Goal: Task Accomplishment & Management: Complete application form

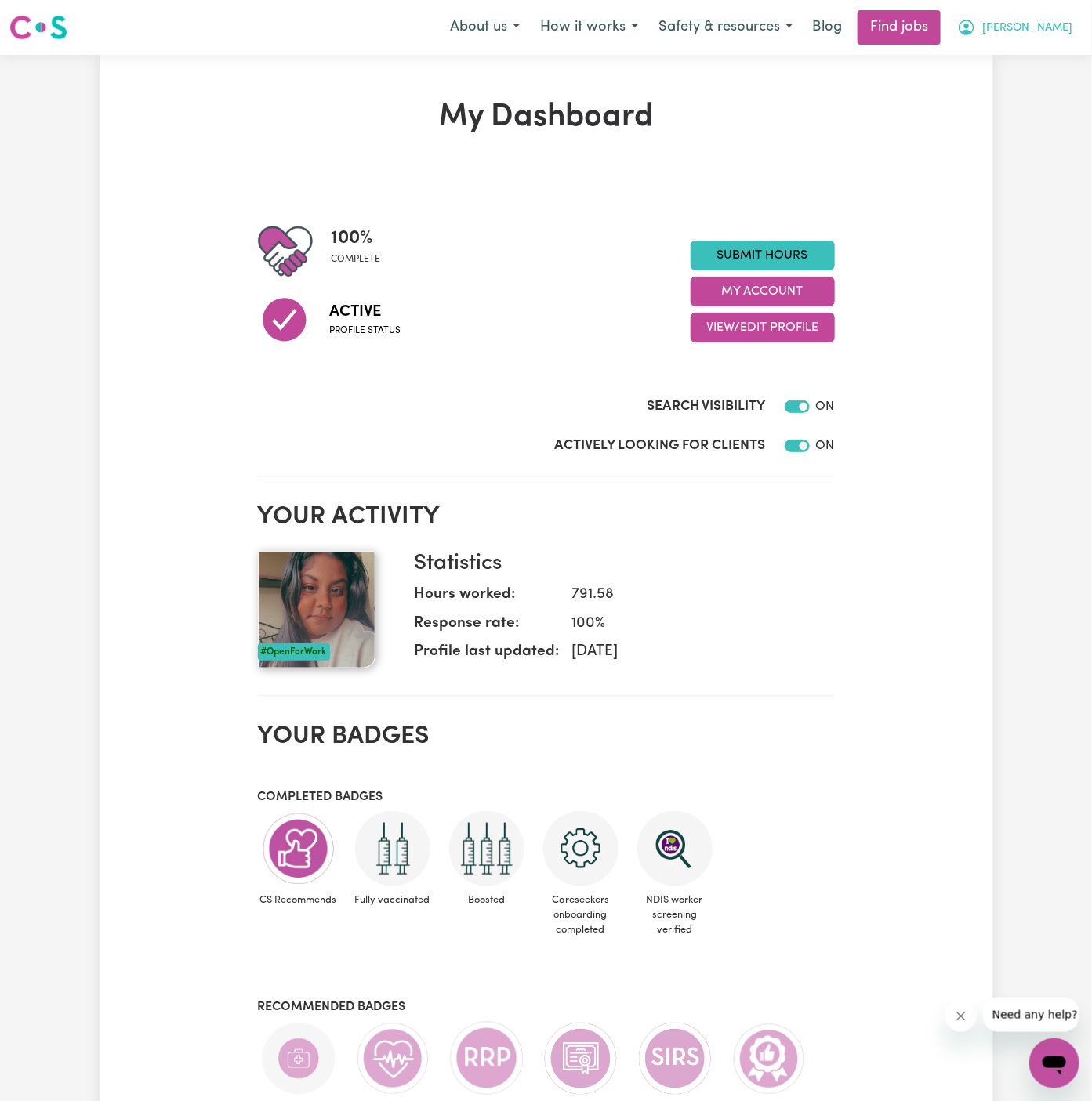
click at [1043, 28] on span "[PERSON_NAME]" at bounding box center [1027, 28] width 90 height 17
click at [1017, 53] on link "My Account" at bounding box center [1020, 61] width 124 height 30
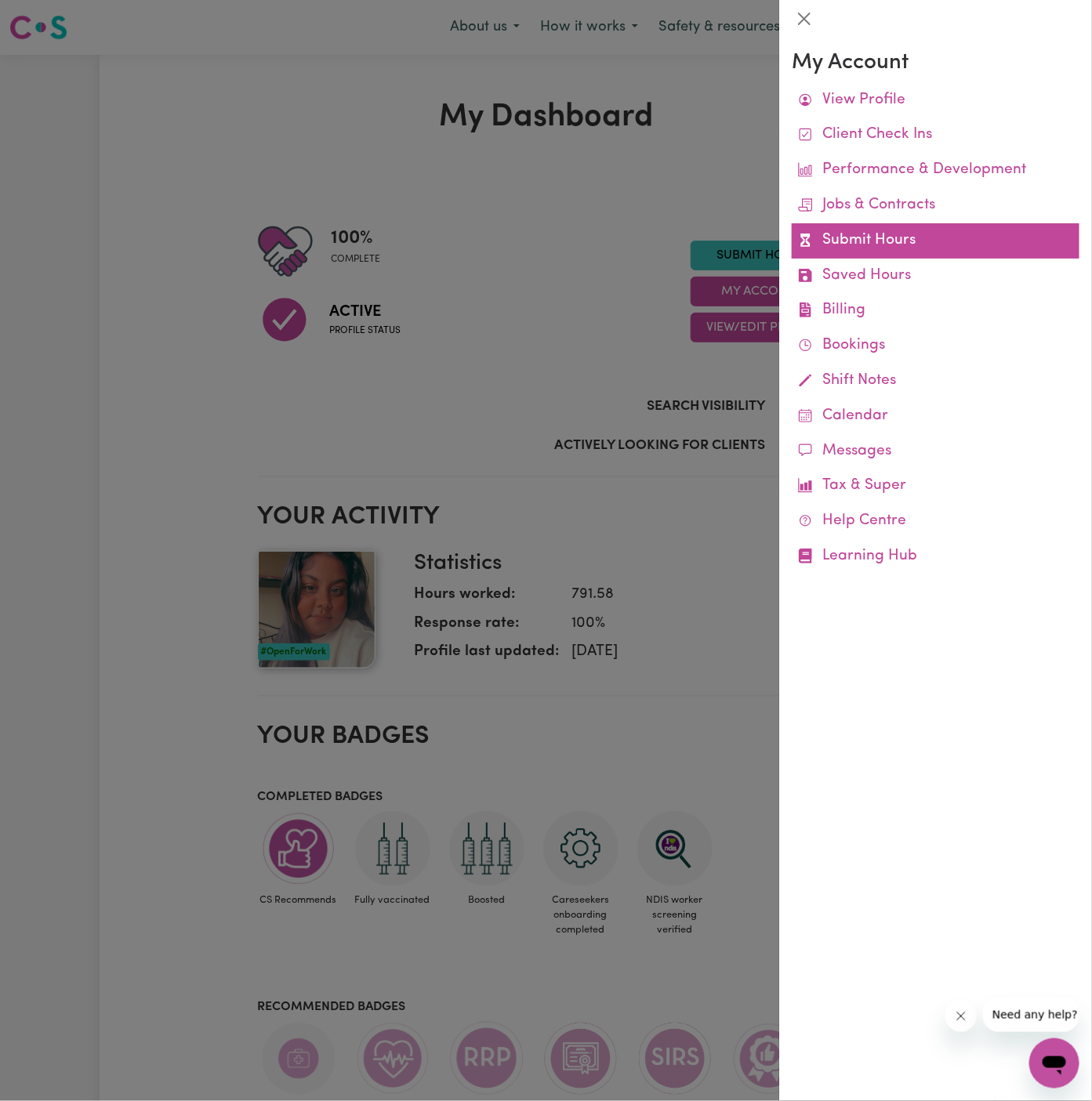
click at [903, 235] on link "Submit Hours" at bounding box center [936, 242] width 288 height 36
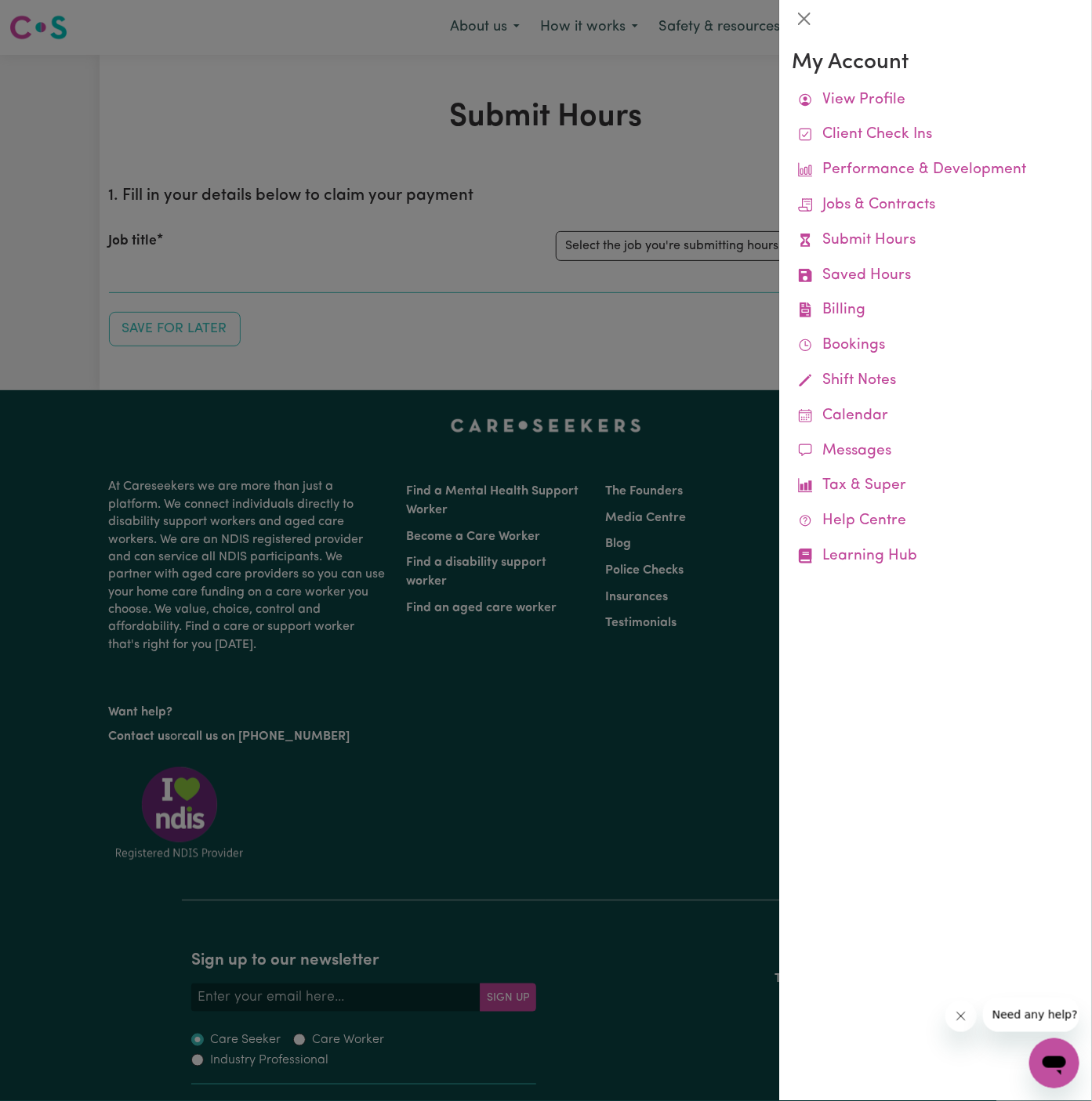
click at [536, 295] on div at bounding box center [546, 550] width 1092 height 1101
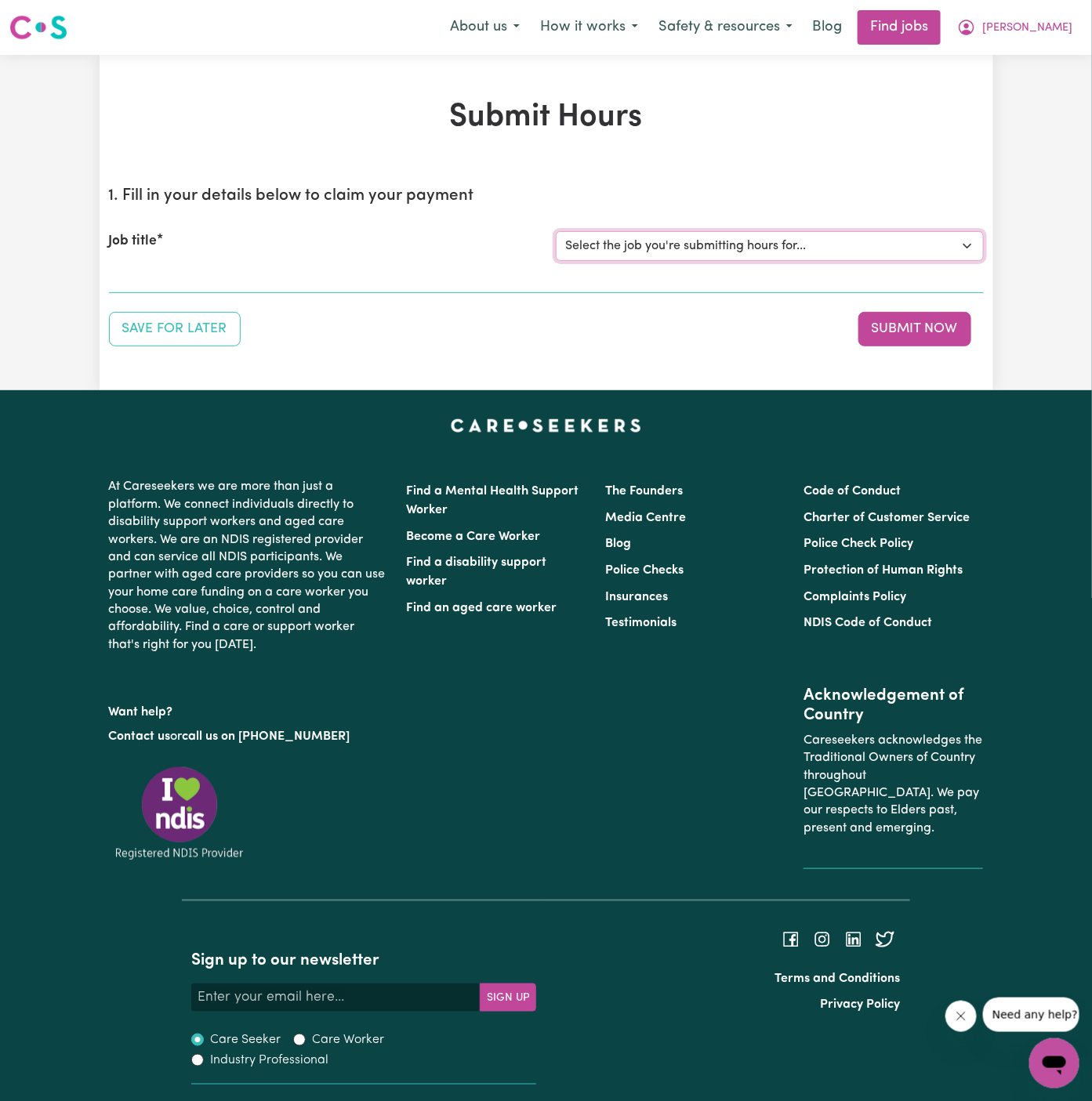
click at [674, 240] on select "Select the job you're submitting hours for... [Daryl Richardson] Female Support…" at bounding box center [770, 246] width 428 height 30
select select "13241"
click at [556, 231] on select "Select the job you're submitting hours for... [Daryl Richardson] Female Support…" at bounding box center [770, 246] width 428 height 30
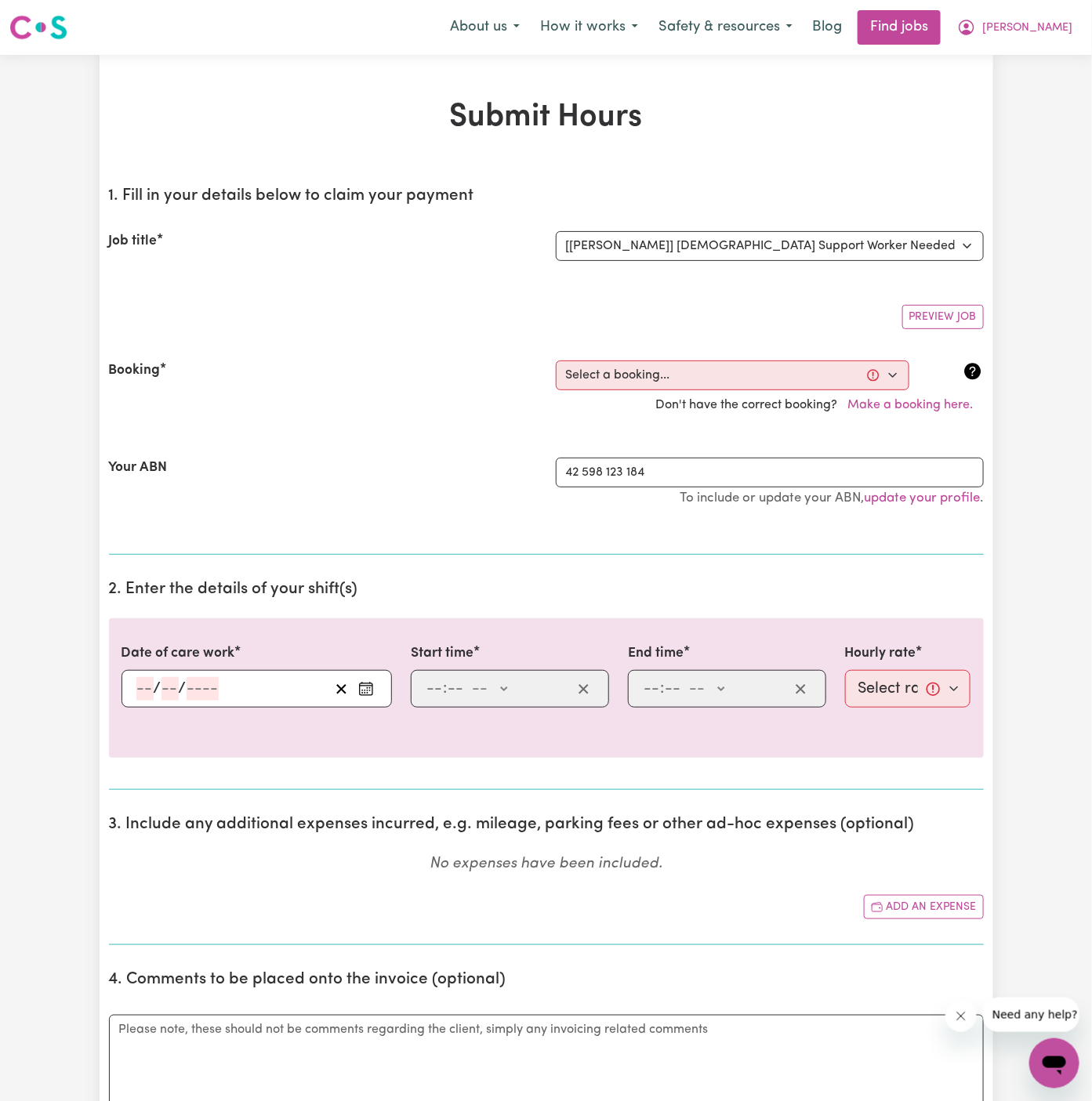
click at [699, 391] on div "Don't have the correct booking? Make a booking here." at bounding box center [546, 405] width 893 height 30
click at [691, 378] on select "Select a booking... Thu, September 11, 2025 - 10:00am to 05:00pm (ONE-OFF) Tue,…" at bounding box center [733, 375] width 353 height 30
select select "366571"
click at [556, 361] on select "Select a booking... Thu, September 11, 2025 - 10:00am to 05:00pm (ONE-OFF) Tue,…" at bounding box center [733, 375] width 353 height 30
type input "2025-09-28"
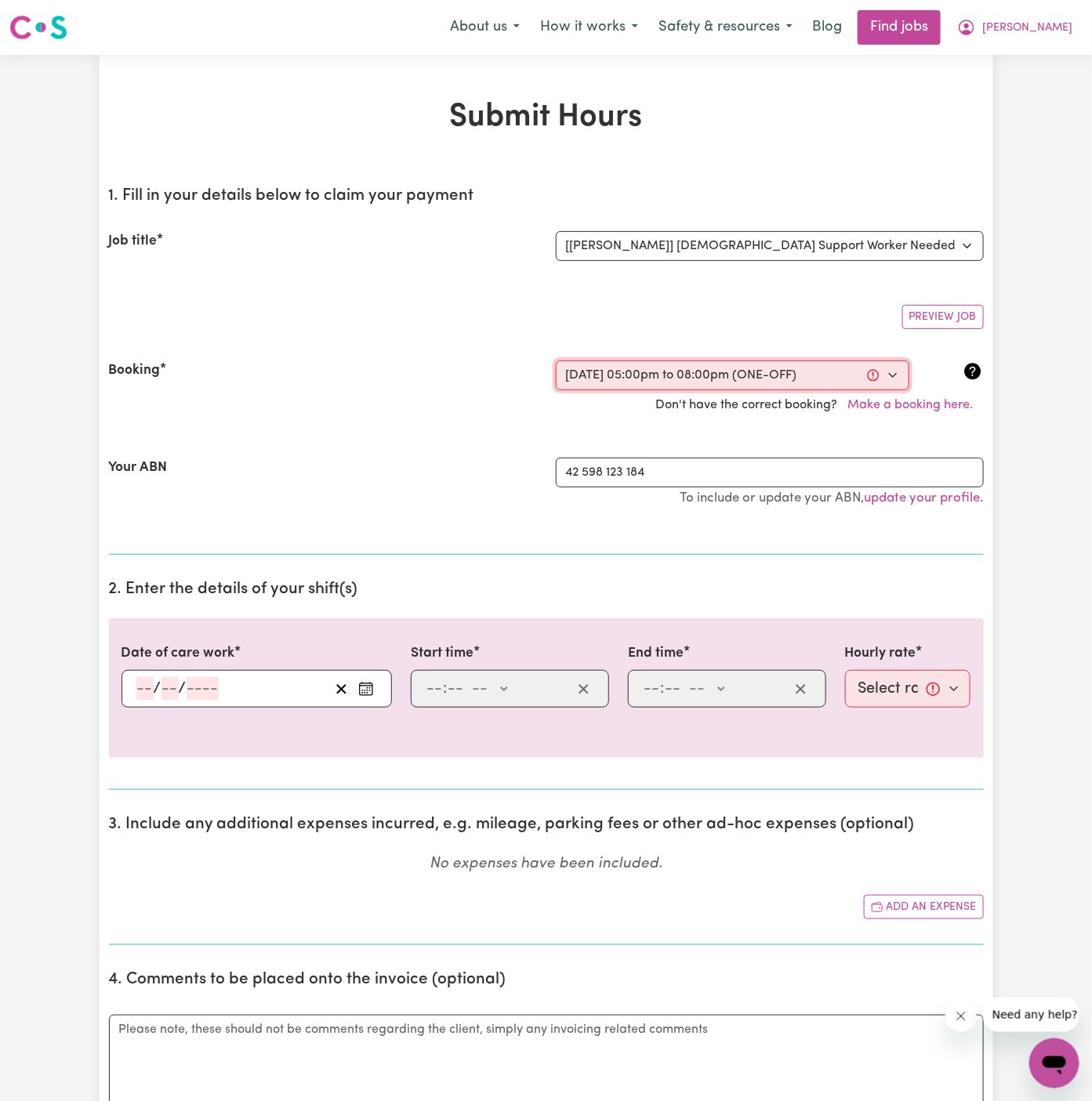
type input "28"
type input "9"
type input "2025"
type input "17:00"
type input "5"
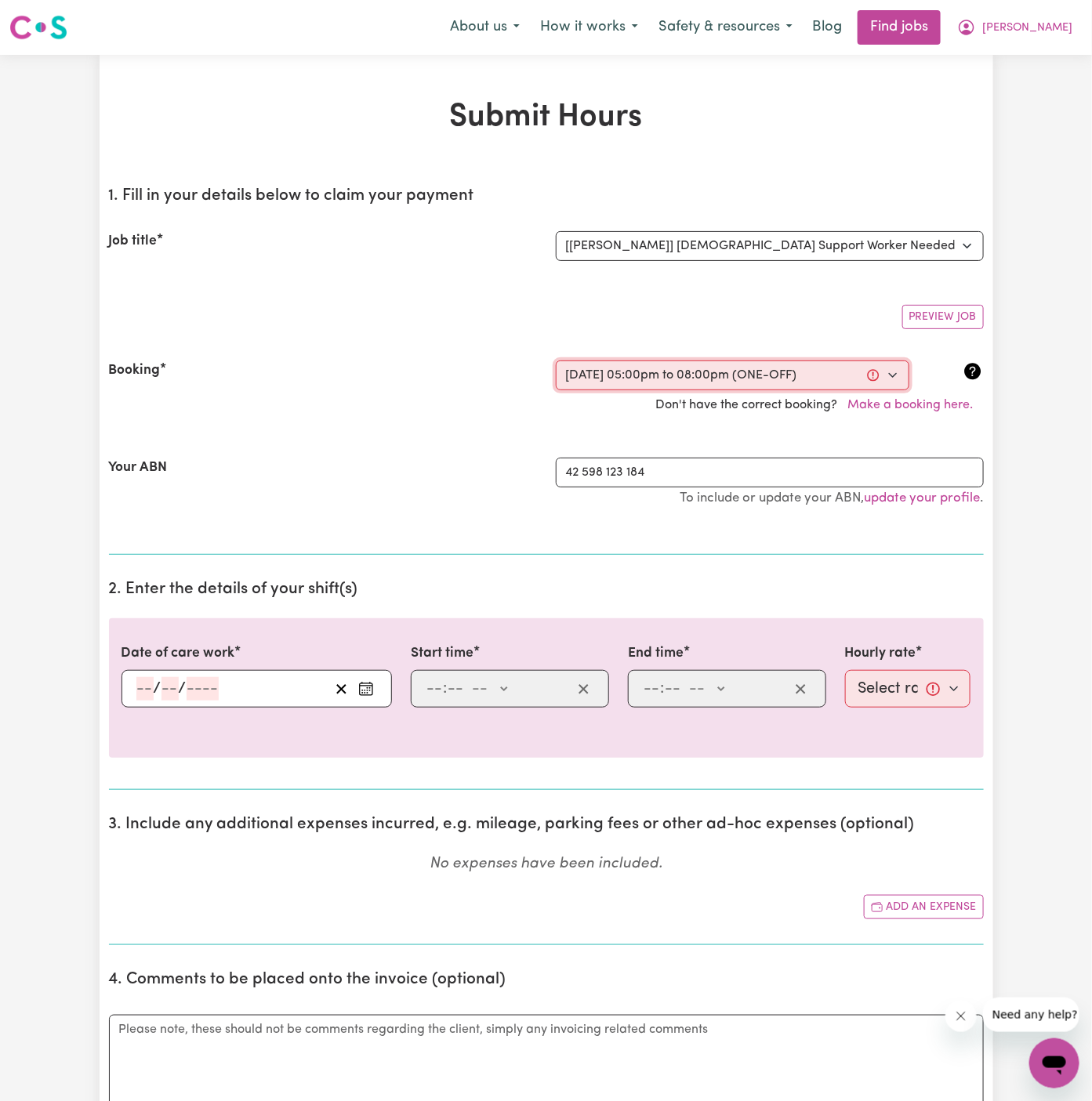
type input "0"
select select "pm"
type input "20:00"
type input "8"
type input "0"
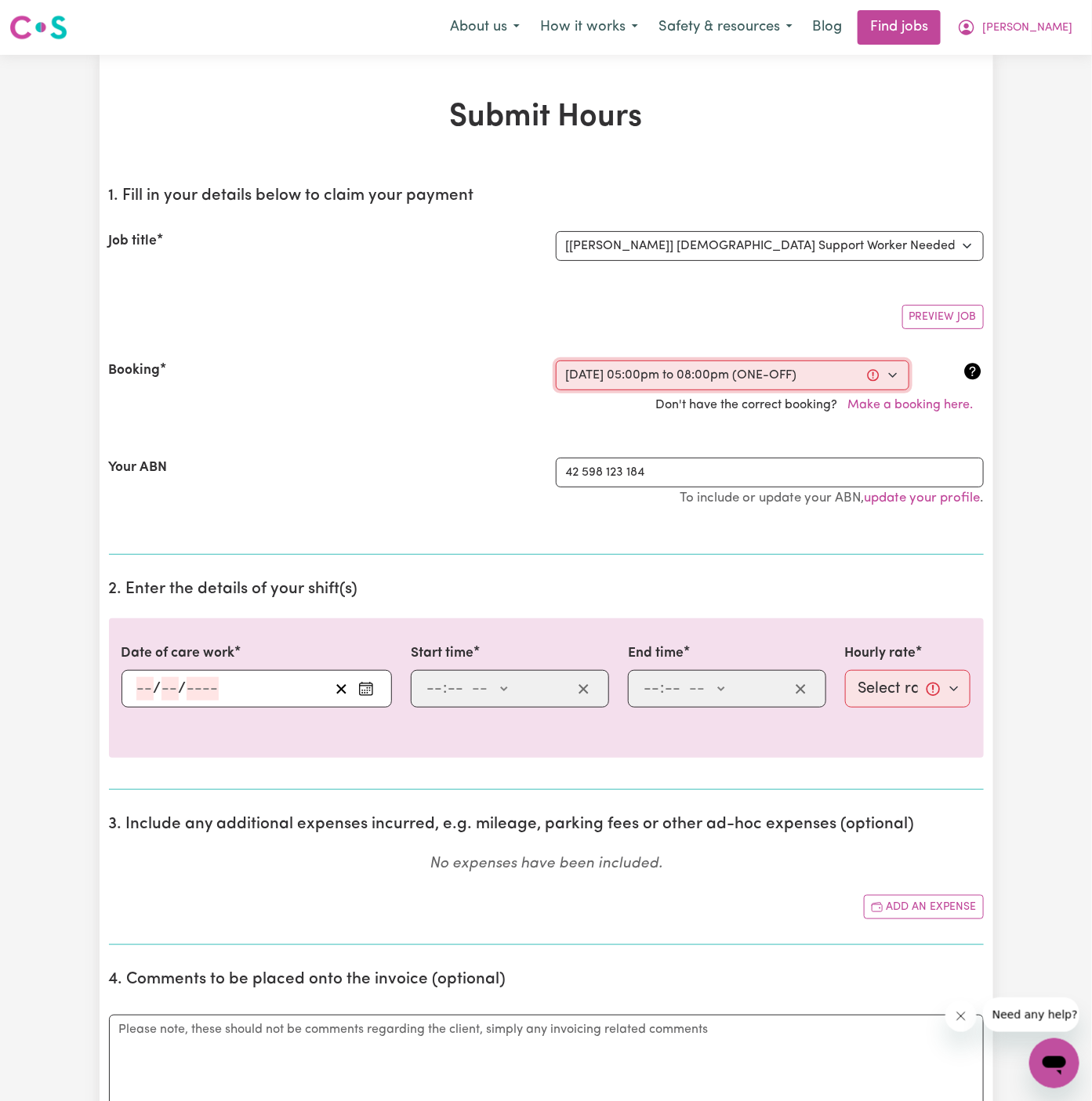
select select "pm"
select select "67.5-Sunday"
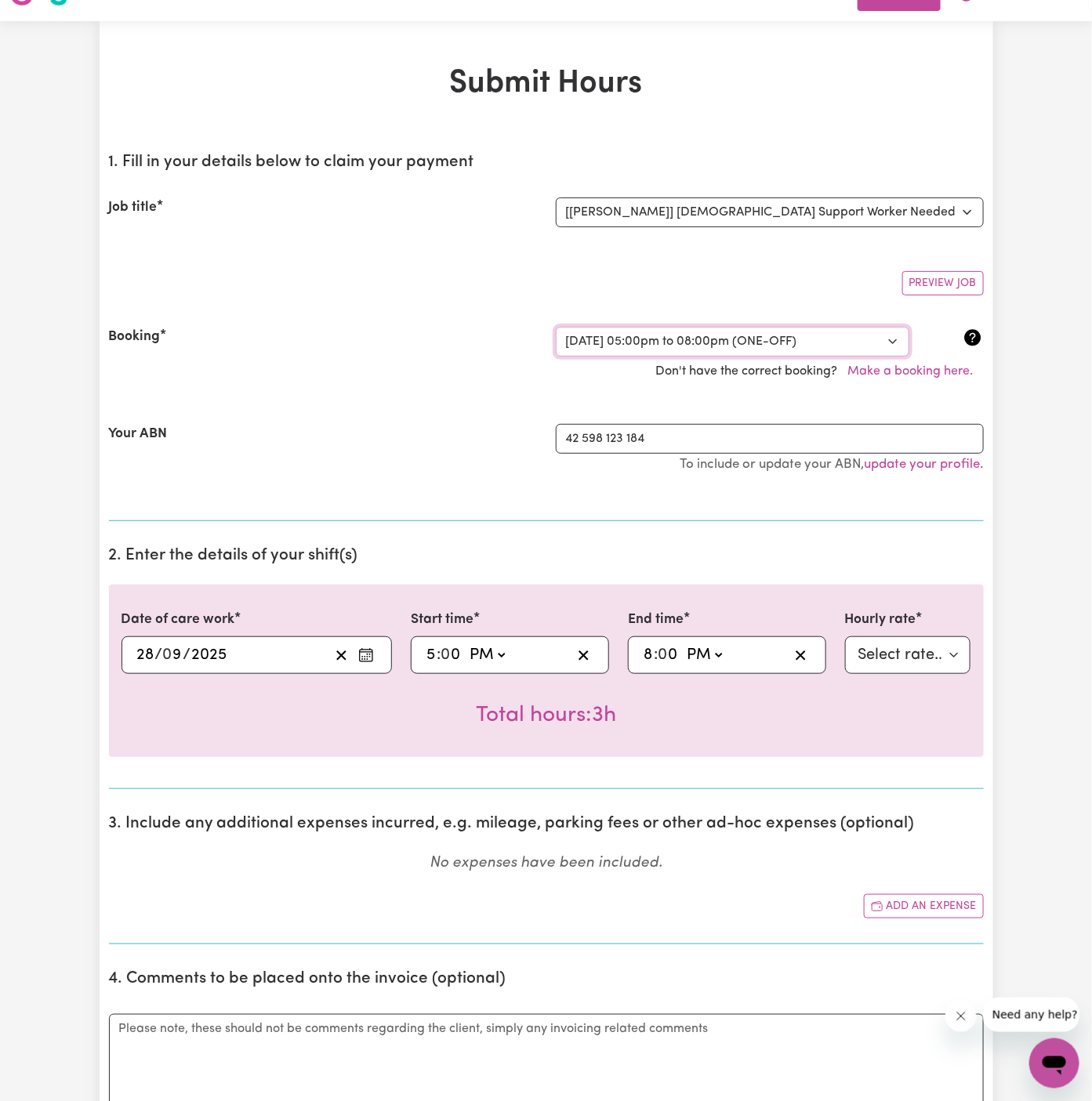
scroll to position [37, 0]
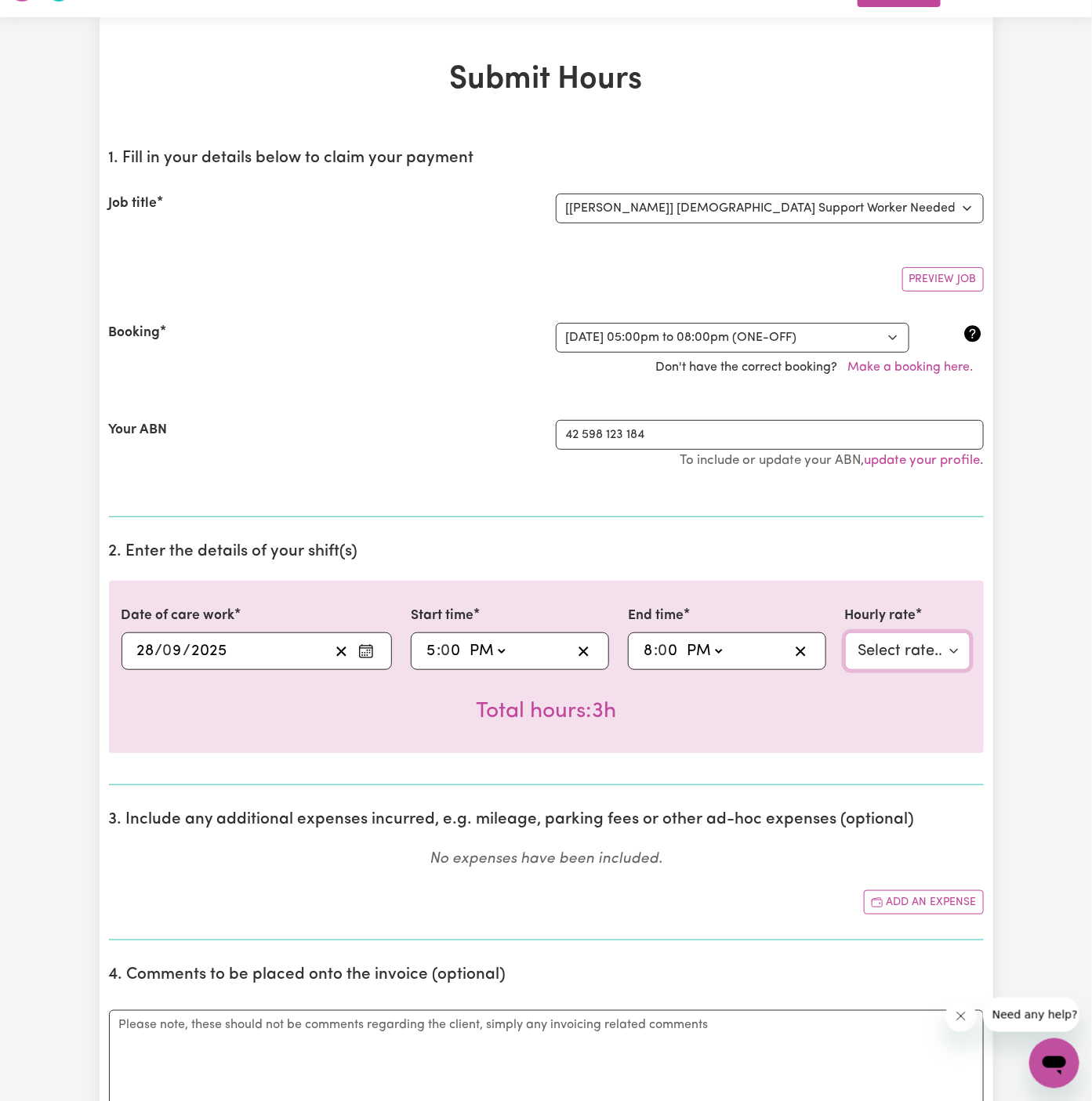
click at [901, 648] on select "Select rate... $45.00 (Weekday) $67.50 (Saturday) $67.50 (Sunday) $79.00 (Publi…" at bounding box center [908, 651] width 126 height 37
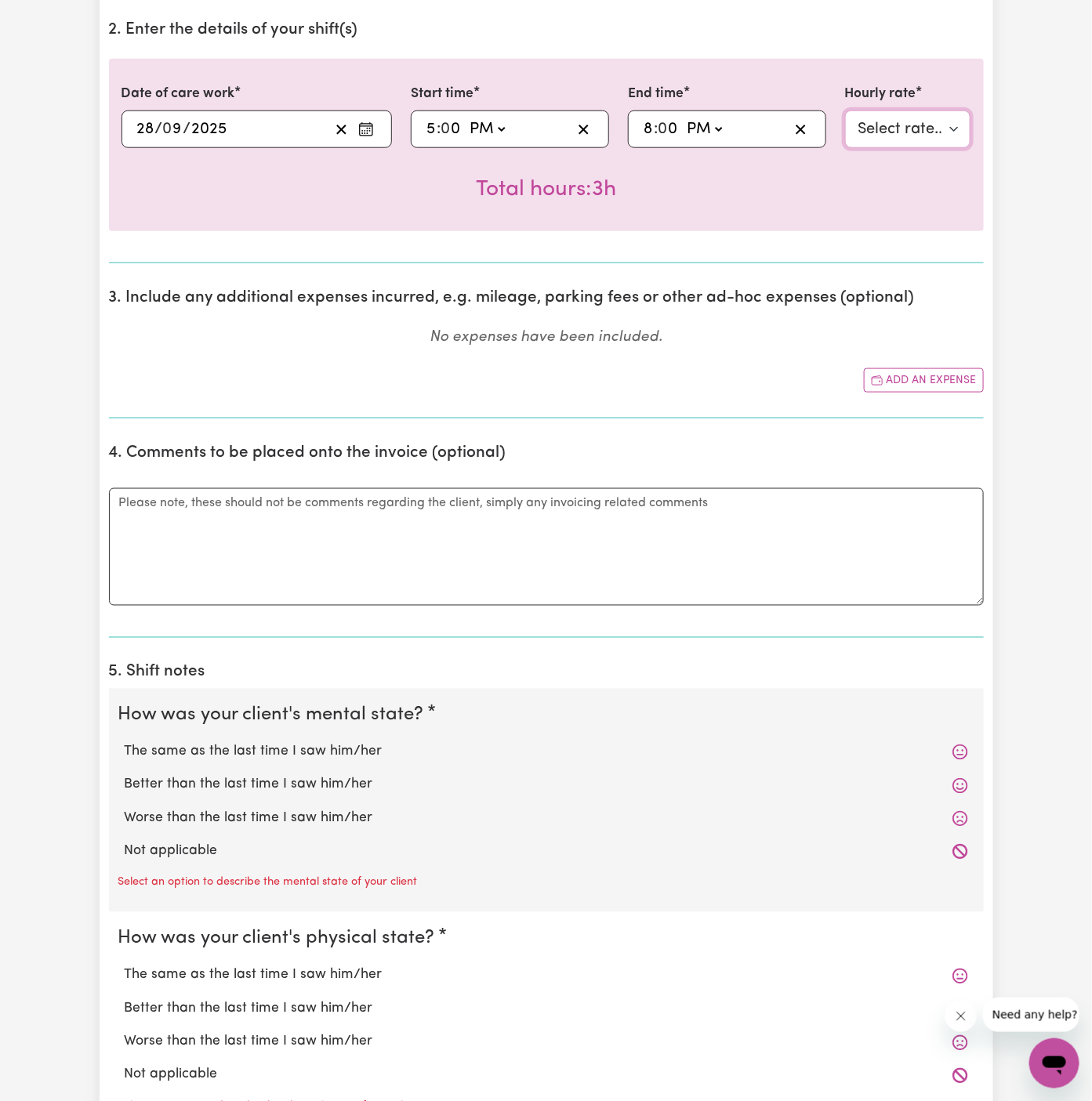
scroll to position [614, 0]
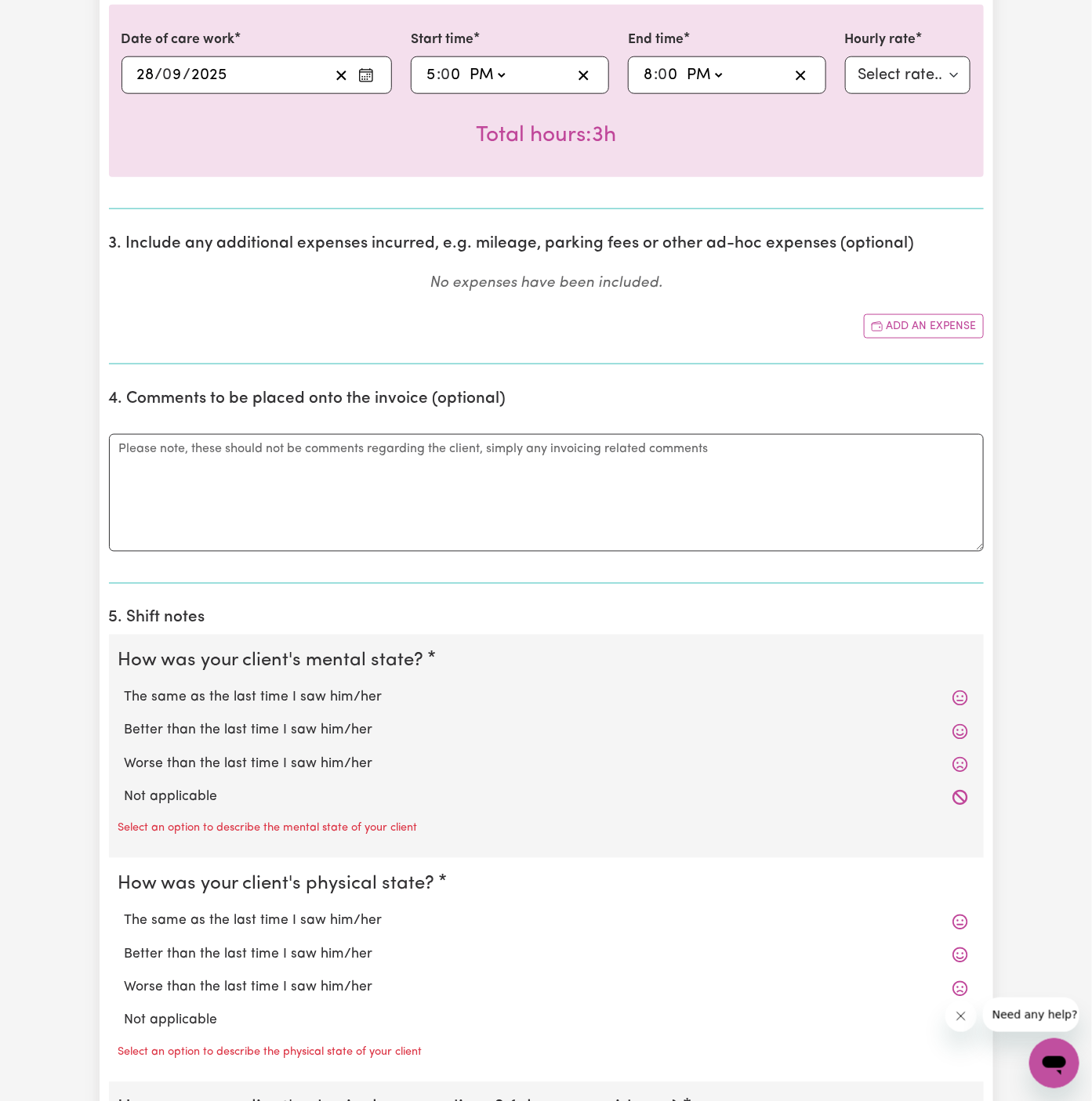
click at [245, 788] on label "Not applicable" at bounding box center [546, 798] width 843 height 20
click at [125, 787] on input "Not applicable" at bounding box center [124, 787] width 1 height 1
radio input "true"
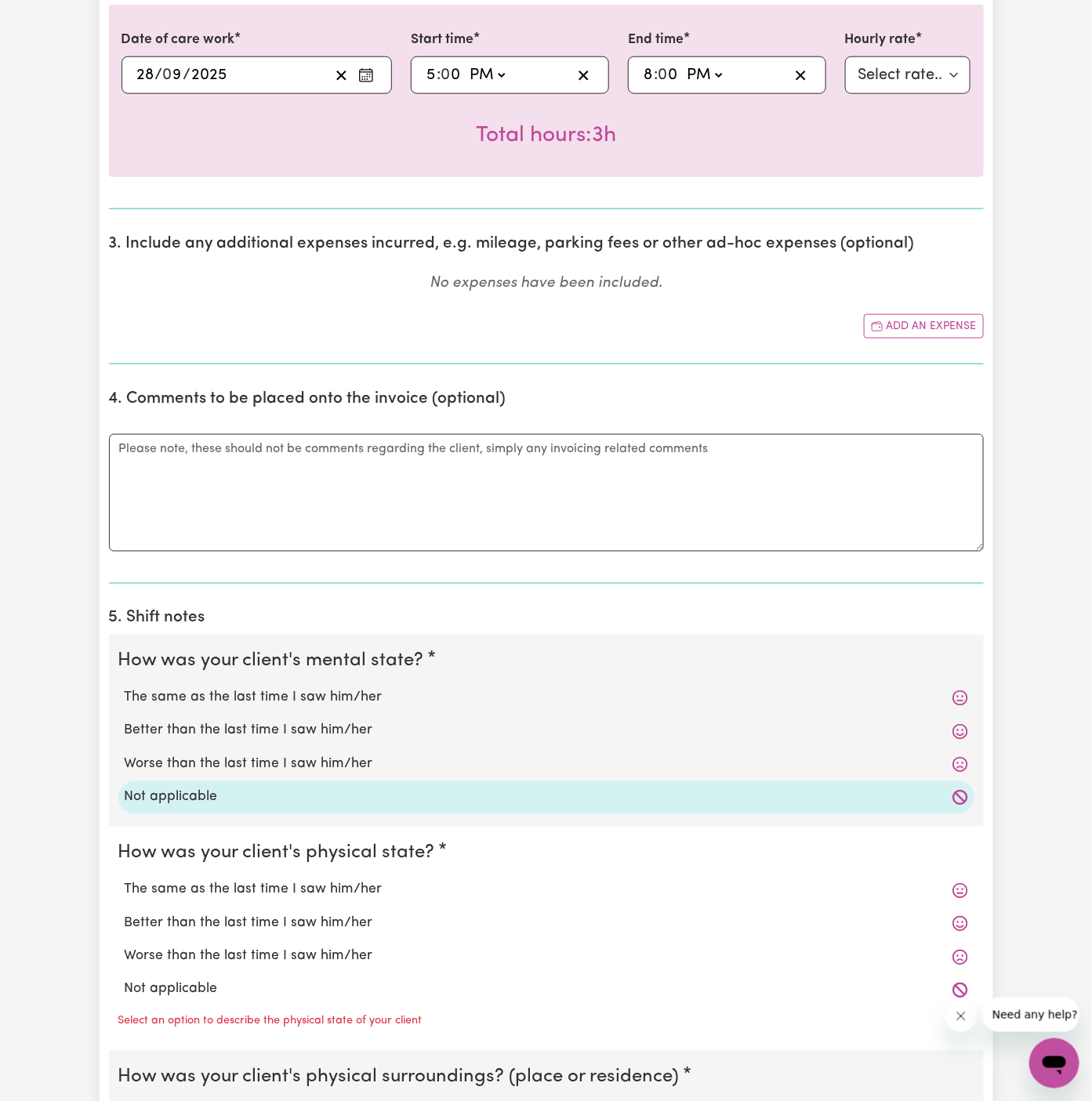
click at [240, 981] on label "Not applicable" at bounding box center [546, 990] width 843 height 20
click at [125, 980] on input "Not applicable" at bounding box center [124, 979] width 1 height 1
radio input "true"
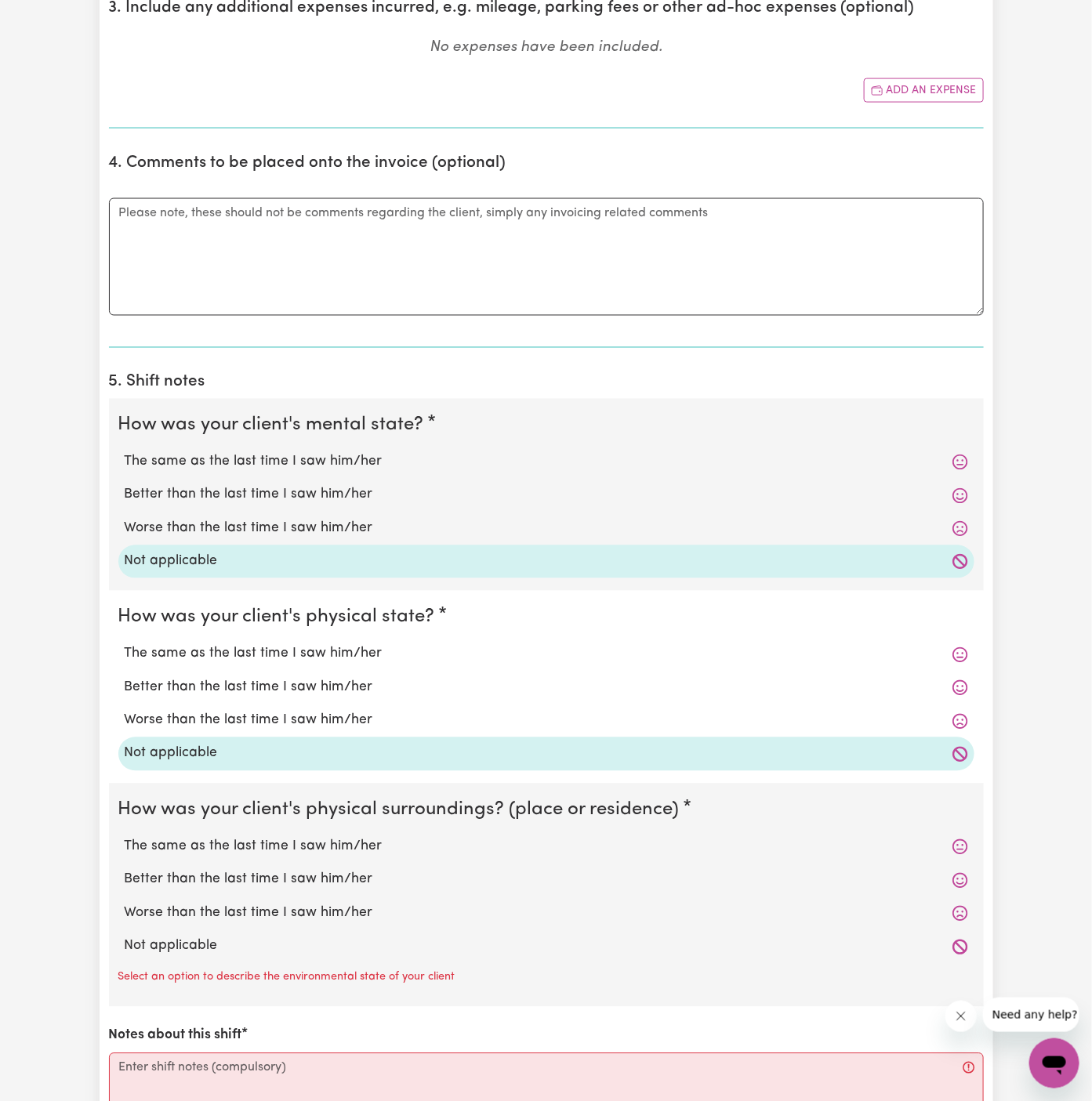
click at [273, 947] on label "Not applicable" at bounding box center [546, 946] width 843 height 20
click at [125, 936] on input "Not applicable" at bounding box center [124, 936] width 1 height 1
radio input "true"
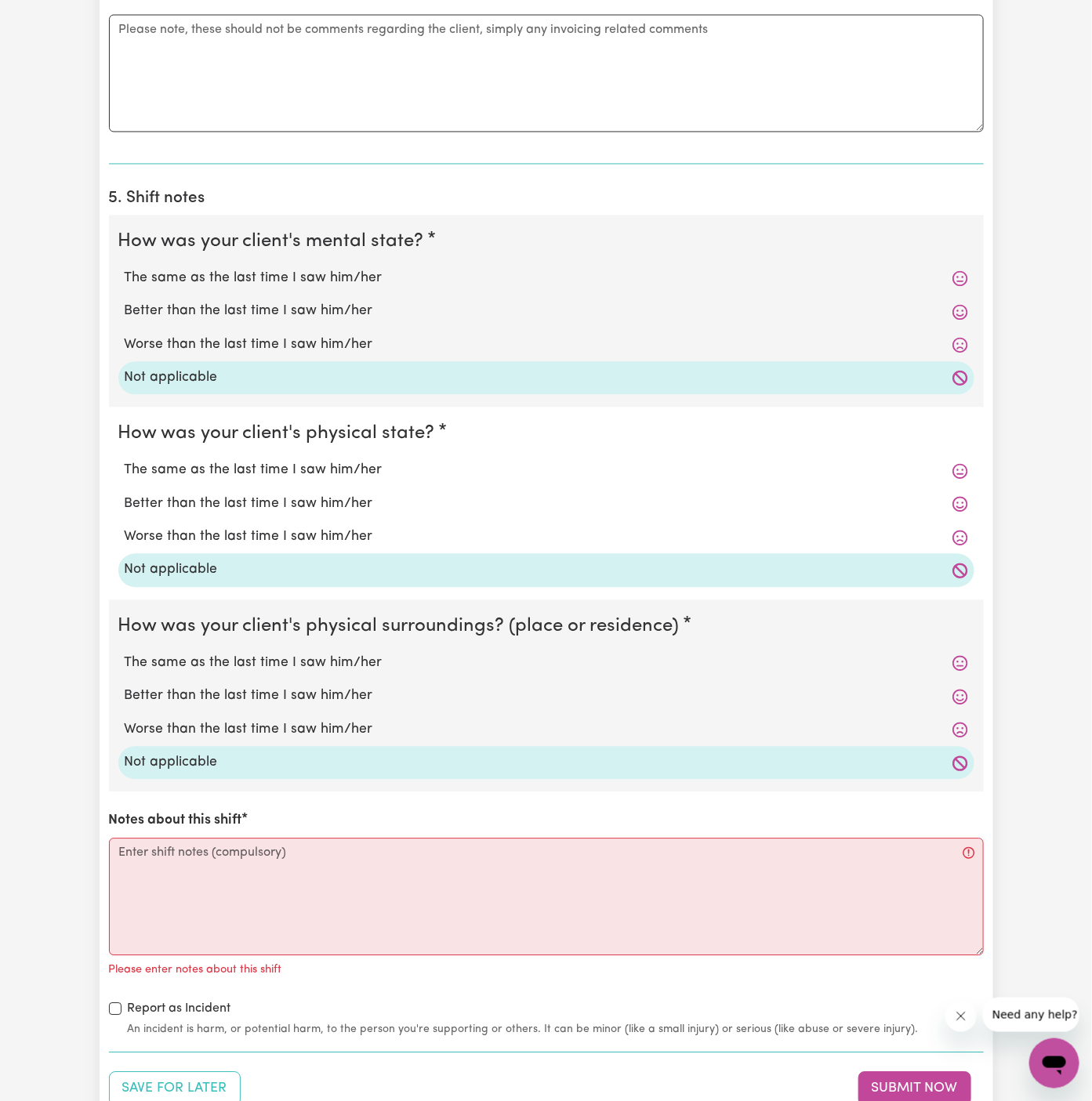
scroll to position [1069, 0]
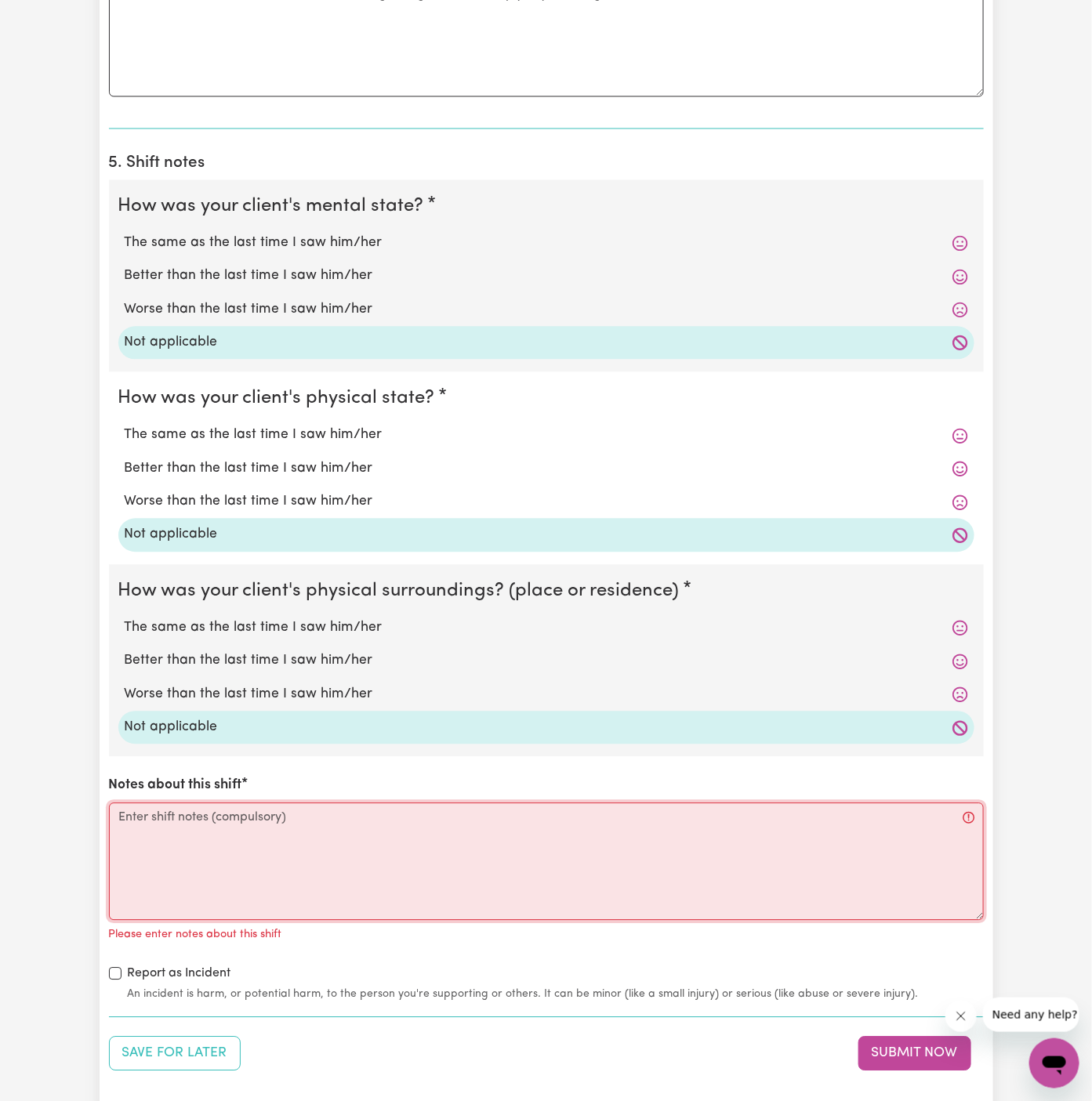
click at [257, 872] on textarea "Notes about this shift" at bounding box center [546, 862] width 875 height 118
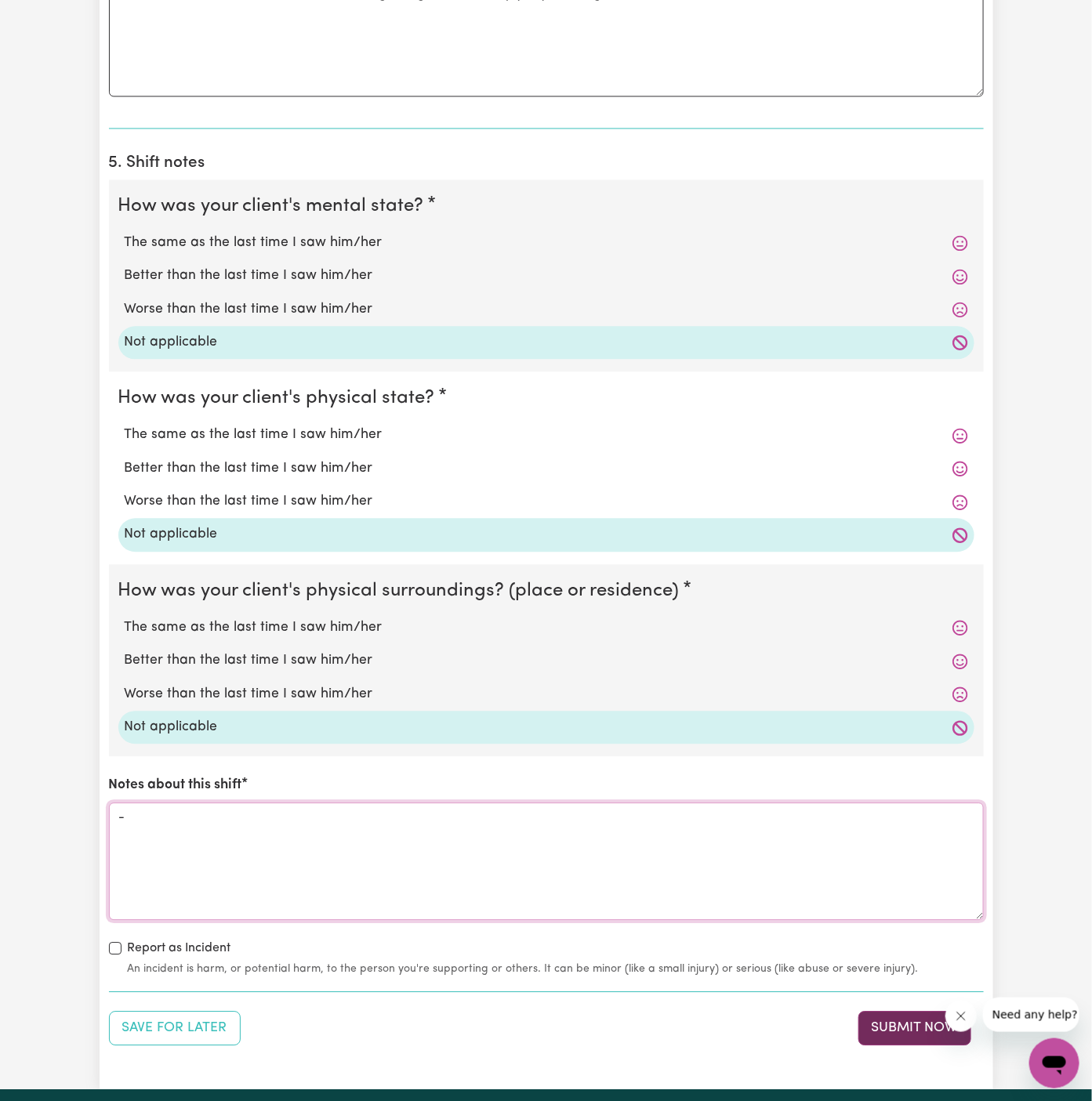
type textarea "-"
click at [889, 1024] on button "Submit Now" at bounding box center [914, 1029] width 113 height 35
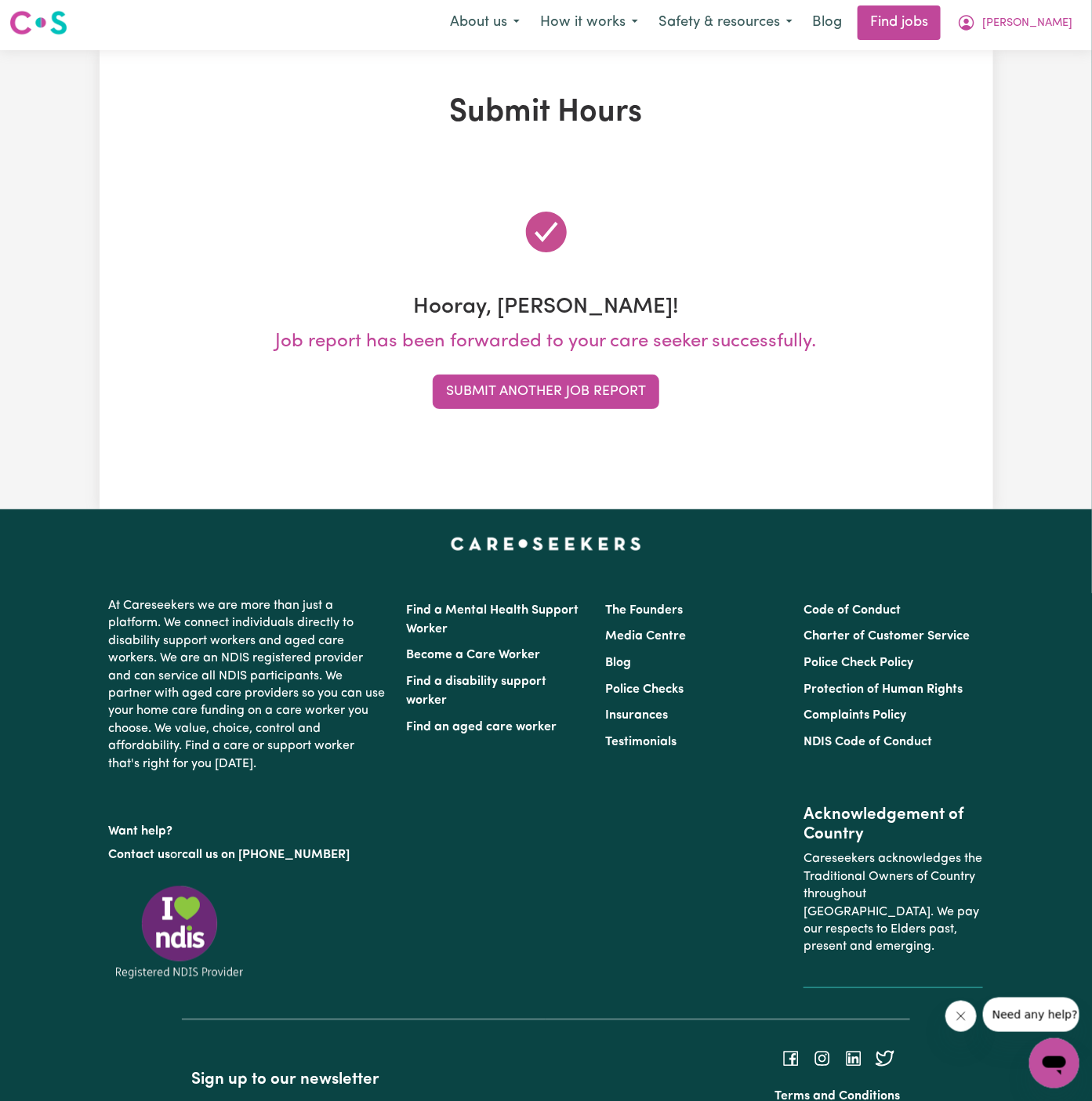
scroll to position [0, 0]
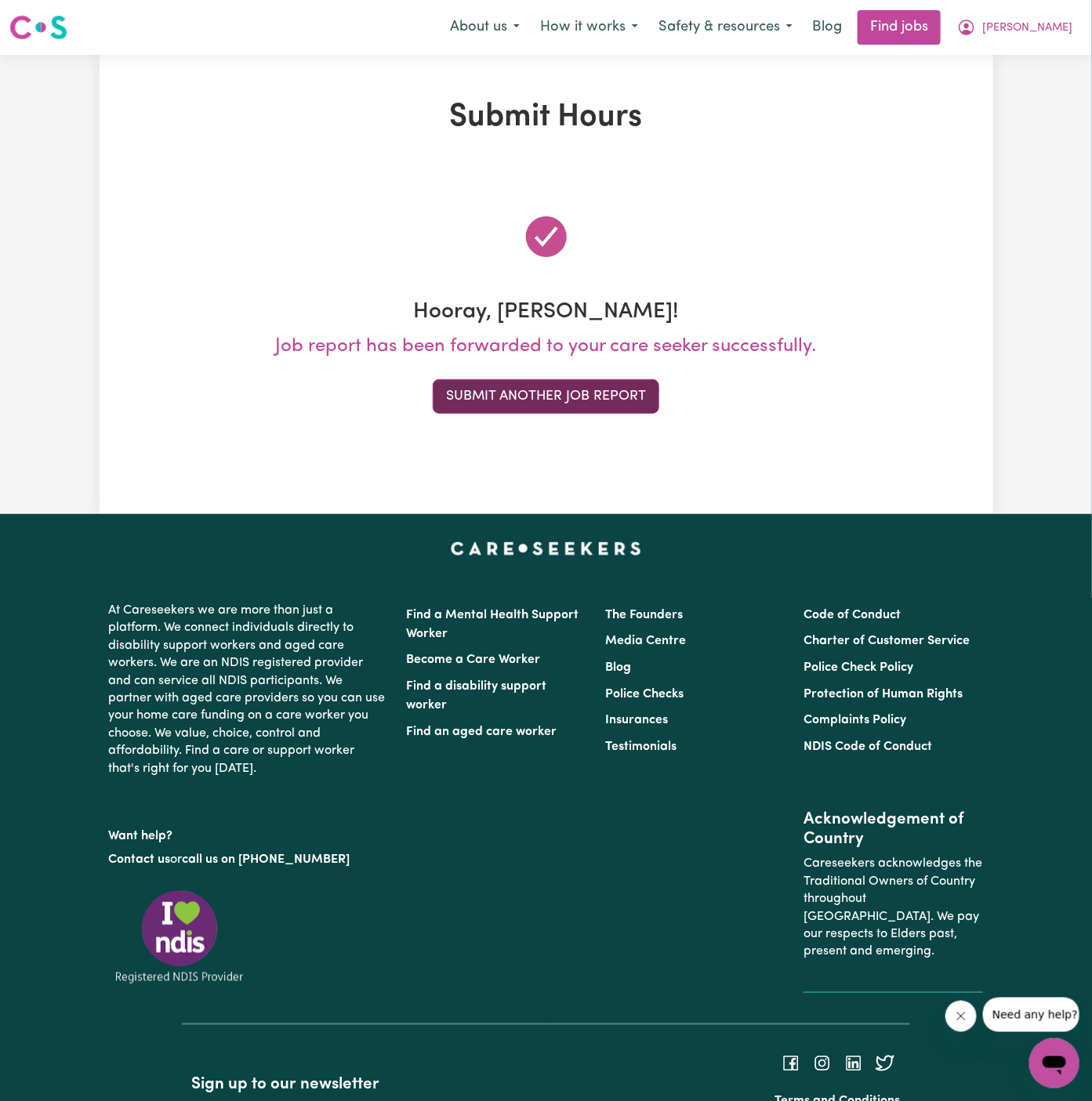
click at [524, 396] on button "Submit Another Job Report" at bounding box center [546, 396] width 226 height 35
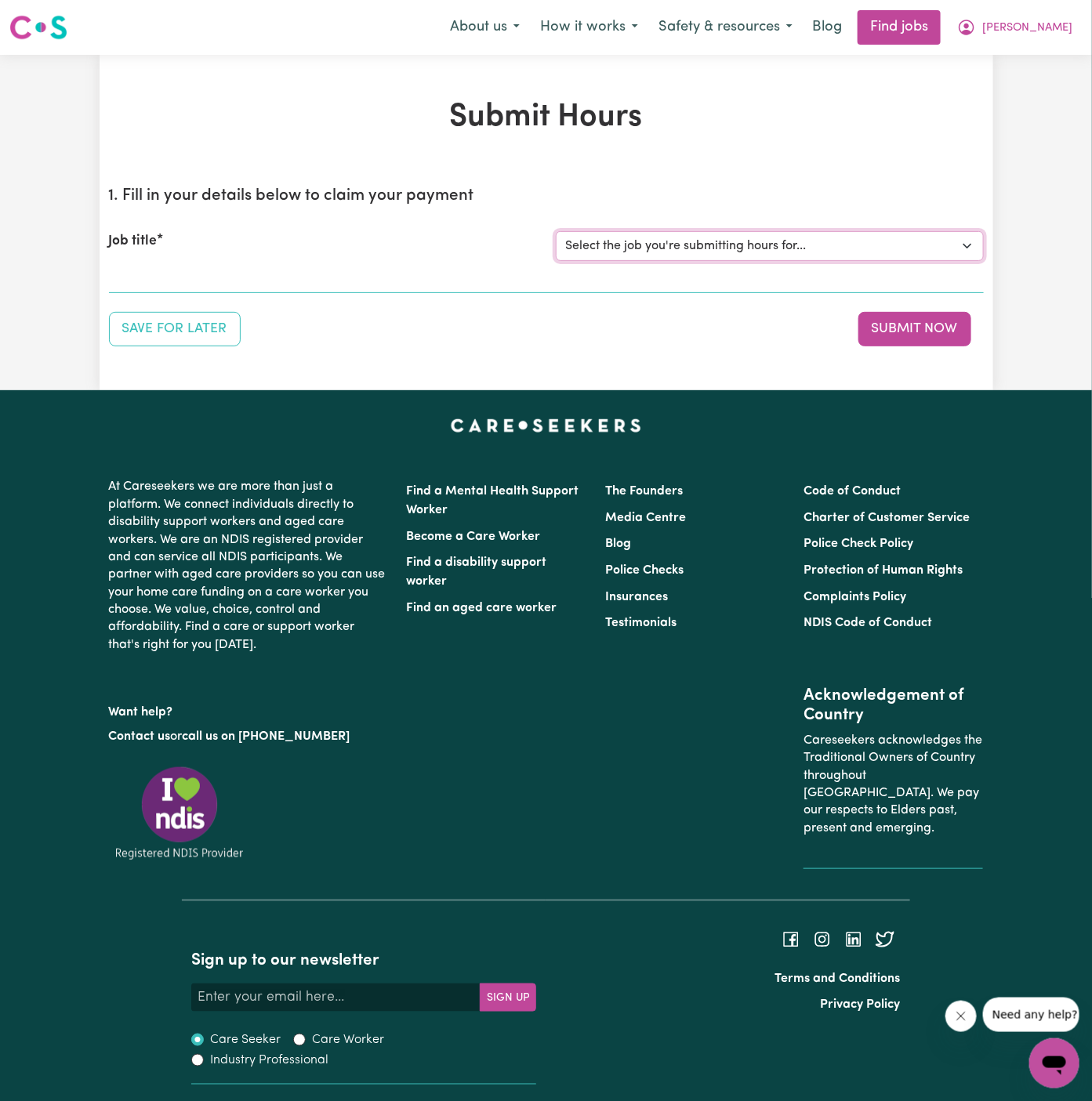
click at [703, 239] on select "Select the job you're submitting hours for... [Daryl Richardson] Female Support…" at bounding box center [770, 246] width 428 height 30
select select "13241"
click at [556, 231] on select "Select the job you're submitting hours for... [Daryl Richardson] Female Support…" at bounding box center [770, 246] width 428 height 30
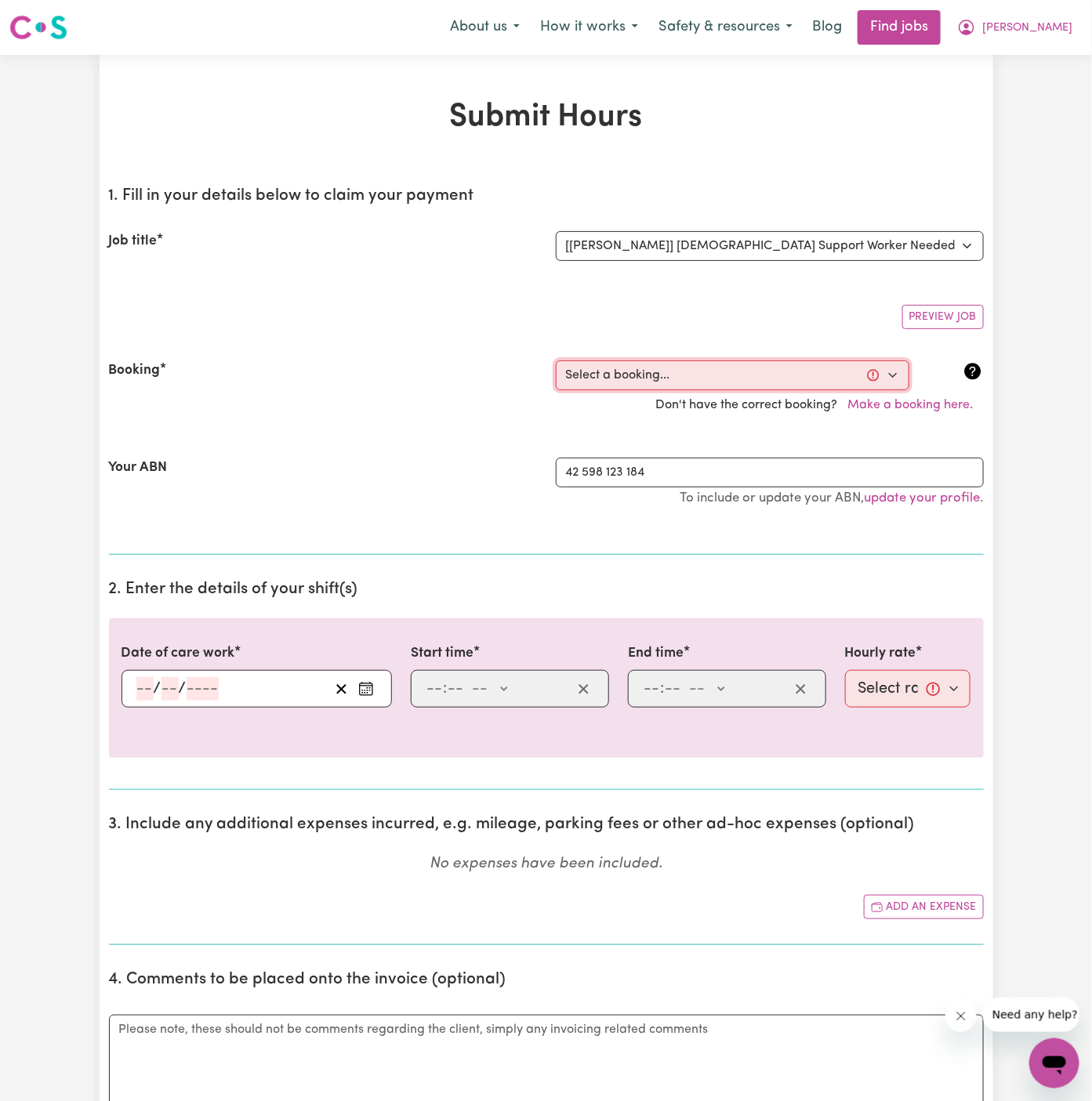
click at [653, 362] on select "Select a booking... Thu, September 11, 2025 - 10:00am to 05:00pm (ONE-OFF) Tue,…" at bounding box center [733, 375] width 353 height 30
select select "366572"
click at [556, 361] on select "Select a booking... Thu, September 11, 2025 - 10:00am to 05:00pm (ONE-OFF) Tue,…" at bounding box center [733, 375] width 353 height 30
type input "2025-09-28"
type input "28"
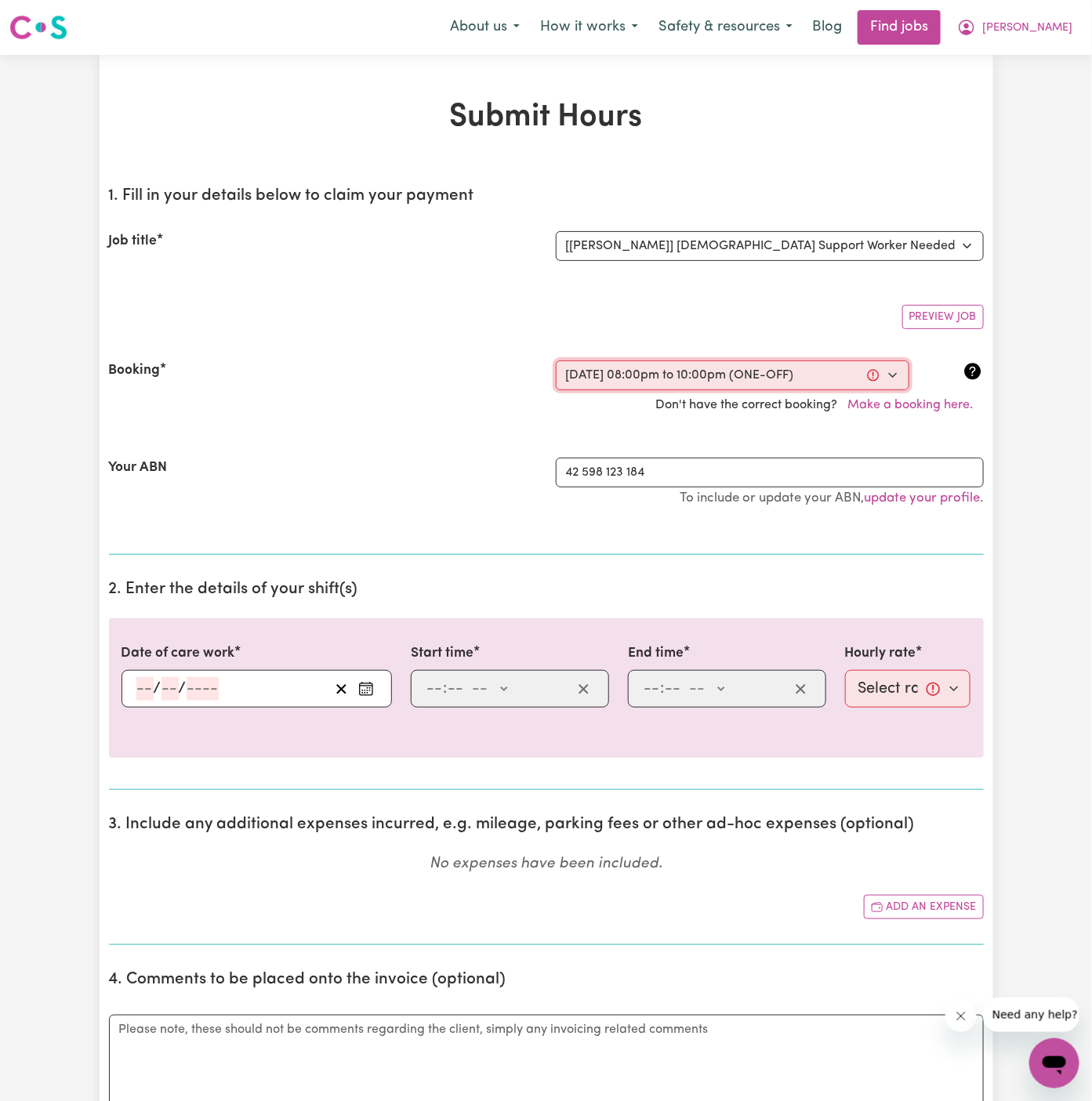
type input "9"
type input "2025"
type input "20:00"
type input "8"
type input "0"
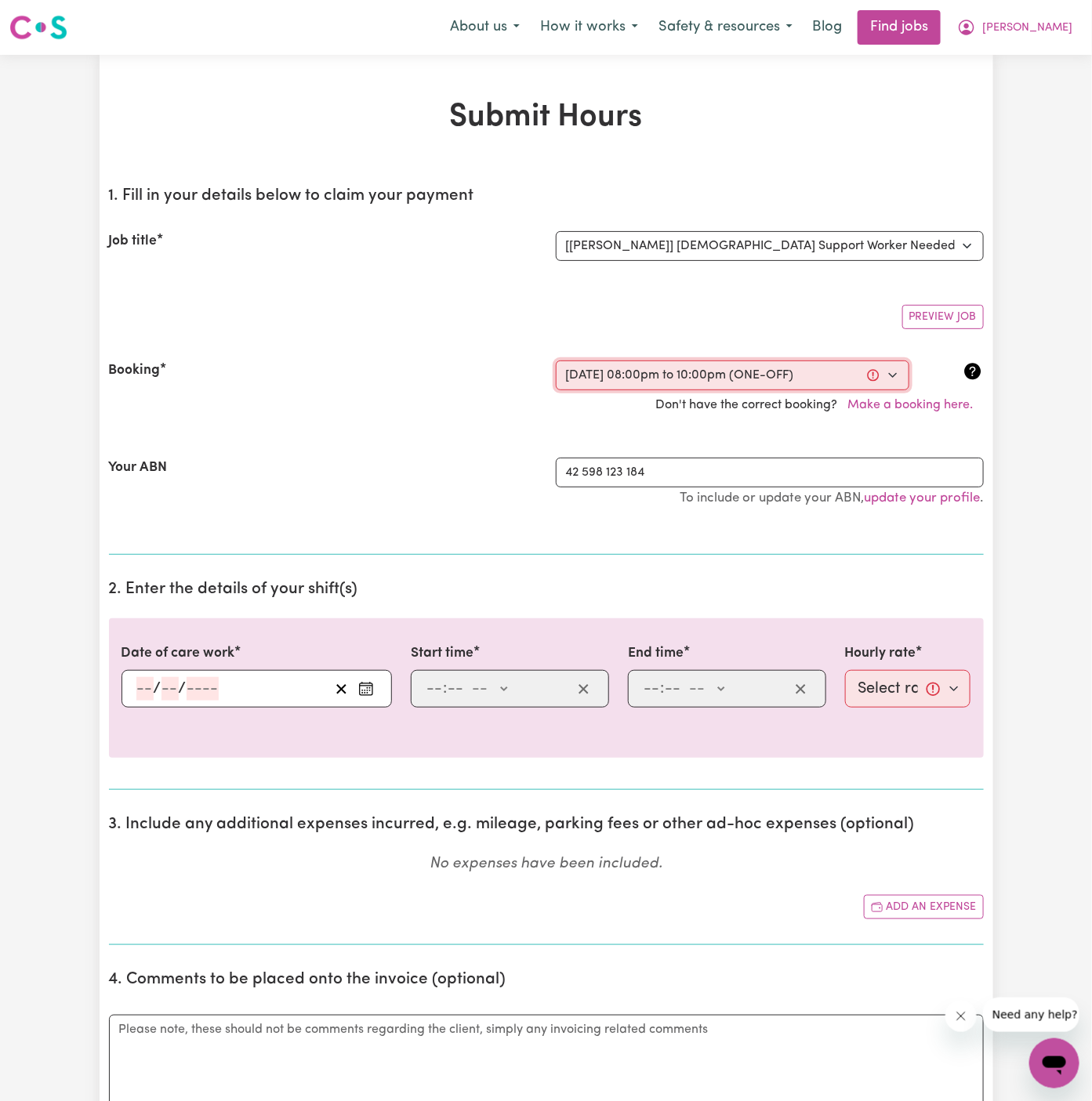
select select "pm"
type input "22:00"
type input "10"
type input "0"
select select "pm"
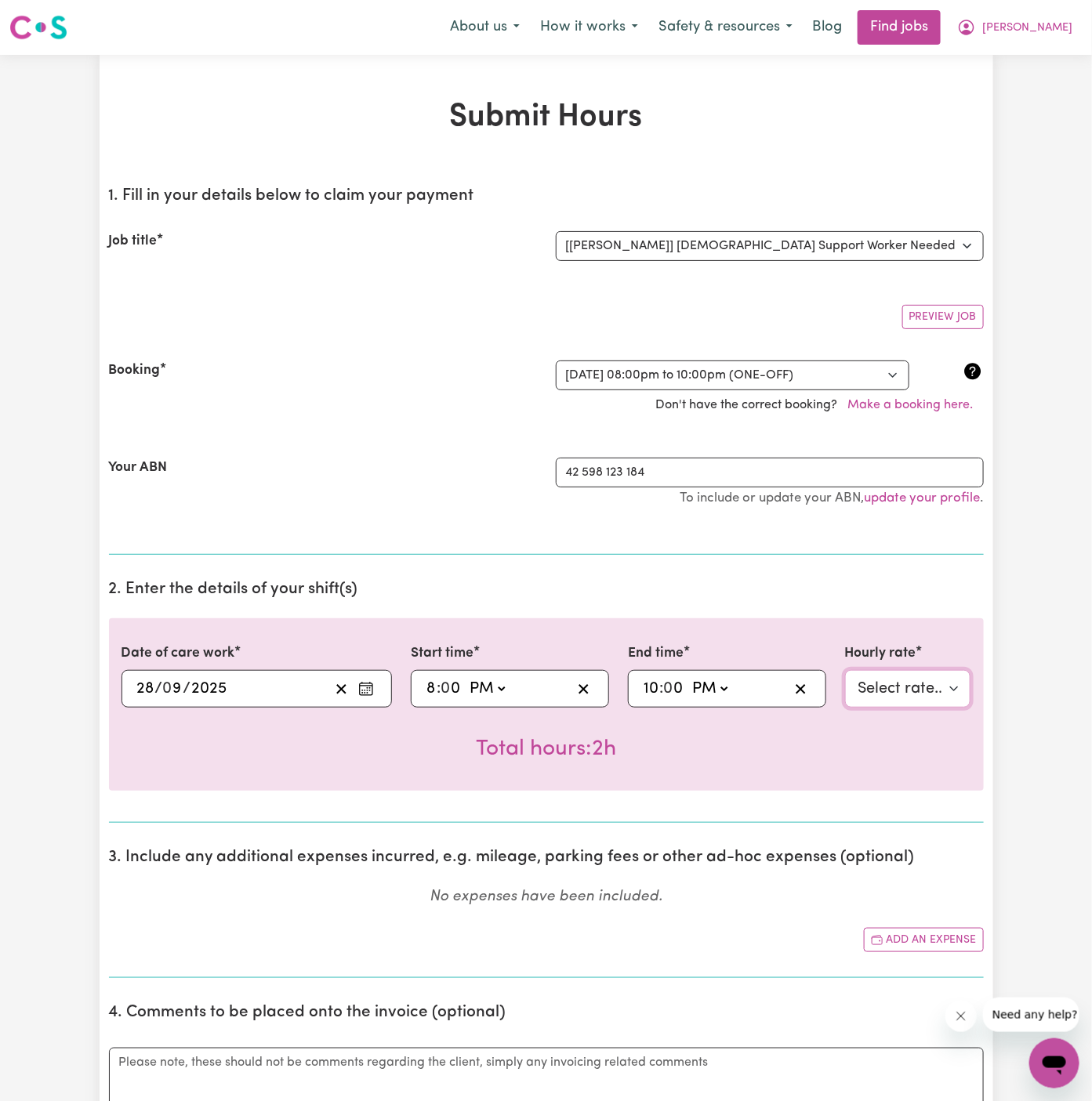
click at [893, 680] on select "Select rate... $45.00 (Weekday) $67.50 (Saturday) $67.50 (Sunday) $79.00 (Publi…" at bounding box center [908, 689] width 126 height 37
select select "67.5-EveningCare"
click at [845, 670] on select "Select rate... $45.00 (Weekday) $67.50 (Saturday) $67.50 (Sunday) $79.00 (Publi…" at bounding box center [908, 689] width 126 height 37
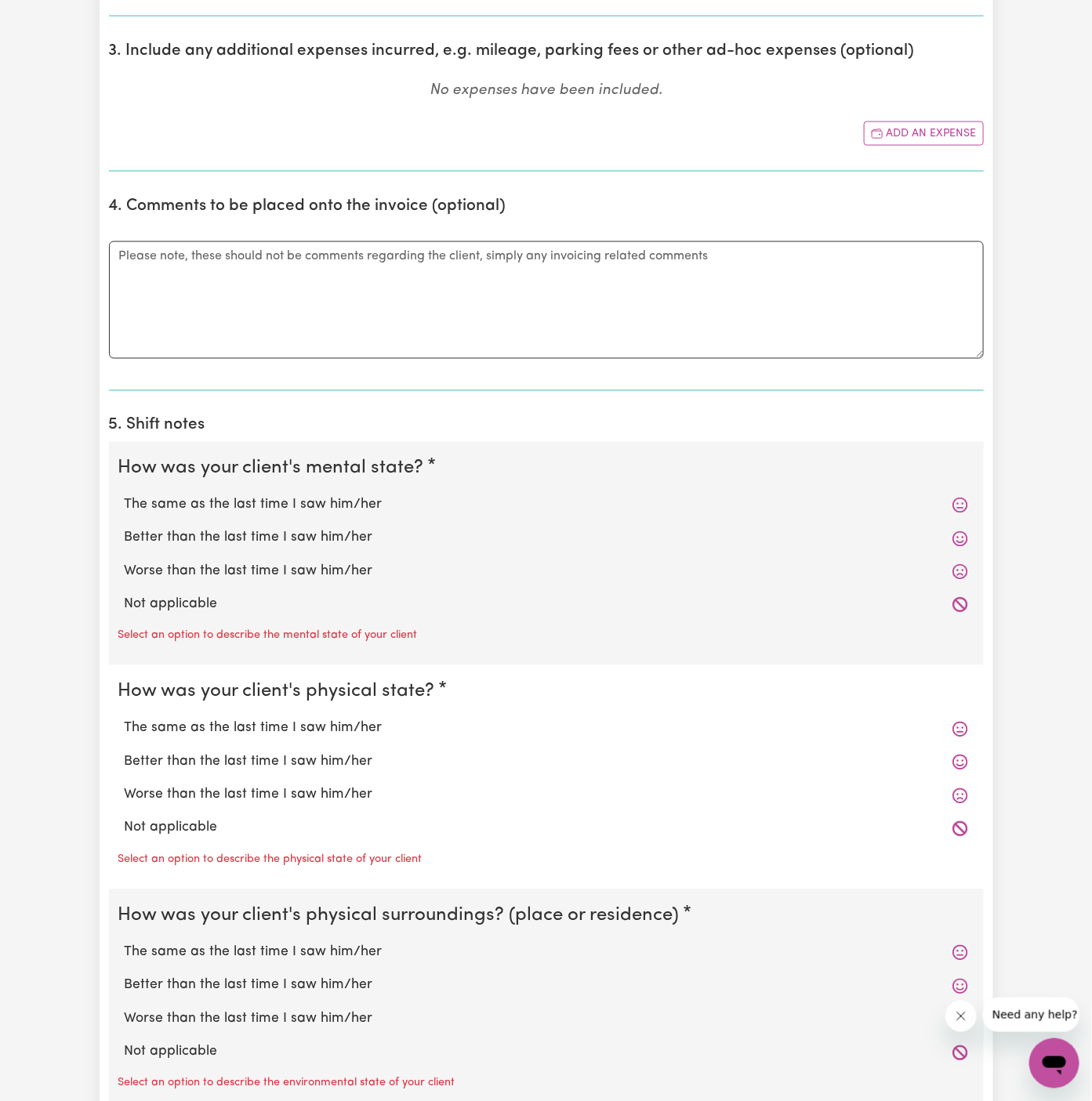
scroll to position [824, 0]
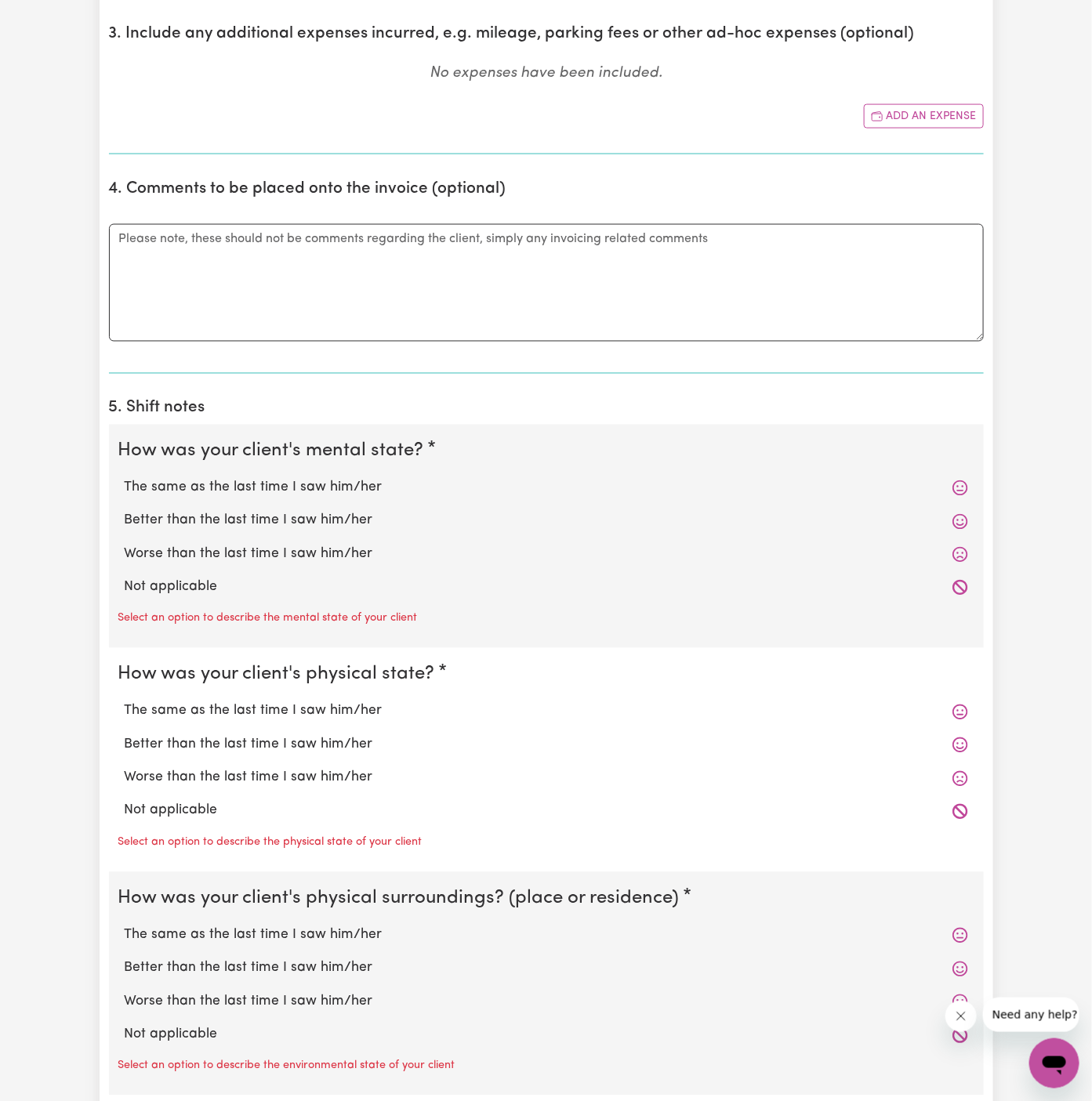
click at [229, 572] on div "Not applicable" at bounding box center [546, 588] width 856 height 33
click at [195, 580] on label "Not applicable" at bounding box center [546, 588] width 843 height 20
click at [125, 578] on input "Not applicable" at bounding box center [124, 577] width 1 height 1
radio input "true"
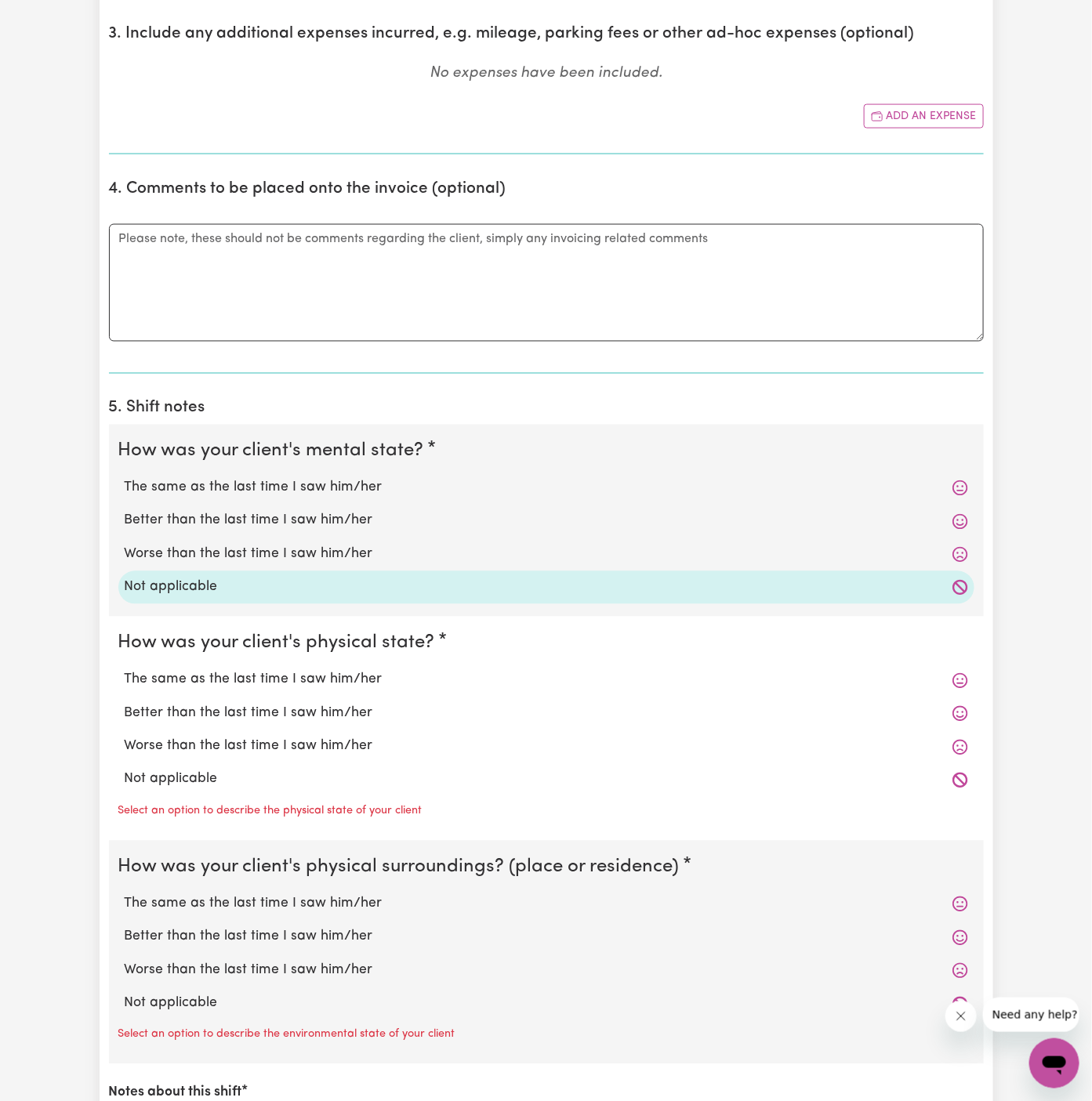
click at [204, 783] on label "Not applicable" at bounding box center [546, 779] width 843 height 20
click at [125, 769] on input "Not applicable" at bounding box center [124, 769] width 1 height 1
radio input "true"
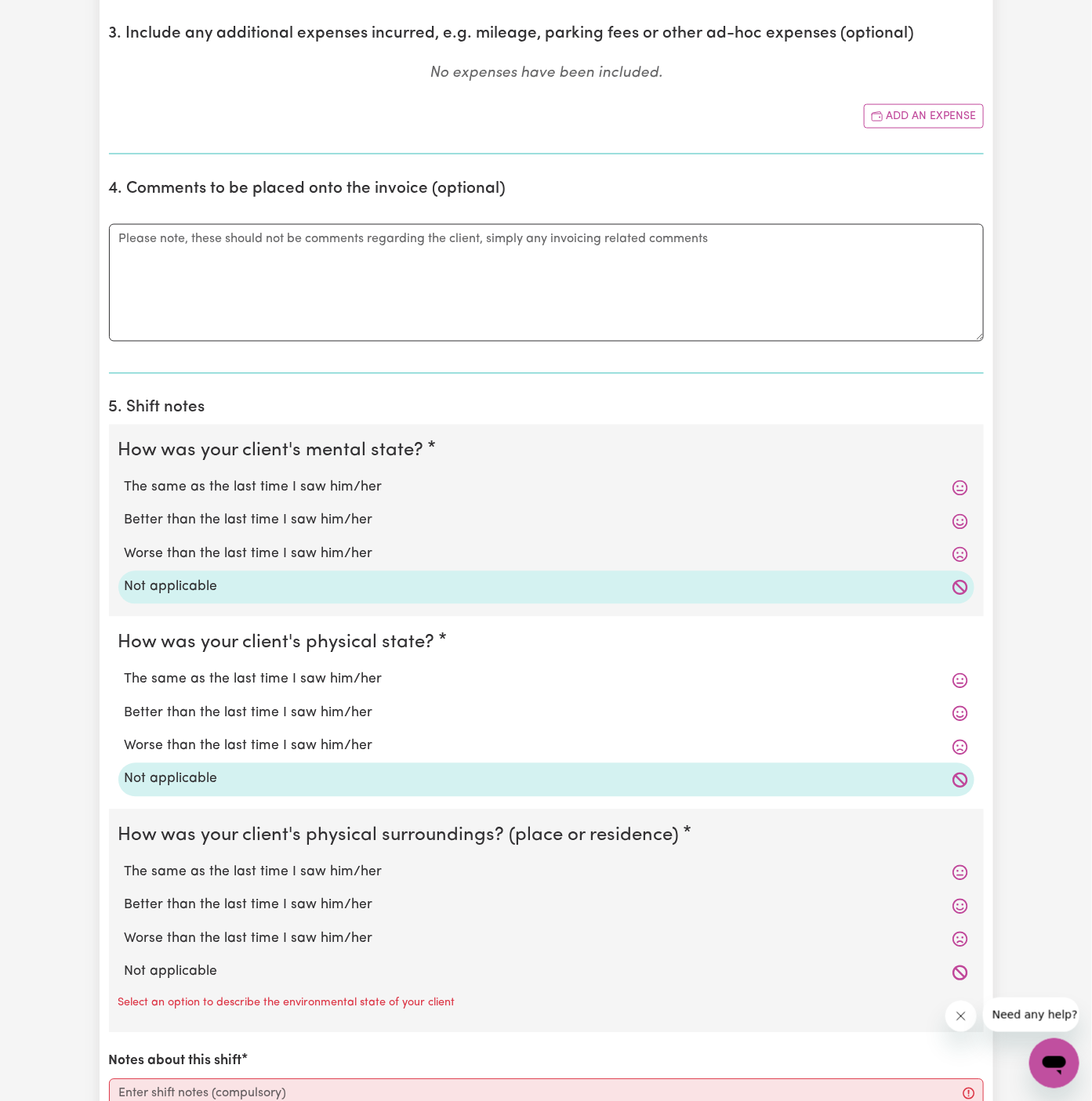
click at [221, 991] on div "Select an option to describe the environmental state of your client" at bounding box center [546, 1001] width 856 height 25
click at [226, 967] on label "Not applicable" at bounding box center [546, 972] width 843 height 20
click at [125, 962] on input "Not applicable" at bounding box center [124, 962] width 1 height 1
radio input "true"
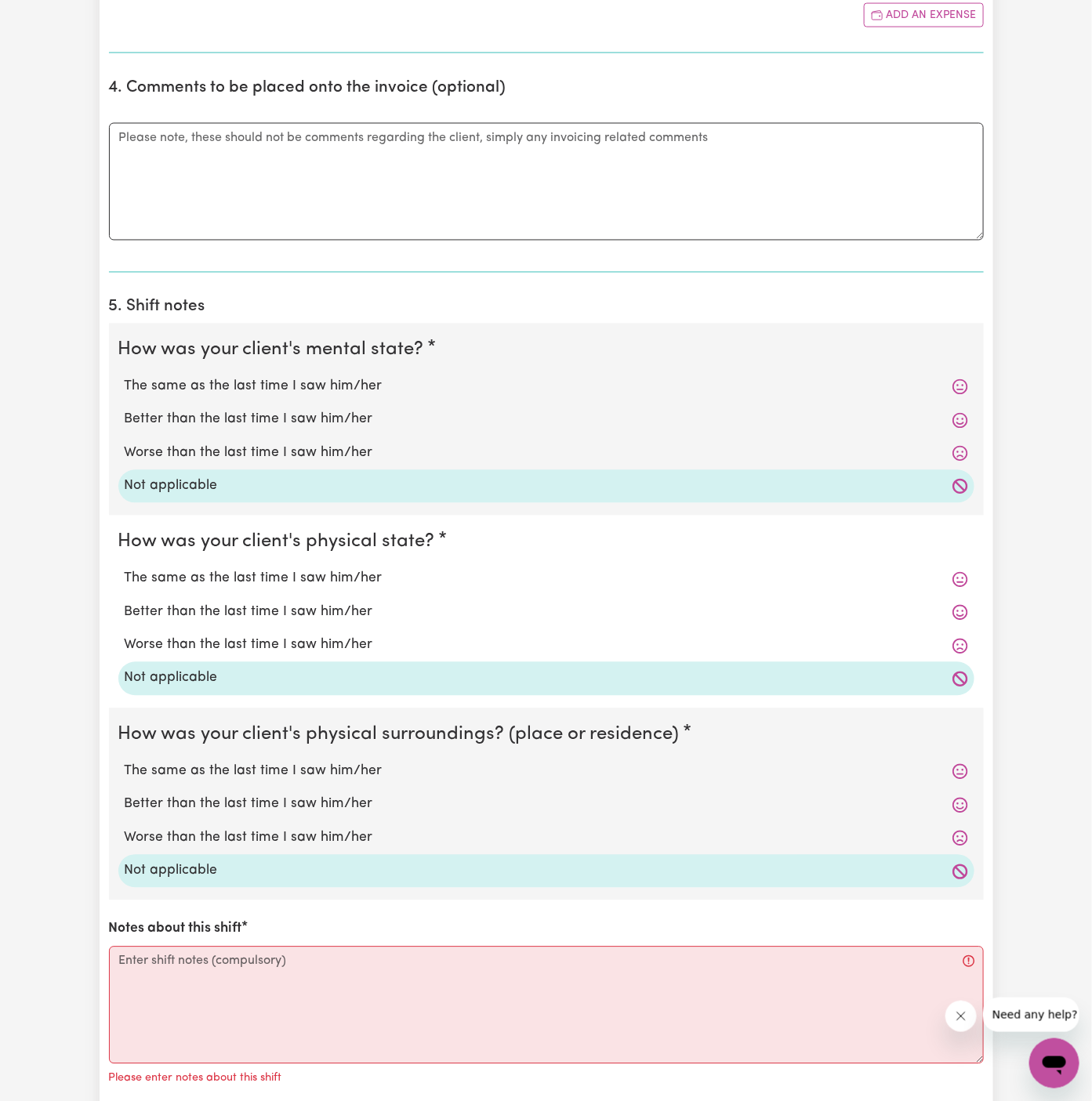
scroll to position [1039, 0]
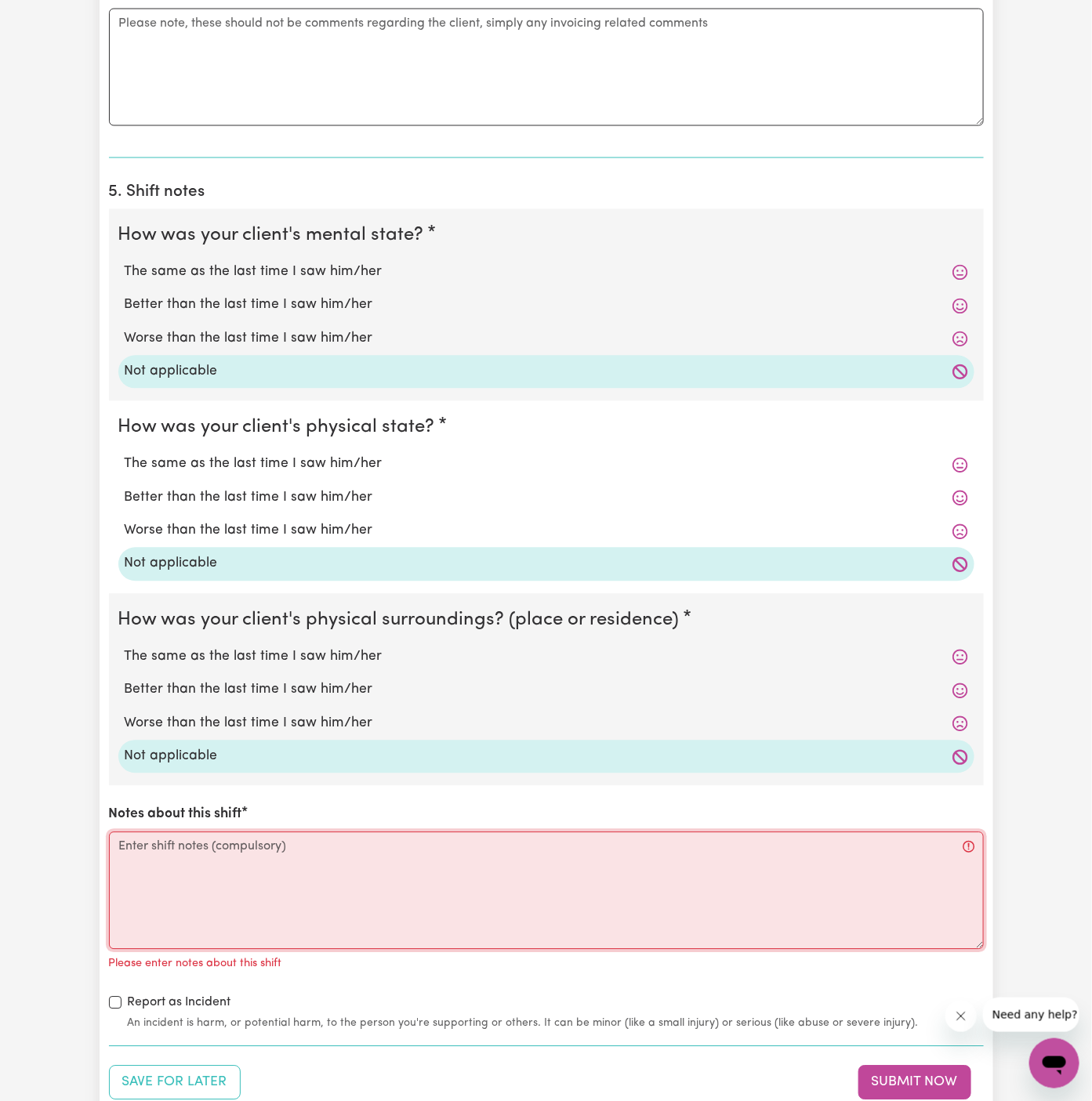
click at [262, 896] on textarea "Notes about this shift" at bounding box center [546, 891] width 875 height 118
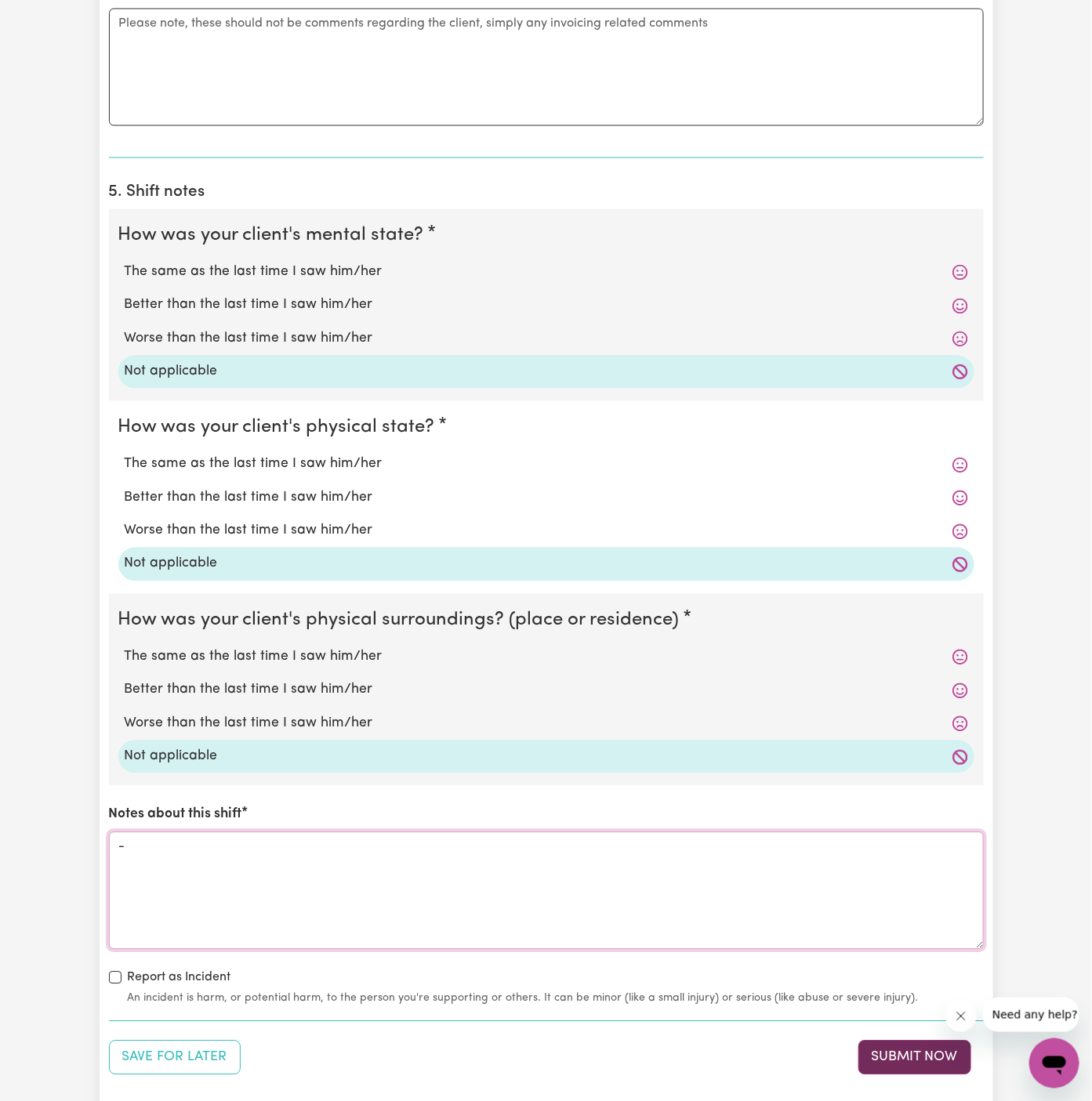
type textarea "-"
click at [914, 1041] on button "Submit Now" at bounding box center [914, 1058] width 113 height 35
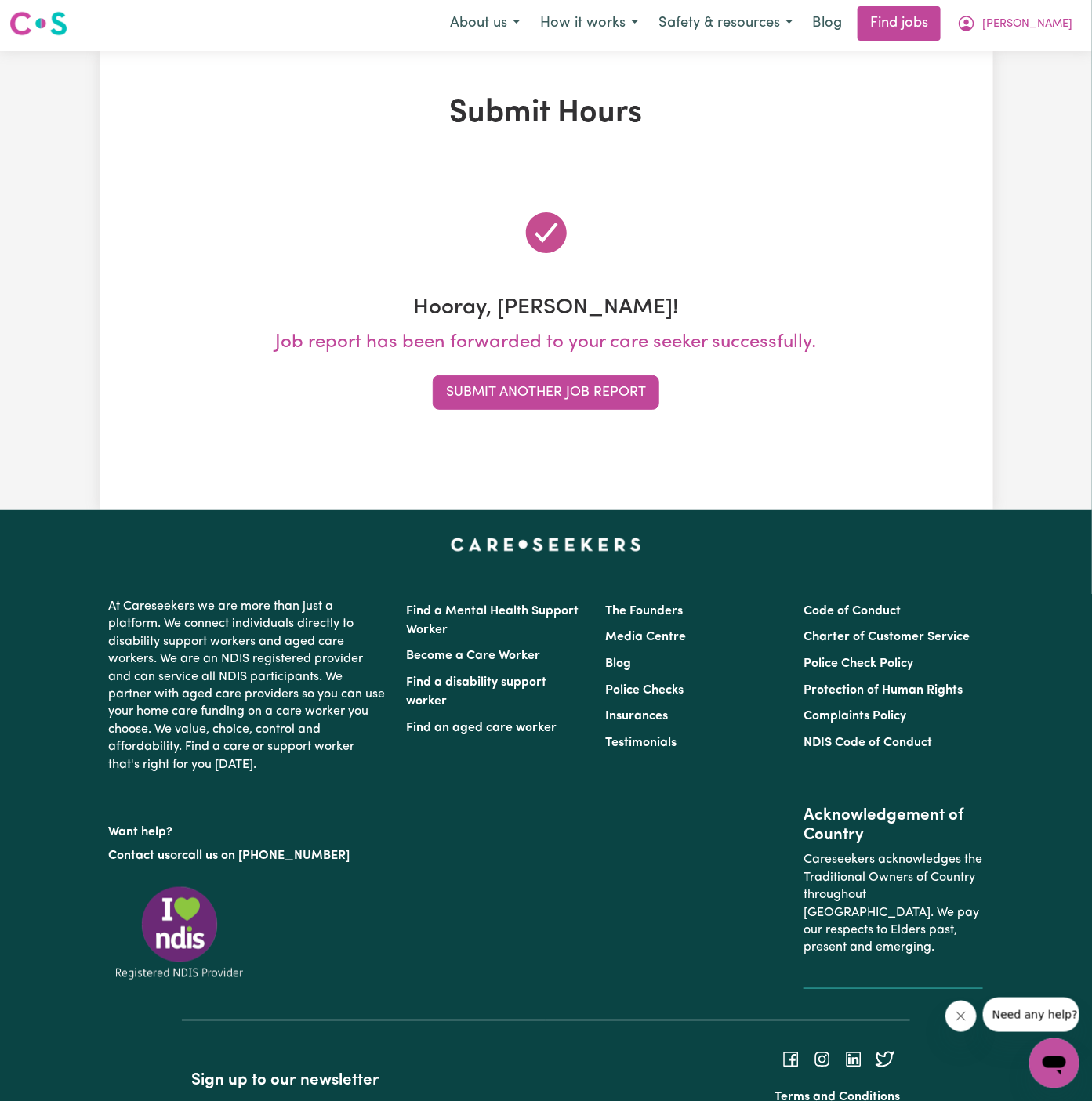
scroll to position [0, 0]
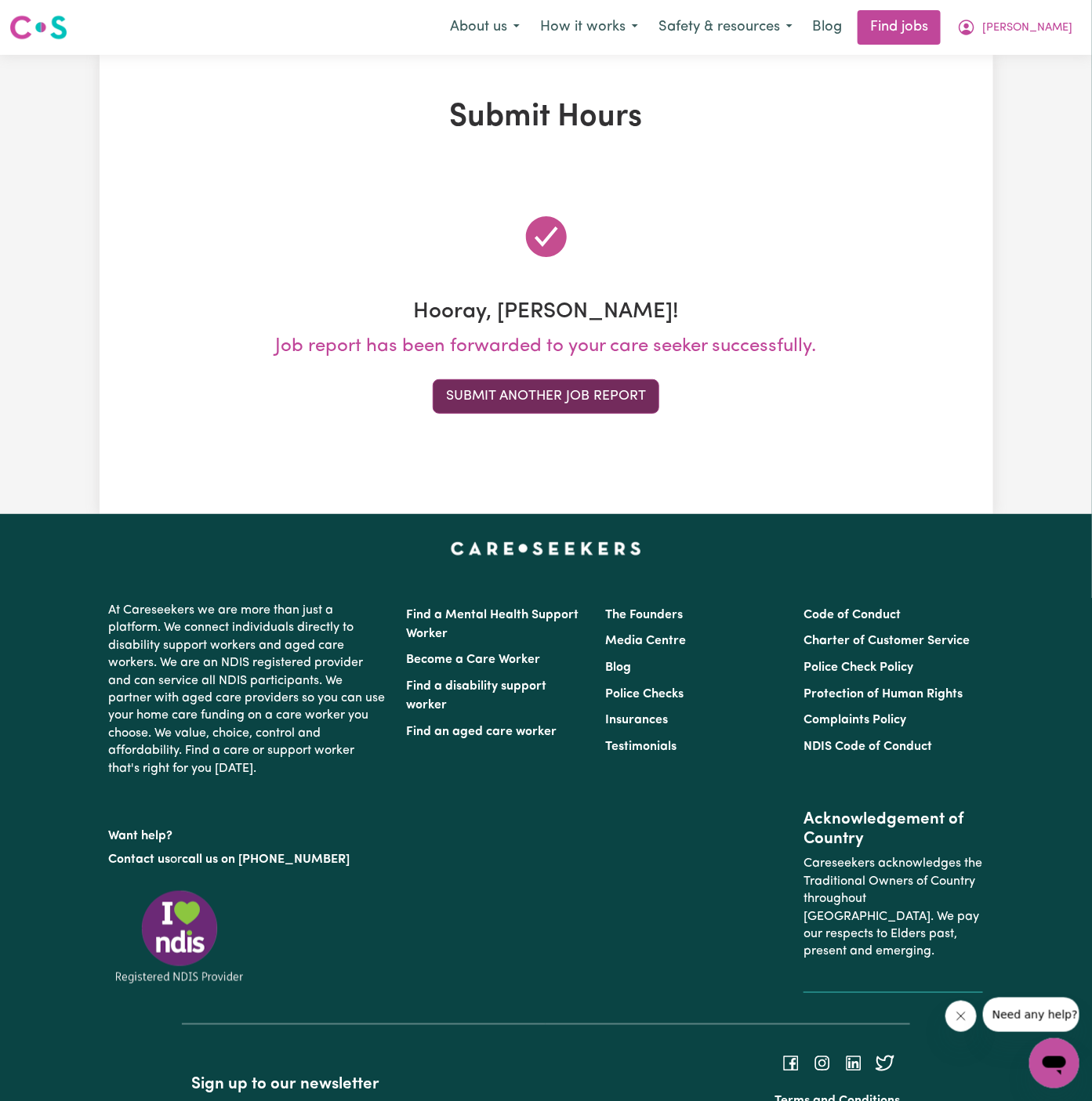
click at [598, 400] on button "Submit Another Job Report" at bounding box center [546, 396] width 226 height 35
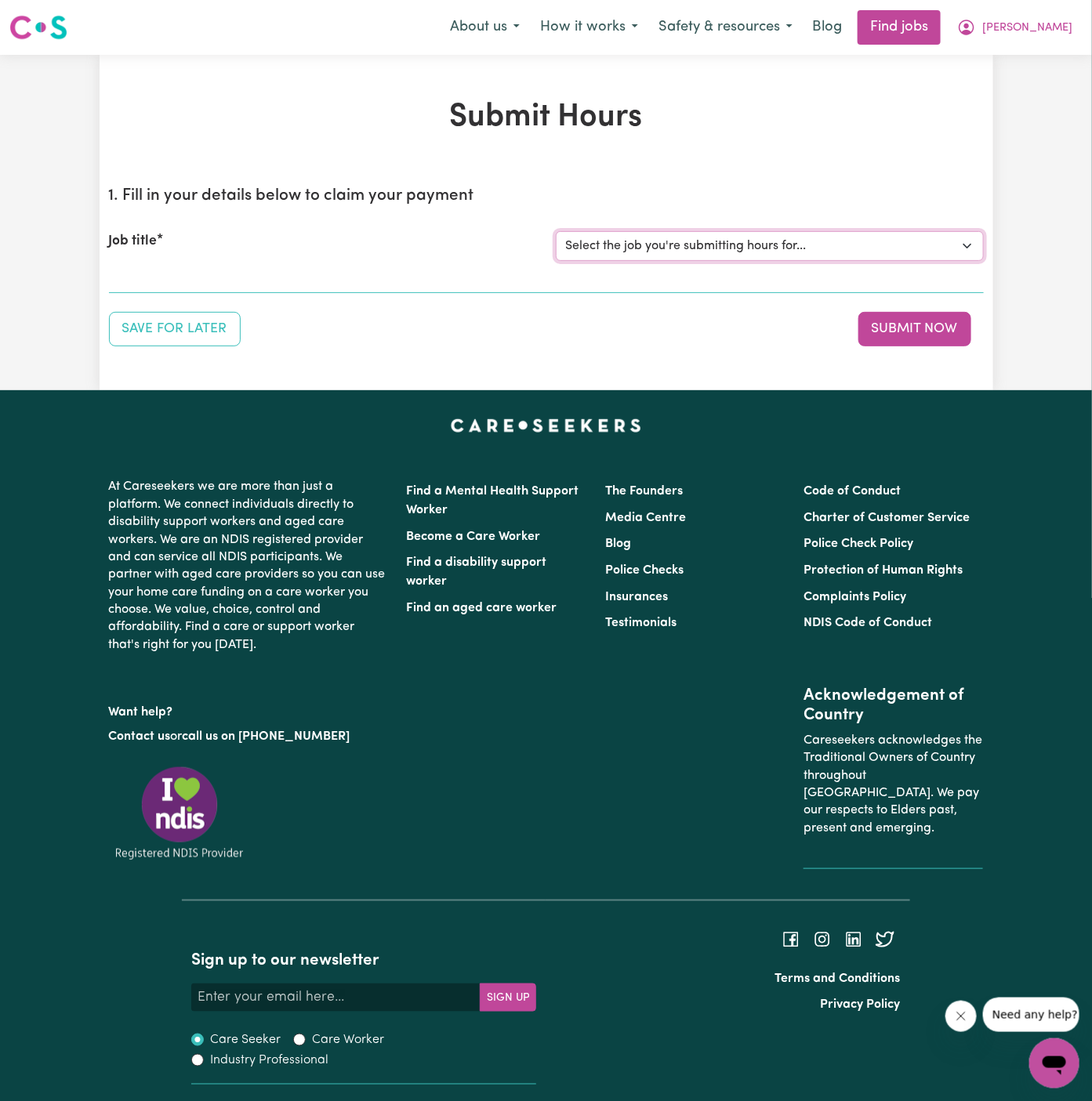
click at [823, 243] on select "Select the job you're submitting hours for... [Daryl Richardson] Female Support…" at bounding box center [770, 246] width 428 height 30
select select "13241"
click at [556, 231] on select "Select the job you're submitting hours for... [Daryl Richardson] Female Support…" at bounding box center [770, 246] width 428 height 30
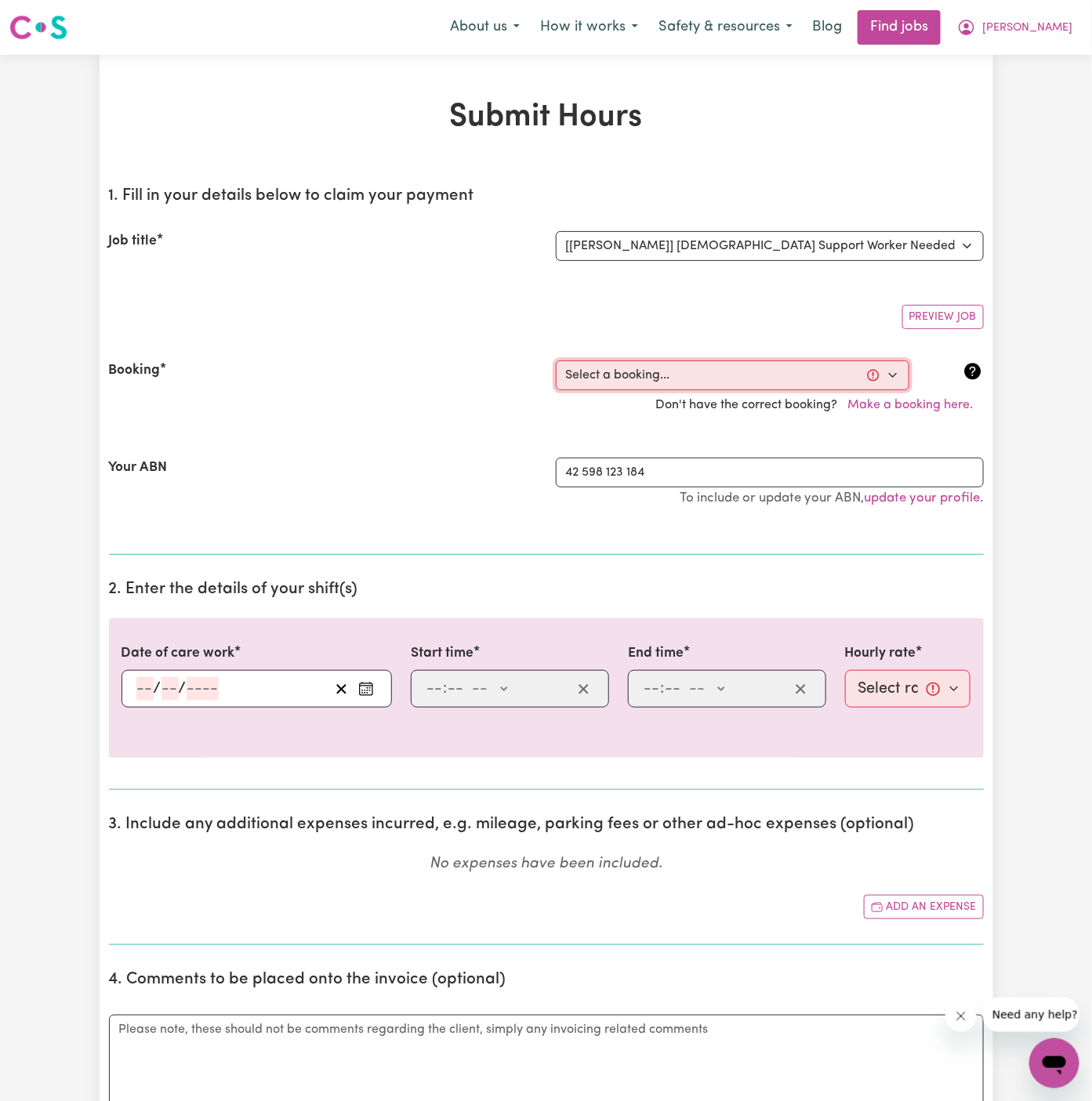
click at [628, 371] on select "Select a booking... Thu, September 11, 2025 - 10:00am to 05:00pm (ONE-OFF) Tue,…" at bounding box center [733, 375] width 353 height 30
select select "366573"
click at [556, 361] on select "Select a booking... Thu, September 11, 2025 - 10:00am to 05:00pm (ONE-OFF) Tue,…" at bounding box center [733, 375] width 353 height 30
type input "2025-09-28"
type input "28"
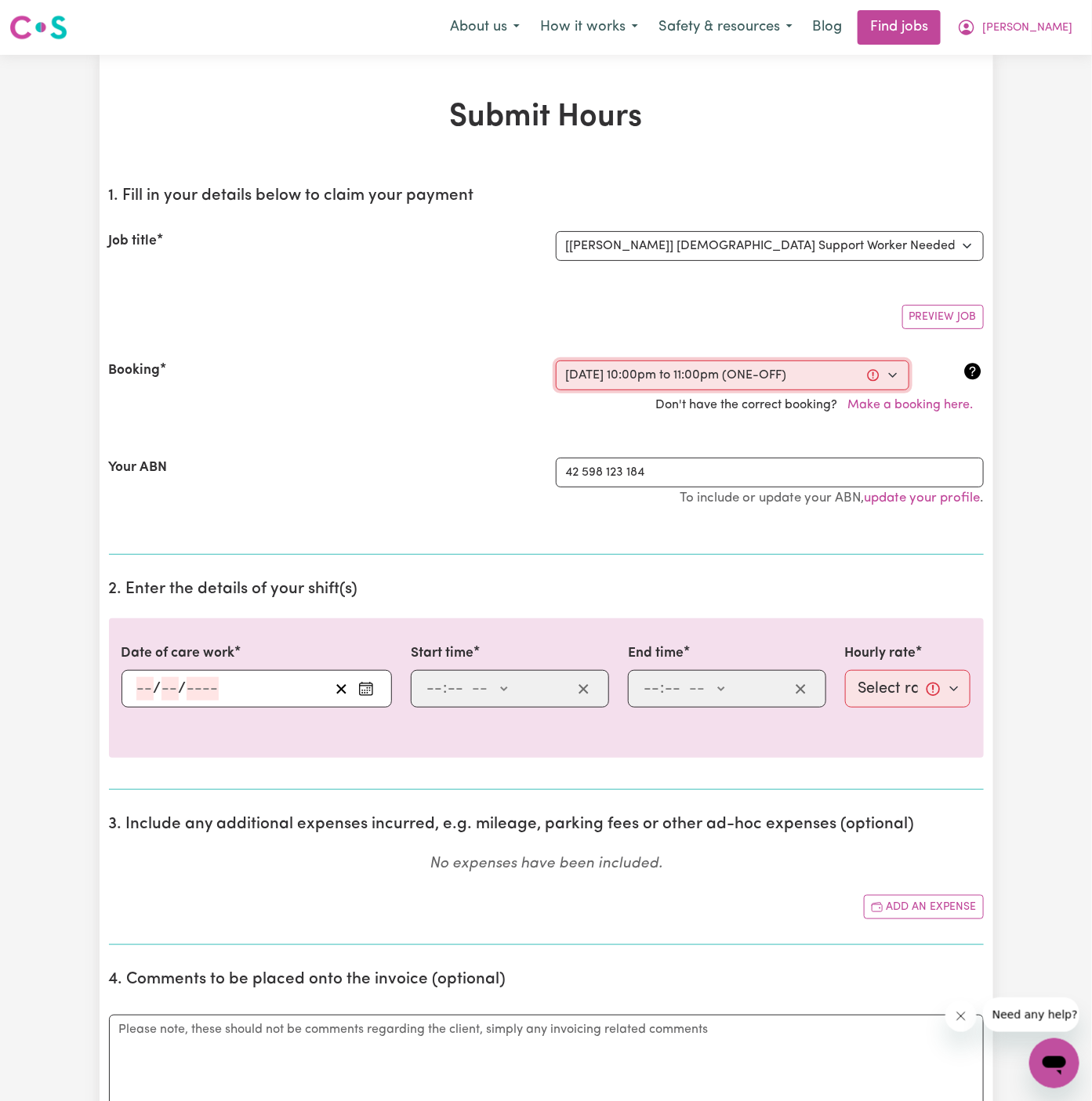
type input "9"
type input "2025"
type input "22:00"
type input "10"
type input "0"
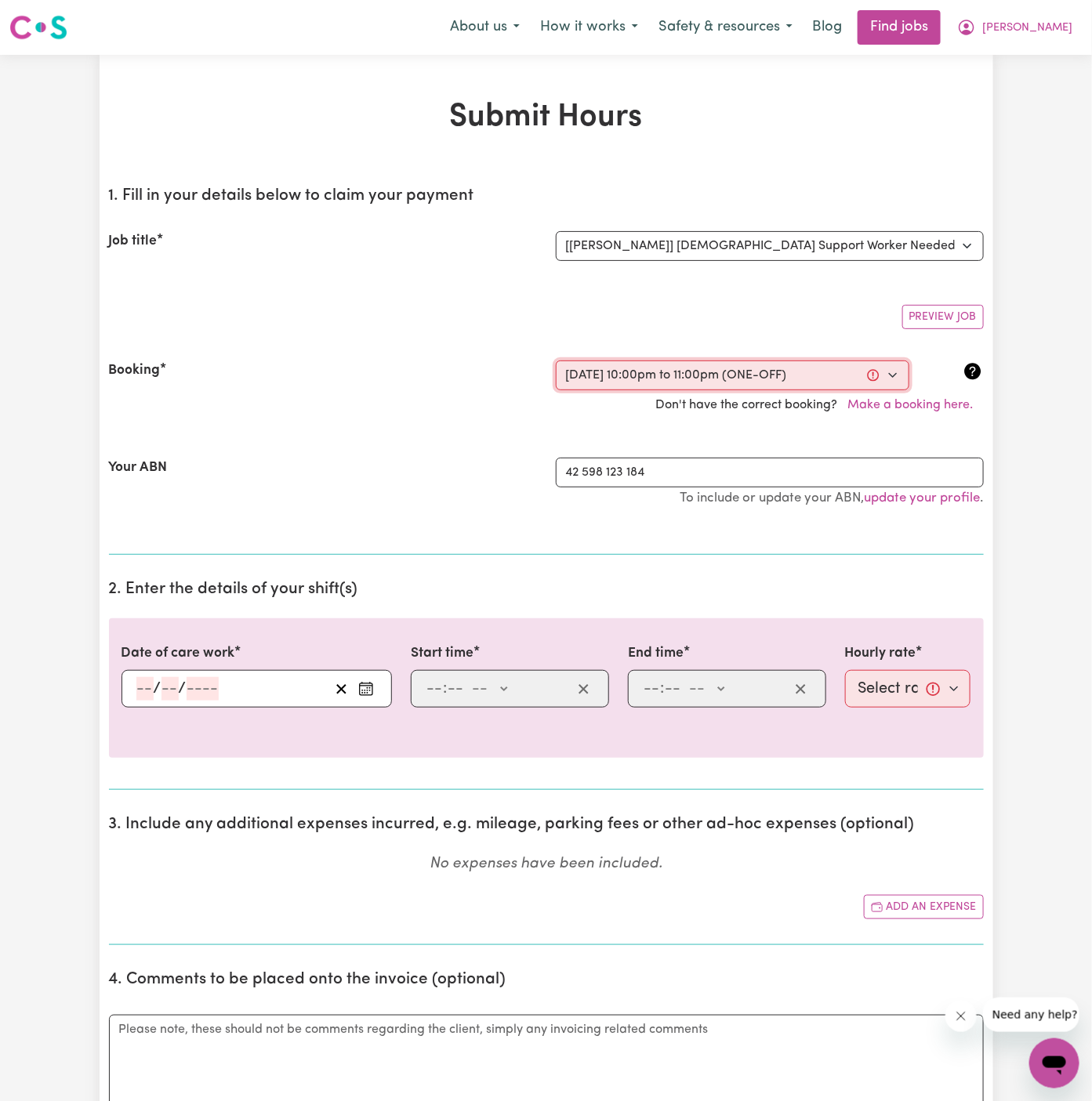
select select "pm"
type input "23:00"
type input "11"
type input "0"
select select "pm"
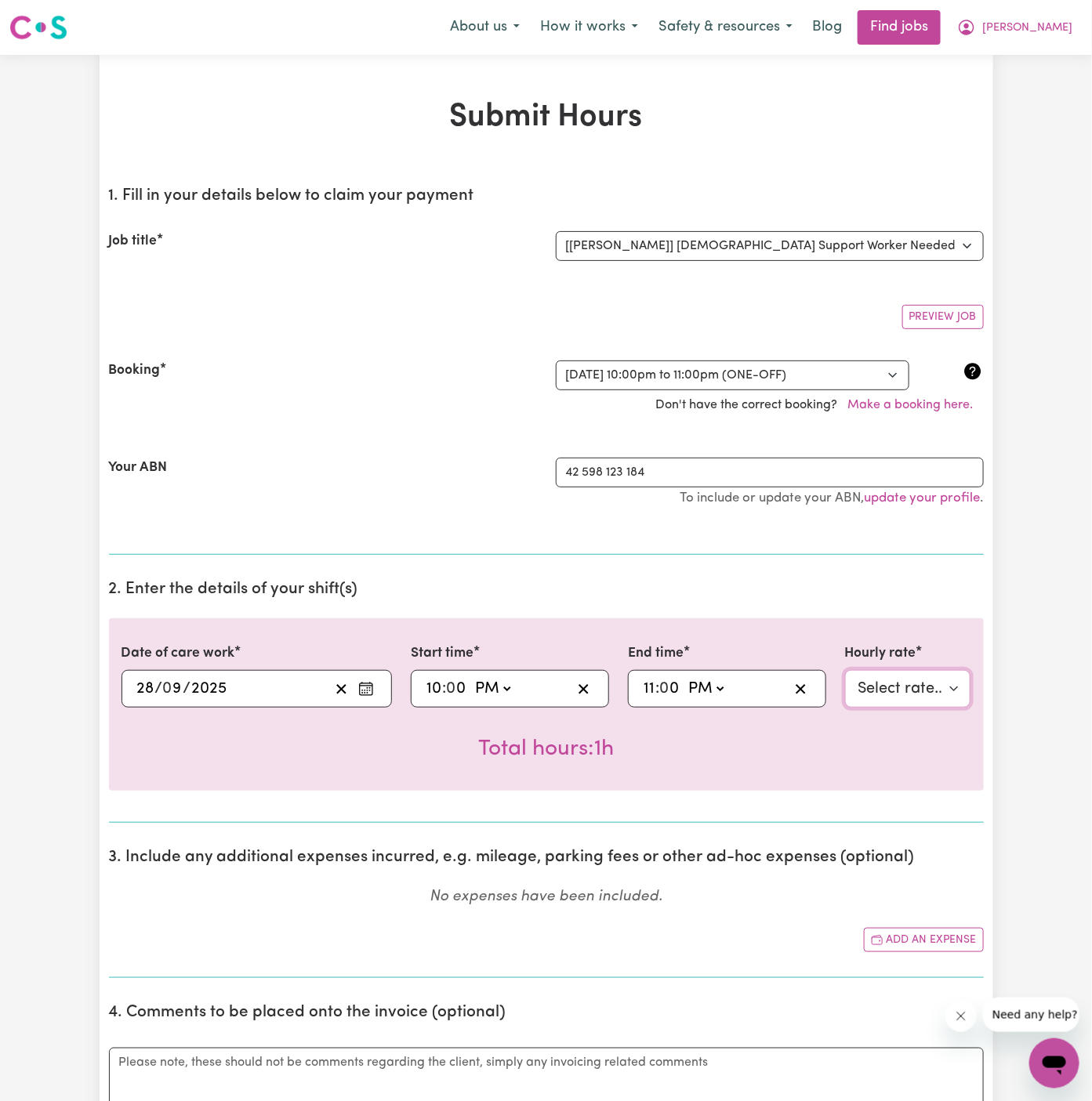
click at [880, 676] on select "Select rate... $45.00 (Weekday) $67.50 (Saturday) $67.50 (Sunday) $79.00 (Publi…" at bounding box center [908, 689] width 126 height 37
select select "160-Overnight"
click at [845, 670] on select "Select rate... $45.00 (Weekday) $67.50 (Saturday) $67.50 (Sunday) $79.00 (Publi…" at bounding box center [908, 689] width 126 height 37
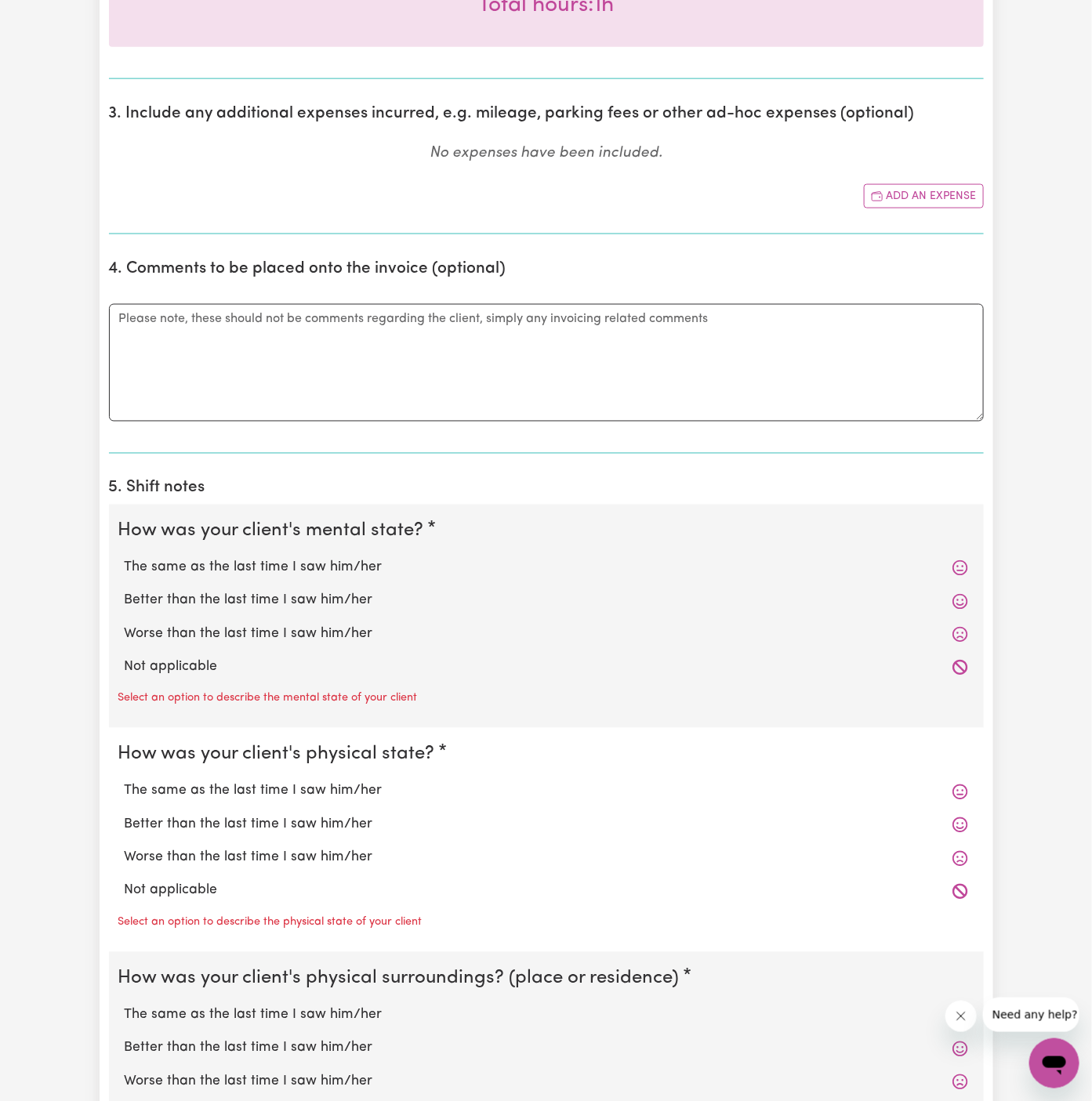
scroll to position [778, 0]
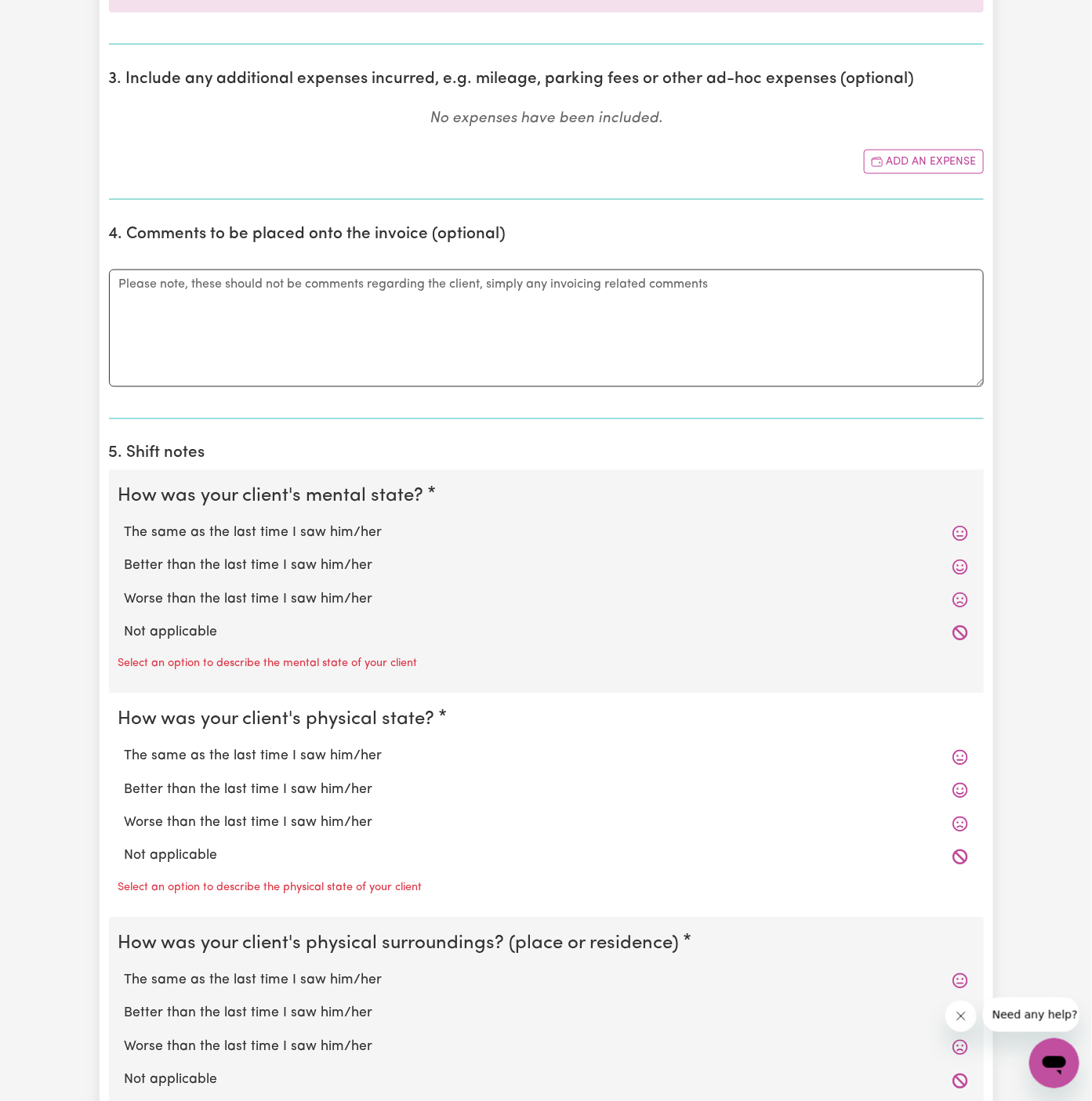
click at [300, 623] on label "Not applicable" at bounding box center [546, 633] width 843 height 20
click at [125, 623] on input "Not applicable" at bounding box center [124, 623] width 1 height 1
radio input "true"
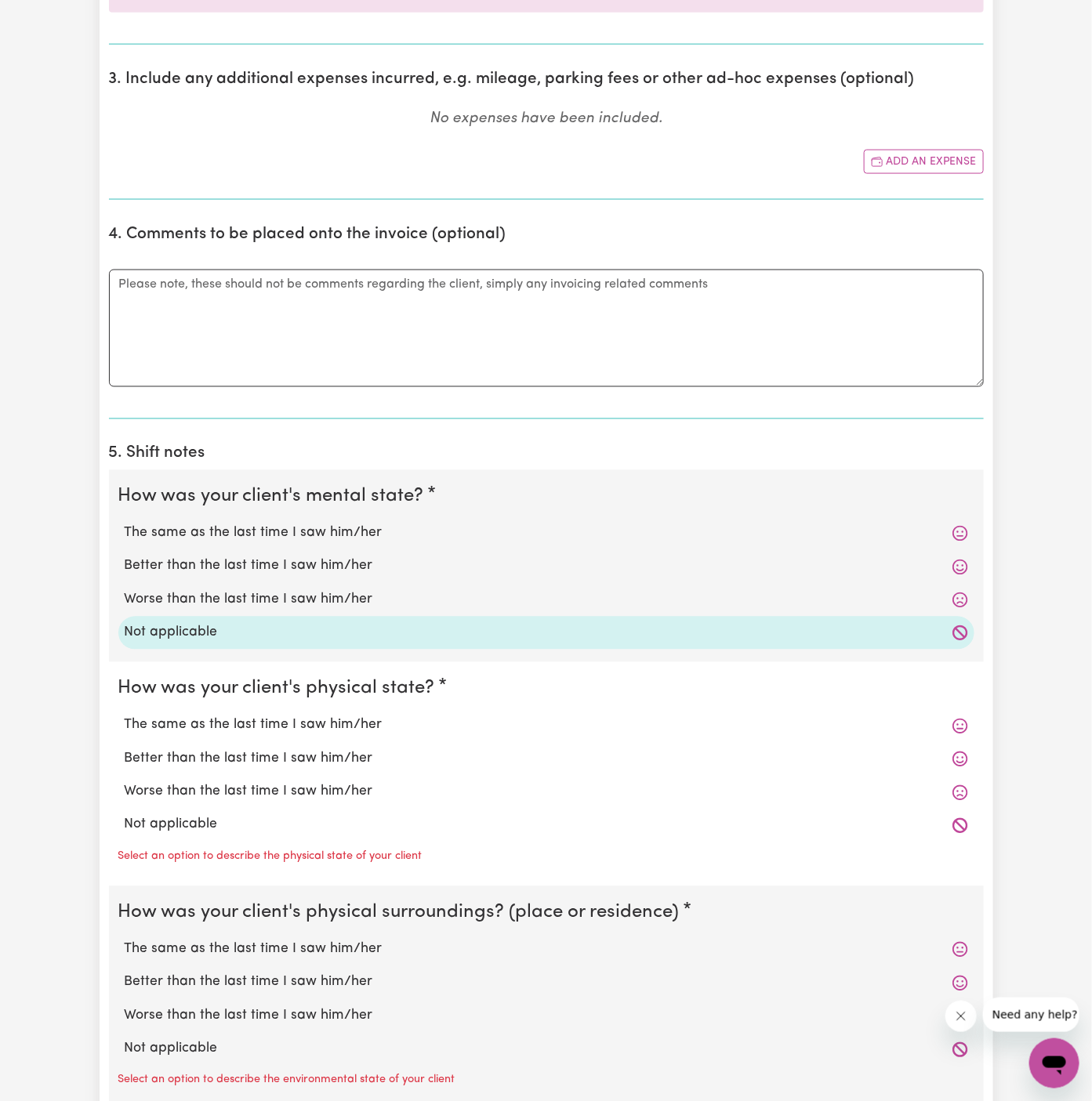
click at [240, 821] on label "Not applicable" at bounding box center [546, 825] width 843 height 20
click at [125, 816] on input "Not applicable" at bounding box center [124, 815] width 1 height 1
radio input "true"
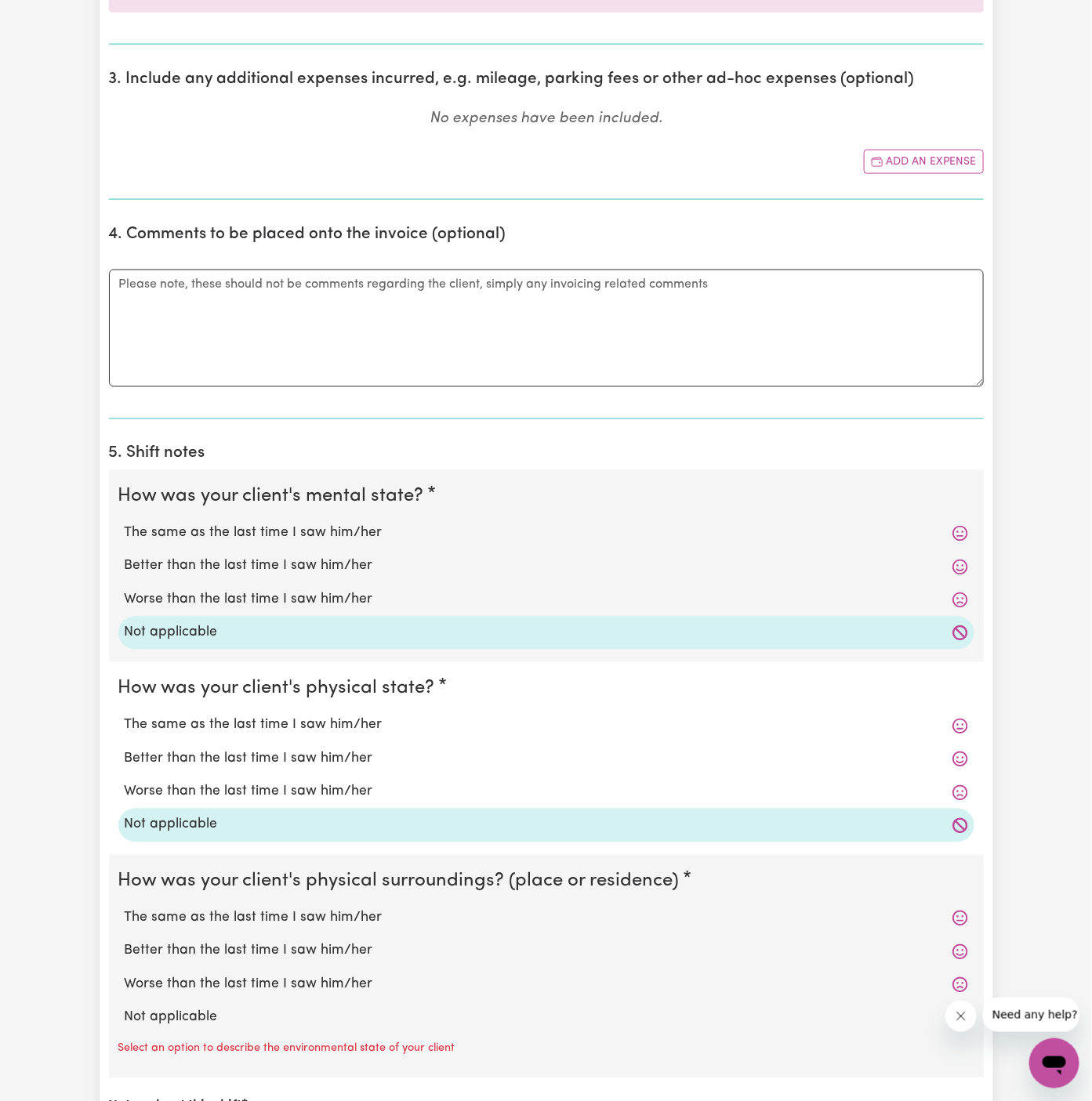
click at [218, 1014] on label "Not applicable" at bounding box center [546, 1017] width 843 height 20
click at [125, 1008] on input "Not applicable" at bounding box center [124, 1007] width 1 height 1
radio input "true"
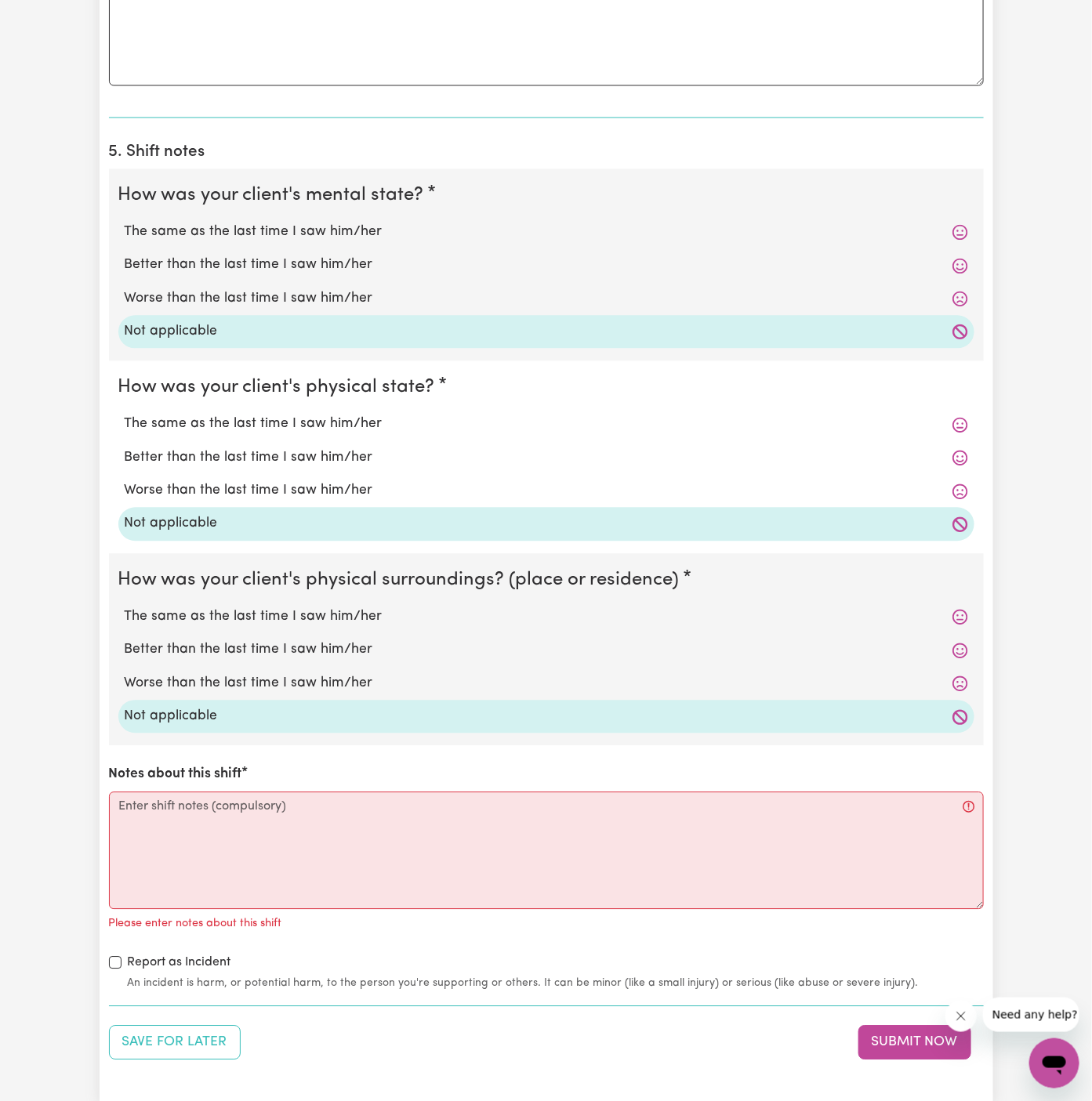
scroll to position [1101, 0]
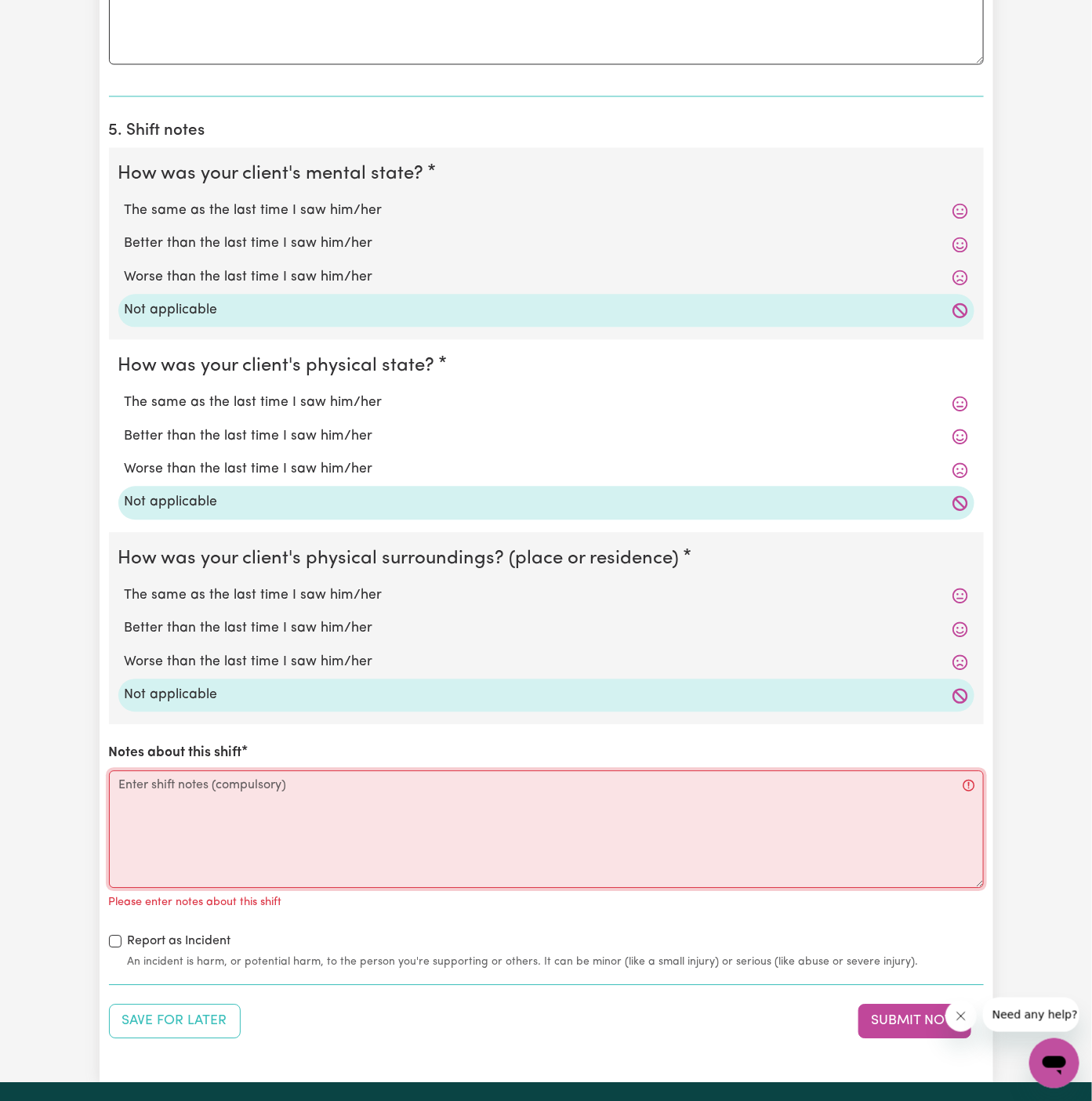
click at [274, 804] on textarea "Notes about this shift" at bounding box center [546, 829] width 875 height 118
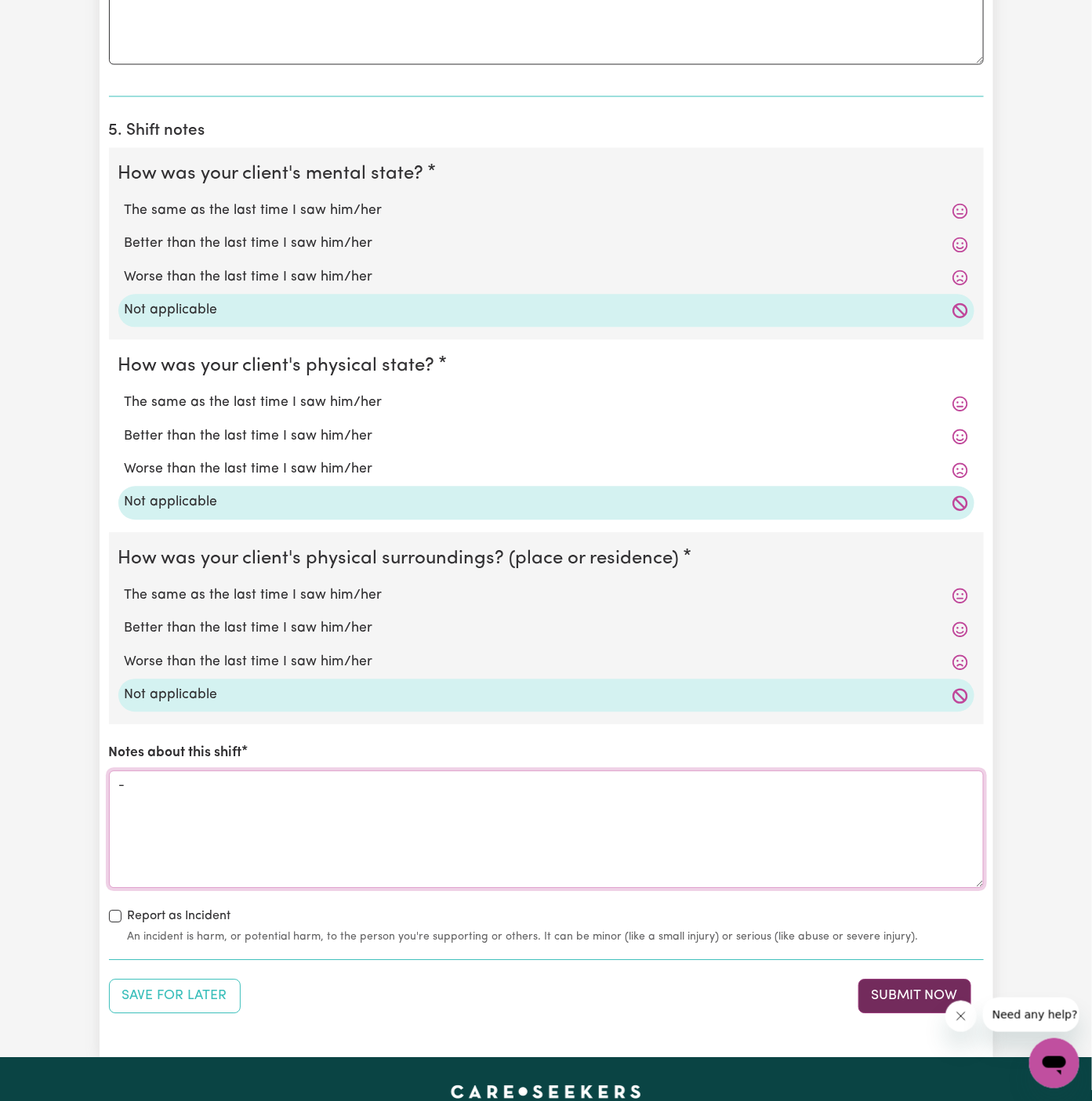
type textarea "-"
click at [920, 988] on button "Submit Now" at bounding box center [914, 996] width 113 height 35
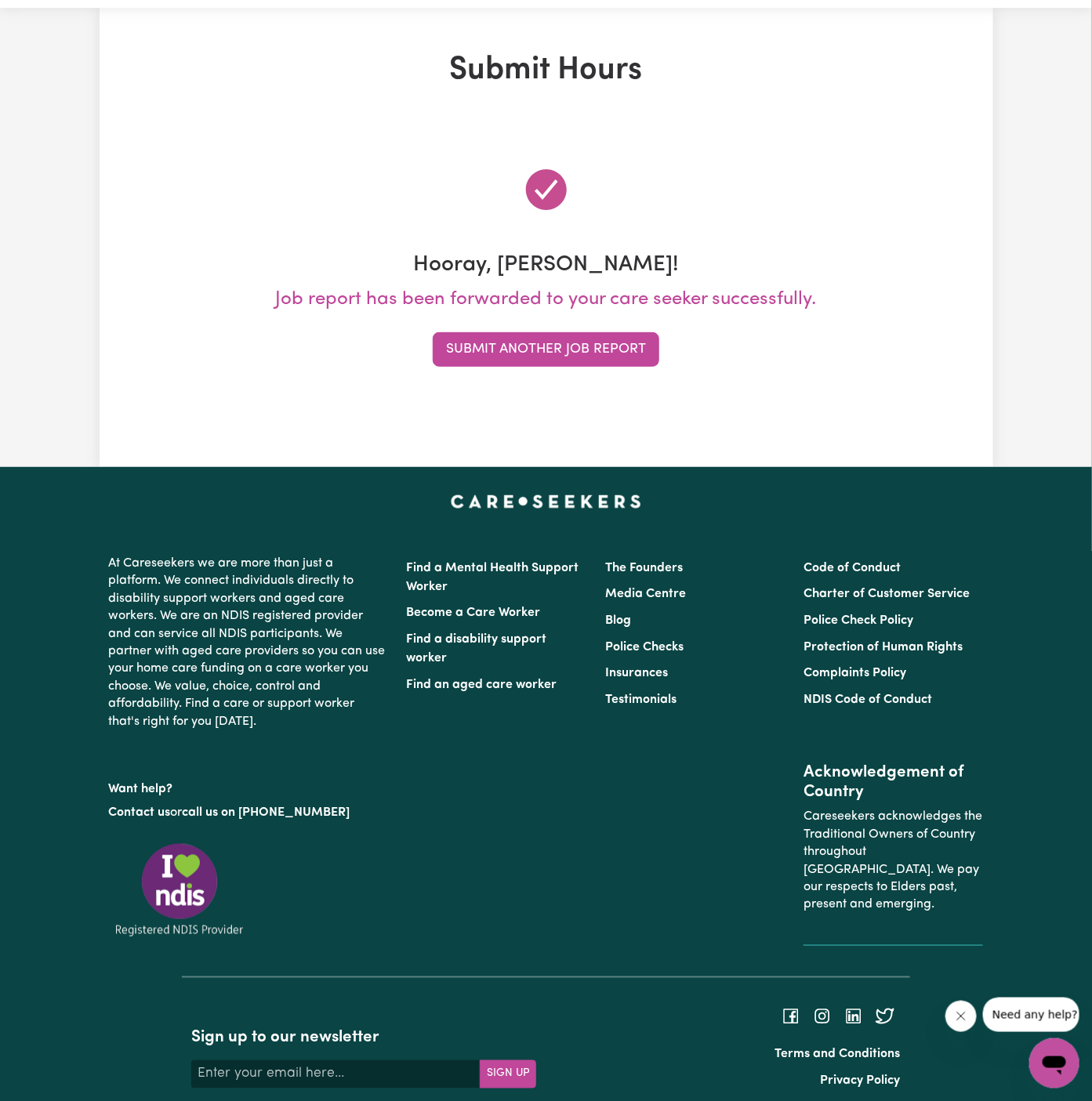
scroll to position [0, 0]
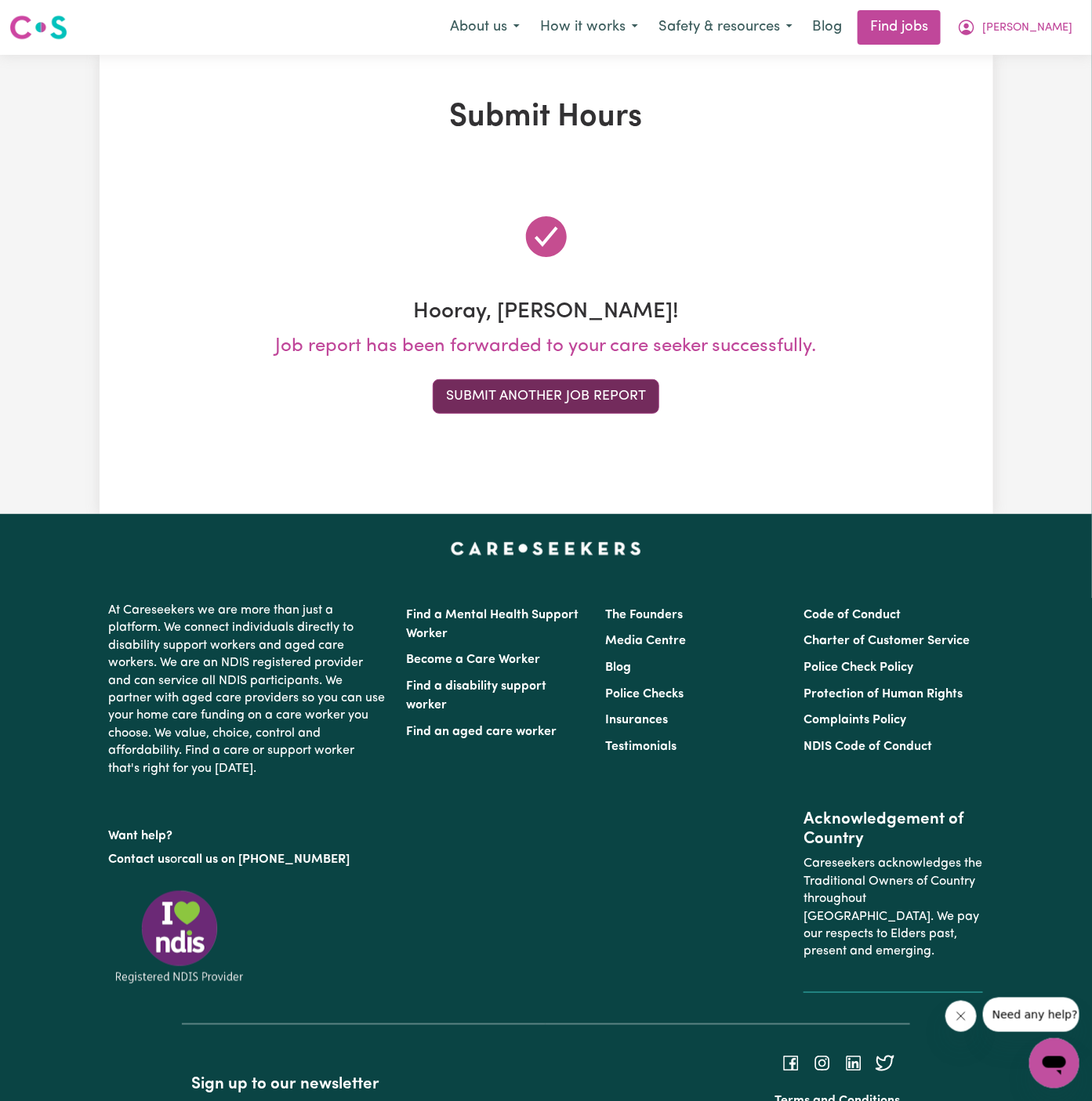
click at [550, 388] on button "Submit Another Job Report" at bounding box center [546, 396] width 226 height 35
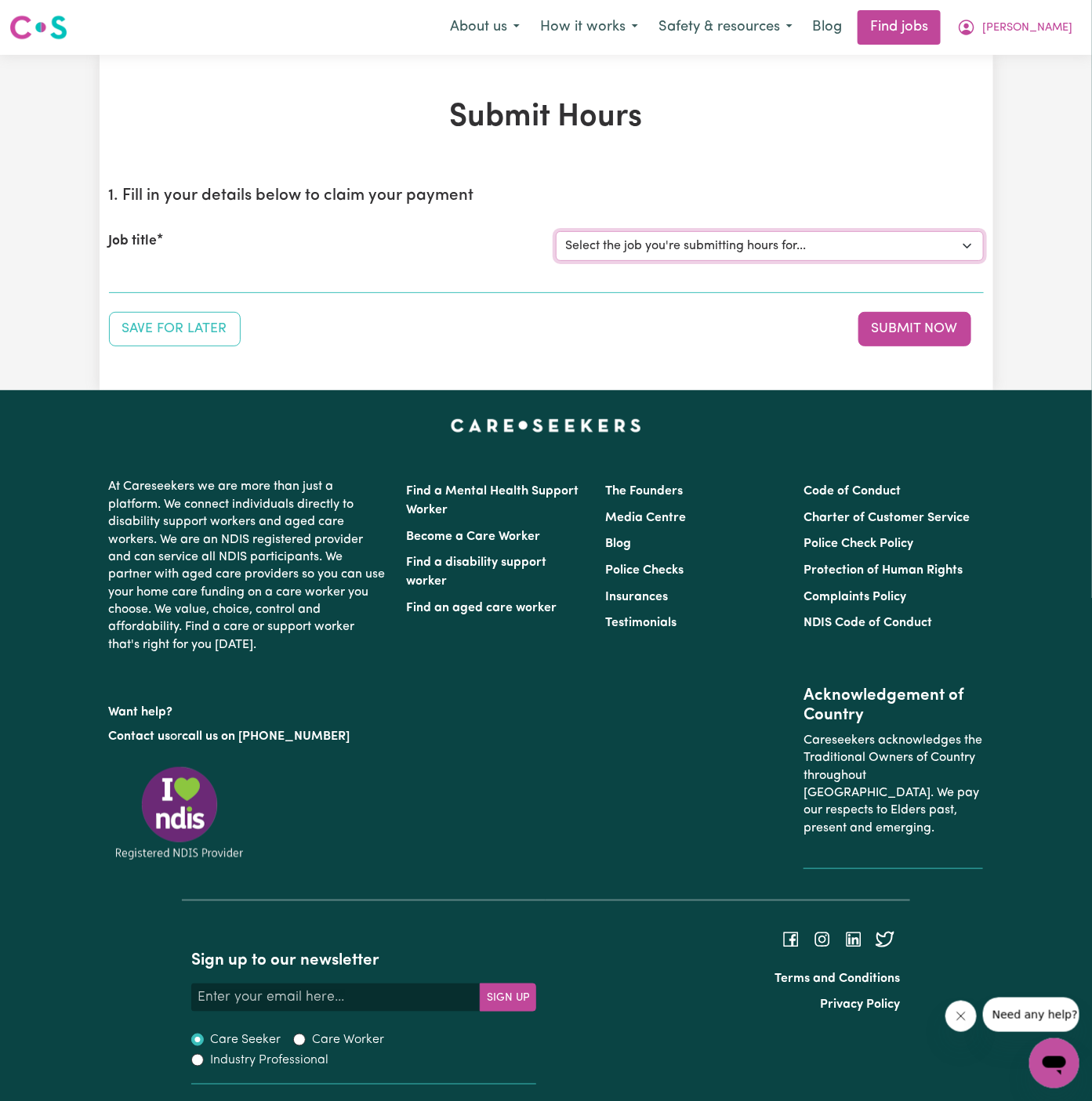
click at [649, 247] on select "Select the job you're submitting hours for... [Daryl Richardson] Female Support…" at bounding box center [770, 246] width 428 height 30
select select "13241"
click at [556, 231] on select "Select the job you're submitting hours for... [Daryl Richardson] Female Support…" at bounding box center [770, 246] width 428 height 30
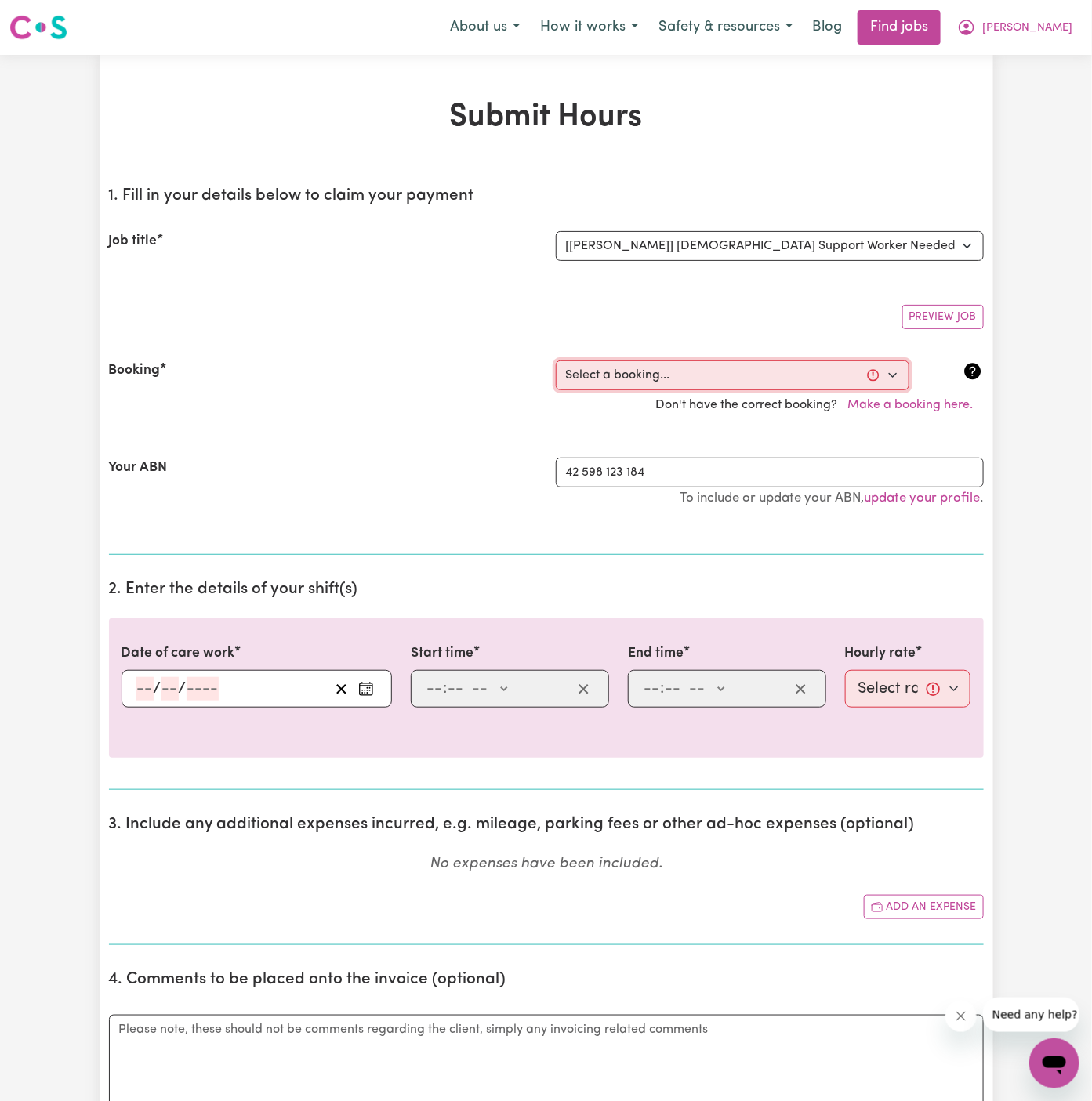
click at [663, 369] on select "Select a booking... Thu, September 11, 2025 - 10:00am to 05:00pm (ONE-OFF) Tue,…" at bounding box center [733, 375] width 353 height 30
select select "366574"
click at [556, 361] on select "Select a booking... Thu, September 11, 2025 - 10:00am to 05:00pm (ONE-OFF) Tue,…" at bounding box center [733, 375] width 353 height 30
type input "2025-09-29"
type input "29"
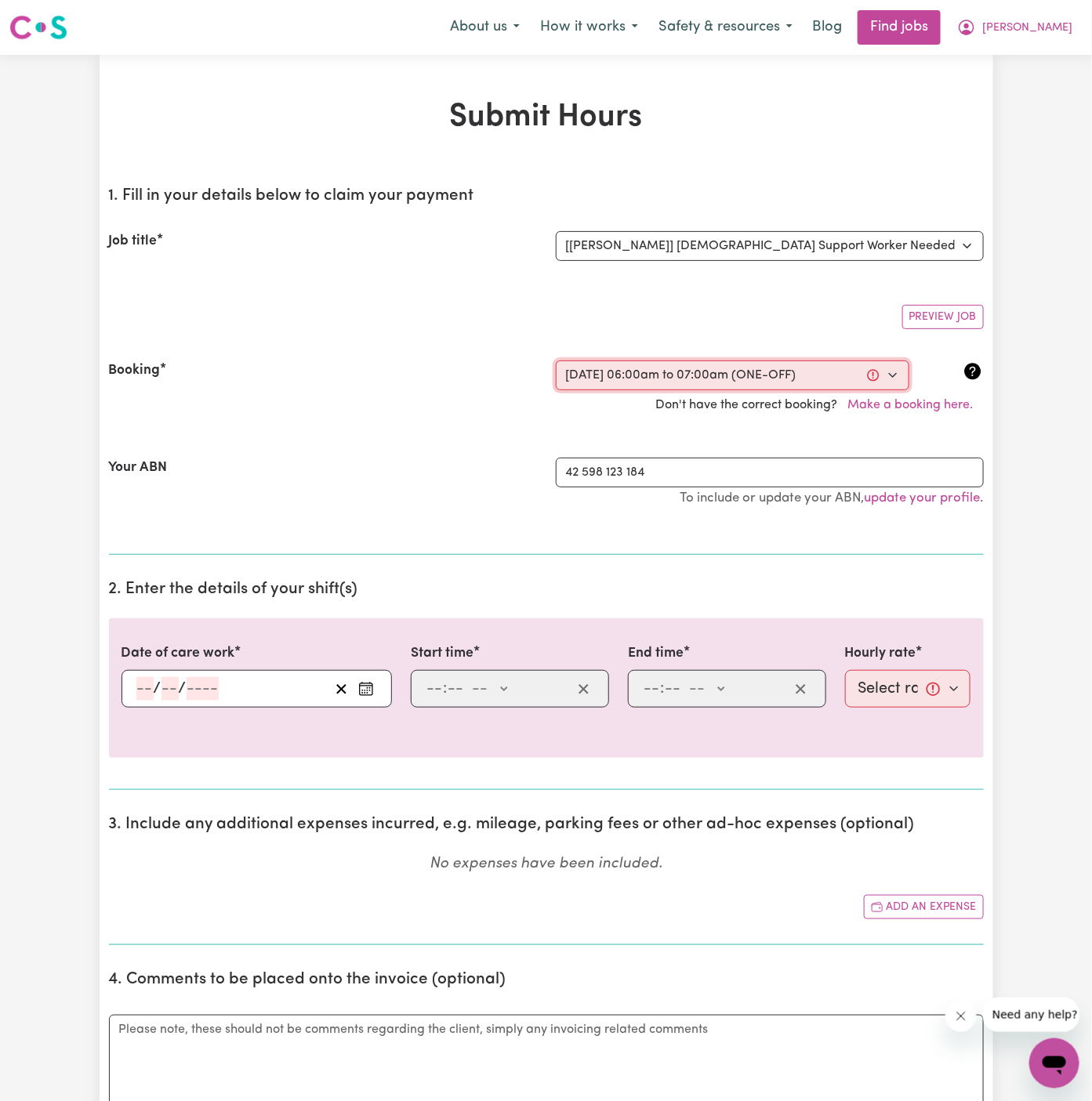
type input "9"
type input "2025"
type input "06:00"
type input "6"
type input "0"
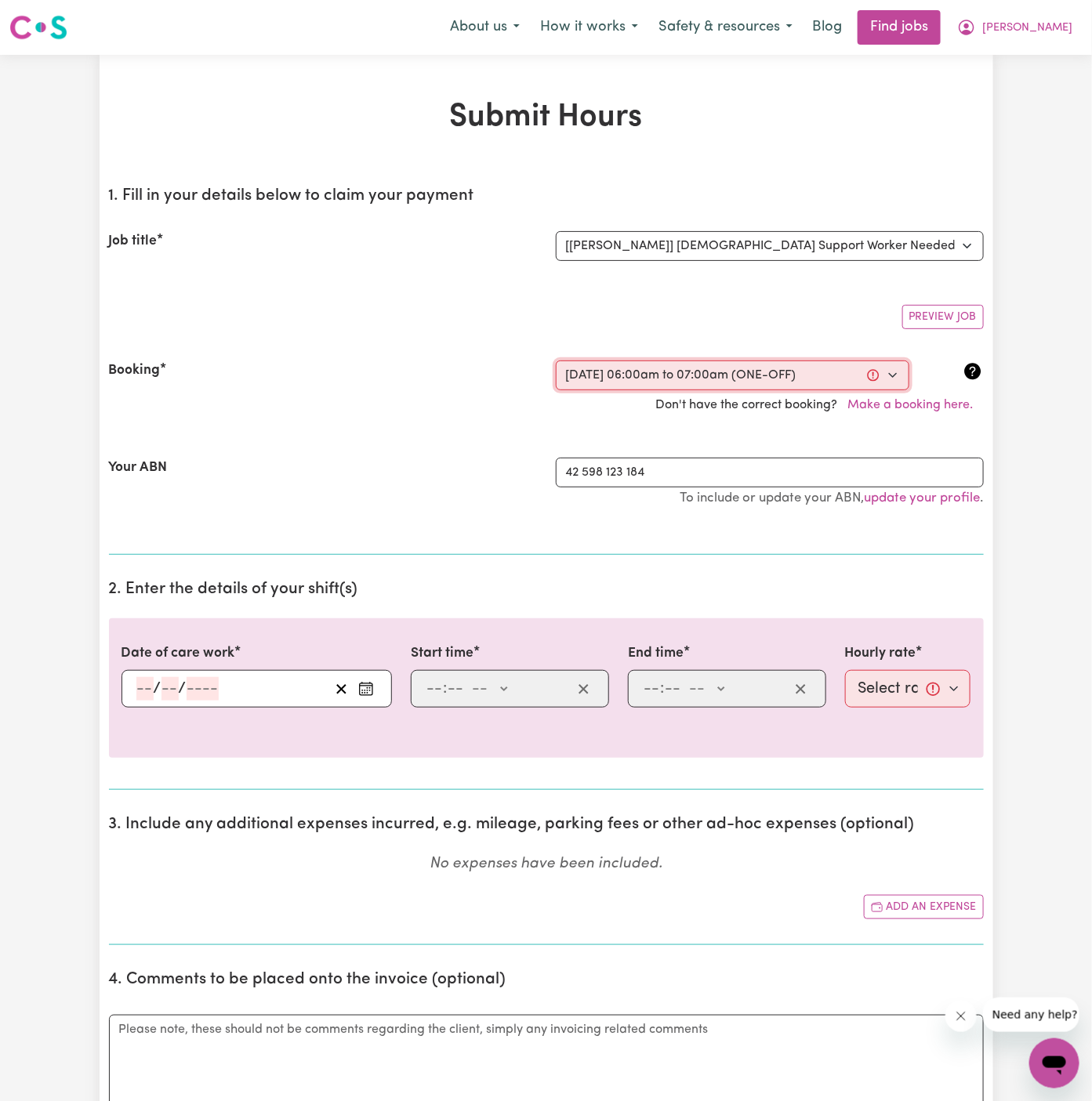
select select "am"
type input "07:00"
type input "7"
type input "0"
select select "am"
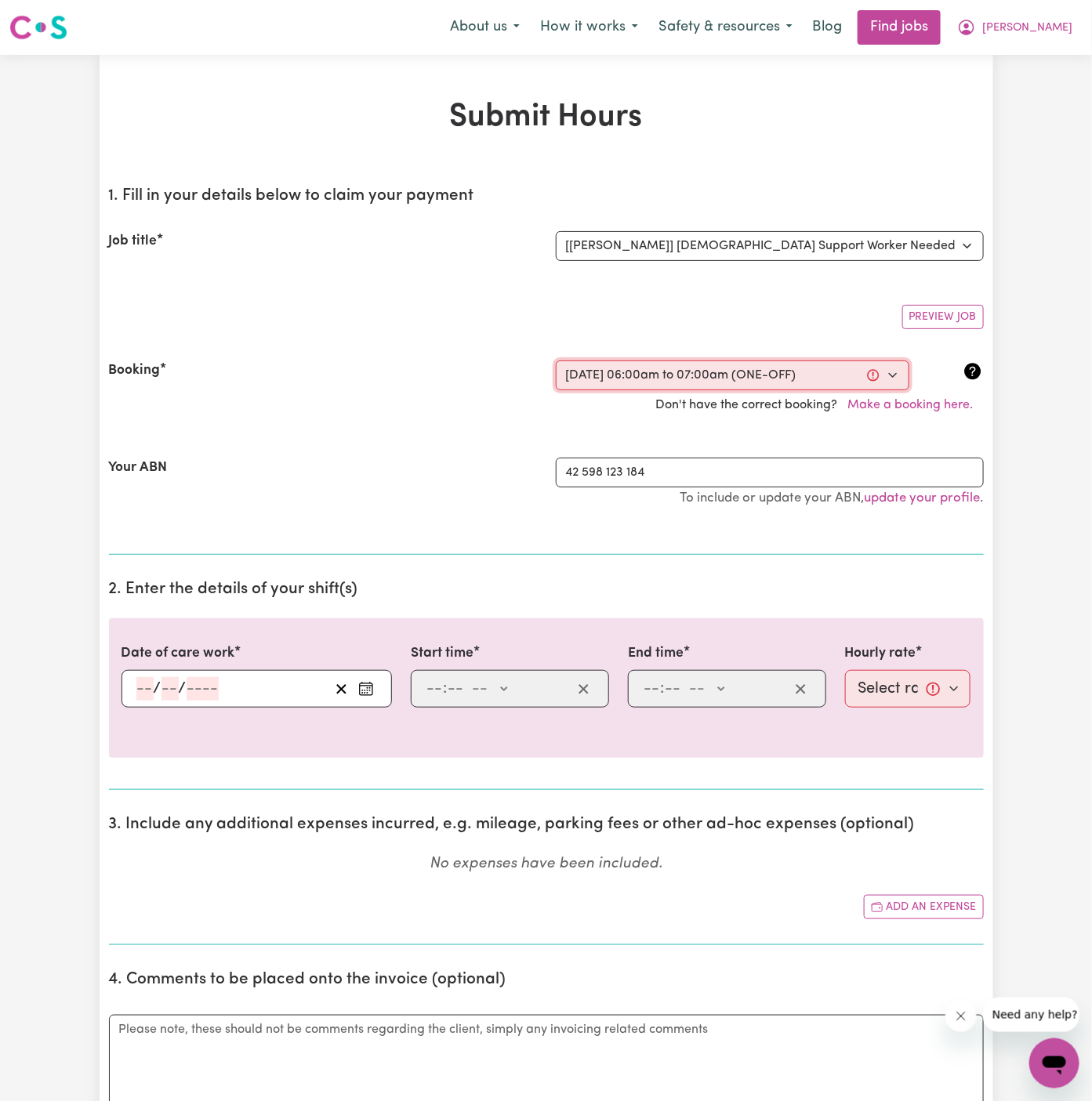
select select "45-Weekday"
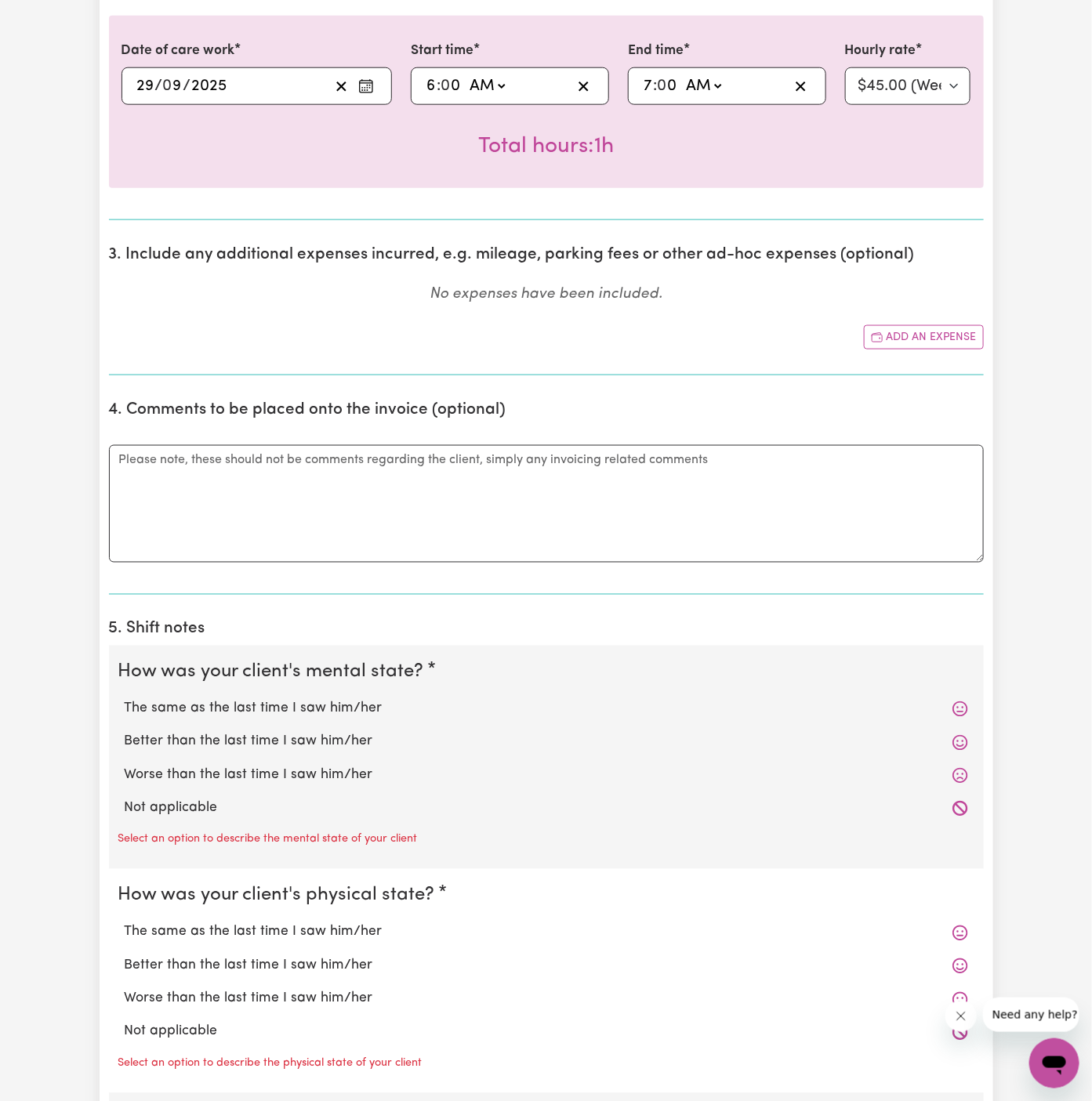
scroll to position [788, 0]
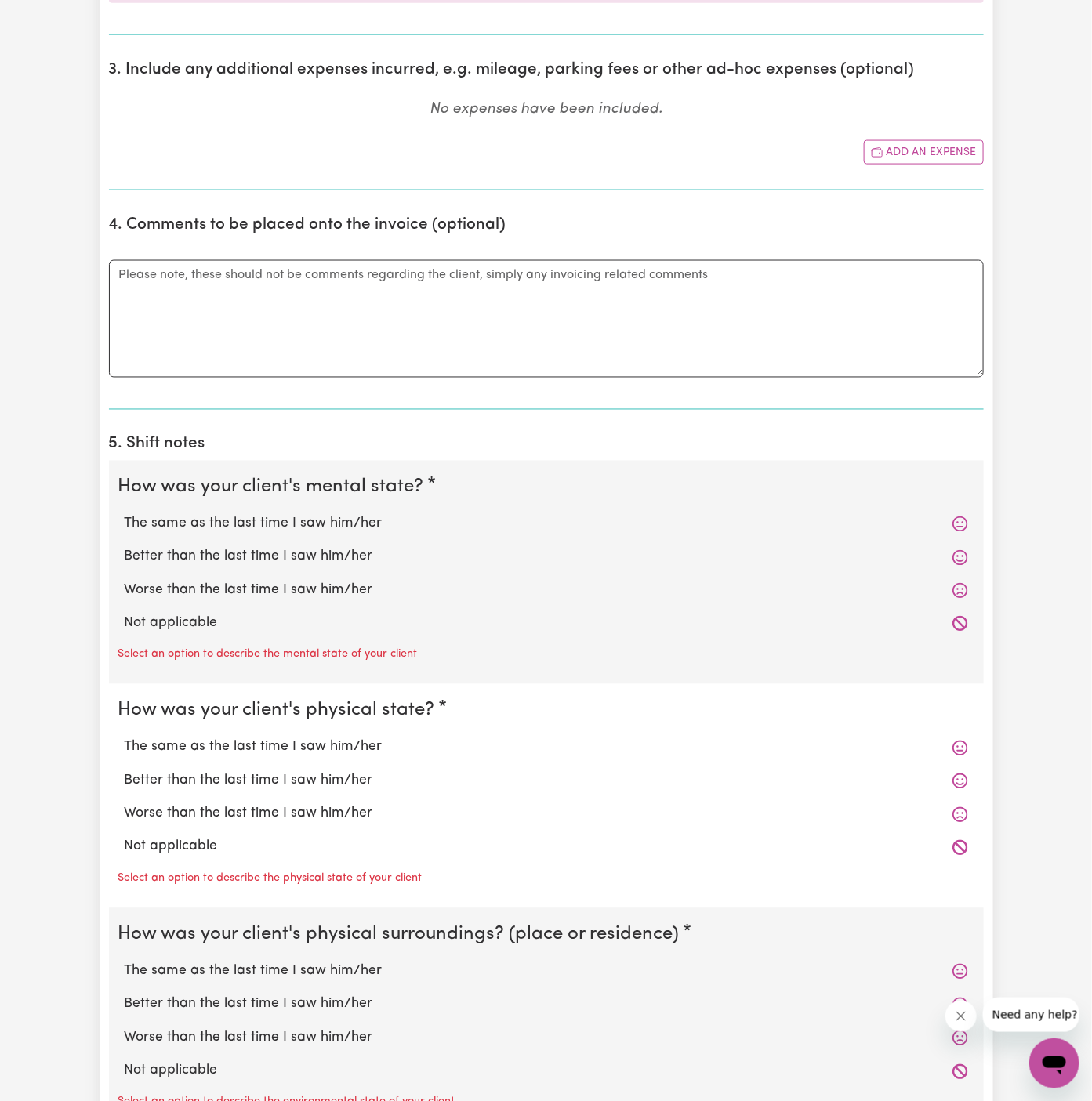
click at [272, 620] on label "Not applicable" at bounding box center [546, 623] width 843 height 20
click at [125, 614] on input "Not applicable" at bounding box center [124, 613] width 1 height 1
radio input "true"
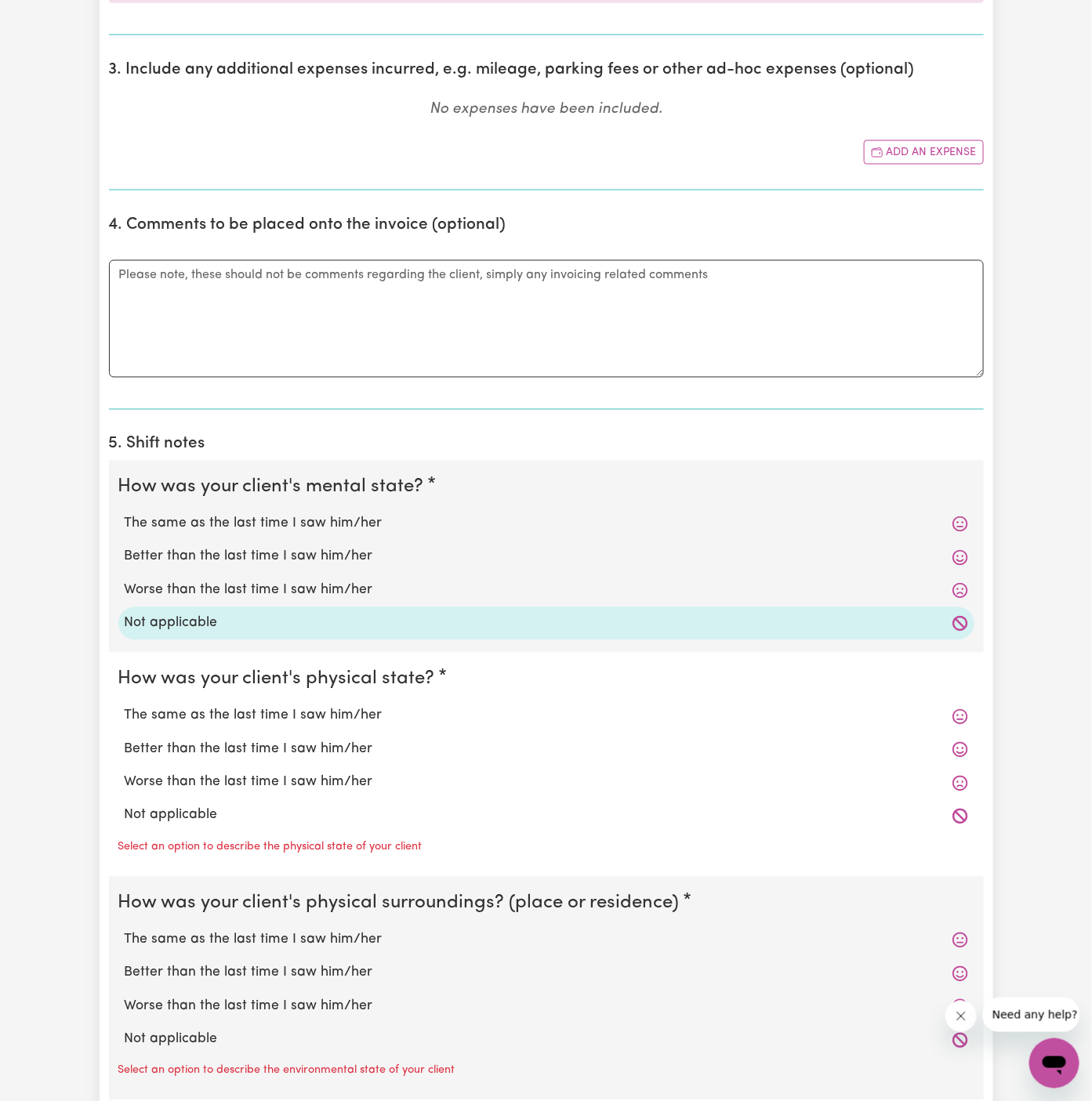
click at [232, 806] on label "Not applicable" at bounding box center [546, 816] width 843 height 20
click at [125, 805] on input "Not applicable" at bounding box center [124, 805] width 1 height 1
radio input "true"
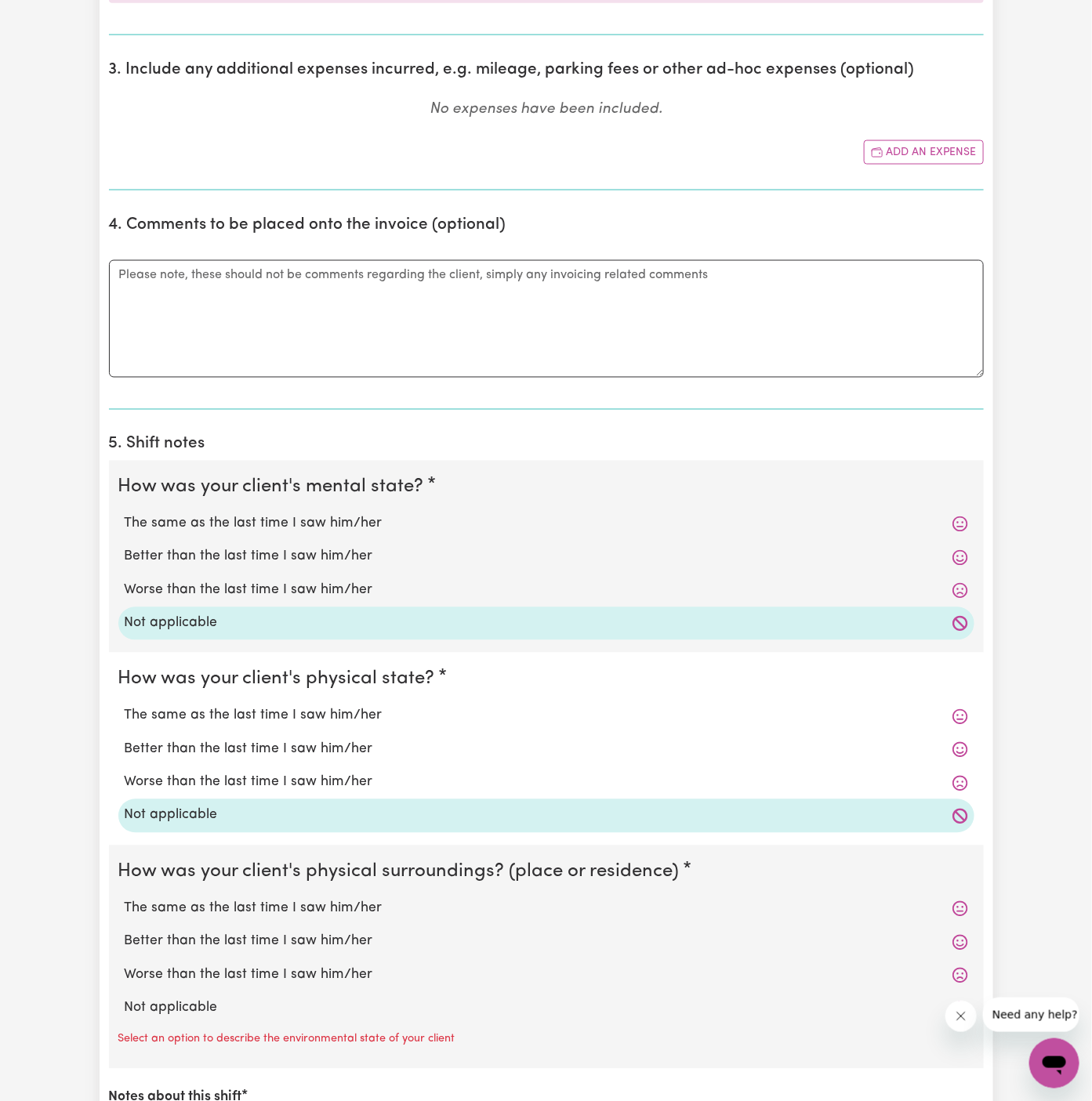
click at [212, 1000] on label "Not applicable" at bounding box center [546, 1009] width 843 height 20
click at [125, 999] on input "Not applicable" at bounding box center [124, 998] width 1 height 1
radio input "true"
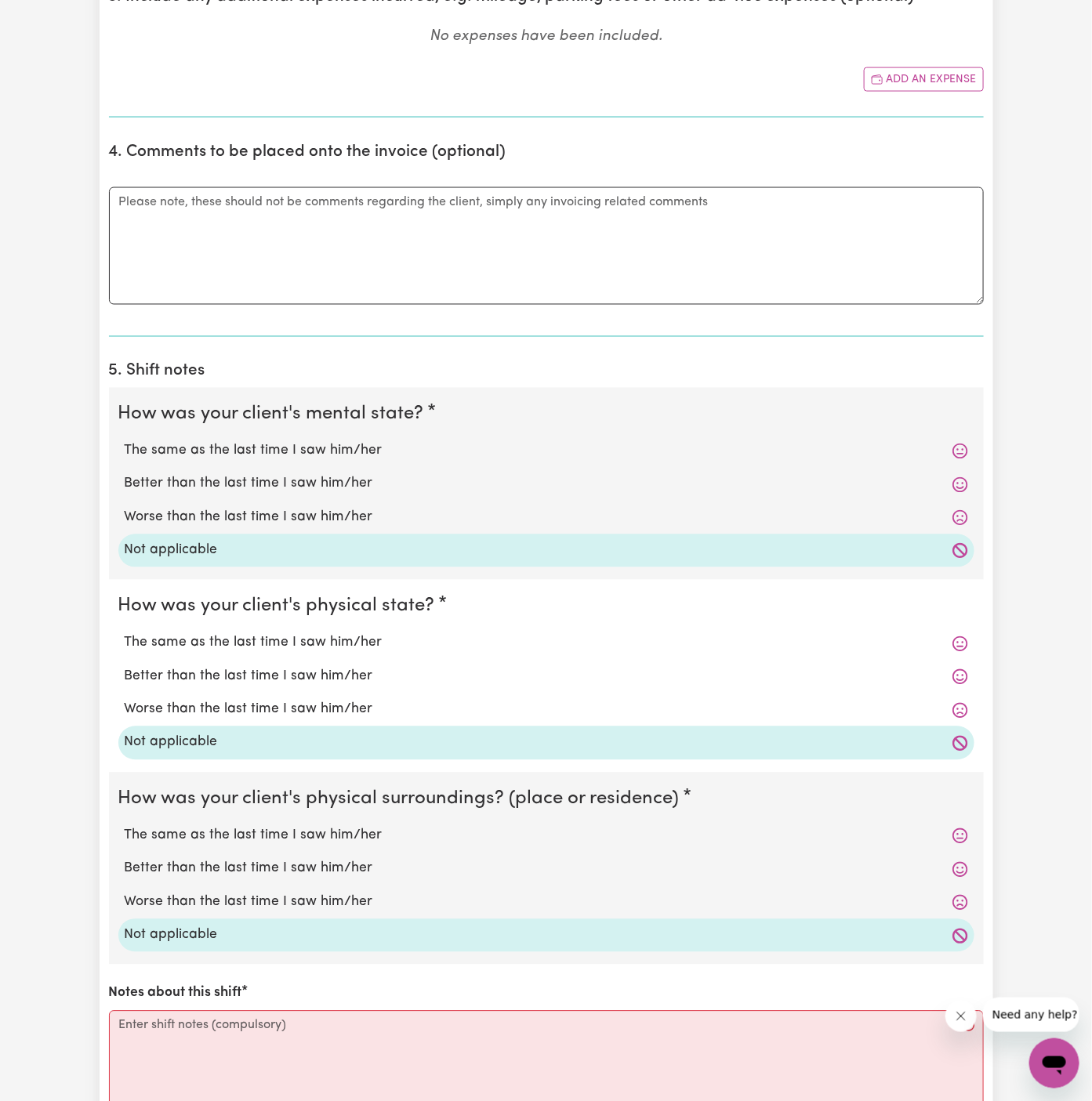
scroll to position [966, 0]
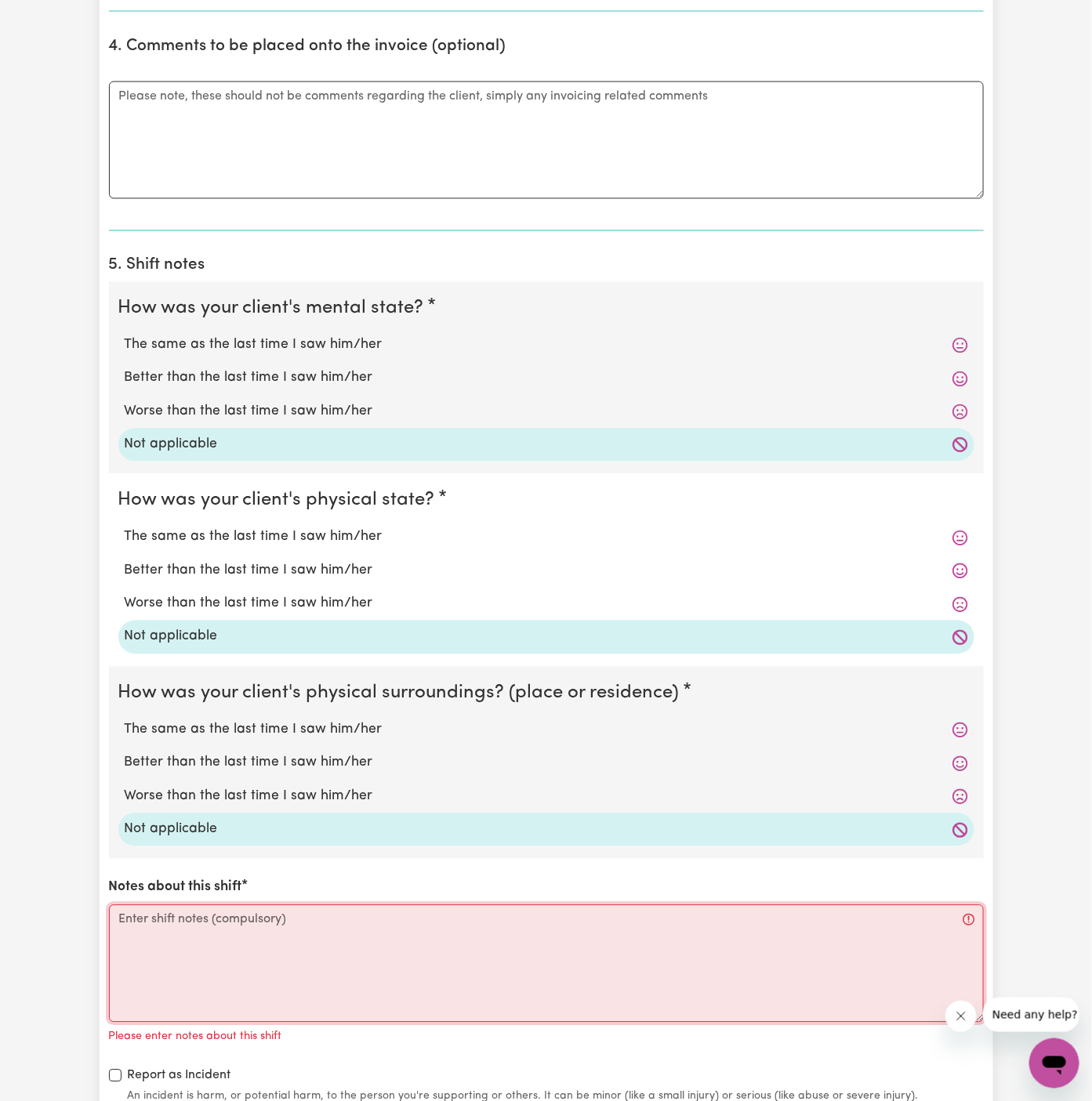
click at [260, 917] on textarea "Notes about this shift" at bounding box center [546, 964] width 875 height 118
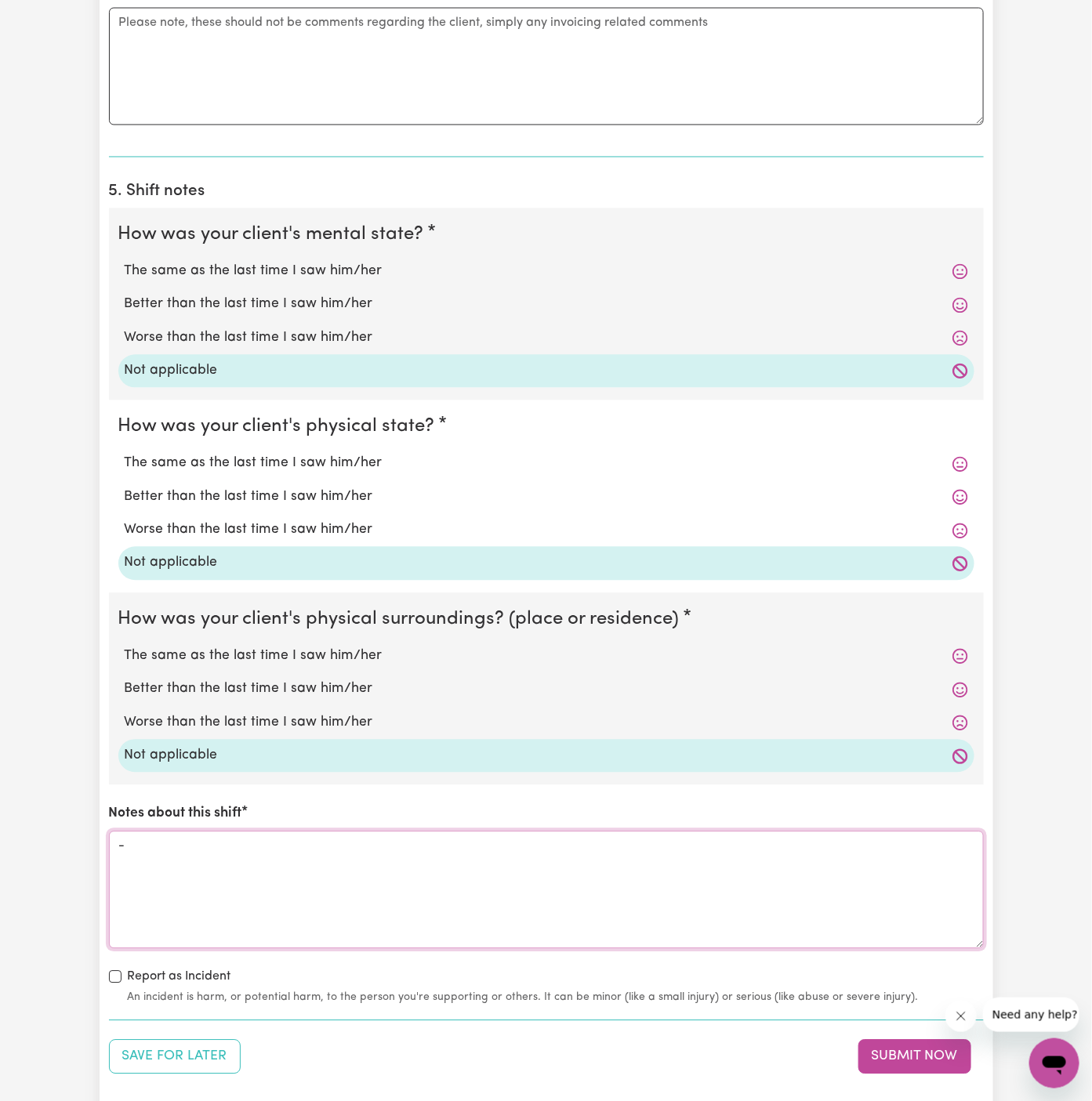
scroll to position [1134, 0]
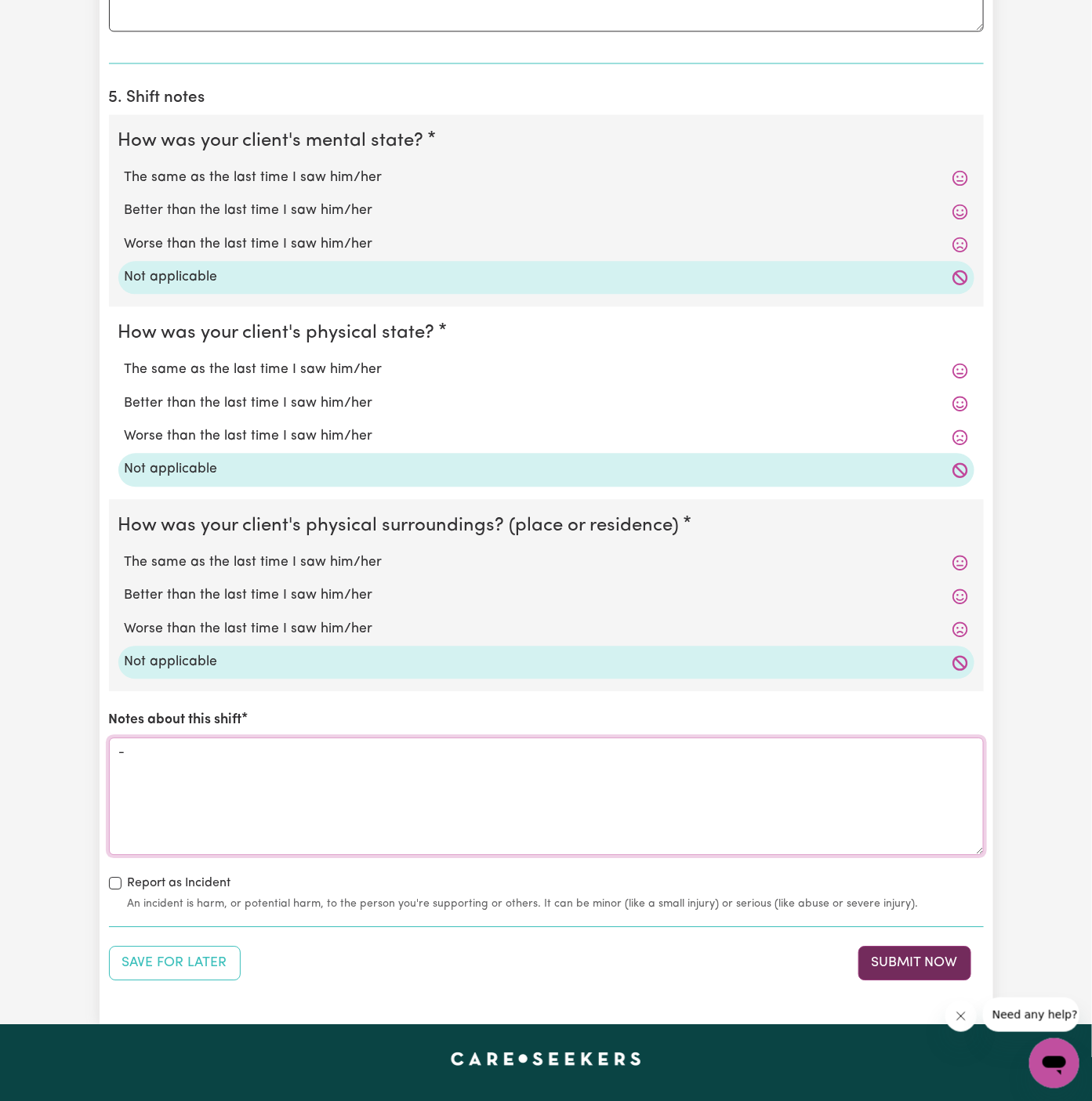
type textarea "-"
click at [925, 949] on button "Submit Now" at bounding box center [914, 963] width 113 height 35
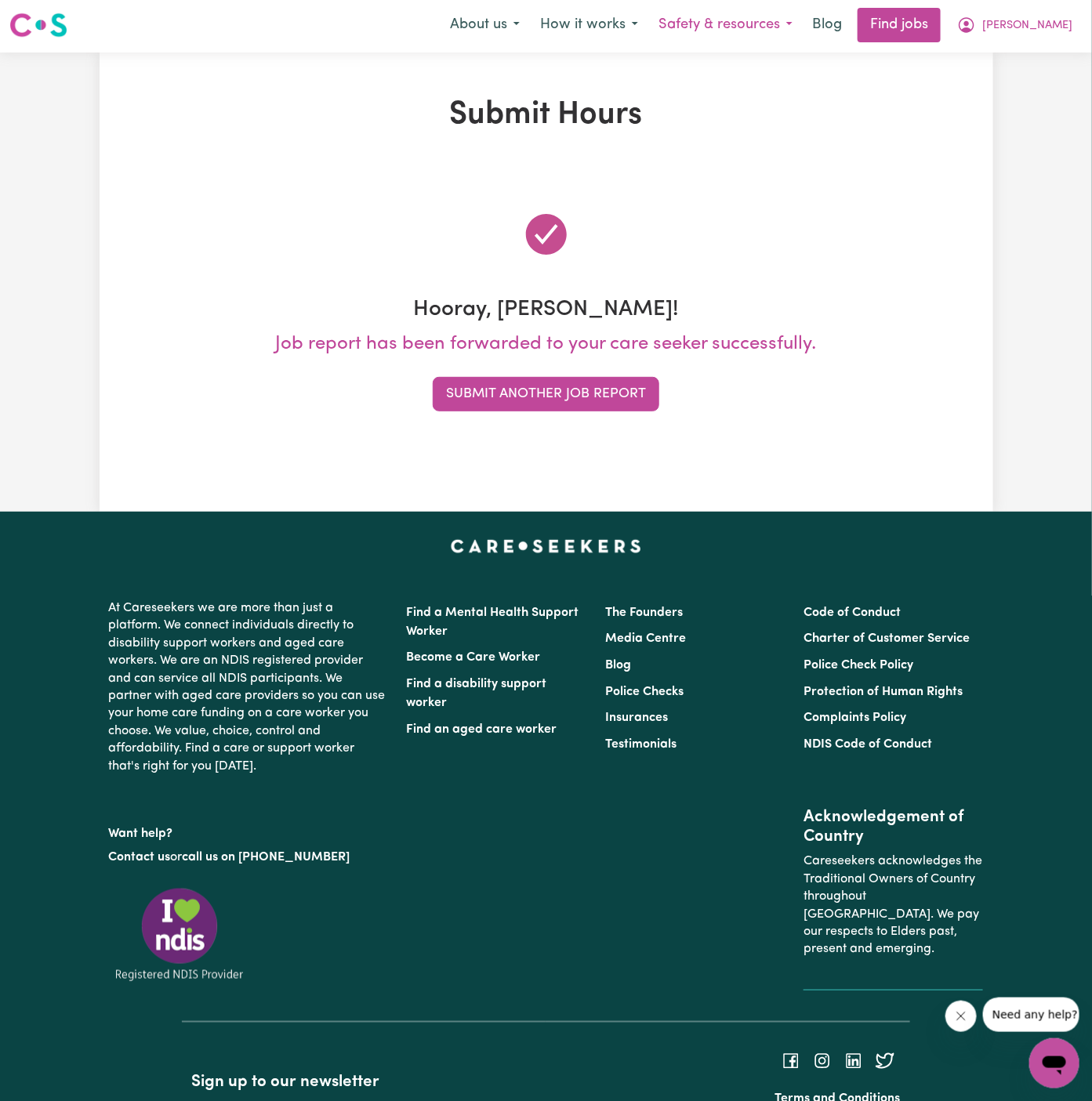
scroll to position [0, 0]
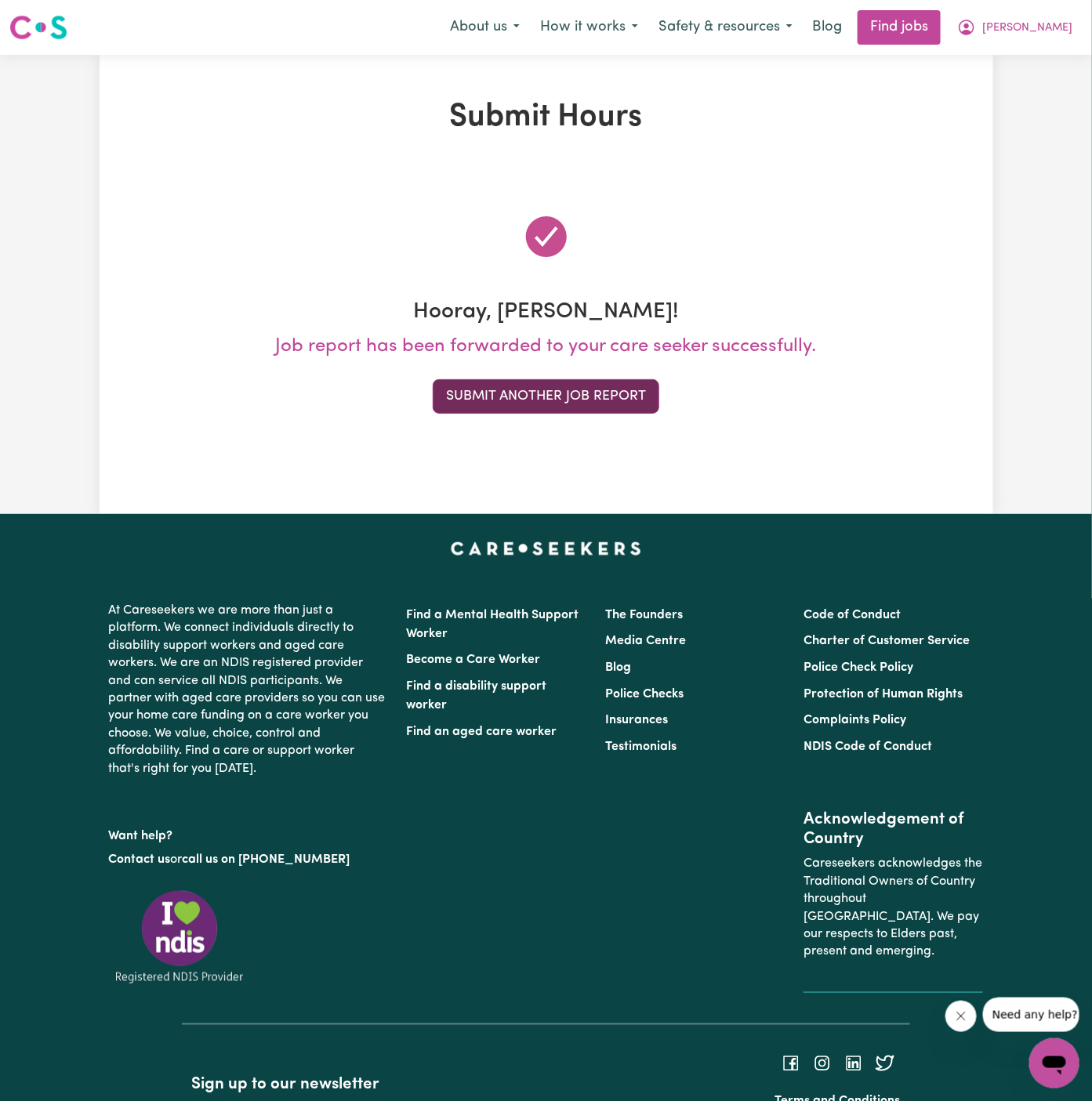
click at [587, 388] on button "Submit Another Job Report" at bounding box center [546, 396] width 226 height 35
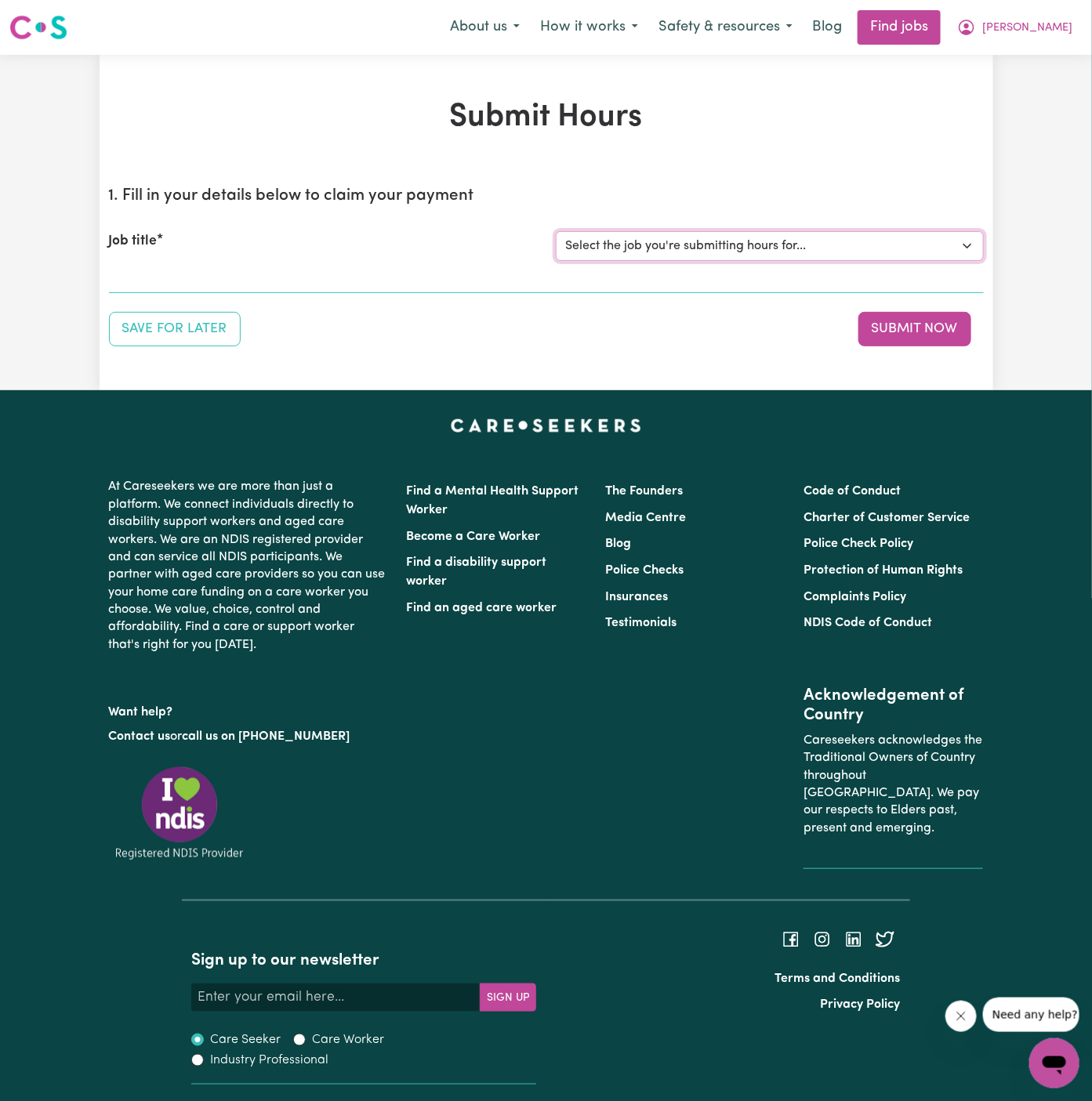
click at [651, 250] on select "Select the job you're submitting hours for... [Daryl Richardson] Female Support…" at bounding box center [770, 246] width 428 height 30
select select "15149"
click at [556, 231] on select "Select the job you're submitting hours for... [Daryl Richardson] Female Support…" at bounding box center [770, 246] width 428 height 30
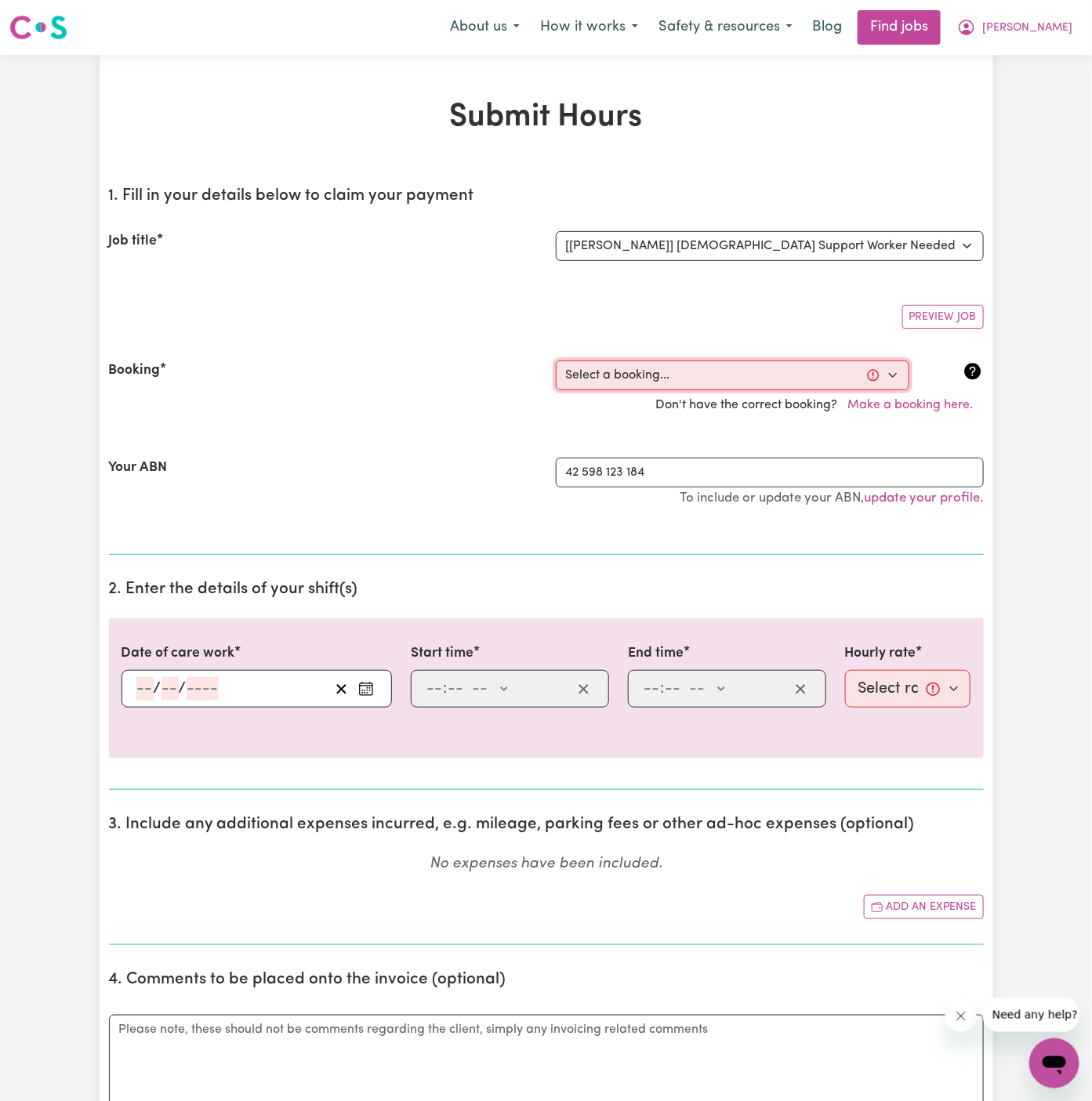
click at [615, 365] on select "Select a booking... Wed, September 24, 2025 - 5:30pm to 8:00pm (ONE-OFF) Wed, S…" at bounding box center [733, 375] width 353 height 30
click at [556, 361] on select "Select a booking... Wed, September 24, 2025 - 5:30pm to 8:00pm (ONE-OFF) Wed, S…" at bounding box center [733, 375] width 353 height 30
click at [640, 380] on select "Select a booking... Wed, September 24, 2025 - 5:30pm to 8:00pm (ONE-OFF) Wed, S…" at bounding box center [733, 375] width 353 height 30
select select "366564"
click at [556, 361] on select "Select a booking... Wed, September 24, 2025 - 5:30pm to 8:00pm (ONE-OFF) Wed, S…" at bounding box center [733, 375] width 353 height 30
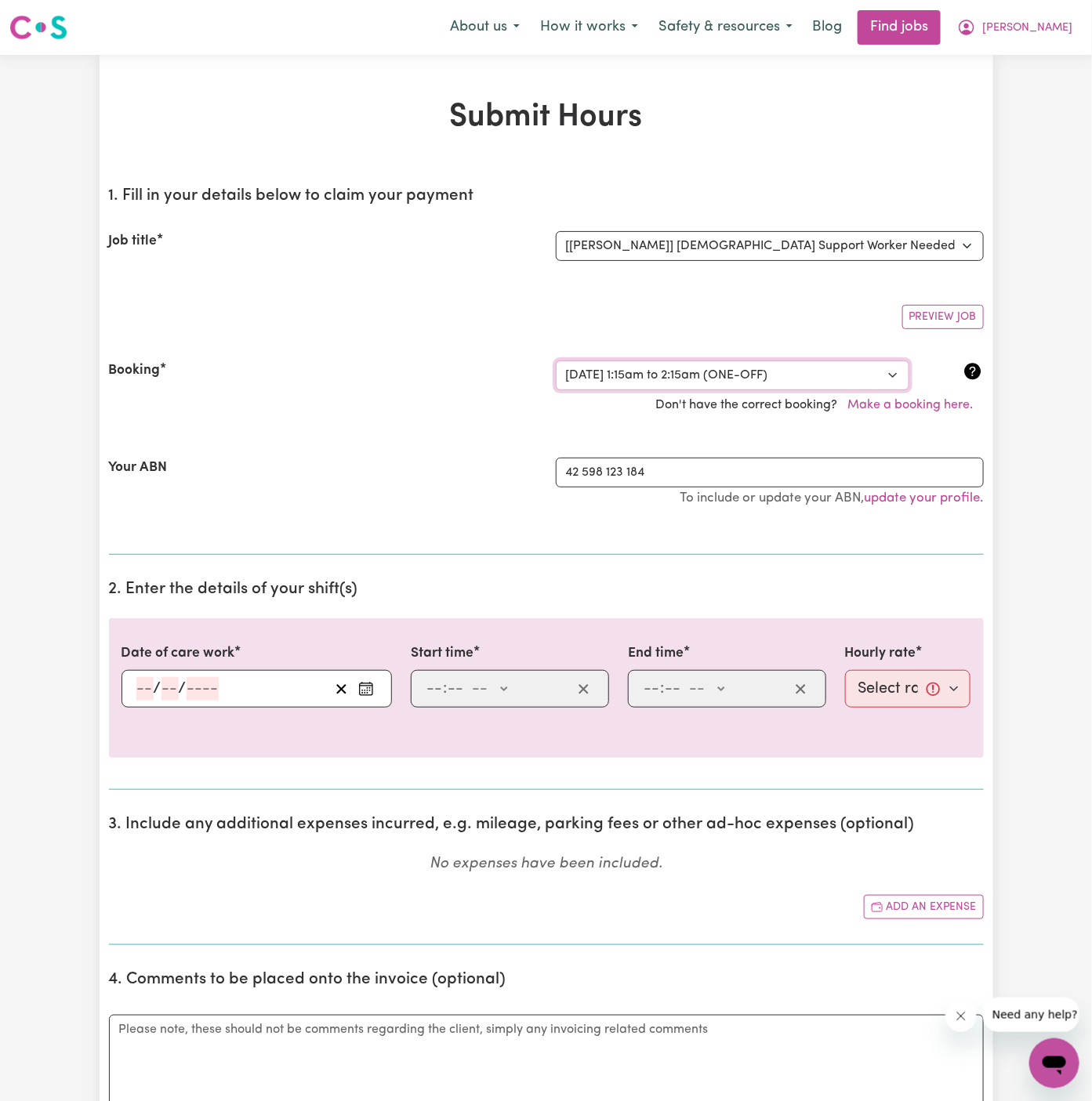
type input "2025-09-25"
type input "25"
type input "9"
type input "2025"
type input "01:15"
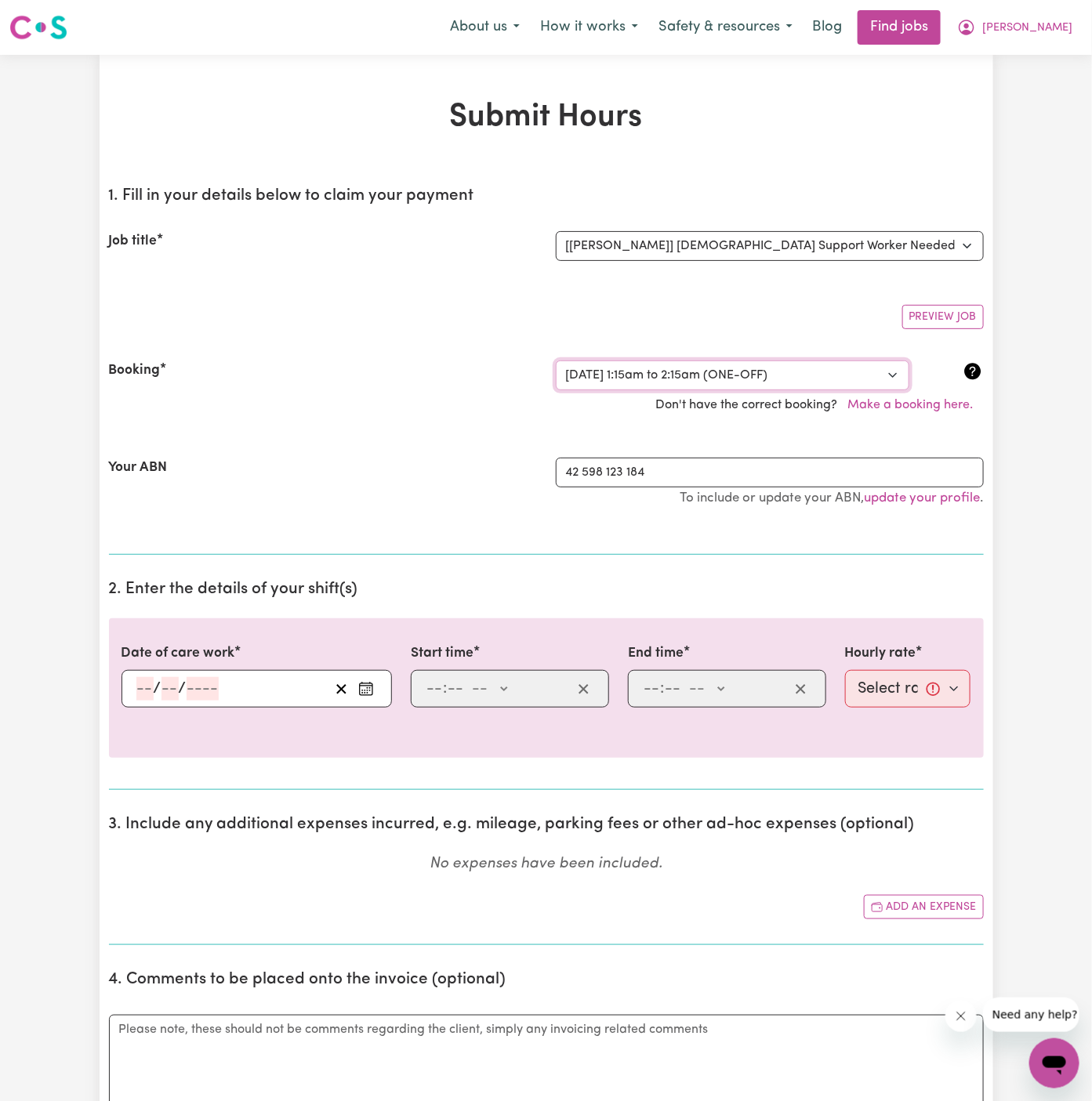
type input "1"
type input "15"
select select "am"
type input "02:15"
type input "2"
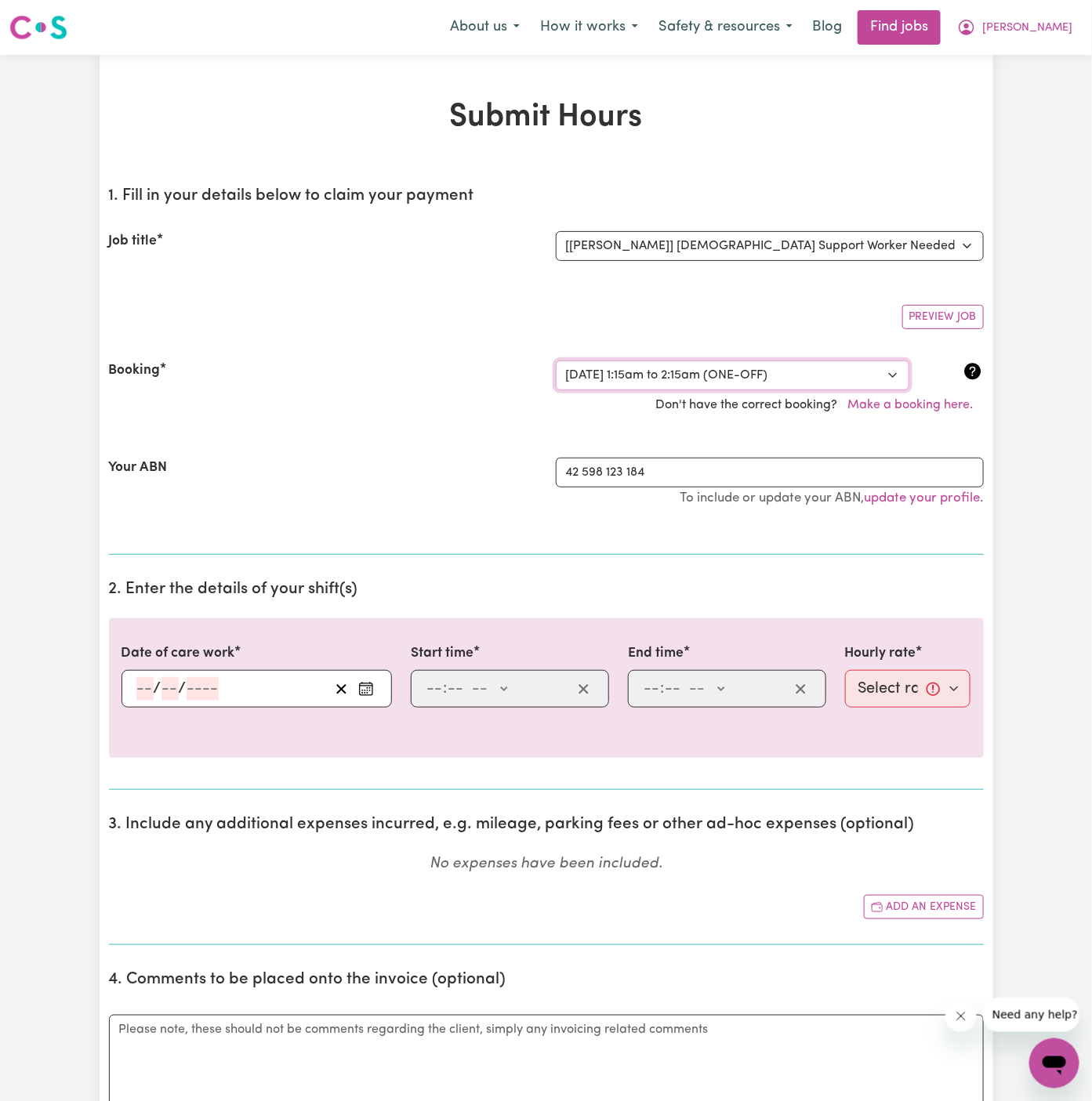
type input "15"
select select "am"
select select "45-Weekday"
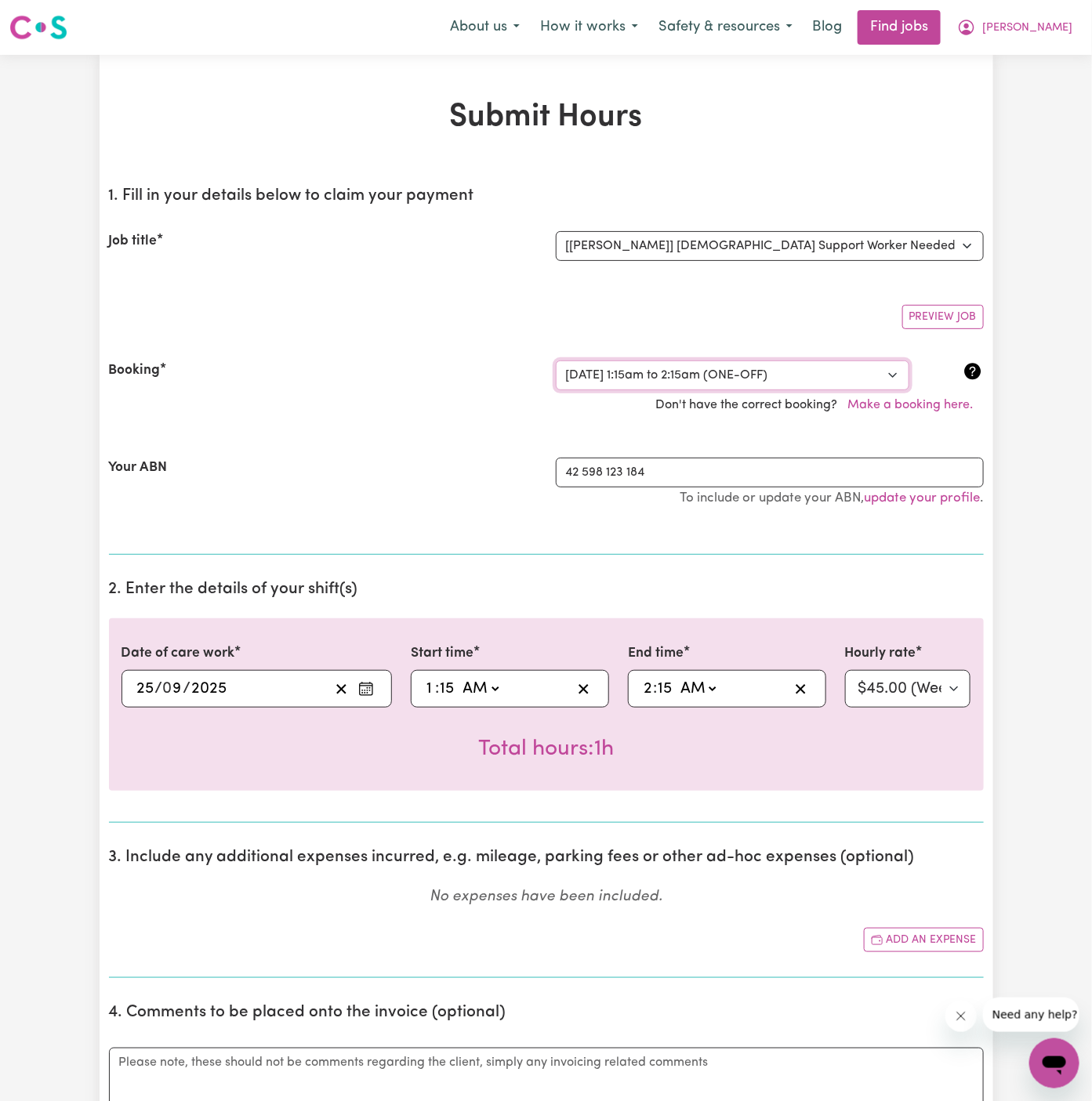
click at [622, 373] on select "Select a booking... Wed, September 24, 2025 - 5:30pm to 8:00pm (ONE-OFF) Wed, S…" at bounding box center [733, 375] width 353 height 30
select select "366562"
click at [556, 361] on select "Select a booking... Wed, September 24, 2025 - 5:30pm to 8:00pm (ONE-OFF) Wed, S…" at bounding box center [733, 375] width 353 height 30
select select "pm"
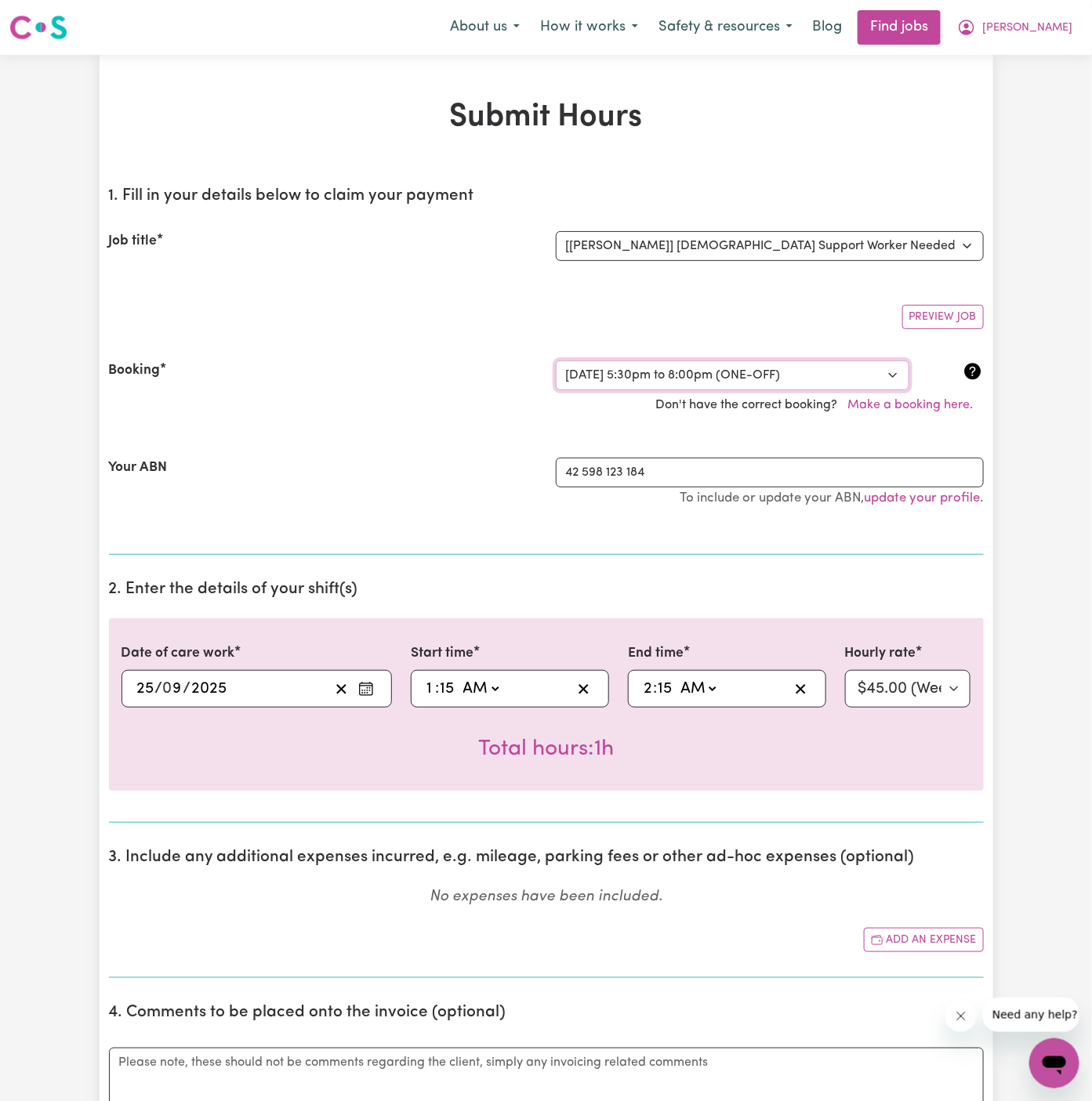
select select "45-Weekday"
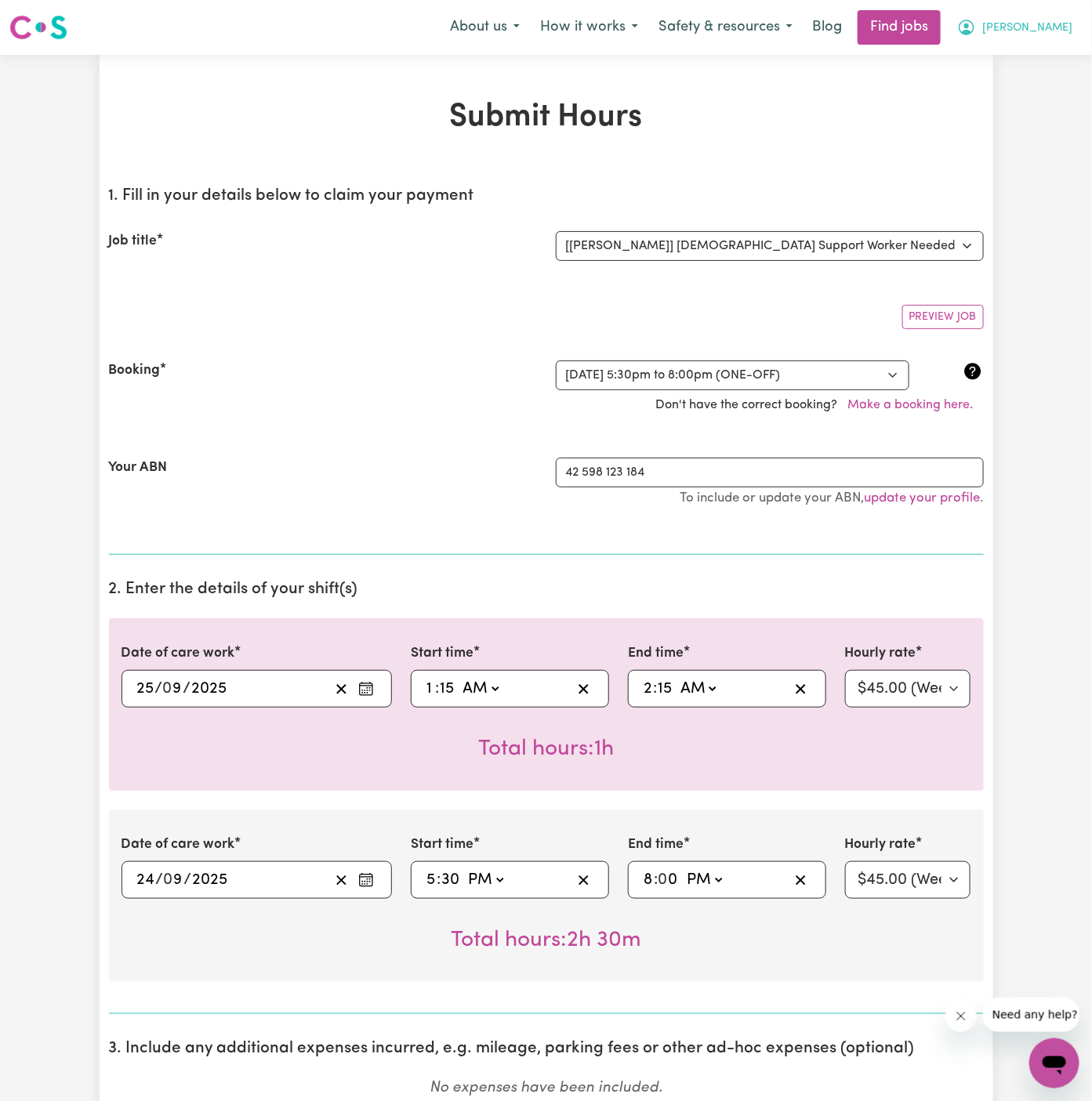
click at [1024, 35] on span "Arpanpreet" at bounding box center [1027, 28] width 90 height 17
click at [1024, 56] on link "My Account" at bounding box center [1020, 61] width 124 height 30
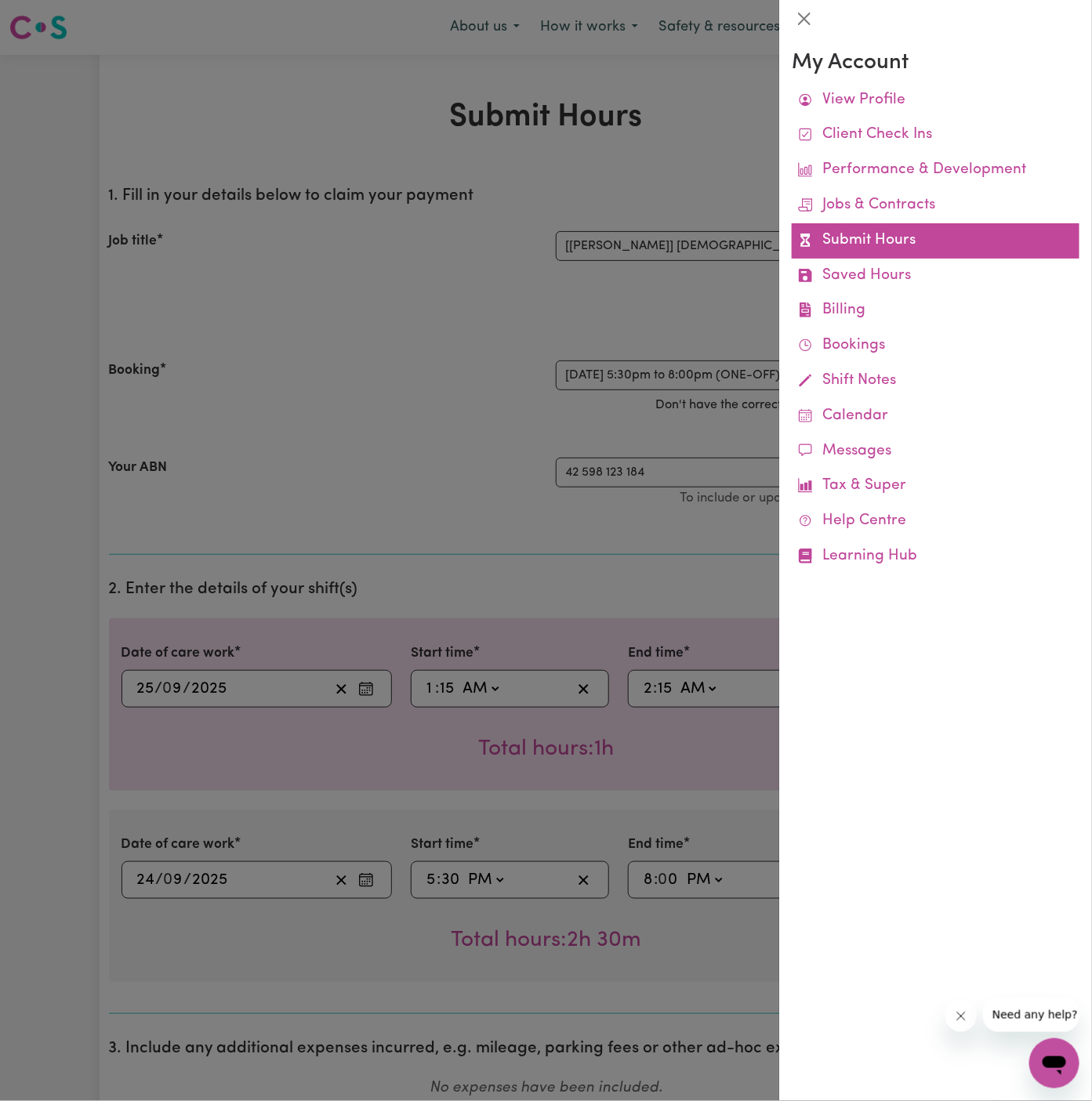
click at [879, 238] on link "Submit Hours" at bounding box center [936, 242] width 288 height 36
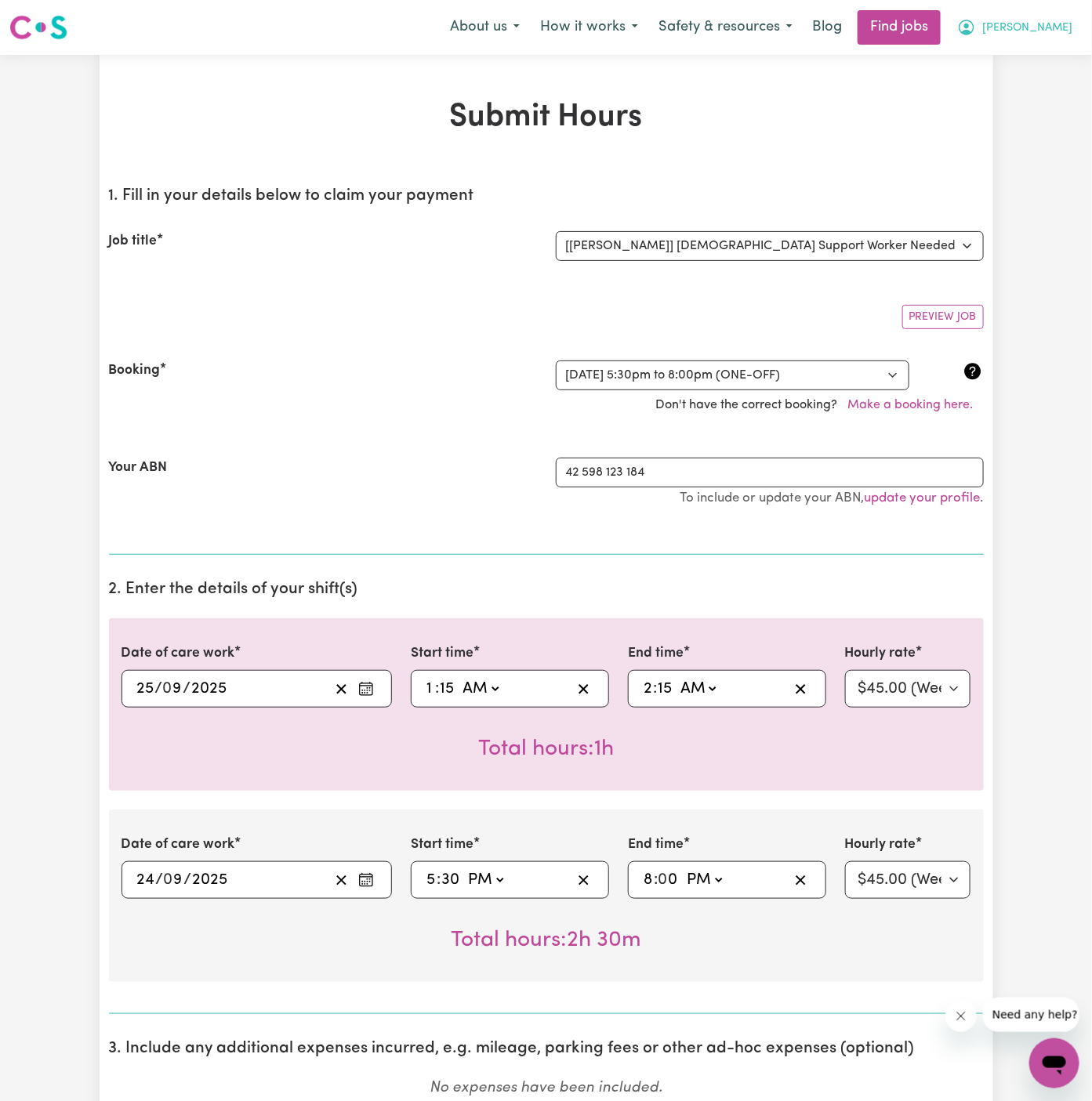
click at [1045, 28] on span "Arpanpreet" at bounding box center [1027, 28] width 90 height 17
click at [1024, 90] on link "My Dashboard" at bounding box center [1020, 90] width 124 height 30
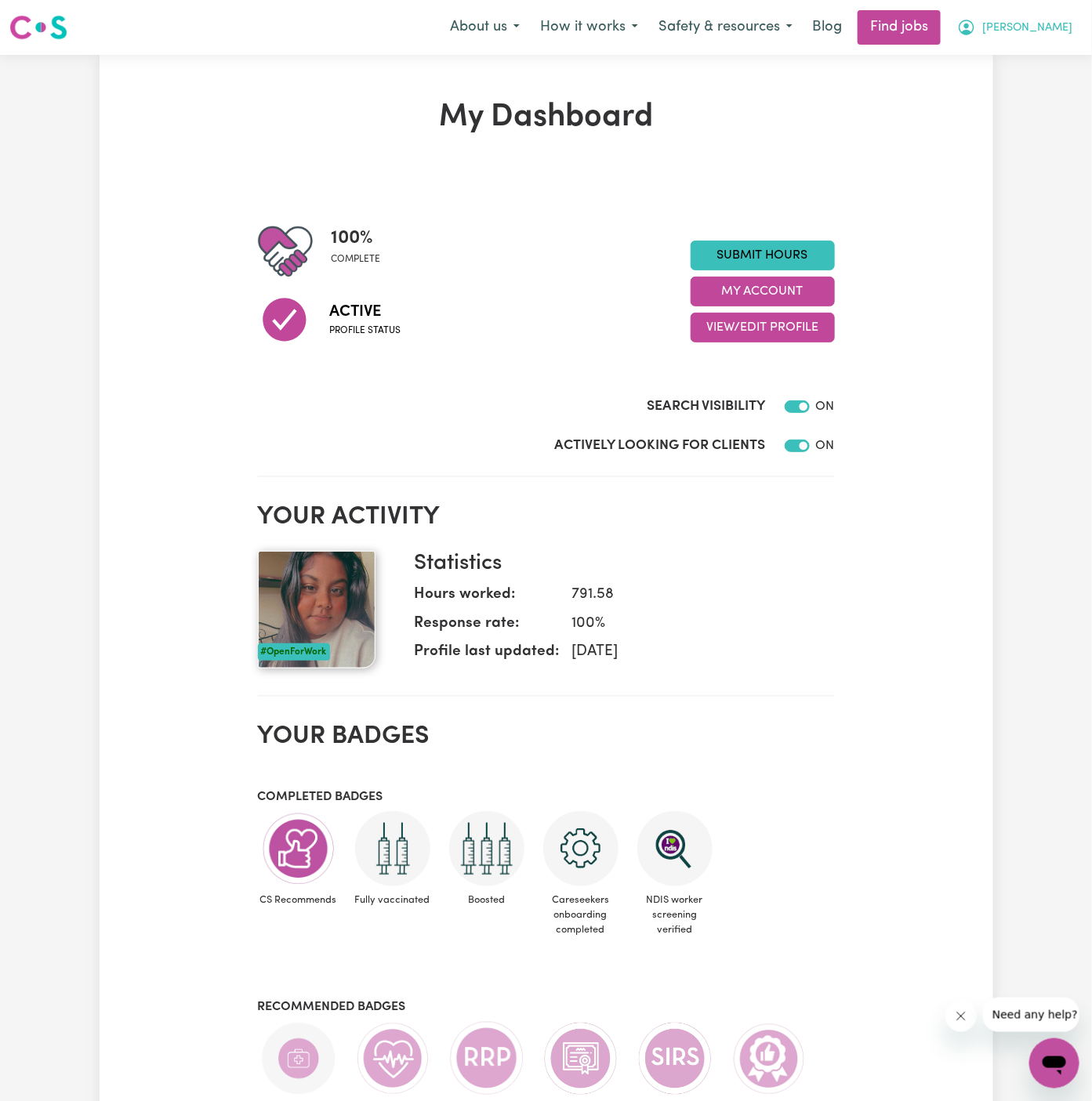
click at [1038, 25] on span "Arpanpreet" at bounding box center [1027, 28] width 90 height 17
click at [1035, 50] on link "My Account" at bounding box center [1020, 61] width 124 height 30
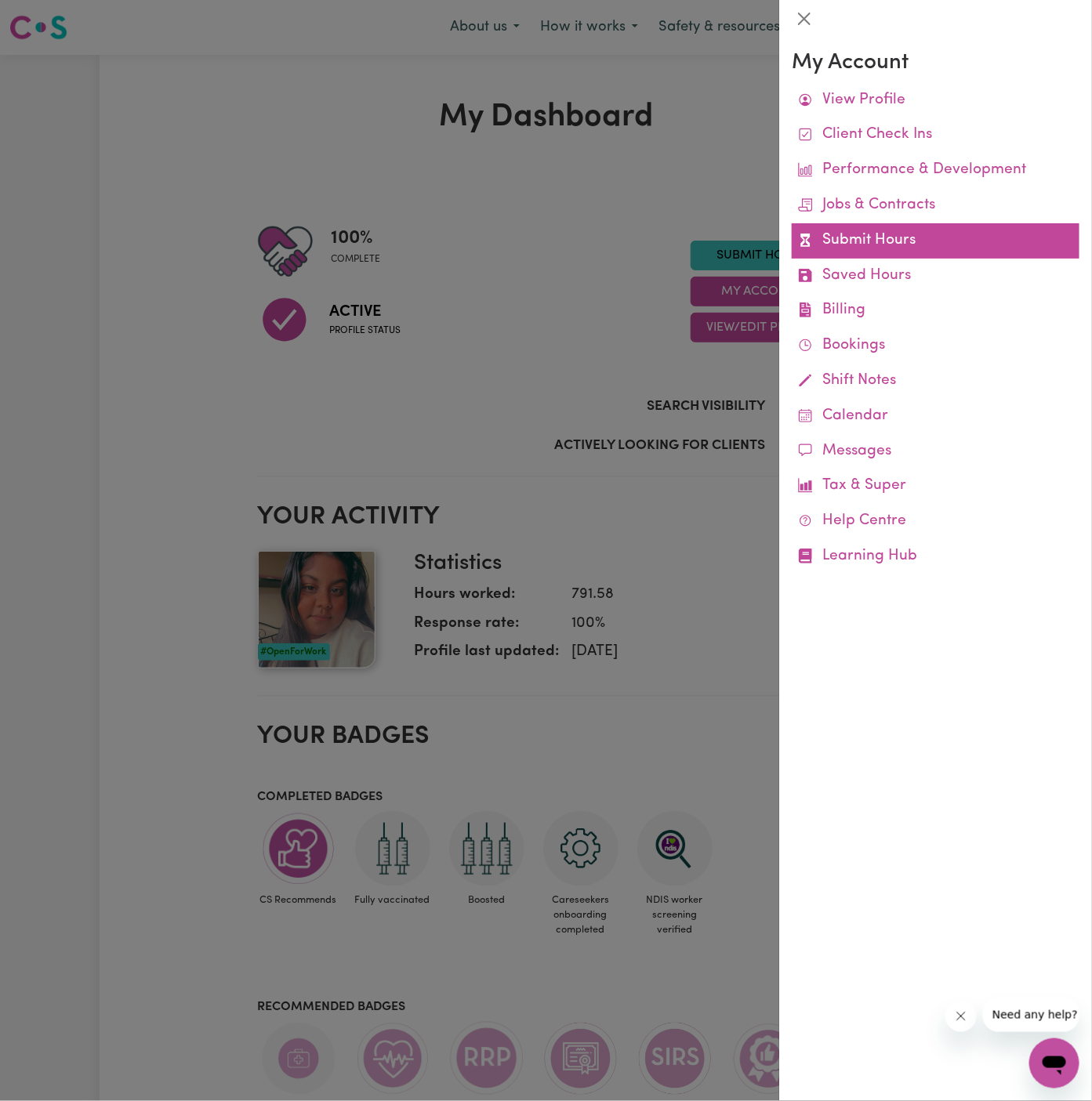
click at [857, 237] on link "Submit Hours" at bounding box center [936, 242] width 288 height 36
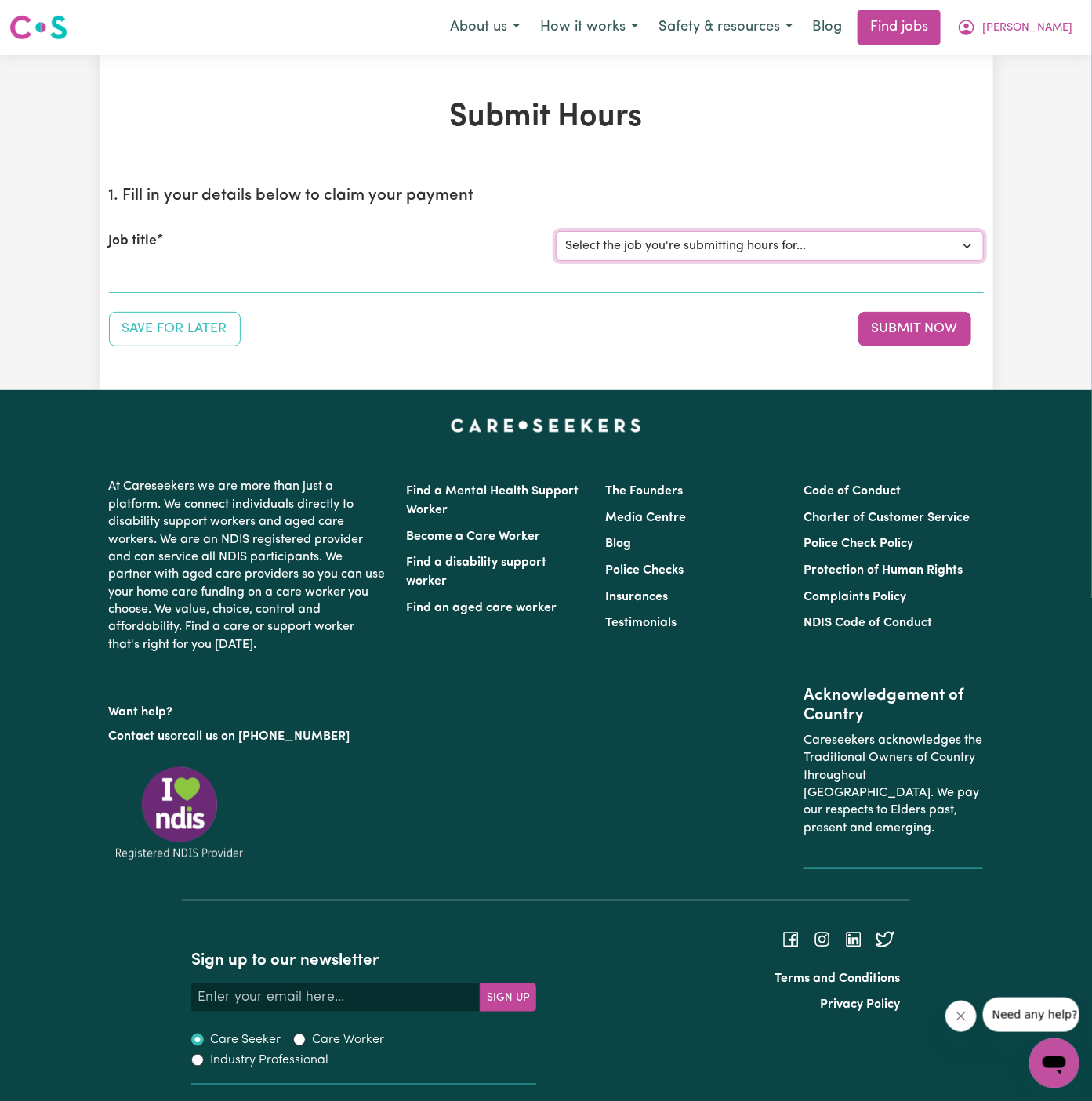
click at [769, 249] on select "Select the job you're submitting hours for... [Daryl Richardson] Female Support…" at bounding box center [770, 246] width 428 height 30
select select "15149"
click at [556, 231] on select "Select the job you're submitting hours for... [Daryl Richardson] Female Support…" at bounding box center [770, 246] width 428 height 30
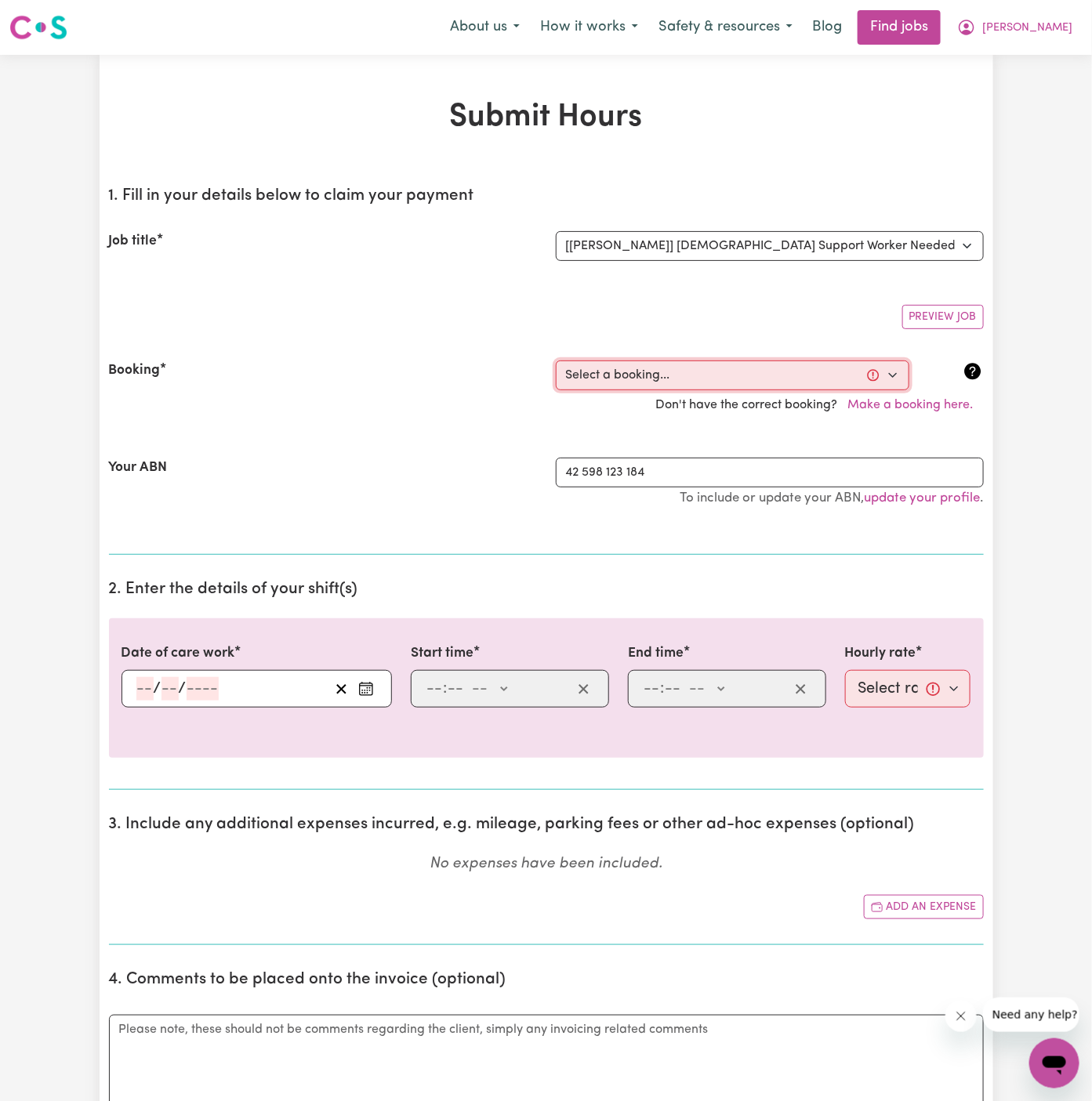
click at [709, 367] on select "Select a booking... Wed, September 24, 2025 - 5:30pm to 8:00pm (ONE-OFF) Wed, S…" at bounding box center [733, 375] width 353 height 30
select select "366562"
click at [556, 361] on select "Select a booking... Wed, September 24, 2025 - 5:30pm to 8:00pm (ONE-OFF) Wed, S…" at bounding box center [733, 375] width 353 height 30
type input "2025-09-24"
type input "24"
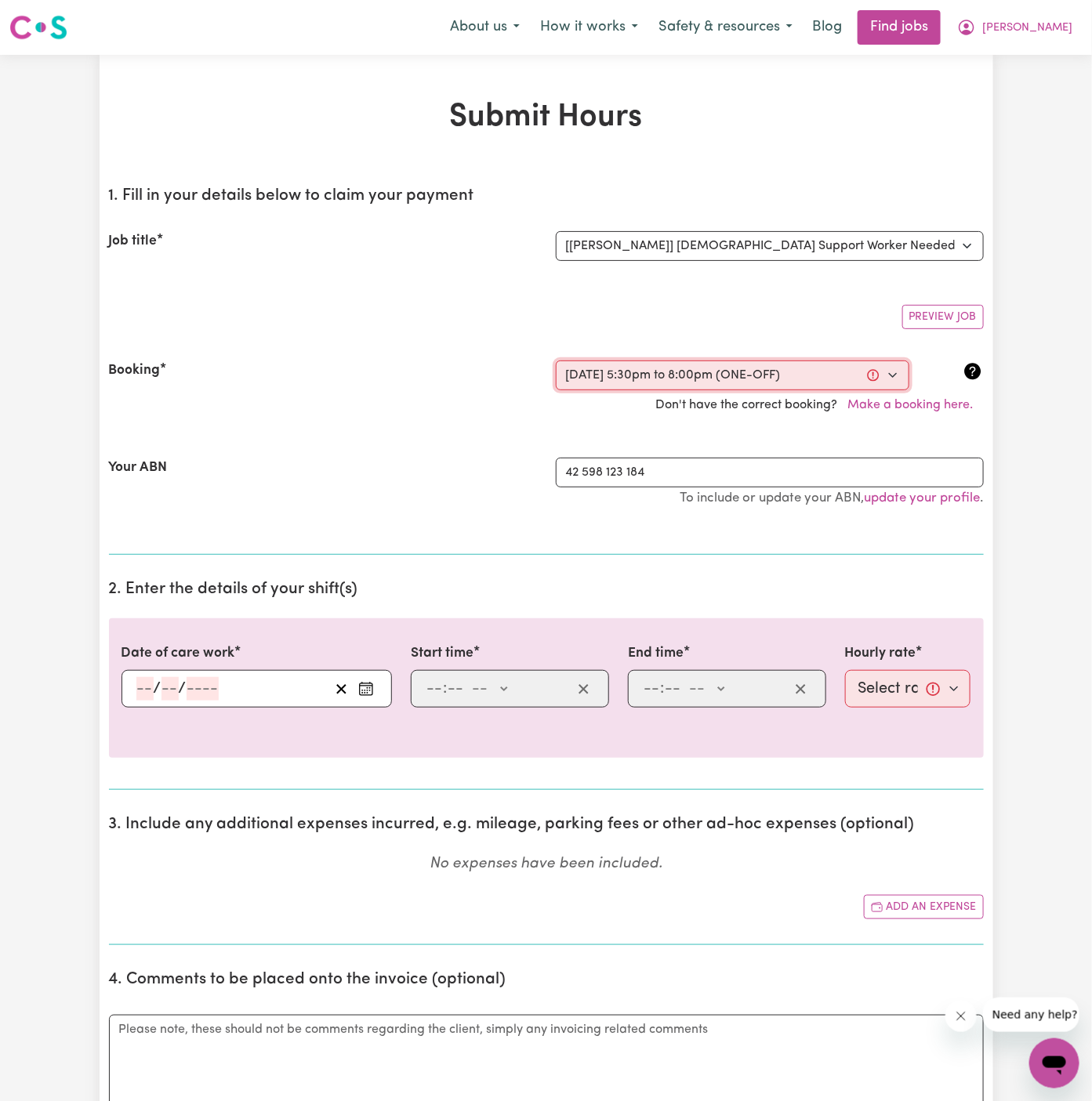
type input "9"
type input "2025"
type input "17:30"
type input "5"
type input "30"
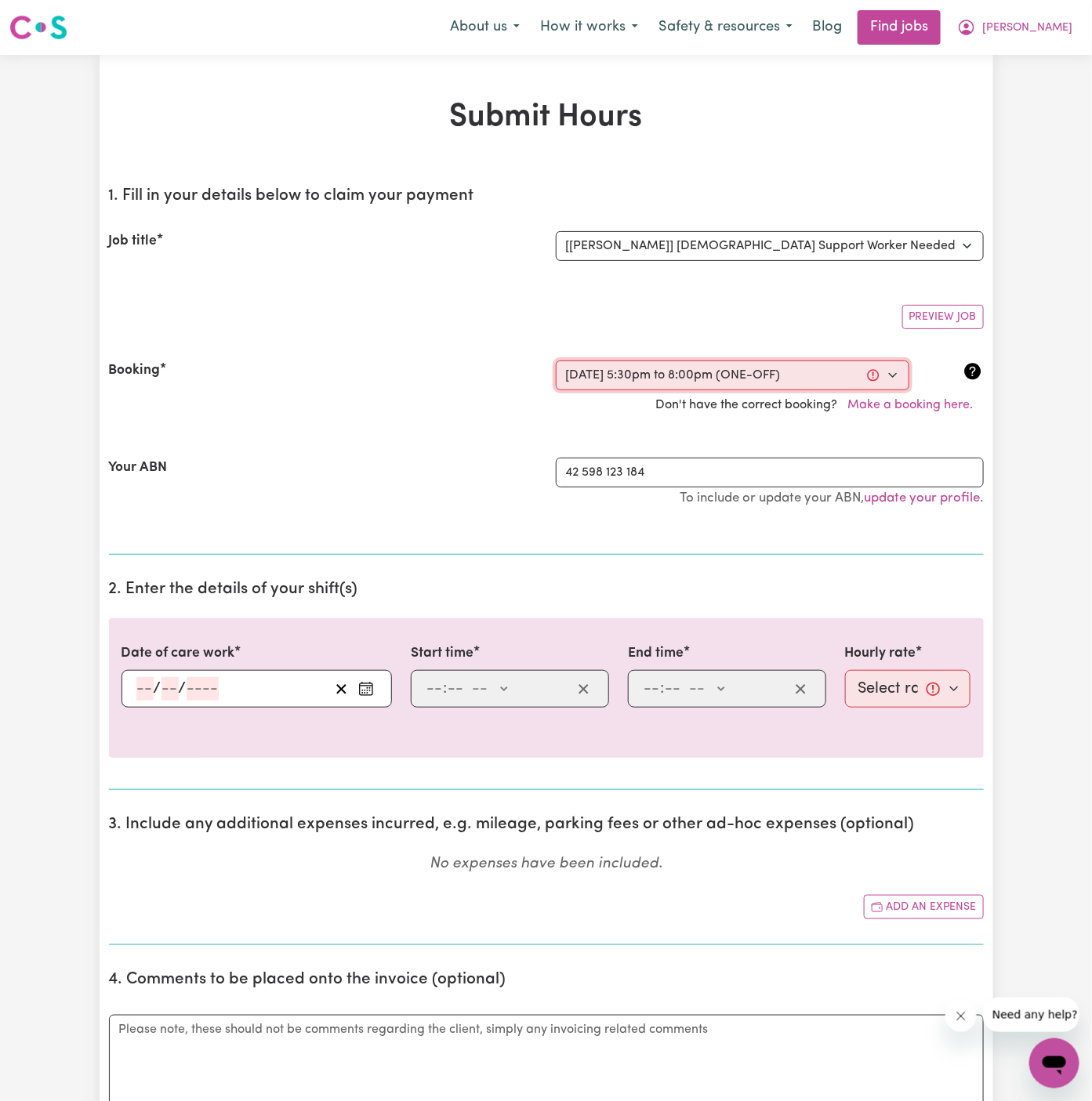
select select "pm"
type input "20:00"
type input "8"
type input "0"
select select "pm"
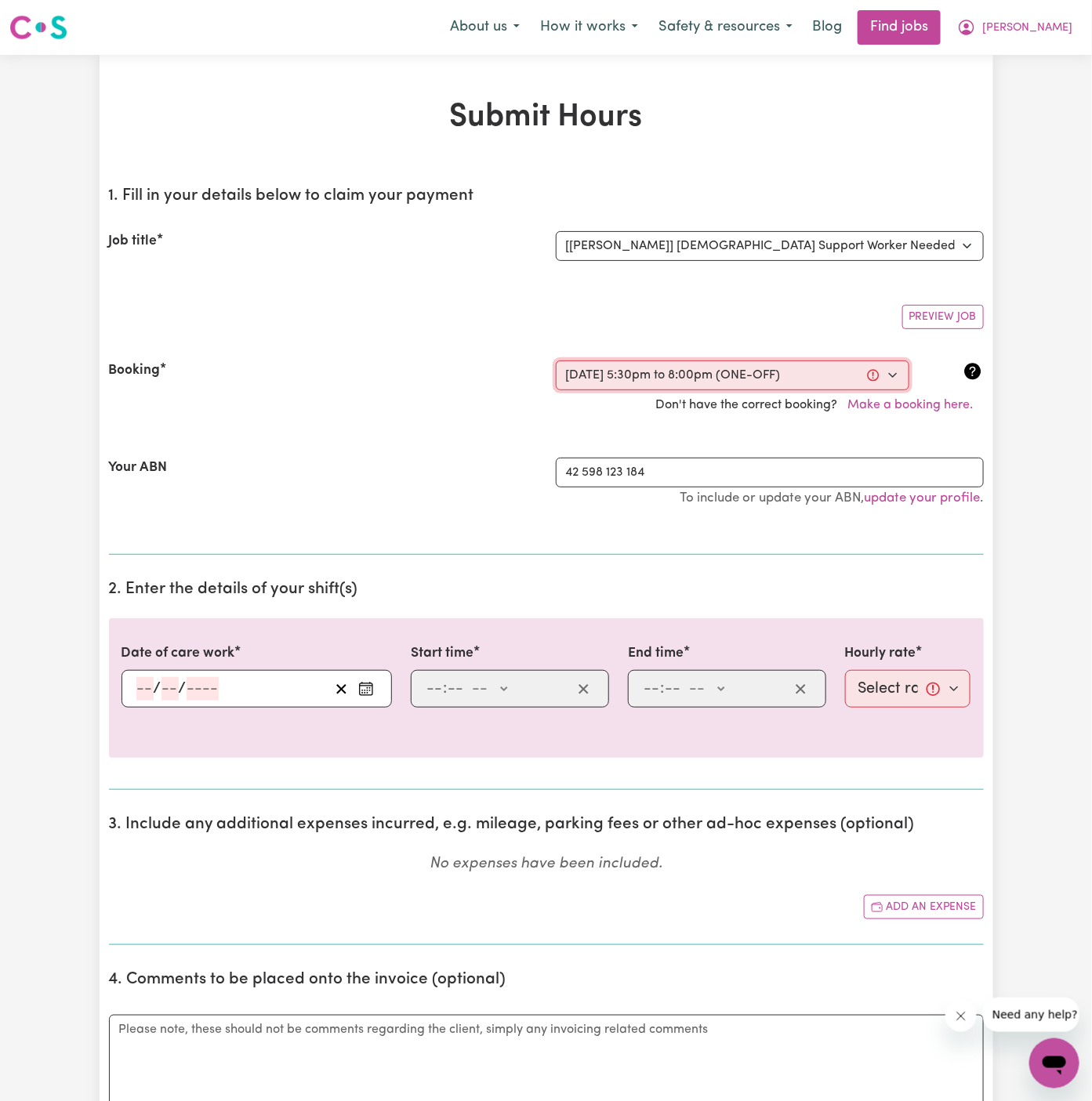
select select "45-Weekday"
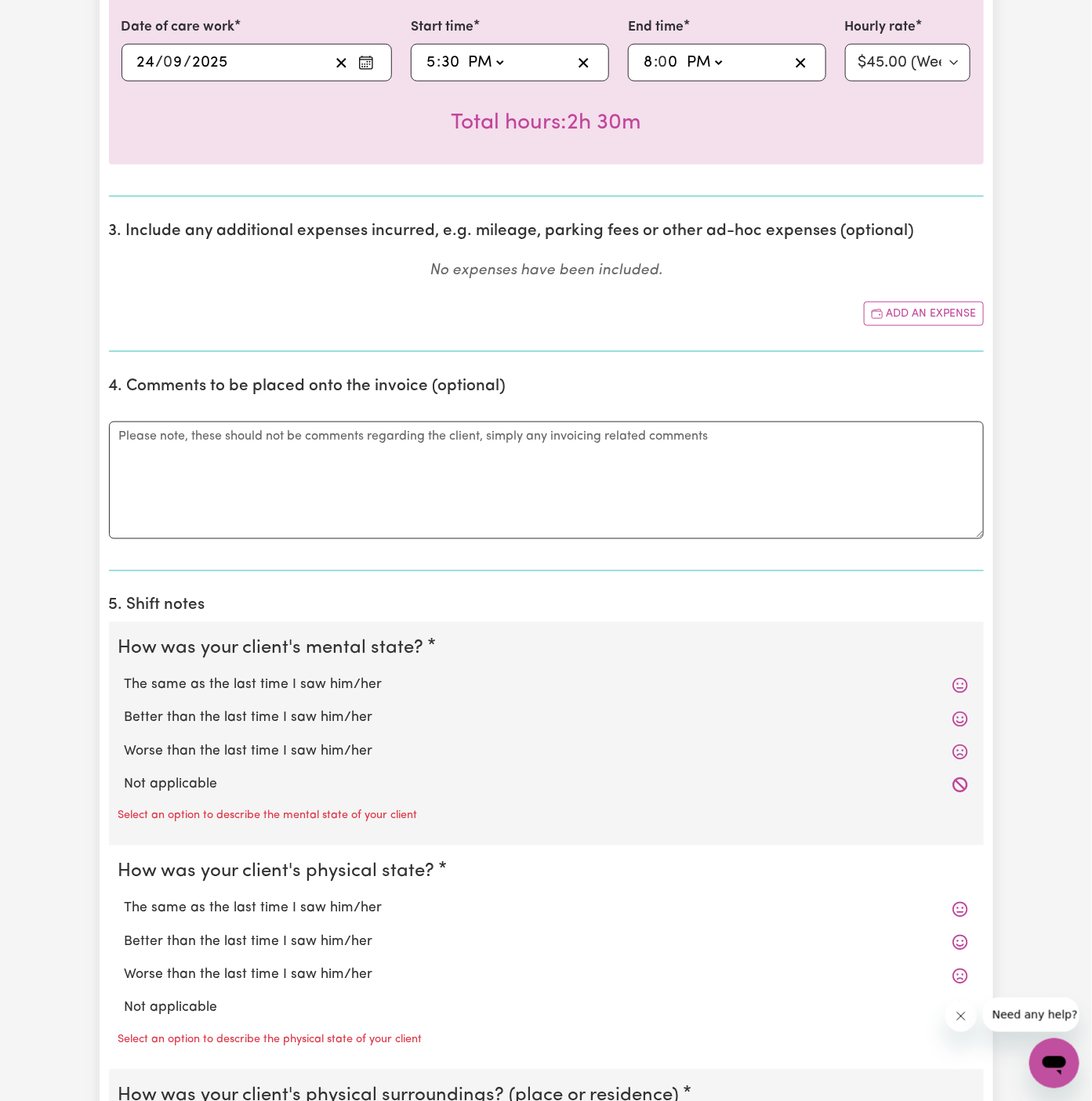
scroll to position [664, 0]
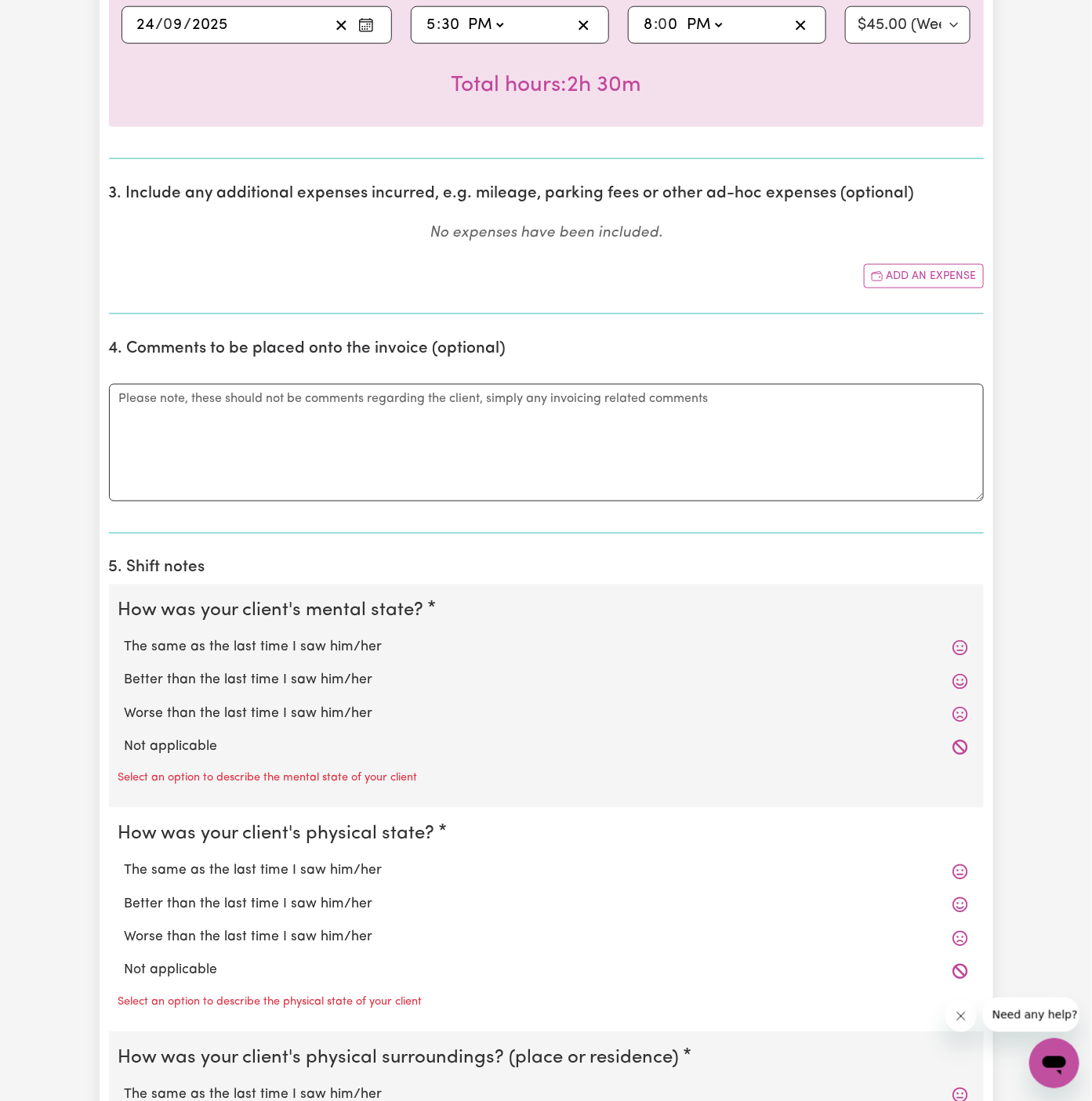
click at [218, 738] on label "Not applicable" at bounding box center [546, 748] width 843 height 20
click at [125, 737] on input "Not applicable" at bounding box center [124, 737] width 1 height 1
radio input "true"
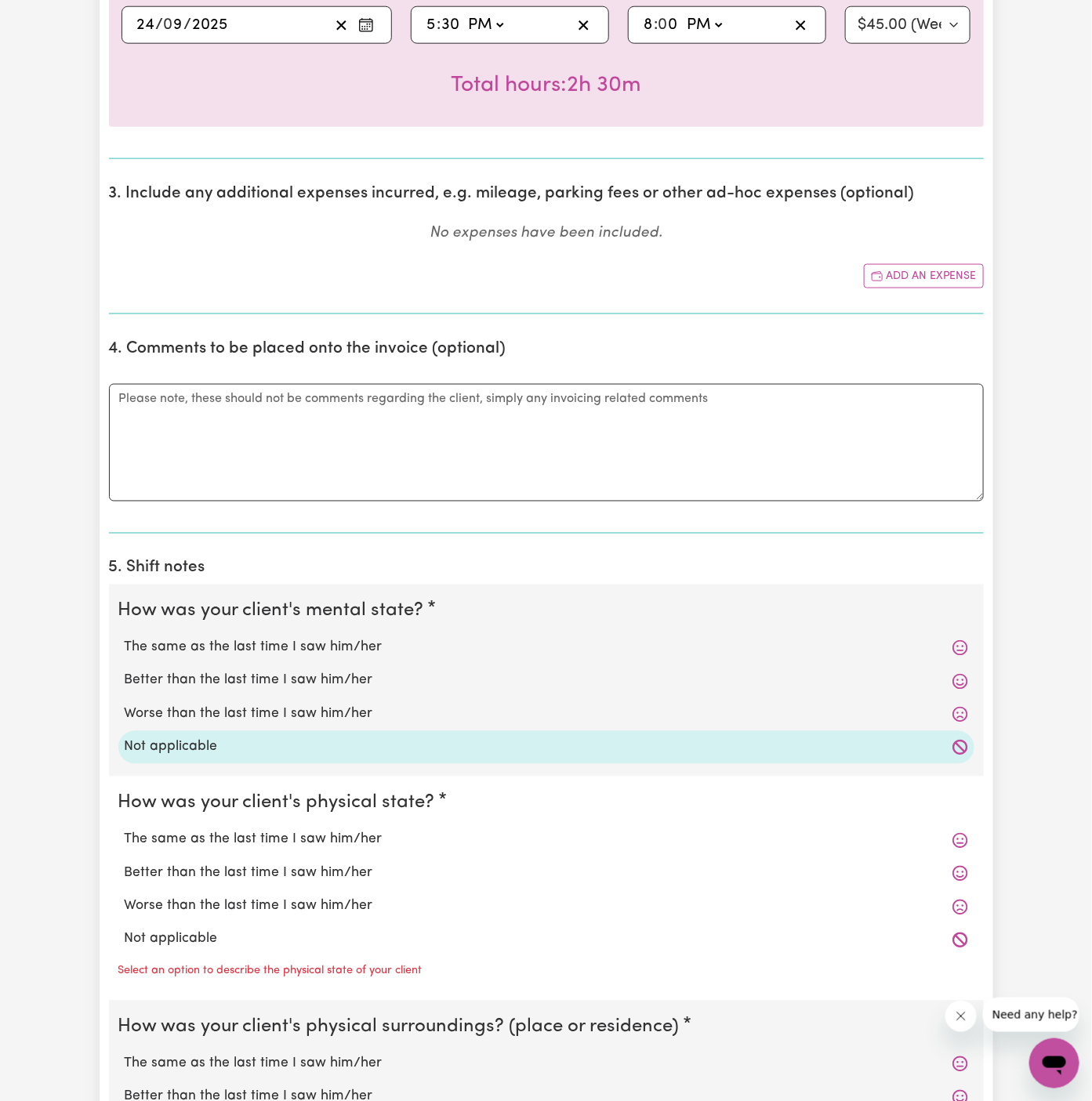
click at [208, 923] on div "Not applicable" at bounding box center [546, 940] width 856 height 33
click at [205, 936] on label "Not applicable" at bounding box center [546, 940] width 843 height 20
click at [125, 930] on input "Not applicable" at bounding box center [124, 929] width 1 height 1
radio input "true"
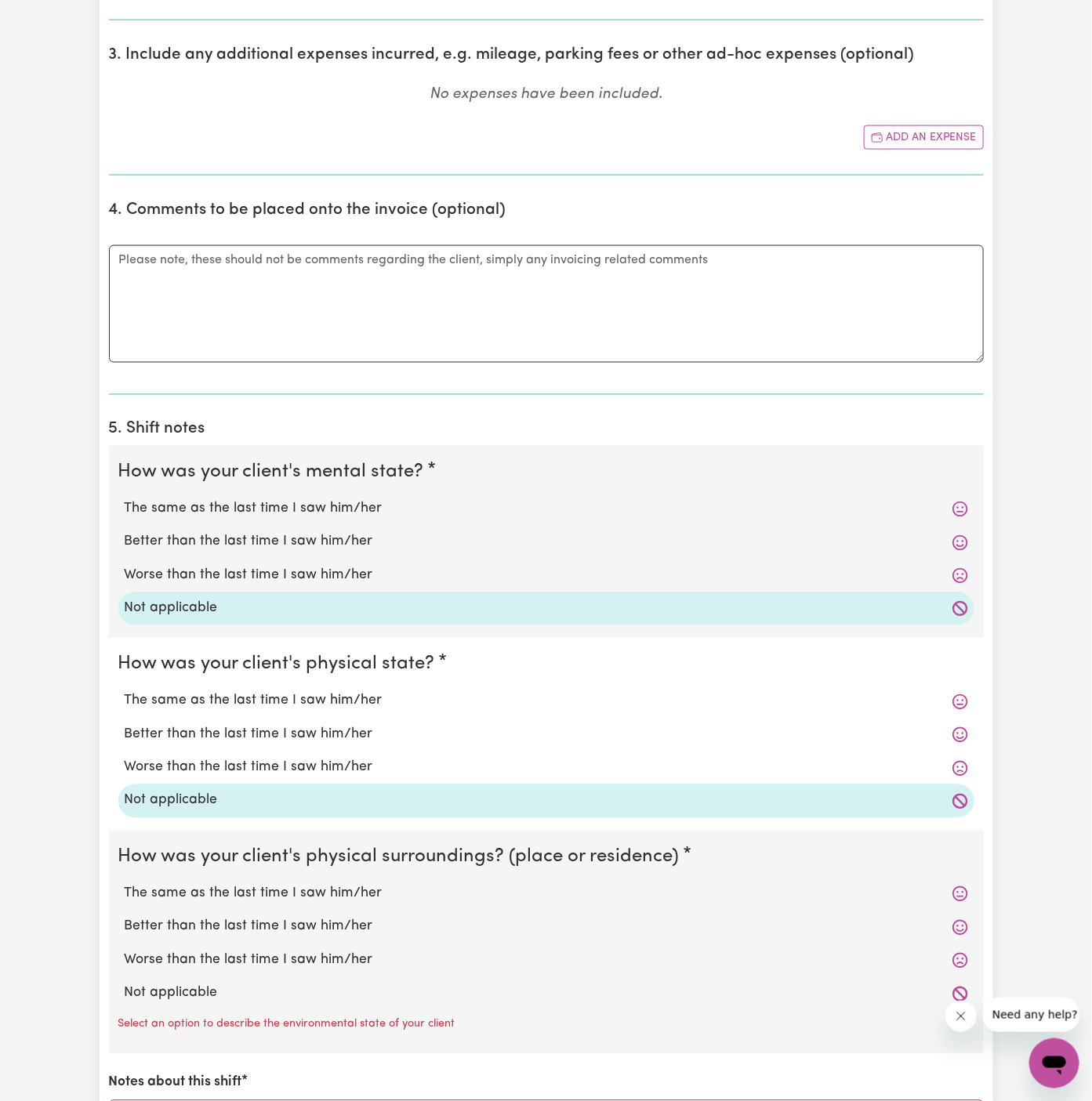
scroll to position [838, 0]
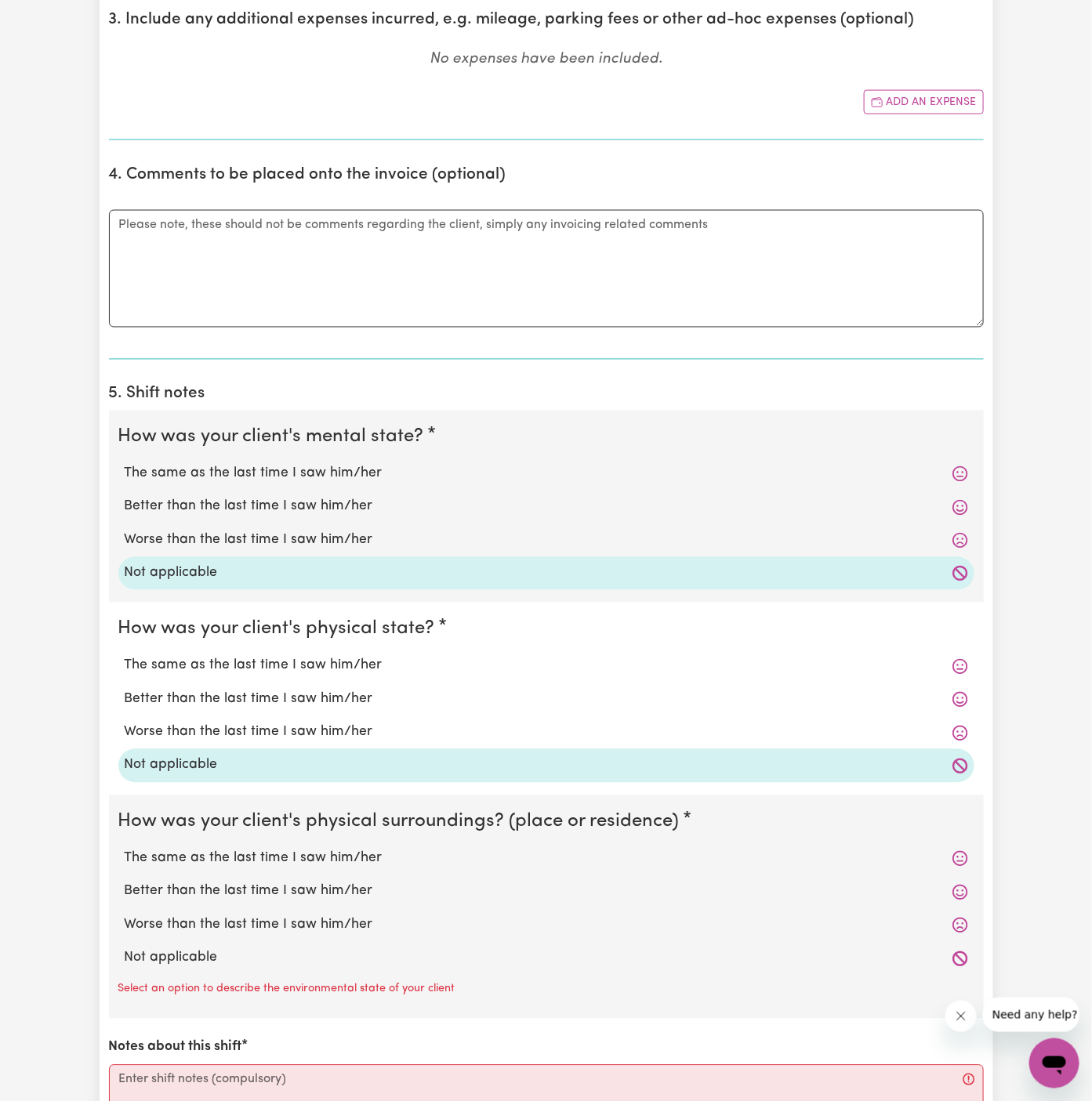
click at [205, 937] on div "The same as the last time I saw him/her Better than the last time I saw him/her…" at bounding box center [546, 909] width 856 height 133
click at [204, 949] on label "Not applicable" at bounding box center [546, 958] width 843 height 20
click at [125, 948] on input "Not applicable" at bounding box center [124, 948] width 1 height 1
radio input "true"
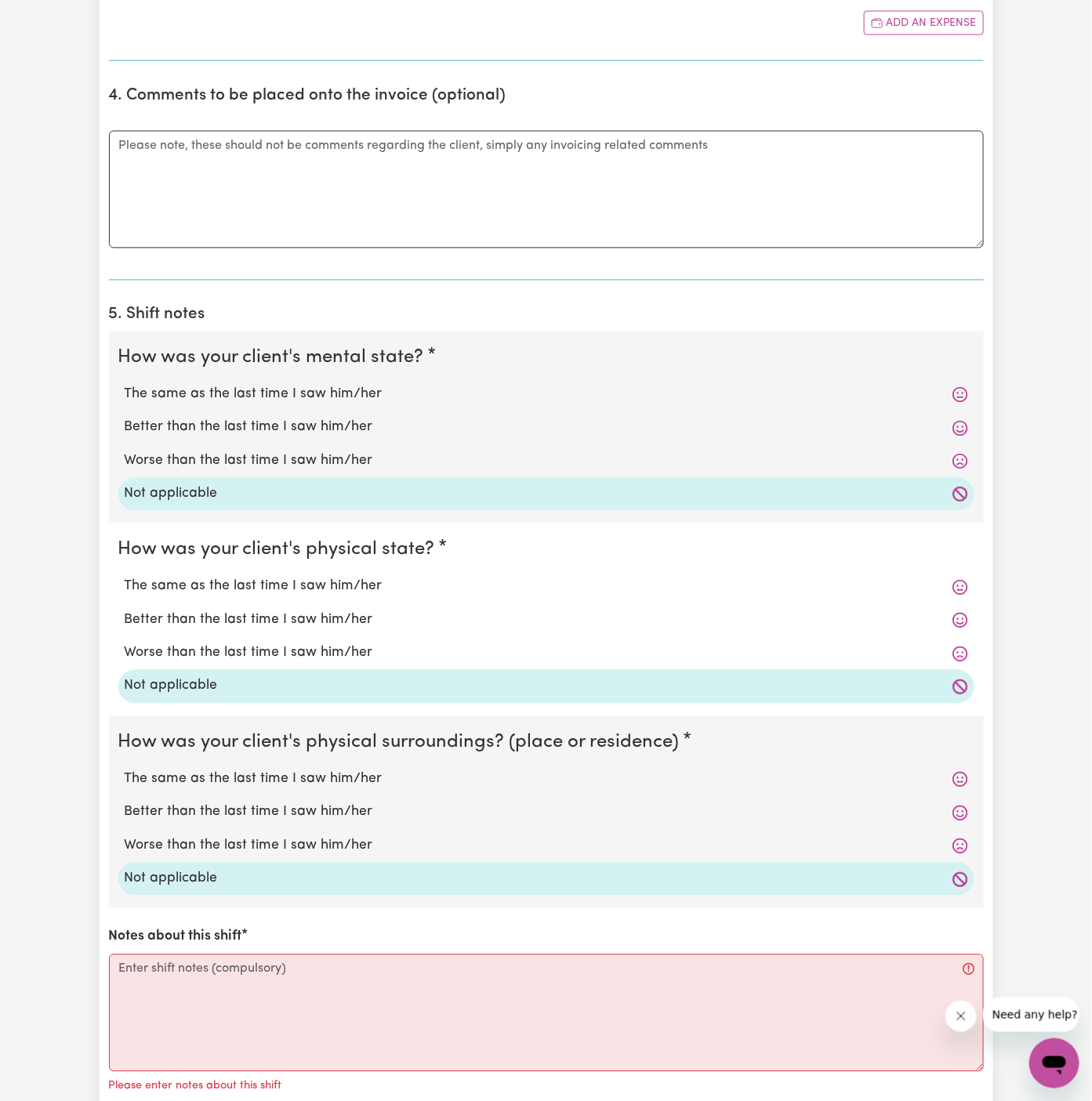
scroll to position [958, 0]
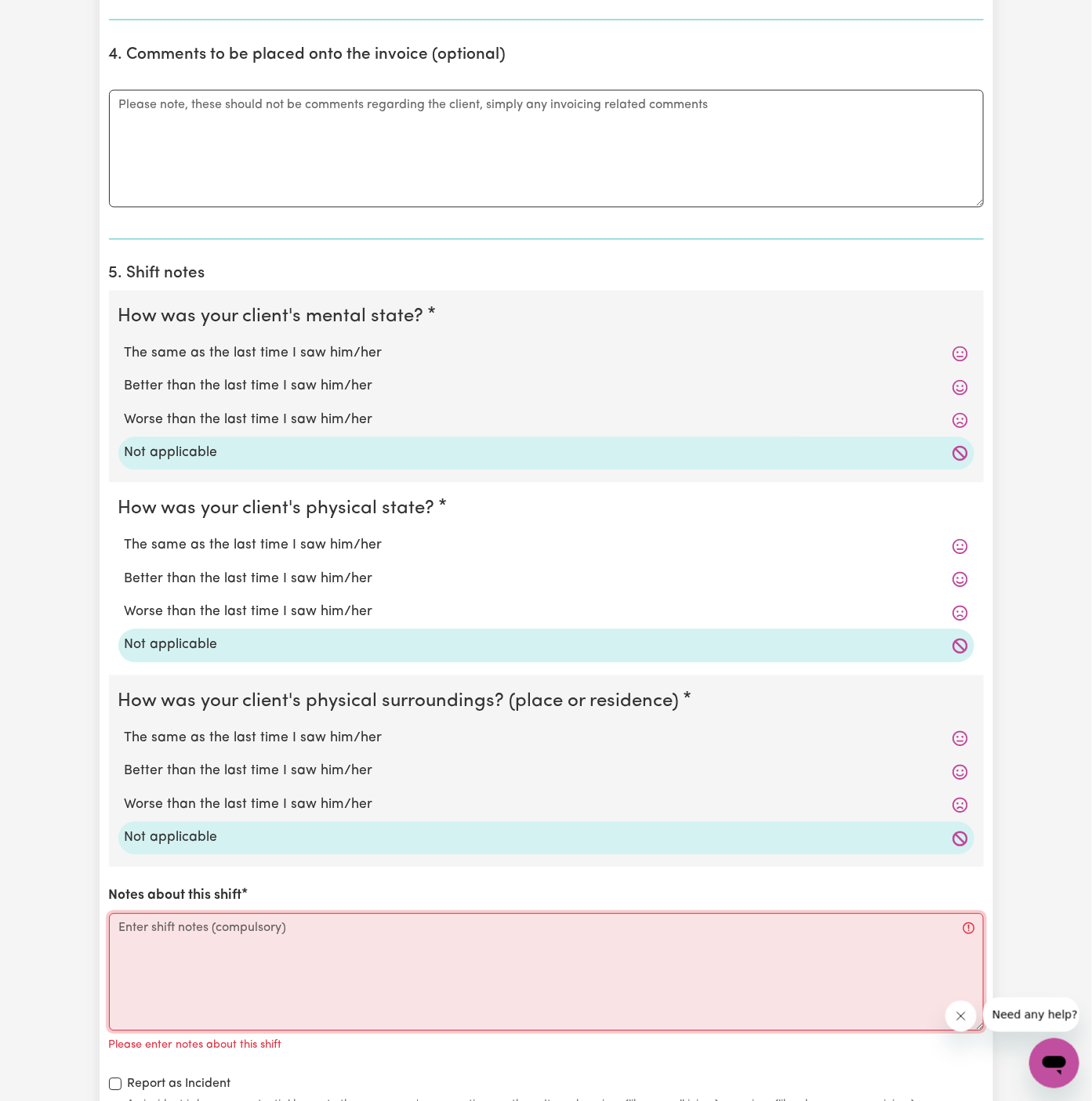
click at [208, 955] on textarea "Notes about this shift" at bounding box center [546, 972] width 875 height 118
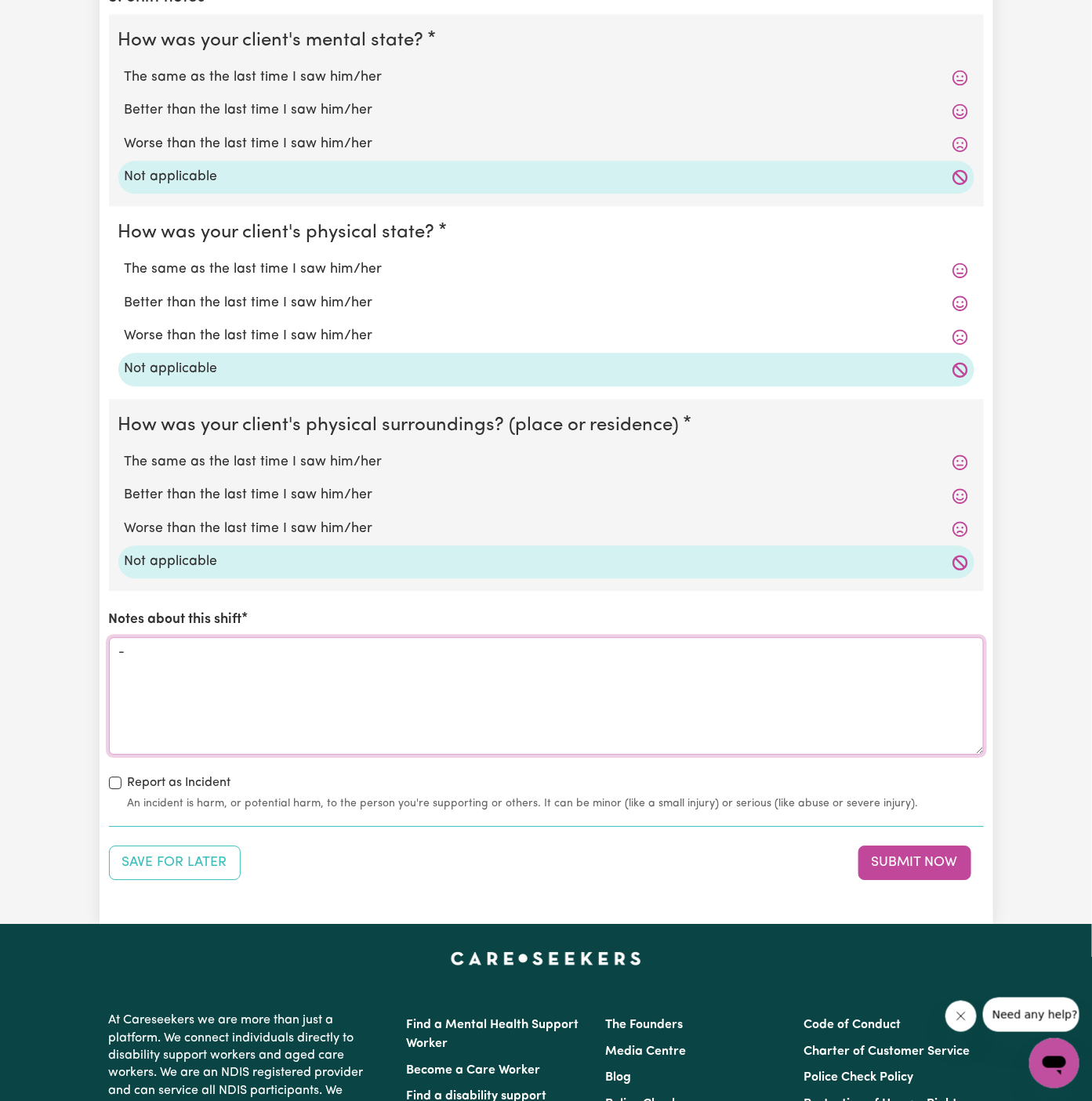
scroll to position [1258, 0]
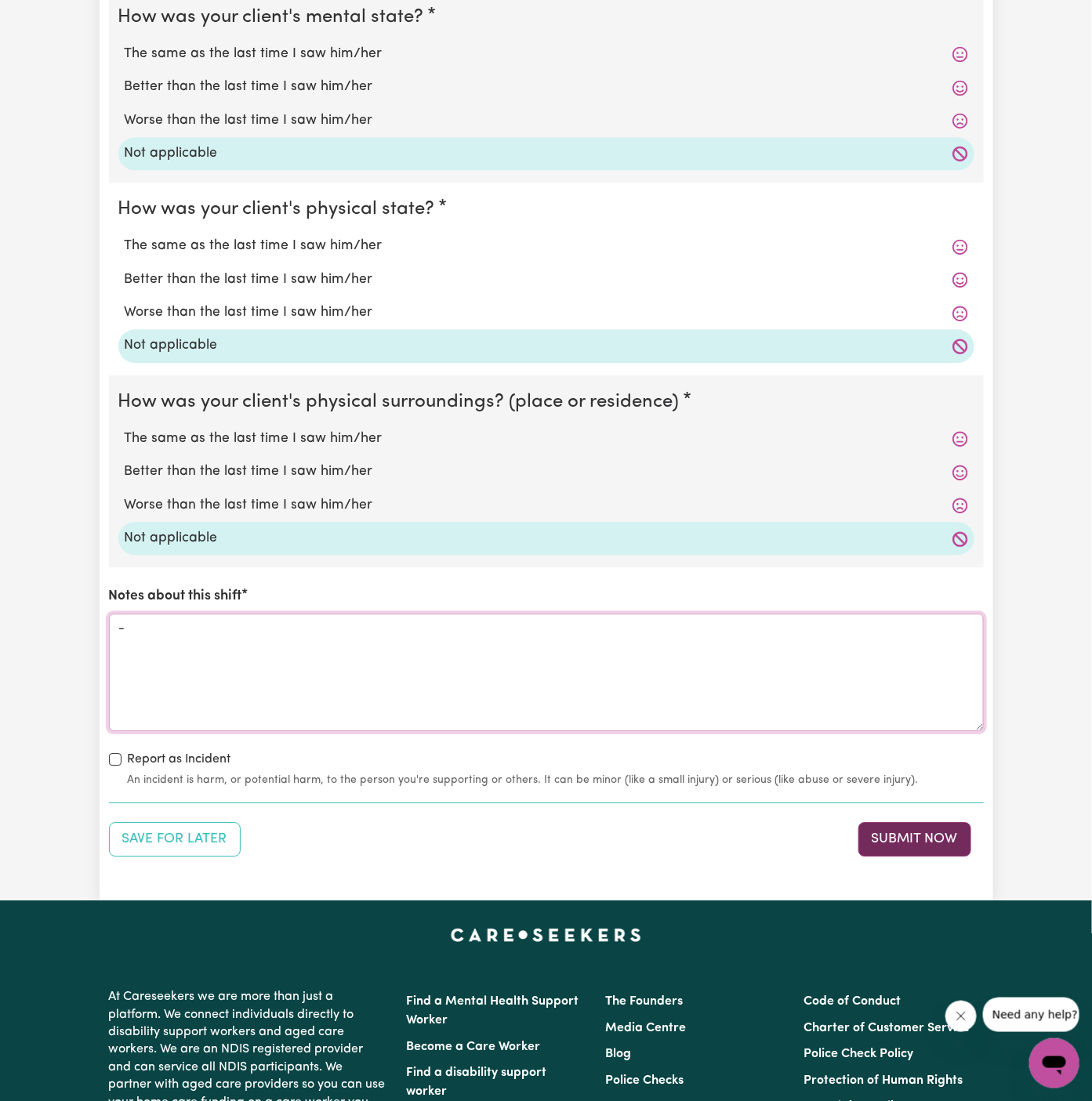
type textarea "-"
click at [927, 828] on button "Submit Now" at bounding box center [914, 839] width 113 height 35
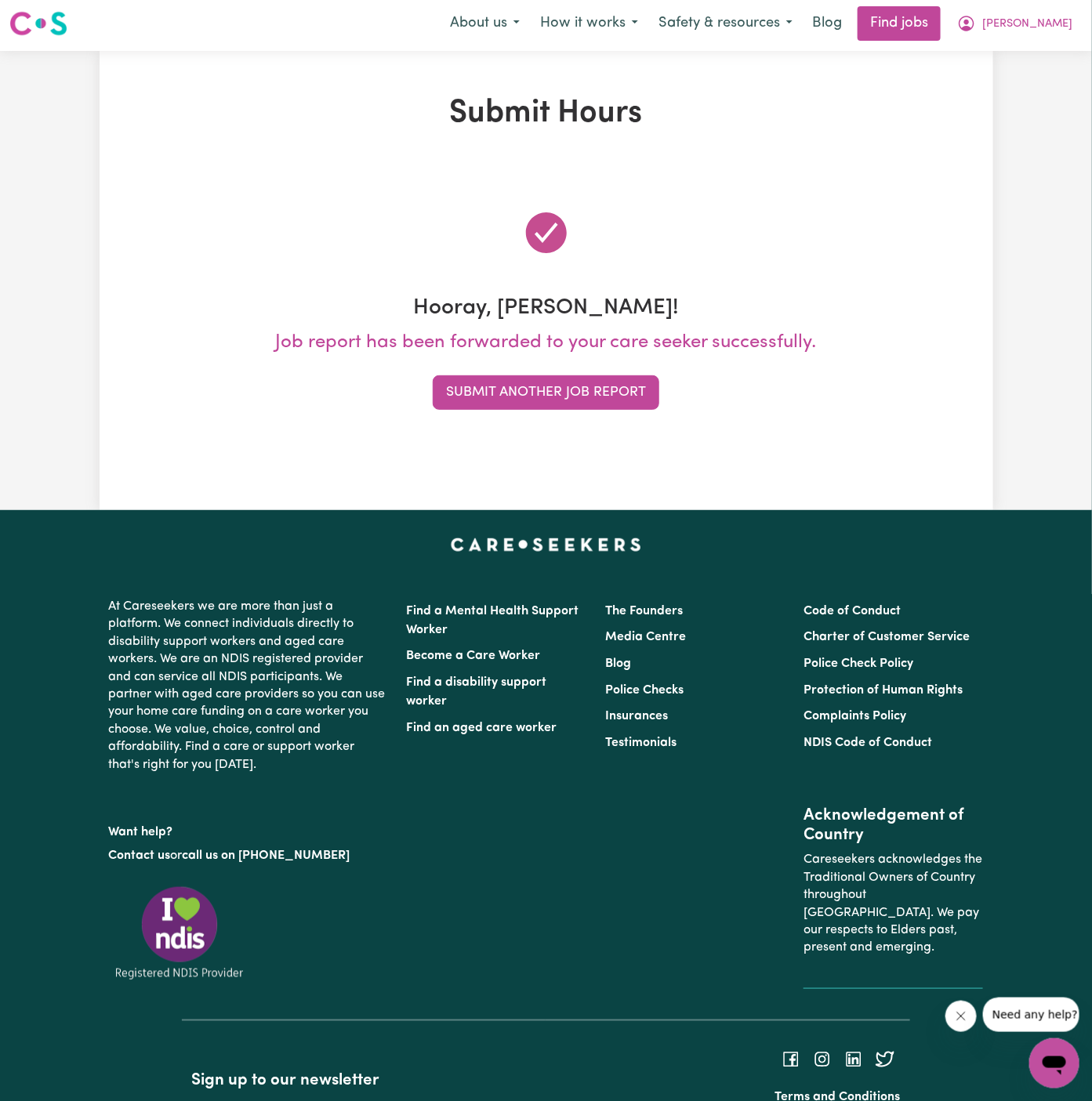
scroll to position [0, 0]
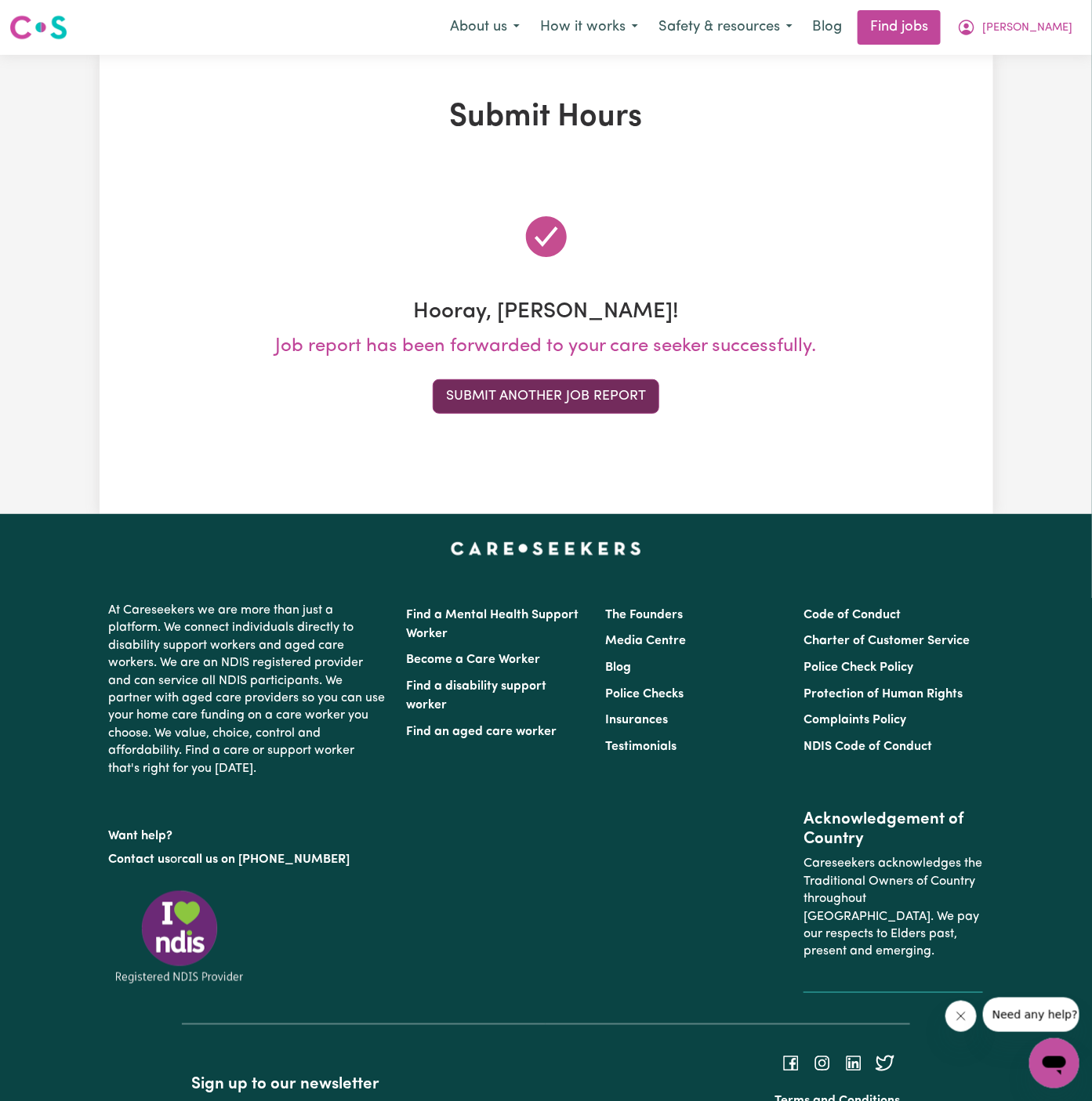
click at [550, 396] on button "Submit Another Job Report" at bounding box center [546, 396] width 226 height 35
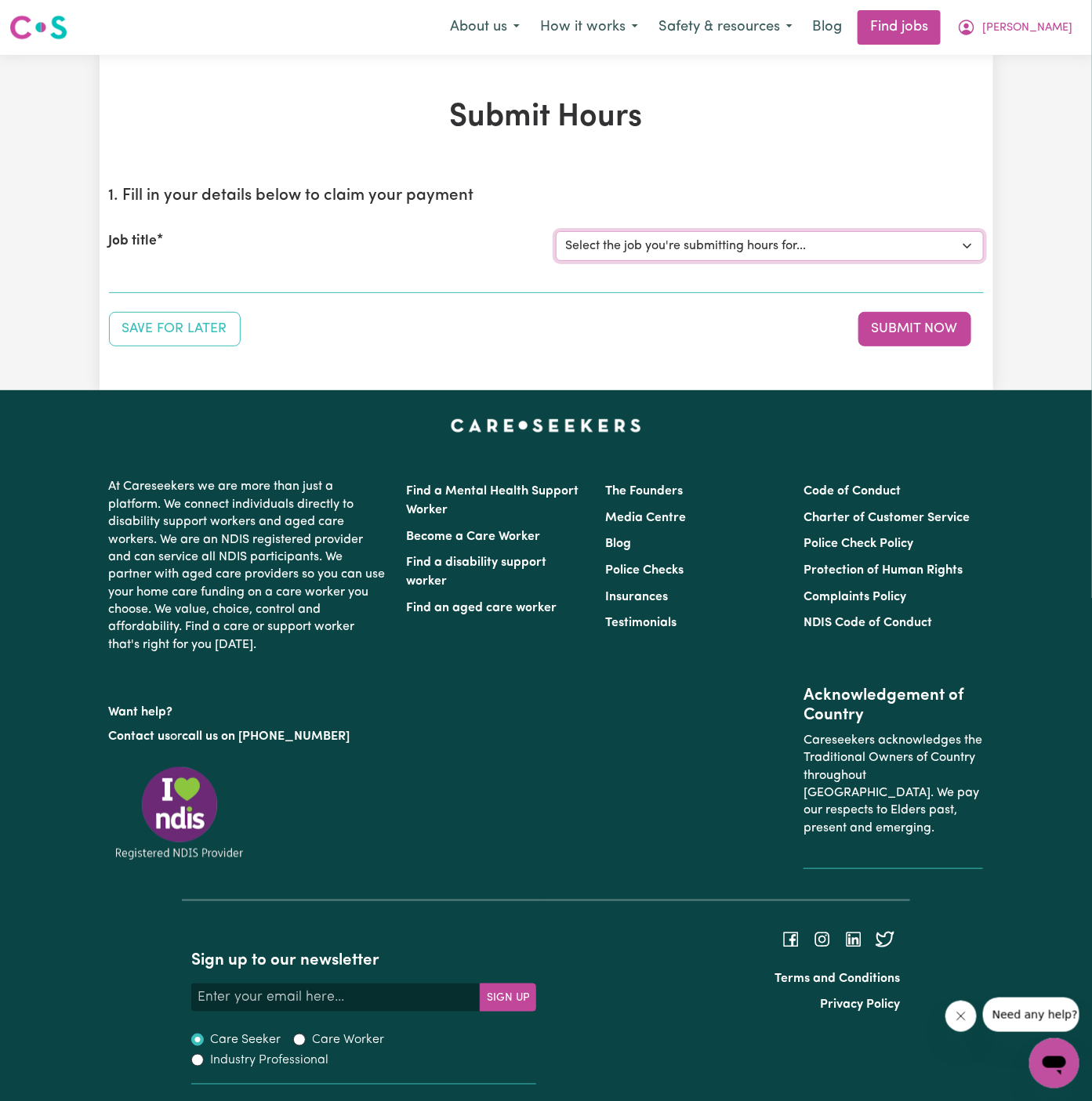
click at [730, 245] on select "Select the job you're submitting hours for... [Daryl Richardson] Female Support…" at bounding box center [770, 246] width 428 height 30
select select "15149"
click at [556, 231] on select "Select the job you're submitting hours for... [Daryl Richardson] Female Support…" at bounding box center [770, 246] width 428 height 30
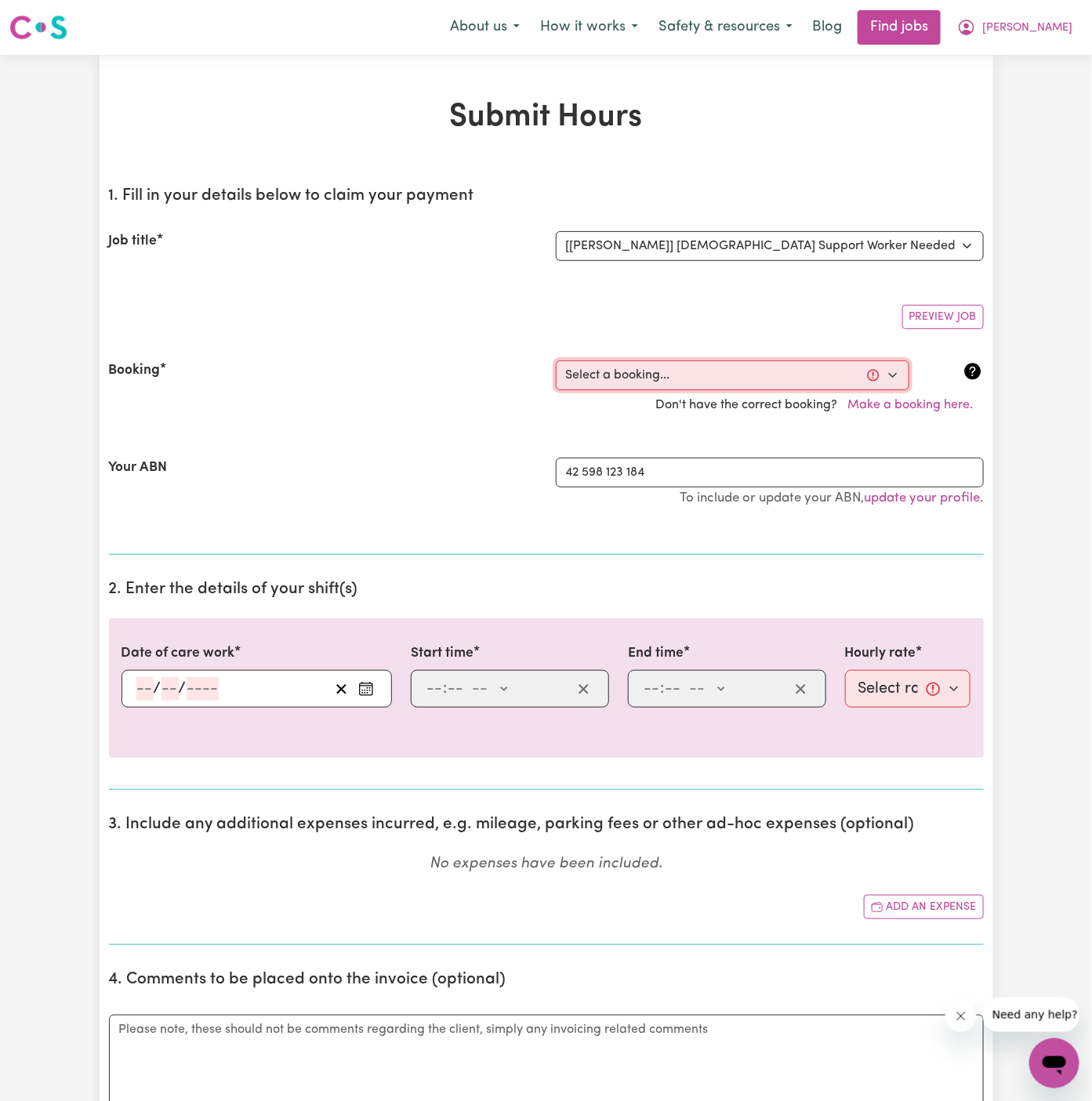
click at [660, 383] on select "Select a booking... Wed, September 24, 2025 - 5:30pm to 8:00pm (ONE-OFF) Wed, S…" at bounding box center [733, 375] width 353 height 30
click at [755, 385] on select "Select a booking... Wed, September 24, 2025 - 5:30pm to 8:00pm (ONE-OFF) Wed, S…" at bounding box center [733, 375] width 353 height 30
select select "366563"
click at [556, 361] on select "Select a booking... Wed, September 24, 2025 - 5:30pm to 8:00pm (ONE-OFF) Wed, S…" at bounding box center [733, 375] width 353 height 30
drag, startPoint x: 697, startPoint y: 439, endPoint x: 140, endPoint y: 688, distance: 610.1
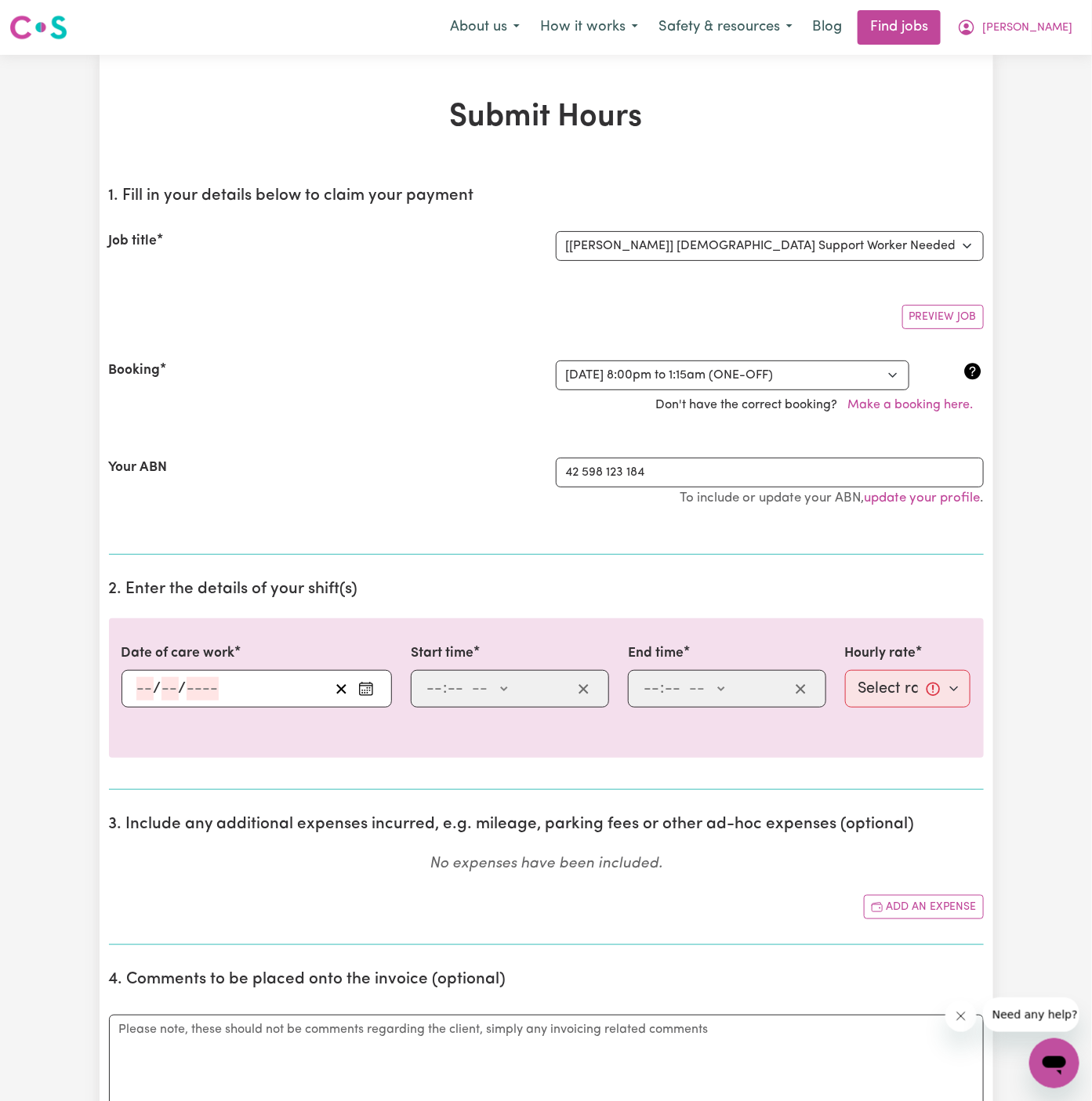
click at [140, 688] on input "number" at bounding box center [144, 688] width 17 height 24
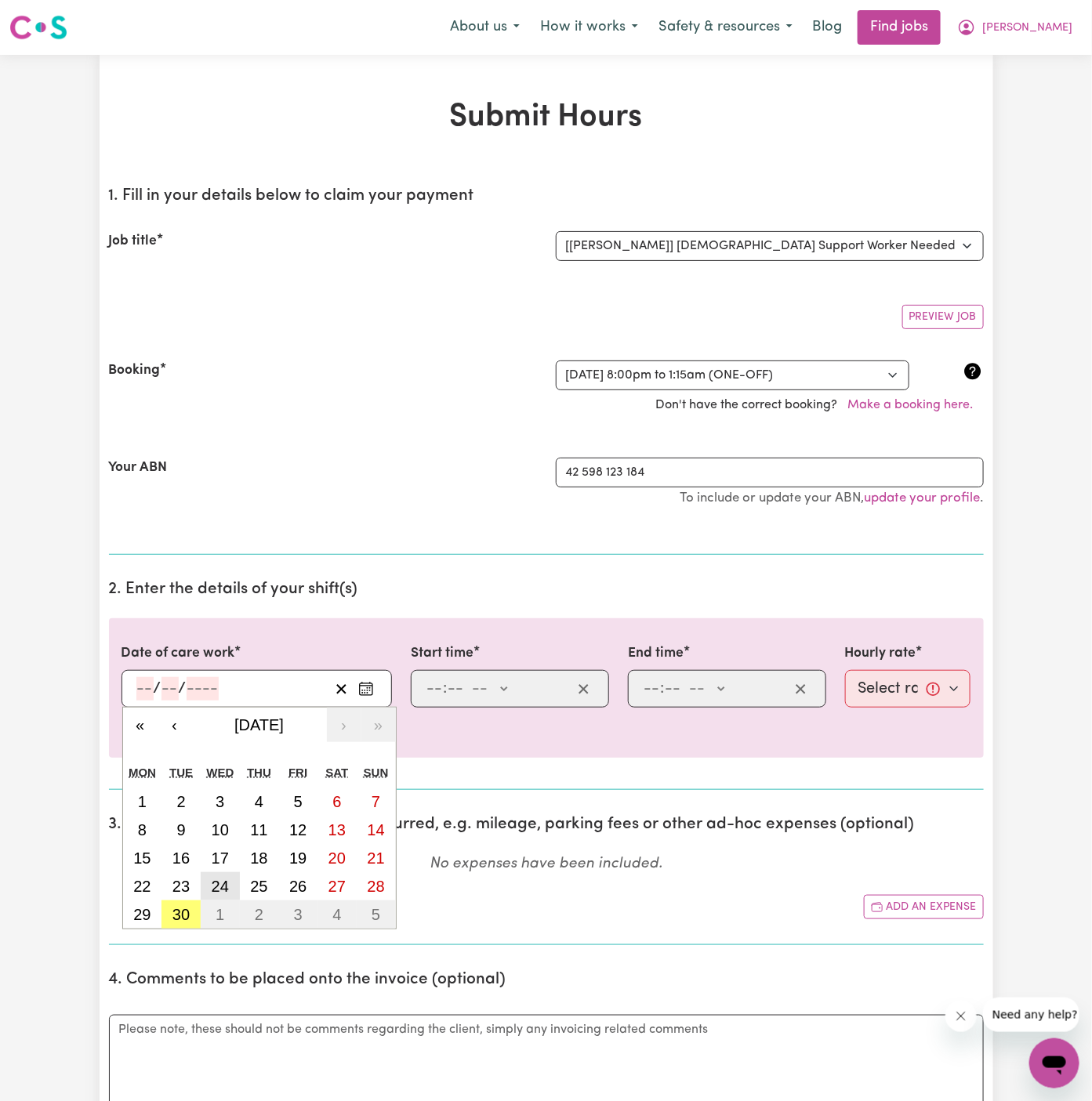
drag, startPoint x: 140, startPoint y: 688, endPoint x: 221, endPoint y: 884, distance: 212.1
click at [221, 884] on abbr "24" at bounding box center [220, 886] width 17 height 17
type input "2025-09-24"
type input "24"
type input "9"
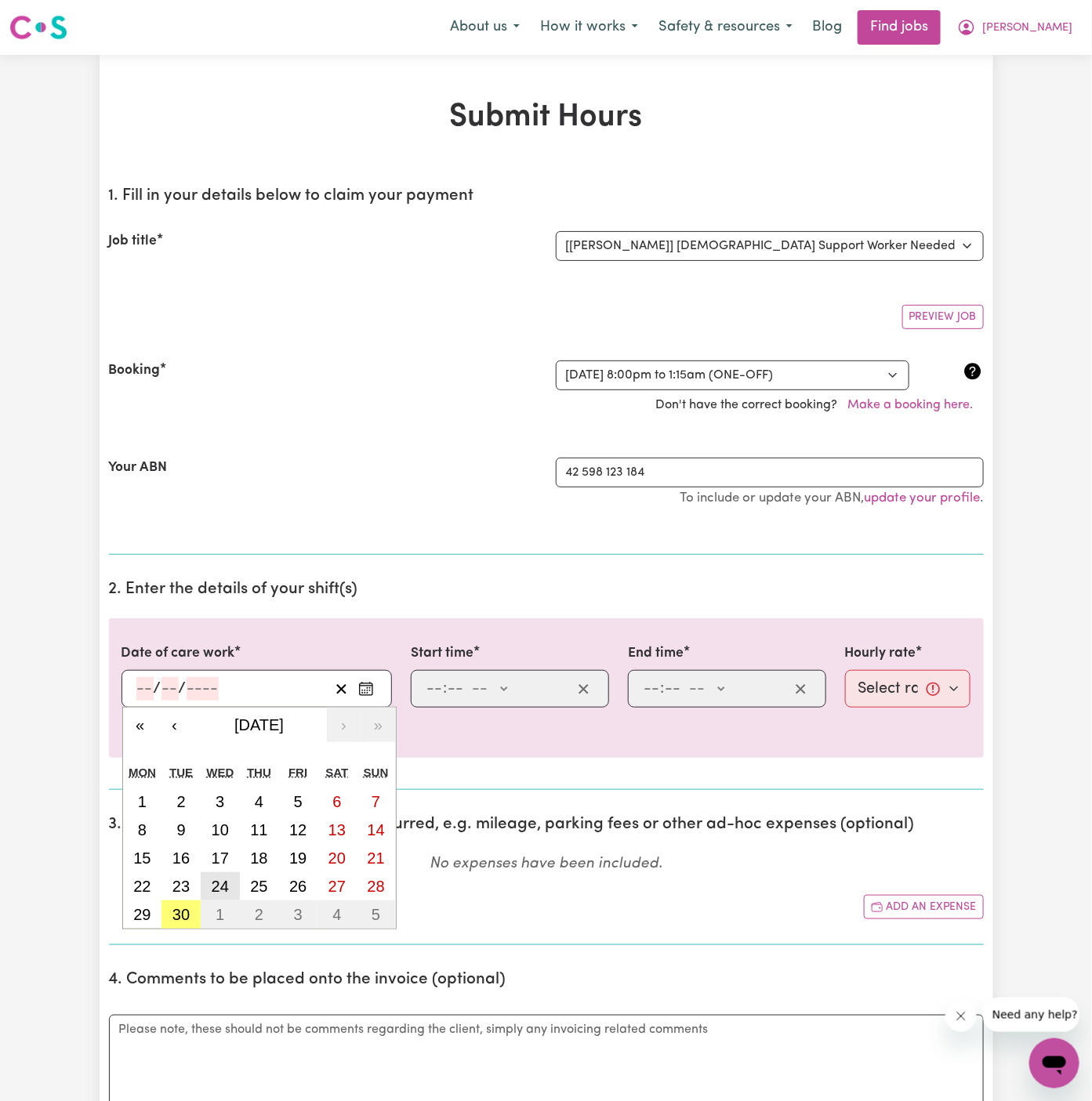
type input "2025"
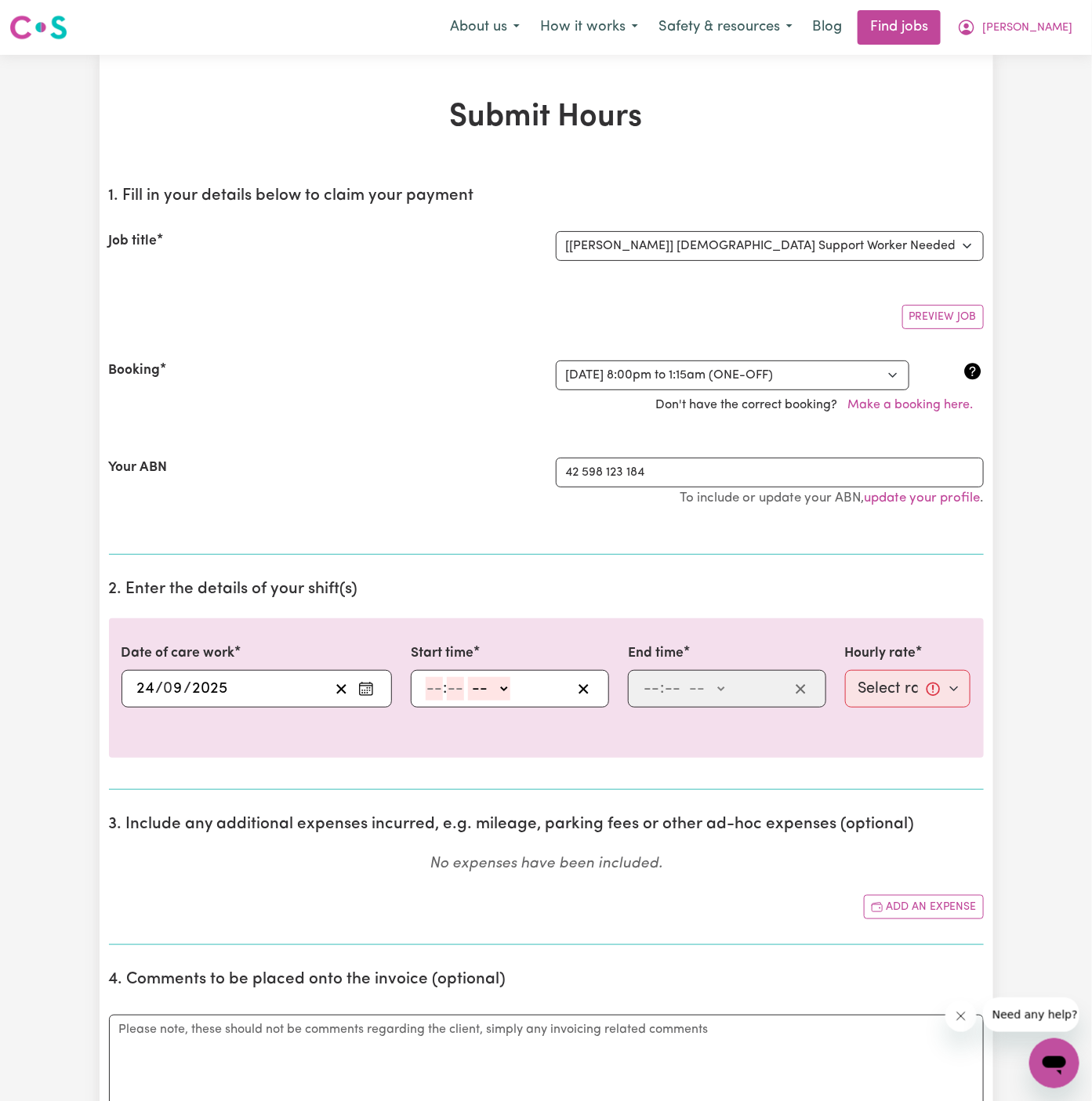
click at [430, 679] on input "number" at bounding box center [434, 688] width 17 height 24
type input "8"
type input "00"
click at [477, 689] on select "-- AM PM" at bounding box center [486, 688] width 42 height 24
select select "pm"
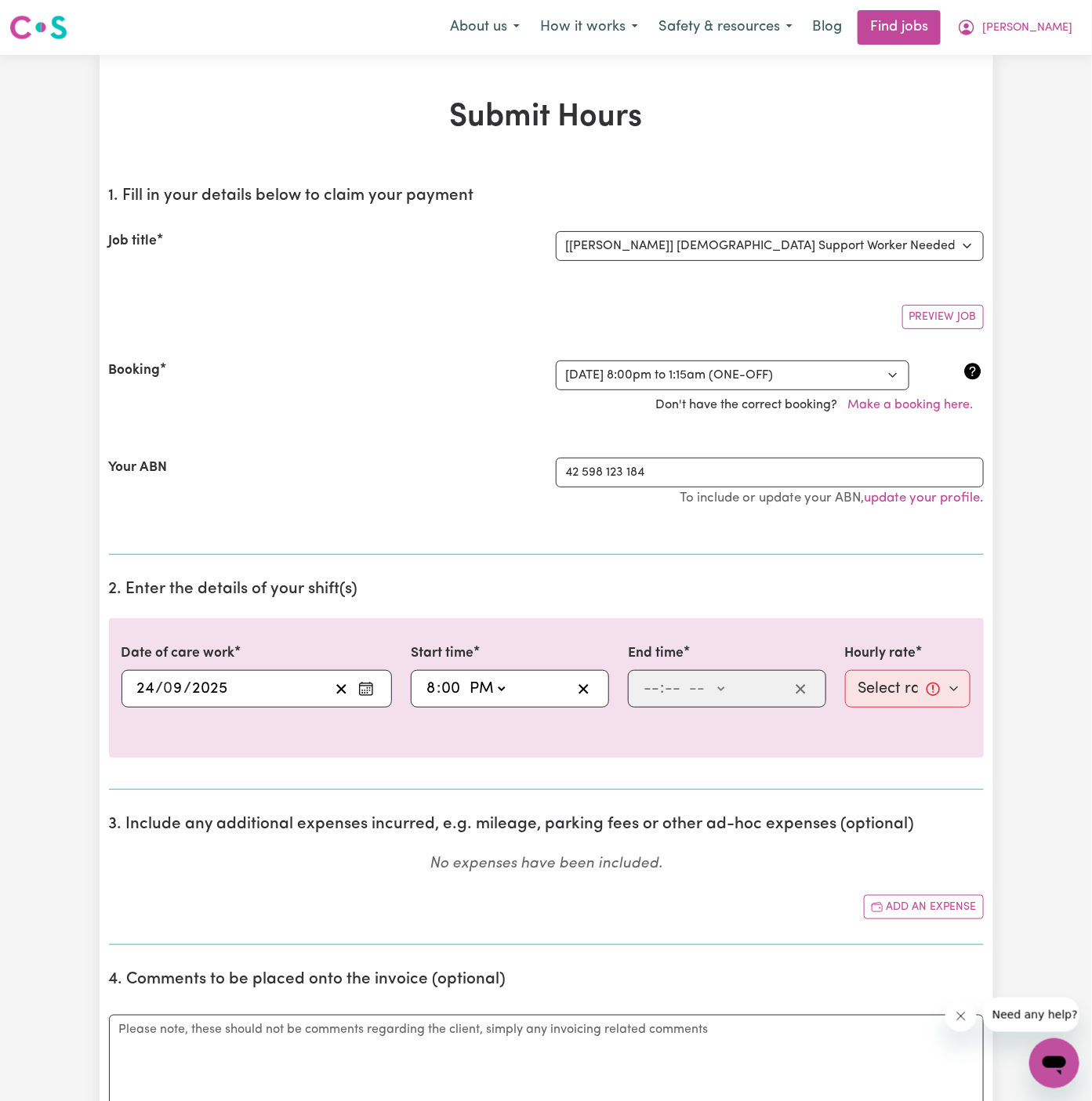
click at [465, 677] on select "-- AM PM" at bounding box center [486, 688] width 42 height 24
type input "20:00"
type input "0"
click at [650, 688] on input "number" at bounding box center [651, 688] width 17 height 24
type input "6"
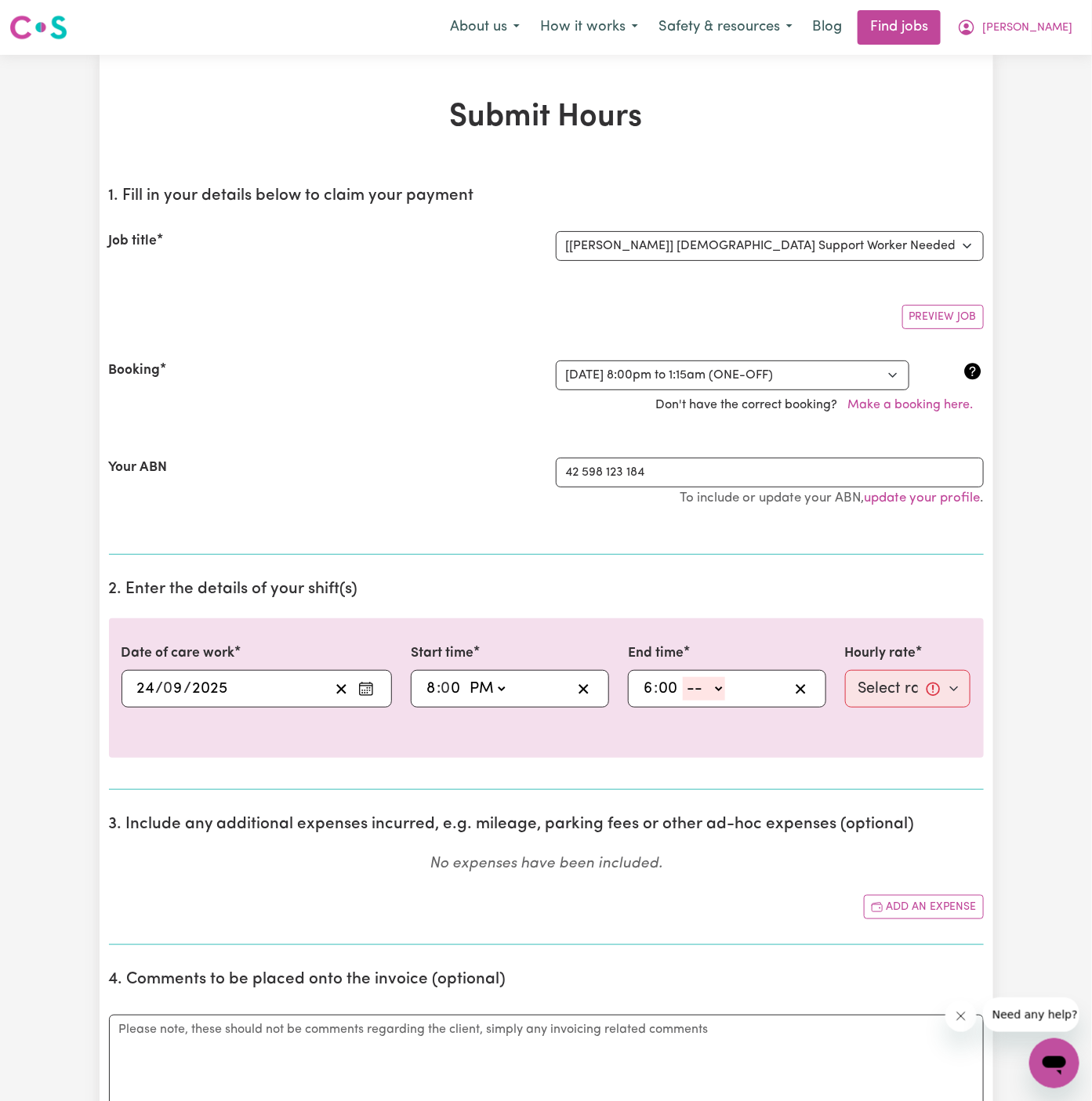
type input "00"
click at [711, 691] on select "-- AM PM" at bounding box center [704, 688] width 42 height 24
select select "am"
click at [683, 677] on select "-- AM PM" at bounding box center [704, 688] width 42 height 24
type input "06:00"
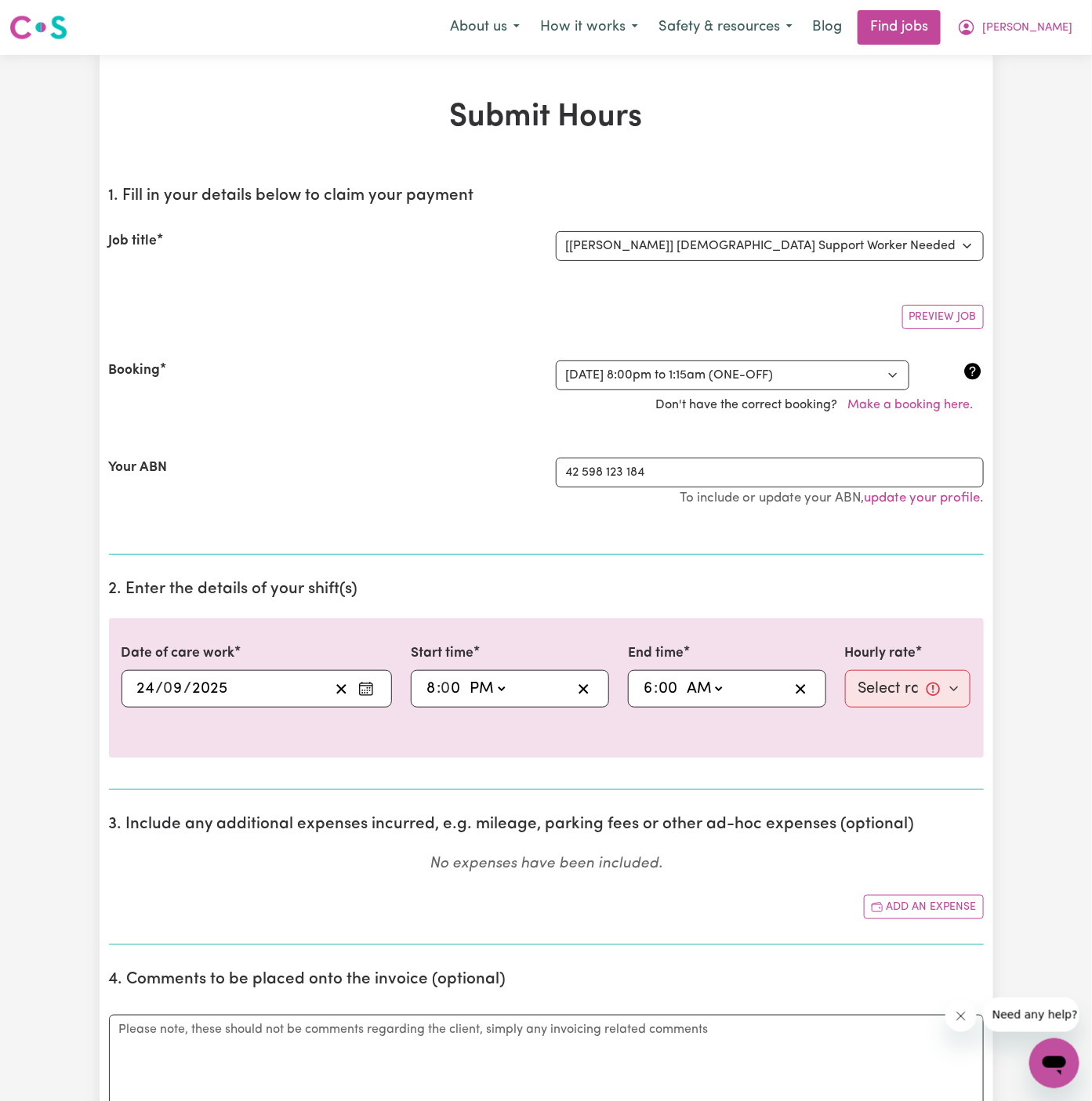
type input "0"
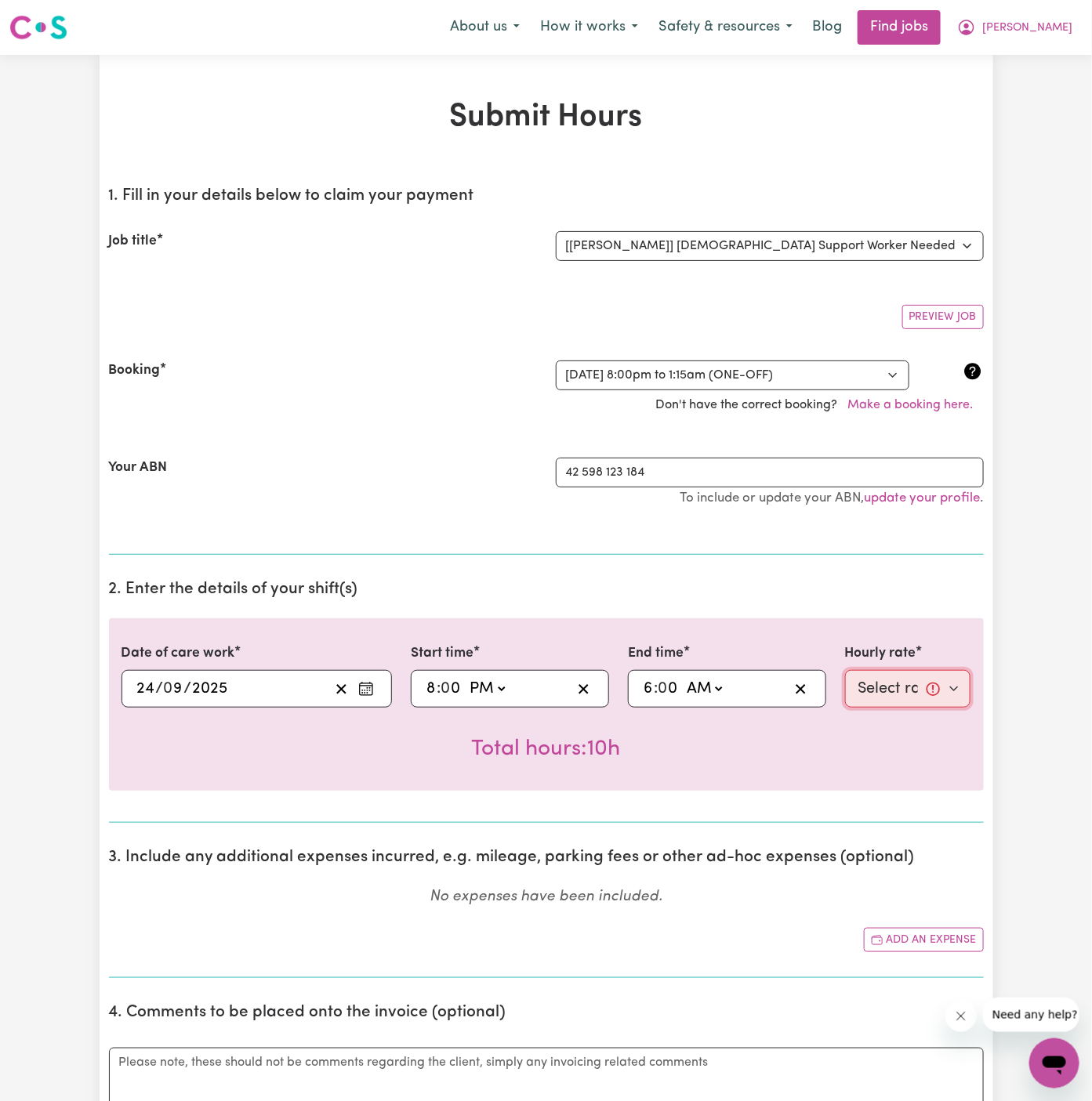
click at [871, 693] on select "Select rate... $45.00 (Weekday) $67.50 (Saturday) $67.50 (Sunday) $67.50 (Eveni…" at bounding box center [908, 689] width 126 height 37
select select "67.5-EveningCare"
click at [845, 670] on select "Select rate... $45.00 (Weekday) $67.50 (Saturday) $67.50 (Sunday) $67.50 (Eveni…" at bounding box center [908, 689] width 126 height 37
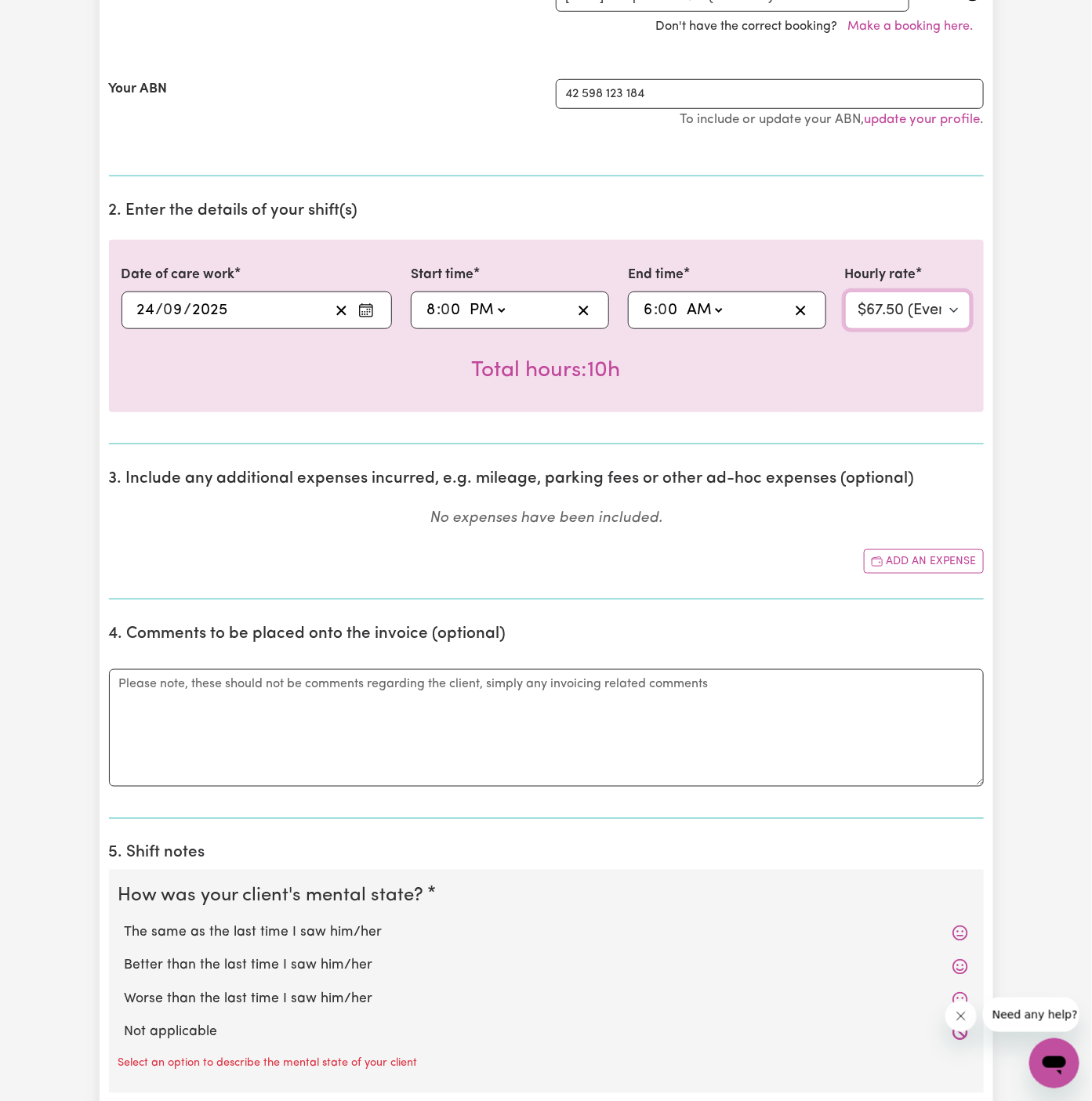
scroll to position [684, 0]
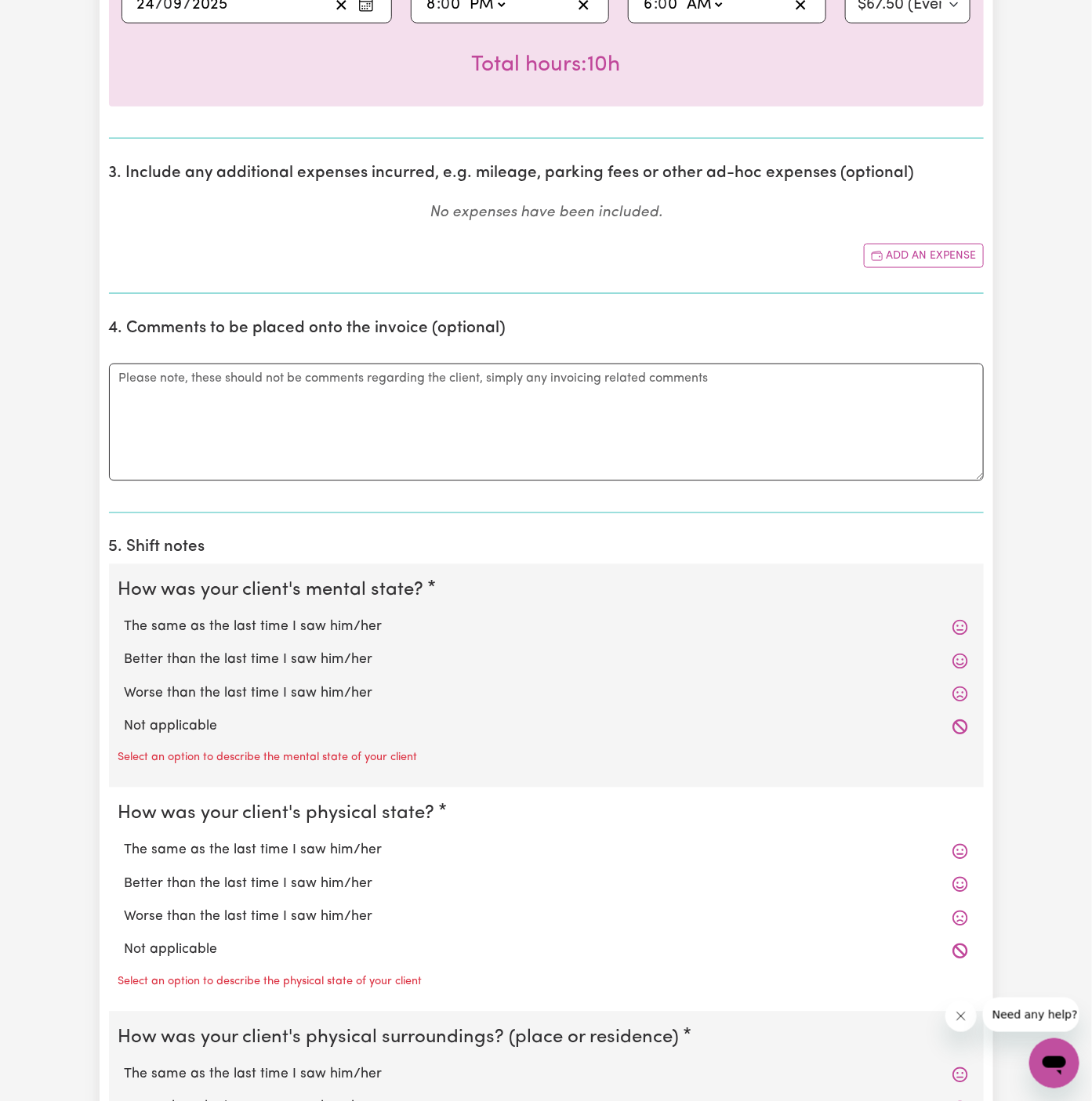
click at [252, 718] on label "Not applicable" at bounding box center [546, 727] width 843 height 20
click at [125, 718] on input "Not applicable" at bounding box center [124, 717] width 1 height 1
radio input "true"
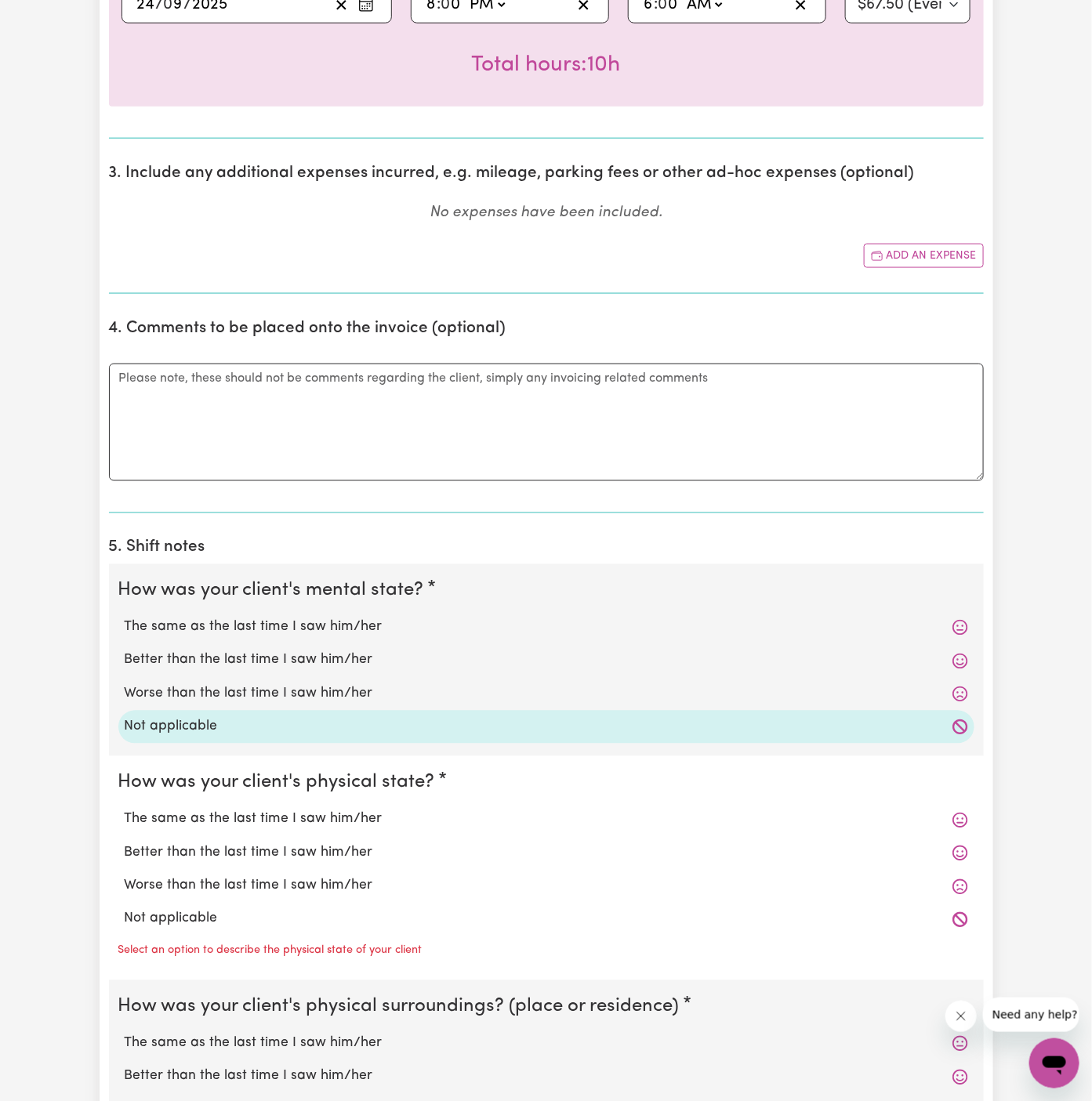
click at [227, 910] on label "Not applicable" at bounding box center [546, 919] width 843 height 20
click at [125, 910] on input "Not applicable" at bounding box center [124, 909] width 1 height 1
radio input "true"
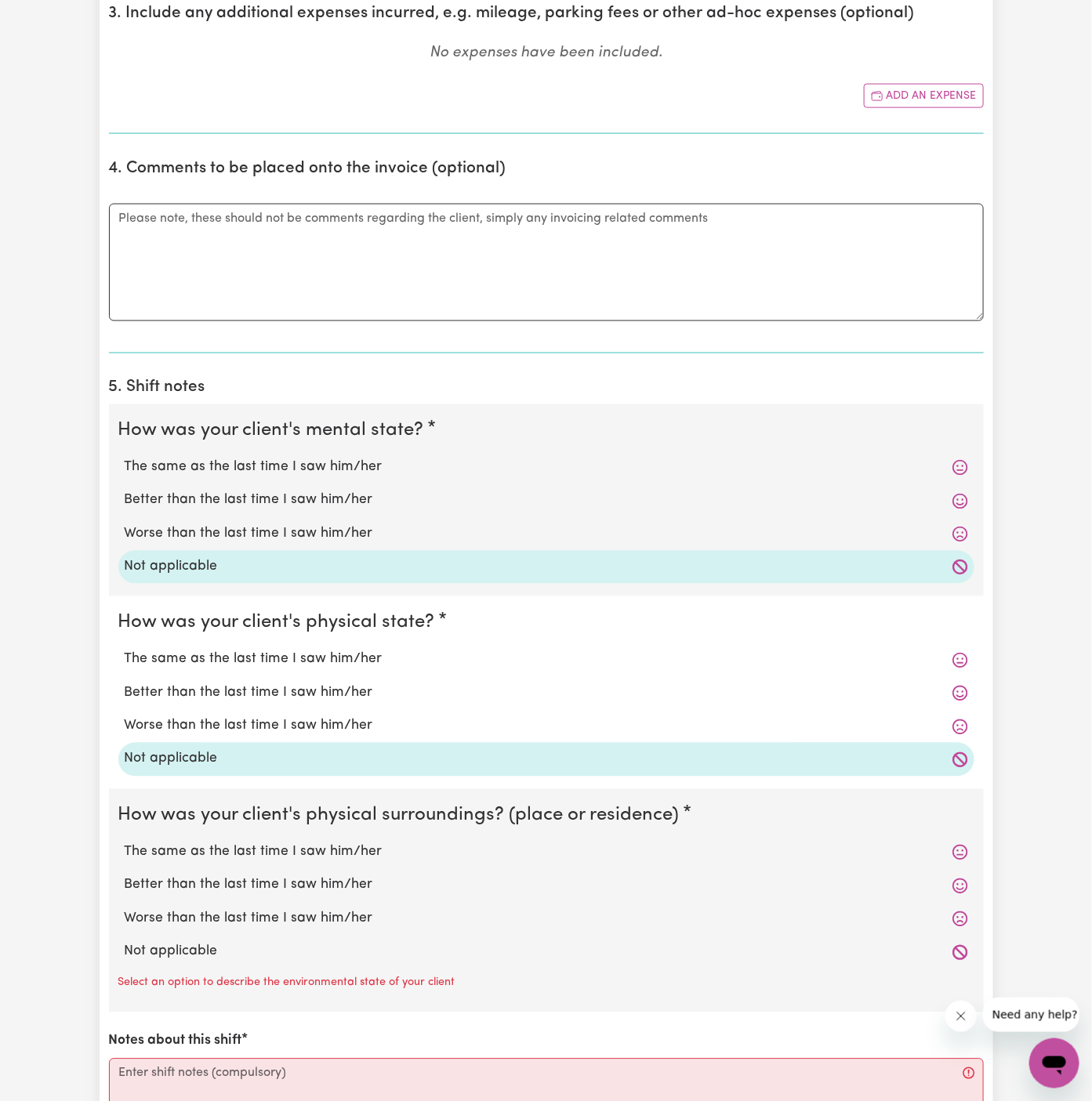
click at [236, 942] on label "Not applicable" at bounding box center [546, 952] width 843 height 20
click at [125, 941] on input "Not applicable" at bounding box center [124, 941] width 1 height 1
radio input "true"
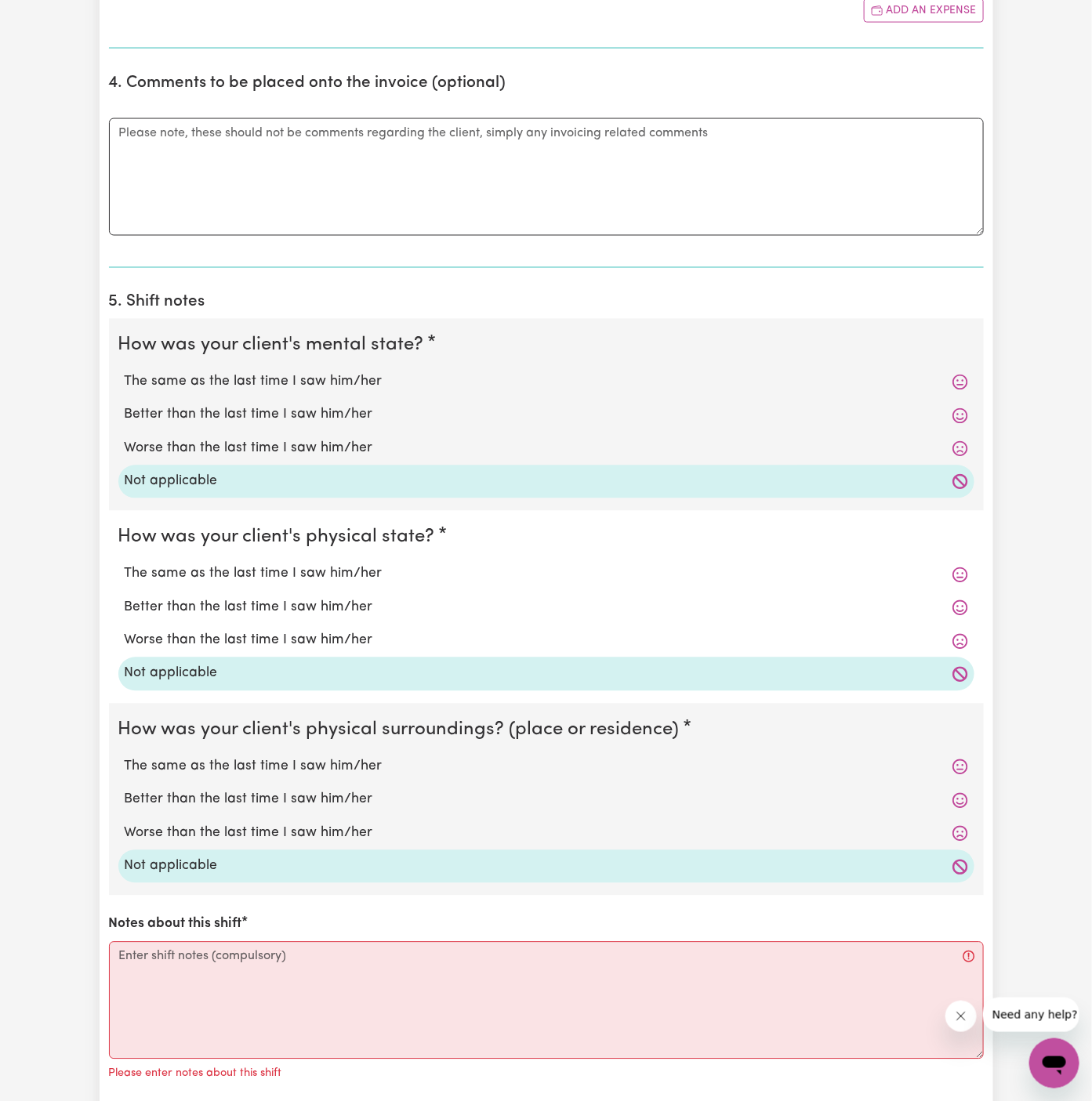
scroll to position [985, 0]
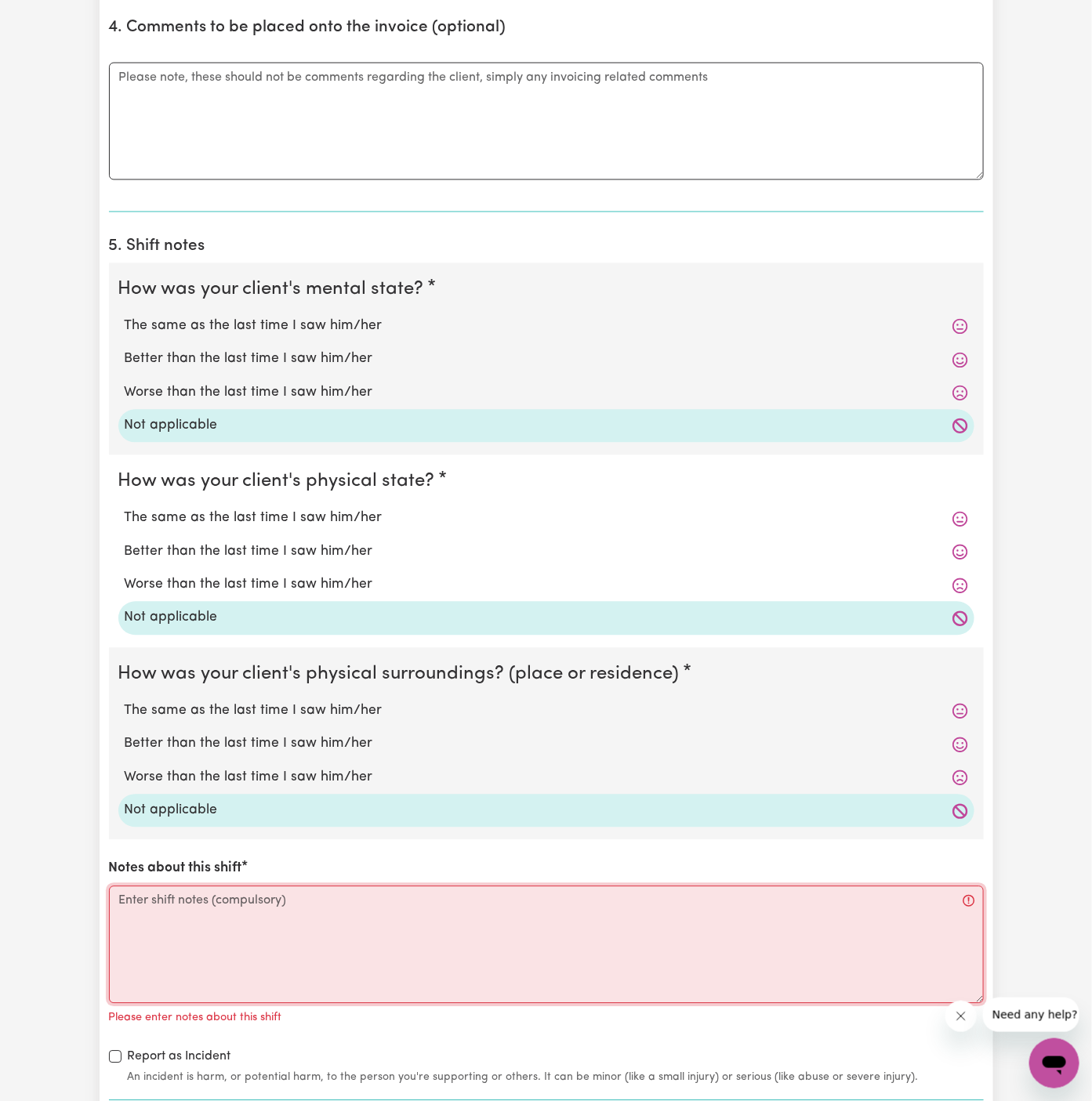
click at [243, 949] on textarea "Notes about this shift" at bounding box center [546, 945] width 875 height 118
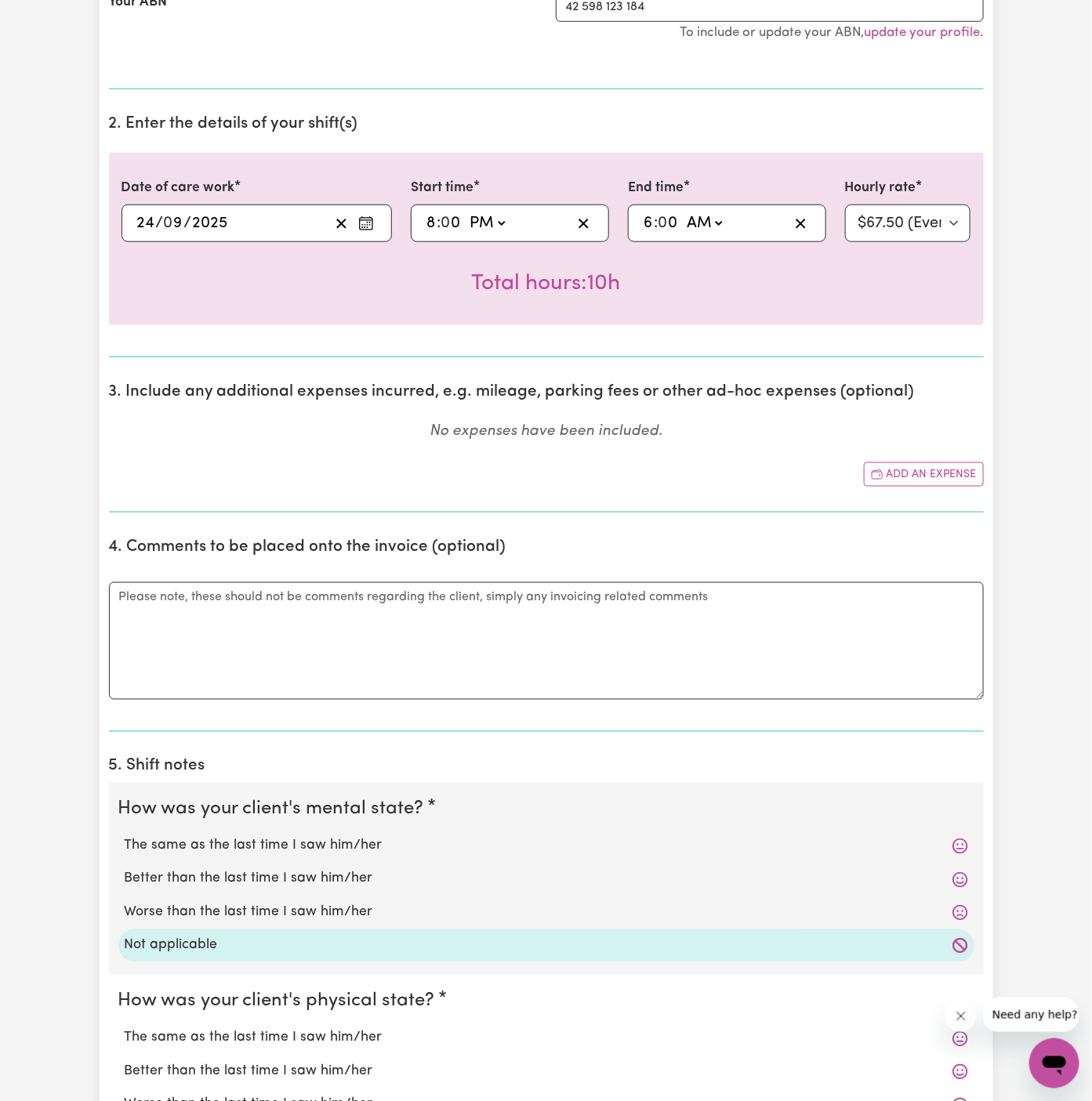
scroll to position [468, 0]
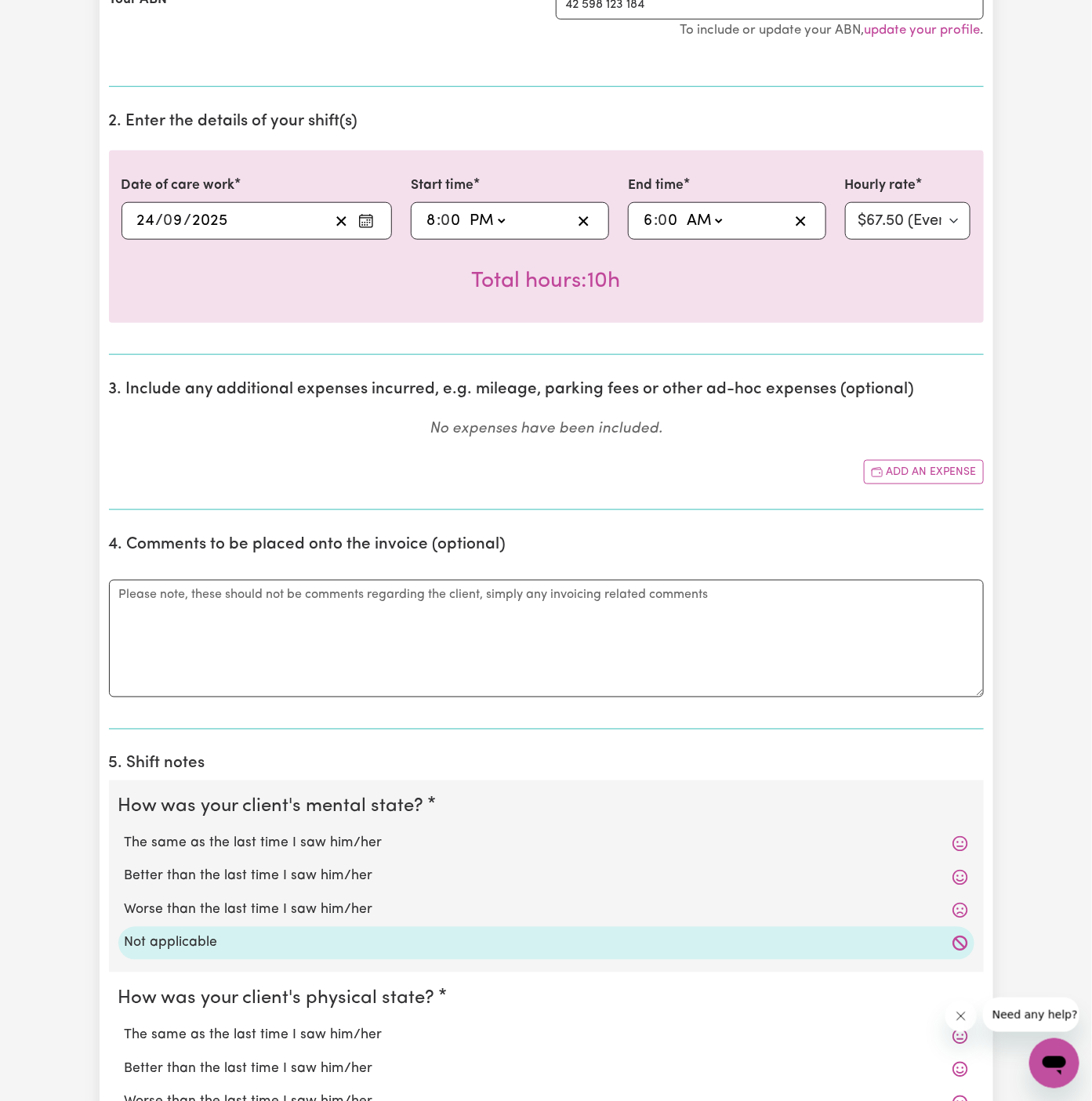
type textarea "-"
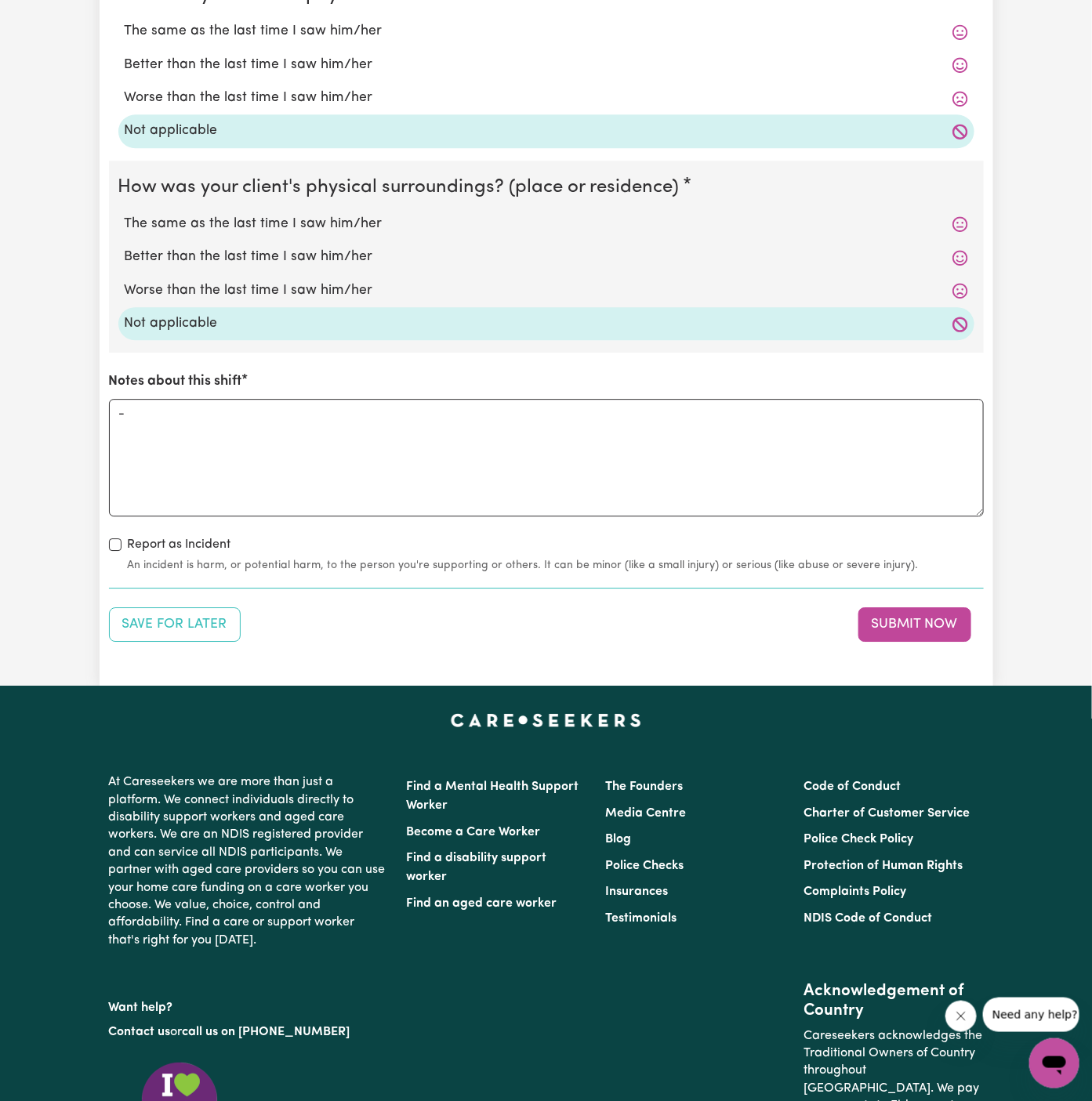
scroll to position [1477, 0]
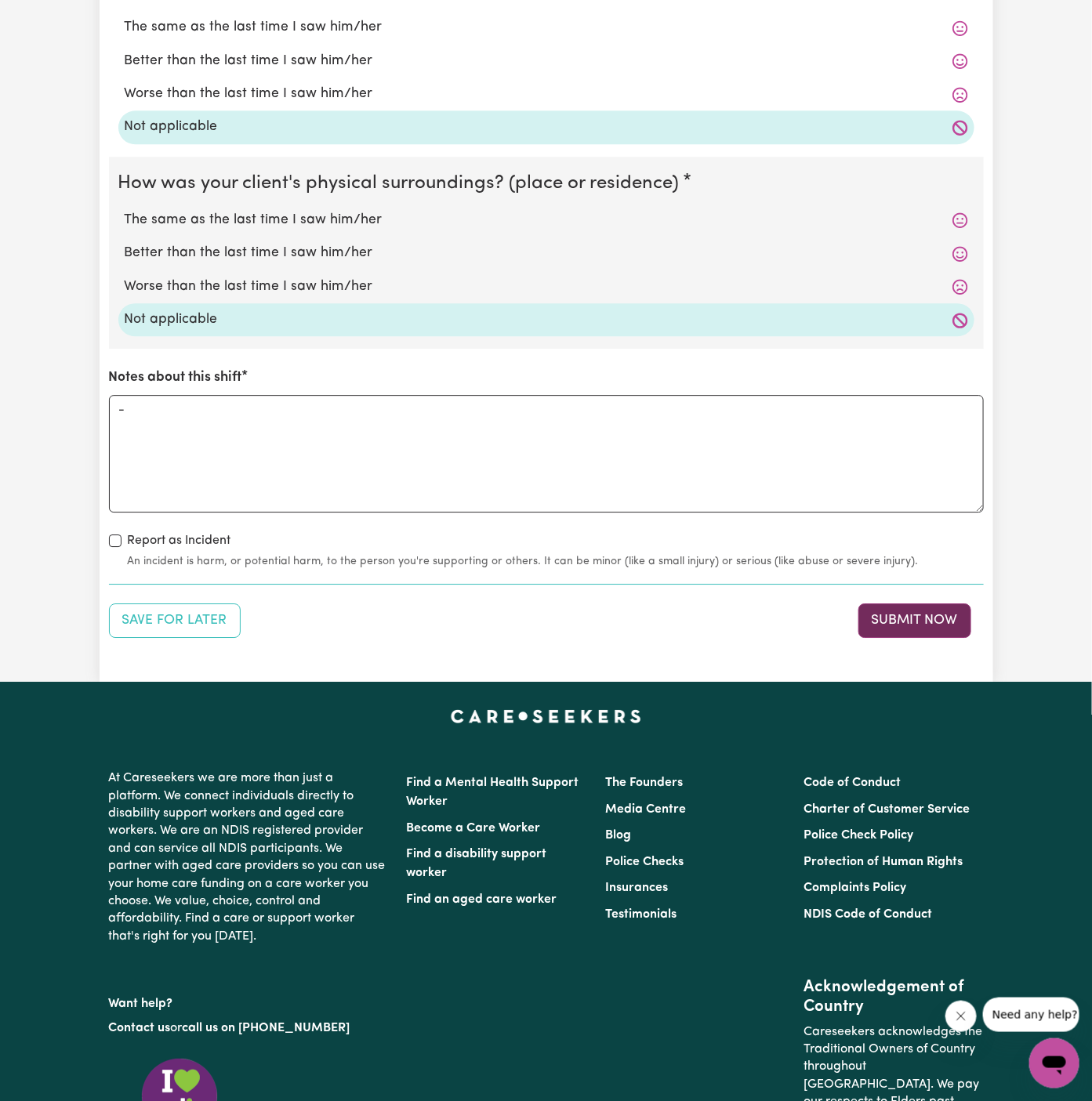
click at [913, 628] on button "Submit Now" at bounding box center [914, 621] width 113 height 35
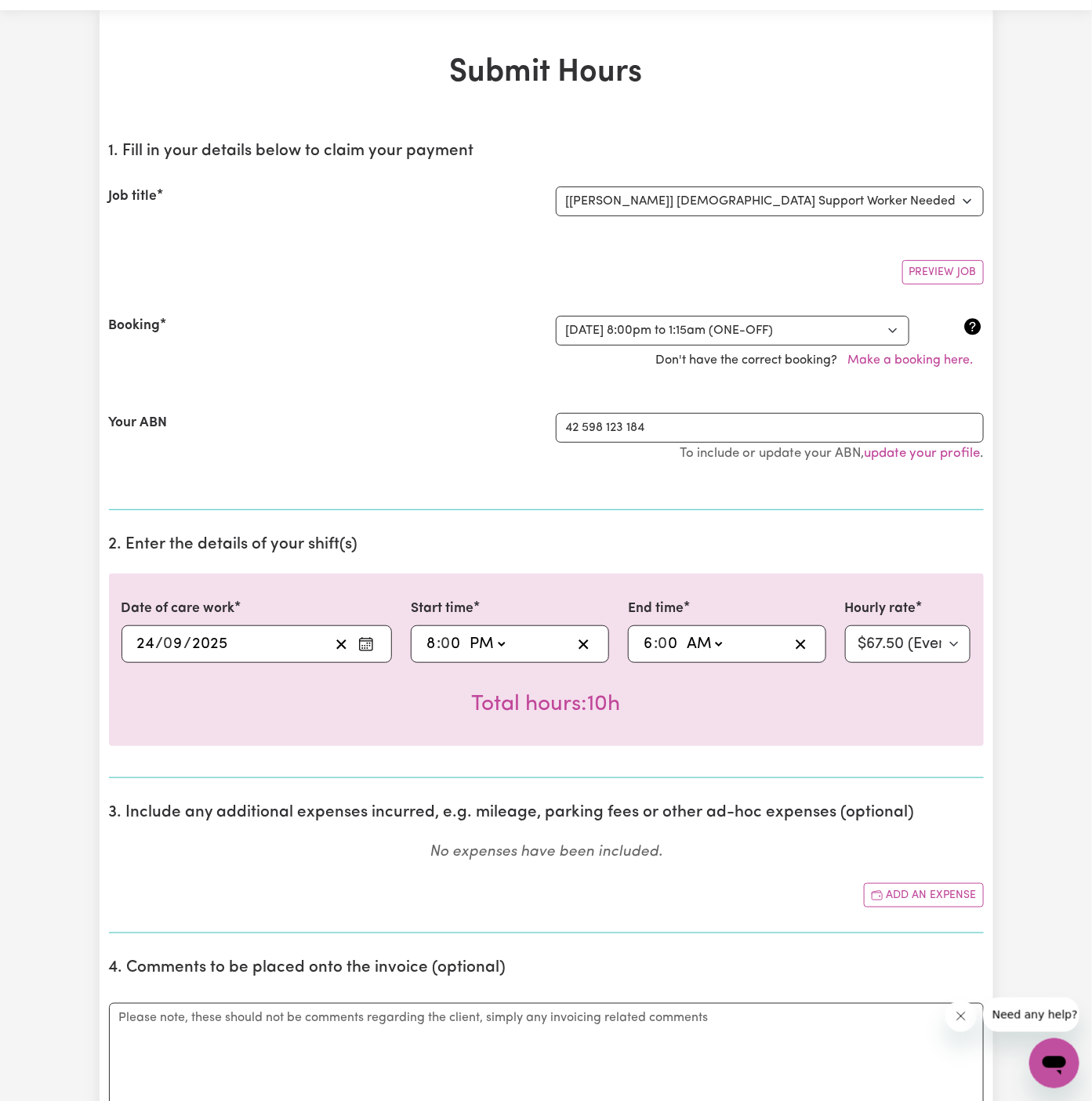
scroll to position [0, 0]
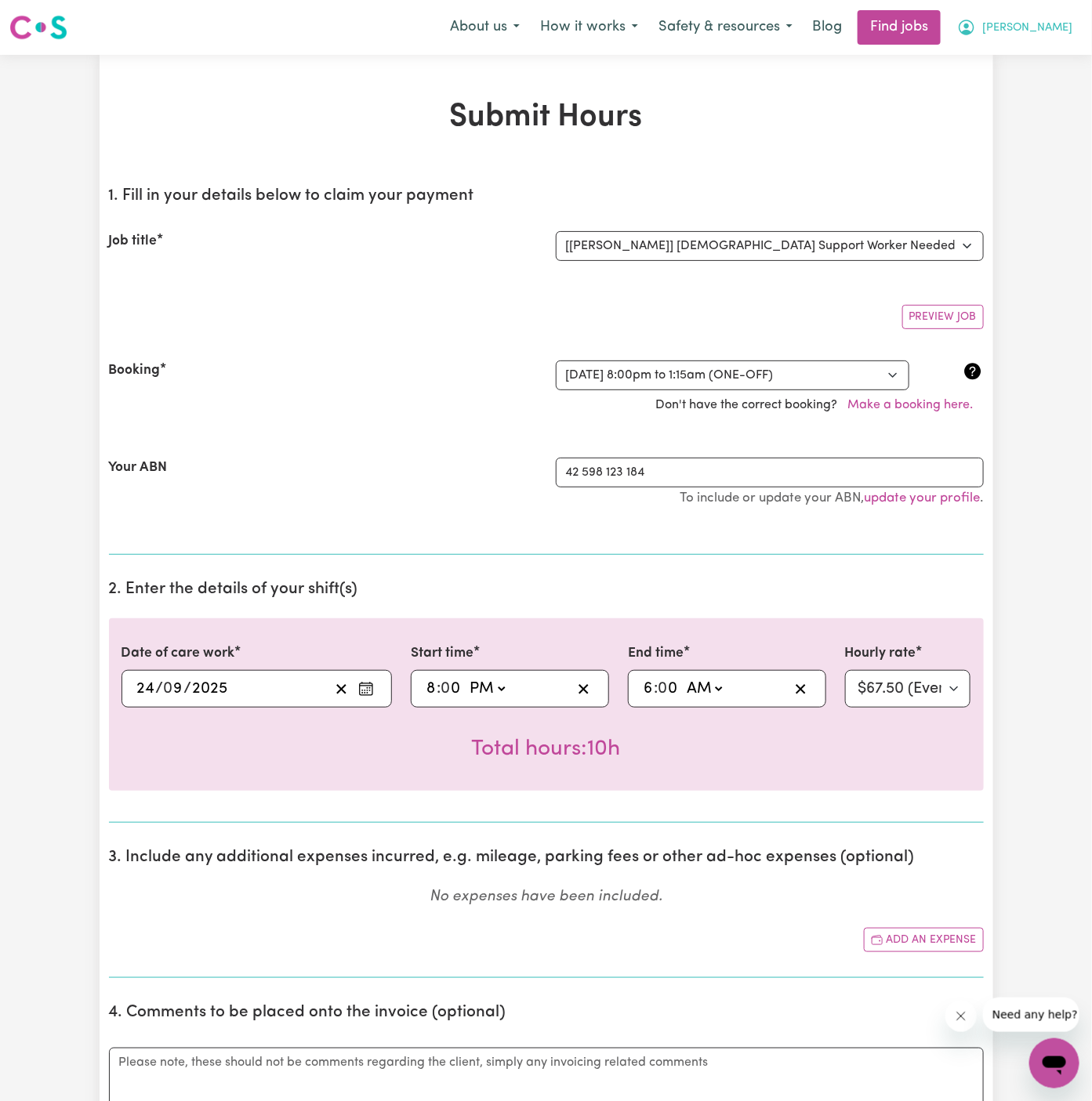
click at [1058, 24] on span "Arpanpreet" at bounding box center [1027, 28] width 90 height 17
click at [1032, 59] on link "My Account" at bounding box center [1020, 61] width 124 height 30
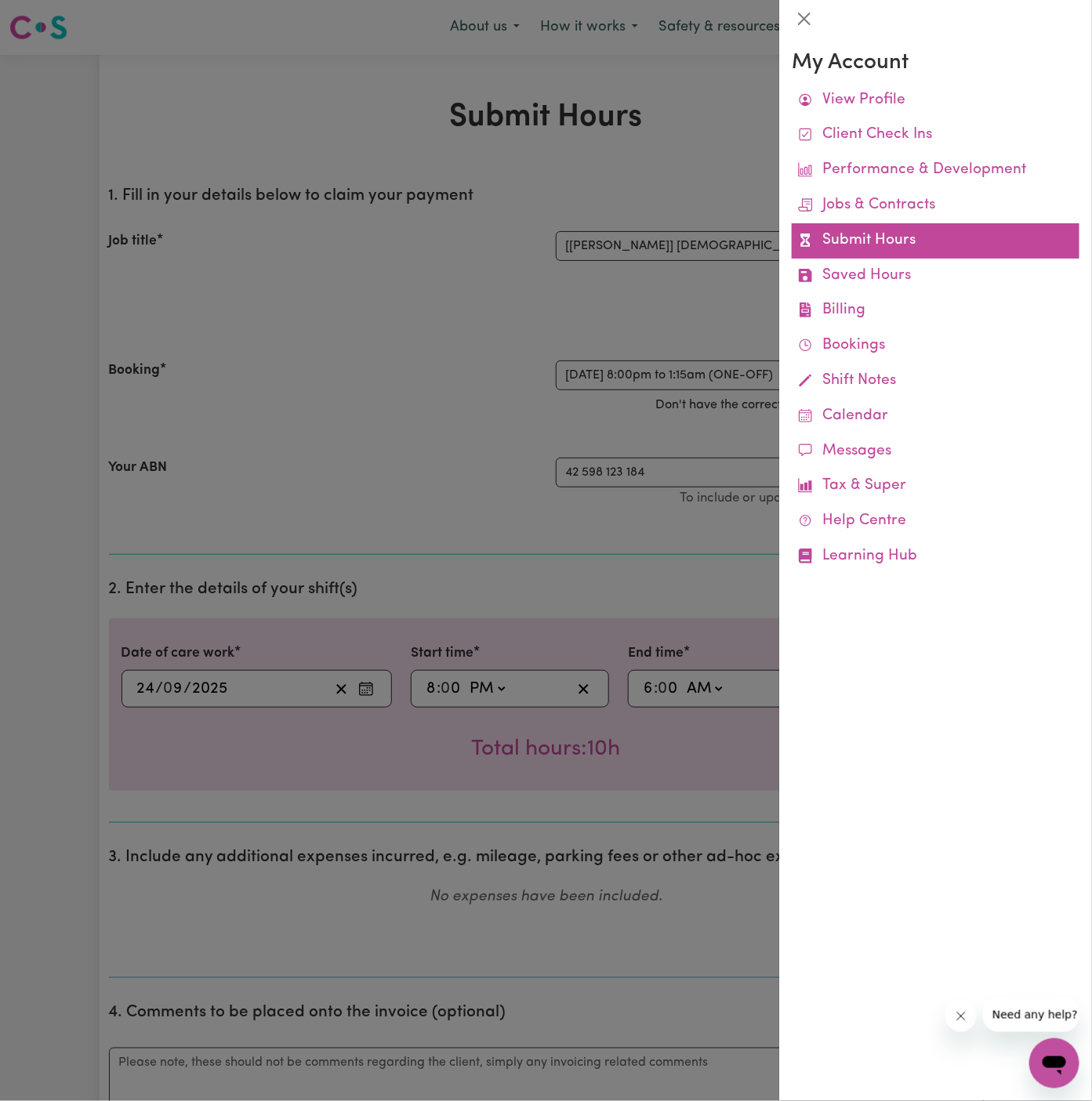
click at [856, 232] on link "Submit Hours" at bounding box center [936, 242] width 288 height 36
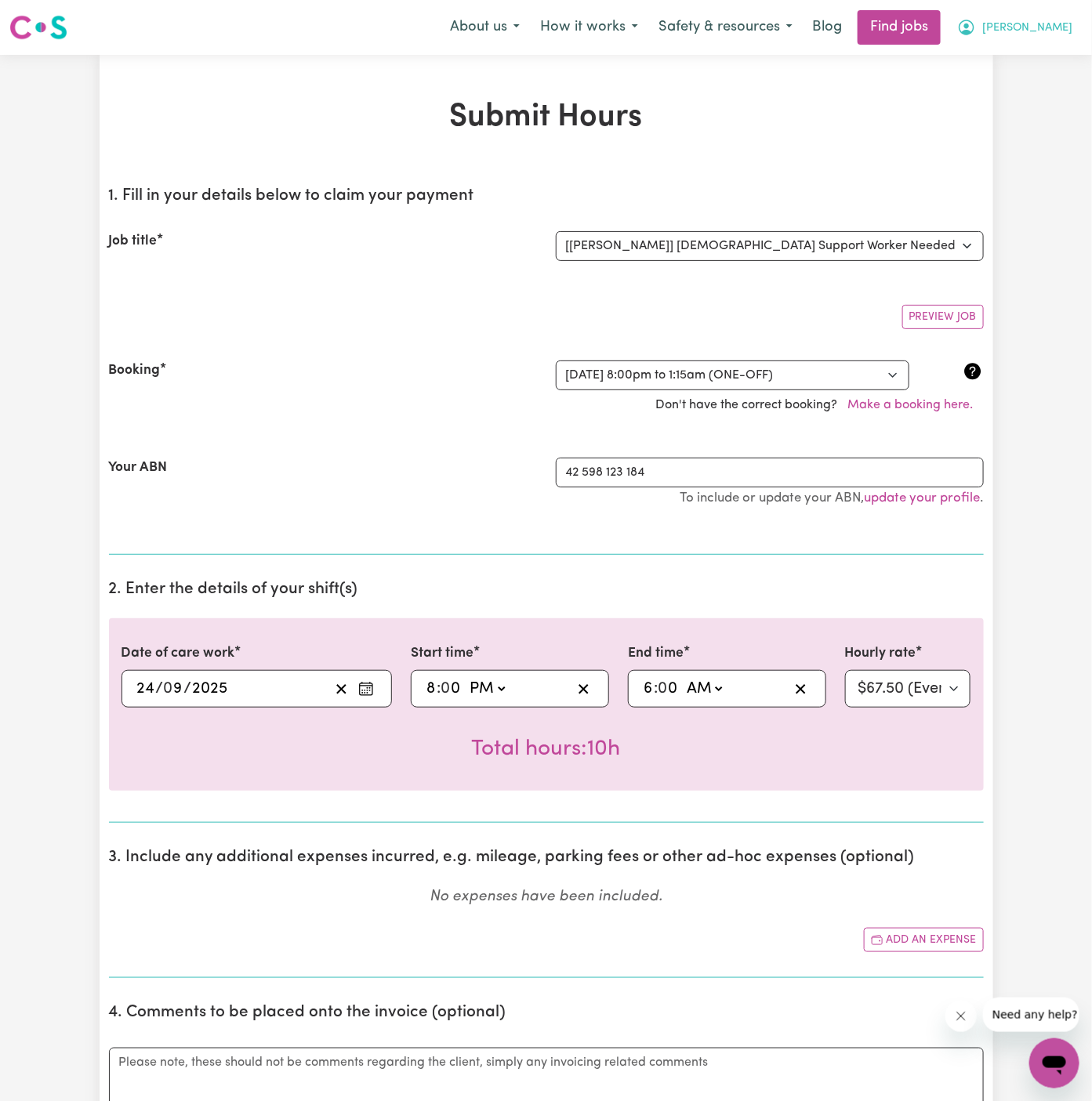
click at [1046, 37] on button "Arpanpreet" at bounding box center [1014, 28] width 135 height 33
click at [985, 59] on link "My Account" at bounding box center [1020, 61] width 124 height 30
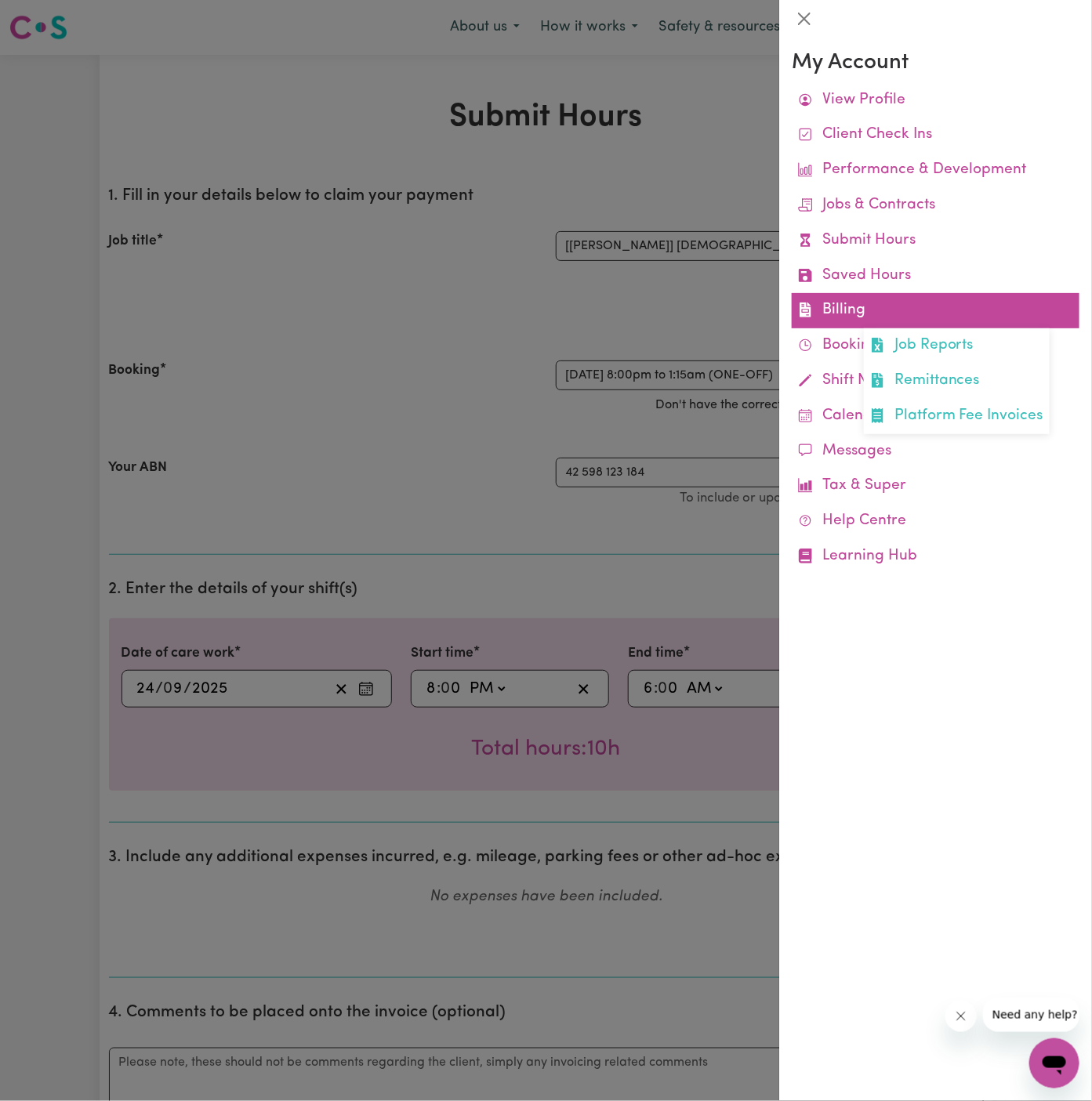
click at [847, 315] on link "Billing Job Reports Remittances Platform Fee Invoices" at bounding box center [936, 311] width 288 height 36
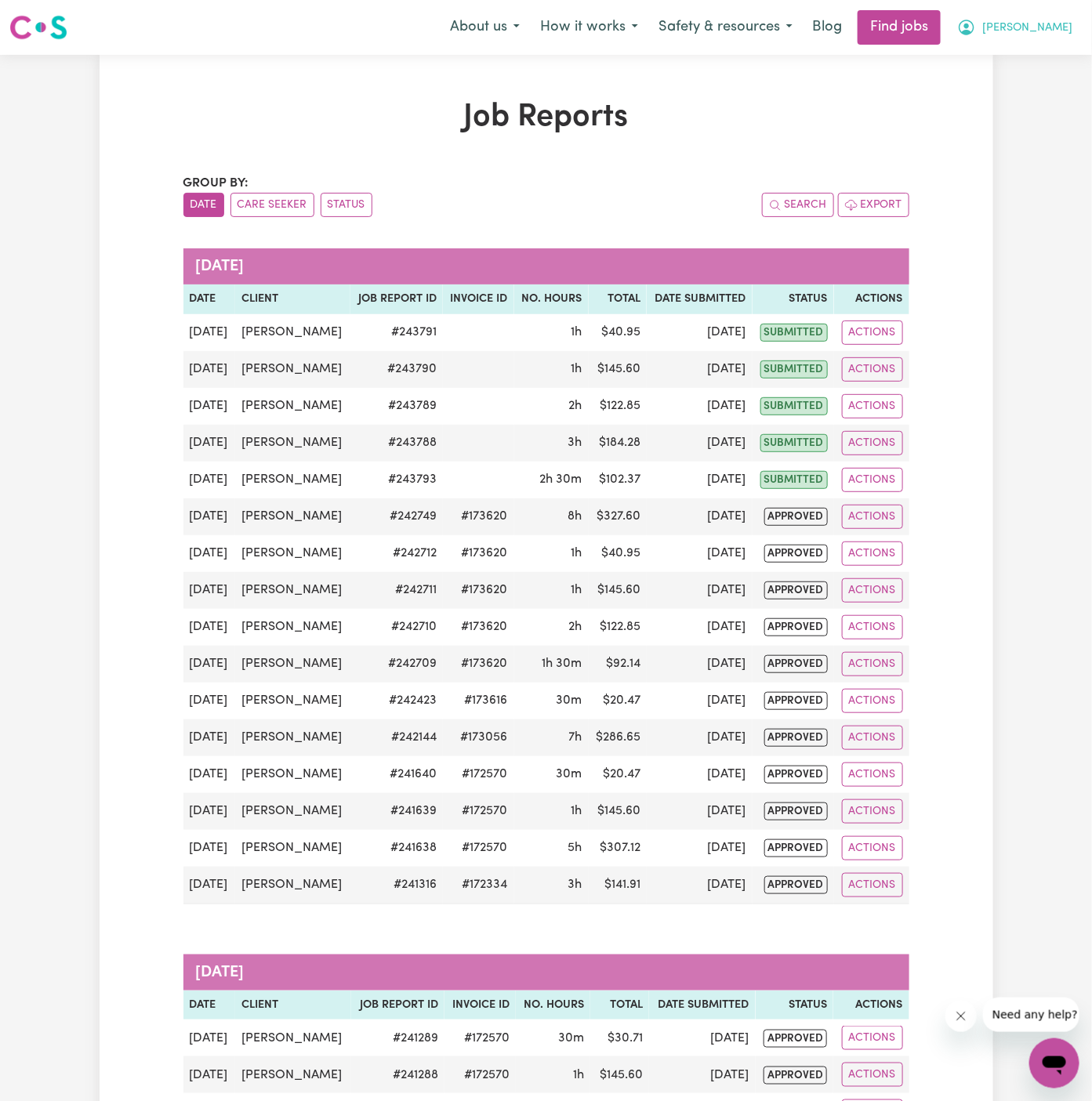
click at [1051, 34] on span "Arpanpreet" at bounding box center [1027, 28] width 90 height 17
click at [1051, 54] on link "My Account" at bounding box center [1020, 61] width 124 height 30
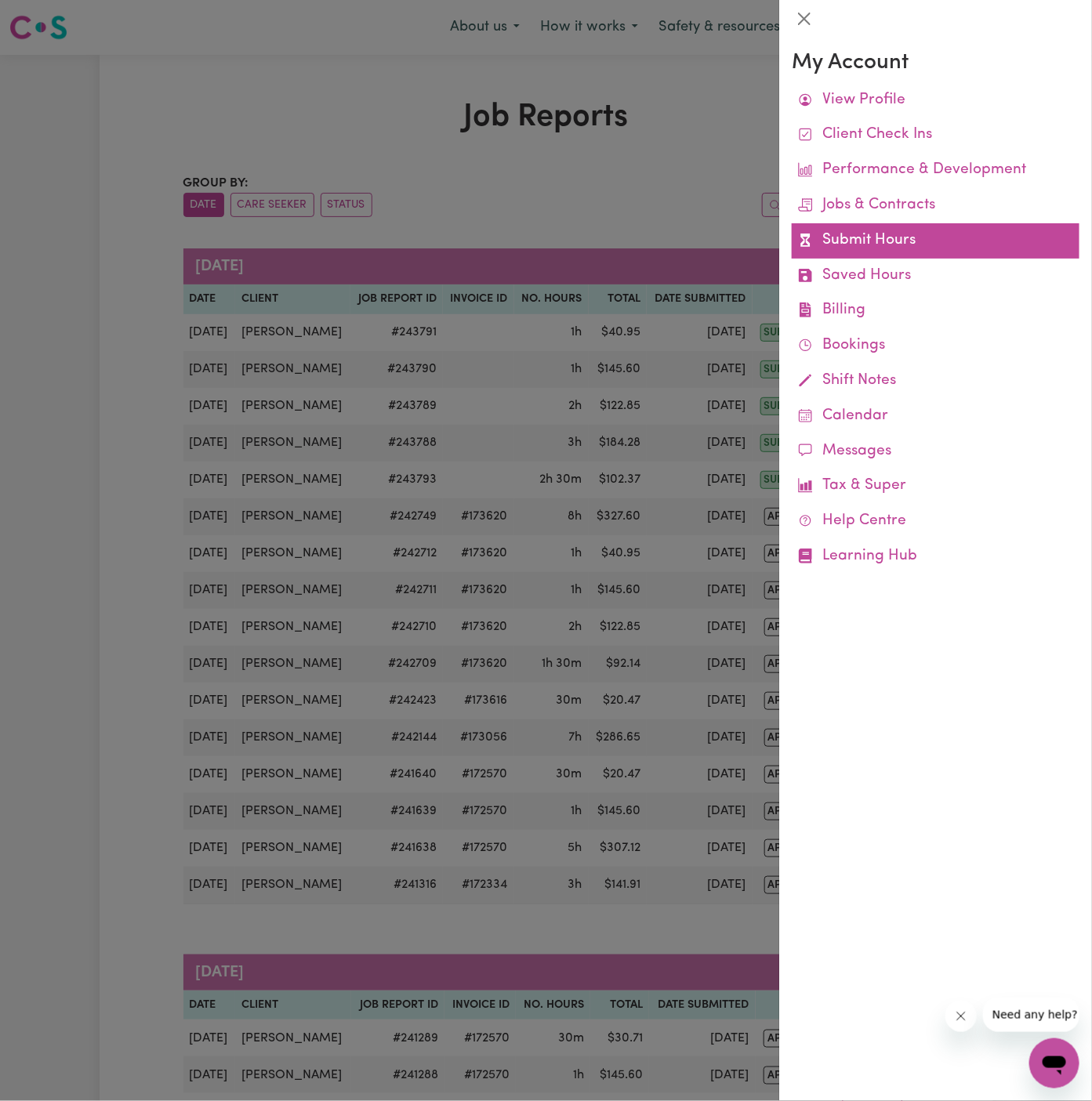
click at [864, 245] on link "Submit Hours" at bounding box center [936, 242] width 288 height 36
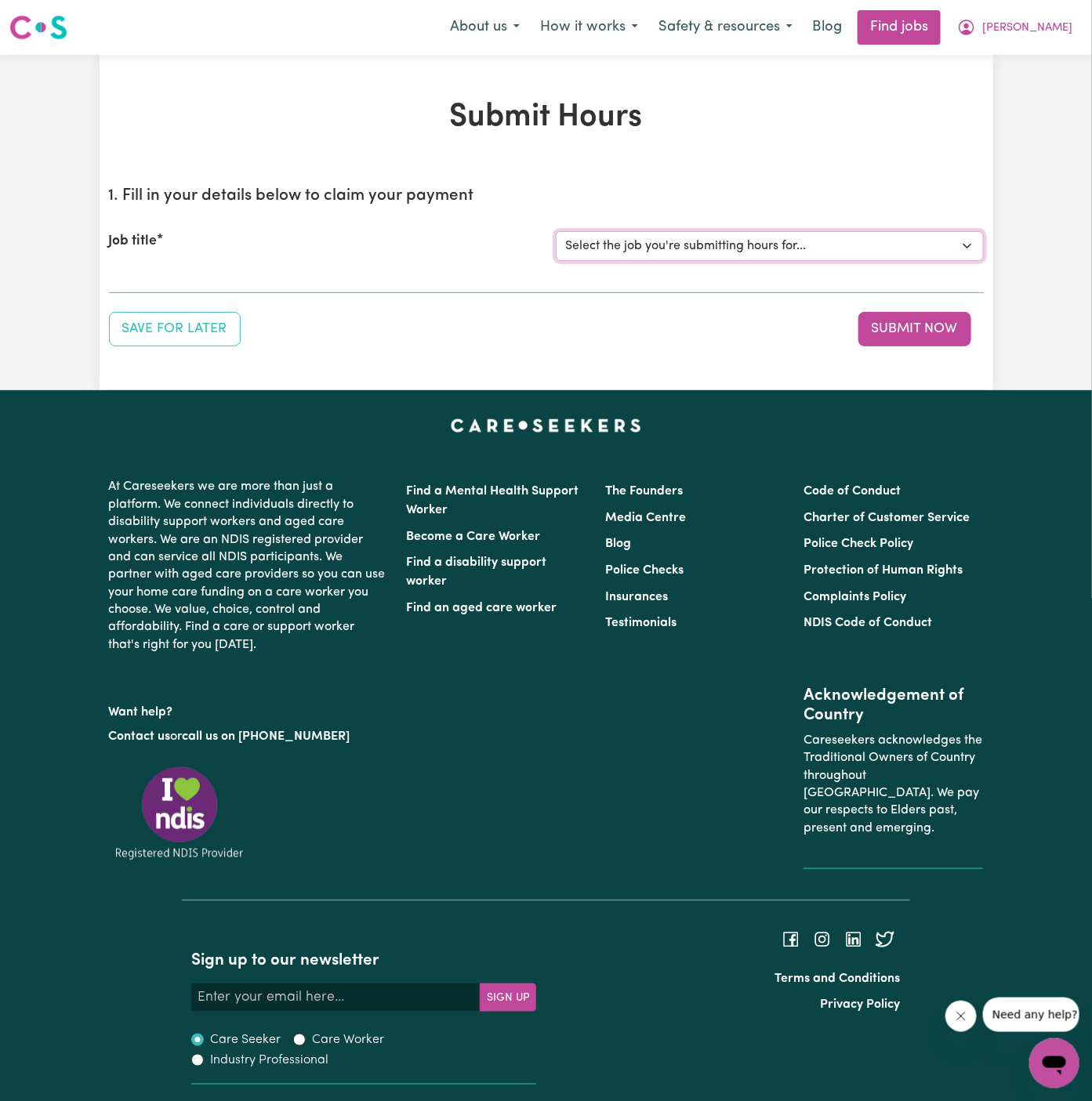
click at [639, 244] on select "Select the job you're submitting hours for... [Daryl Richardson] Female Support…" at bounding box center [770, 246] width 428 height 30
select select "15149"
click at [556, 231] on select "Select the job you're submitting hours for... [Daryl Richardson] Female Support…" at bounding box center [770, 246] width 428 height 30
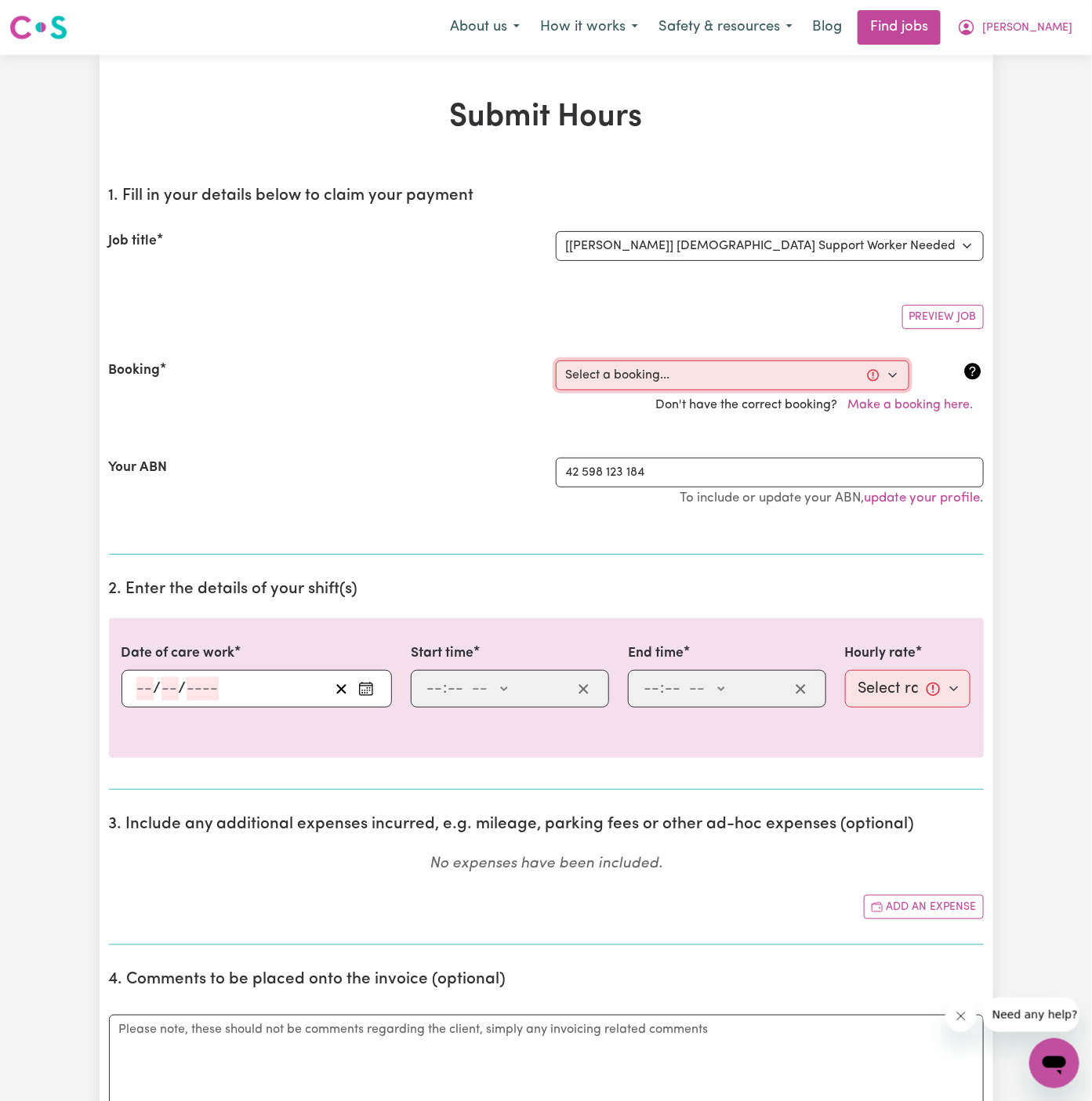
click at [670, 376] on select "Select a booking... Wed, September 24, 2025 - 5:30pm to 8:00pm (ONE-OFF) Wed, S…" at bounding box center [733, 375] width 353 height 30
click at [722, 375] on select "Select a booking... Wed, September 24, 2025 - 5:30pm to 8:00pm (ONE-OFF) Wed, S…" at bounding box center [733, 375] width 353 height 30
click at [782, 367] on select "Select a booking... Wed, September 24, 2025 - 5:30pm to 8:00pm (ONE-OFF) Wed, S…" at bounding box center [733, 375] width 353 height 30
select select "366563"
click at [556, 361] on select "Select a booking... Wed, September 24, 2025 - 5:30pm to 8:00pm (ONE-OFF) Wed, S…" at bounding box center [733, 375] width 353 height 30
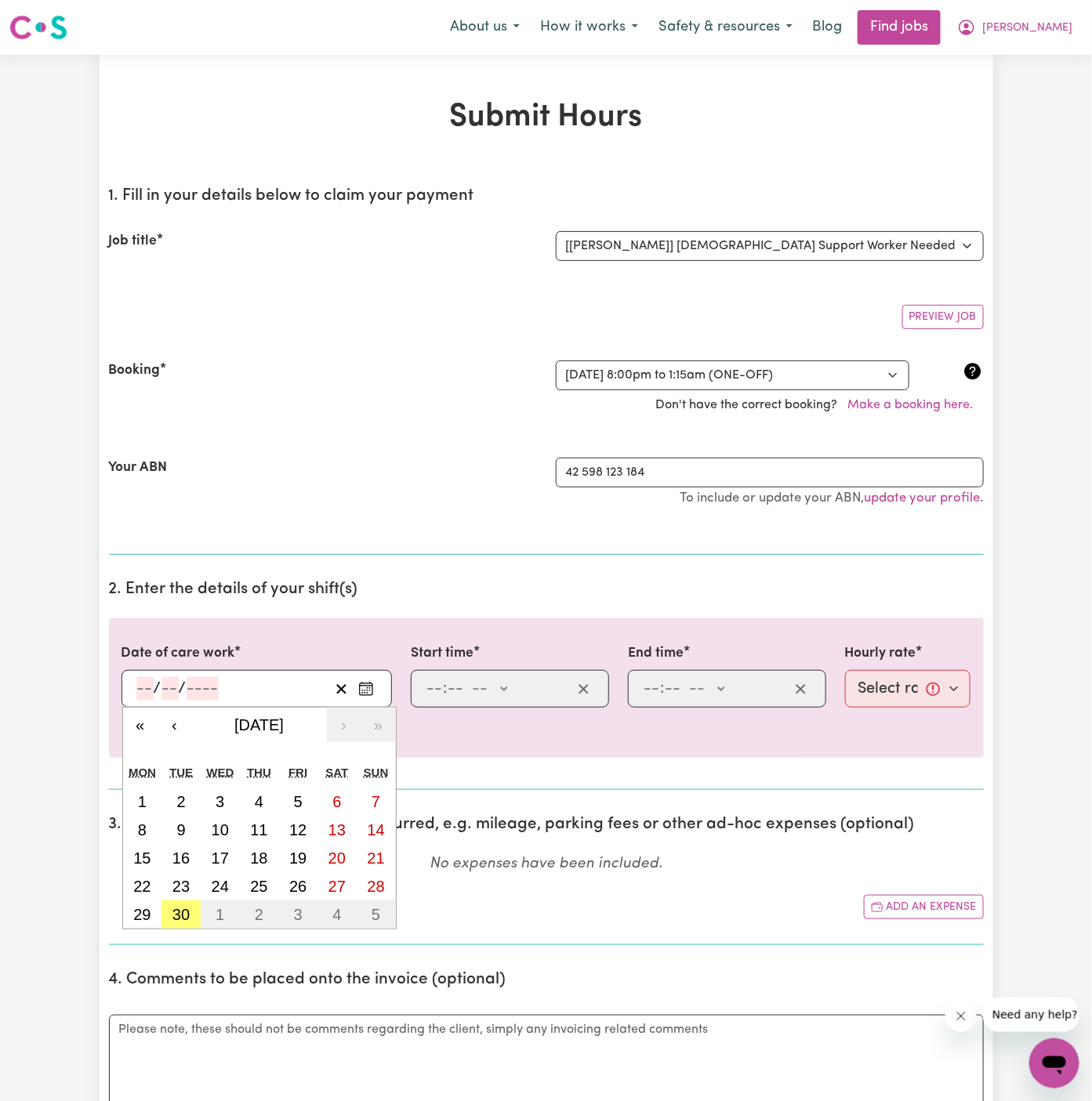
click at [148, 687] on input "number" at bounding box center [144, 688] width 17 height 24
click at [225, 881] on abbr "24" at bounding box center [220, 886] width 17 height 17
type input "2025-09-24"
type input "24"
type input "9"
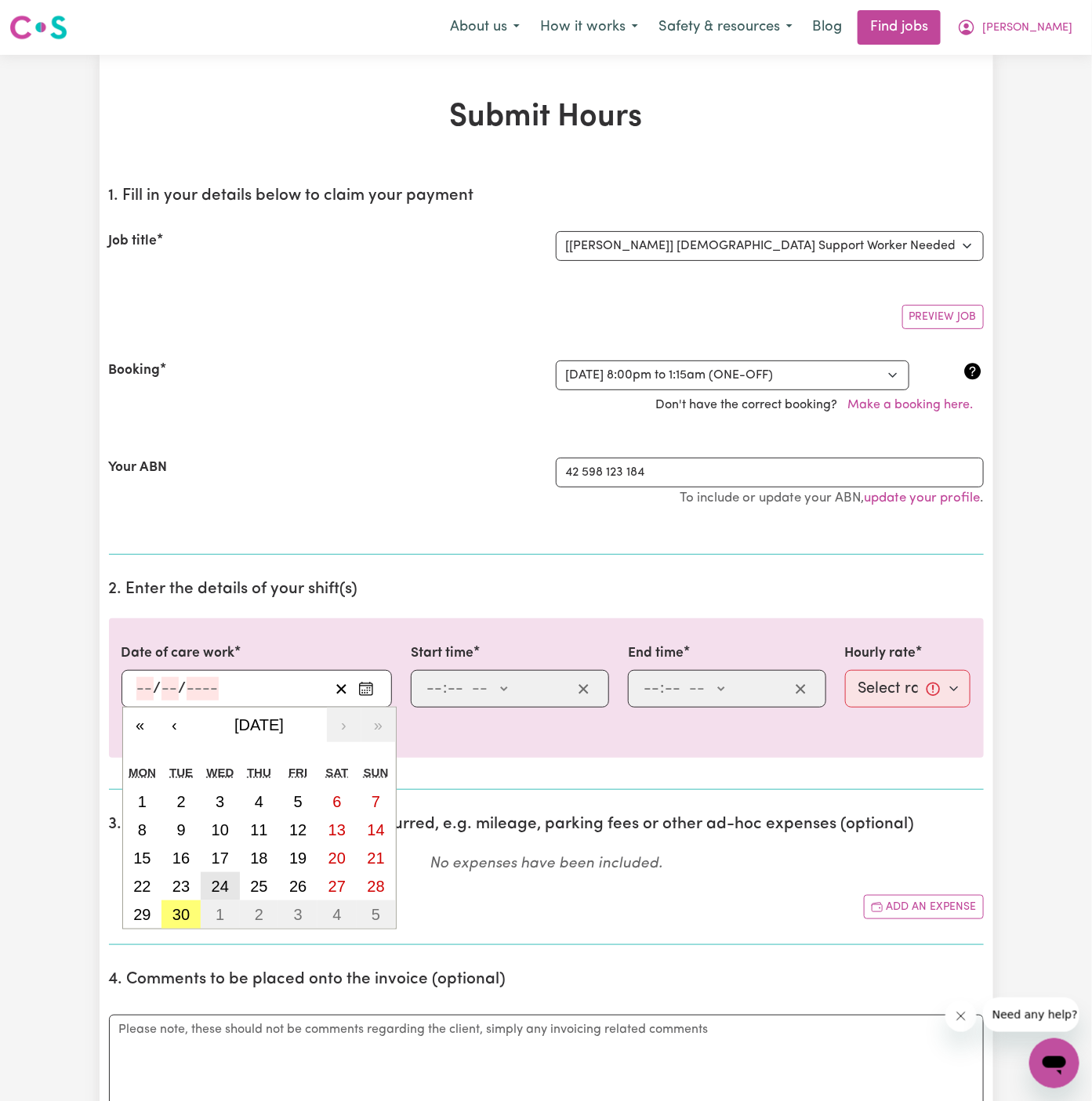
type input "2025"
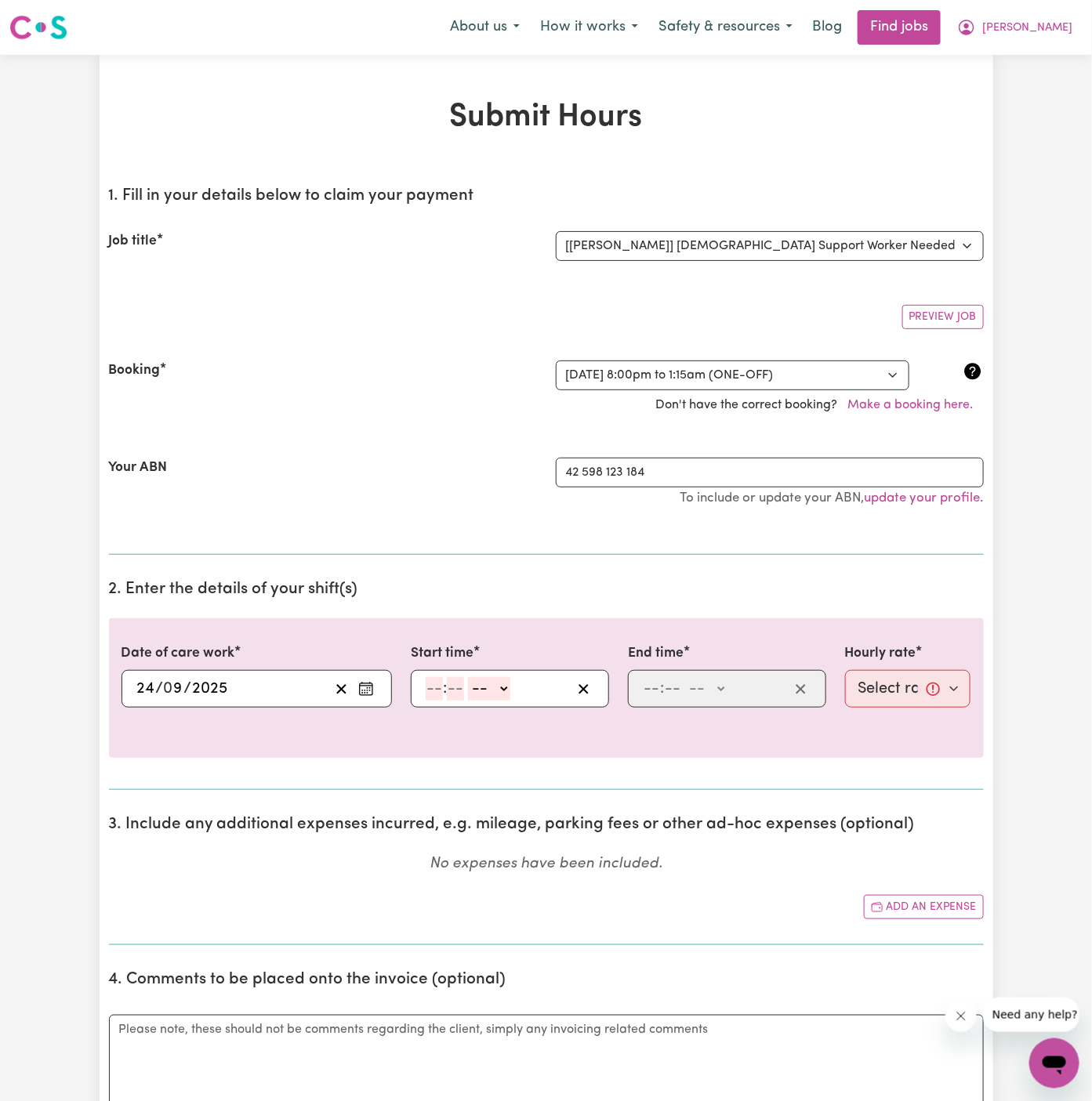
click at [434, 683] on input "number" at bounding box center [434, 688] width 17 height 24
type input "8"
type input "00"
click at [497, 683] on select "-- AM PM" at bounding box center [486, 688] width 42 height 24
select select "pm"
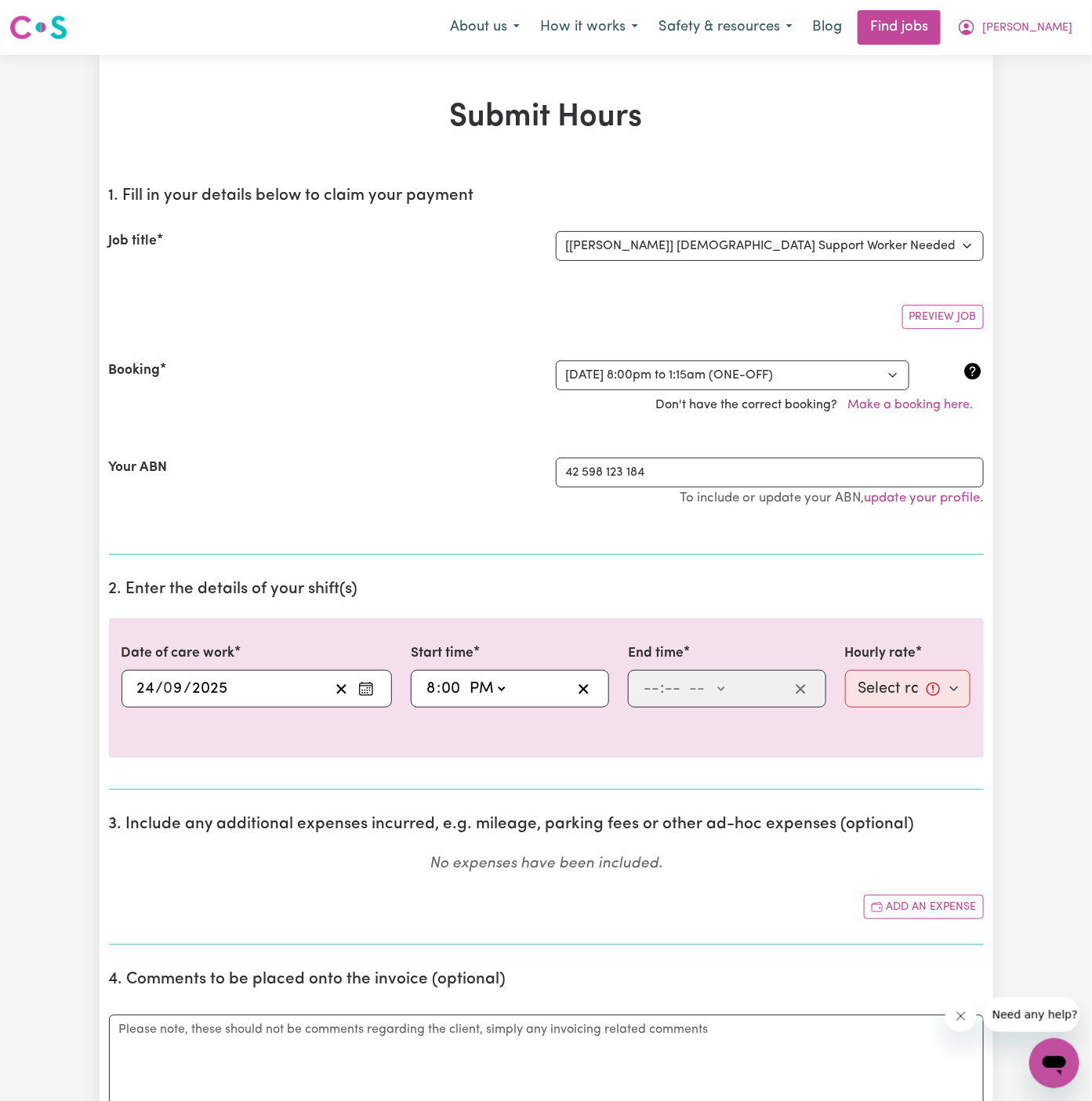
click at [465, 677] on select "-- AM PM" at bounding box center [486, 688] width 42 height 24
type input "20:00"
type input "0"
click at [646, 681] on input "number" at bounding box center [651, 688] width 17 height 24
type input "11"
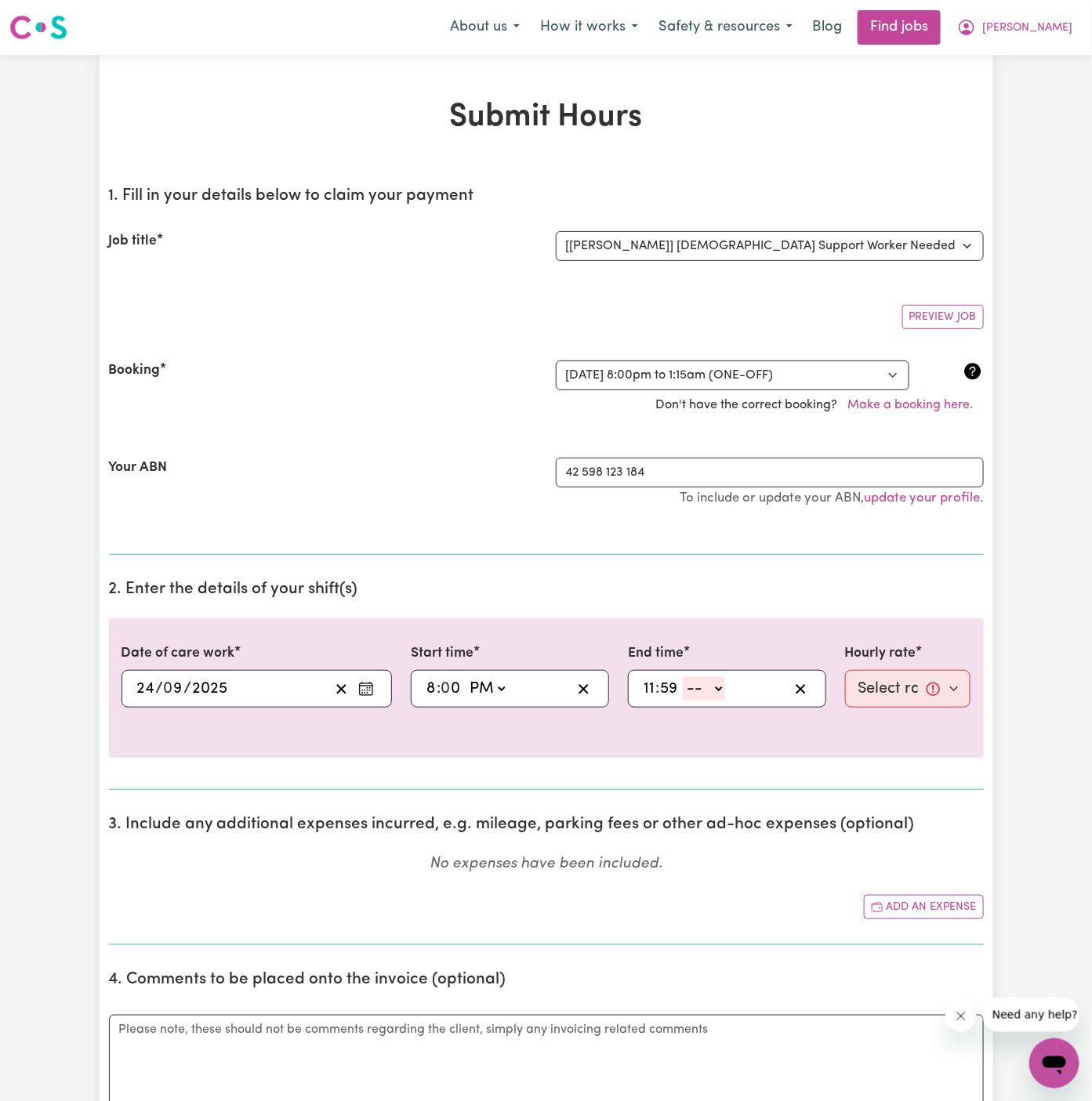
type input "59"
click at [709, 679] on select "-- AM PM" at bounding box center [704, 688] width 42 height 24
select select "pm"
click at [683, 677] on select "-- AM PM" at bounding box center [704, 688] width 42 height 24
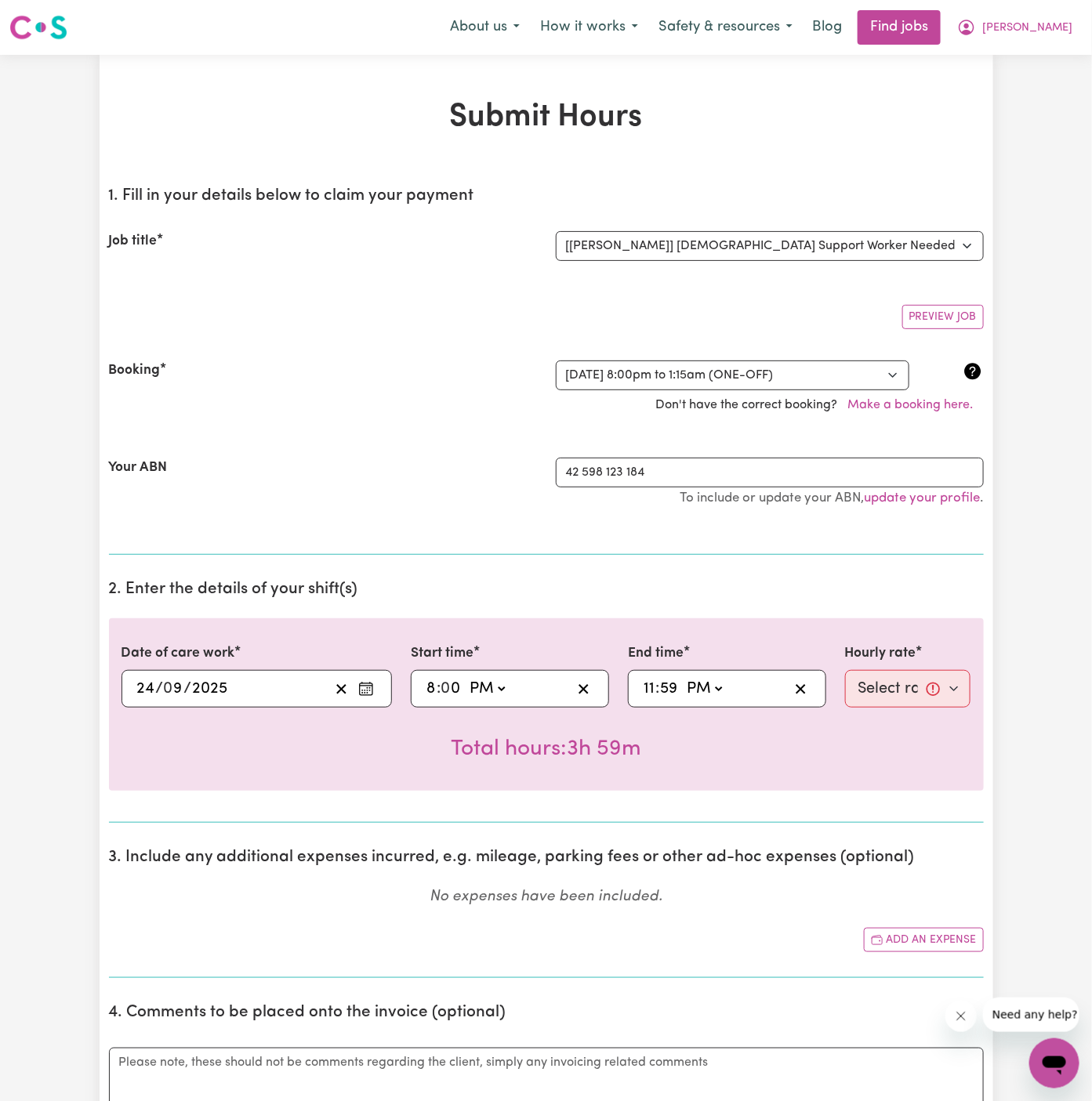
click at [649, 692] on input "11" at bounding box center [649, 688] width 12 height 24
click at [698, 735] on div "Total hours: 3h 59m" at bounding box center [546, 737] width 850 height 58
click at [644, 685] on input "11" at bounding box center [649, 688] width 12 height 24
type input "13:59"
type input "1"
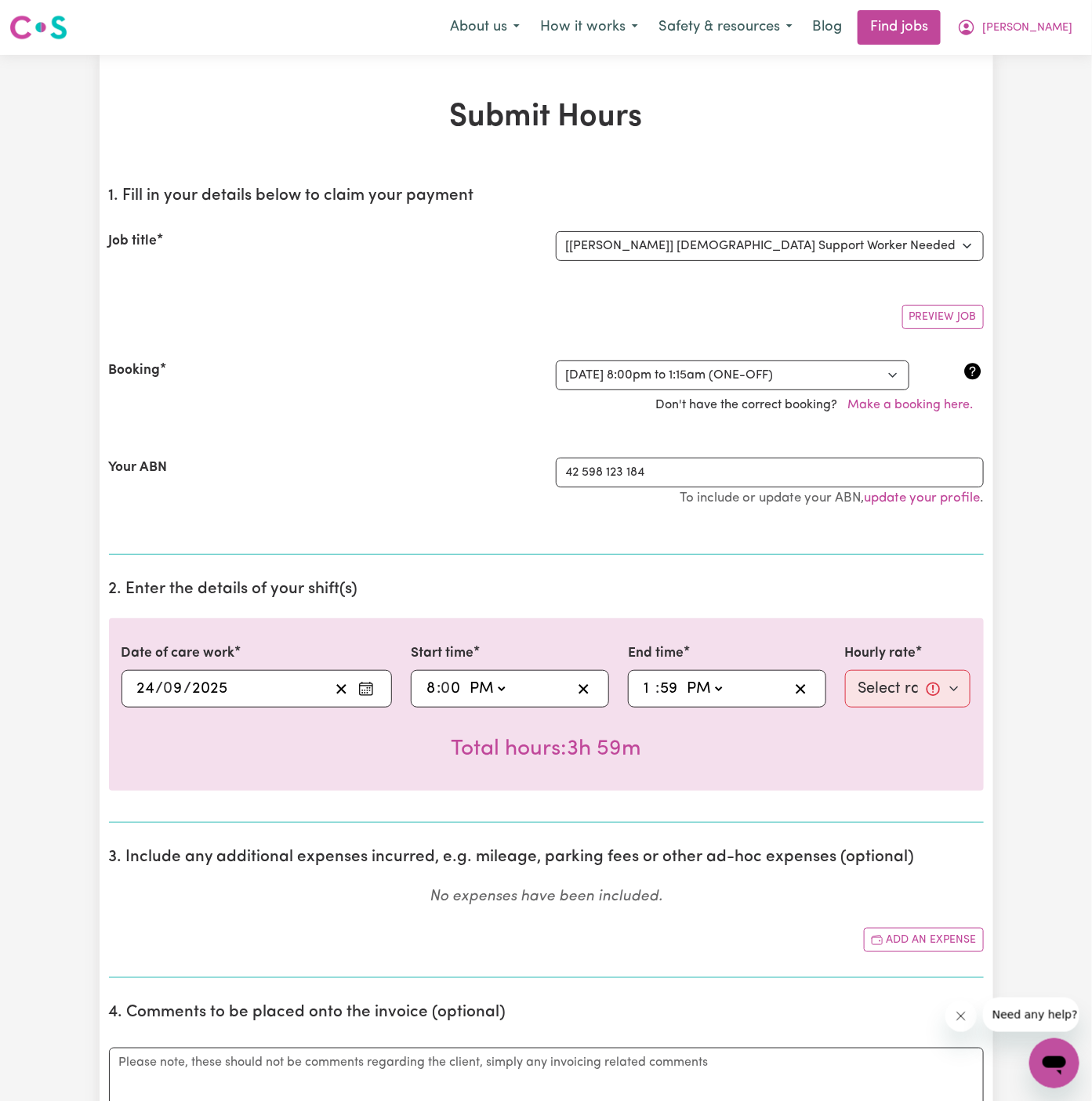
type input "12:59"
type input "12"
type input "12:09"
type input "90"
click at [675, 685] on input "90" at bounding box center [672, 688] width 20 height 24
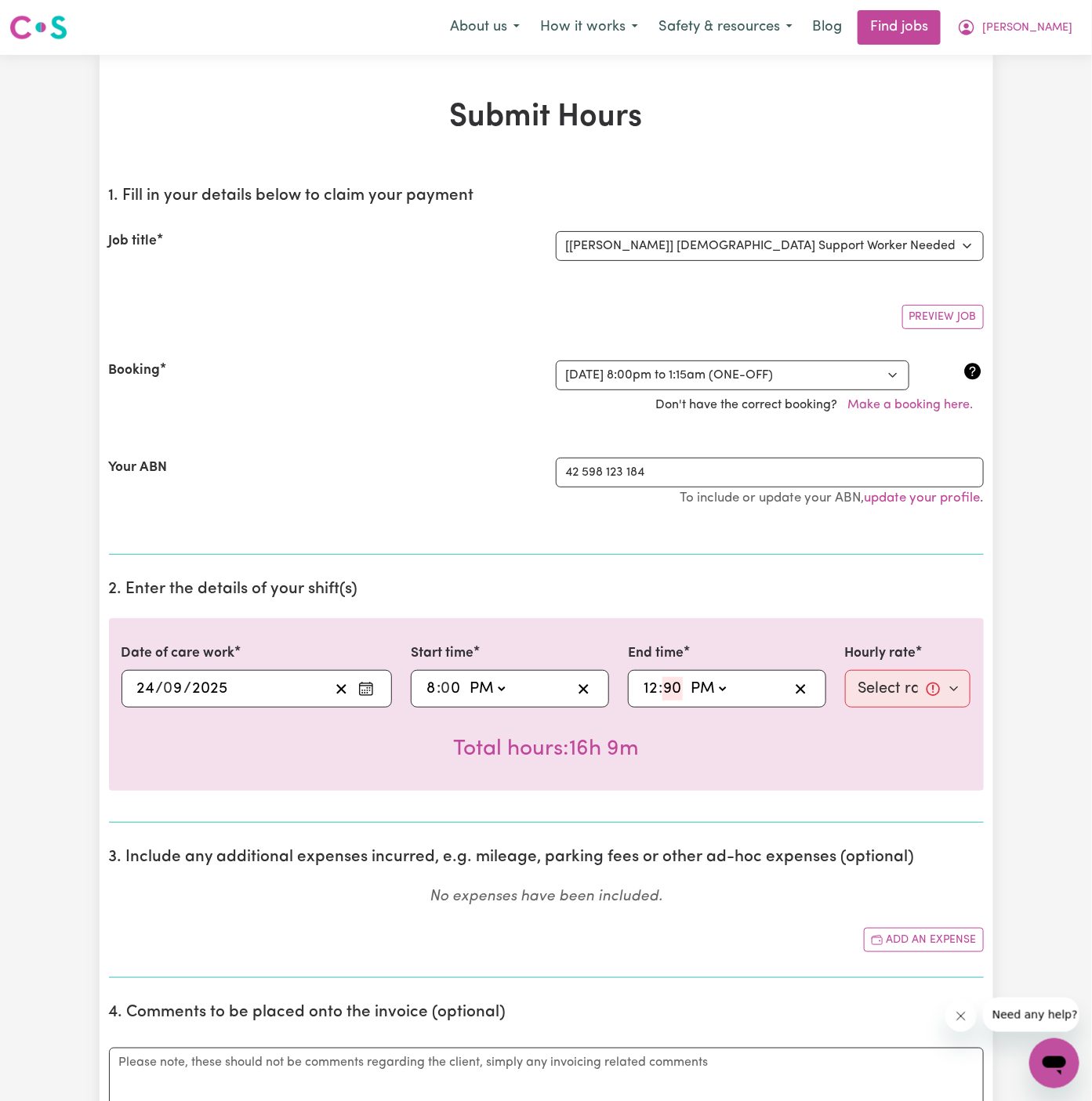
type input "12:00"
type input "00"
click at [714, 690] on select "AM PM" at bounding box center [709, 688] width 42 height 24
select select "am"
click at [687, 677] on select "AM PM" at bounding box center [709, 688] width 42 height 24
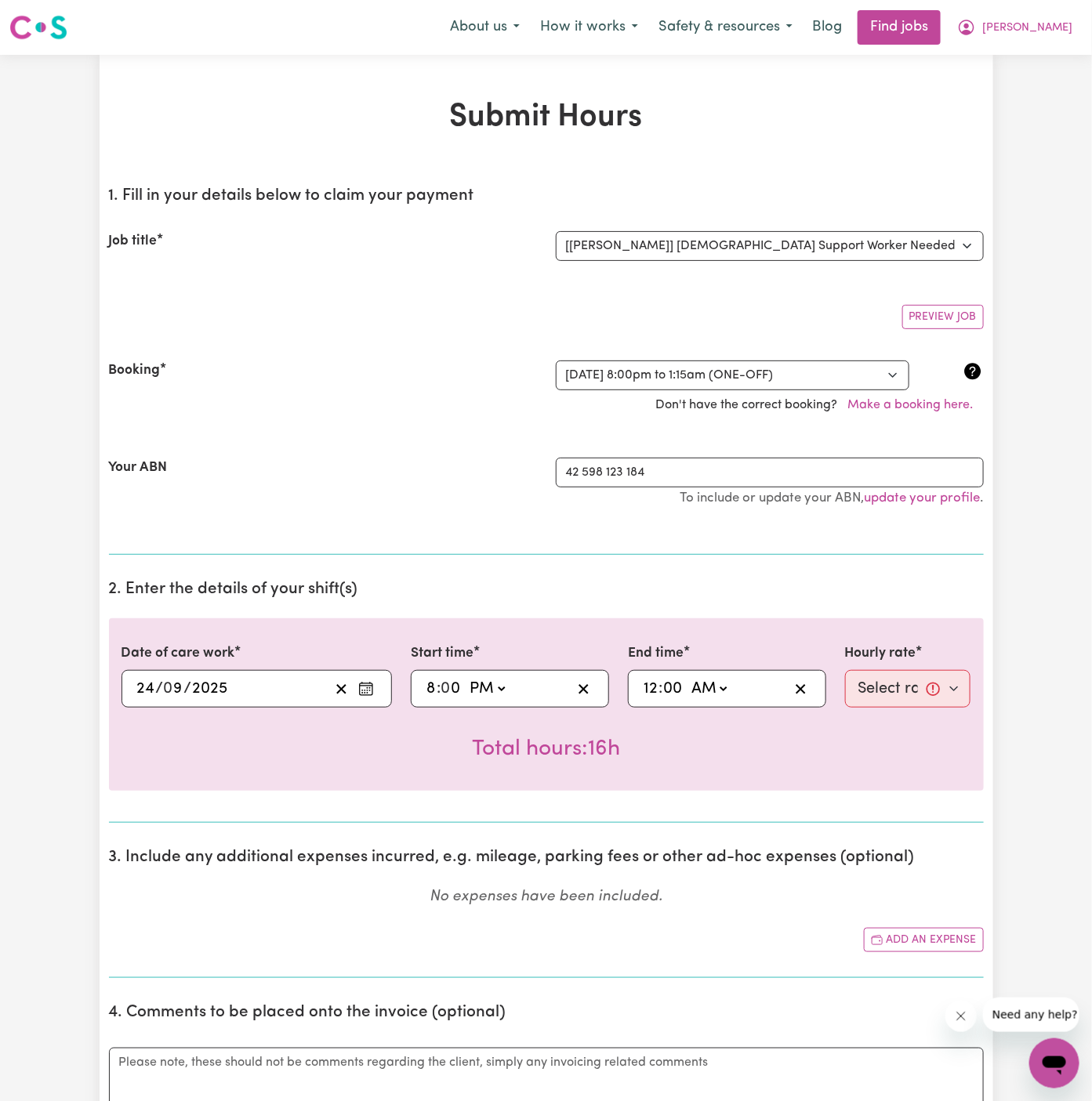
type input "00:00"
type input "0"
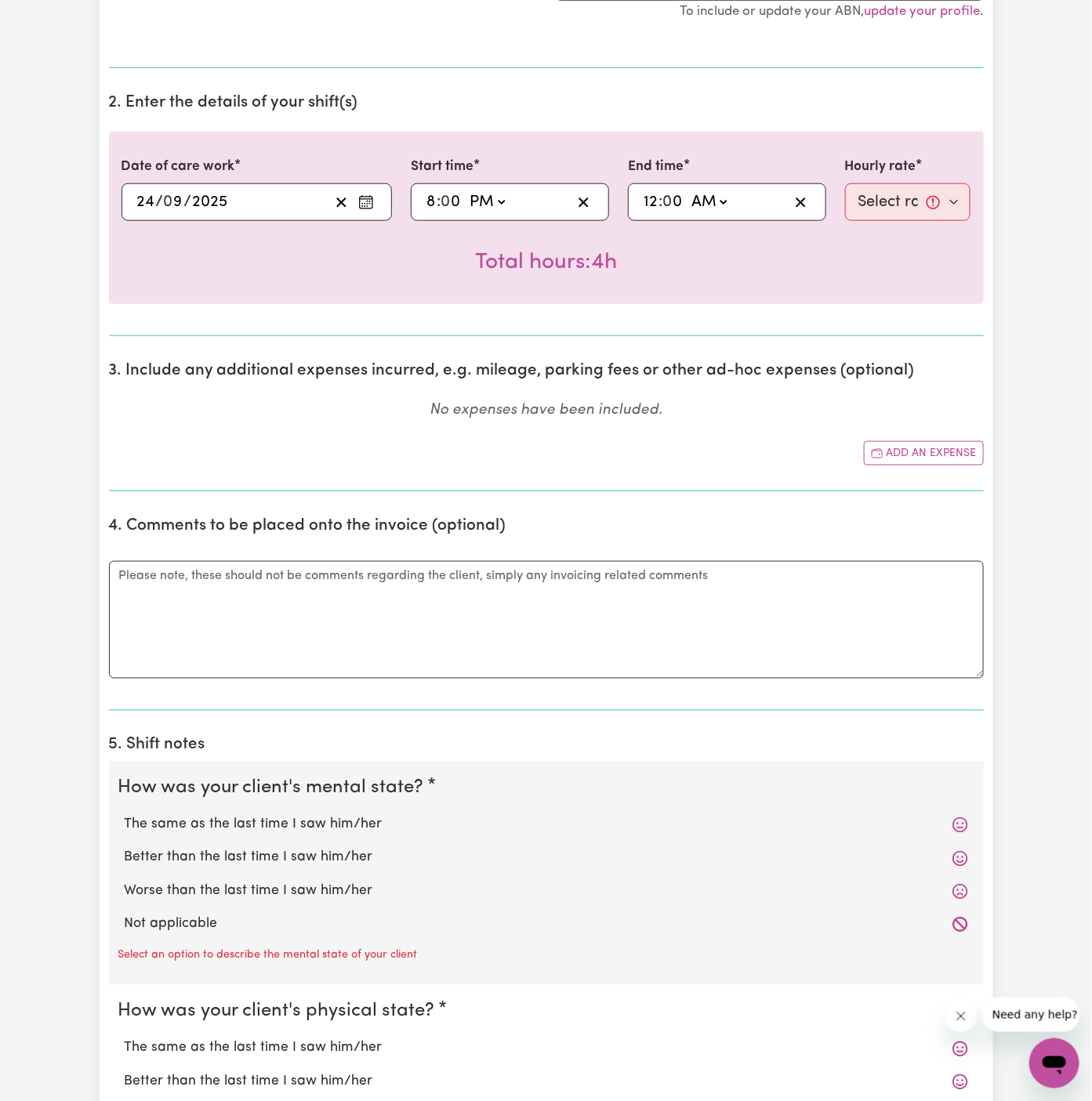
scroll to position [696, 0]
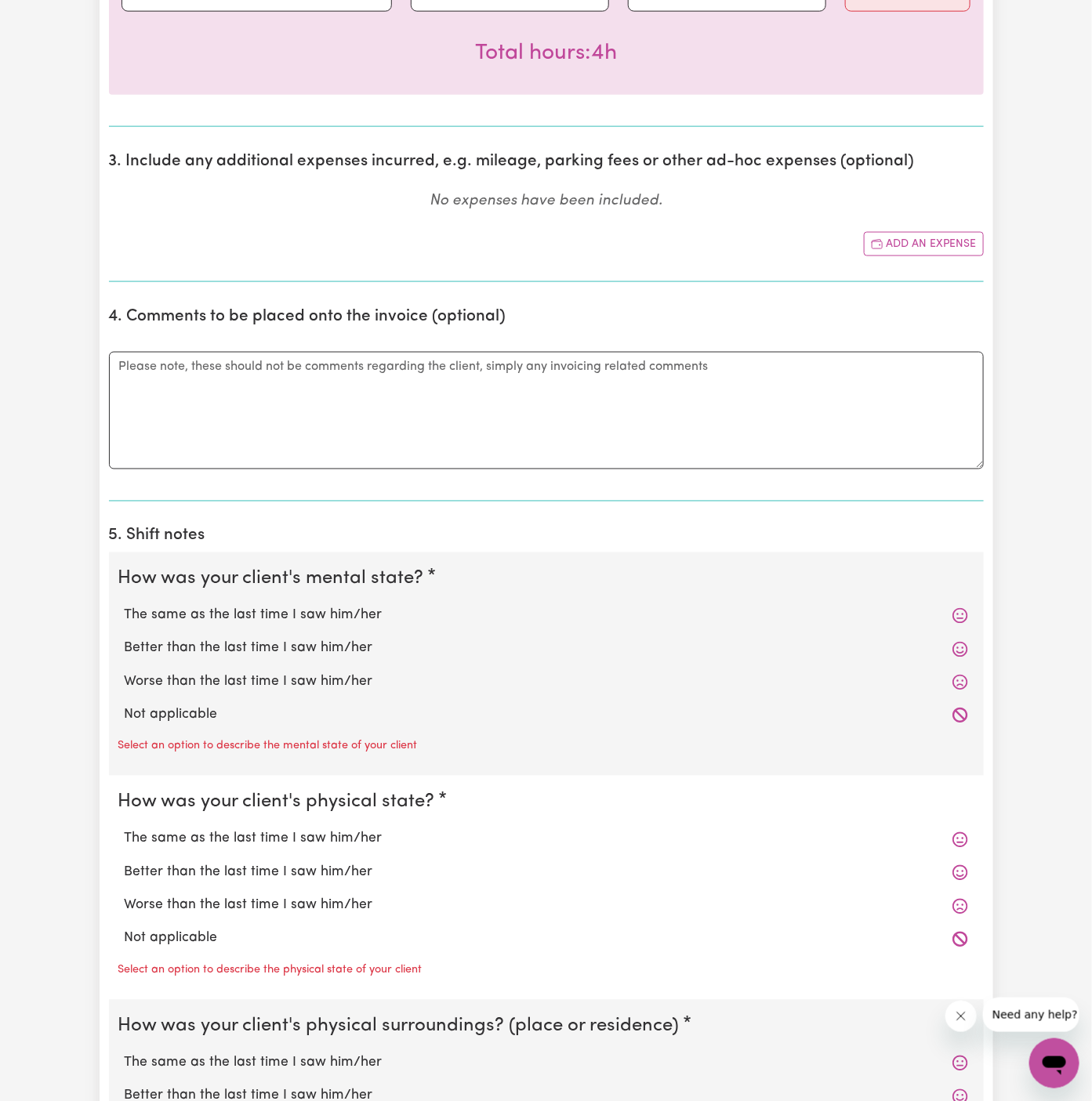
click at [293, 726] on div "Not applicable" at bounding box center [546, 715] width 856 height 33
click at [249, 711] on label "Not applicable" at bounding box center [546, 715] width 843 height 20
click at [125, 705] on input "Not applicable" at bounding box center [124, 705] width 1 height 1
radio input "true"
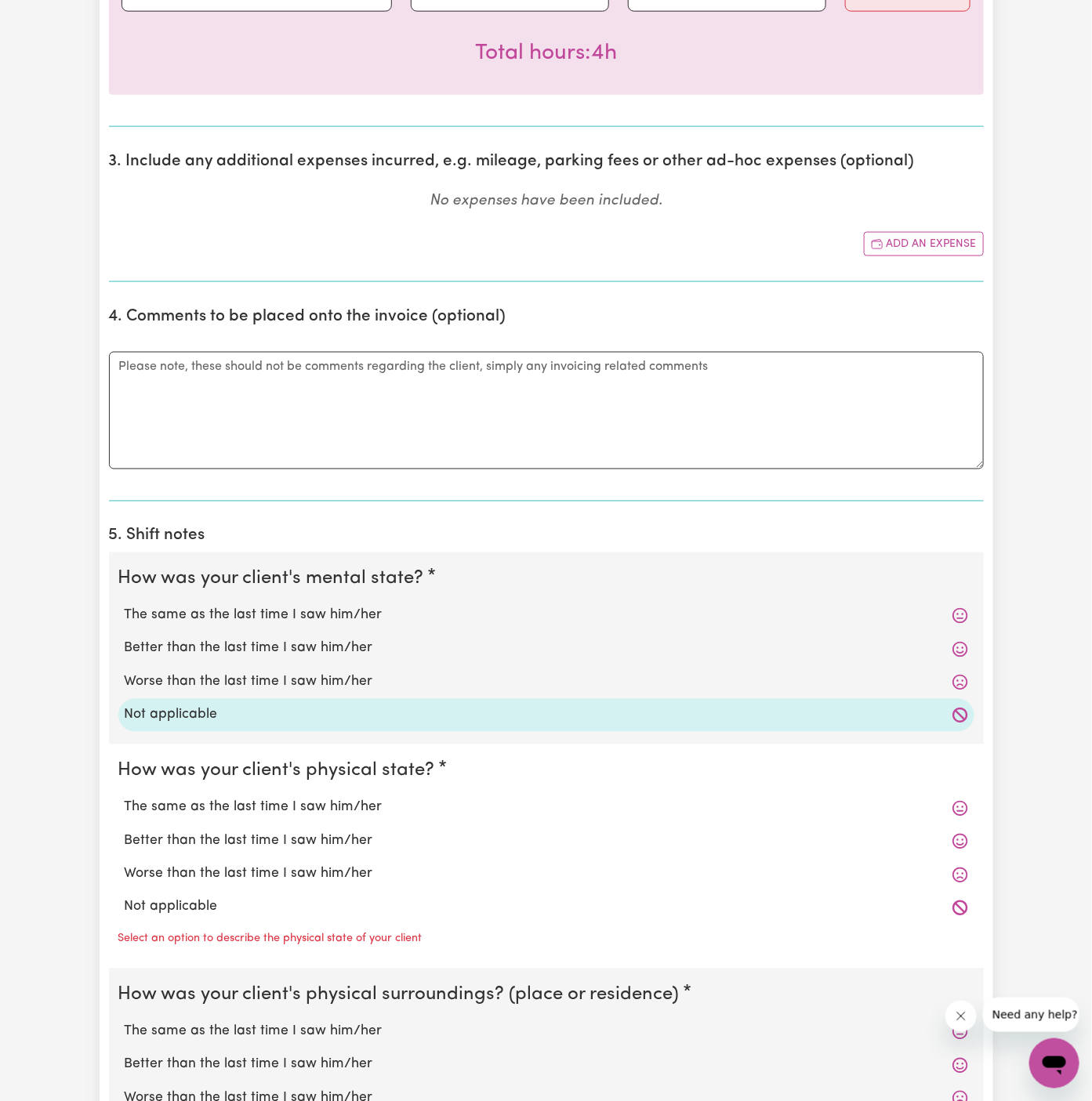
click at [238, 910] on label "Not applicable" at bounding box center [546, 907] width 843 height 20
click at [125, 898] on input "Not applicable" at bounding box center [124, 897] width 1 height 1
radio input "true"
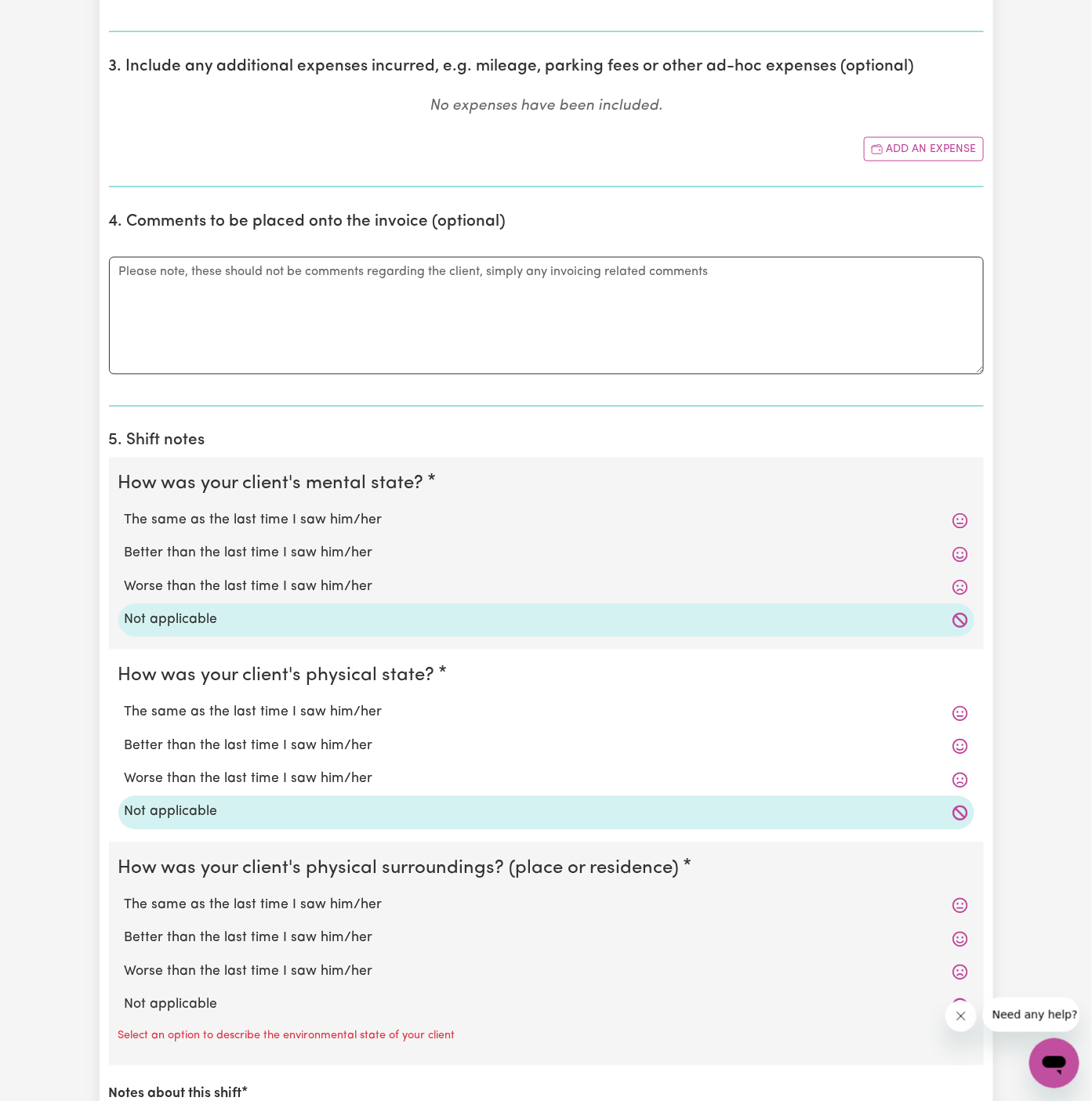
scroll to position [911, 0]
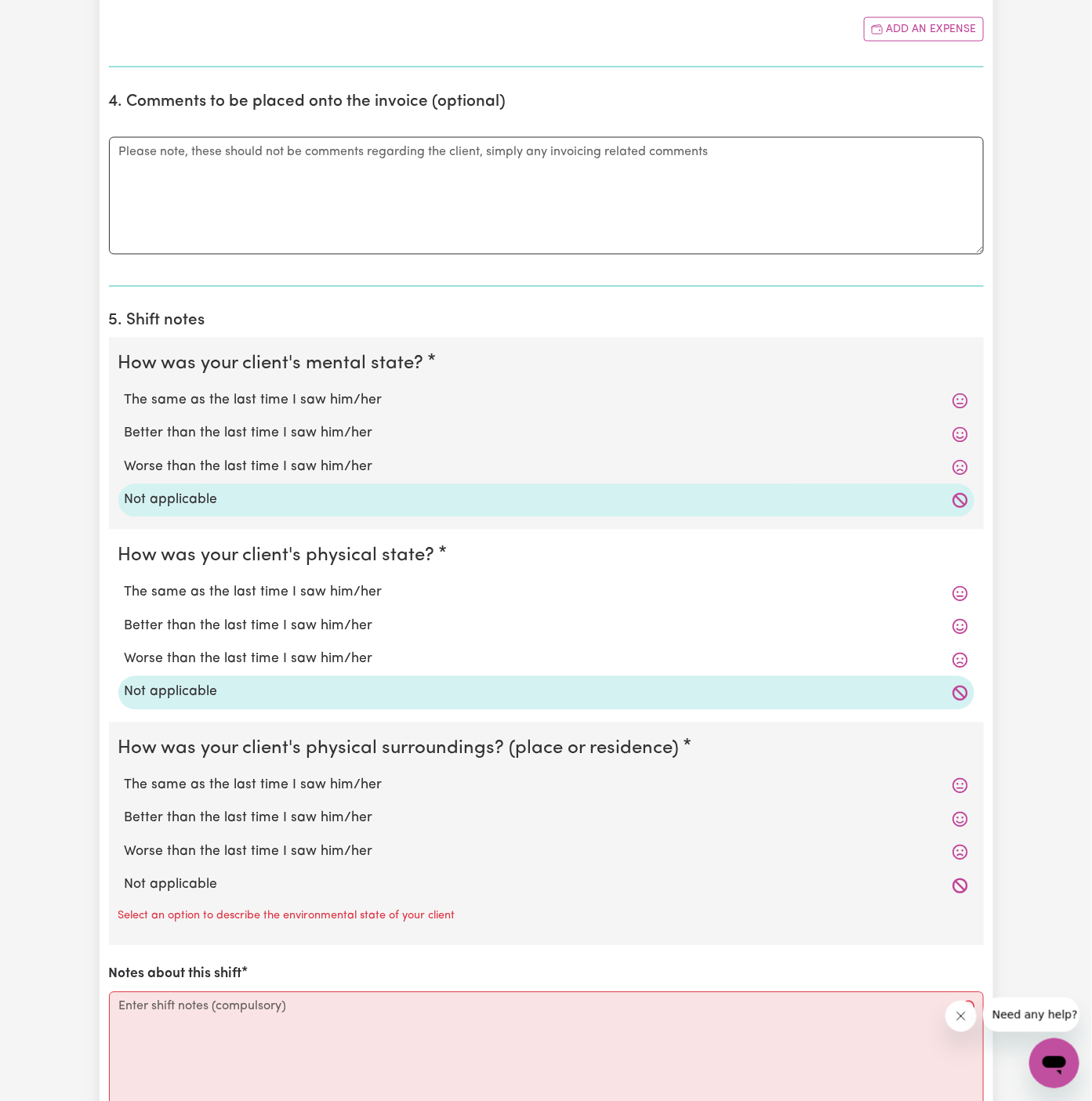
click at [279, 885] on label "Not applicable" at bounding box center [546, 885] width 843 height 20
click at [125, 876] on input "Not applicable" at bounding box center [124, 875] width 1 height 1
radio input "true"
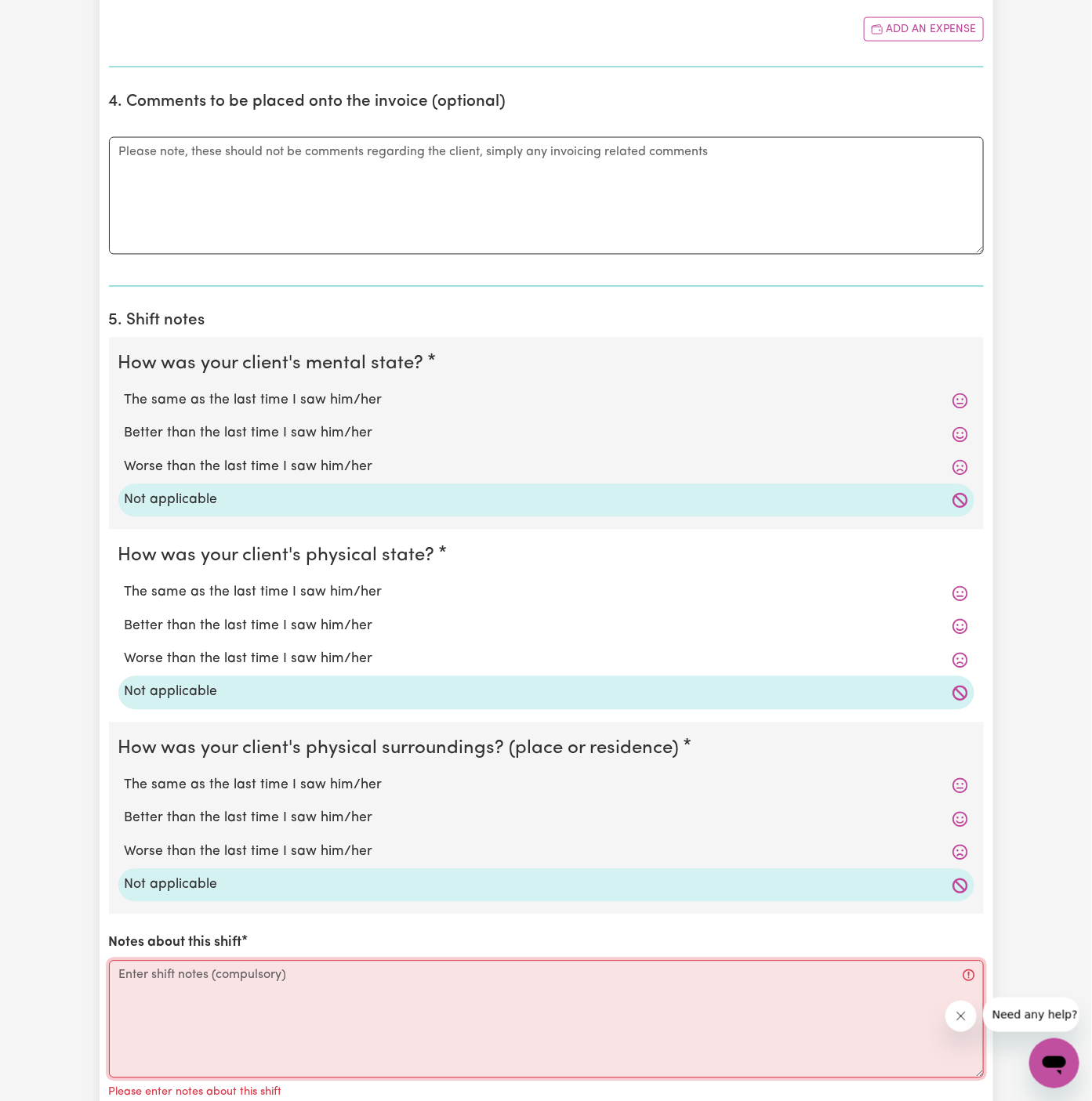
click at [320, 998] on textarea "Notes about this shift" at bounding box center [546, 1019] width 875 height 118
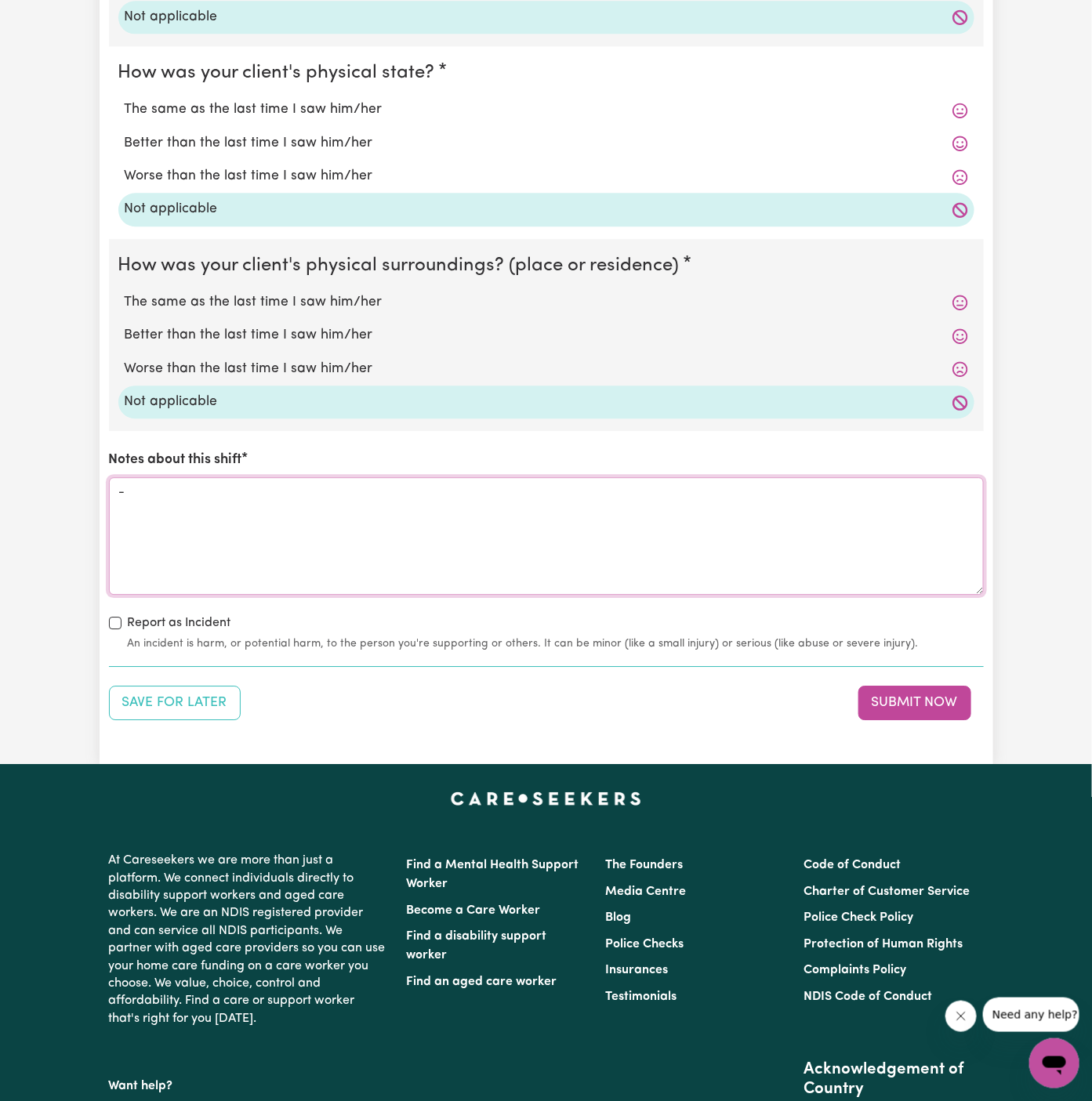
scroll to position [1604, 0]
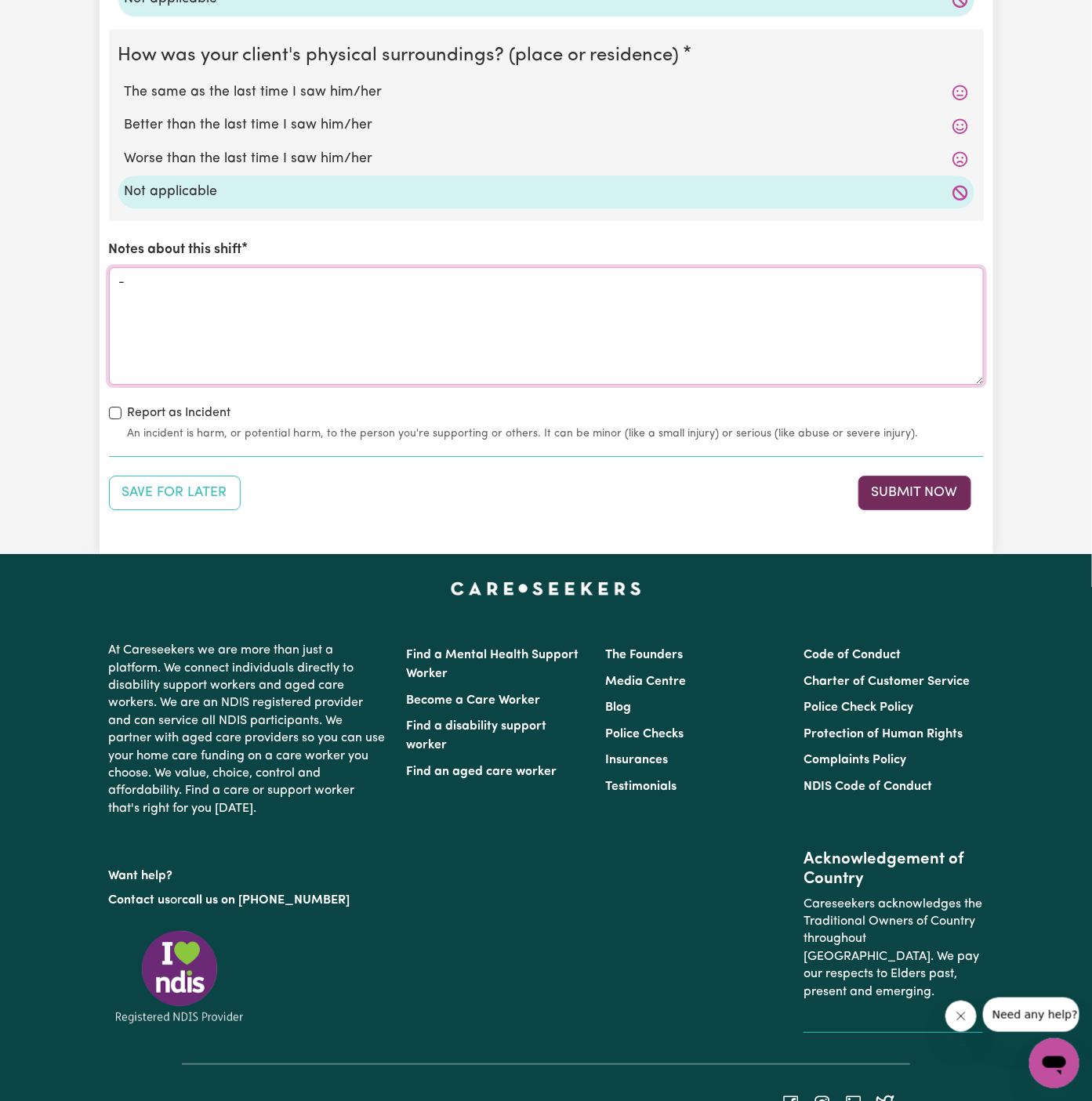
type textarea "-"
click at [926, 485] on button "Submit Now" at bounding box center [914, 493] width 113 height 35
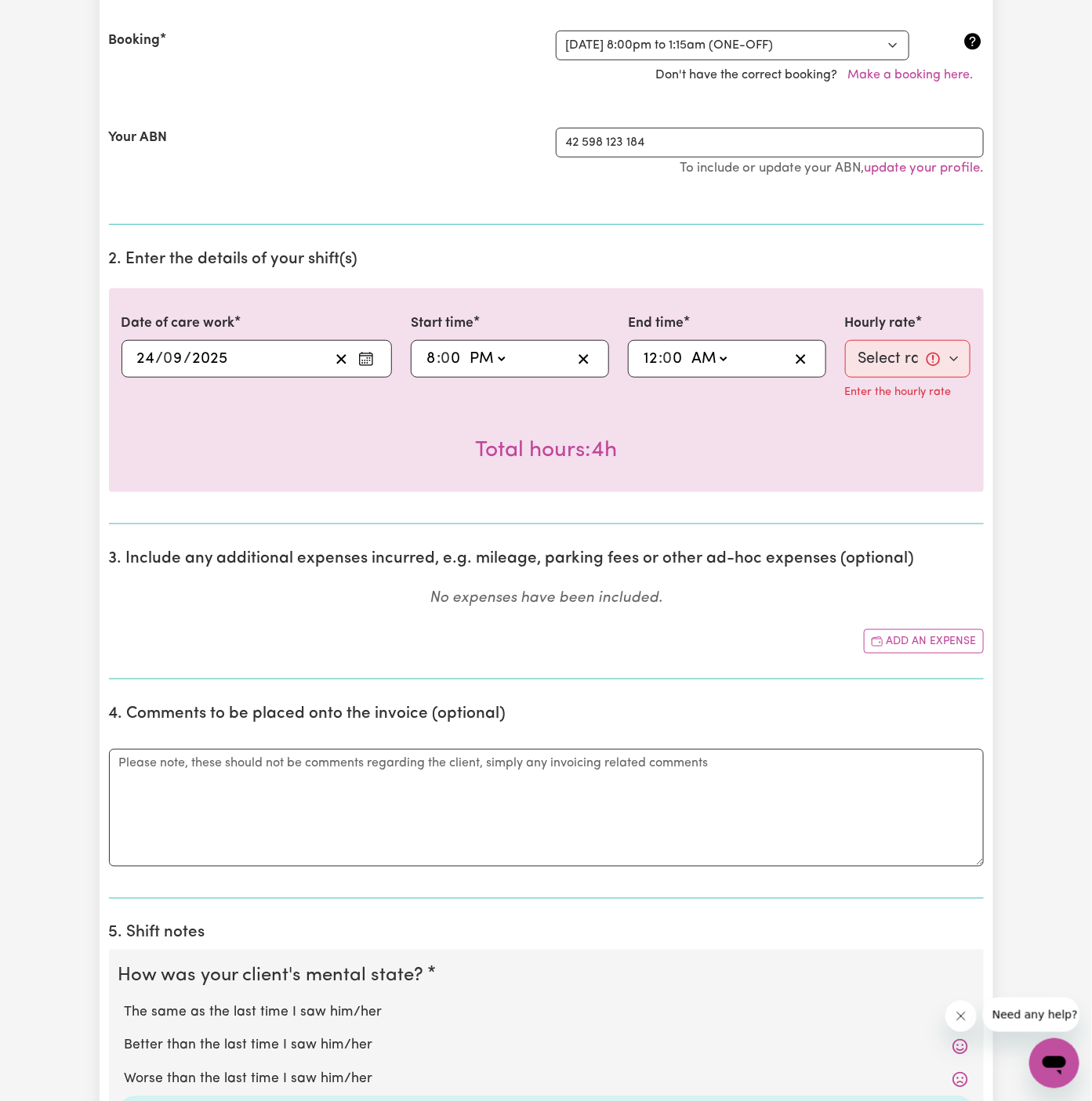
scroll to position [329, 0]
click at [892, 350] on select "Select rate... $45.00 (Weekday) $67.50 (Saturday) $67.50 (Sunday) $67.50 (Eveni…" at bounding box center [908, 360] width 126 height 37
select select "67.5-EveningCare"
click at [845, 341] on select "Select rate... $45.00 (Weekday) $67.50 (Saturday) $67.50 (Sunday) $67.50 (Eveni…" at bounding box center [908, 360] width 126 height 37
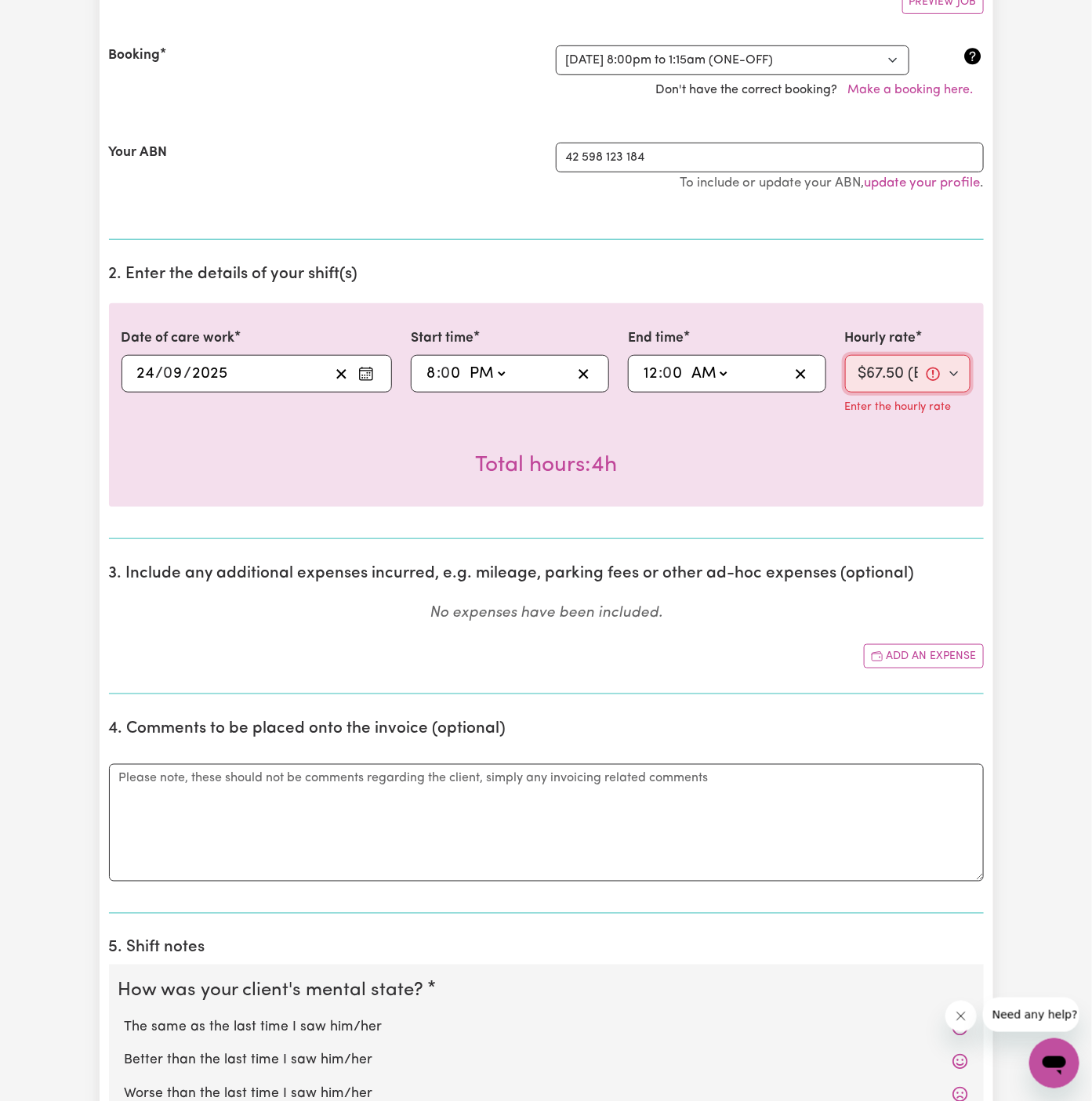
scroll to position [313, 0]
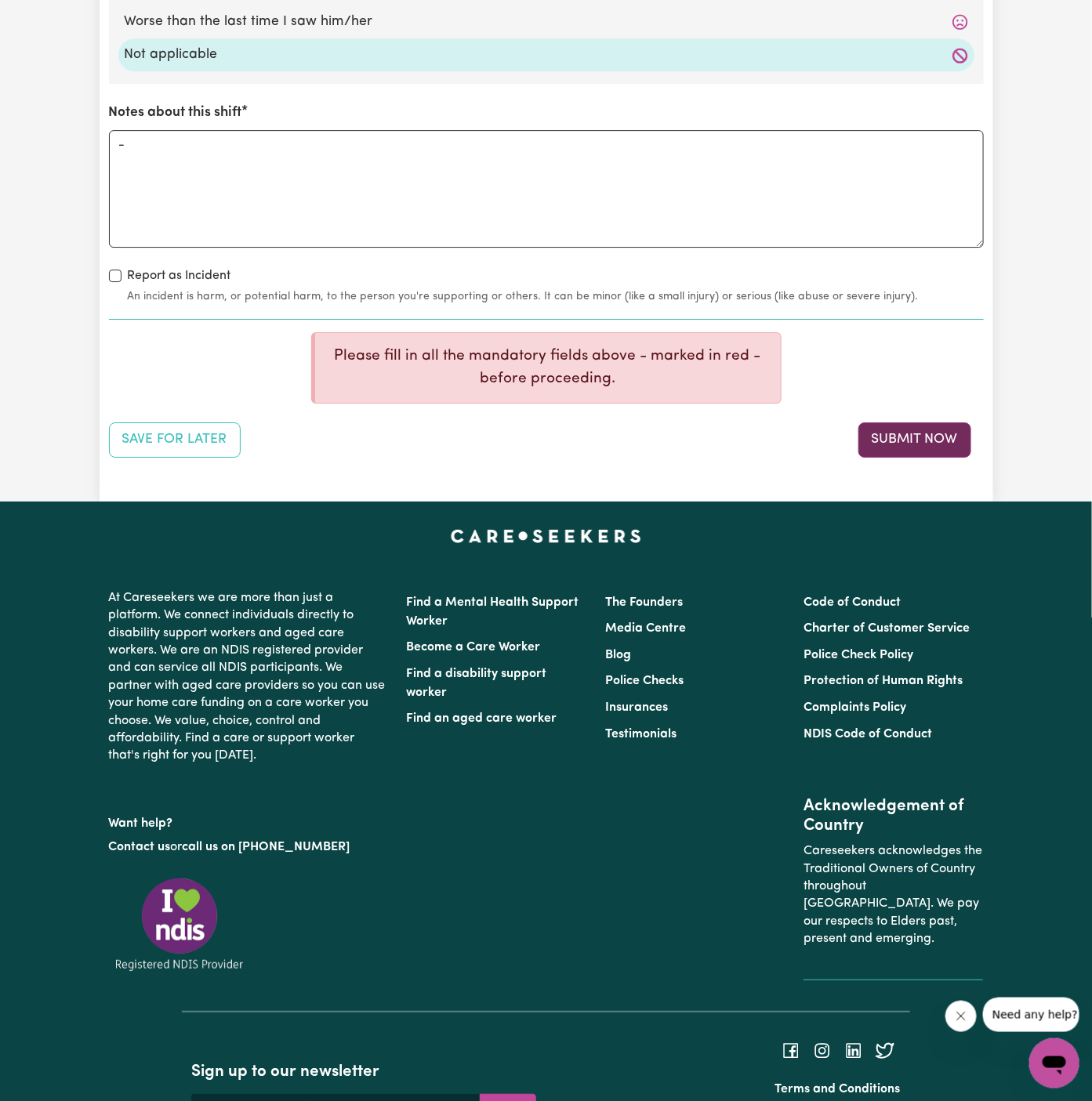
click at [938, 431] on button "Submit Now" at bounding box center [914, 439] width 113 height 35
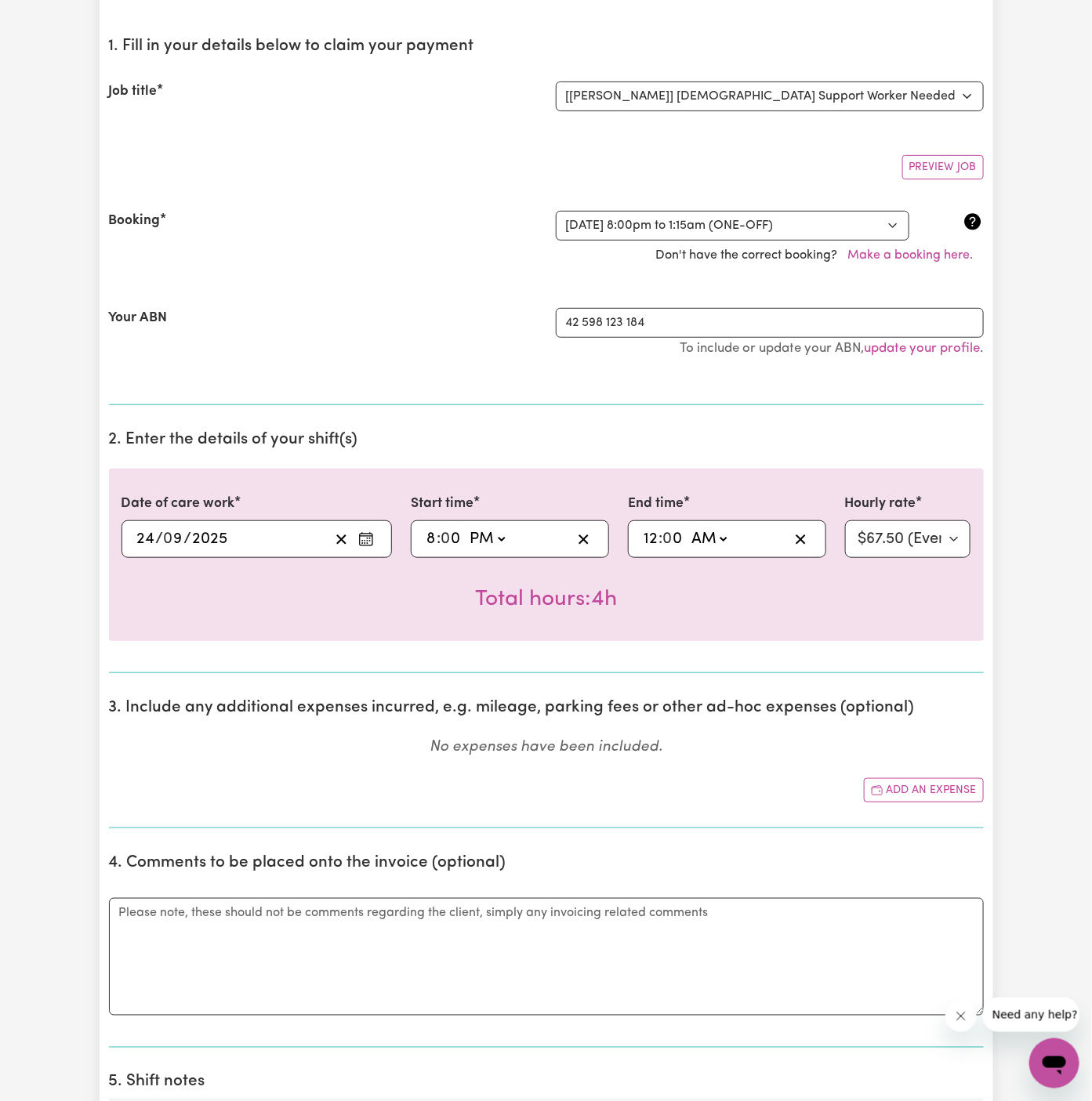
scroll to position [148, 0]
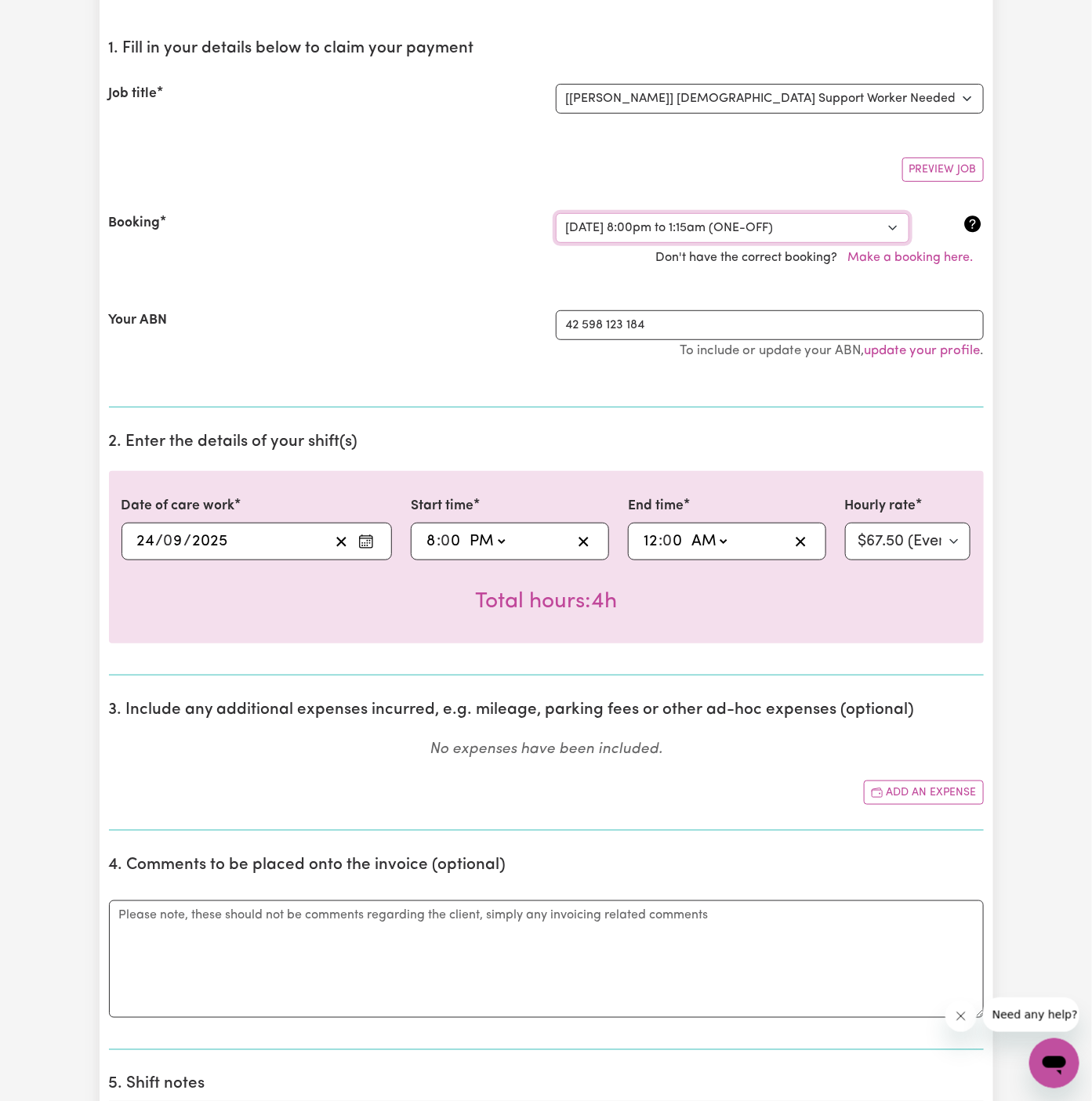
click at [742, 225] on select "Select a booking... Wed, September 24, 2025 - 5:30pm to 8:00pm (ONE-OFF) Wed, S…" at bounding box center [733, 228] width 353 height 30
select select "366565"
click at [556, 213] on select "Select a booking... Wed, September 24, 2025 - 5:30pm to 8:00pm (ONE-OFF) Wed, S…" at bounding box center [733, 228] width 353 height 30
select select "45-Weekday"
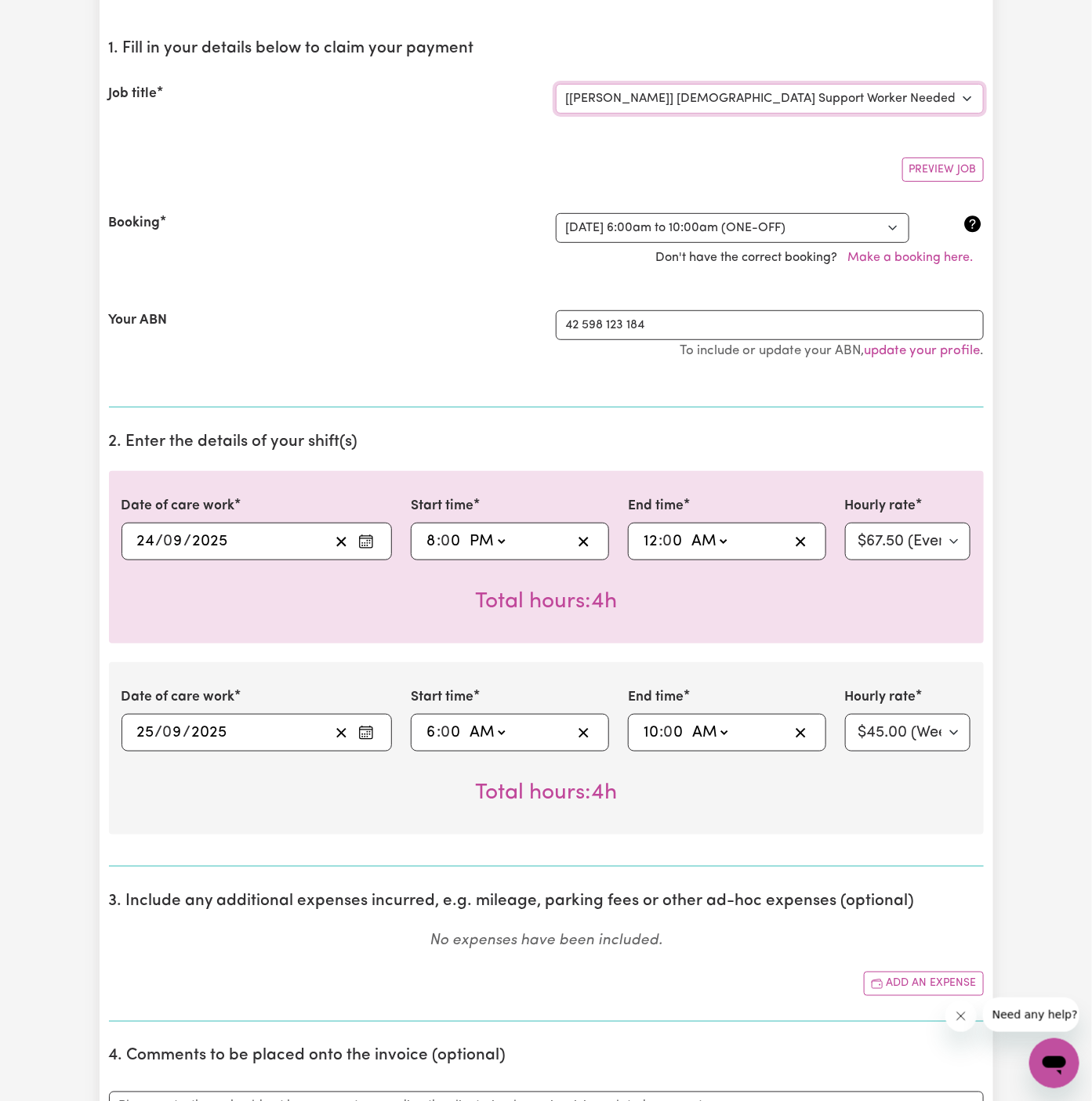
click at [842, 101] on select "Select the job you're submitting hours for... [Daryl Richardson] Female Support…" at bounding box center [770, 98] width 428 height 30
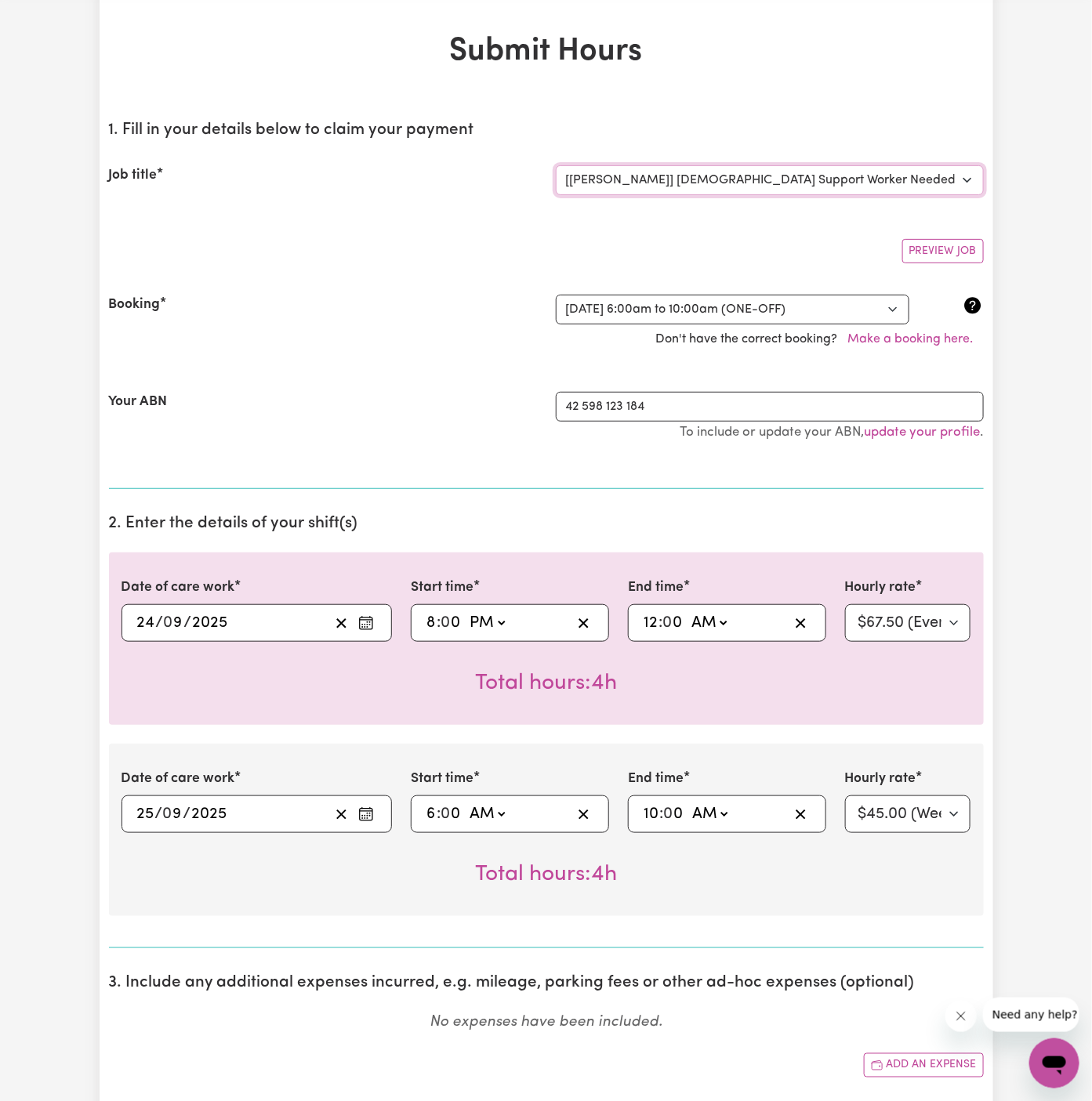
scroll to position [0, 0]
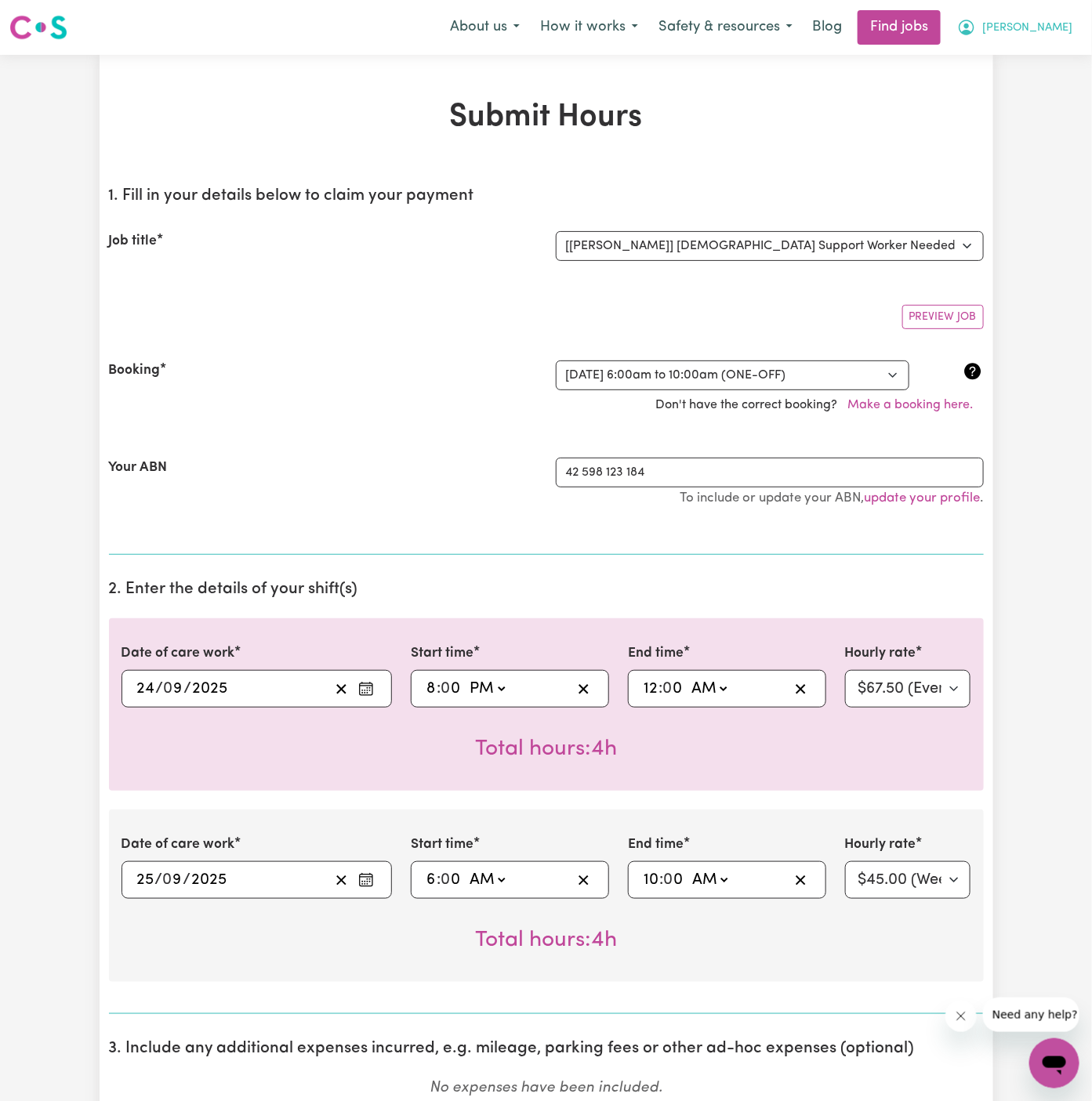
click at [1042, 28] on span "Arpanpreet" at bounding box center [1027, 28] width 90 height 17
click at [1033, 57] on link "My Account" at bounding box center [1020, 61] width 124 height 30
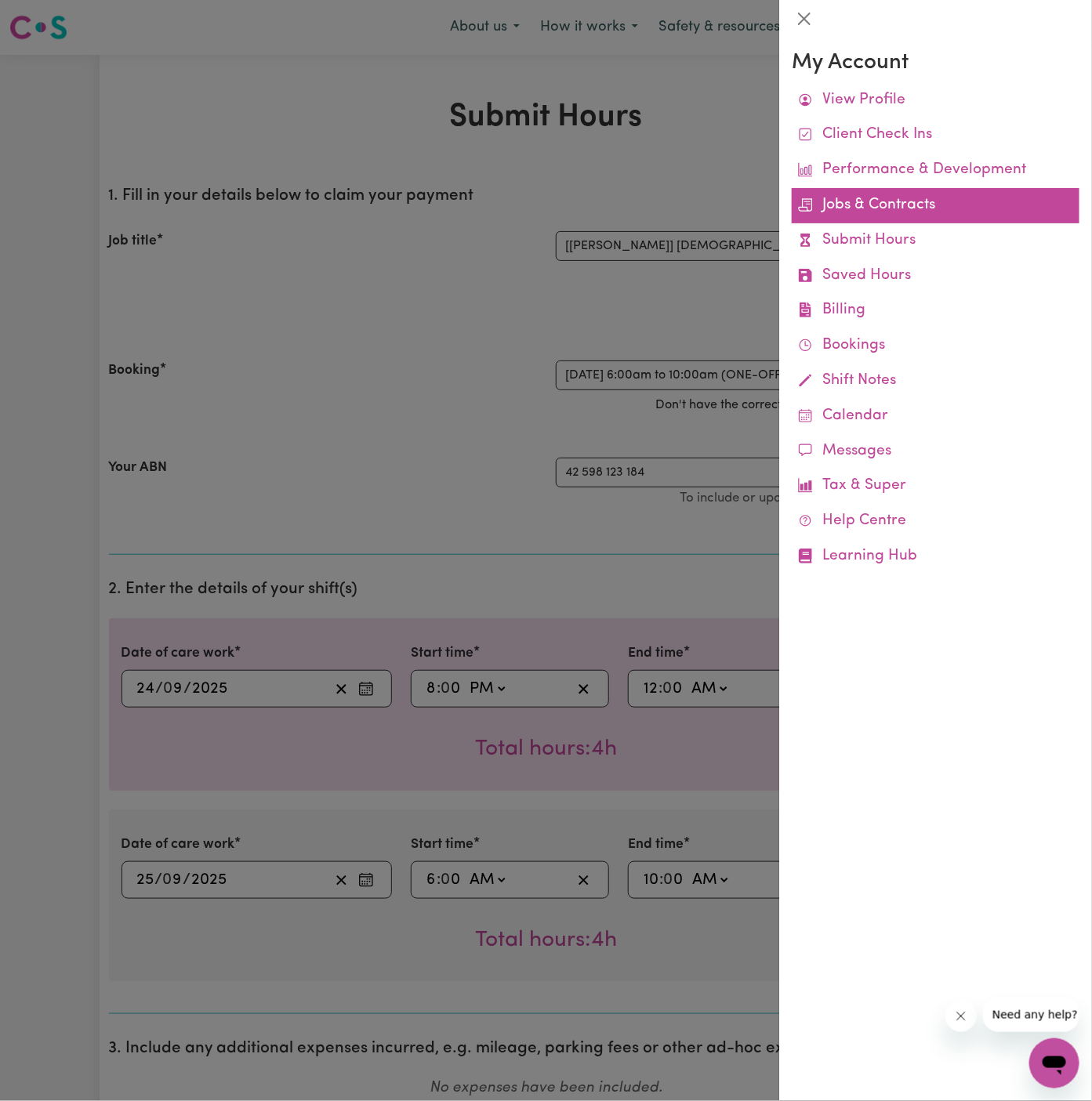
click at [906, 205] on link "Jobs & Contracts" at bounding box center [936, 206] width 288 height 36
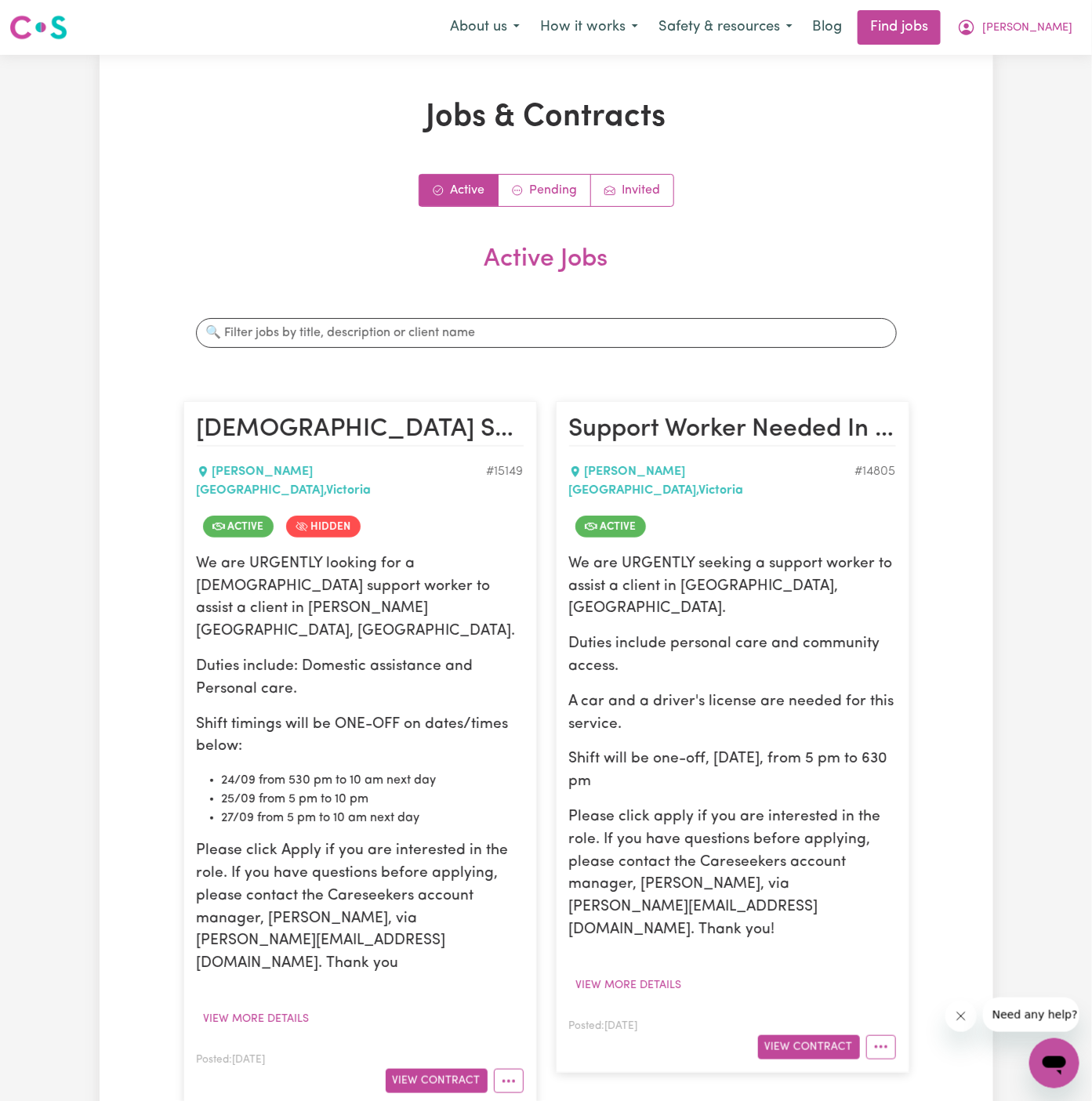
click at [906, 205] on div "Active Pending Invited" at bounding box center [546, 191] width 726 height 33
click at [1031, 31] on span "Arpanpreet" at bounding box center [1027, 28] width 90 height 17
click at [1051, 66] on link "My Account" at bounding box center [1020, 61] width 124 height 30
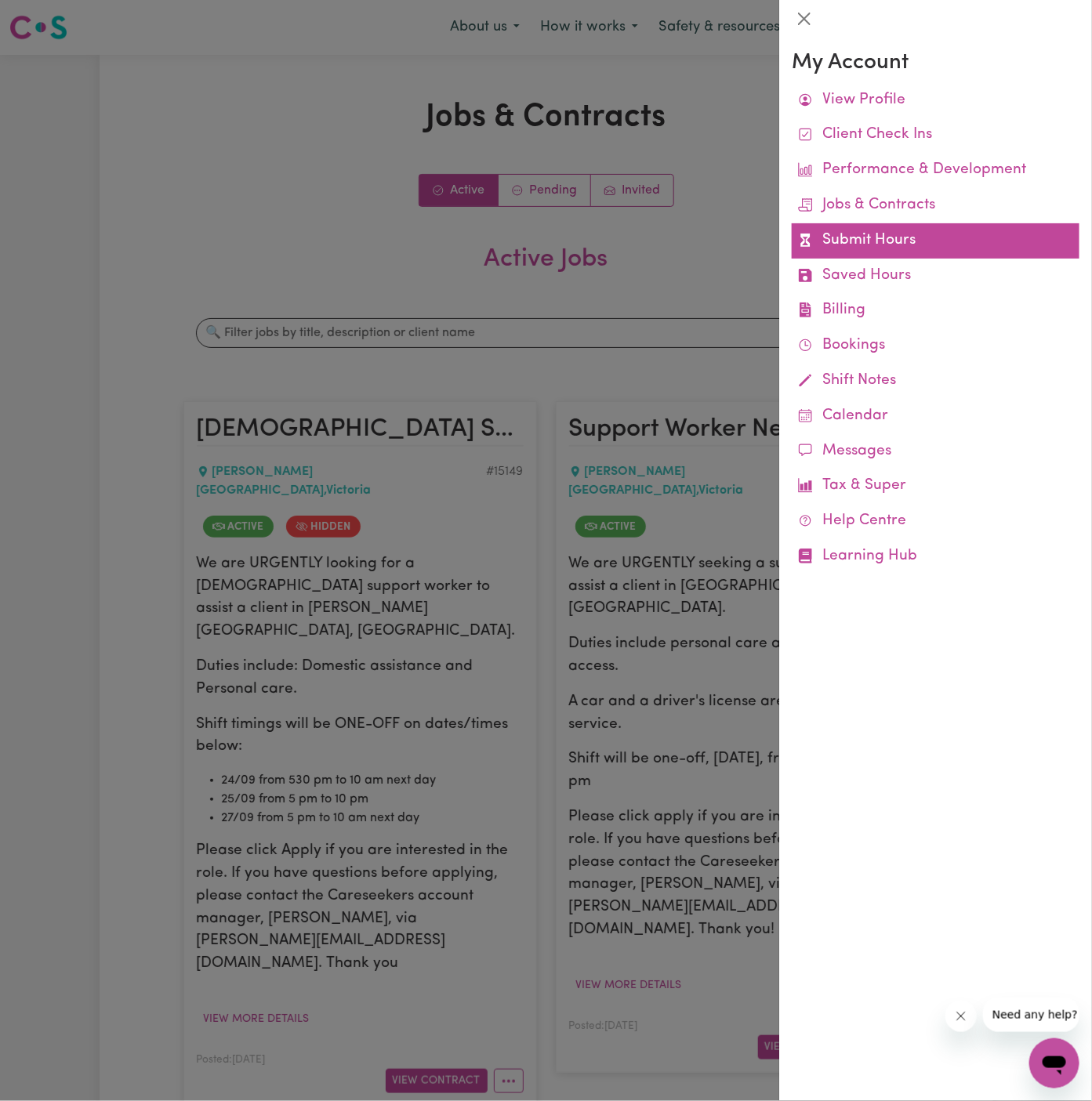
click at [888, 229] on link "Submit Hours" at bounding box center [936, 242] width 288 height 36
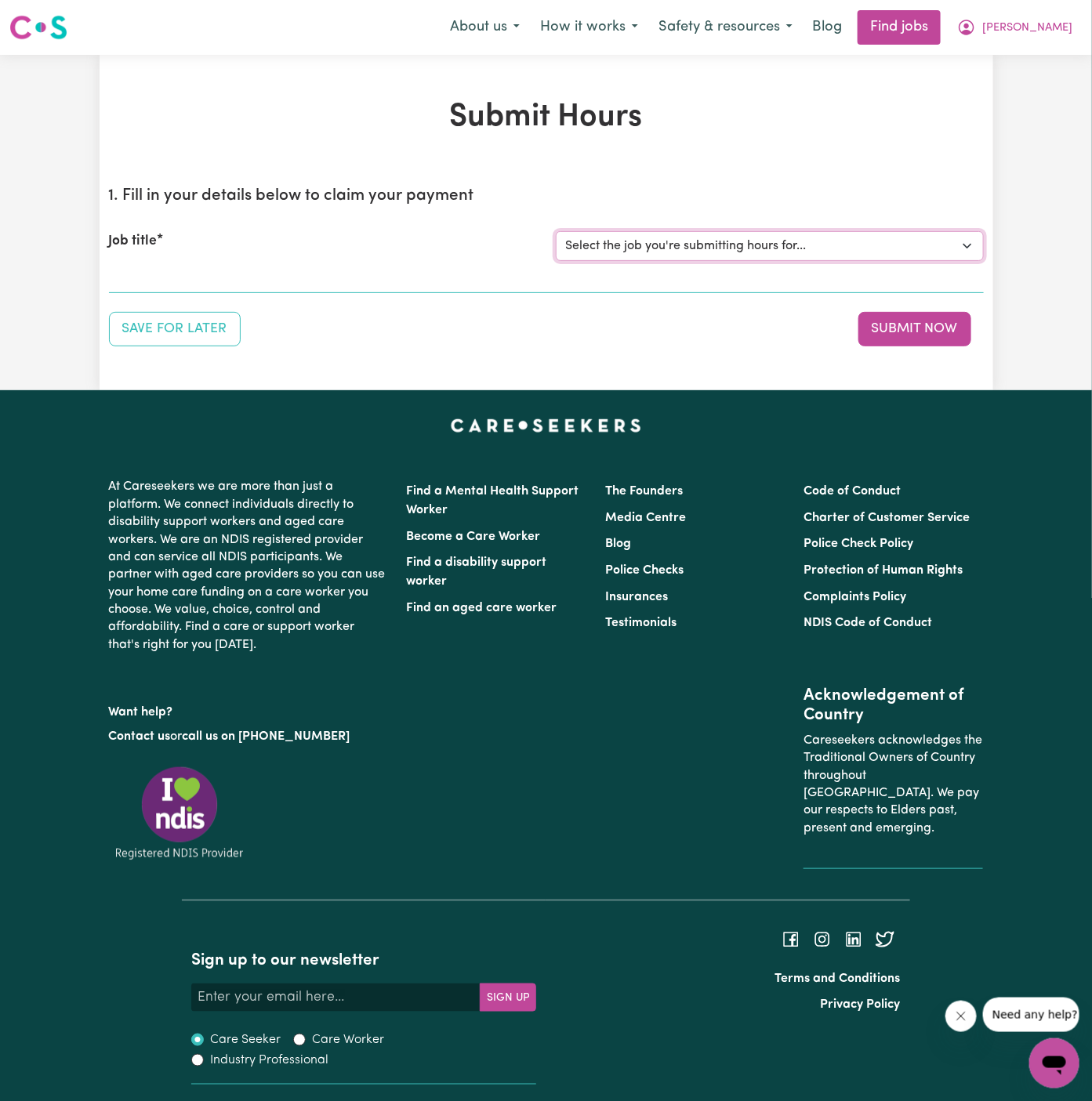
click at [825, 235] on select "Select the job you're submitting hours for... [Daryl Richardson] Female Support…" at bounding box center [770, 246] width 428 height 30
select select "15149"
click at [556, 231] on select "Select the job you're submitting hours for... [Daryl Richardson] Female Support…" at bounding box center [770, 246] width 428 height 30
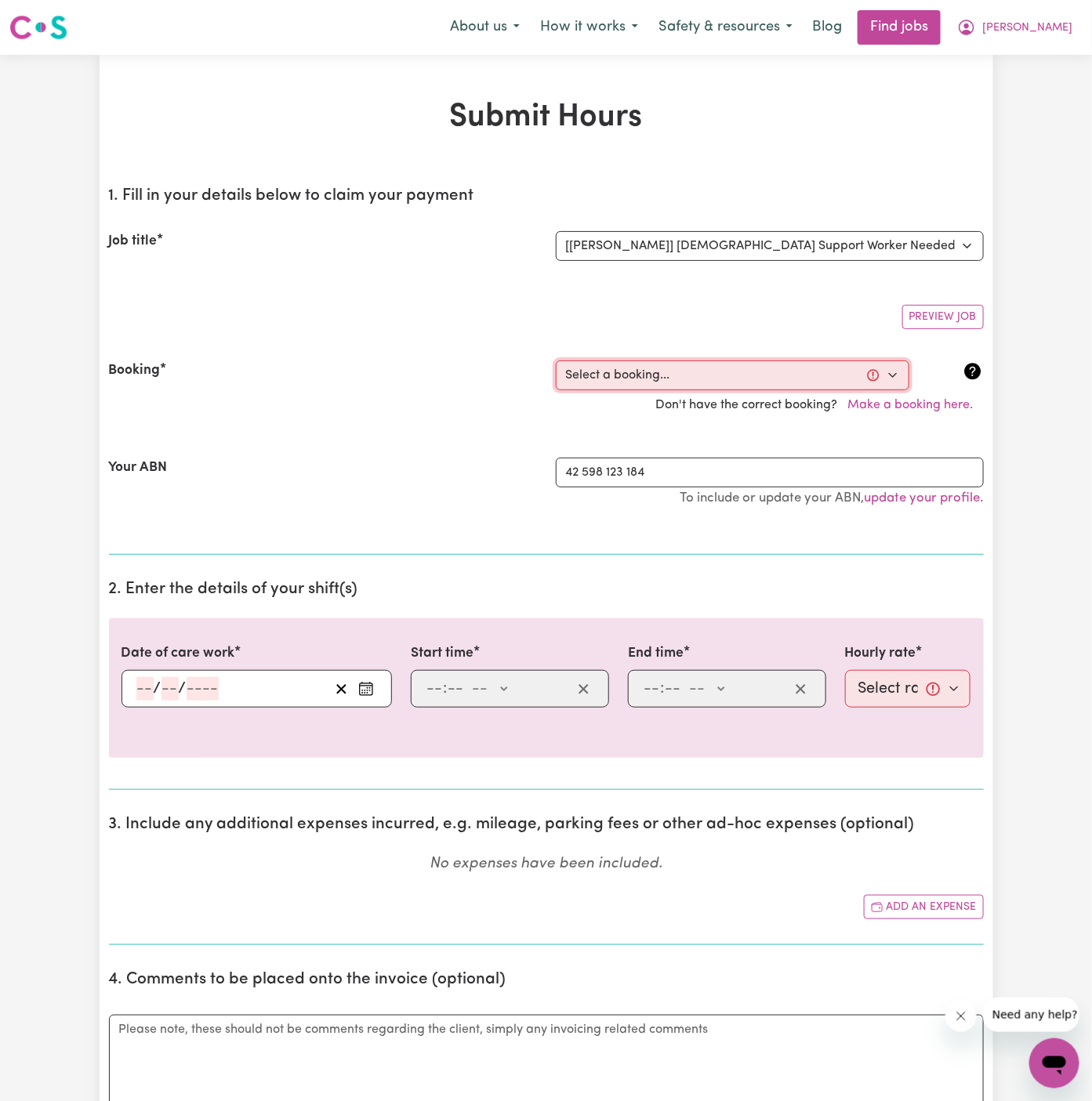
click at [744, 366] on select "Select a booking... Wed, September 24, 2025 - 5:30pm to 8:00pm (ONE-OFF) Wed, S…" at bounding box center [733, 375] width 353 height 30
click at [649, 366] on select "Select a booking... Wed, September 24, 2025 - 5:30pm to 8:00pm (ONE-OFF) Wed, S…" at bounding box center [733, 375] width 353 height 30
select select "366563"
click at [556, 361] on select "Select a booking... Wed, September 24, 2025 - 5:30pm to 8:00pm (ONE-OFF) Wed, S…" at bounding box center [733, 375] width 353 height 30
type input "2025-09-24"
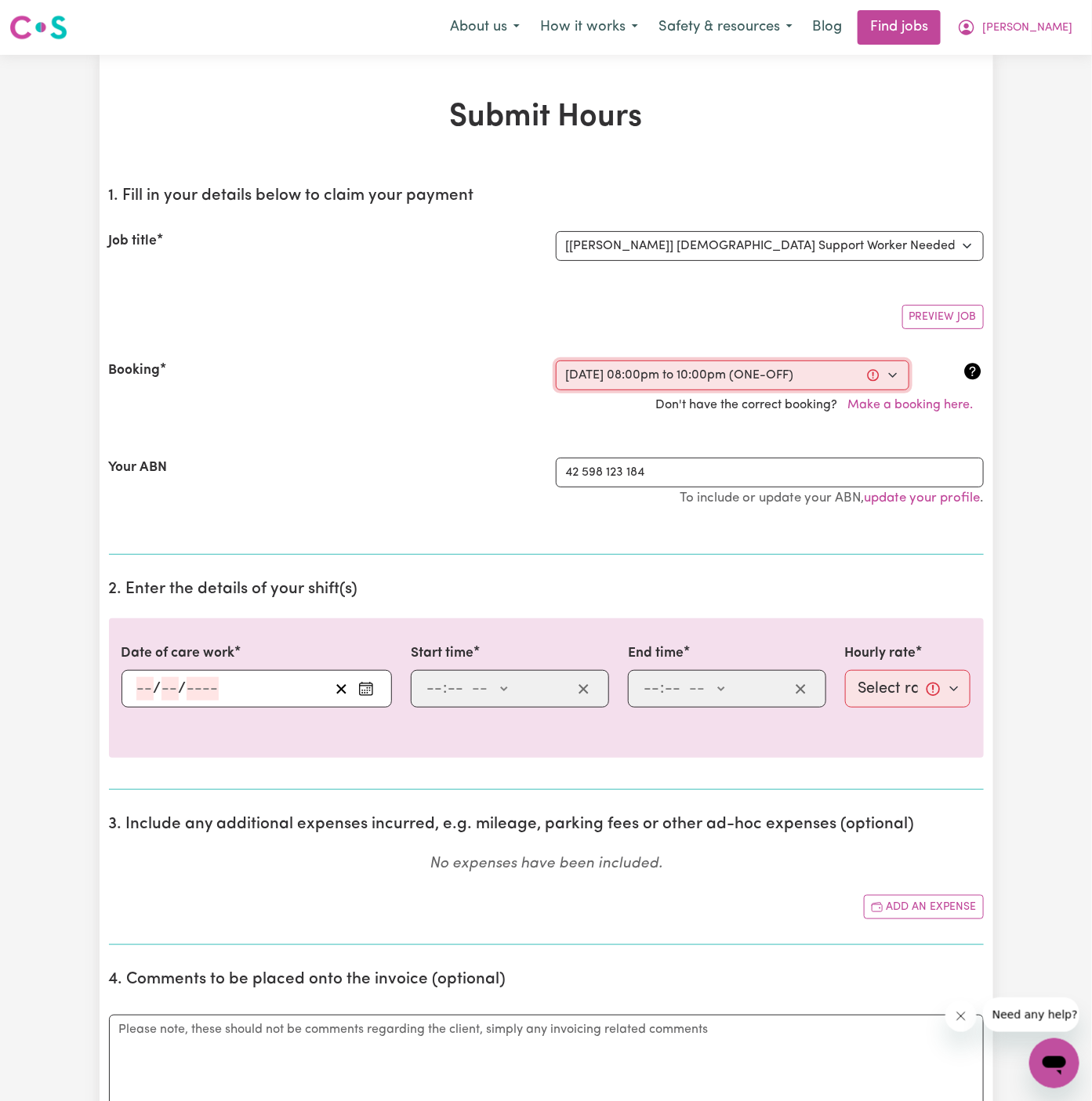
type input "24"
type input "9"
type input "2025"
type input "20:00"
type input "8"
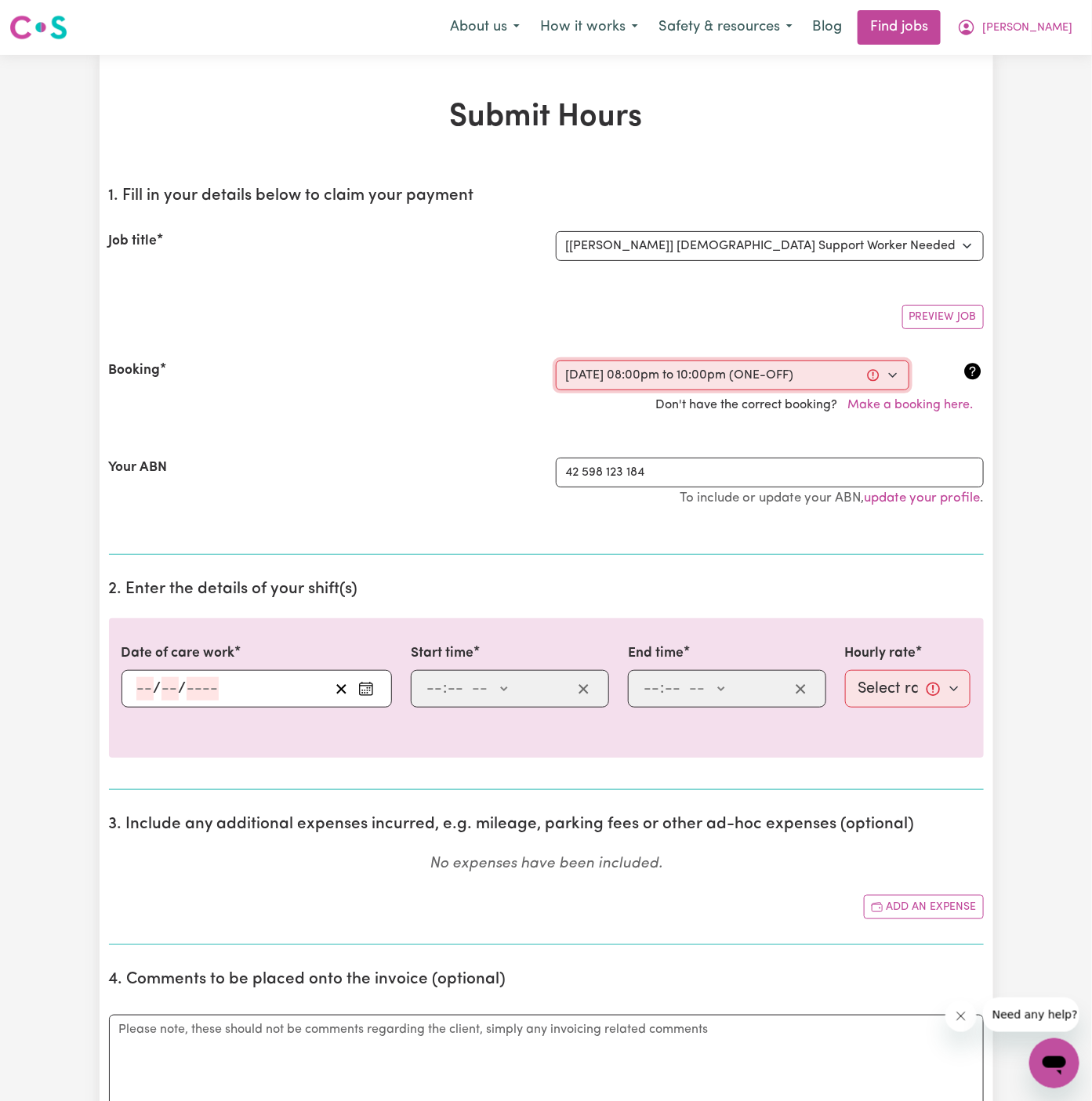
type input "0"
select select "pm"
type input "22:00"
type input "10"
type input "0"
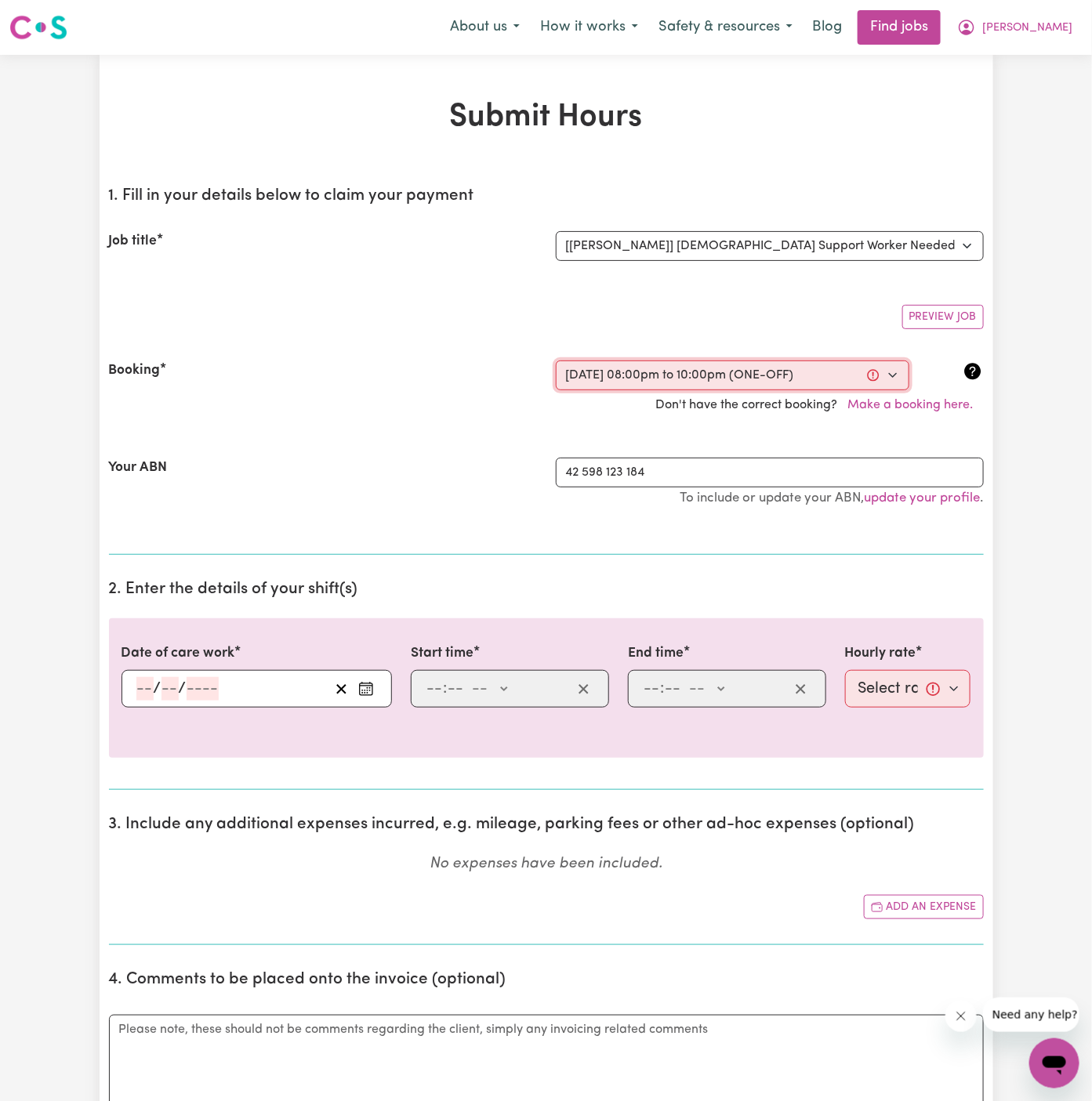
select select "pm"
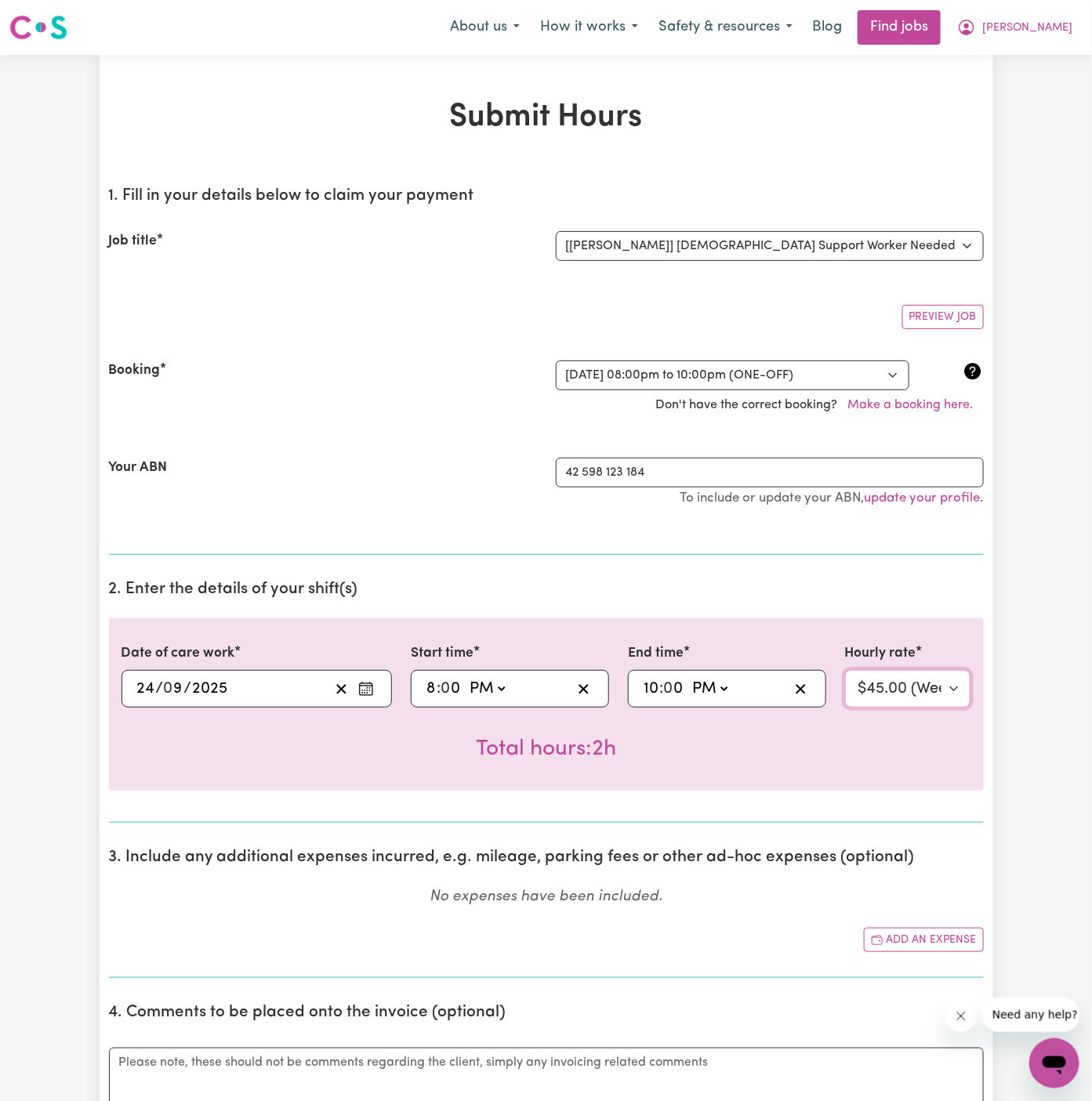
click at [887, 687] on select "Select rate... $45.00 (Weekday) $67.50 (Saturday) $67.50 (Sunday) $67.50 (Eveni…" at bounding box center [908, 689] width 126 height 37
select select "67.5-EveningCare"
click at [845, 670] on select "Select rate... $45.00 (Weekday) $67.50 (Saturday) $67.50 (Sunday) $67.50 (Eveni…" at bounding box center [908, 689] width 126 height 37
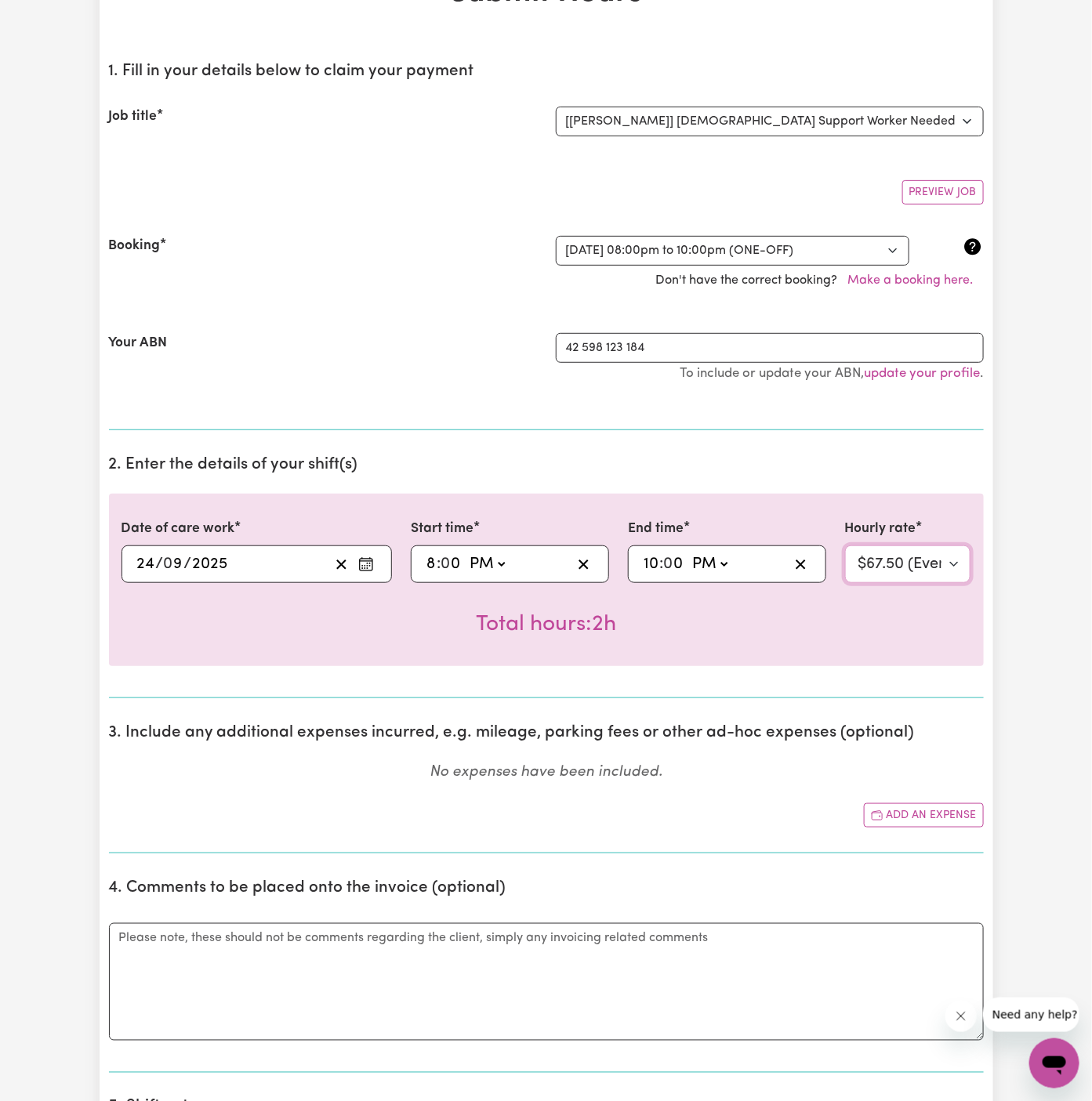
scroll to position [115, 0]
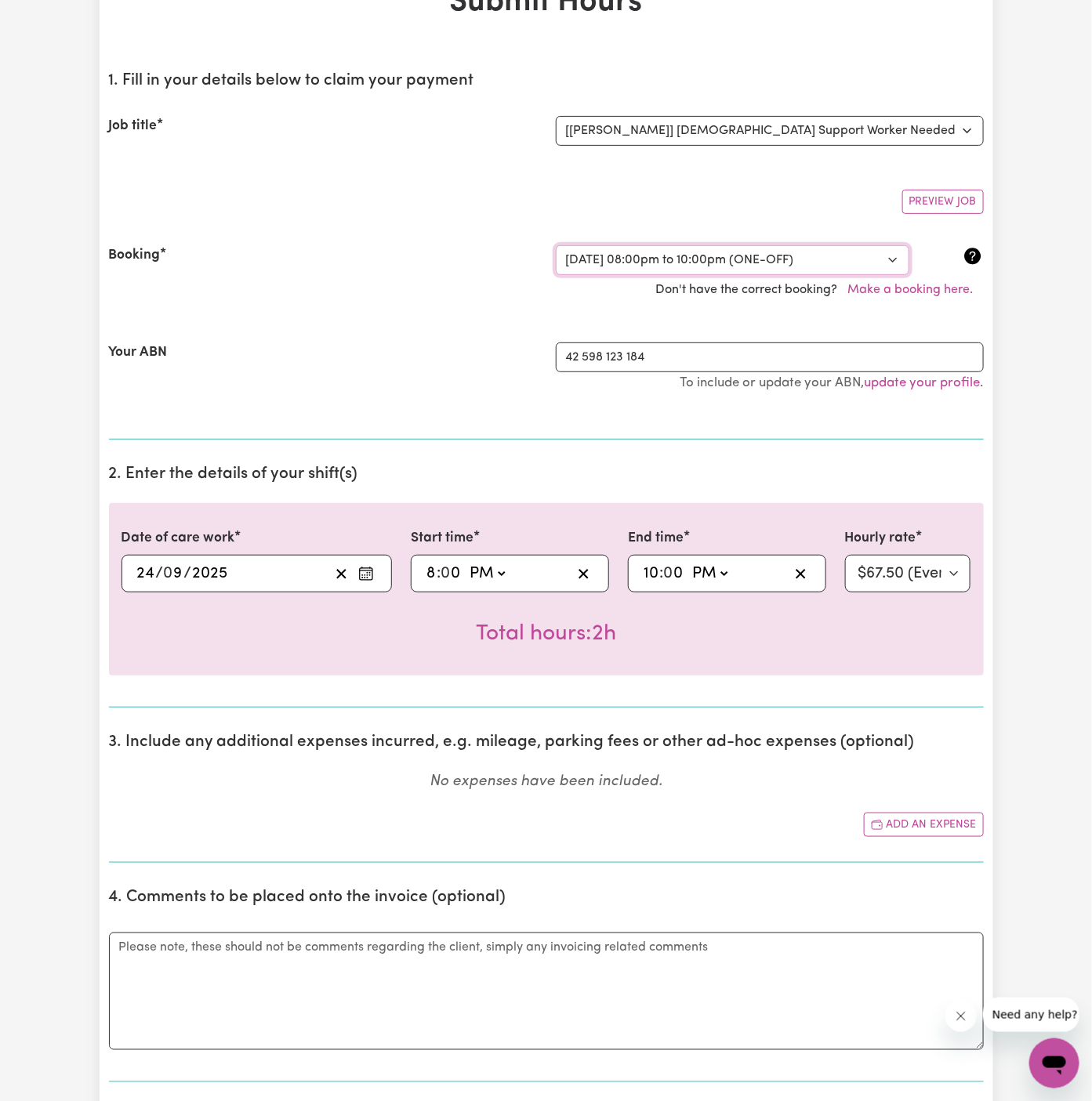
click at [769, 251] on select "Select a booking... Wed, September 24, 2025 - 5:30pm to 8:00pm (ONE-OFF) Wed, S…" at bounding box center [733, 260] width 353 height 30
select select "366565"
click at [556, 246] on select "Select a booking... Wed, September 24, 2025 - 5:30pm to 8:00pm (ONE-OFF) Wed, S…" at bounding box center [733, 260] width 353 height 30
select select "45-Weekday"
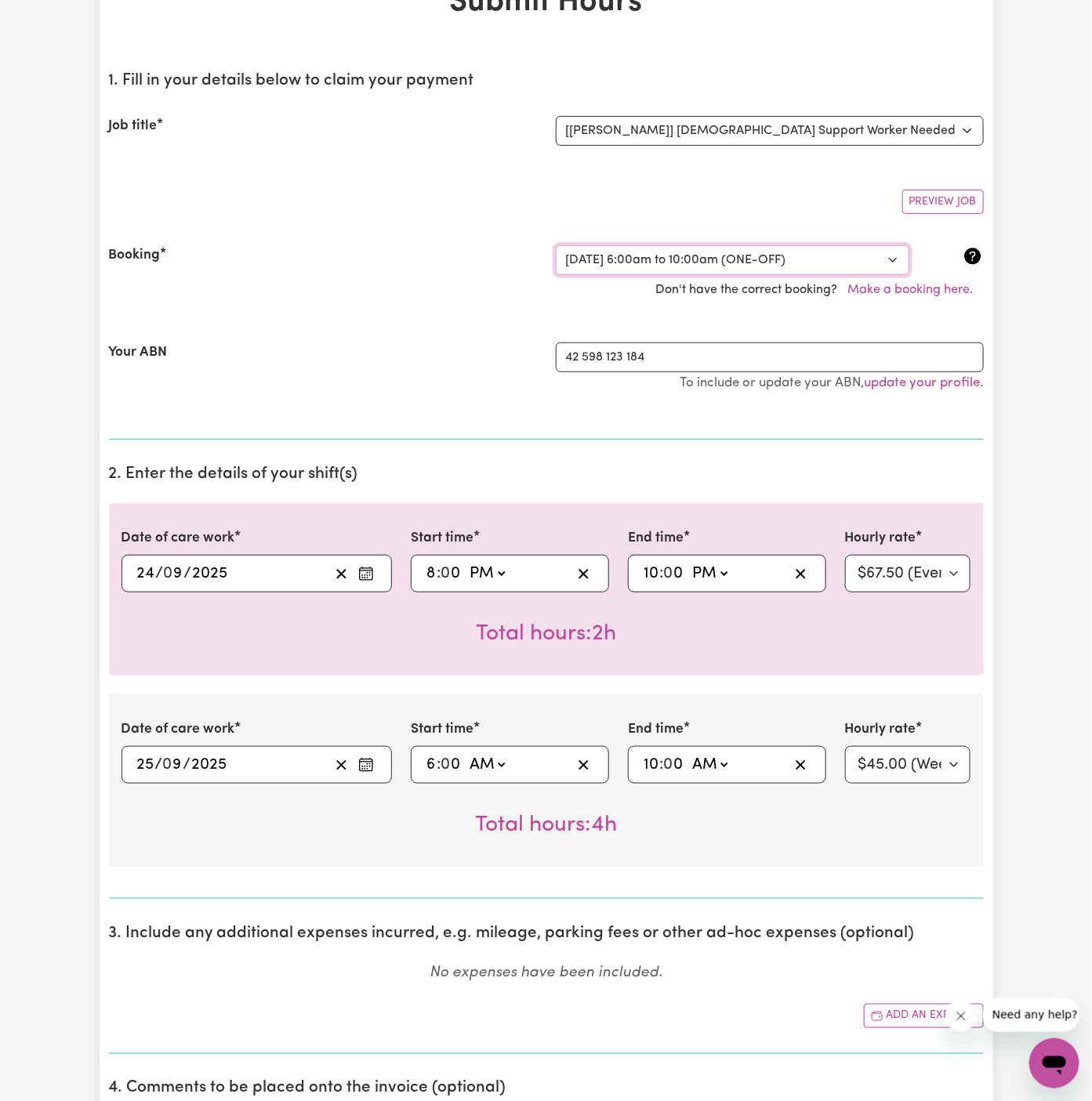
scroll to position [0, 0]
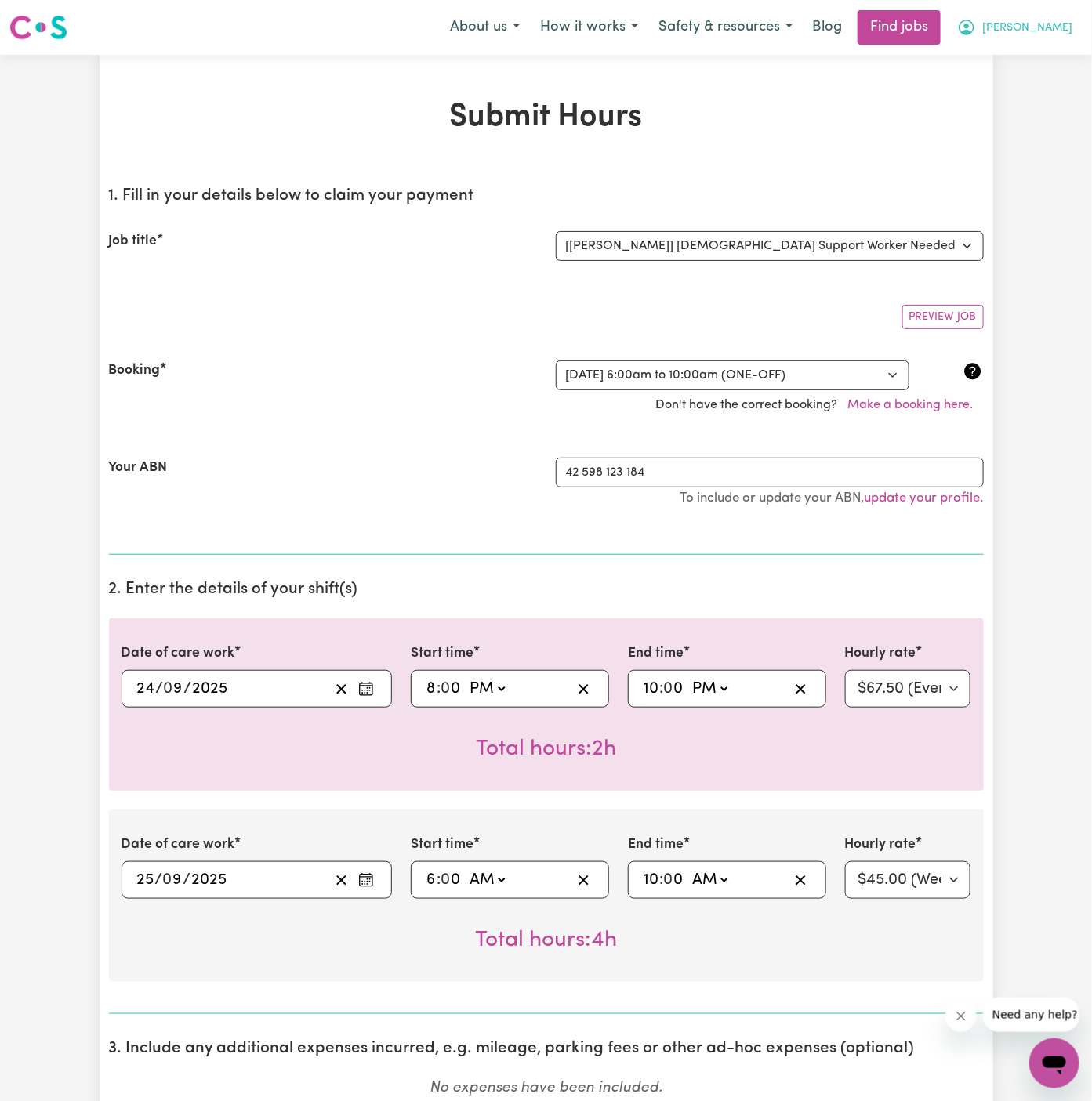
click at [1048, 29] on span "Arpanpreet" at bounding box center [1027, 28] width 90 height 17
click at [1046, 109] on link "Logout" at bounding box center [1020, 120] width 124 height 30
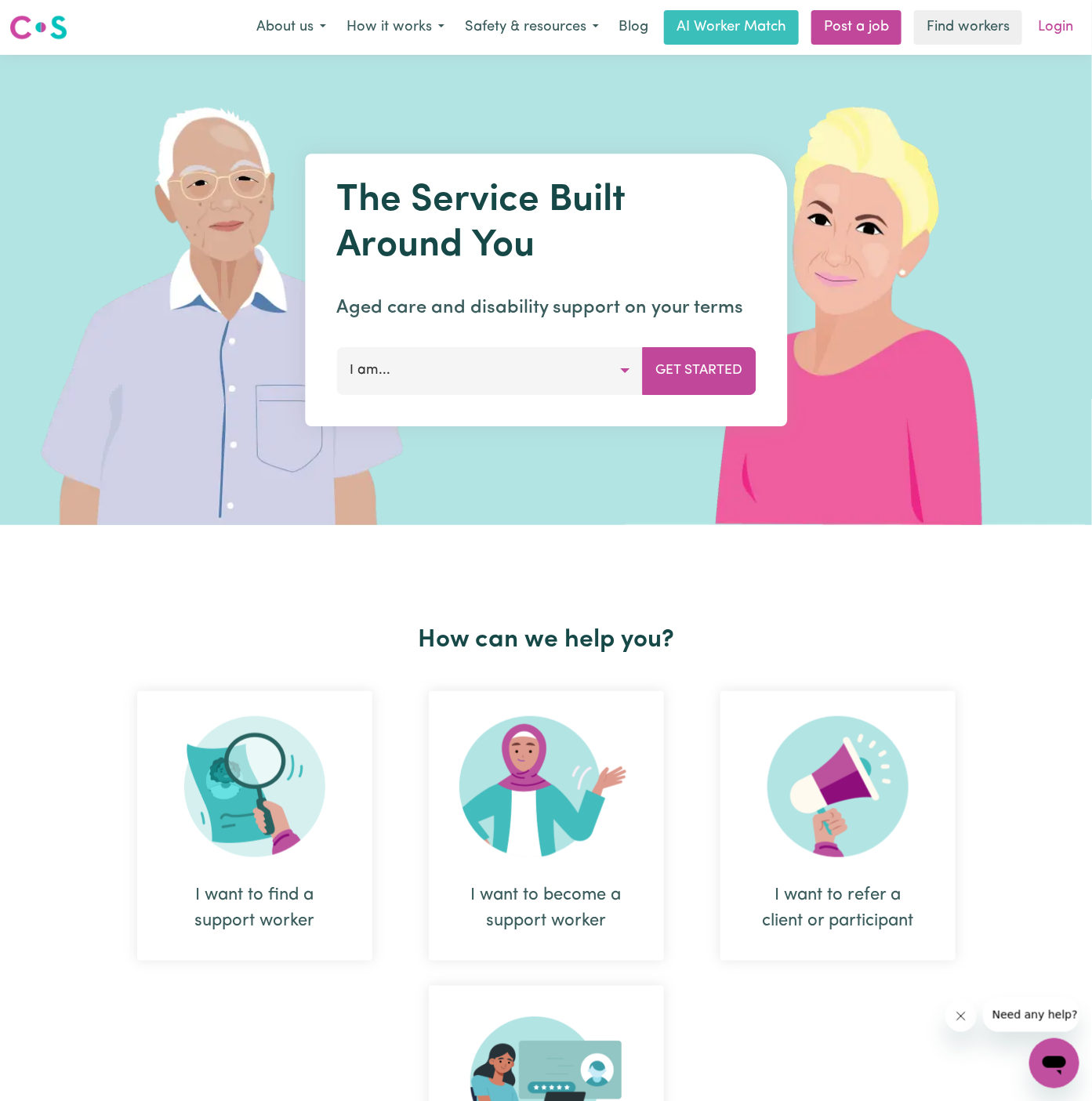
click at [1060, 32] on link "Login" at bounding box center [1056, 28] width 54 height 35
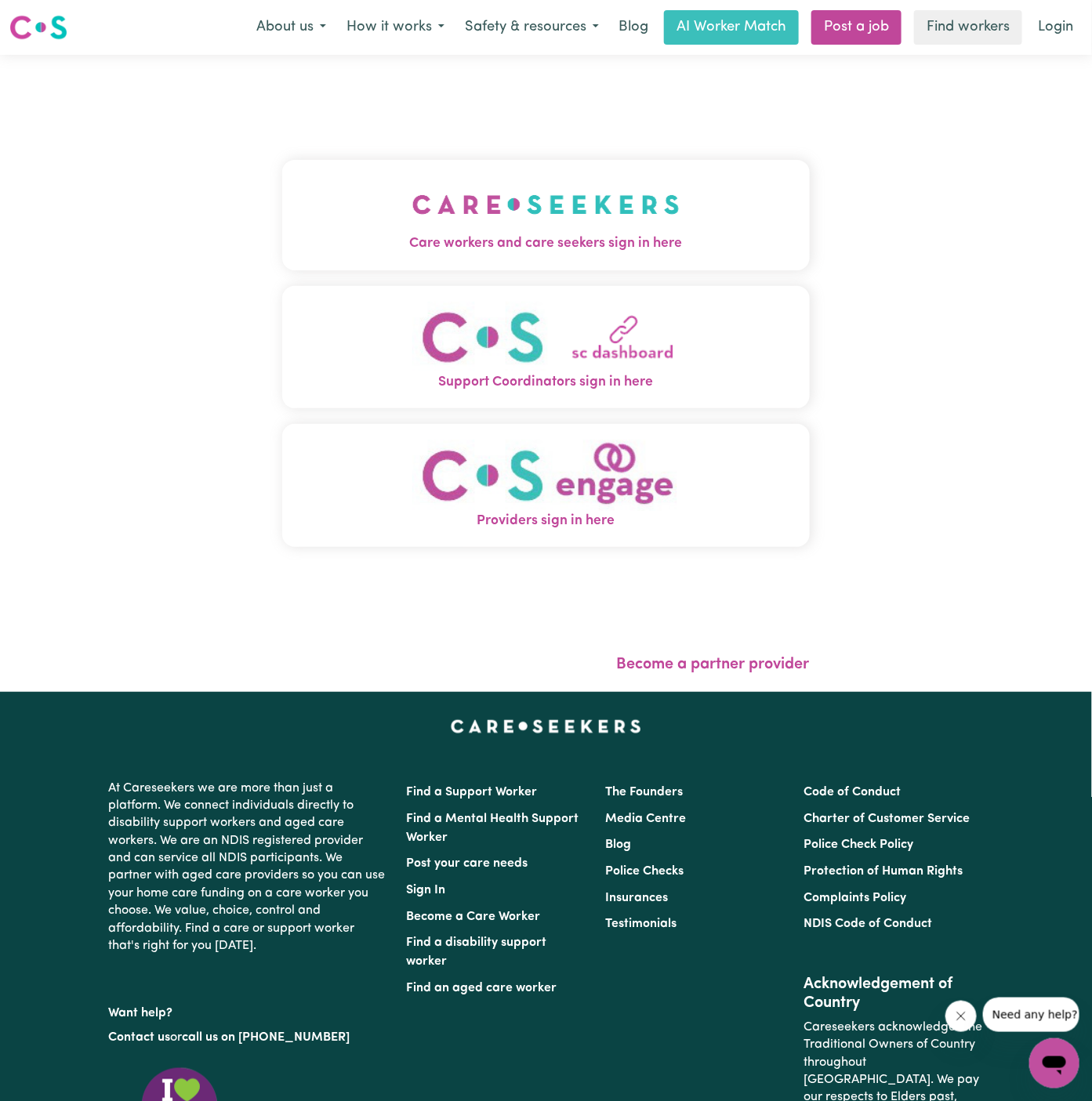
click at [575, 225] on img "Care workers and care seekers sign in here" at bounding box center [546, 205] width 268 height 58
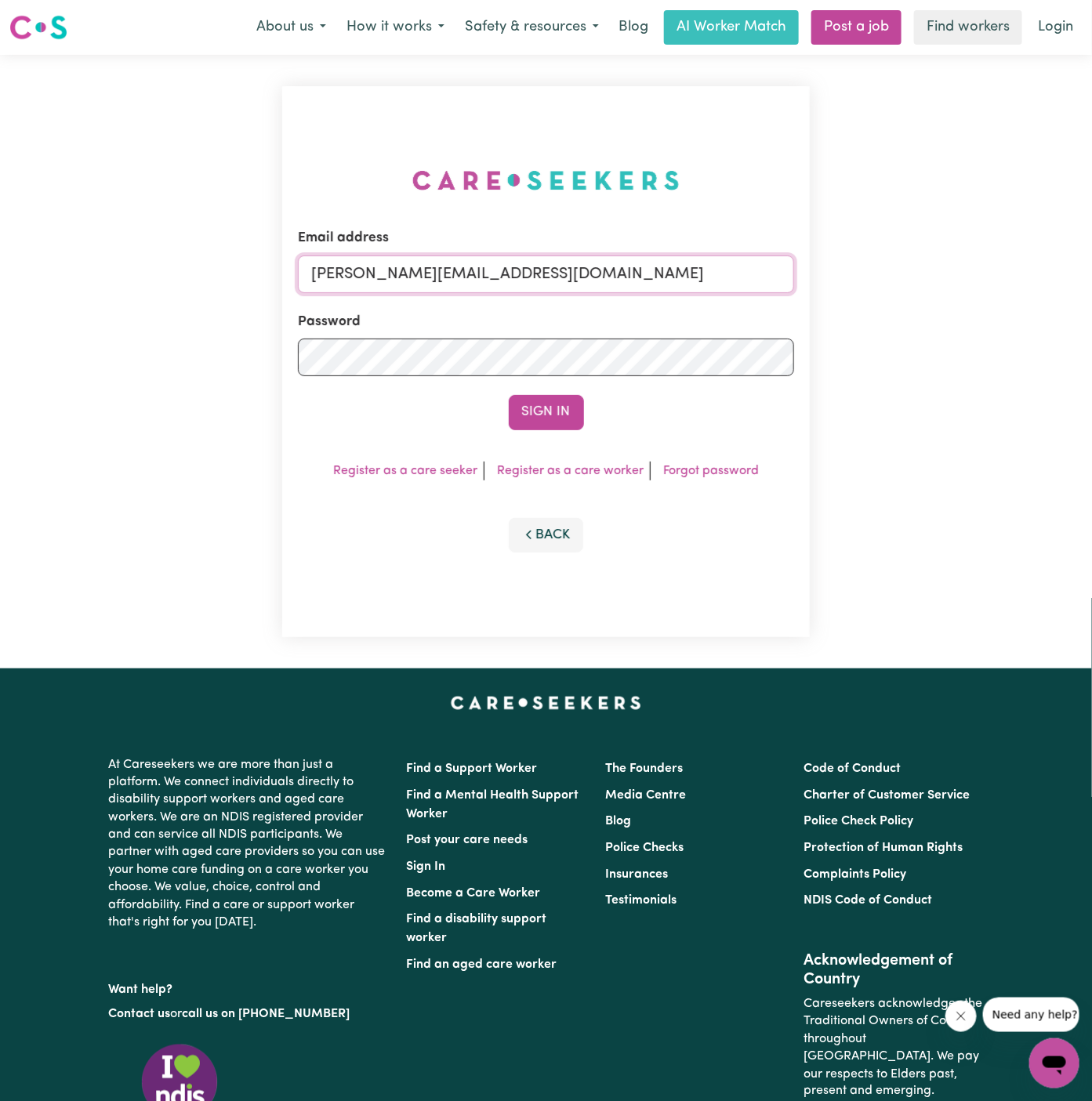
click at [426, 277] on input "dyan@careseekers.com.au" at bounding box center [546, 274] width 496 height 37
drag, startPoint x: 391, startPoint y: 279, endPoint x: 1363, endPoint y: 274, distance: 972.0
click at [1091, 274] on html "Menu About us How it works Safety & resources Blog AI Worker Match Post a job F…" at bounding box center [546, 671] width 1092 height 1343
type input "superuser~arpanp393@gmail.com"
click at [509, 395] on button "Sign In" at bounding box center [546, 412] width 75 height 35
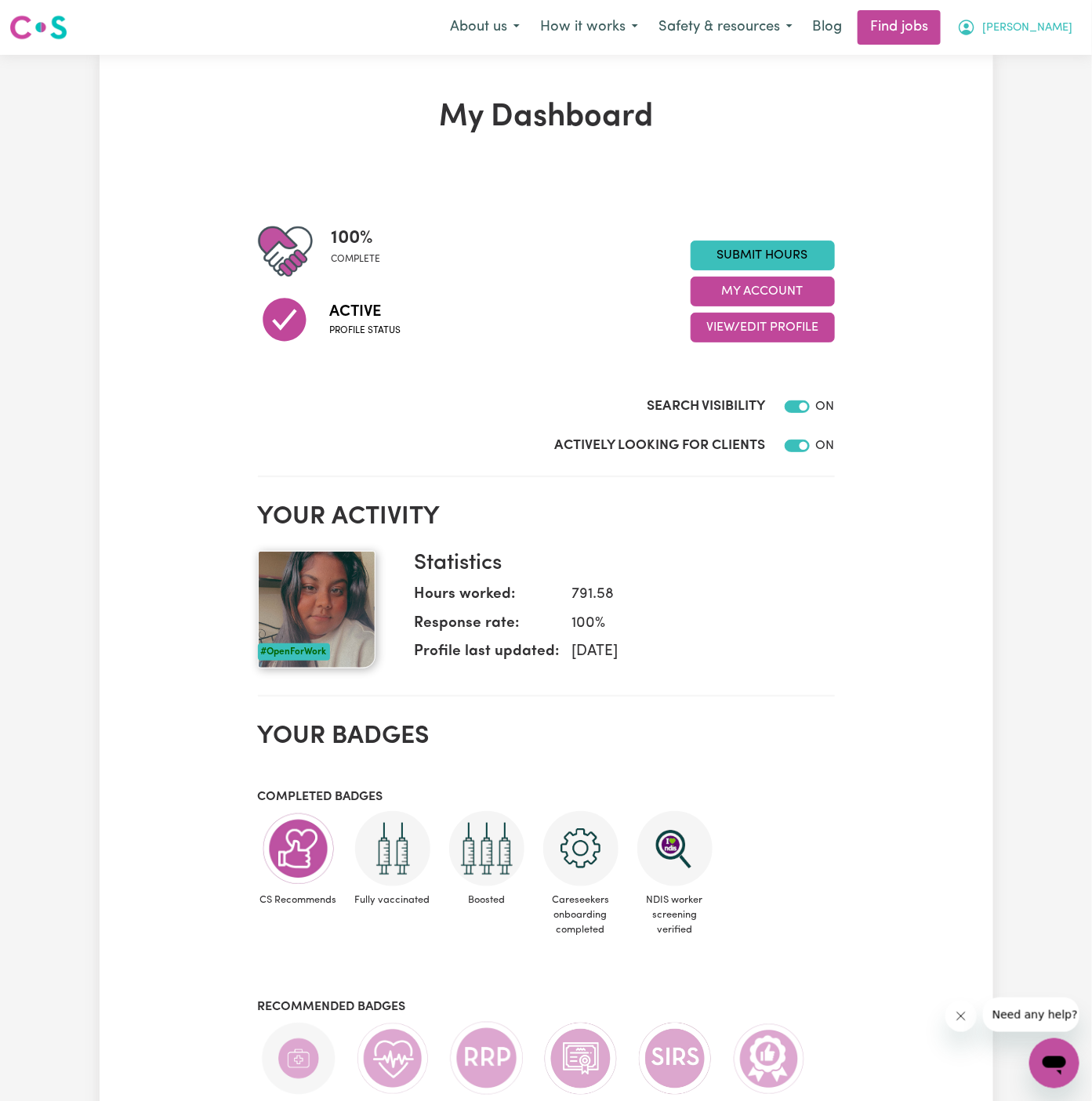
click at [1059, 28] on span "Arpanpreet" at bounding box center [1027, 28] width 90 height 17
click at [1029, 54] on link "My Account" at bounding box center [1020, 61] width 124 height 30
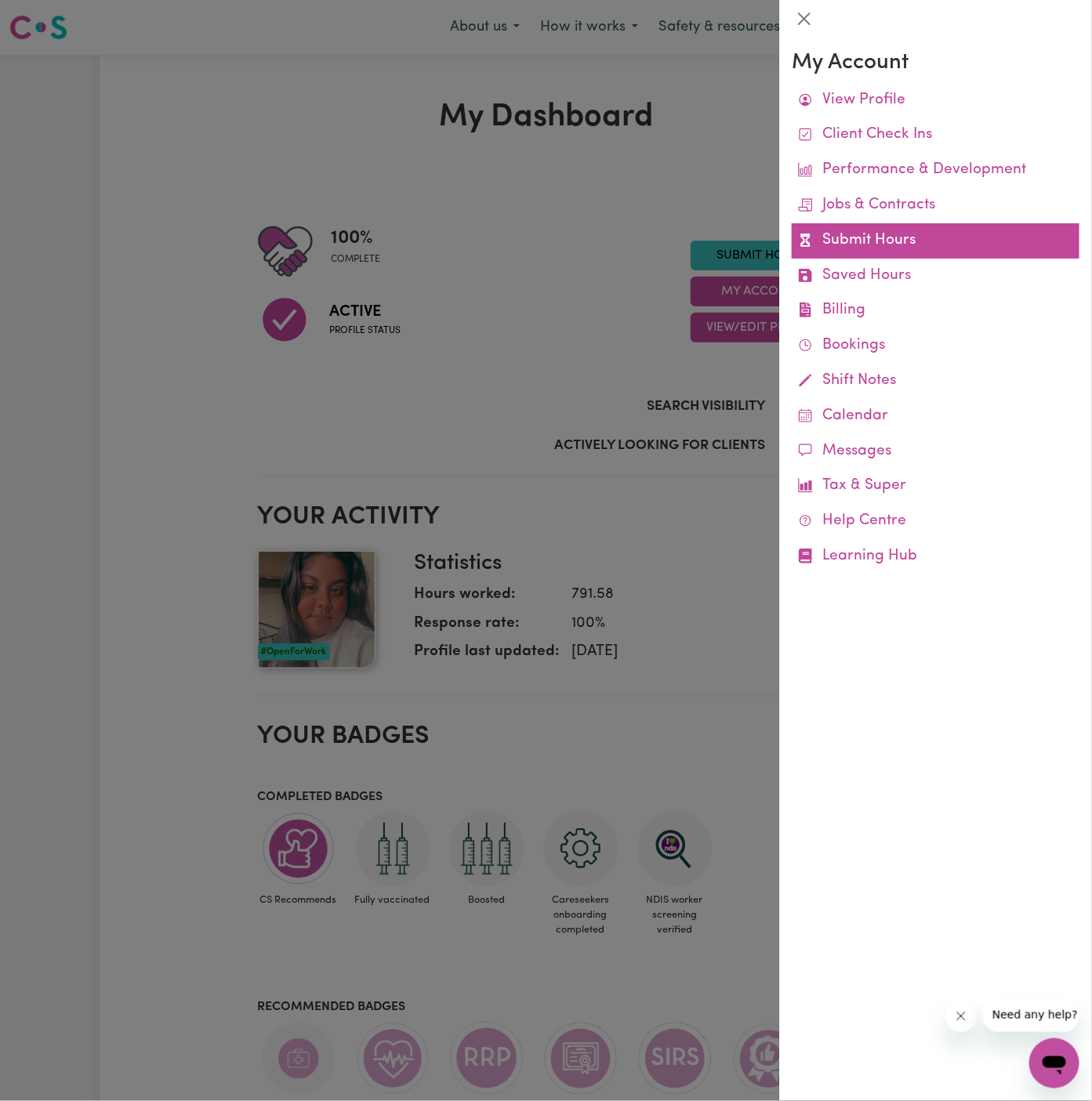
click at [821, 235] on link "Submit Hours" at bounding box center [936, 242] width 288 height 36
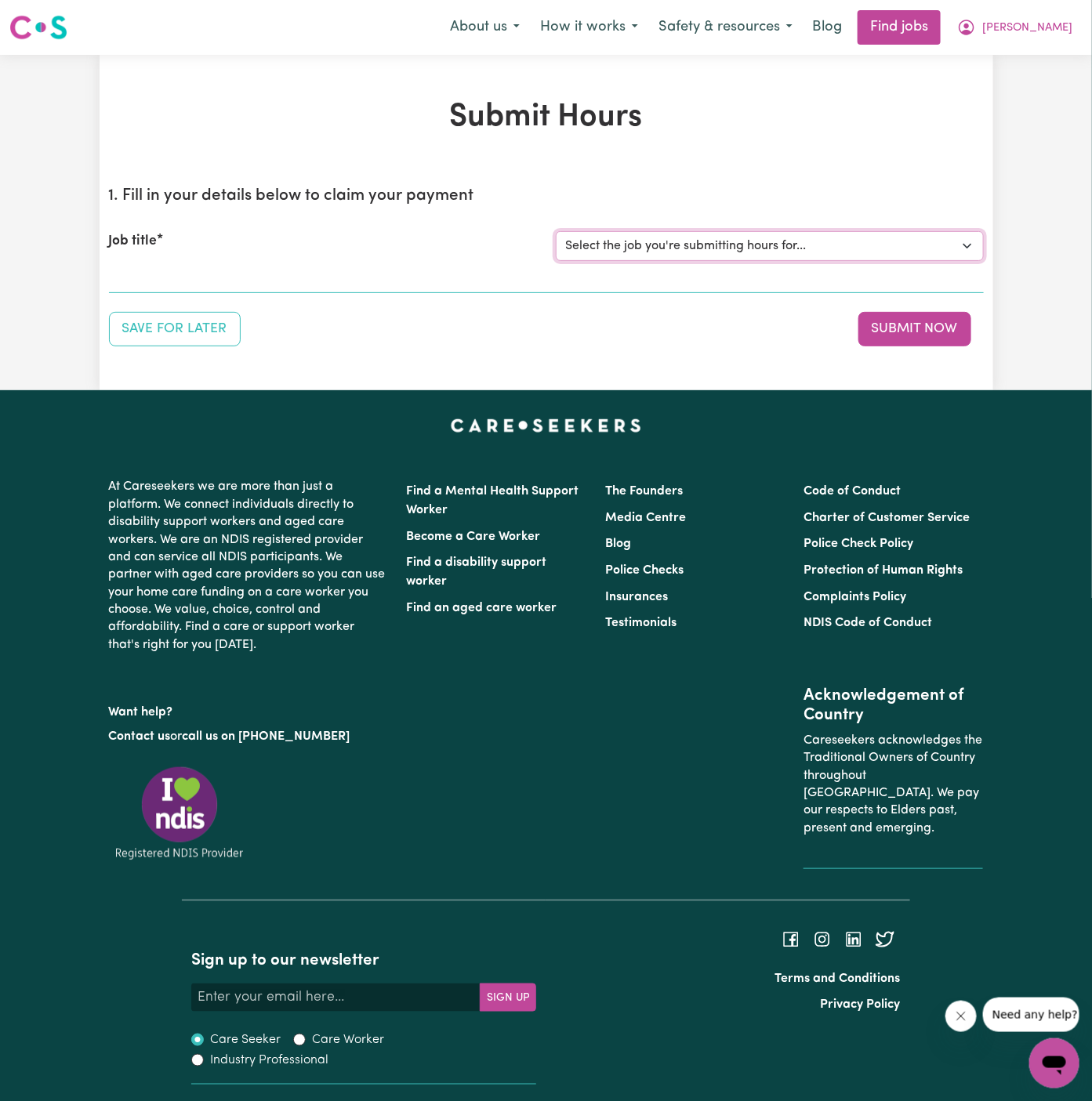
click at [648, 243] on select "Select the job you're submitting hours for... [Daryl Richardson] Female Support…" at bounding box center [770, 246] width 428 height 30
select select "15149"
click at [556, 231] on select "Select the job you're submitting hours for... [Daryl Richardson] Female Support…" at bounding box center [770, 246] width 428 height 30
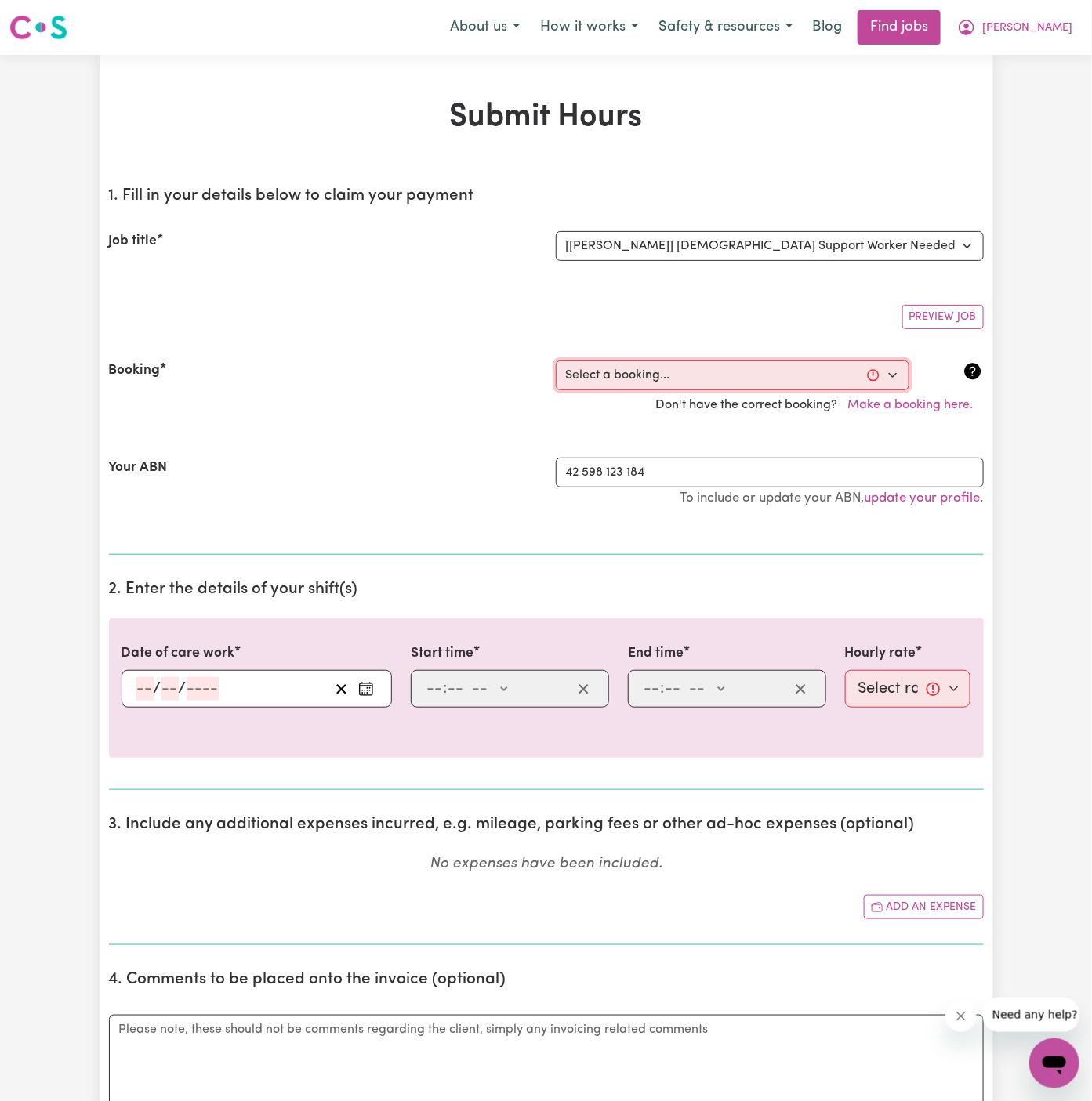
click at [678, 367] on select "Select a booking... Wed, September 24, 2025 - 5:30pm to 8:00pm (ONE-OFF) Wed, S…" at bounding box center [733, 375] width 353 height 30
select select "366565"
click at [556, 361] on select "Select a booking... Wed, September 24, 2025 - 5:30pm to 8:00pm (ONE-OFF) Wed, S…" at bounding box center [733, 375] width 353 height 30
type input "2025-09-25"
type input "25"
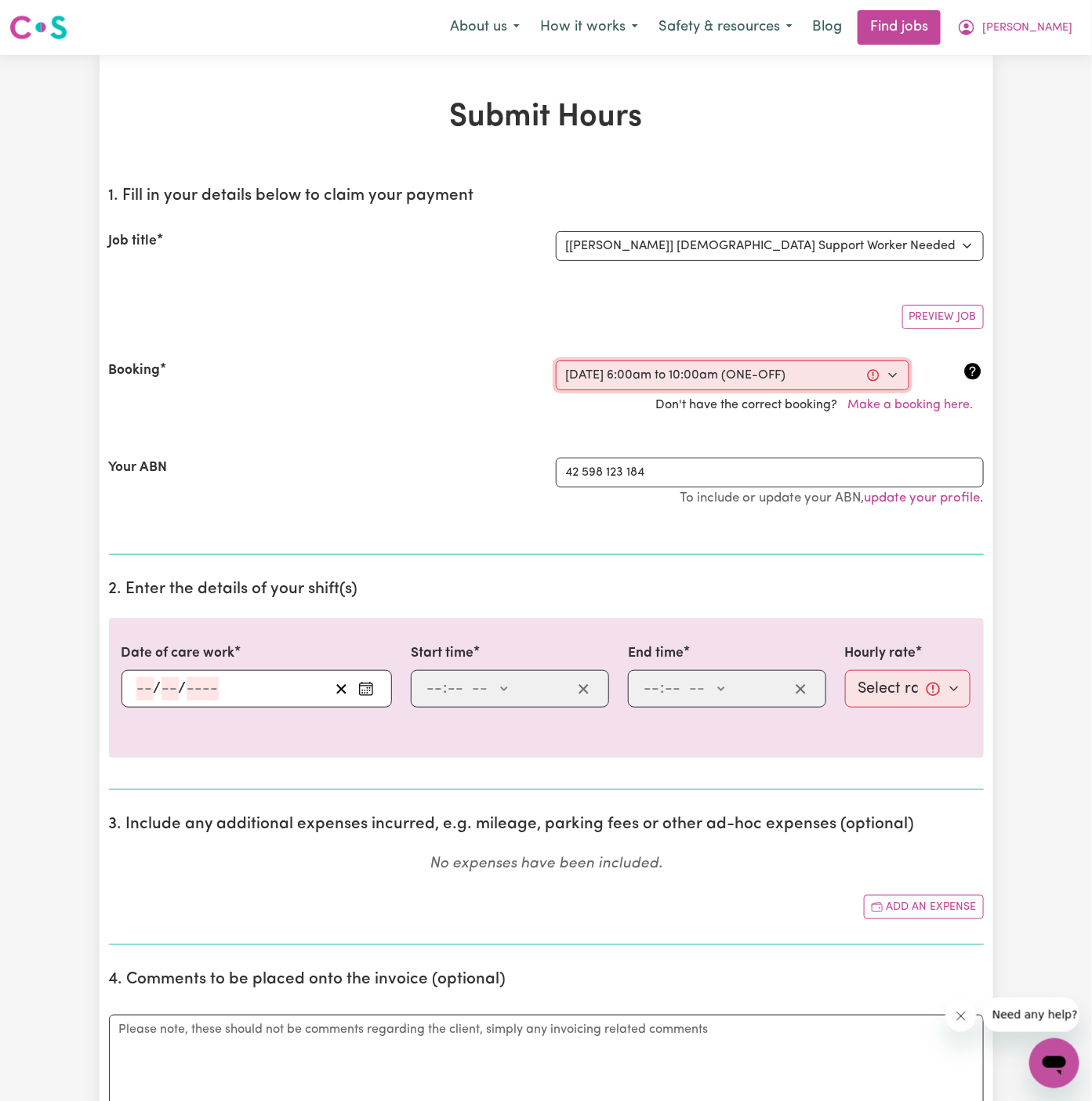
type input "9"
type input "2025"
type input "06:00"
type input "6"
type input "0"
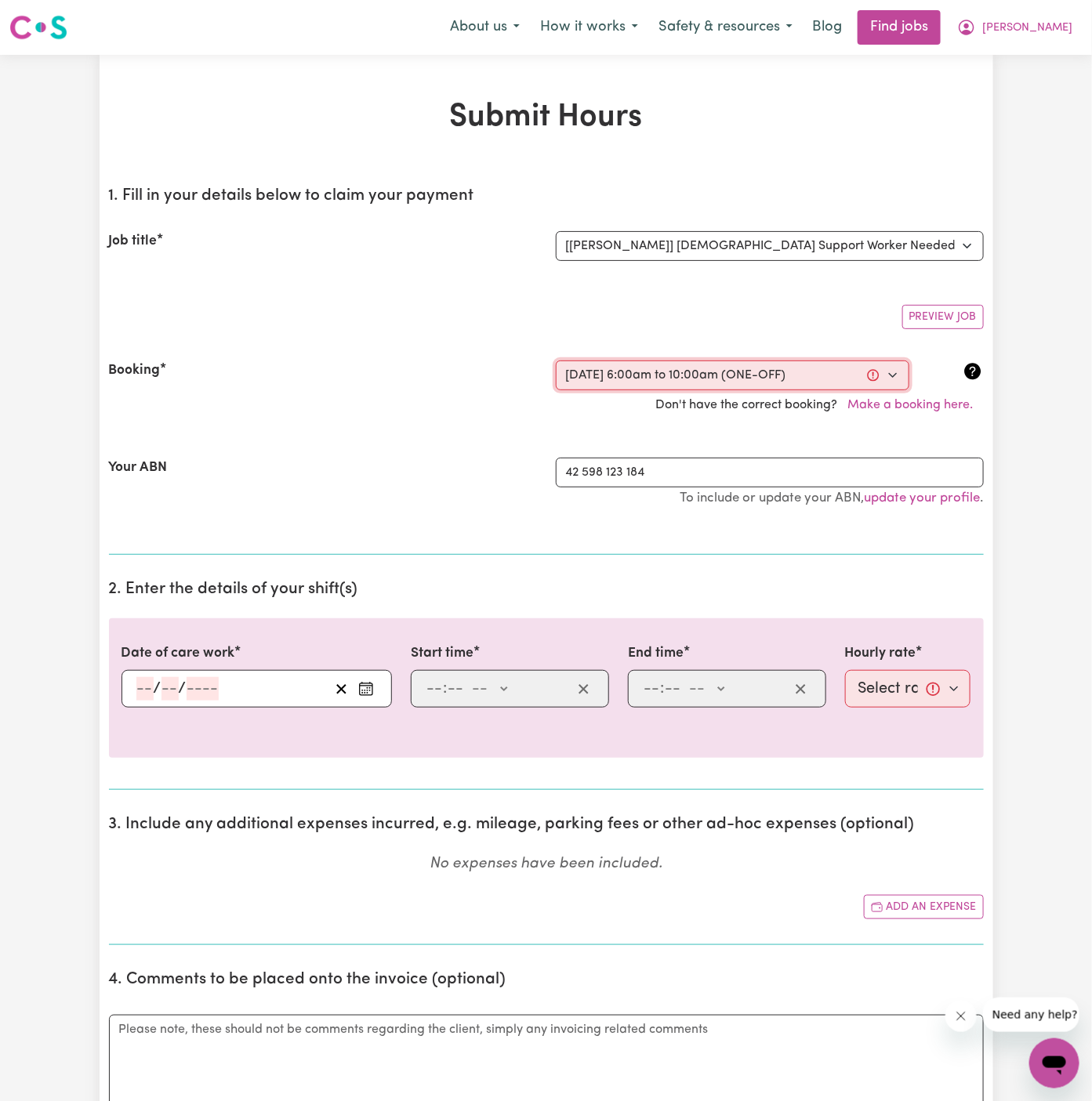
select select "am"
type input "10:00"
type input "10"
type input "0"
select select "am"
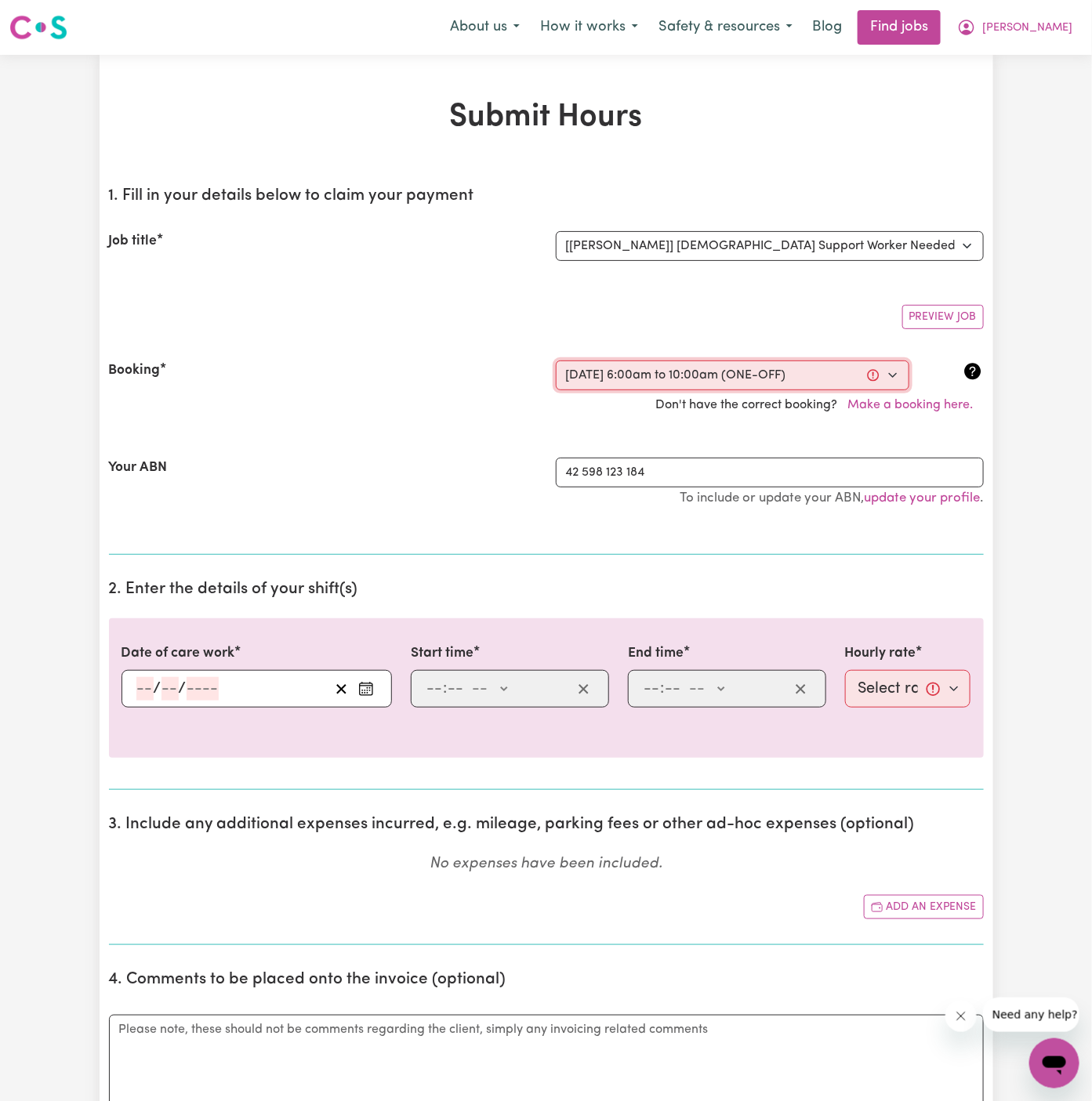
select select "45-Weekday"
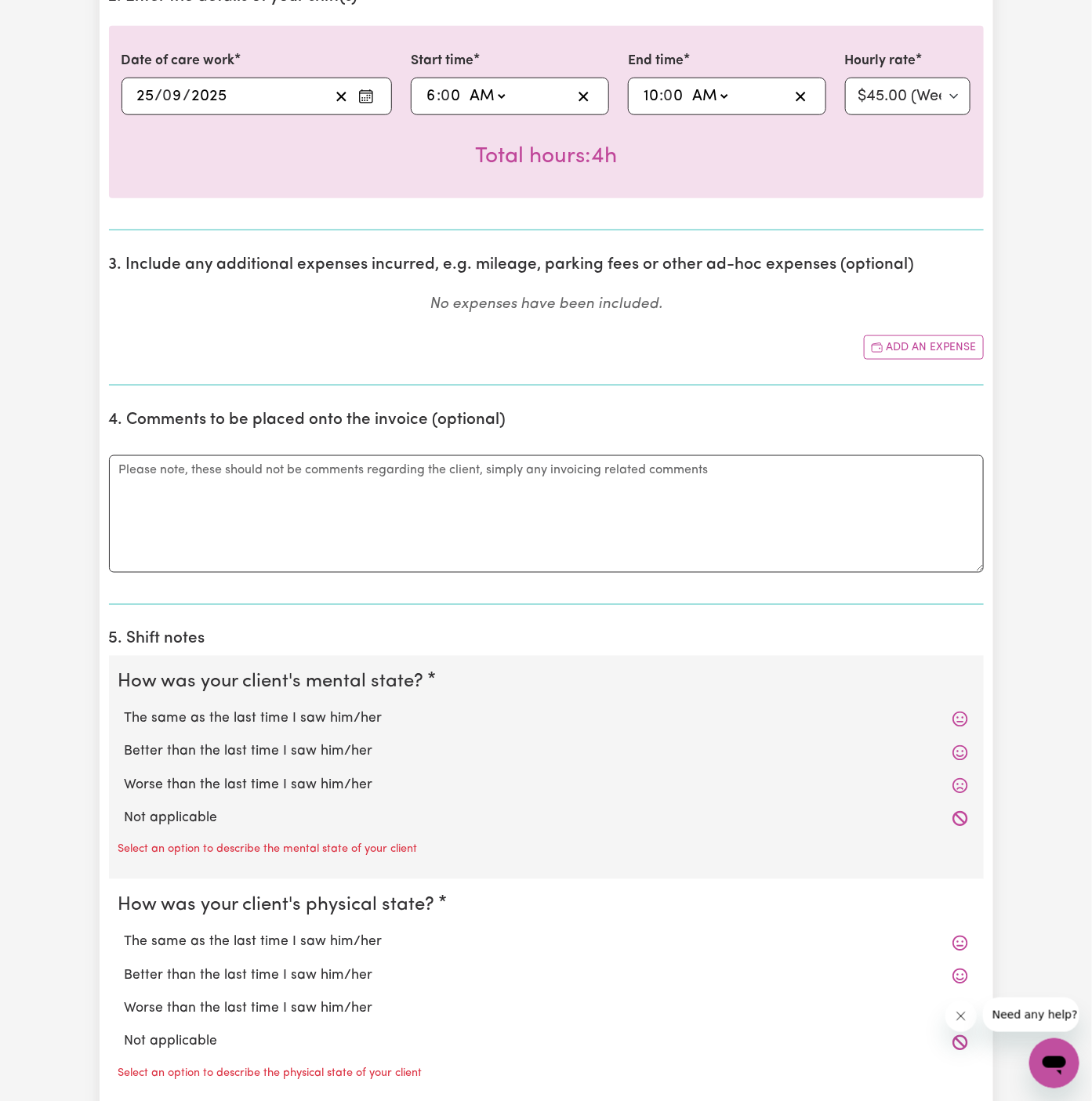
scroll to position [637, 0]
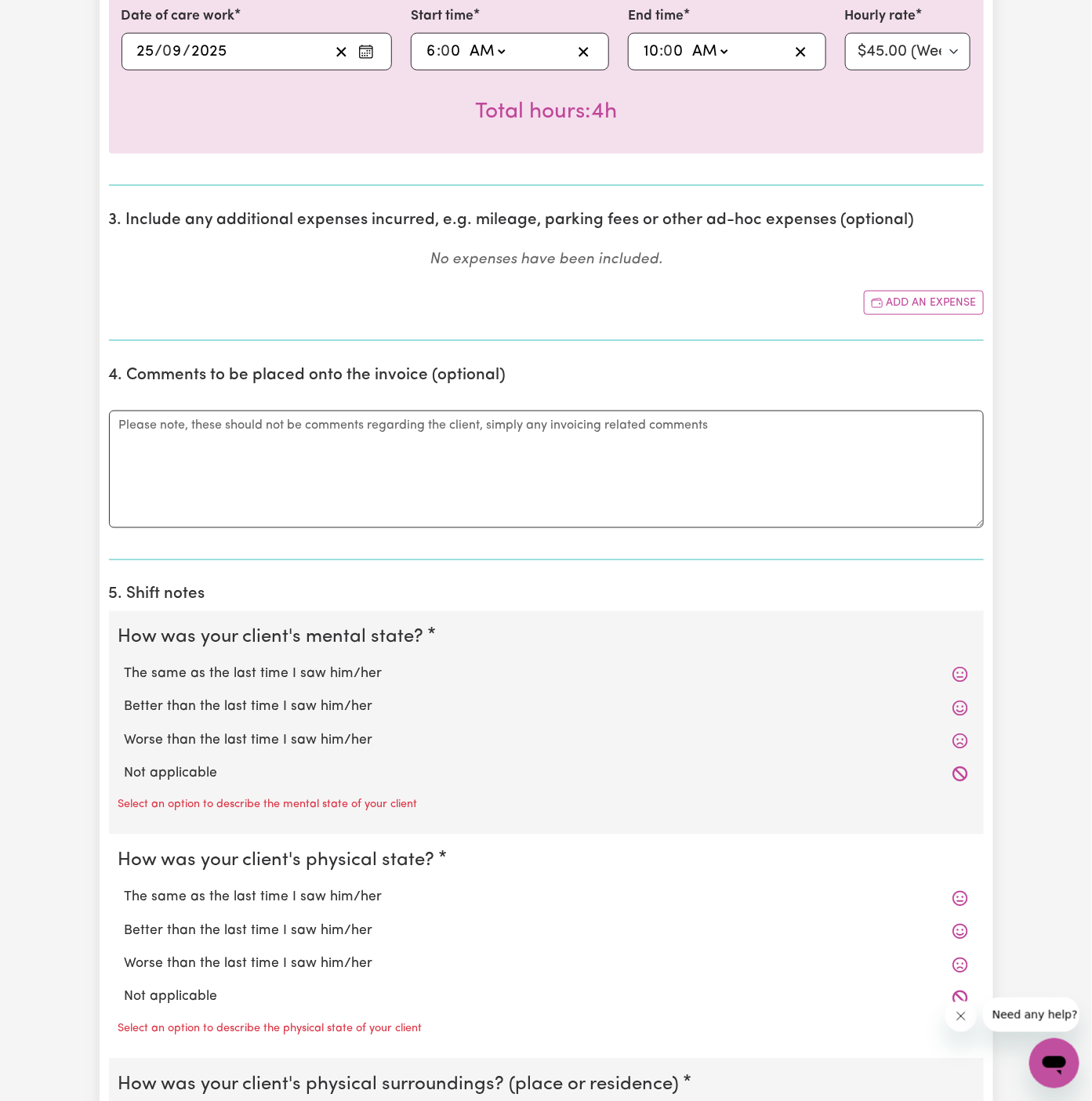
click at [241, 778] on label "Not applicable" at bounding box center [546, 774] width 843 height 20
click at [125, 765] on input "Not applicable" at bounding box center [124, 764] width 1 height 1
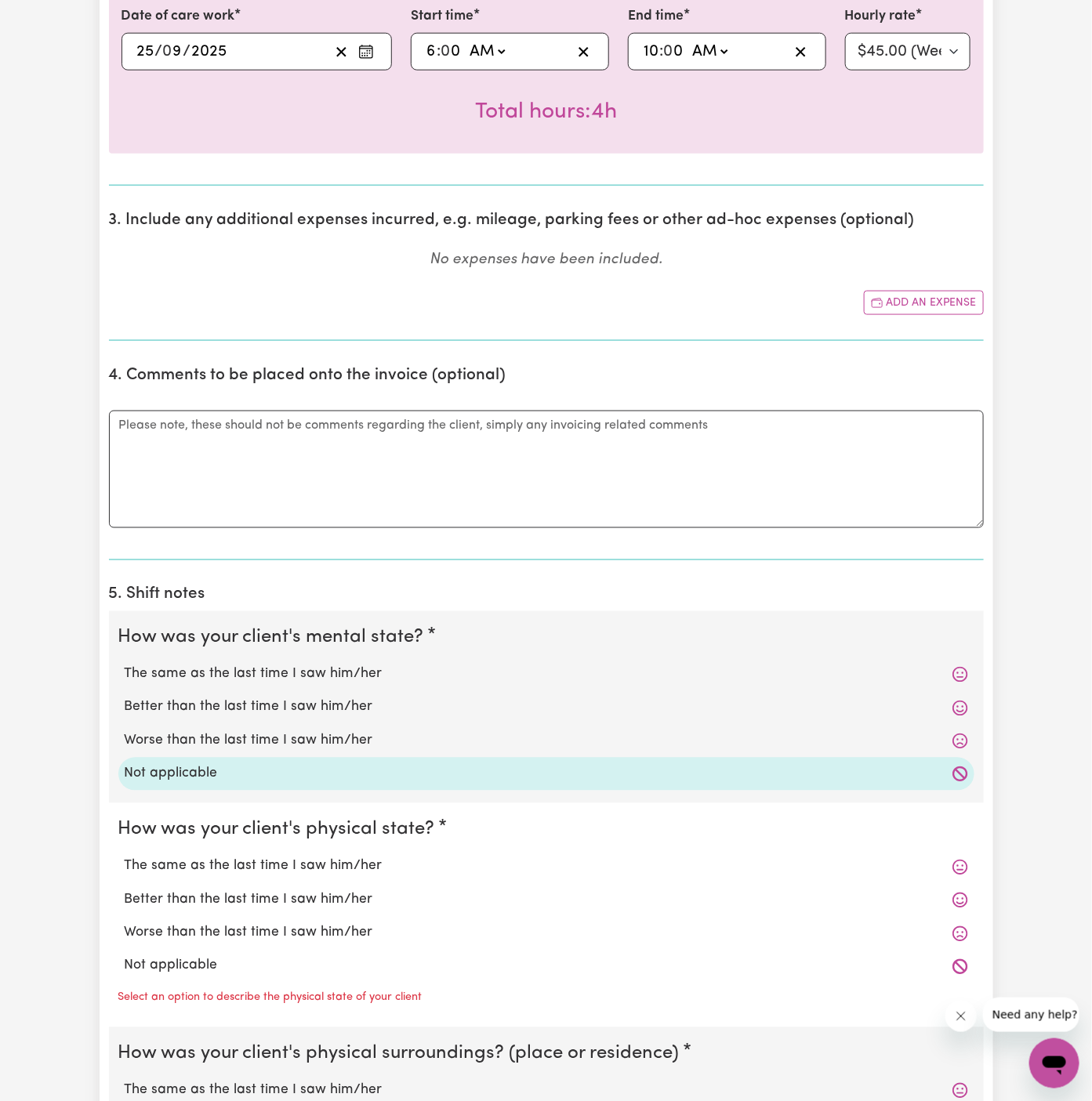
click at [206, 970] on label "Not applicable" at bounding box center [546, 966] width 843 height 20
click at [125, 957] on input "Not applicable" at bounding box center [124, 956] width 1 height 1
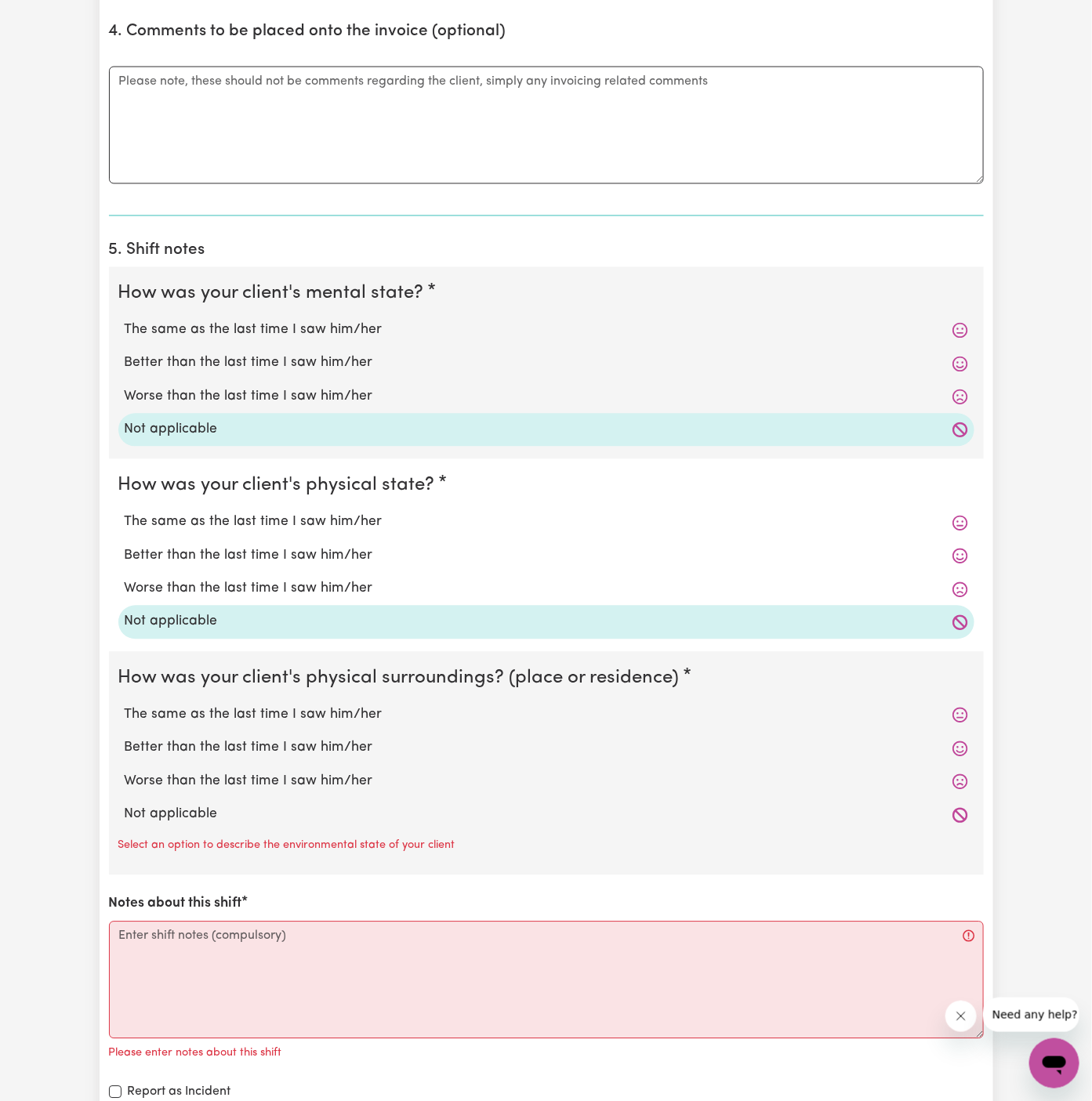
scroll to position [1103, 0]
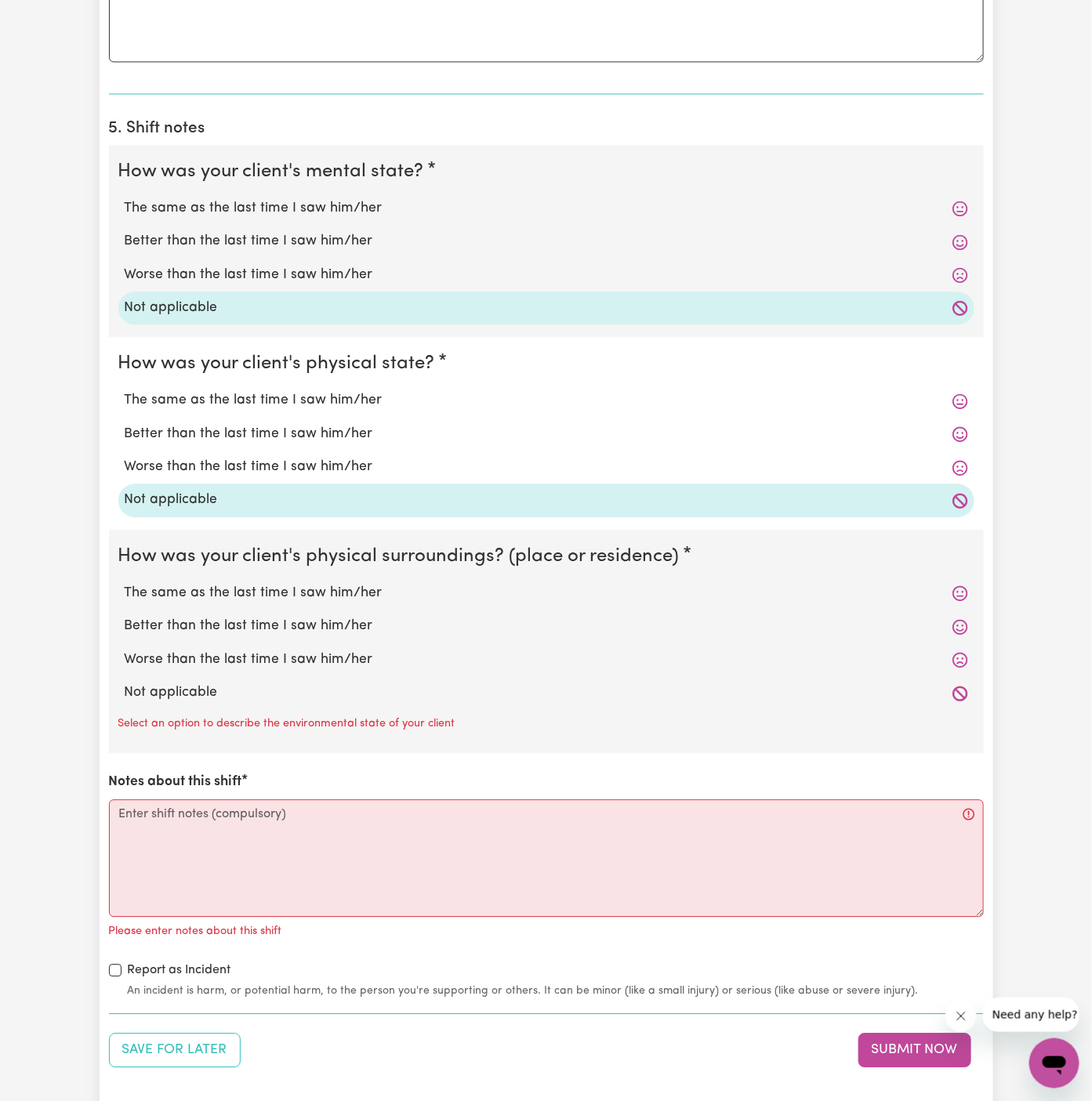
click at [277, 687] on label "Not applicable" at bounding box center [546, 692] width 843 height 20
click at [125, 683] on input "Not applicable" at bounding box center [124, 682] width 1 height 1
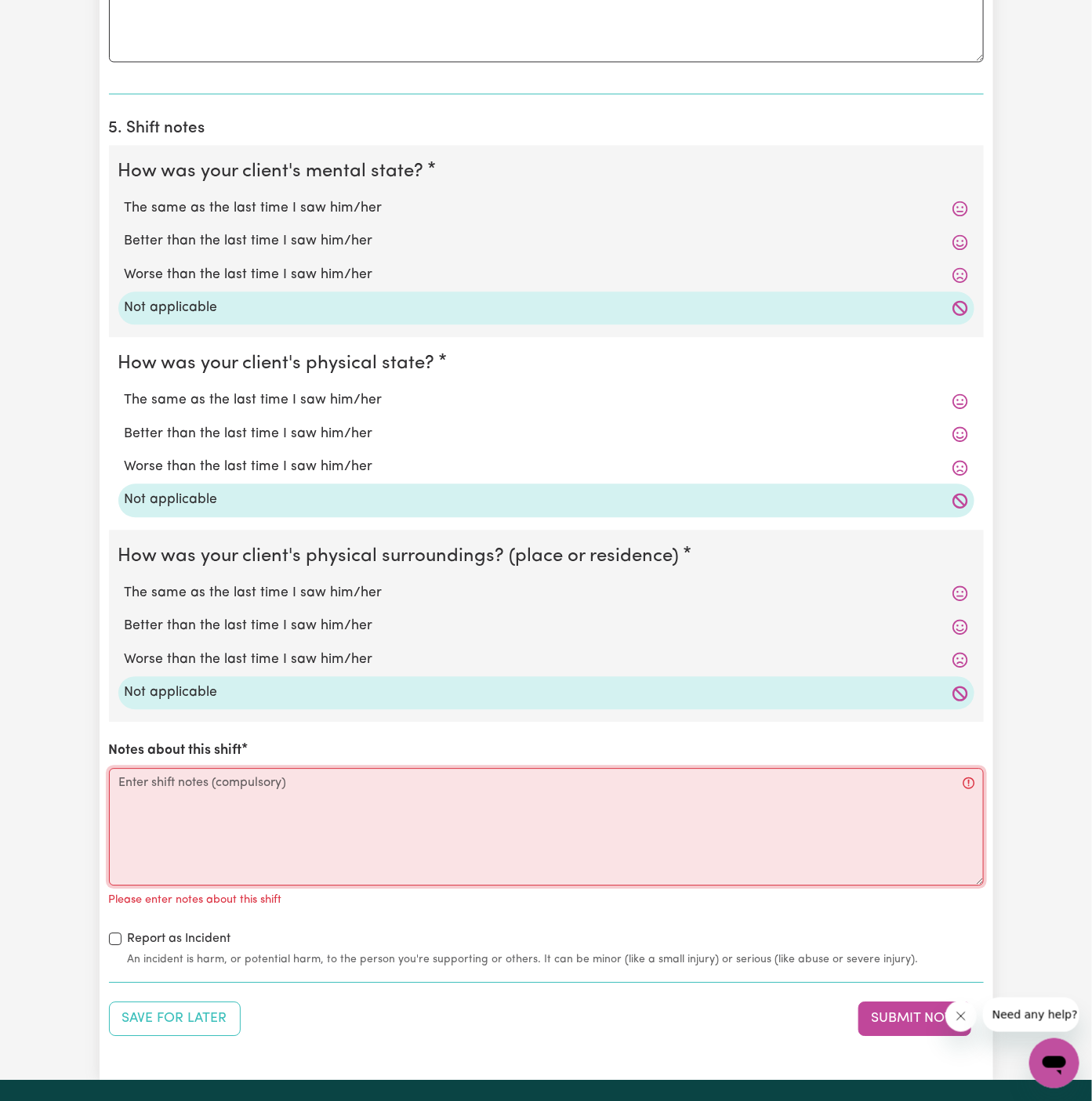
click at [296, 801] on textarea "Notes about this shift" at bounding box center [546, 827] width 875 height 118
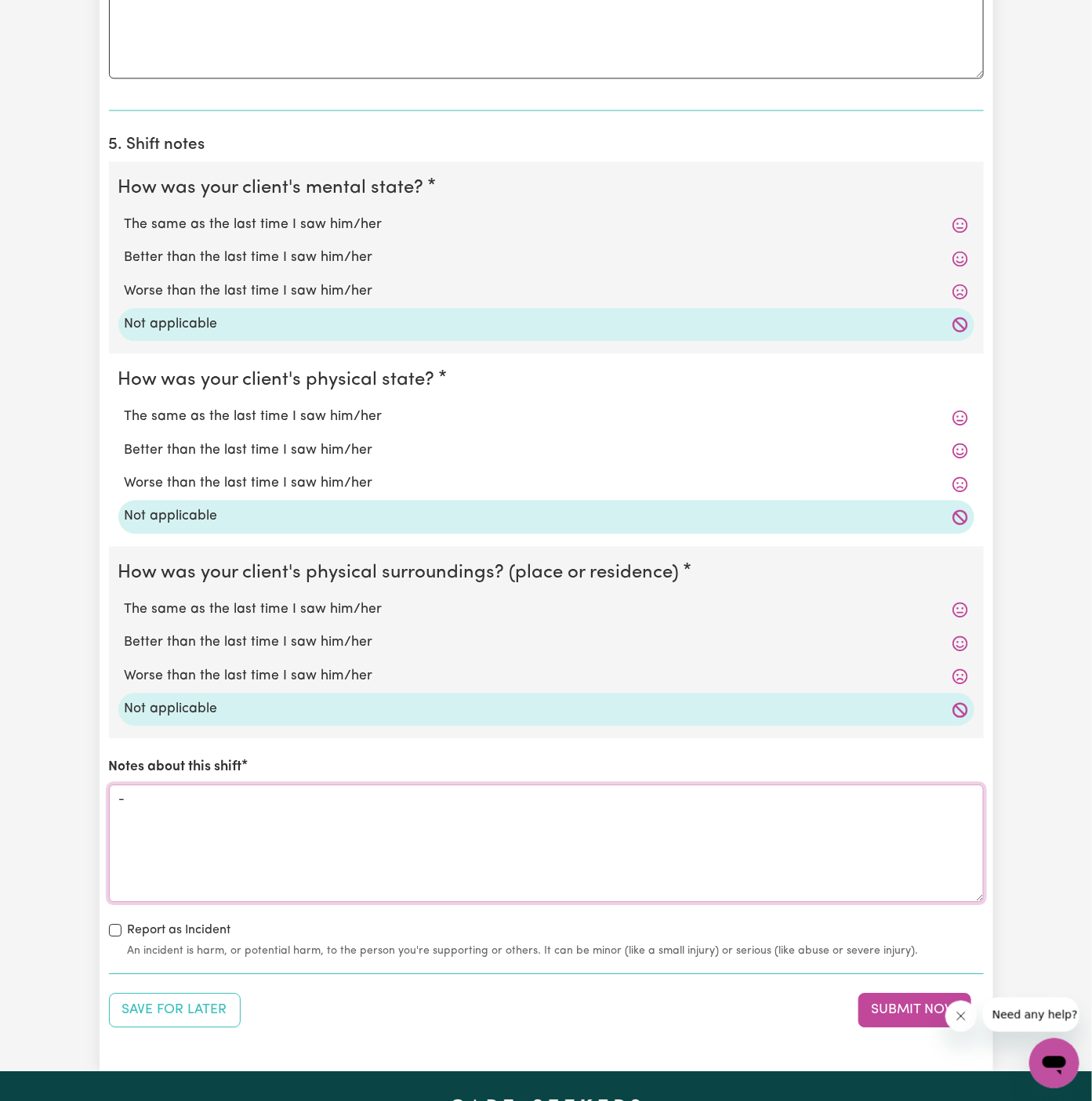
scroll to position [1120, 0]
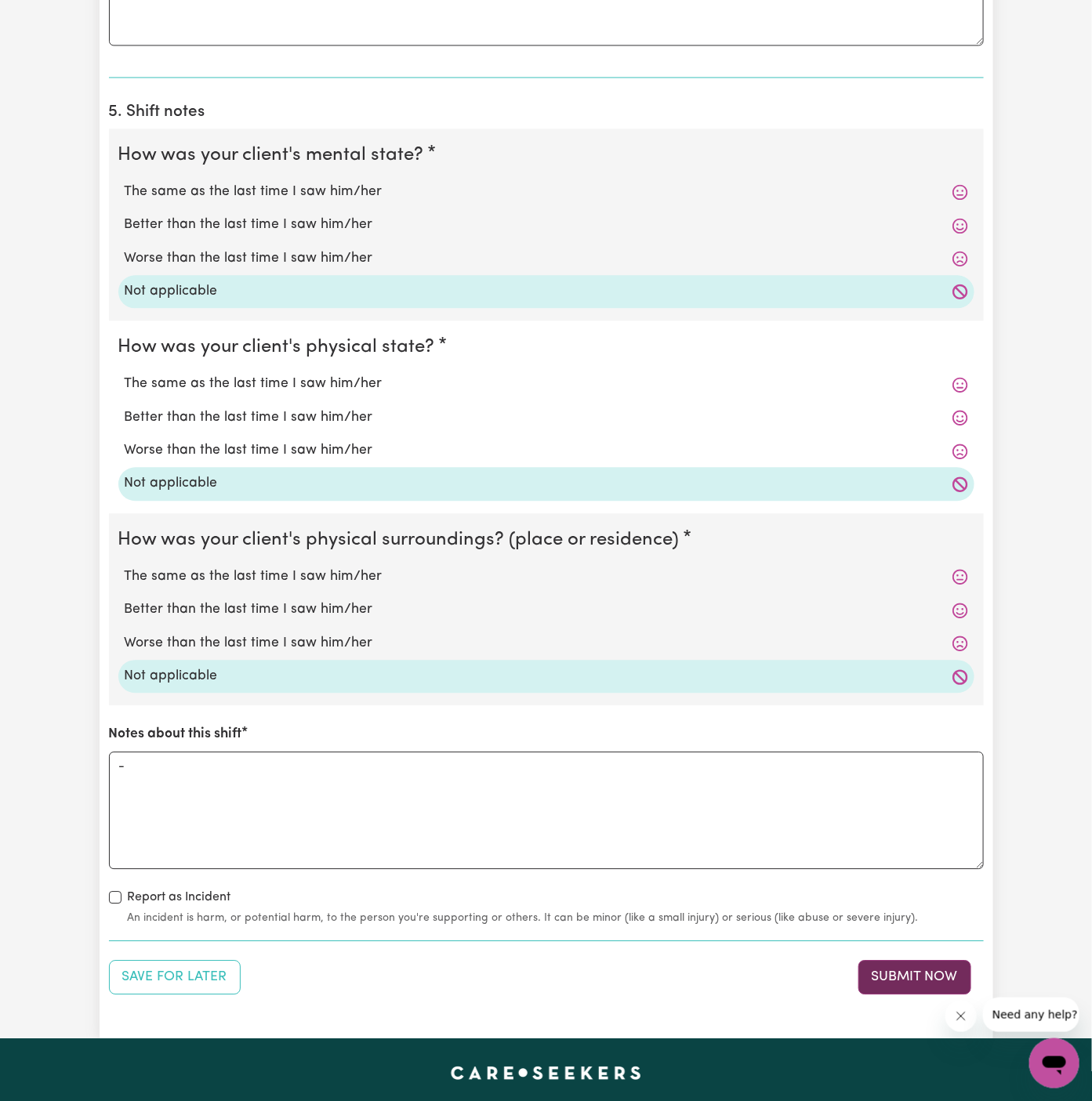
click at [919, 960] on button "Submit Now" at bounding box center [914, 977] width 113 height 35
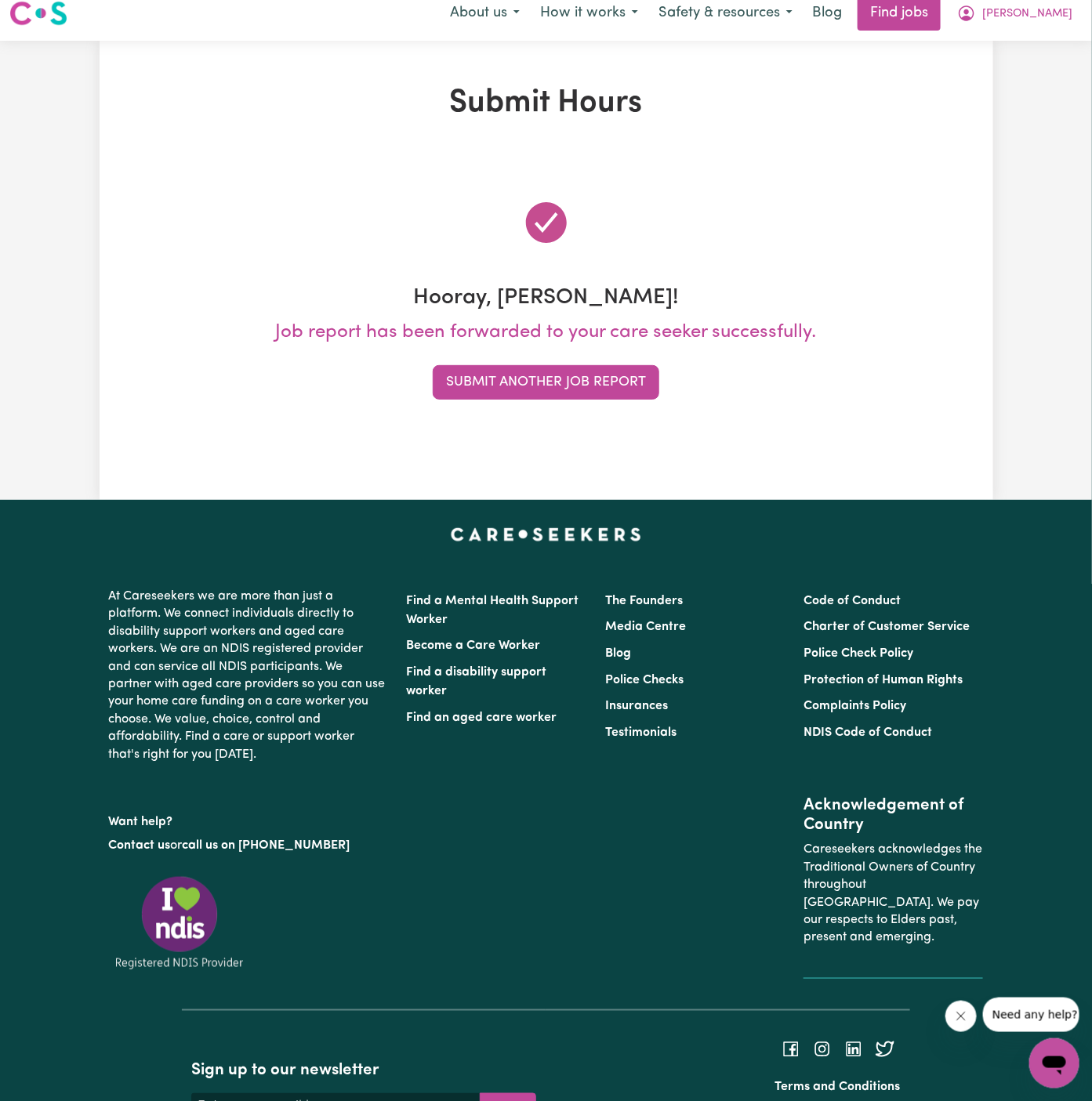
scroll to position [0, 0]
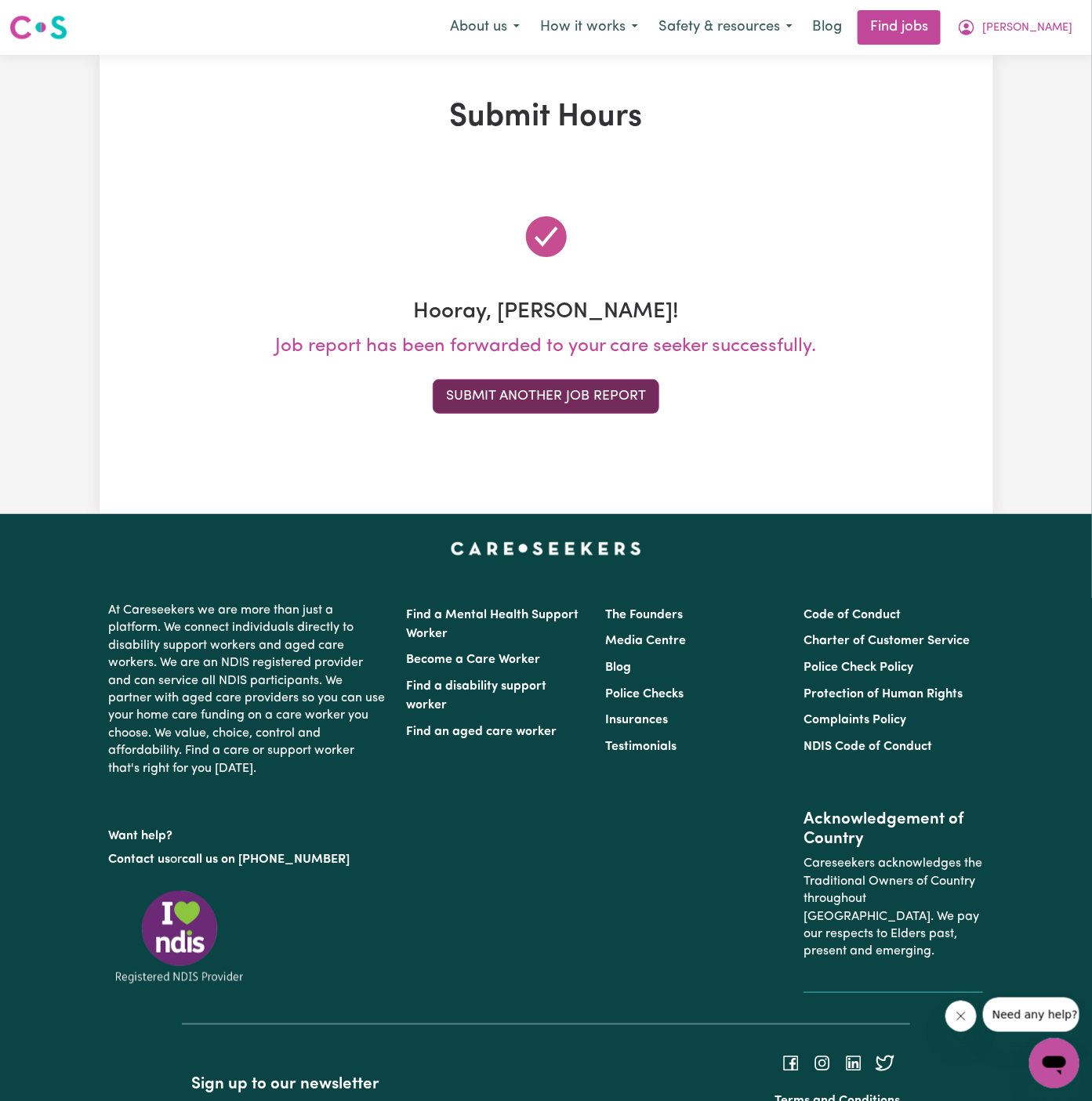
click at [567, 403] on button "Submit Another Job Report" at bounding box center [546, 396] width 226 height 35
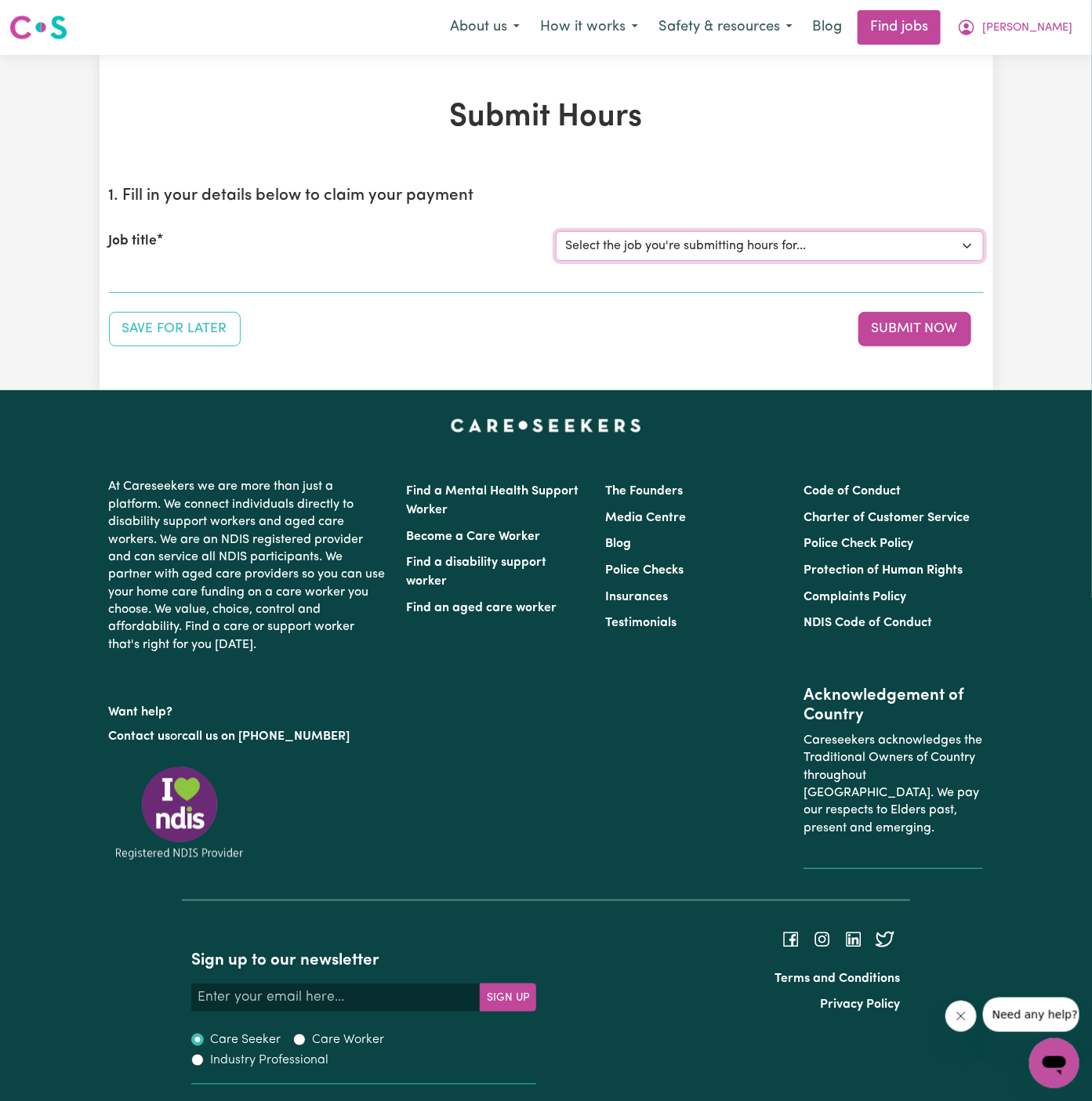
click at [760, 239] on select "Select the job you're submitting hours for... [Daryl Richardson] Female Support…" at bounding box center [770, 246] width 428 height 30
click at [556, 231] on select "Select the job you're submitting hours for... [Daryl Richardson] Female Support…" at bounding box center [770, 246] width 428 height 30
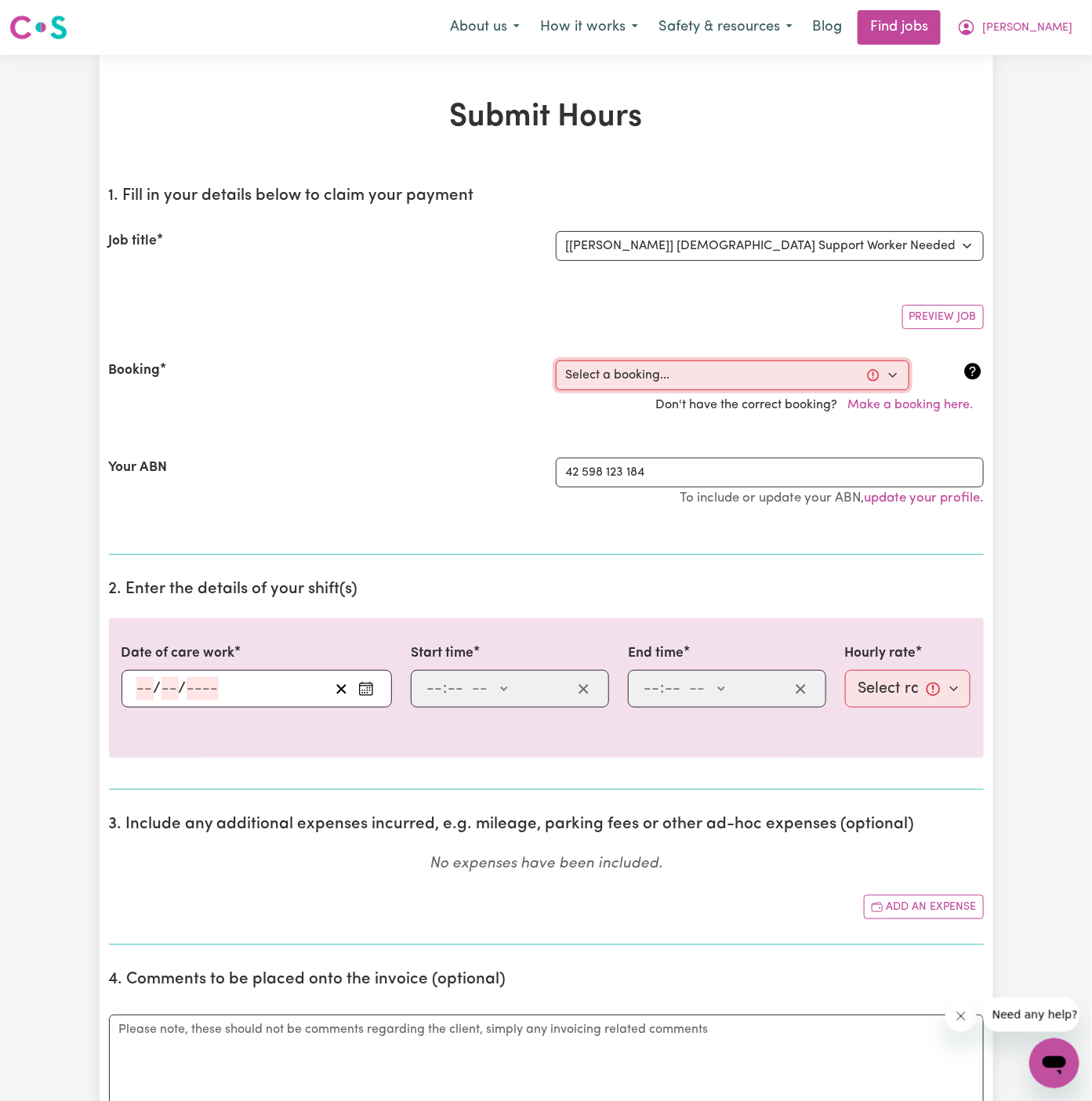
click at [654, 378] on select "Select a booking... Wed, September 24, 2025 - 5:30pm to 8:00pm (ONE-OFF) Wed, S…" at bounding box center [733, 375] width 353 height 30
click at [743, 366] on select "Select a booking... Wed, September 24, 2025 - 5:30pm to 8:00pm (ONE-OFF) Wed, S…" at bounding box center [733, 375] width 353 height 30
click at [556, 361] on select "Select a booking... Wed, September 24, 2025 - 5:30pm to 8:00pm (ONE-OFF) Wed, S…" at bounding box center [733, 375] width 353 height 30
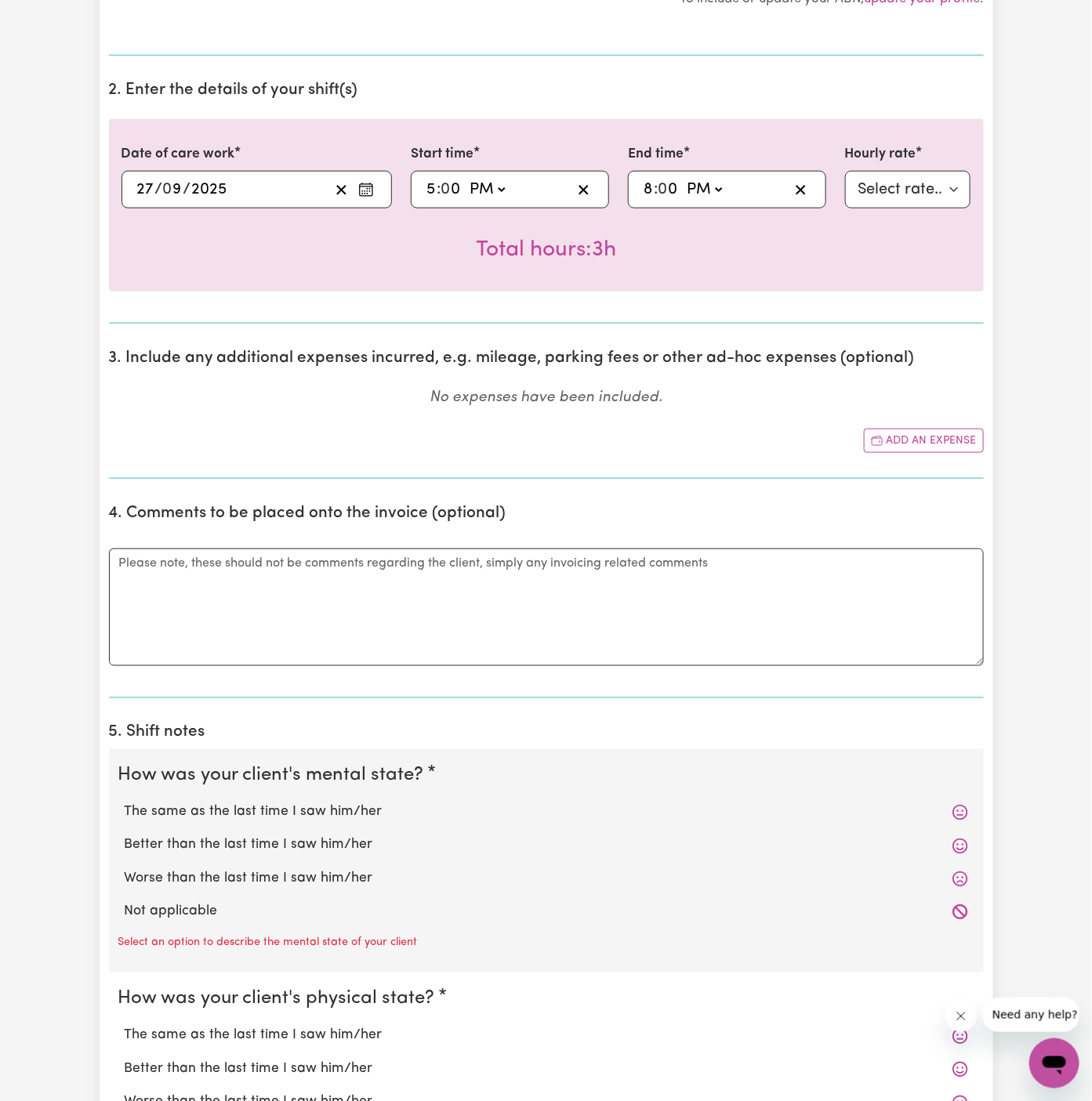
scroll to position [668, 0]
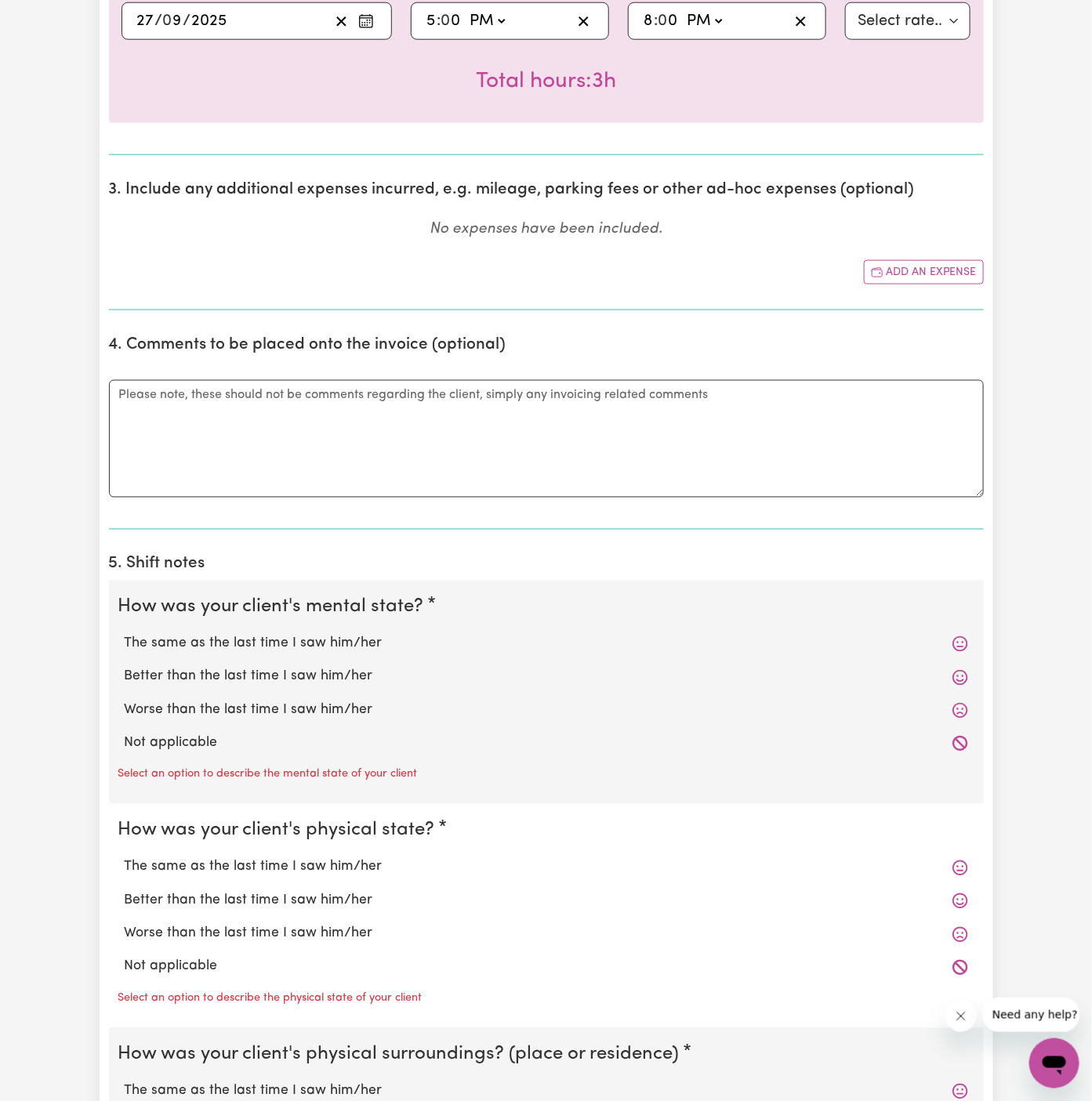
click at [242, 744] on label "Not applicable" at bounding box center [546, 743] width 843 height 20
click at [125, 734] on input "Not applicable" at bounding box center [124, 733] width 1 height 1
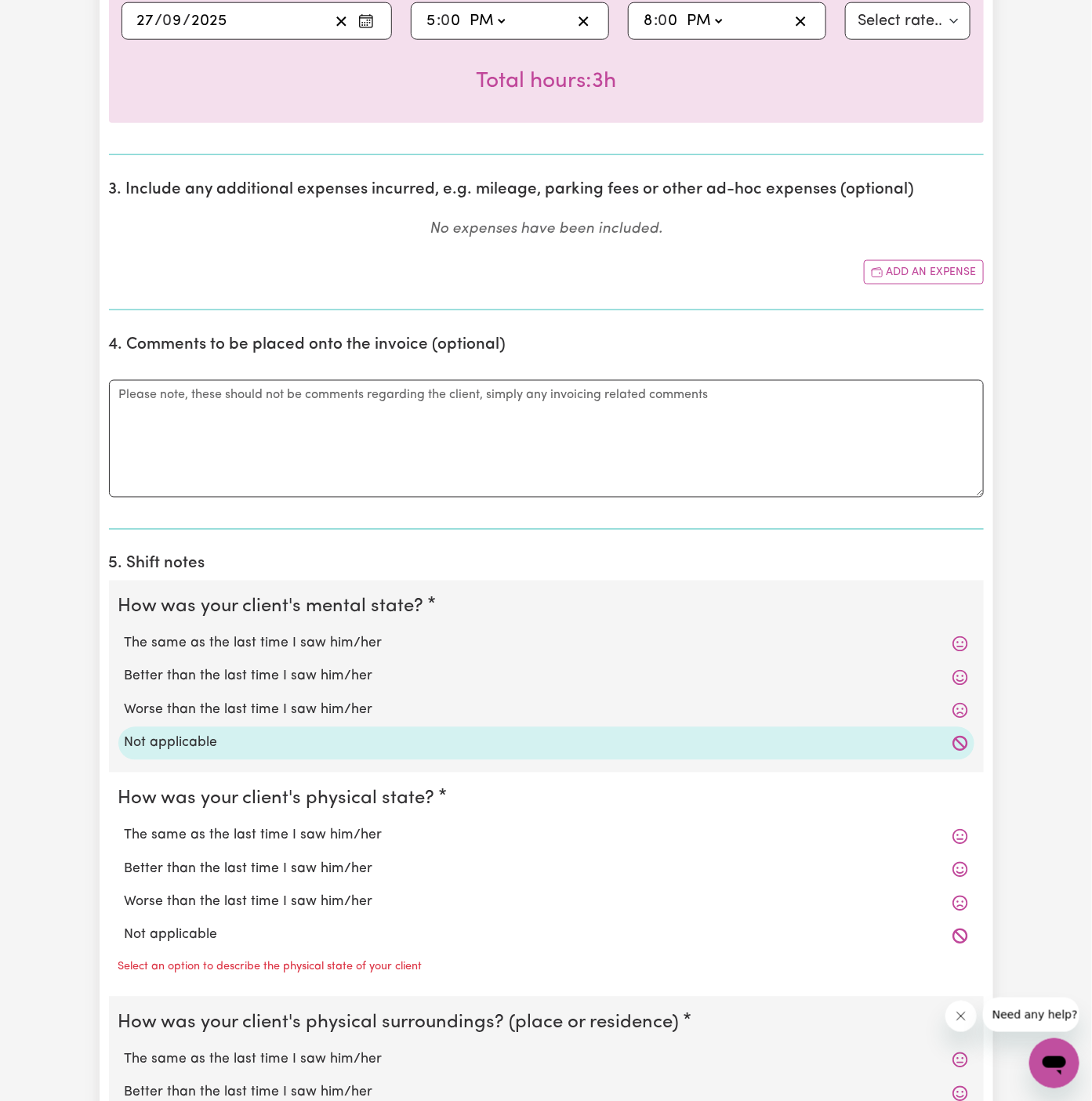
click at [229, 940] on label "Not applicable" at bounding box center [546, 936] width 843 height 20
click at [125, 926] on input "Not applicable" at bounding box center [124, 925] width 1 height 1
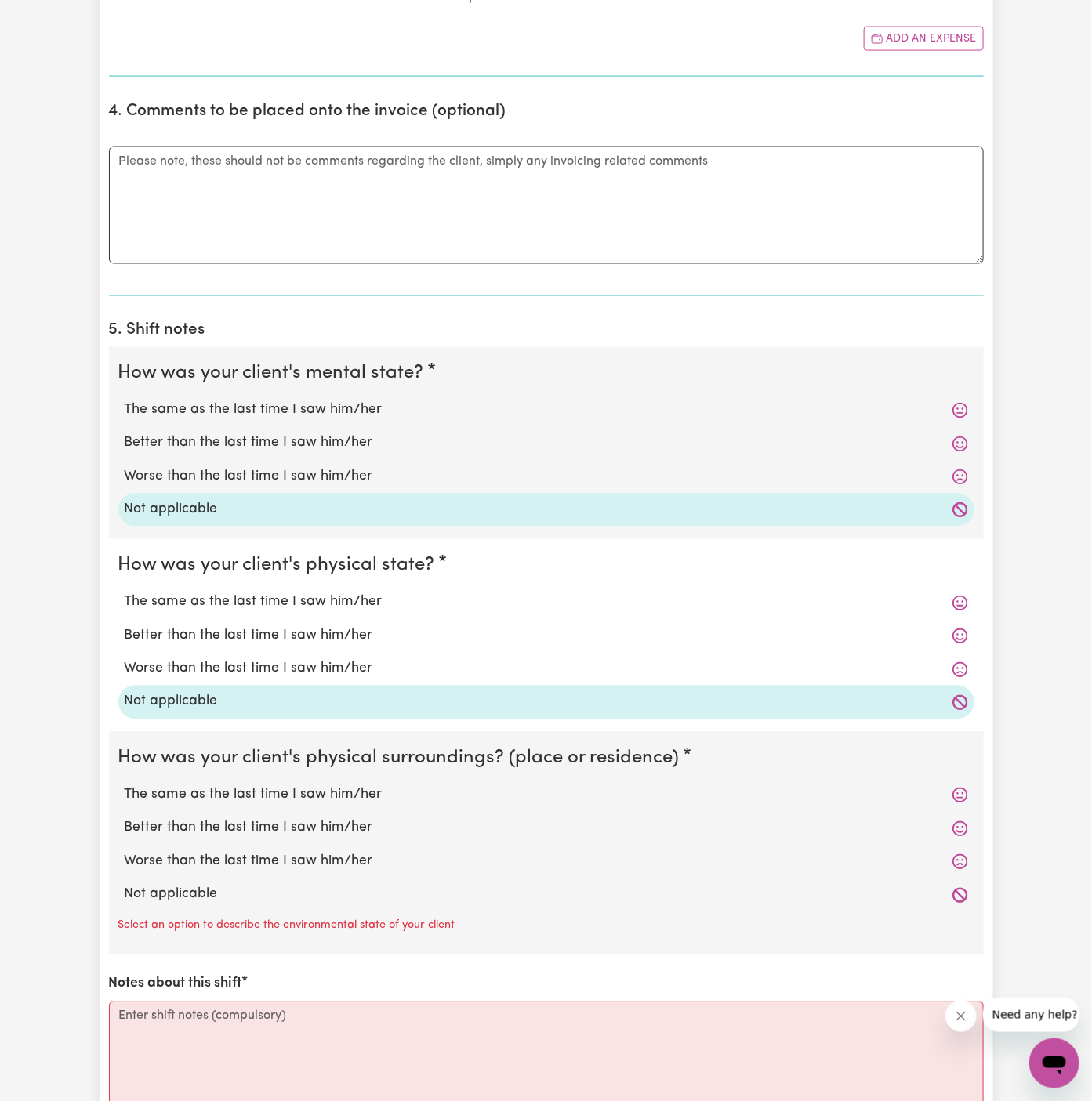
scroll to position [1091, 0]
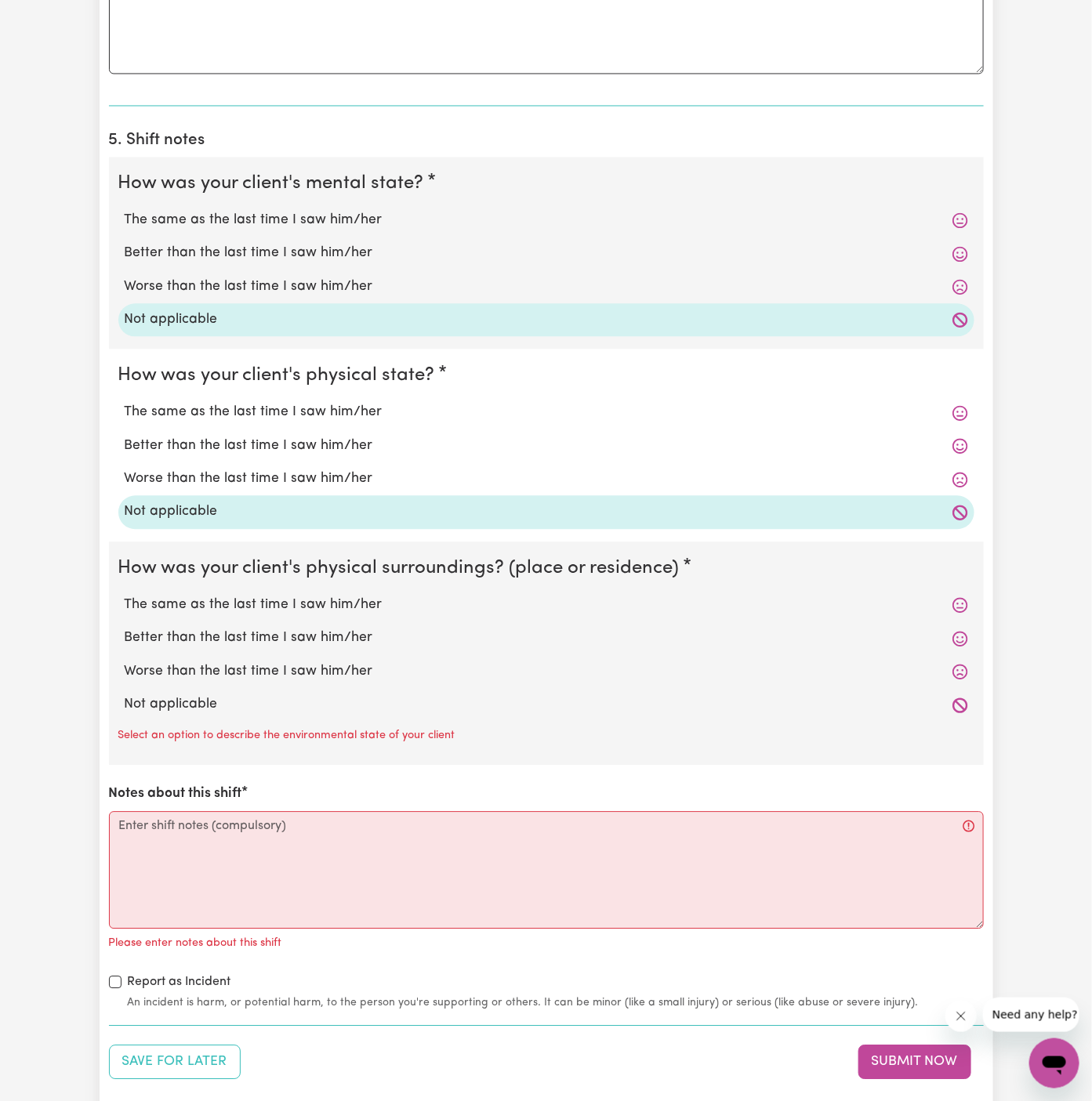
click at [283, 702] on label "Not applicable" at bounding box center [546, 705] width 843 height 20
click at [125, 696] on input "Not applicable" at bounding box center [124, 695] width 1 height 1
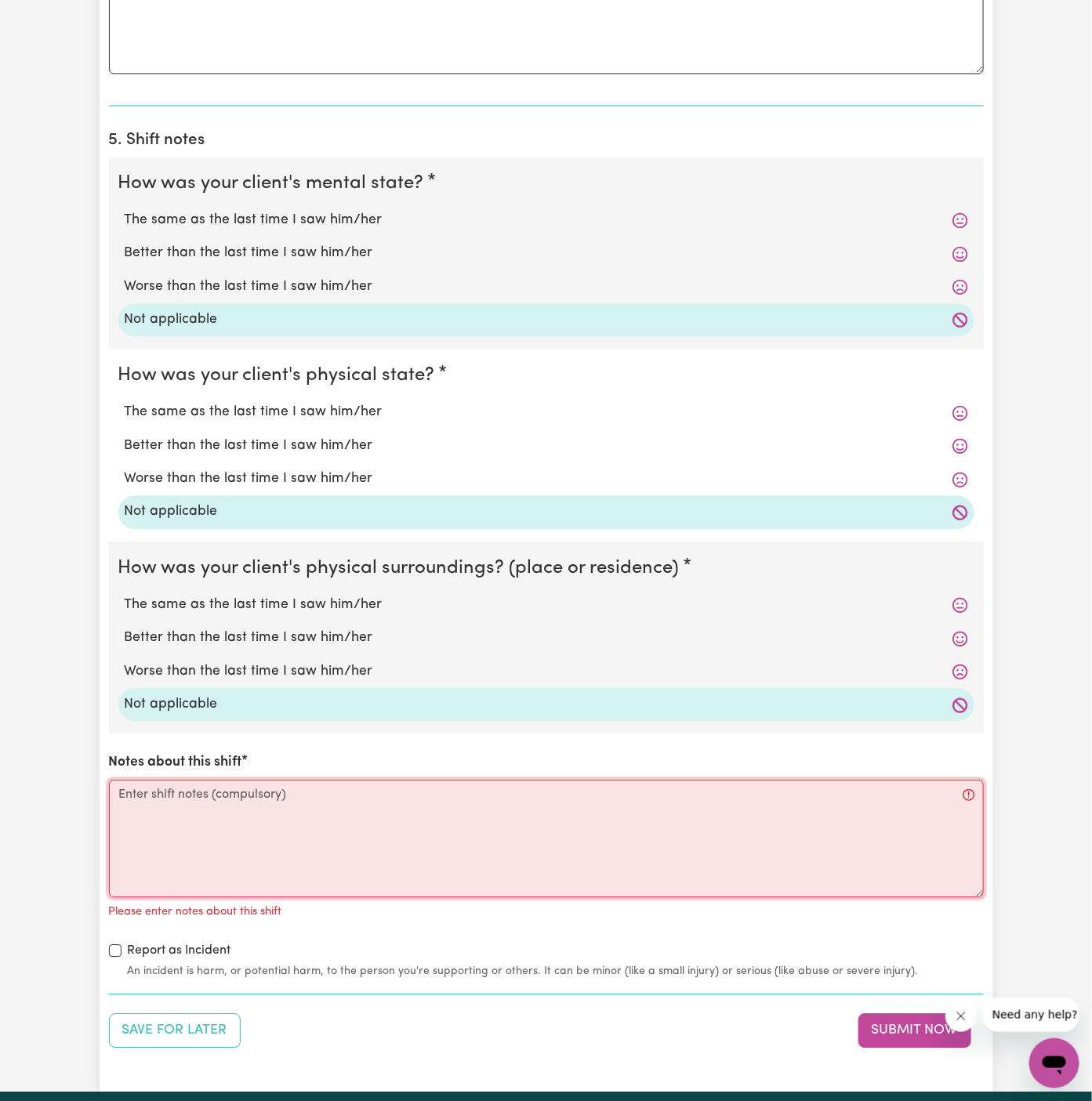
click at [327, 858] on textarea "Notes about this shift" at bounding box center [546, 839] width 875 height 118
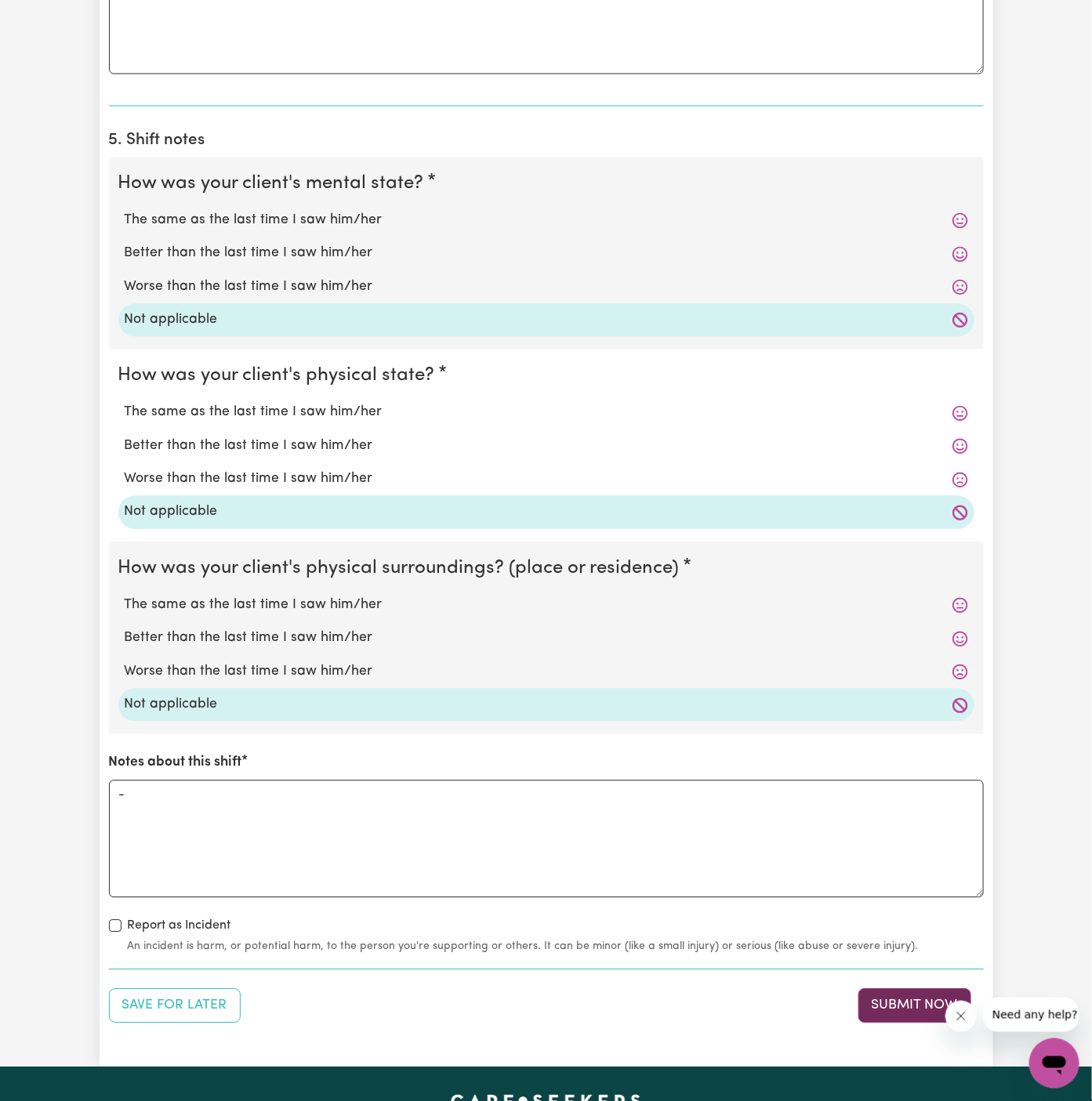
click at [885, 1007] on button "Submit Now" at bounding box center [914, 1006] width 113 height 35
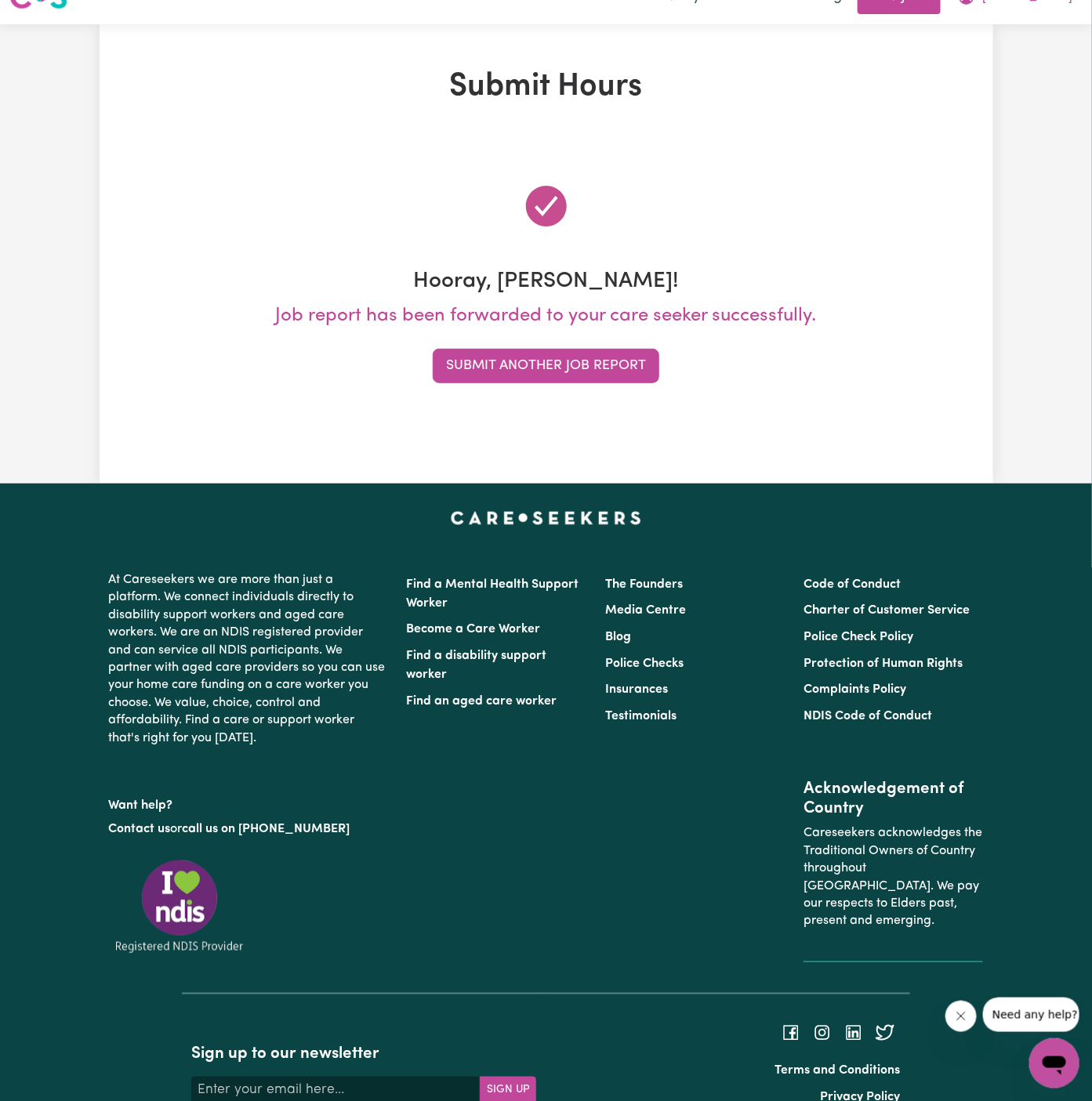
scroll to position [0, 0]
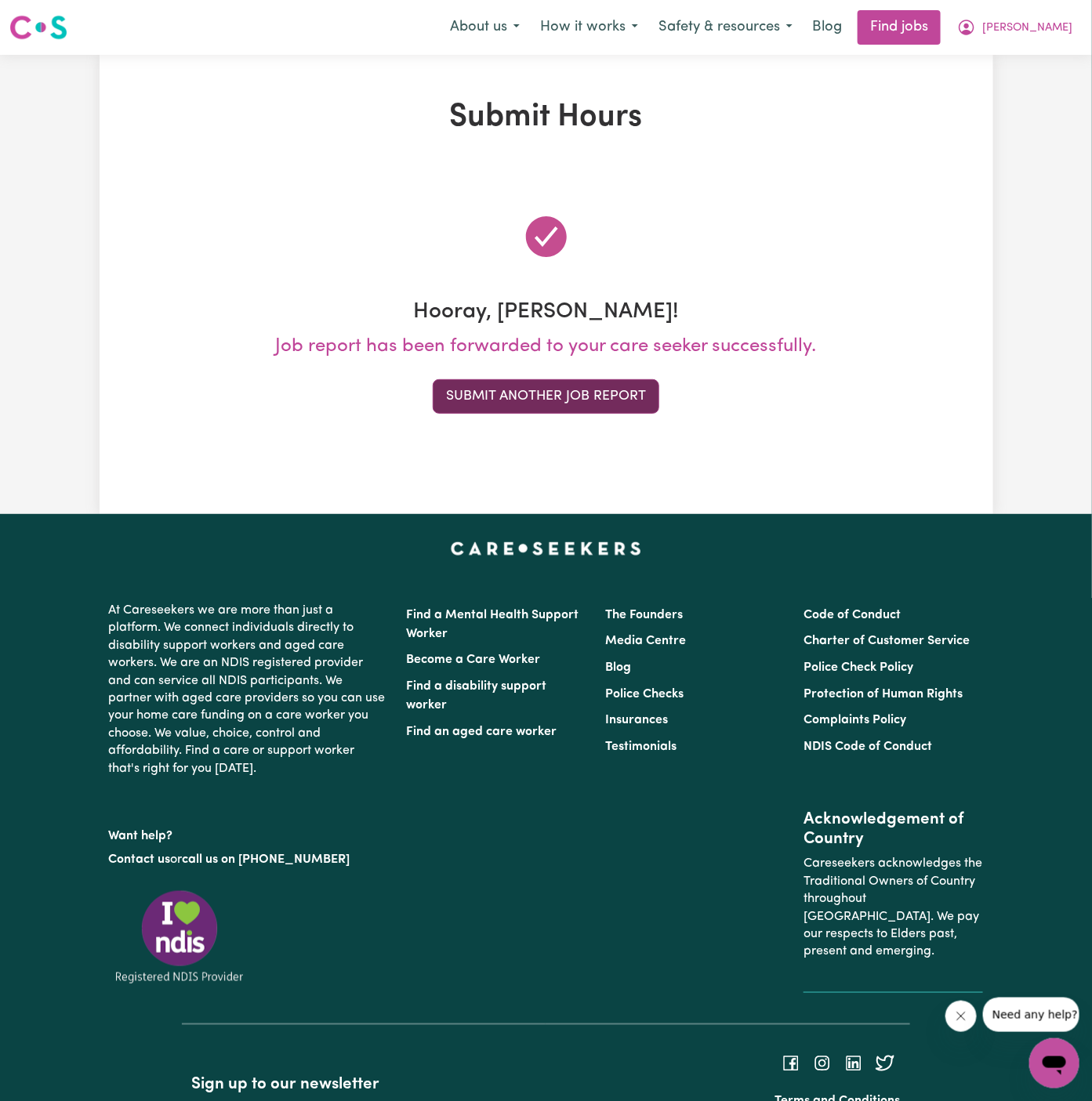
click at [571, 388] on button "Submit Another Job Report" at bounding box center [546, 396] width 226 height 35
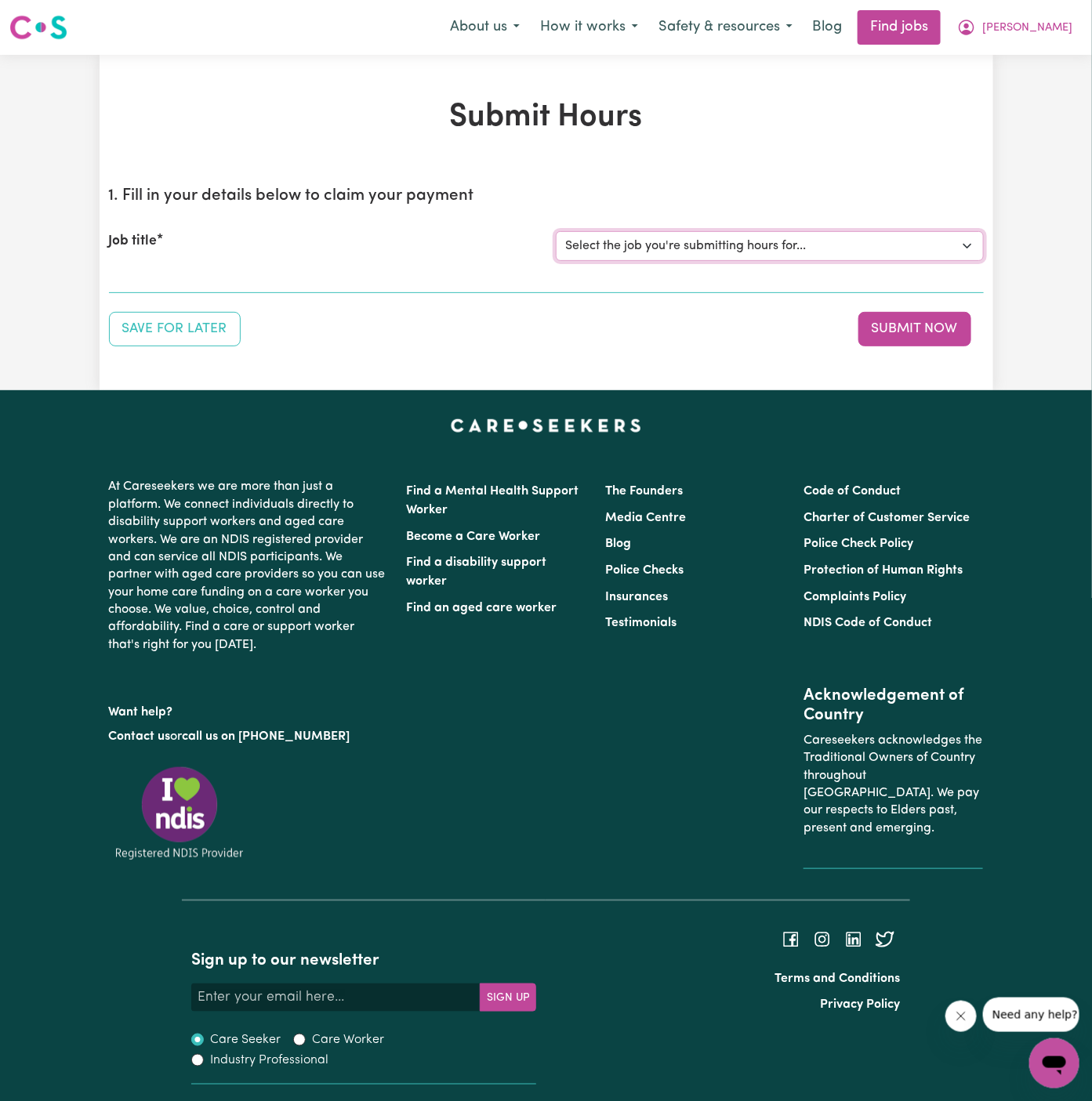
click at [718, 241] on select "Select the job you're submitting hours for... [Daryl Richardson] Female Support…" at bounding box center [770, 246] width 428 height 30
click at [556, 231] on select "Select the job you're submitting hours for... [Daryl Richardson] Female Support…" at bounding box center [770, 246] width 428 height 30
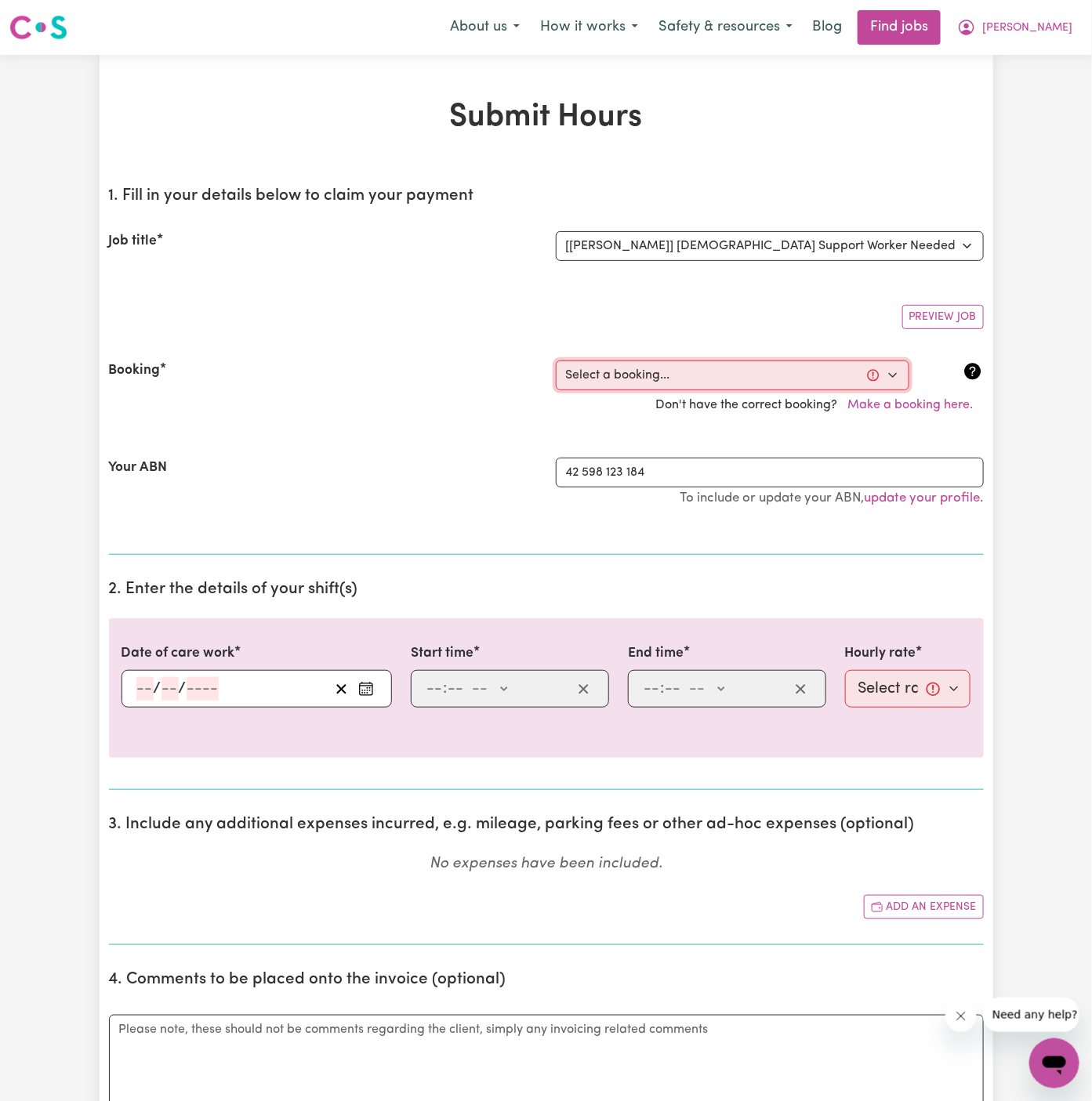
click at [674, 367] on select "Select a booking... Wed, September 24, 2025 - 5:30pm to 8:00pm (ONE-OFF) Wed, S…" at bounding box center [733, 375] width 353 height 30
click at [1034, 30] on span "Arpanpreet" at bounding box center [1027, 28] width 90 height 17
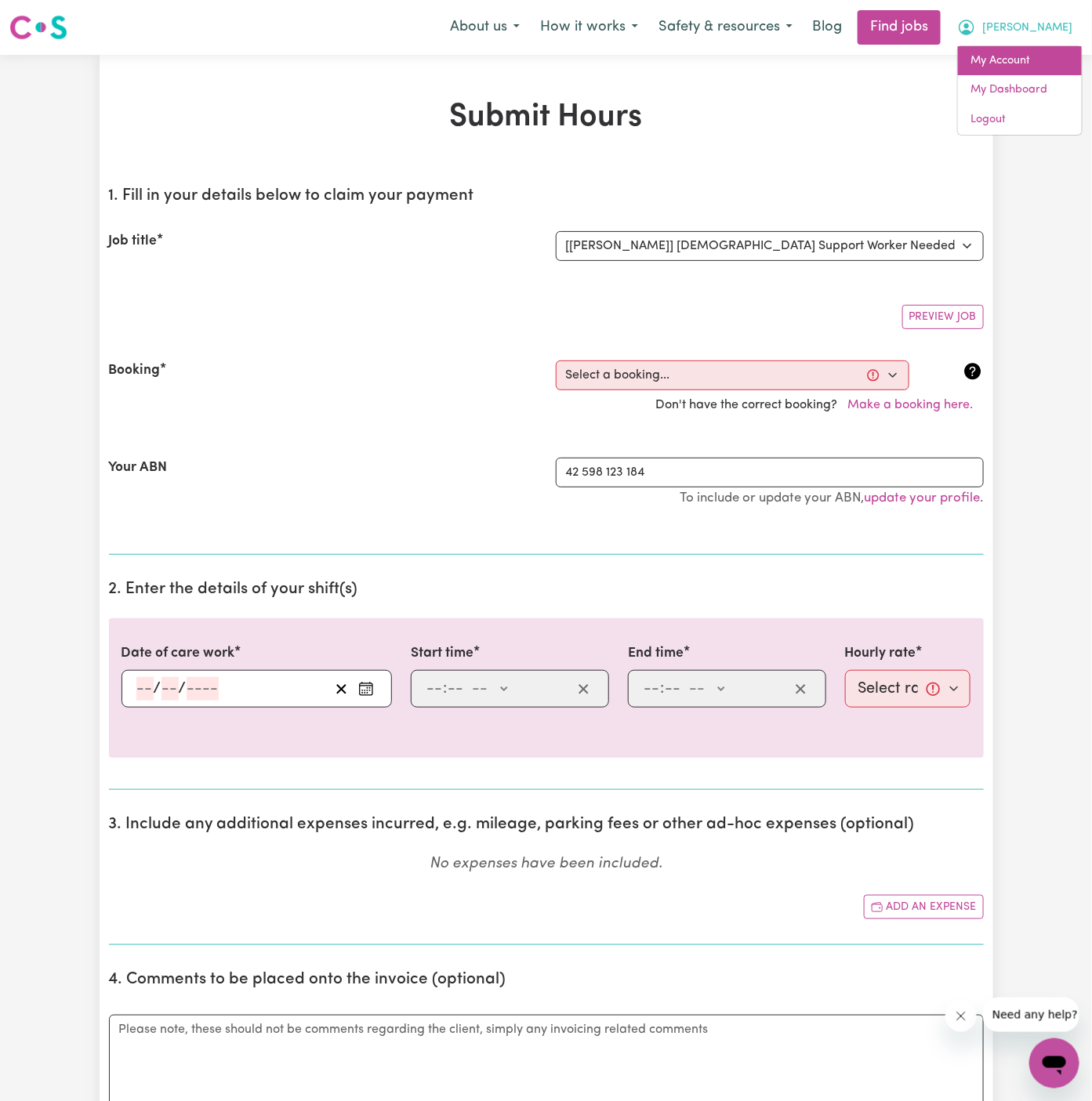
click at [1034, 53] on link "My Account" at bounding box center [1020, 61] width 124 height 30
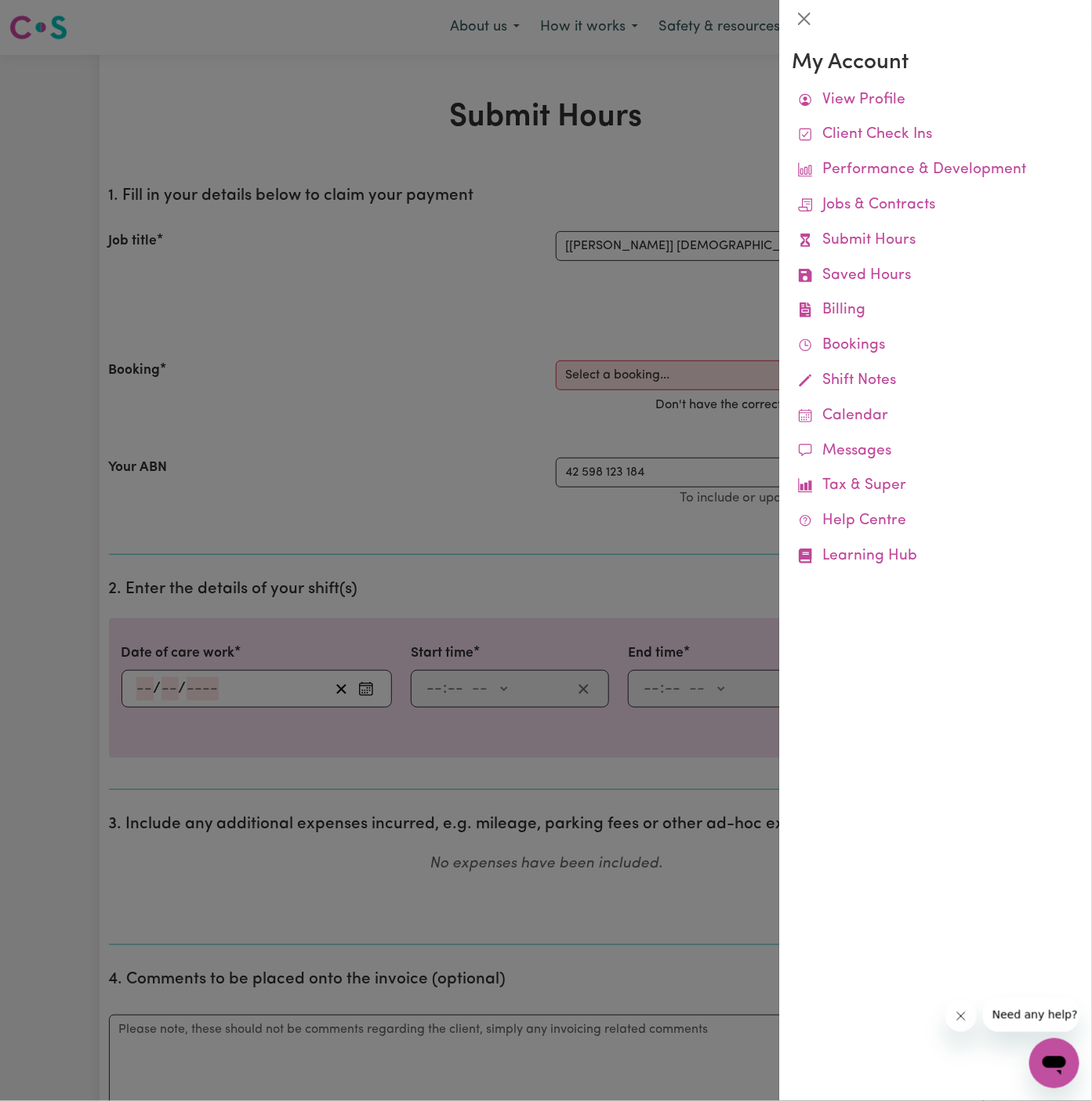
click at [619, 212] on div at bounding box center [546, 550] width 1092 height 1101
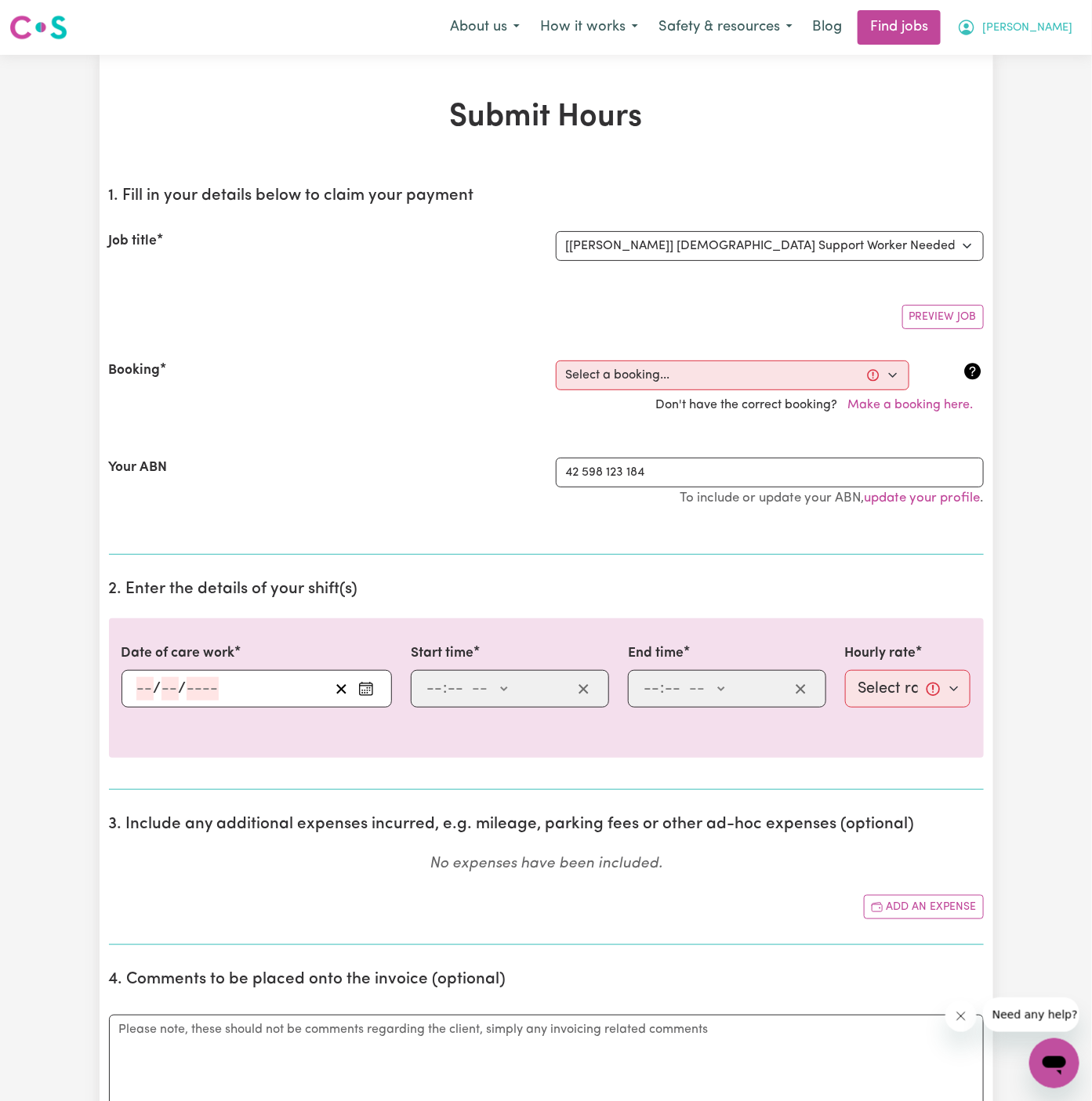
drag, startPoint x: 1060, startPoint y: 27, endPoint x: 1060, endPoint y: 36, distance: 9.0
click at [1060, 27] on span "Arpanpreet" at bounding box center [1027, 28] width 90 height 17
click at [1053, 105] on link "Logout" at bounding box center [1020, 120] width 124 height 30
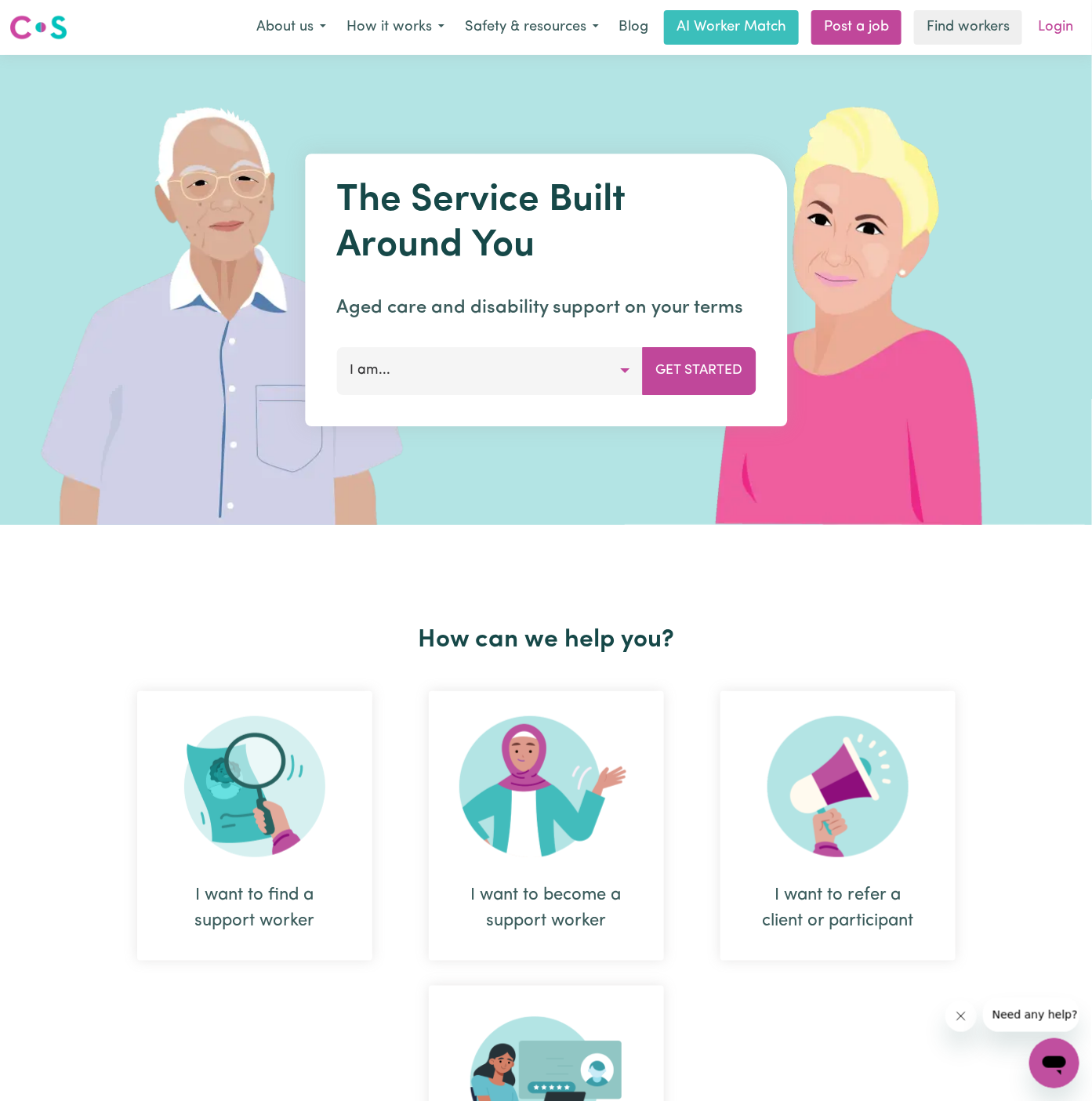
click at [1053, 26] on link "Login" at bounding box center [1056, 28] width 54 height 35
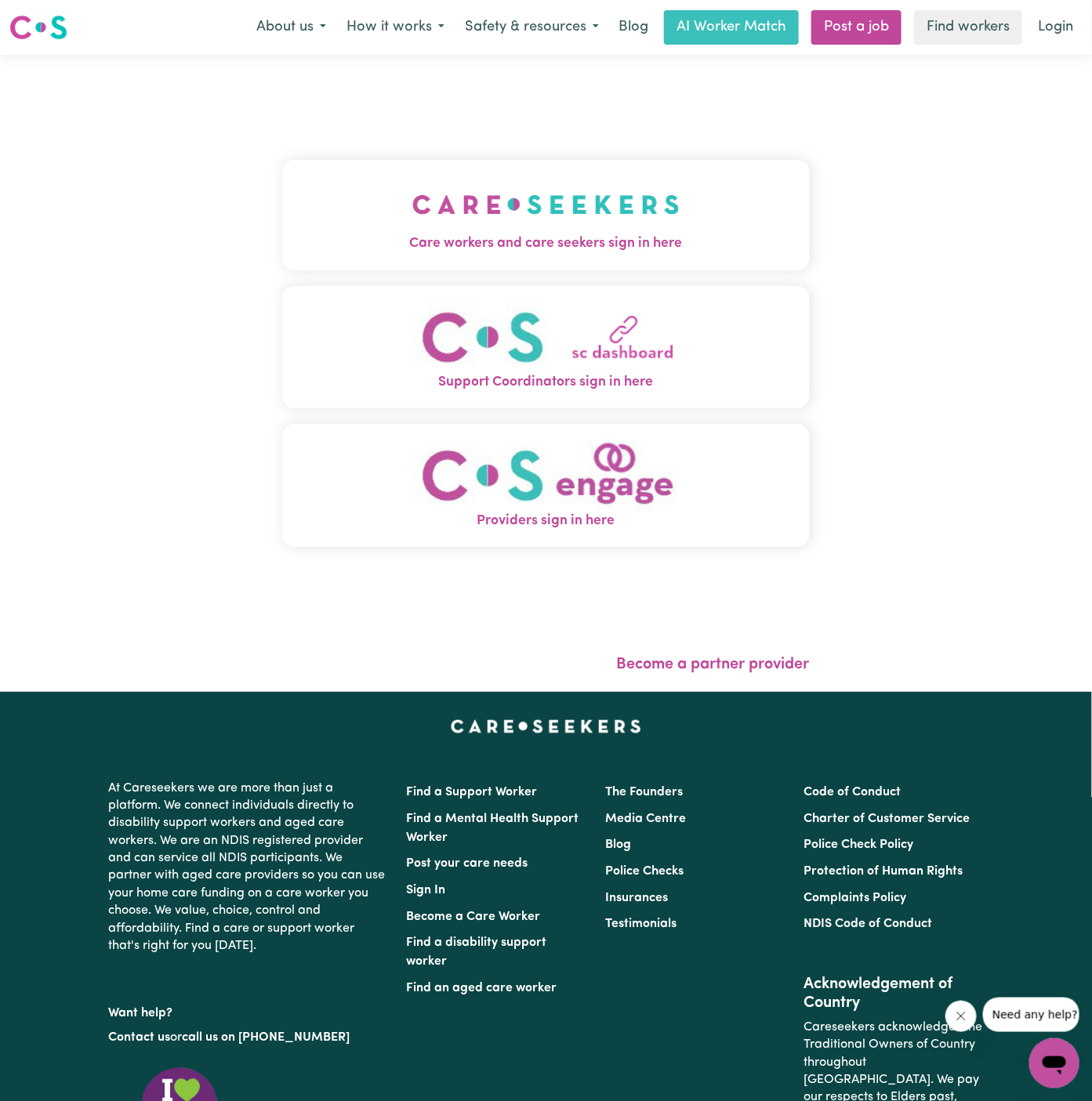
click at [490, 193] on img "Care workers and care seekers sign in here" at bounding box center [546, 205] width 268 height 58
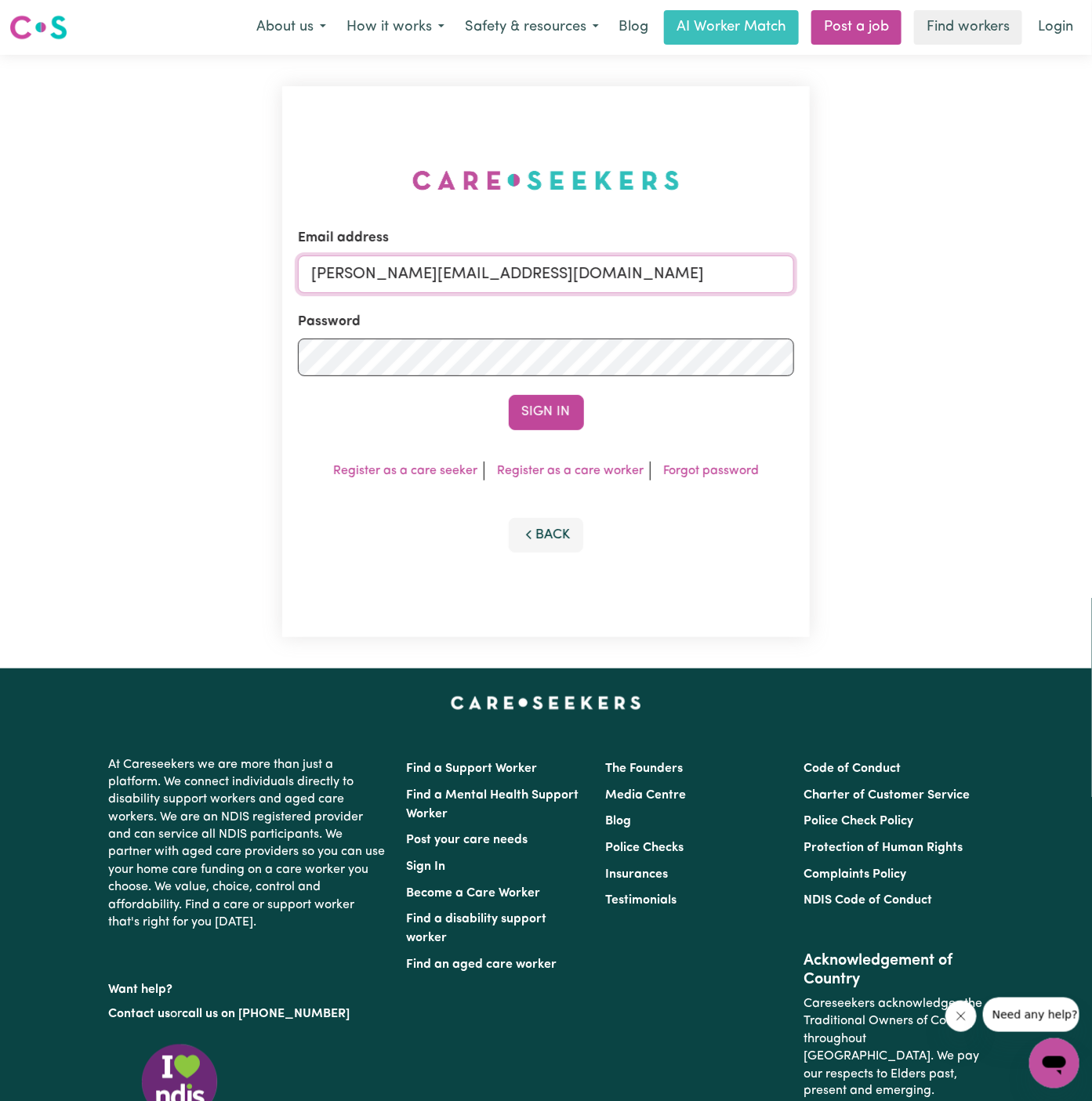
click at [489, 266] on input "dyan@careseekers.com.au" at bounding box center [546, 274] width 496 height 37
drag, startPoint x: 392, startPoint y: 266, endPoint x: 1028, endPoint y: 252, distance: 636.2
click at [1028, 252] on div "Email address superuser~GrahamWhiteKNC@careseekers.com.au Password Sign In Regi…" at bounding box center [546, 362] width 1092 height 614
click at [593, 291] on input "superuser~GrahamWhiteKNC@careseekers.com.au" at bounding box center [546, 274] width 496 height 37
drag, startPoint x: 395, startPoint y: 276, endPoint x: 907, endPoint y: 268, distance: 512.1
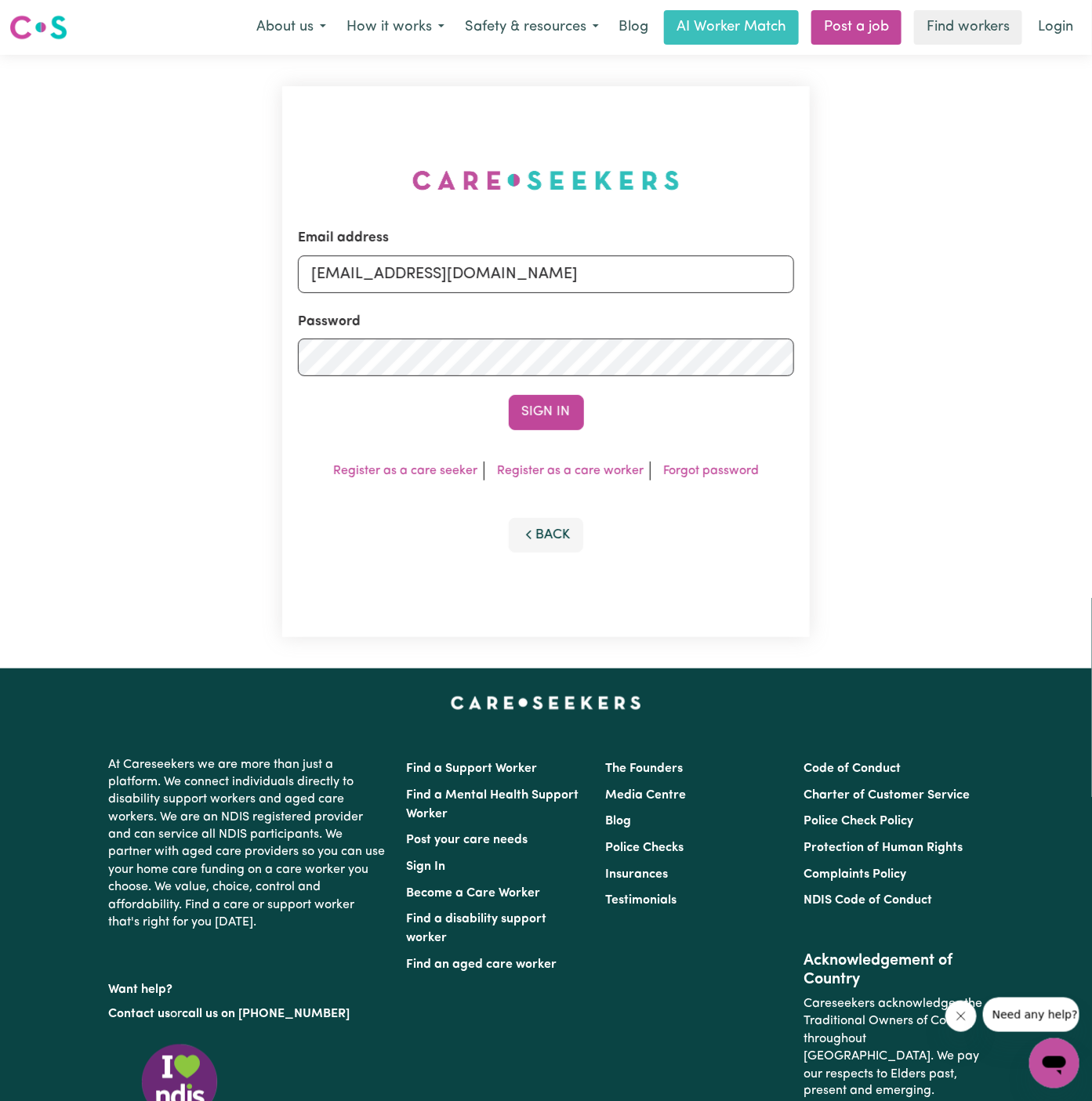
click at [907, 268] on div "Email address superuser~GrahamWhiteKNC@careseekers.com.au Password Sign In Regi…" at bounding box center [546, 362] width 1092 height 614
click at [555, 411] on button "Sign In" at bounding box center [546, 412] width 75 height 35
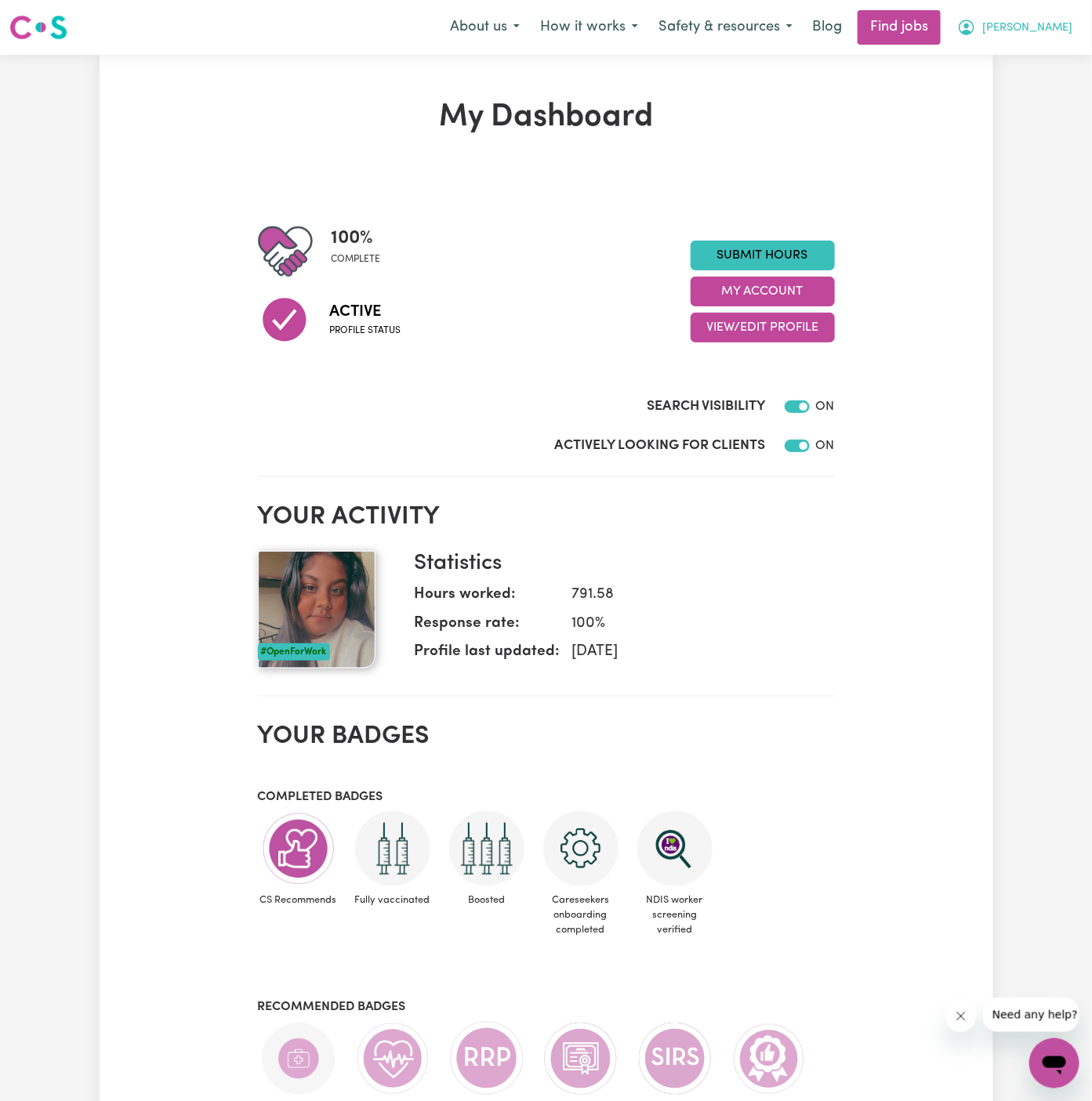
click at [1057, 28] on span "Arpanpreet" at bounding box center [1027, 28] width 90 height 17
click at [1030, 51] on link "My Account" at bounding box center [1020, 61] width 124 height 30
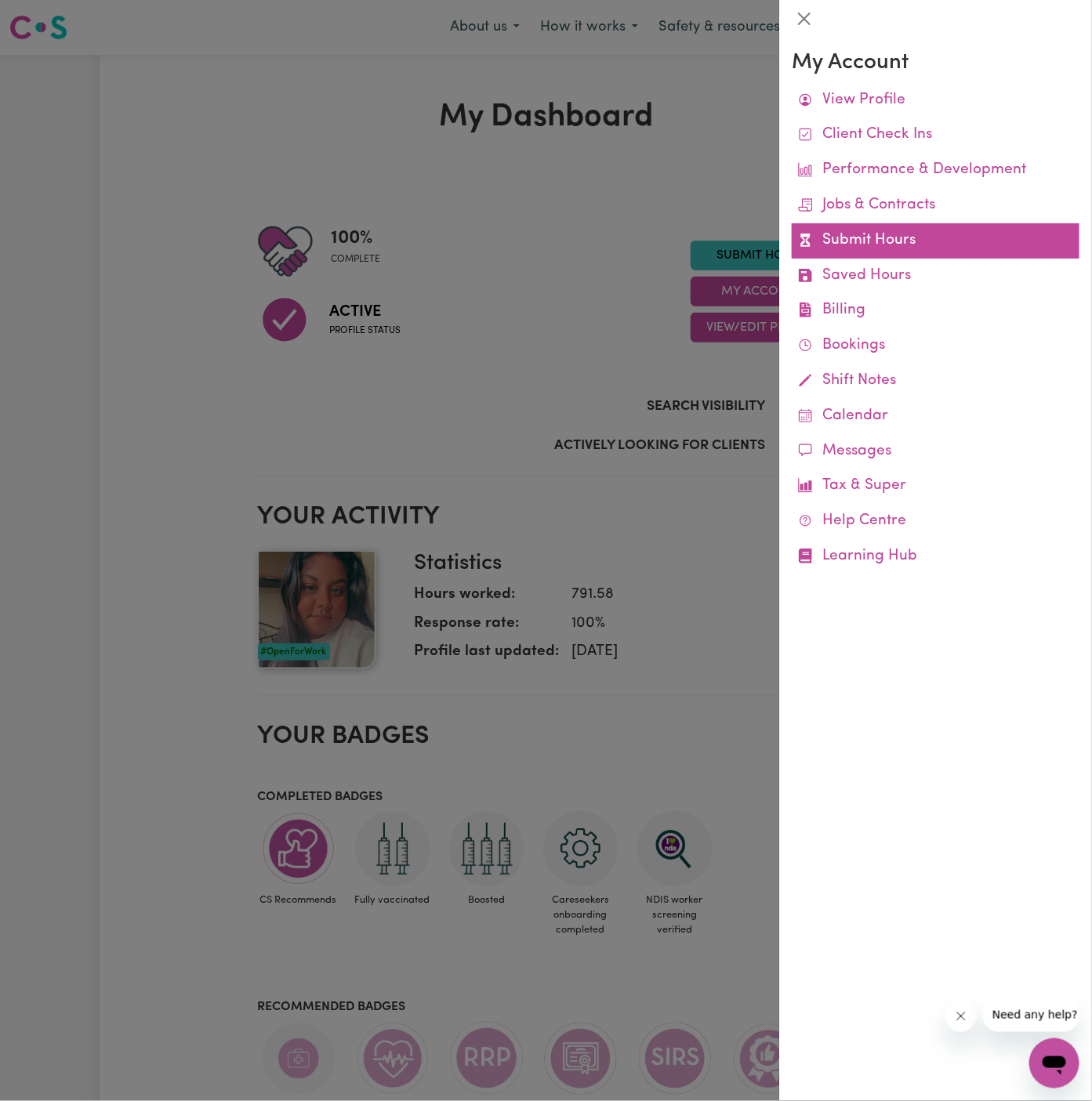
click at [846, 232] on link "Submit Hours" at bounding box center [936, 242] width 288 height 36
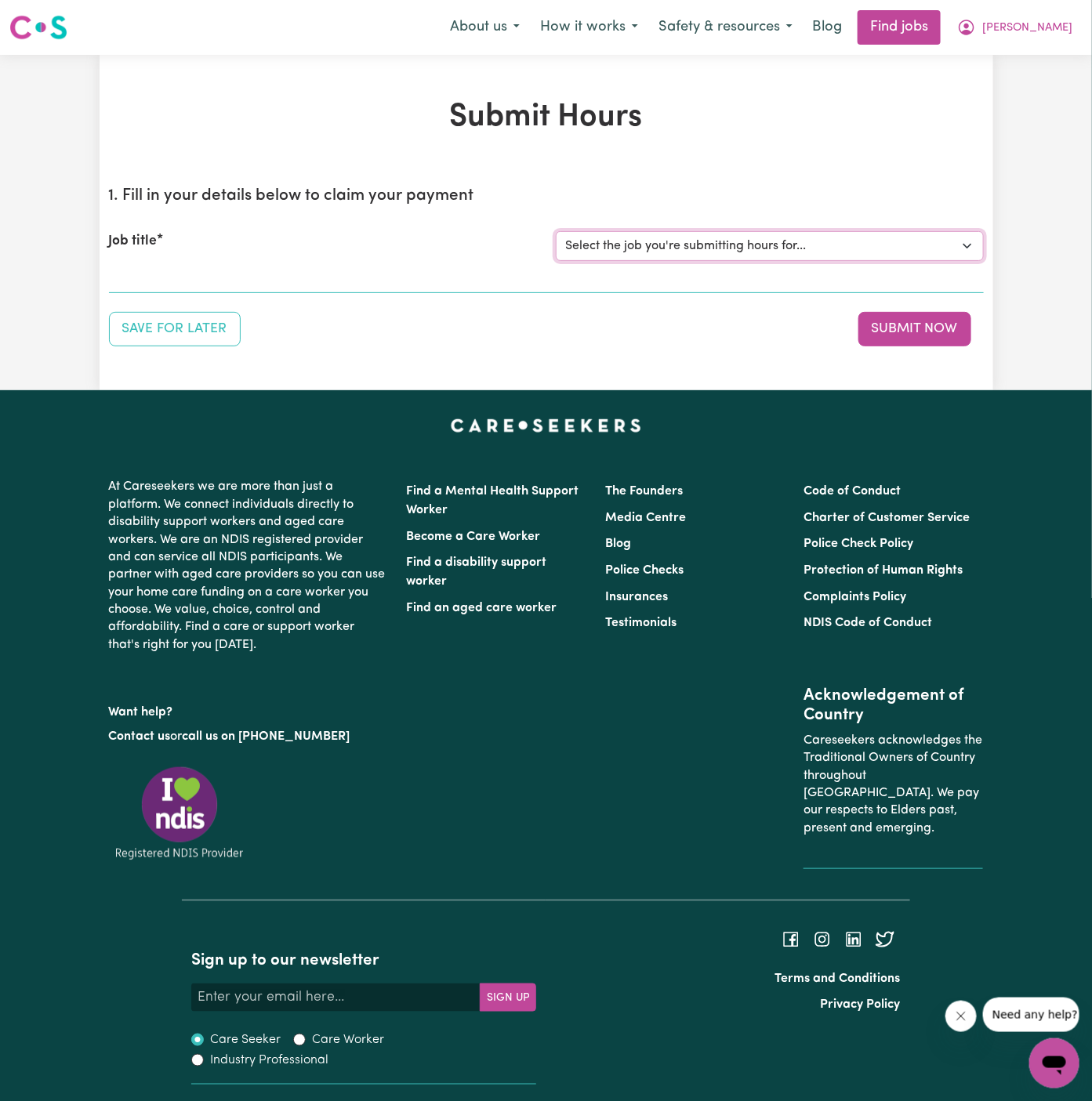
click at [718, 240] on select "Select the job you're submitting hours for... [Daryl Richardson] Female Support…" at bounding box center [770, 246] width 428 height 30
click at [556, 231] on select "Select the job you're submitting hours for... [Daryl Richardson] Female Support…" at bounding box center [770, 246] width 428 height 30
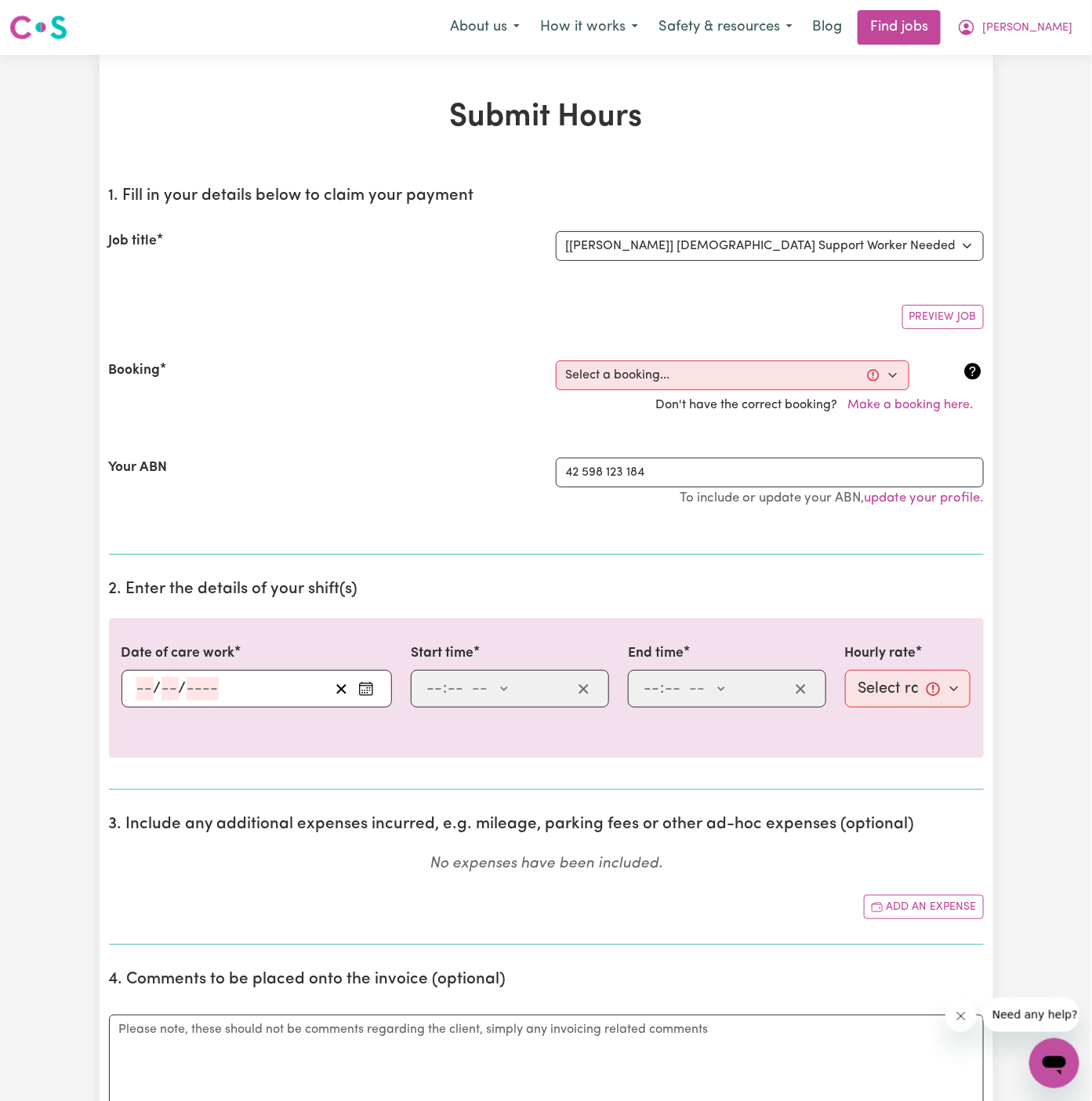
click at [642, 358] on div "Booking Select a booking... Wed, September 24, 2025 - 5:30pm to 8:00pm (ONE-OFF…" at bounding box center [546, 391] width 875 height 97
click at [641, 368] on select "Select a booking... Wed, September 24, 2025 - 5:30pm to 8:00pm (ONE-OFF) Wed, S…" at bounding box center [733, 375] width 353 height 30
click at [556, 361] on select "Select a booking... Wed, September 24, 2025 - 5:30pm to 8:00pm (ONE-OFF) Wed, S…" at bounding box center [733, 375] width 353 height 30
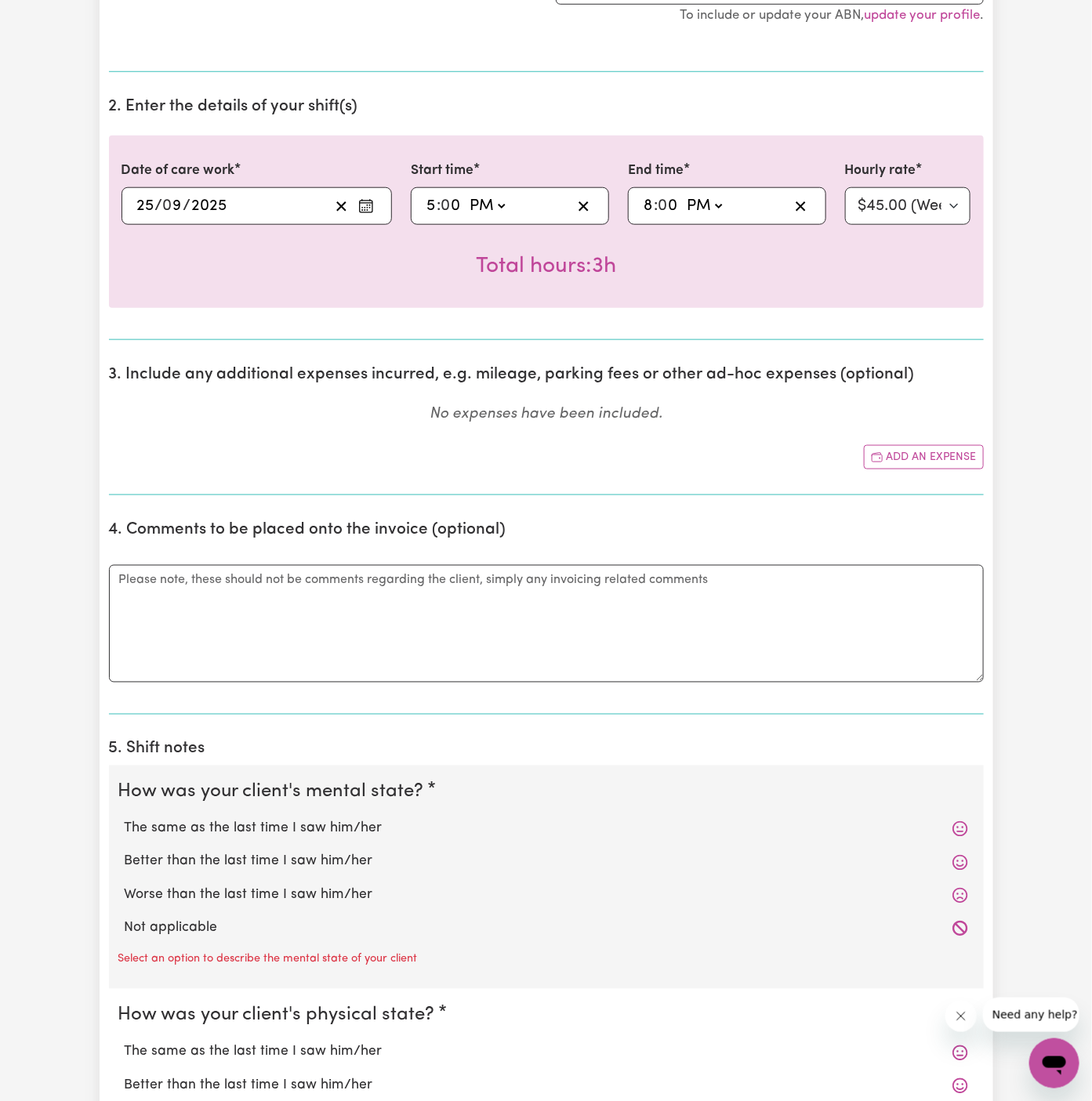
scroll to position [668, 0]
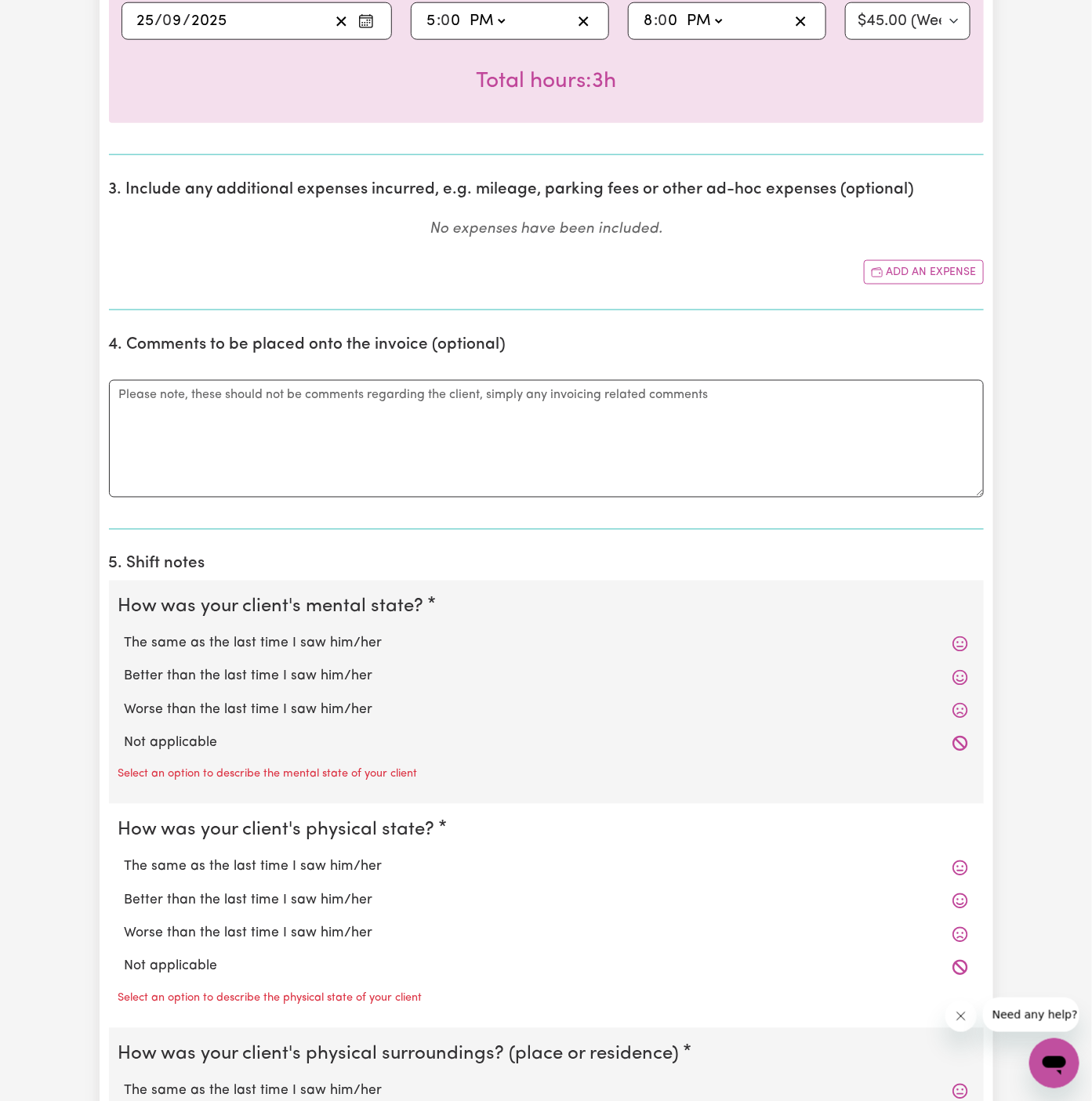
click at [393, 749] on label "Not applicable" at bounding box center [546, 743] width 843 height 20
click at [125, 734] on input "Not applicable" at bounding box center [124, 733] width 1 height 1
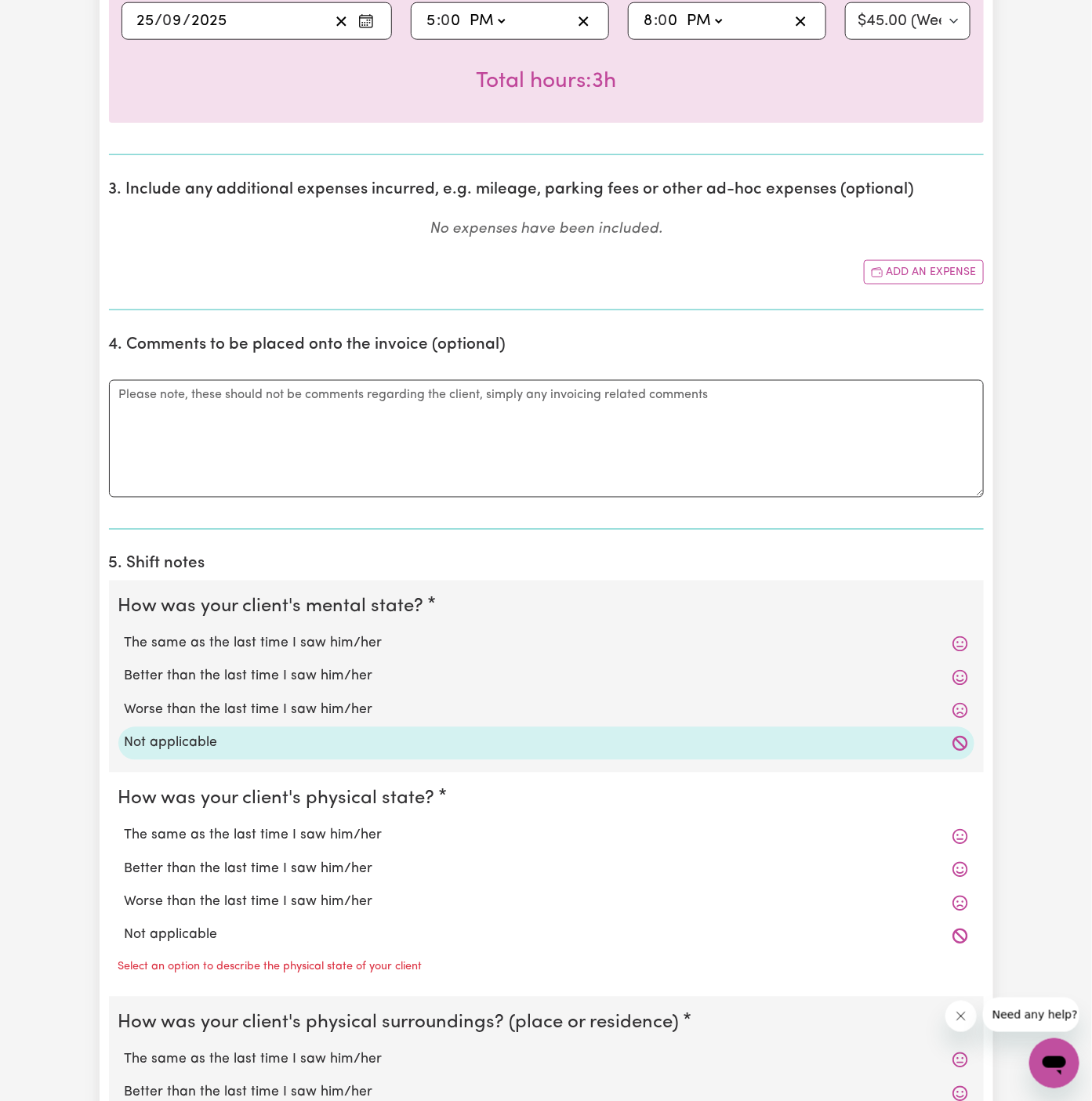
click at [281, 932] on label "Not applicable" at bounding box center [546, 936] width 843 height 20
click at [125, 926] on input "Not applicable" at bounding box center [124, 925] width 1 height 1
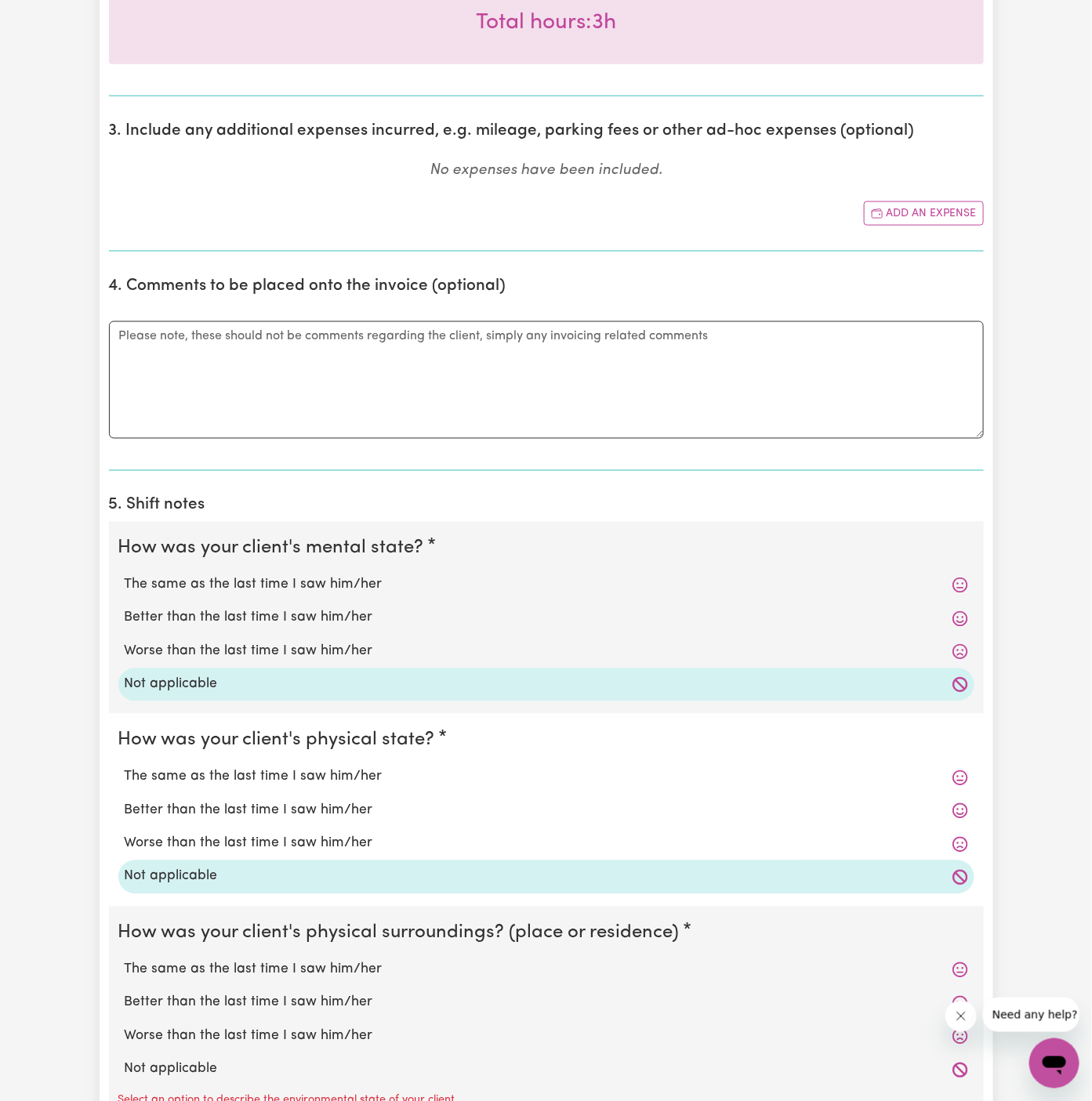
scroll to position [809, 0]
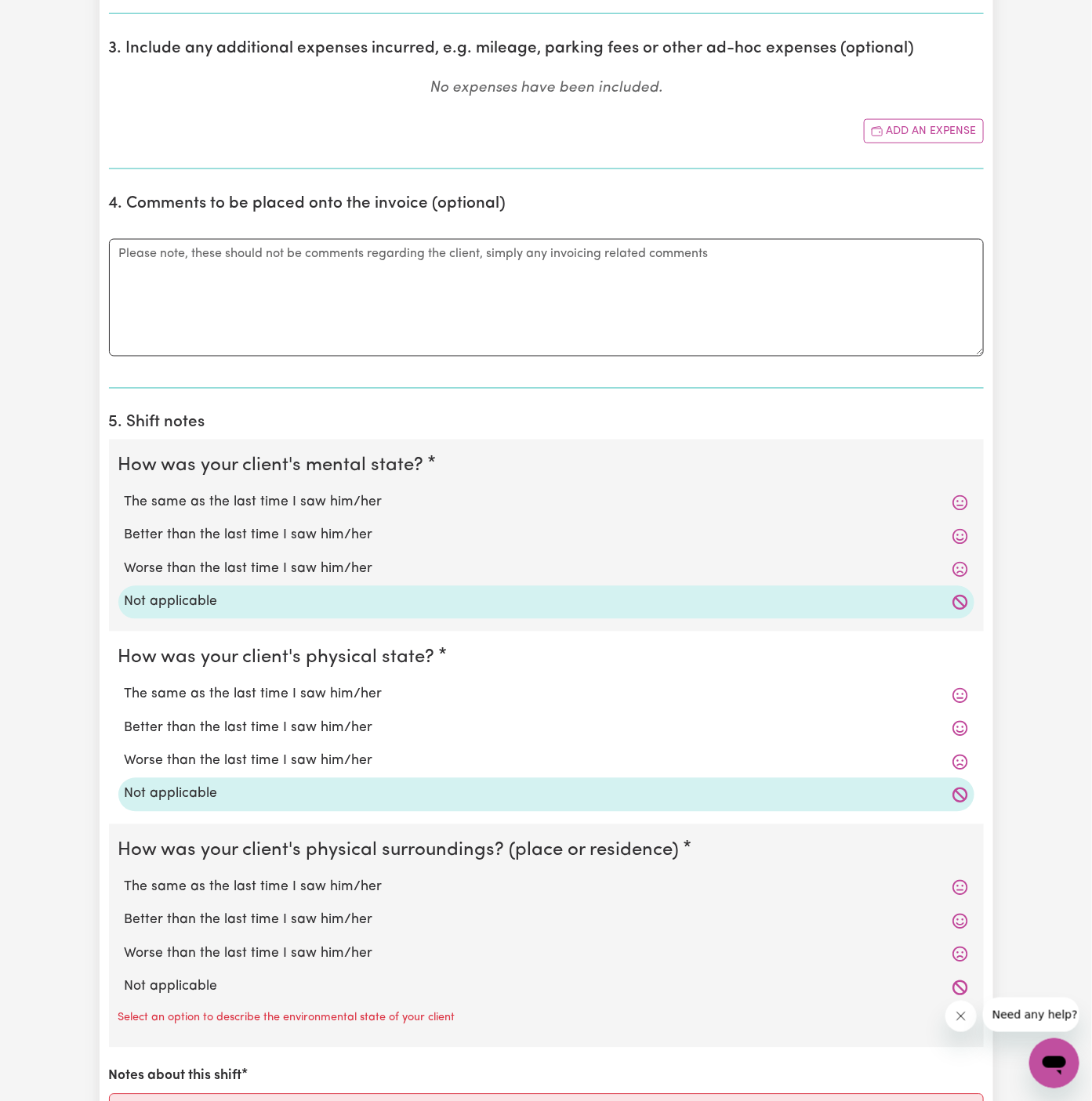
click at [288, 978] on label "Not applicable" at bounding box center [546, 987] width 843 height 20
click at [125, 977] on input "Not applicable" at bounding box center [124, 977] width 1 height 1
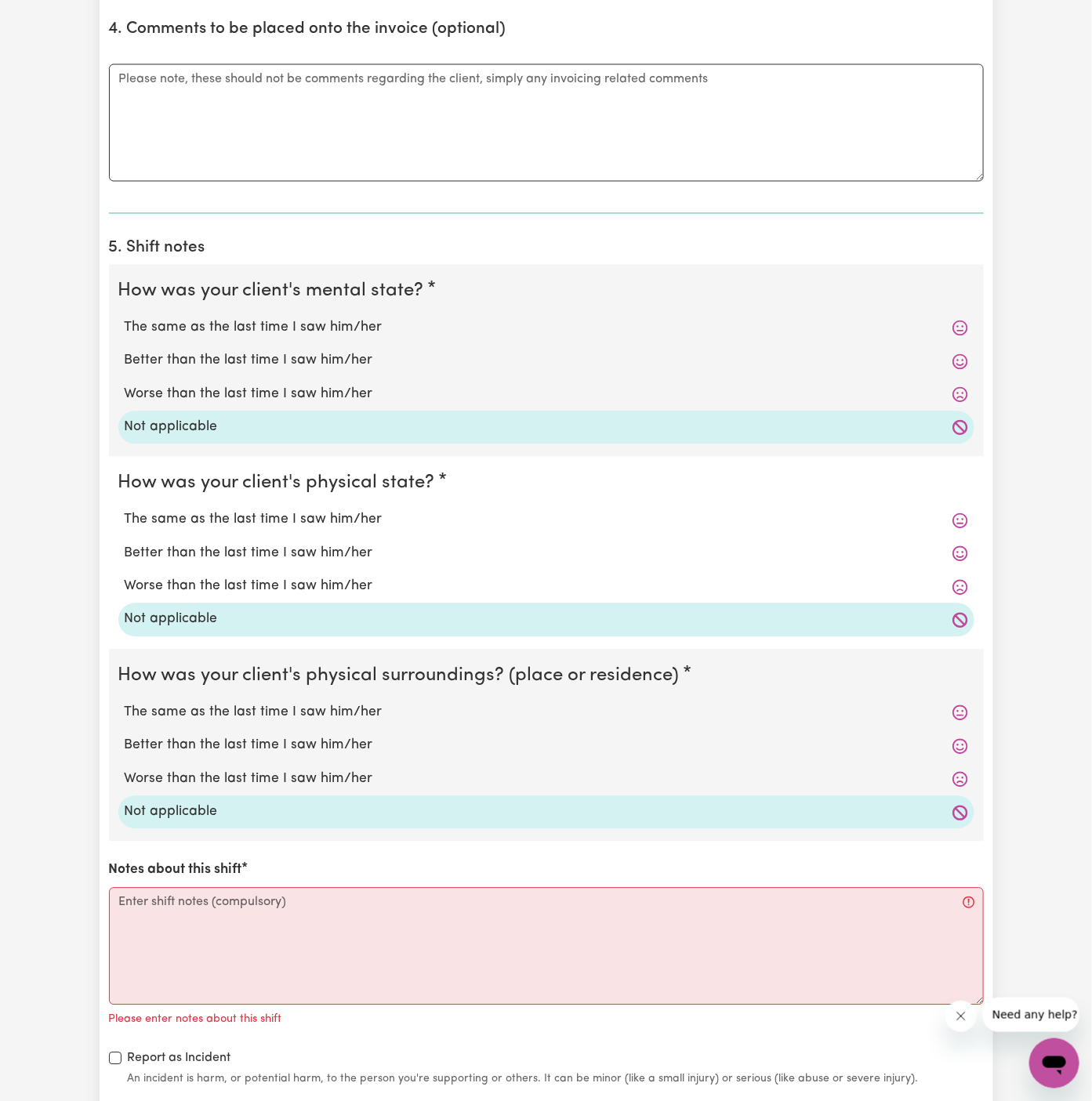
scroll to position [1146, 0]
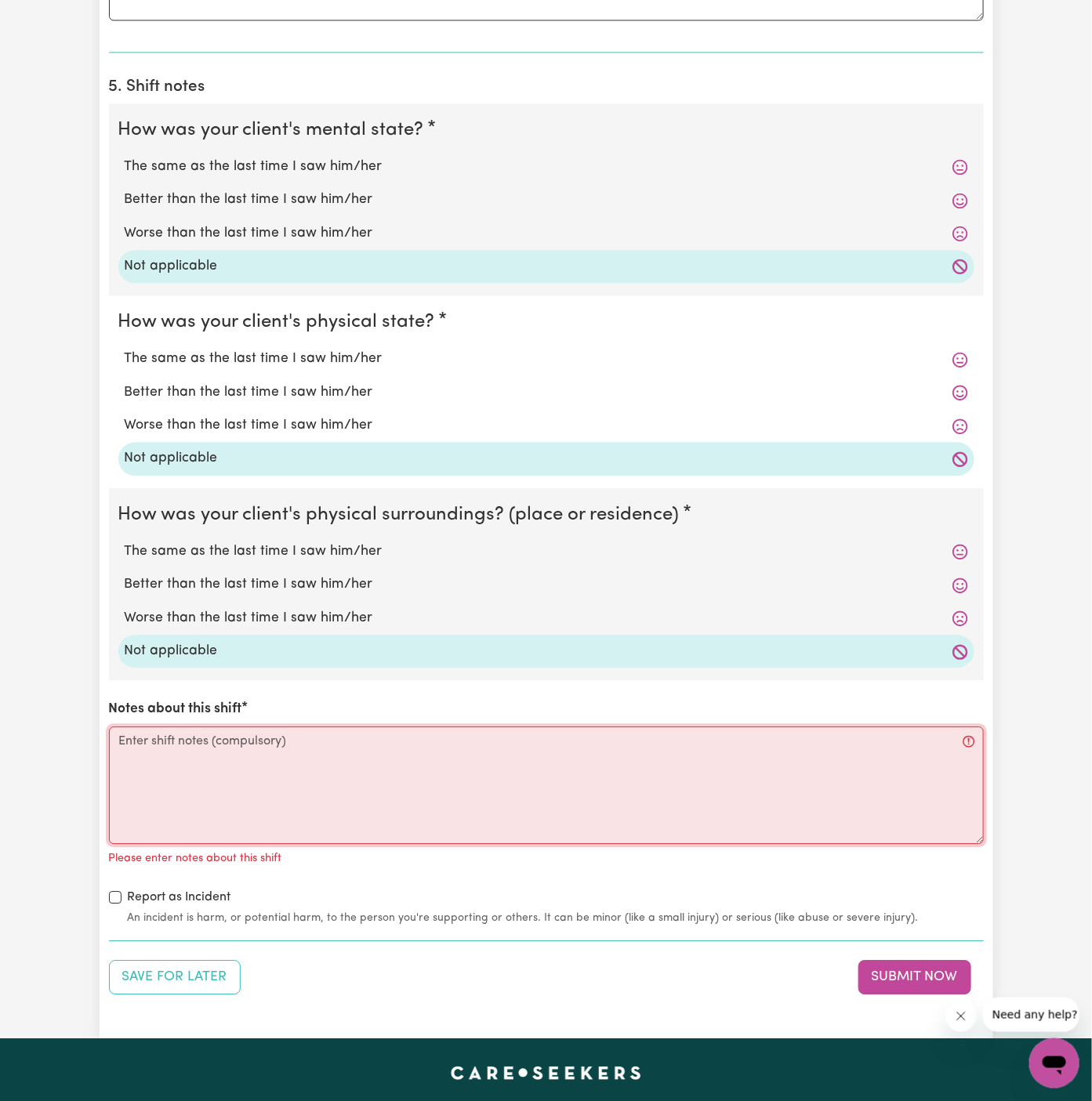
click at [340, 795] on textarea "Notes about this shift" at bounding box center [546, 785] width 875 height 118
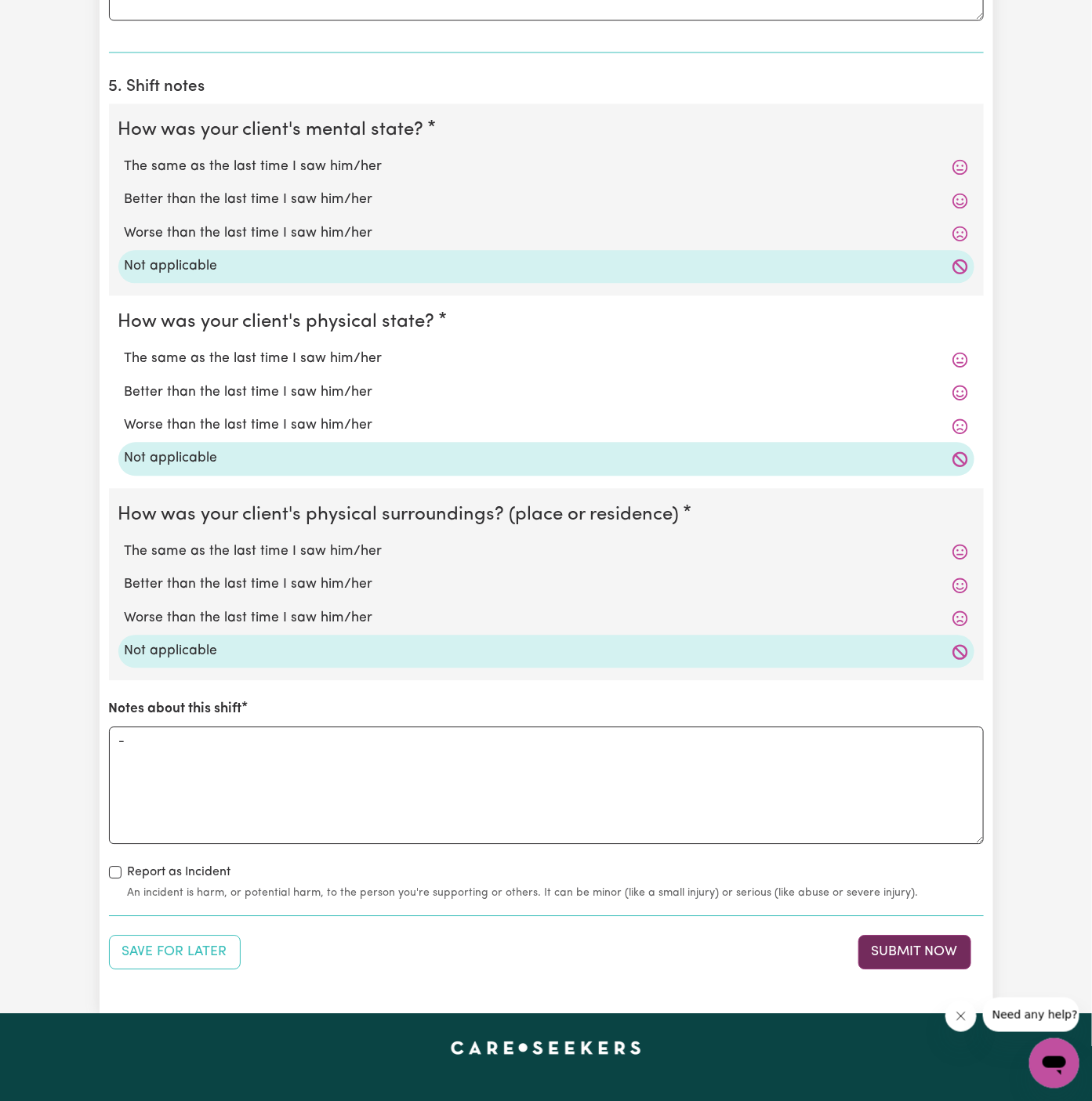
click at [937, 941] on button "Submit Now" at bounding box center [914, 952] width 113 height 35
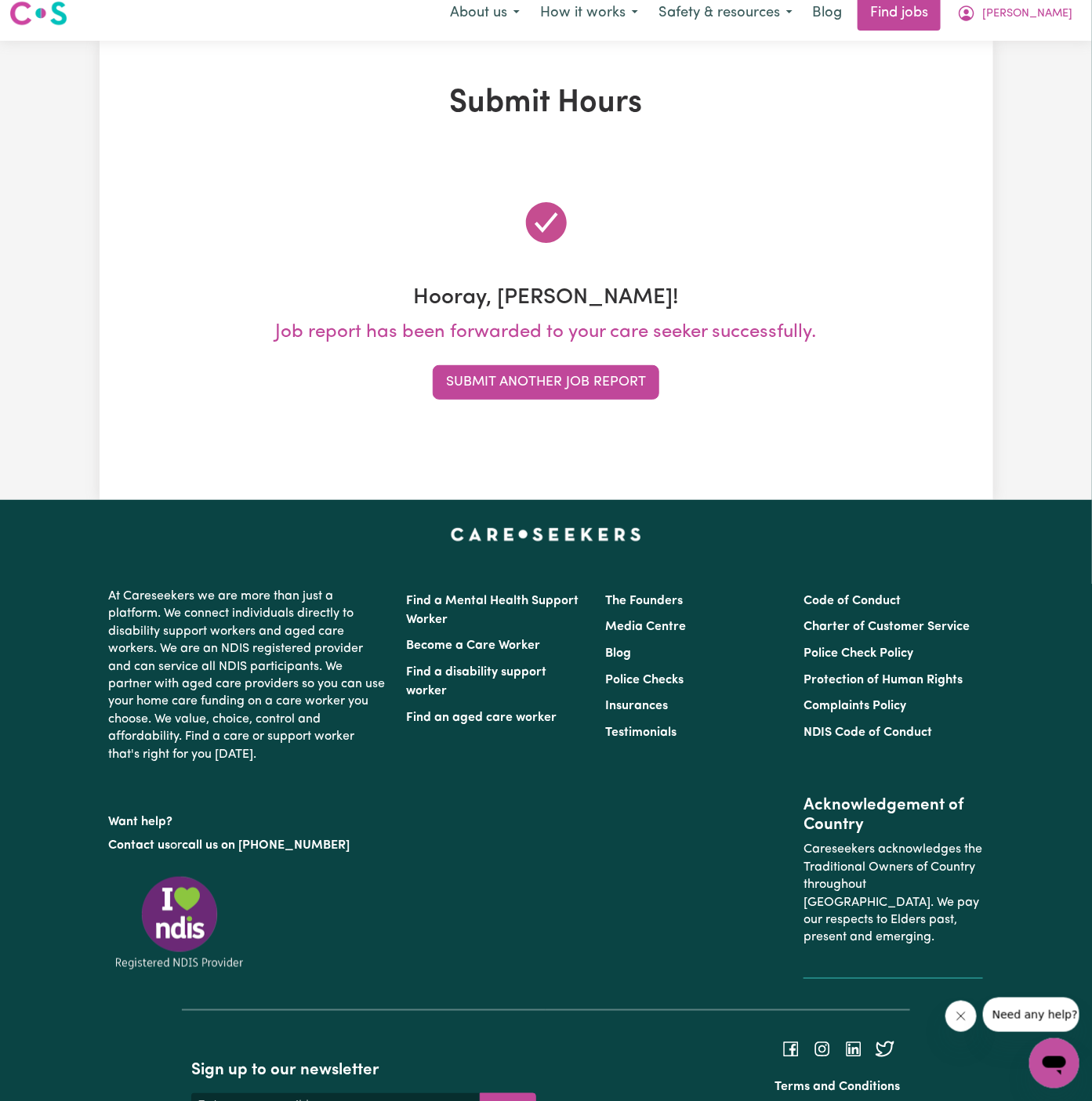
scroll to position [0, 0]
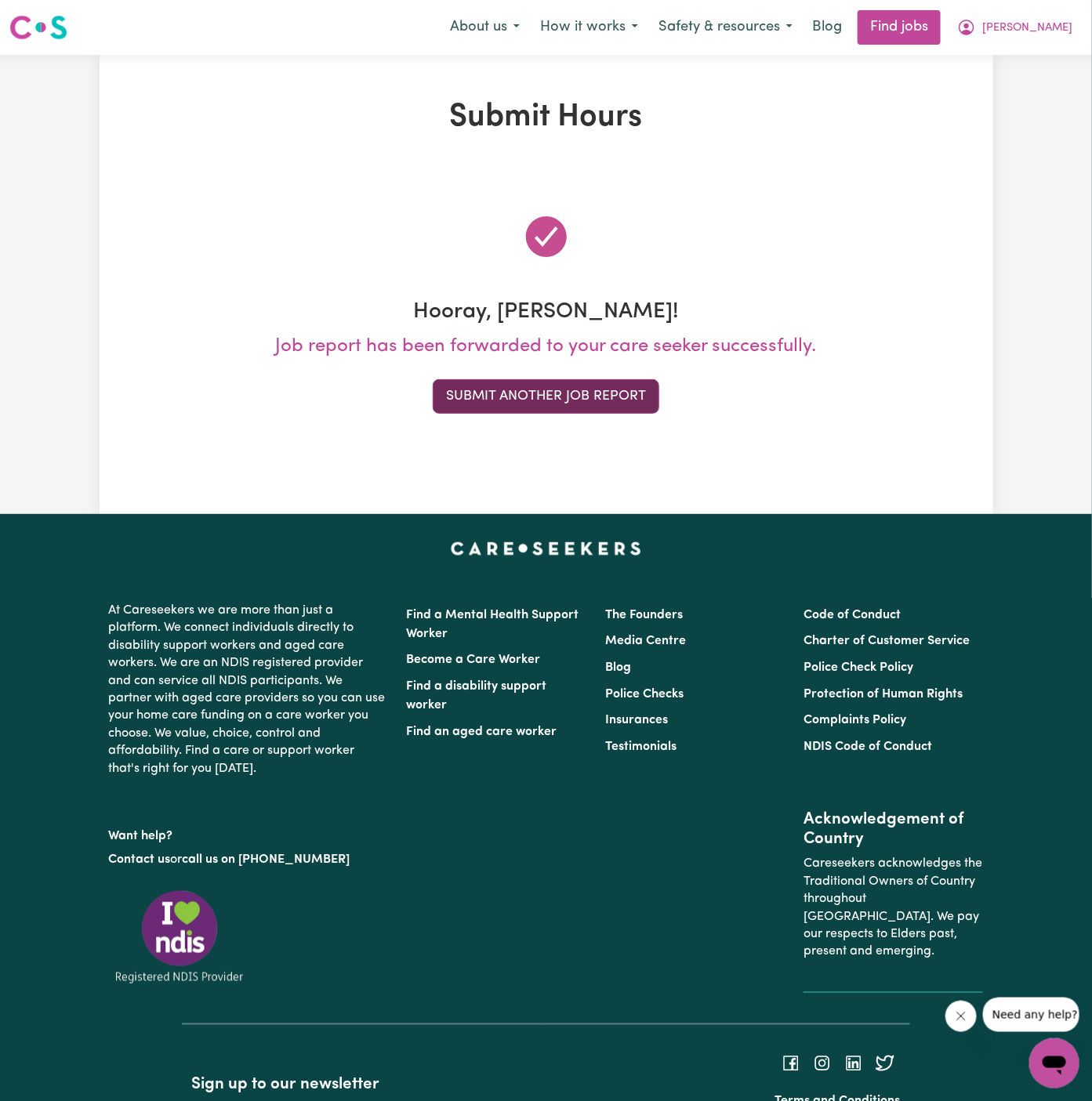
click at [611, 405] on button "Submit Another Job Report" at bounding box center [546, 396] width 226 height 35
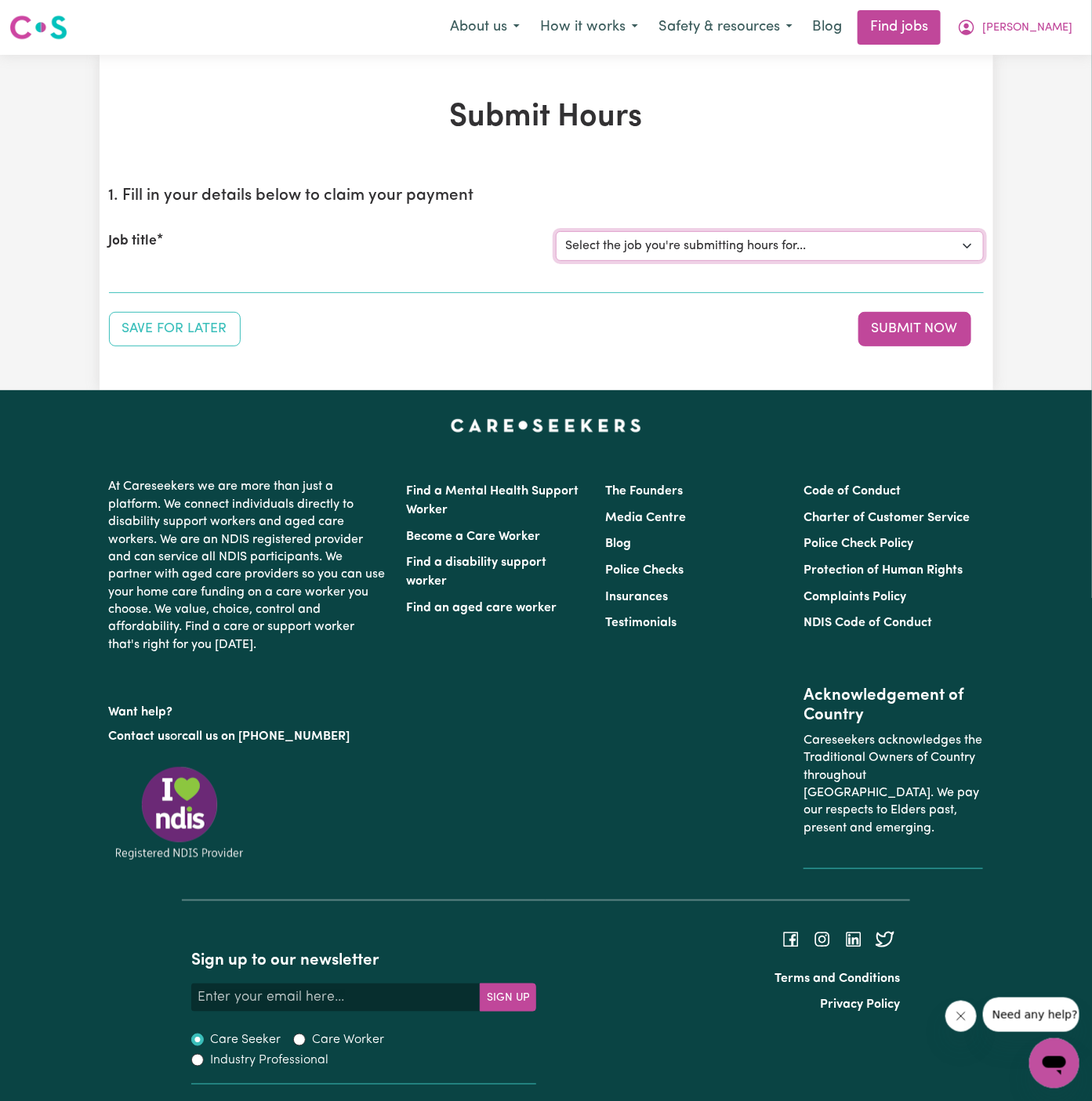
click at [697, 246] on select "Select the job you're submitting hours for... [Daryl Richardson] Female Support…" at bounding box center [770, 246] width 428 height 30
click at [556, 231] on select "Select the job you're submitting hours for... [Daryl Richardson] Female Support…" at bounding box center [770, 246] width 428 height 30
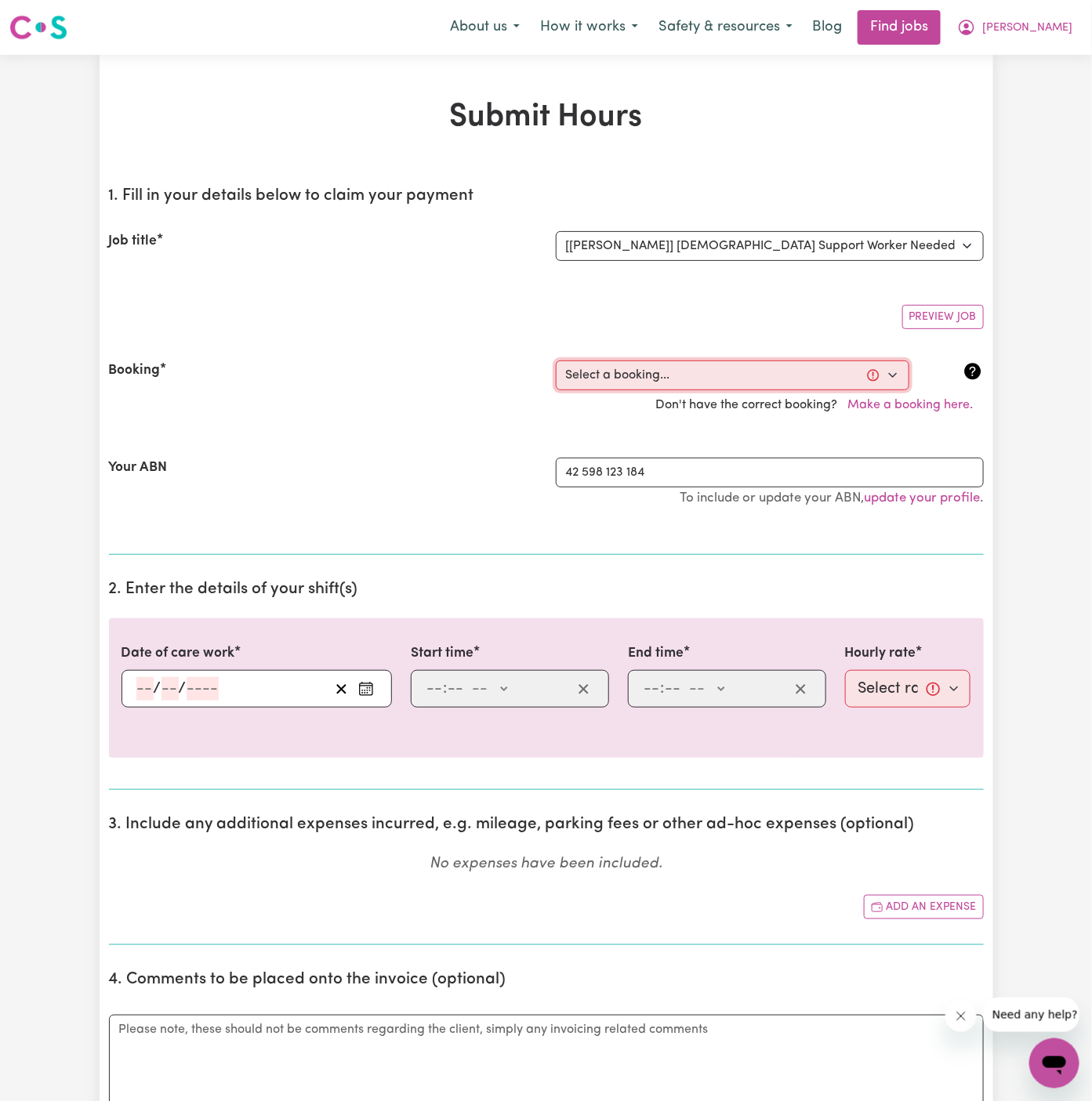
click at [680, 373] on select "Select a booking... Wed, September 24, 2025 - 5:30pm to 8:00pm (ONE-OFF) Wed, S…" at bounding box center [733, 375] width 353 height 30
click at [556, 361] on select "Select a booking... Wed, September 24, 2025 - 5:30pm to 8:00pm (ONE-OFF) Wed, S…" at bounding box center [733, 375] width 353 height 30
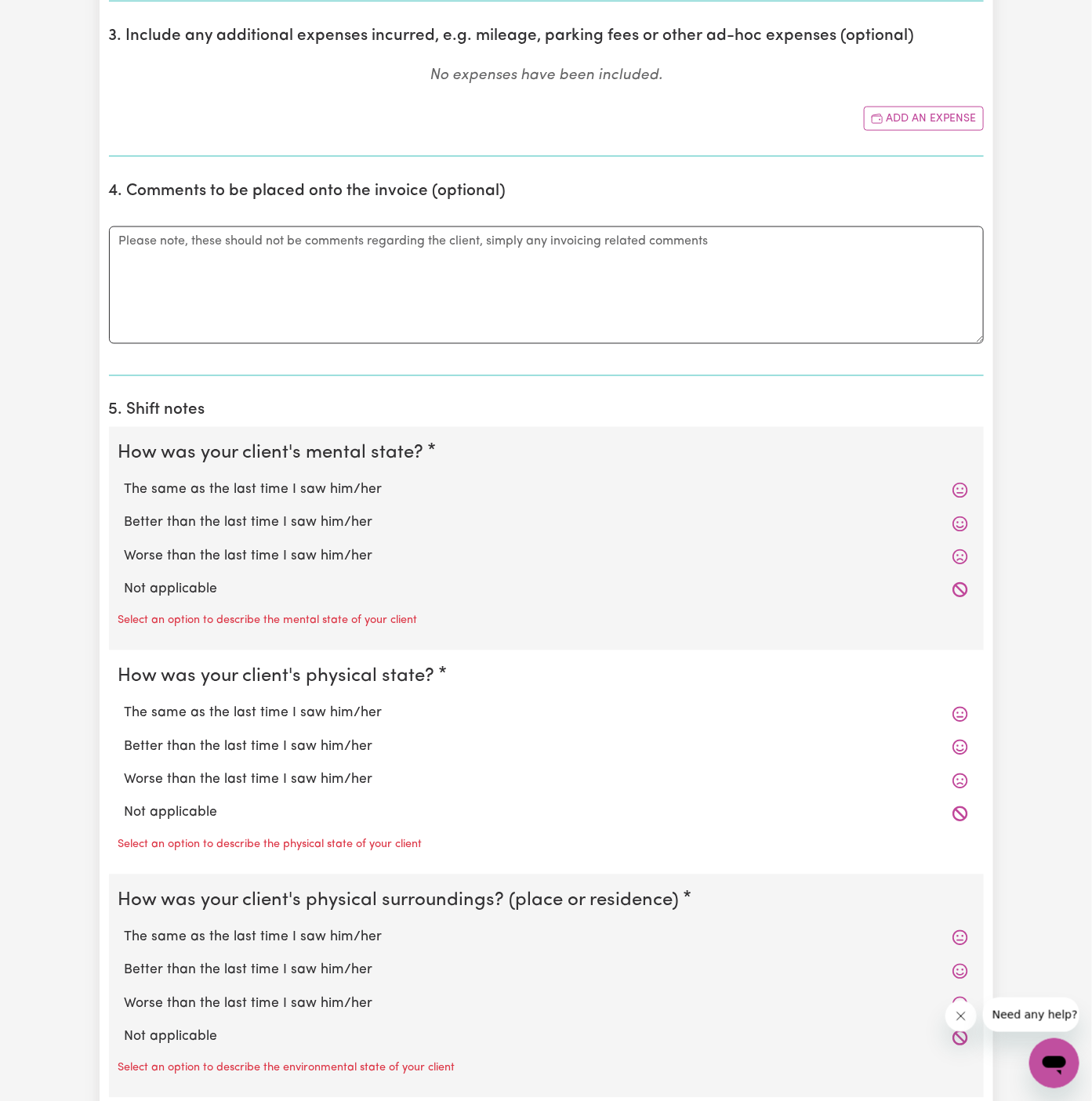
scroll to position [836, 0]
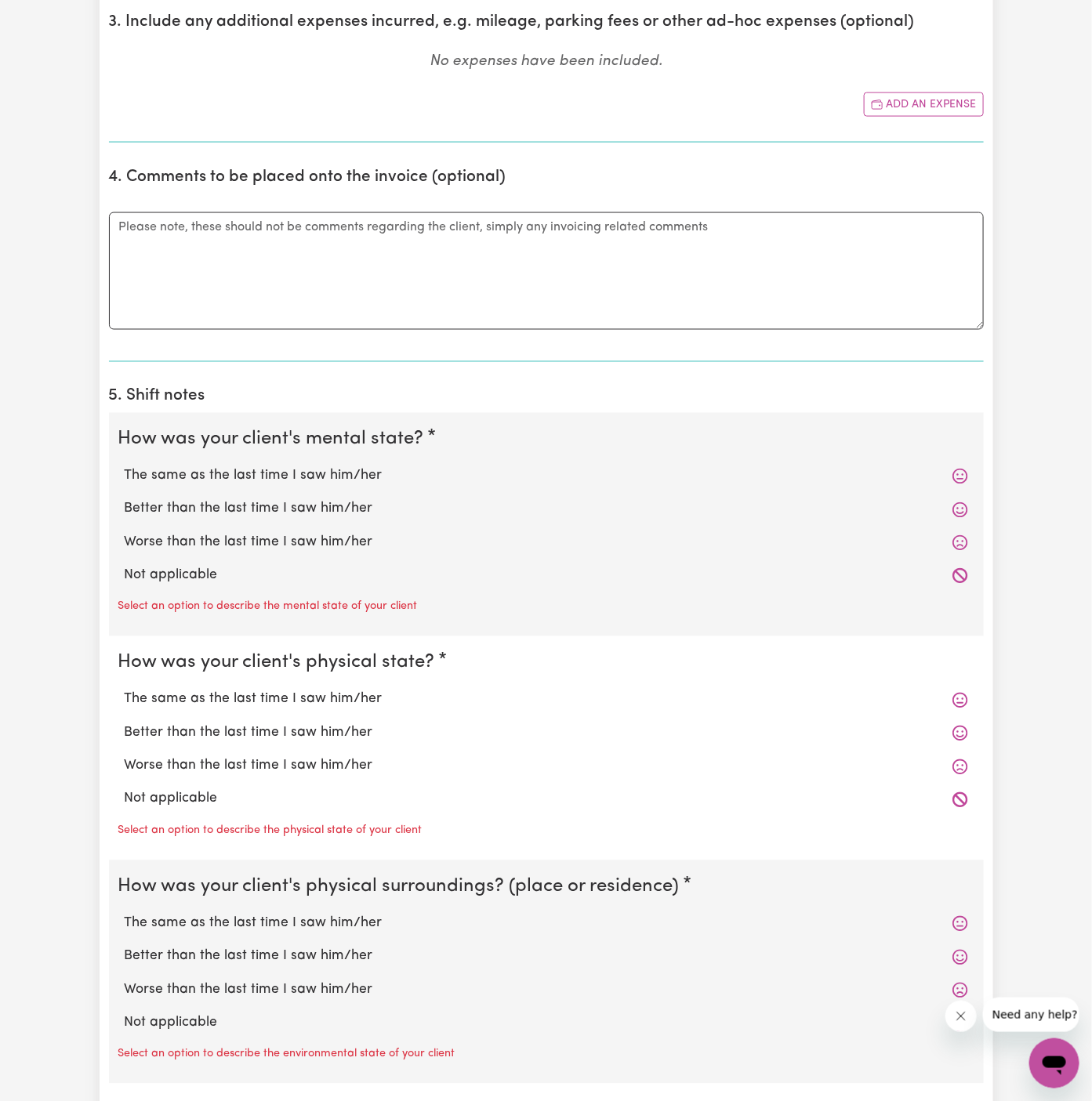
click at [280, 566] on label "Not applicable" at bounding box center [546, 576] width 843 height 20
click at [125, 565] on input "Not applicable" at bounding box center [124, 565] width 1 height 1
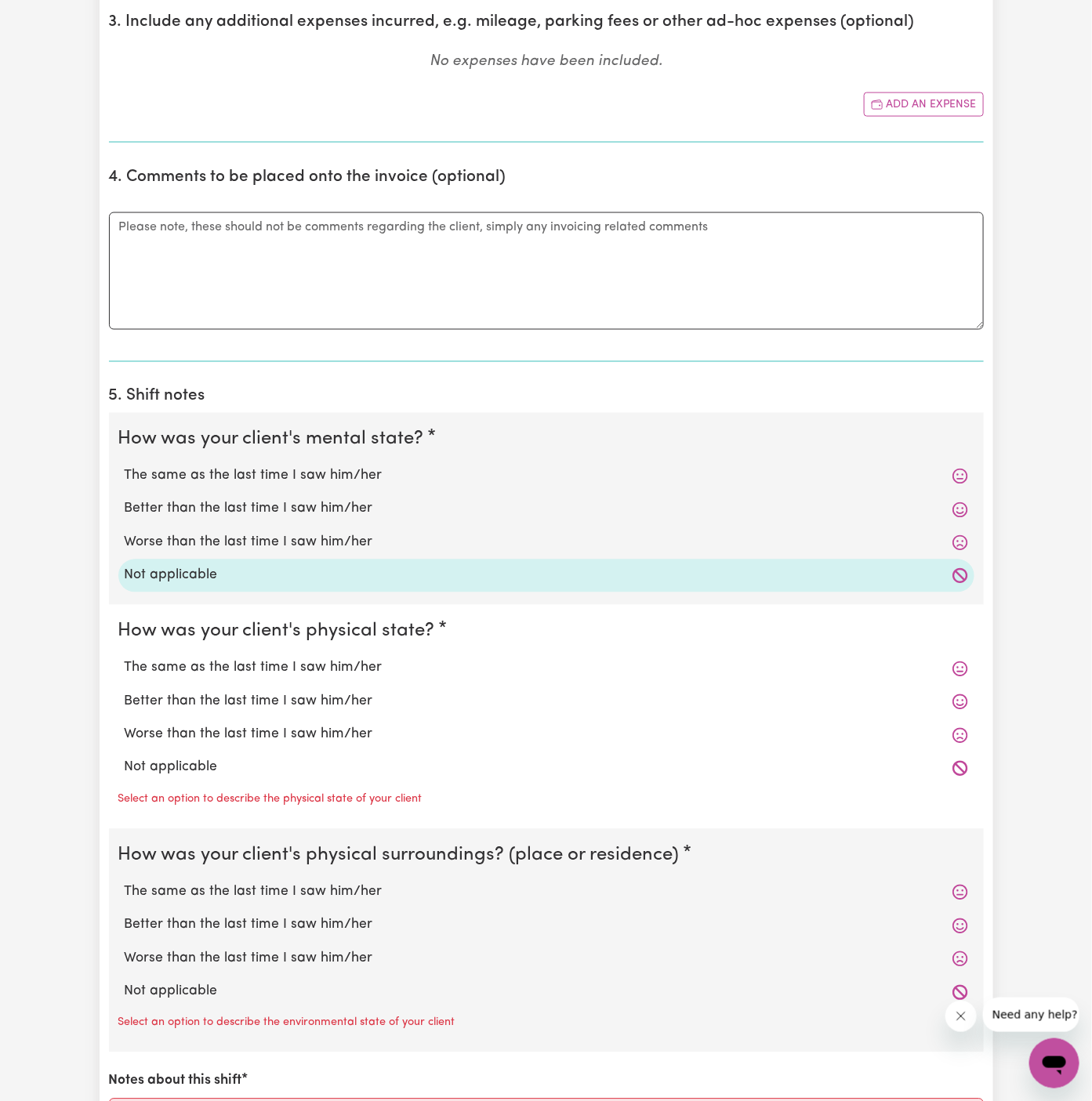
click at [261, 758] on label "Not applicable" at bounding box center [546, 768] width 843 height 20
click at [125, 757] on input "Not applicable" at bounding box center [124, 757] width 1 height 1
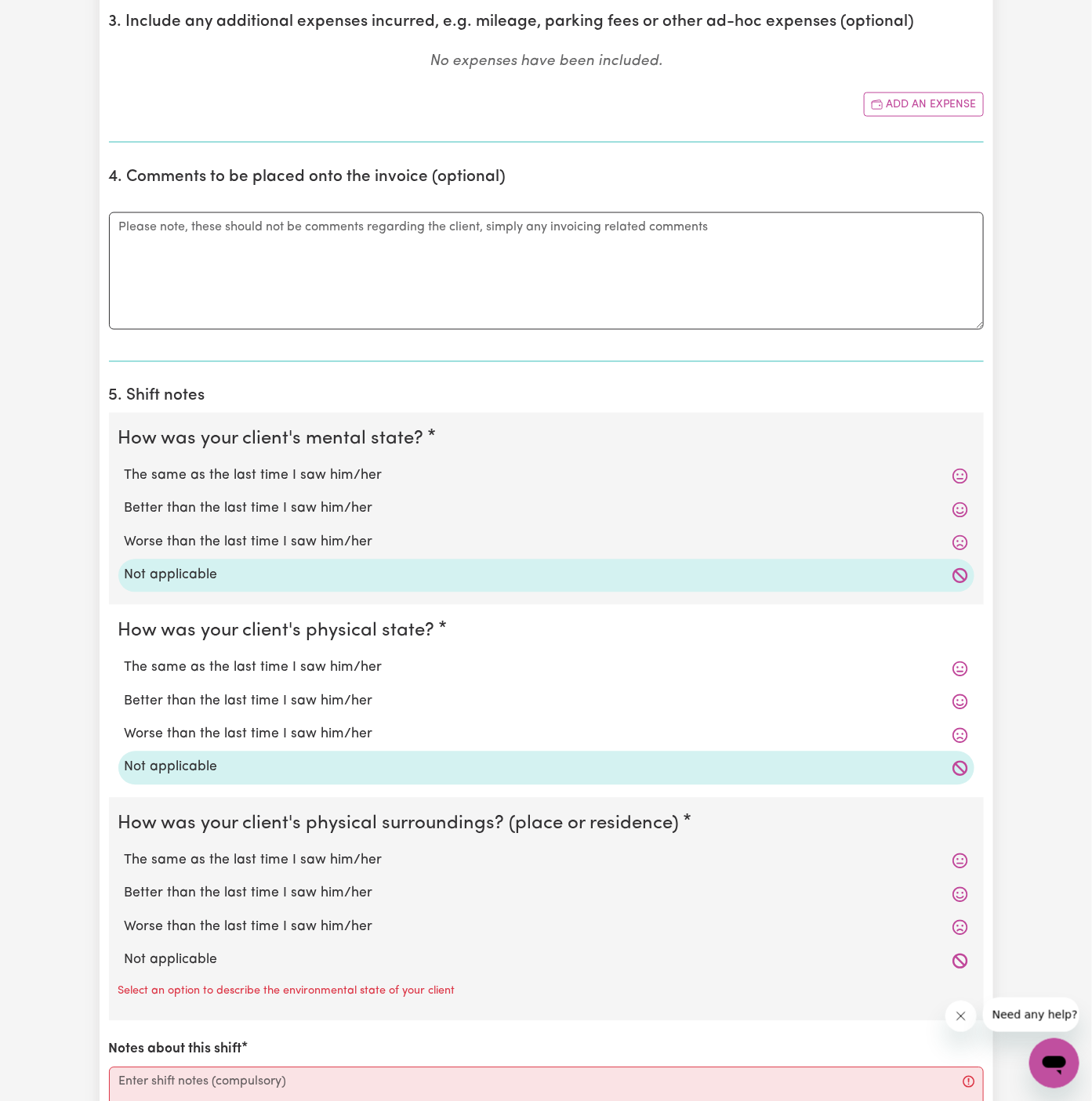
click at [250, 945] on div "Not applicable" at bounding box center [546, 961] width 856 height 33
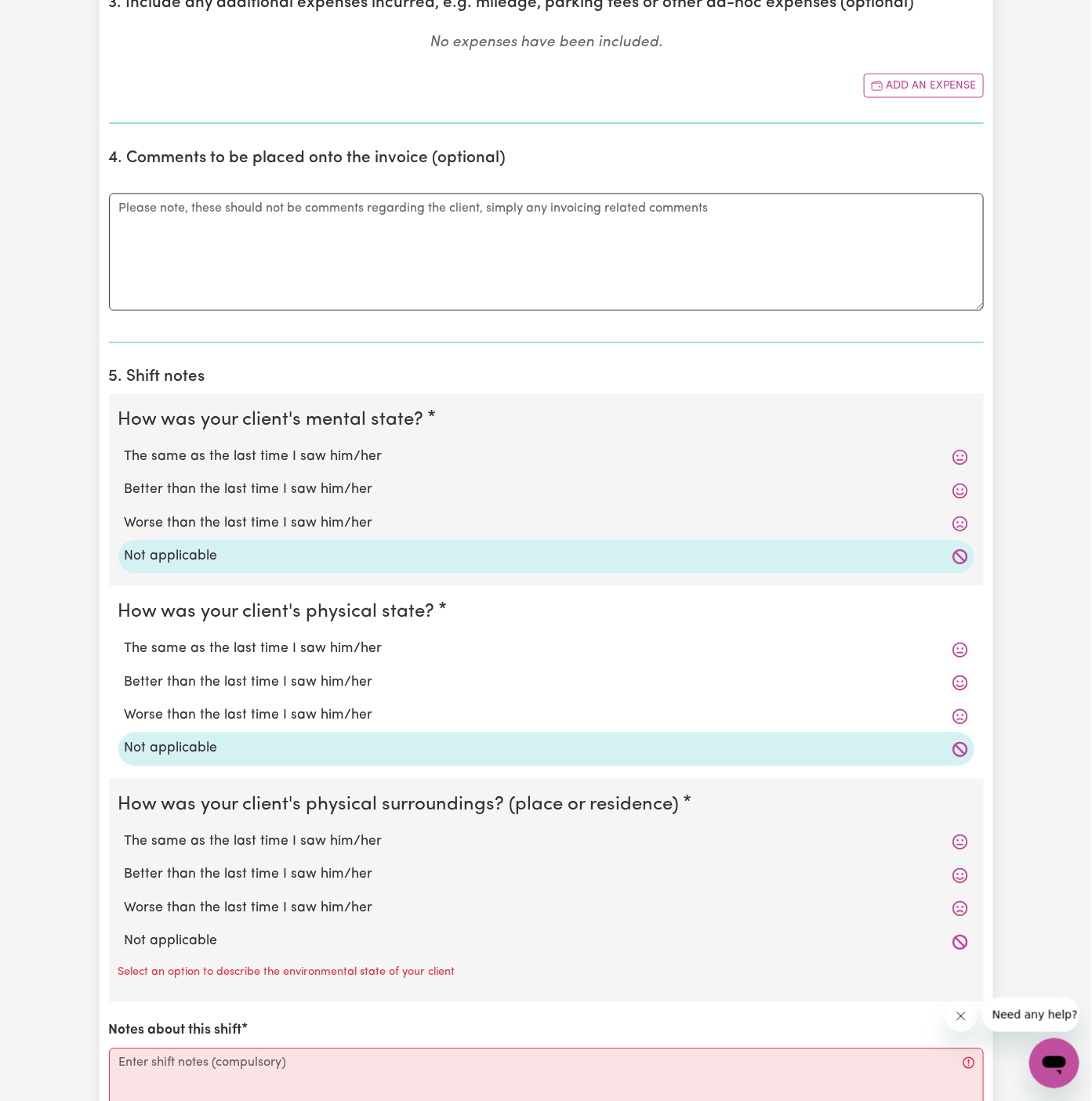
click at [249, 942] on label "Not applicable" at bounding box center [546, 942] width 843 height 20
click at [125, 932] on input "Not applicable" at bounding box center [124, 932] width 1 height 1
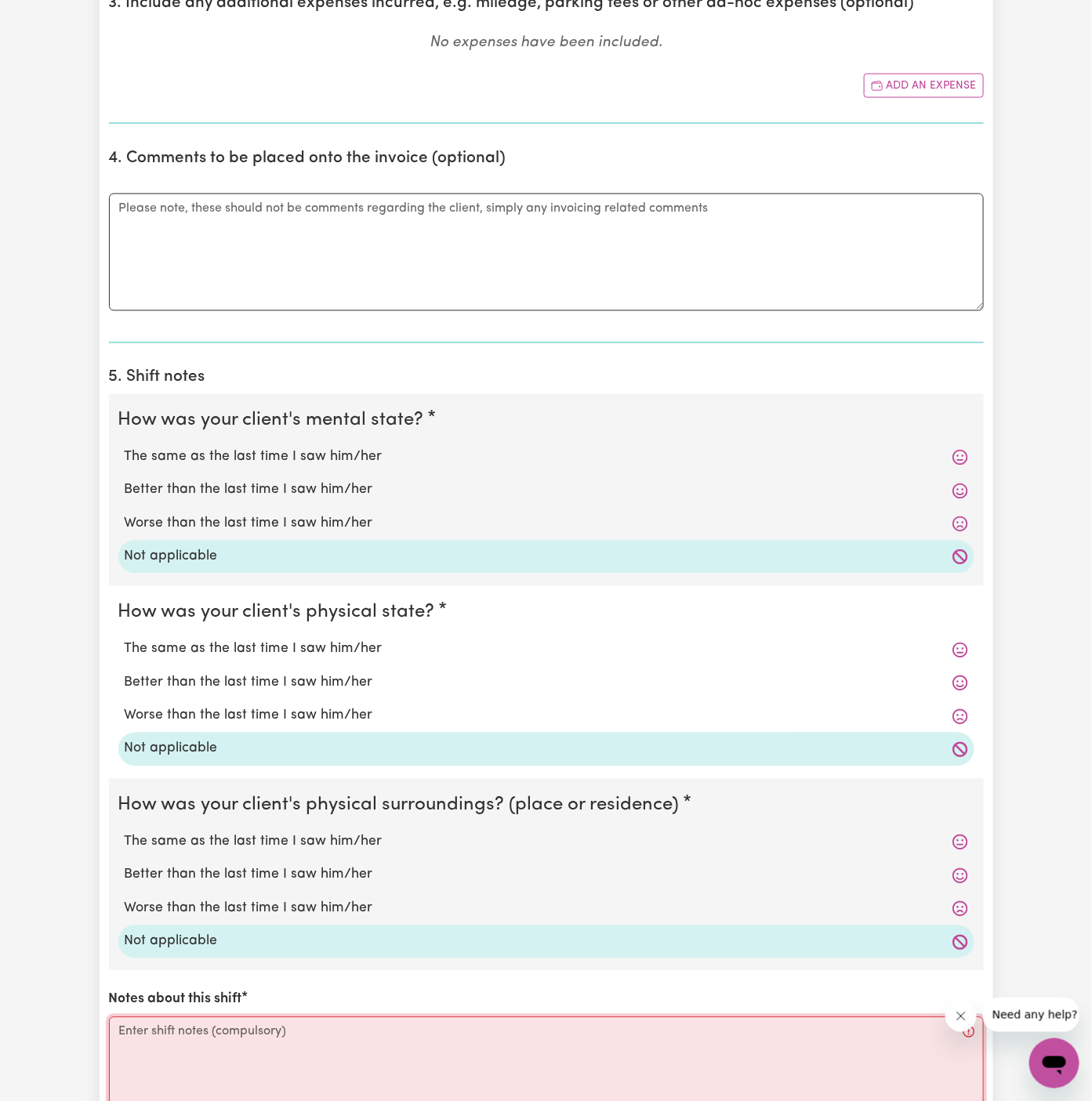
click at [319, 1057] on textarea "Notes about this shift" at bounding box center [546, 1076] width 875 height 118
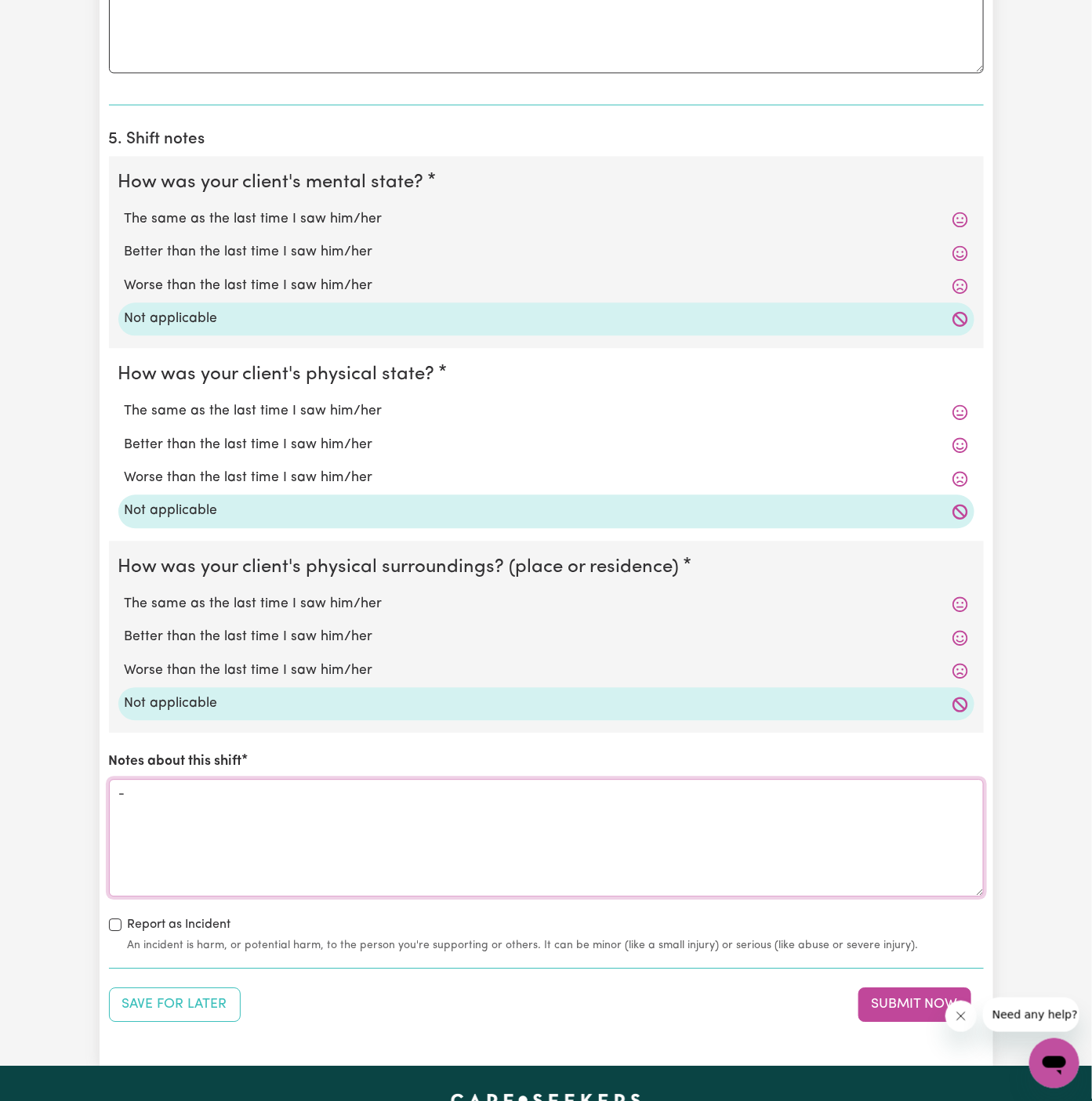
scroll to position [1163, 0]
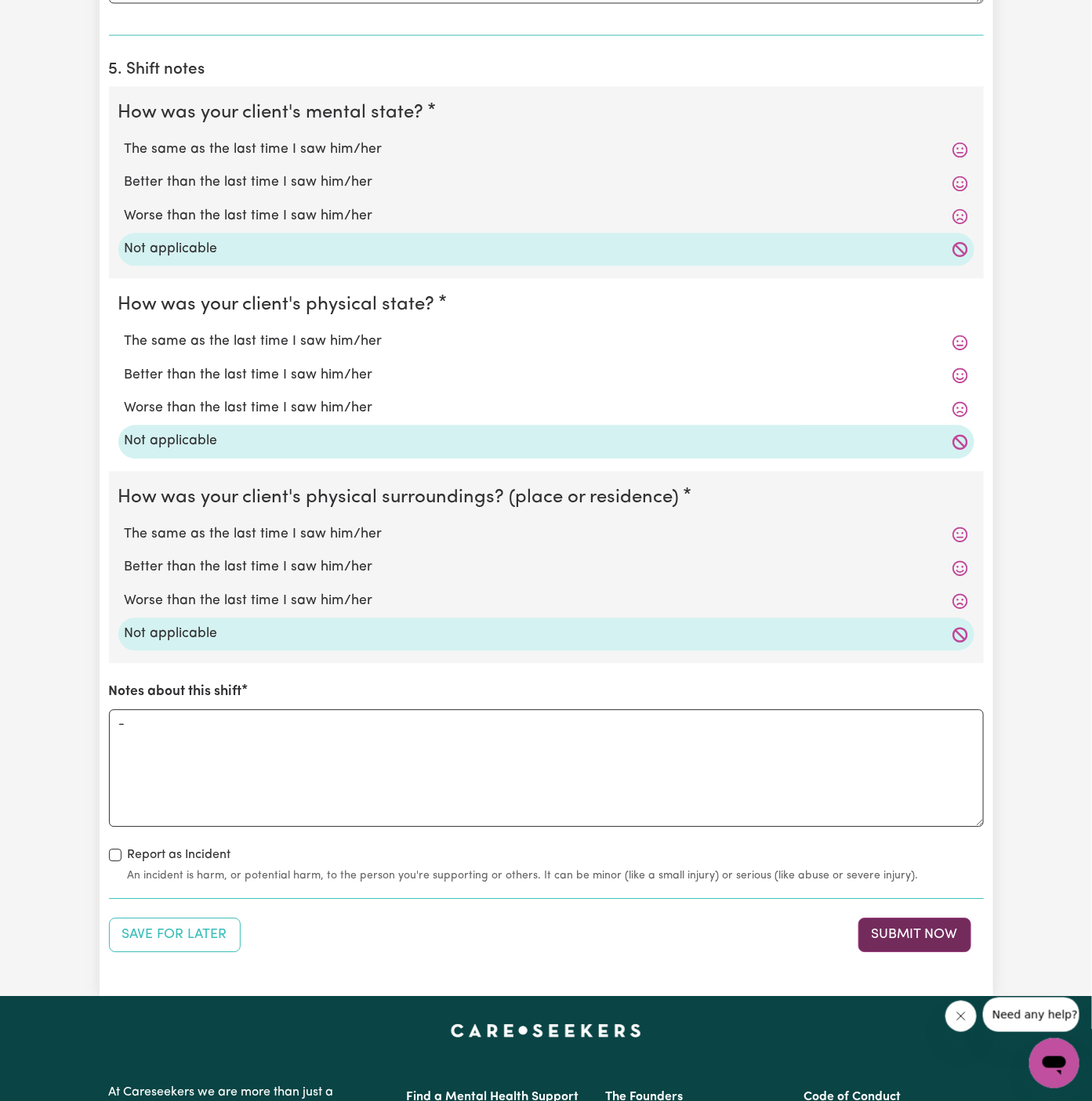
click at [901, 934] on button "Submit Now" at bounding box center [914, 935] width 113 height 35
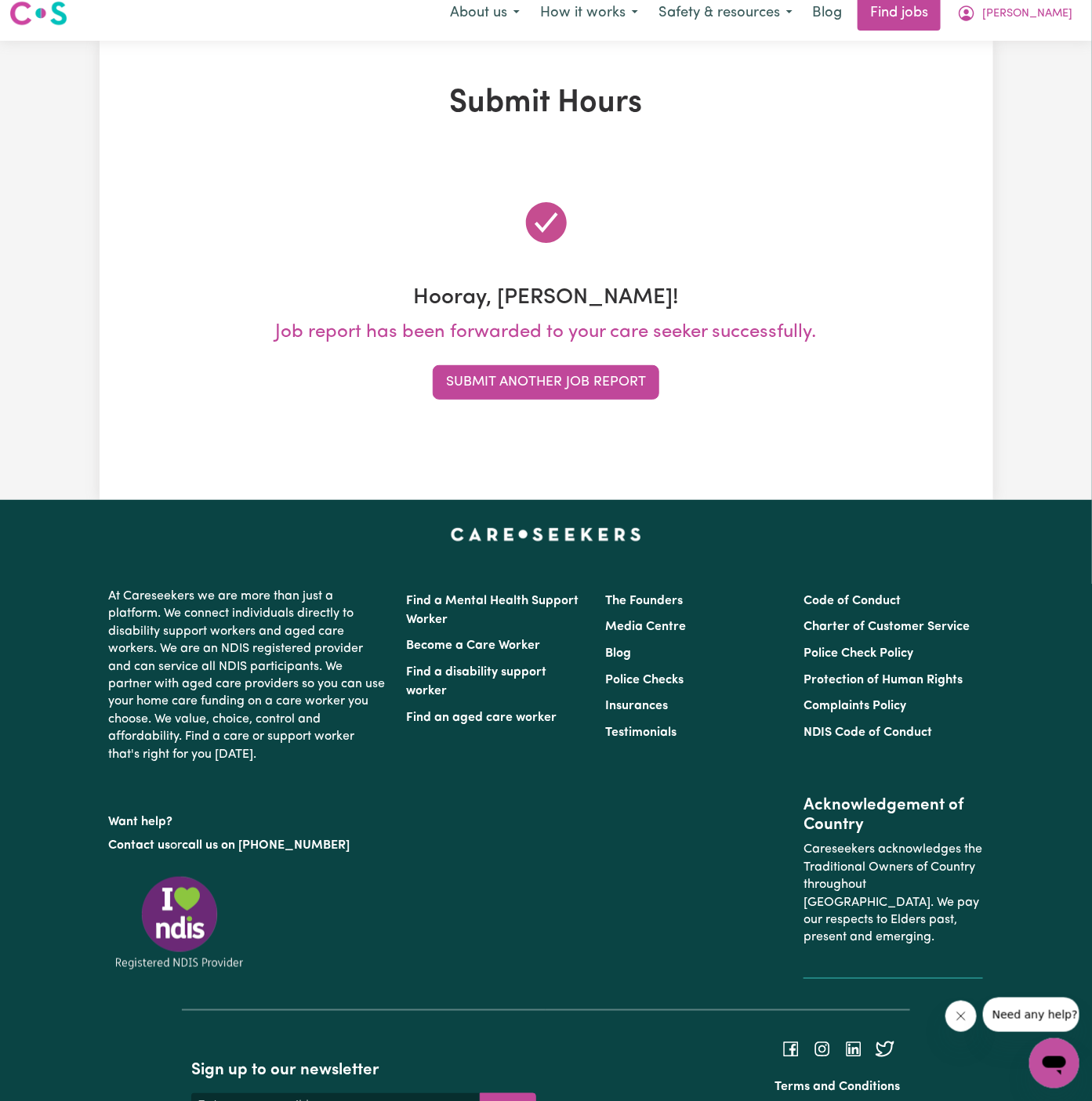
scroll to position [0, 0]
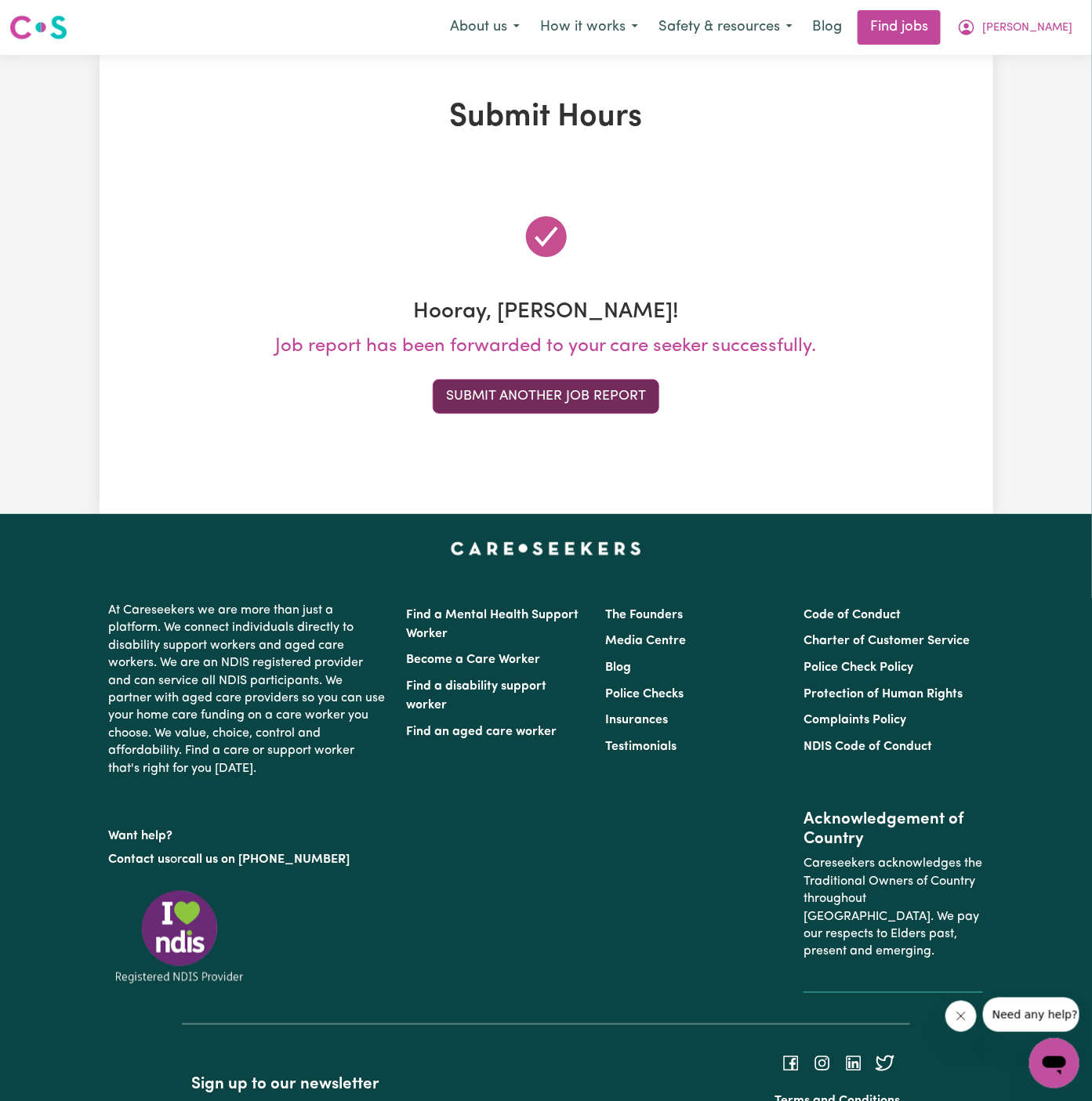
click at [575, 390] on button "Submit Another Job Report" at bounding box center [546, 396] width 226 height 35
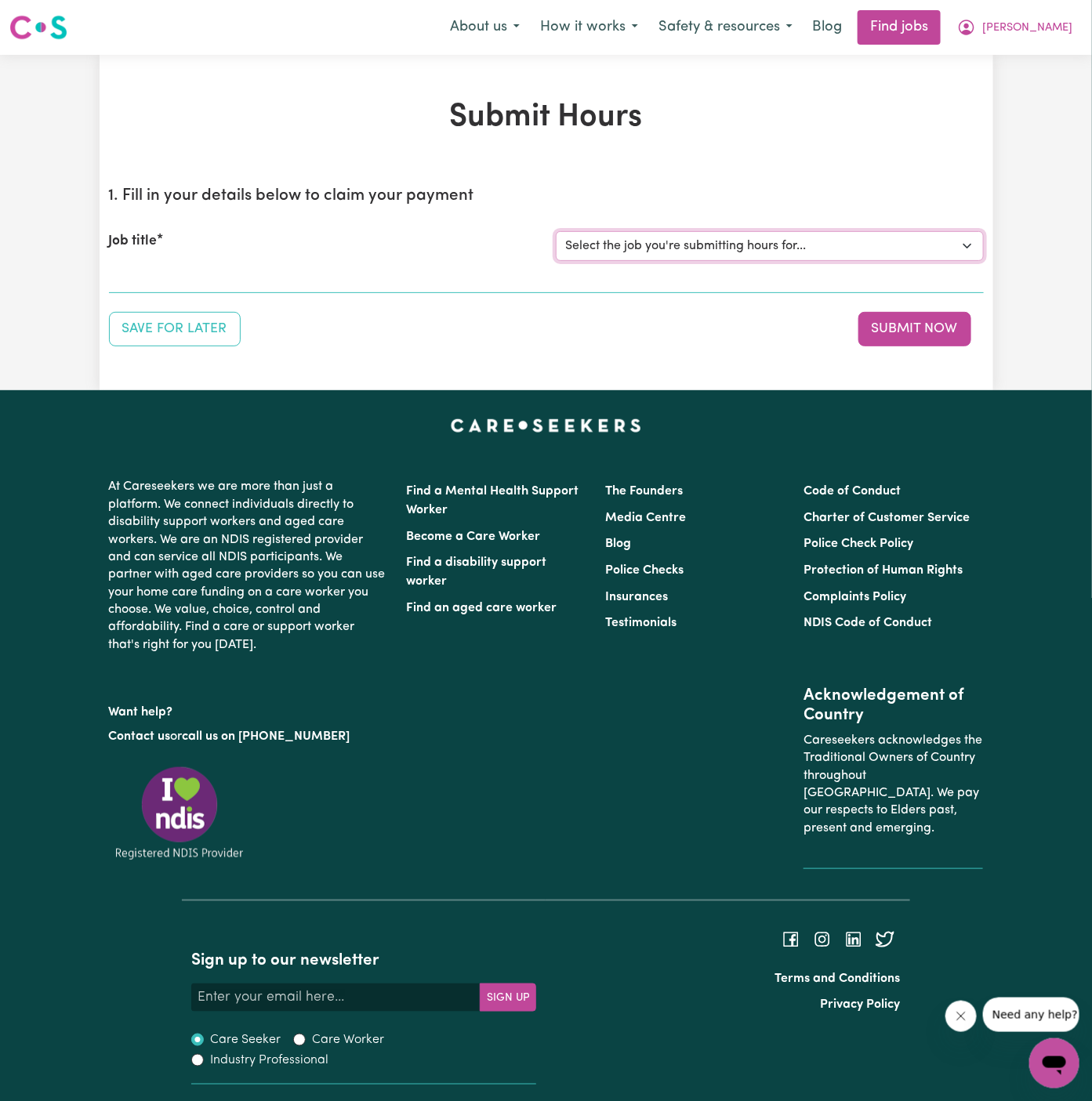
click at [693, 237] on select "Select the job you're submitting hours for... [Daryl Richardson] Female Support…" at bounding box center [770, 246] width 428 height 30
click at [556, 231] on select "Select the job you're submitting hours for... [Daryl Richardson] Female Support…" at bounding box center [770, 246] width 428 height 30
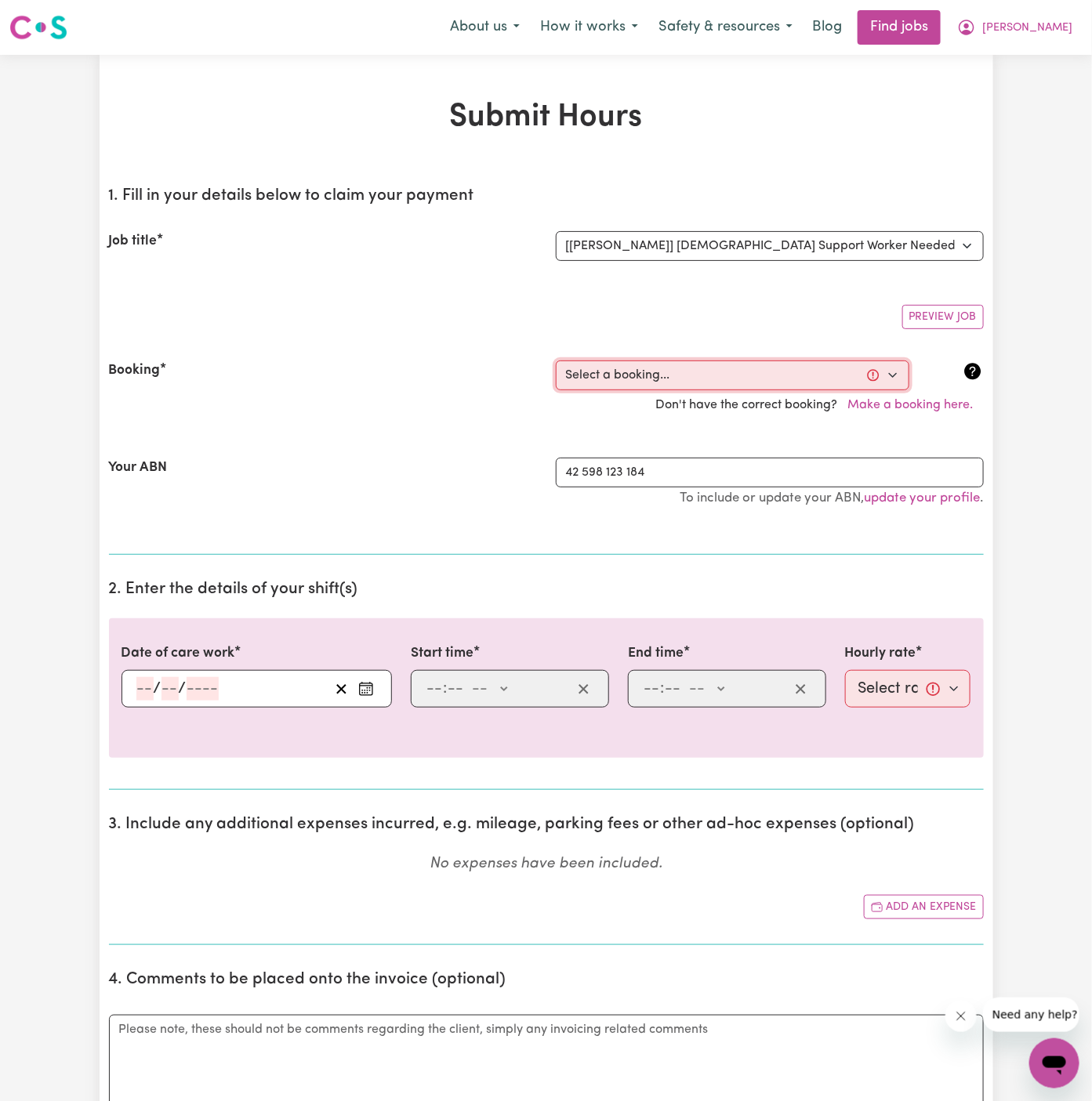
click at [635, 381] on select "Select a booking... Wed, September 24, 2025 - 5:30pm to 8:00pm (ONE-OFF) Wed, S…" at bounding box center [733, 375] width 353 height 30
click at [705, 375] on select "Select a booking... Wed, September 24, 2025 - 5:30pm to 8:00pm (ONE-OFF) Wed, S…" at bounding box center [733, 375] width 353 height 30
click at [556, 361] on select "Select a booking... Wed, September 24, 2025 - 5:30pm to 8:00pm (ONE-OFF) Wed, S…" at bounding box center [733, 375] width 353 height 30
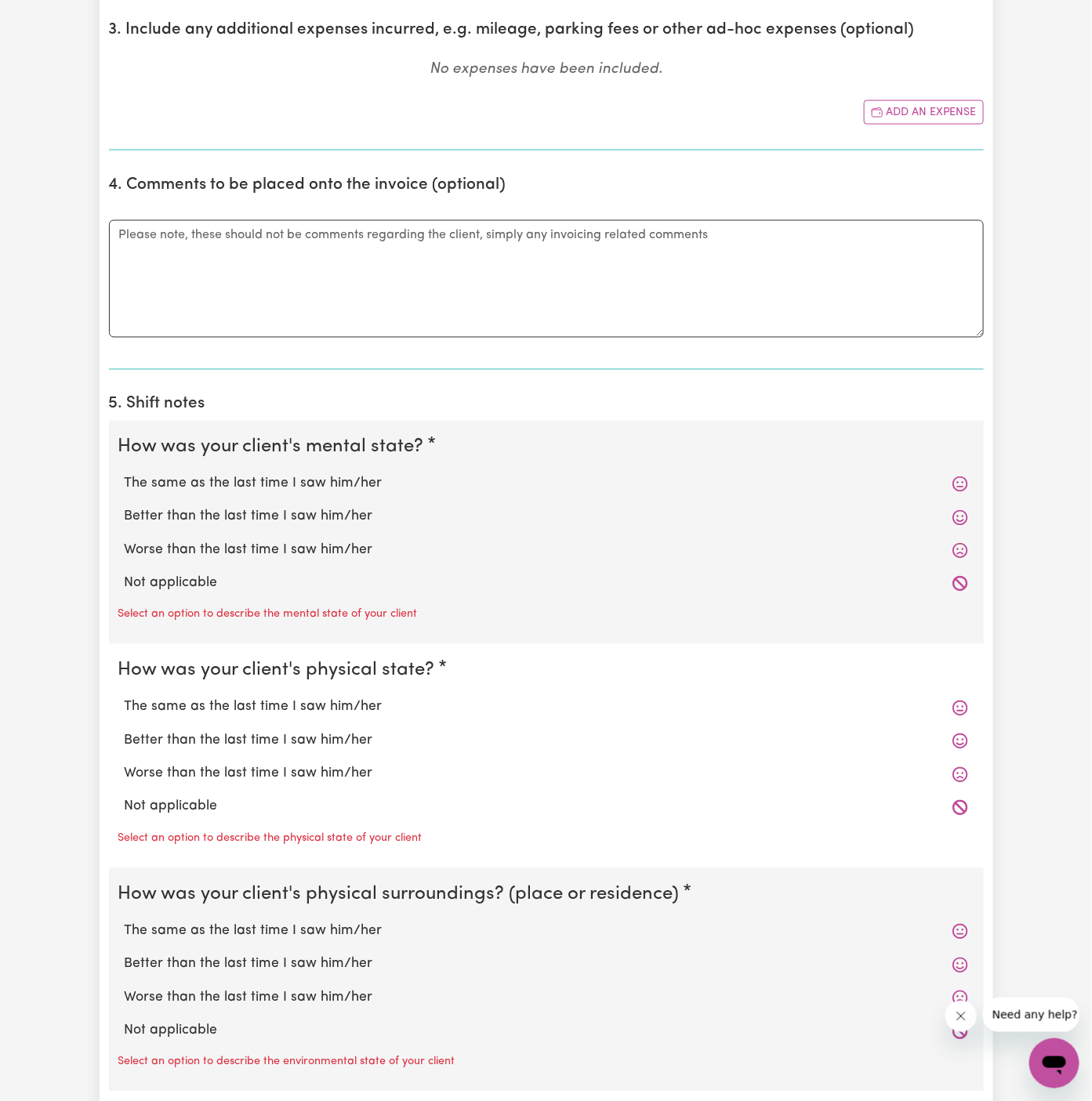
scroll to position [919, 0]
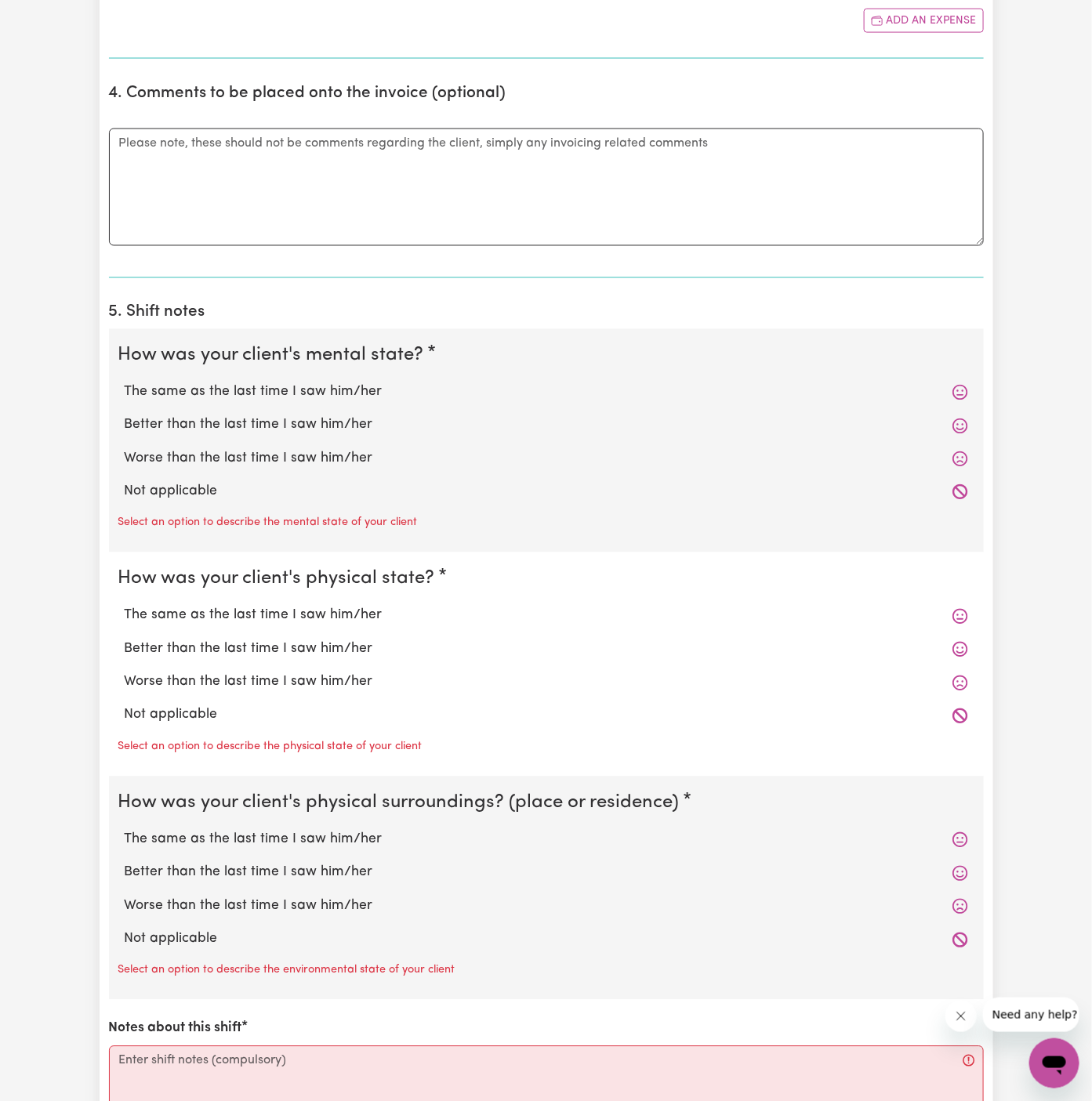
click at [242, 482] on label "Not applicable" at bounding box center [546, 492] width 843 height 20
click at [125, 482] on input "Not applicable" at bounding box center [124, 482] width 1 height 1
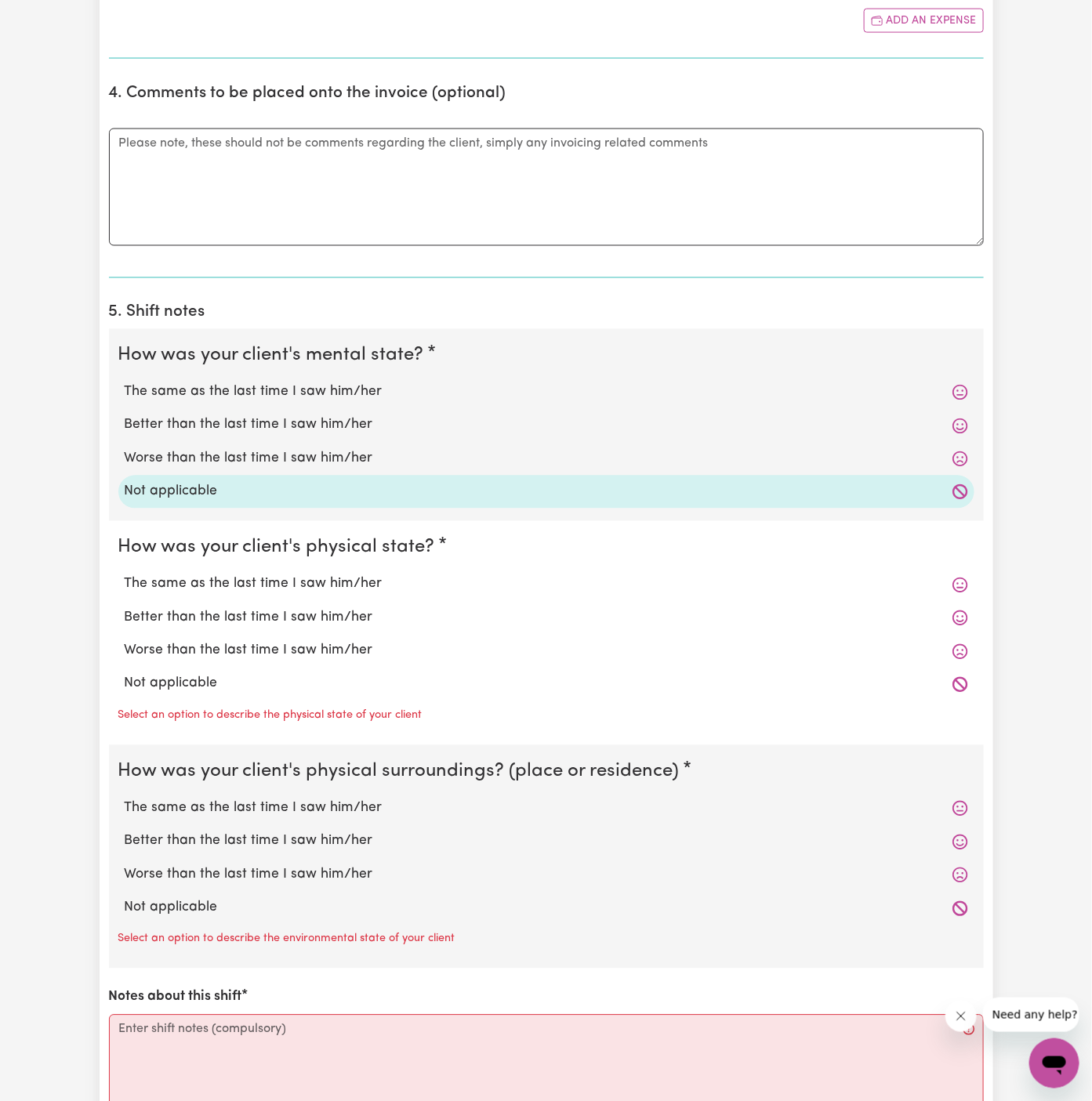
click at [246, 679] on label "Not applicable" at bounding box center [546, 684] width 843 height 20
click at [125, 675] on input "Not applicable" at bounding box center [124, 674] width 1 height 1
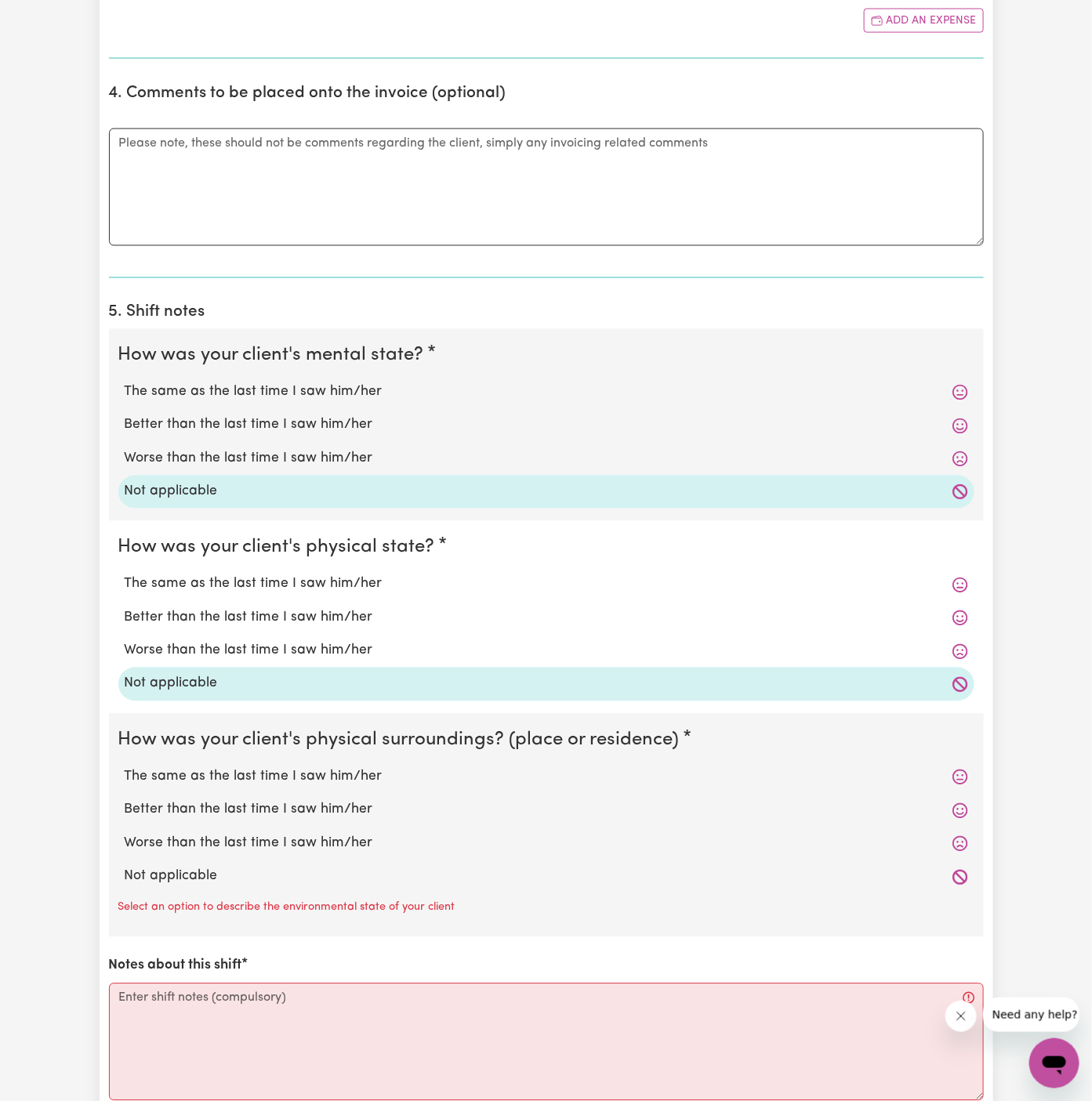
click at [265, 872] on label "Not applicable" at bounding box center [546, 876] width 843 height 20
click at [125, 867] on input "Not applicable" at bounding box center [124, 866] width 1 height 1
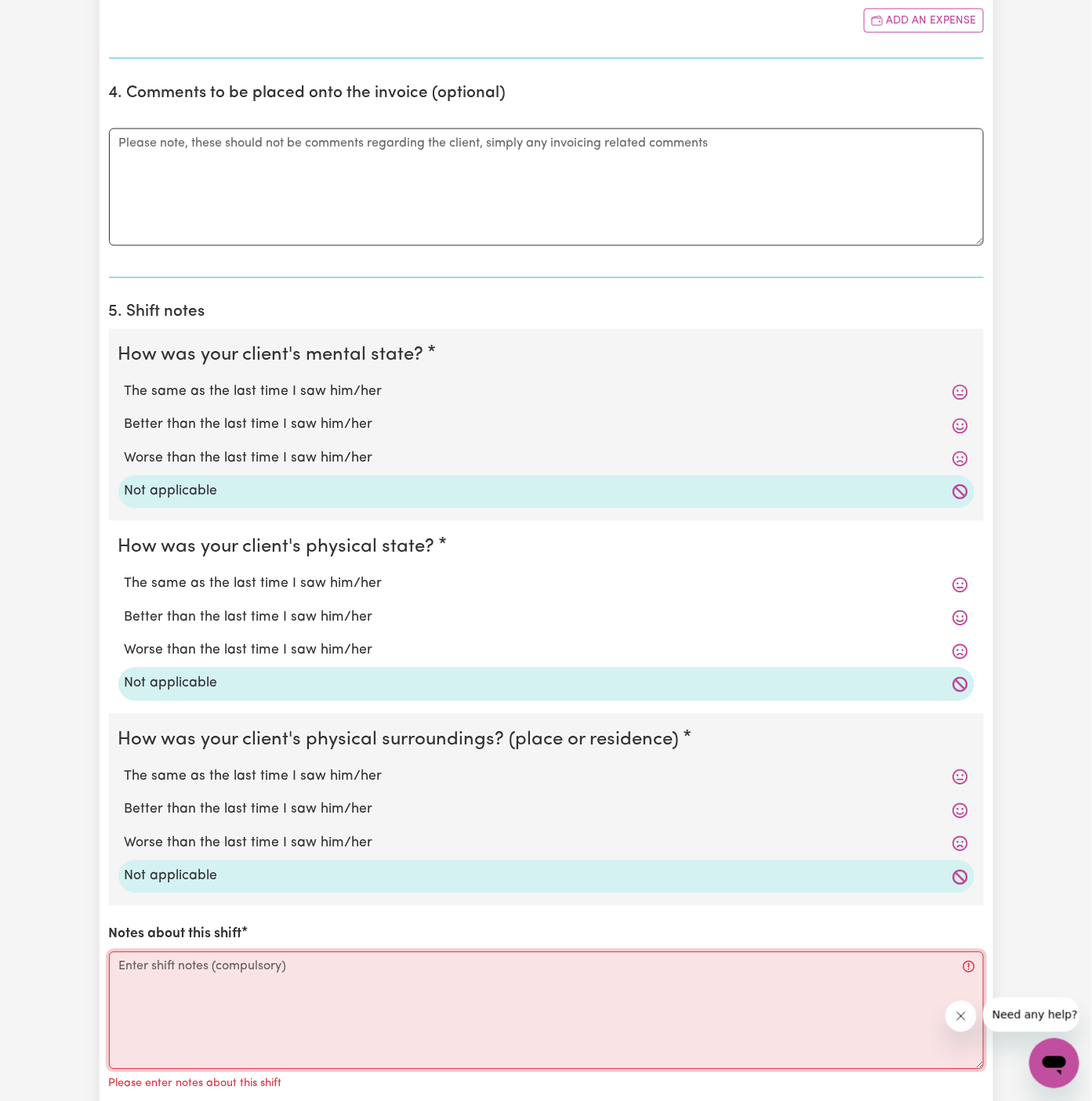
click at [307, 1008] on textarea "Notes about this shift" at bounding box center [546, 1011] width 875 height 118
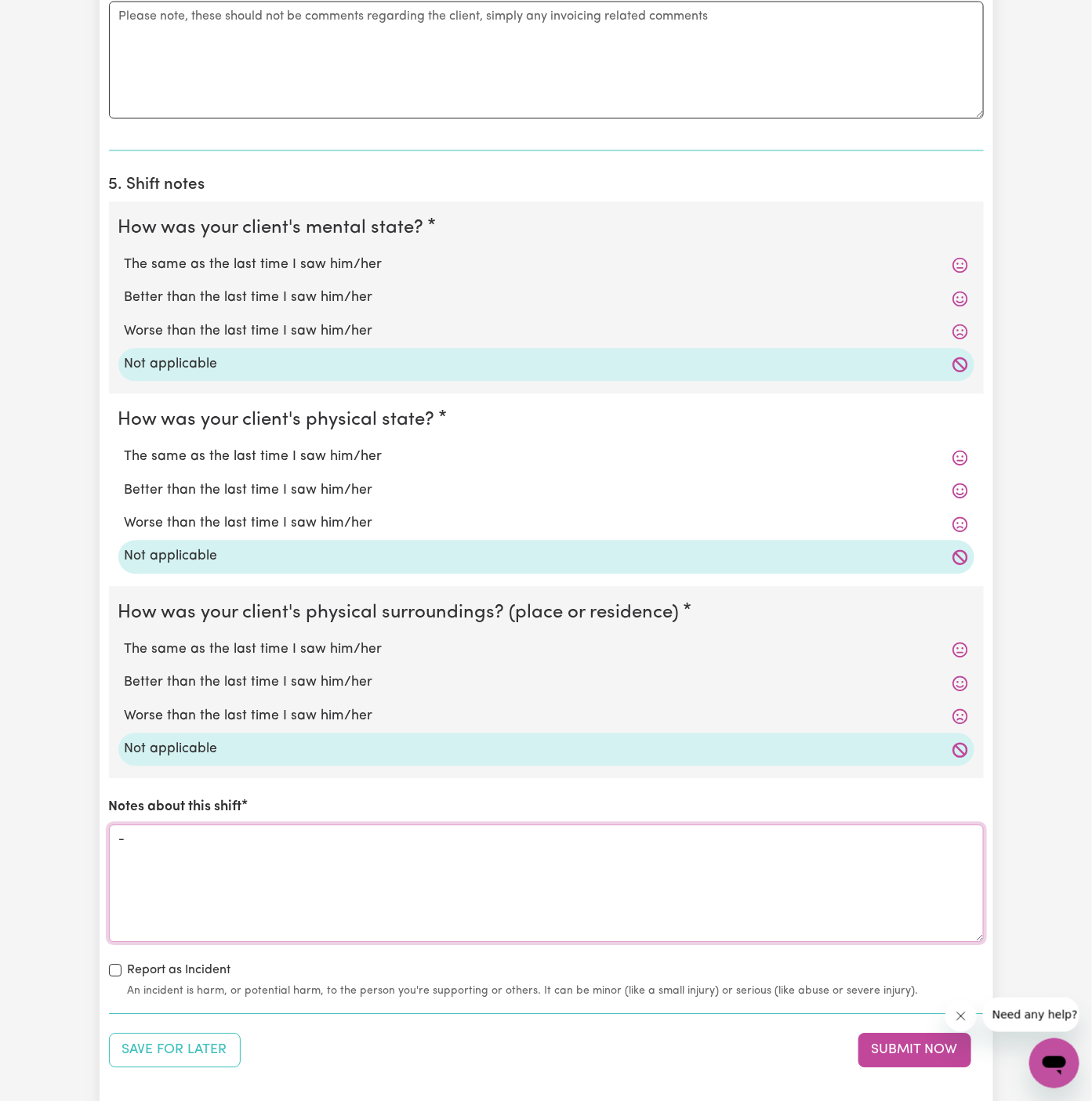
scroll to position [1084, 0]
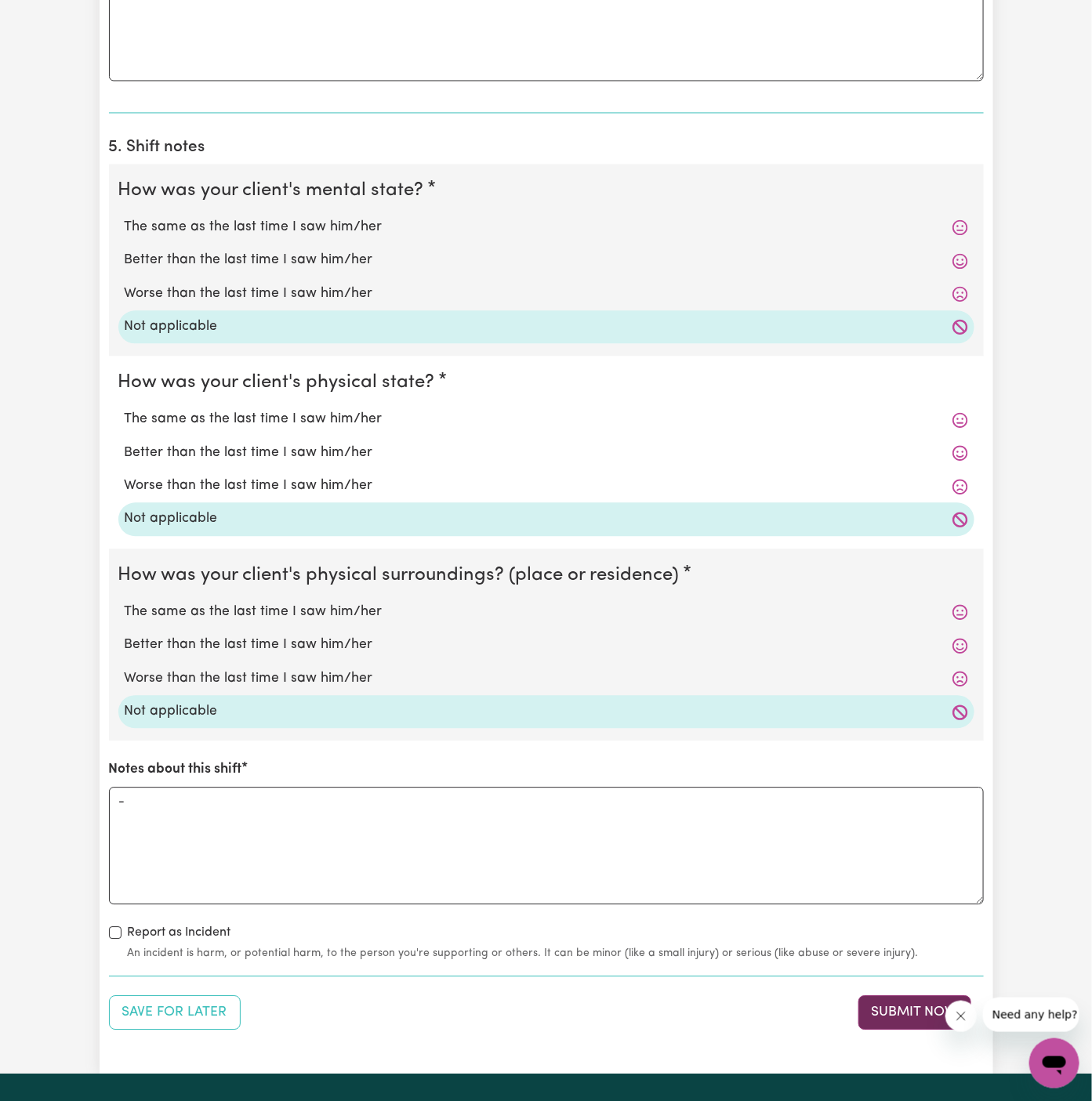
click at [913, 1011] on button "Submit Now" at bounding box center [914, 1013] width 113 height 35
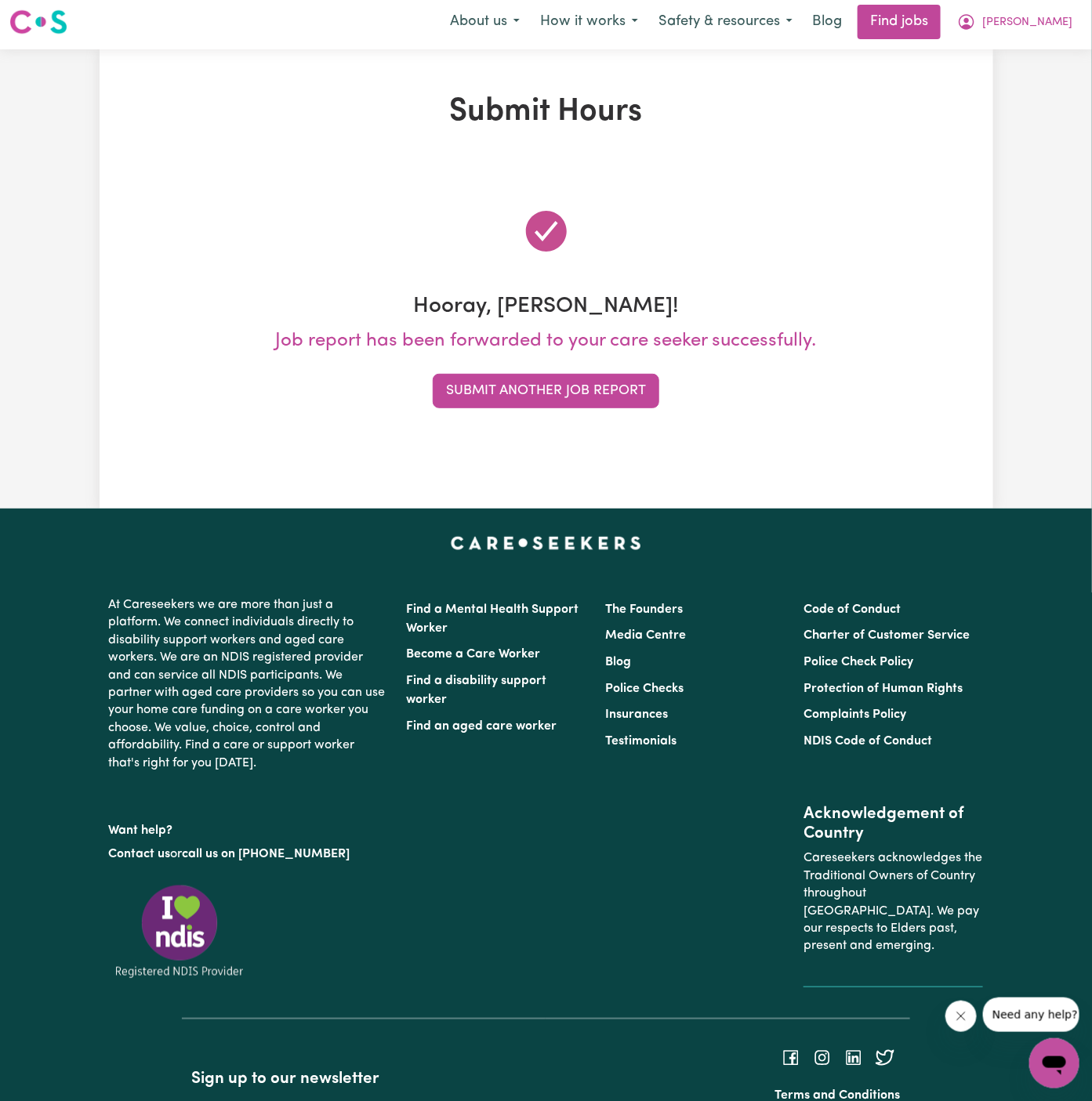
scroll to position [0, 0]
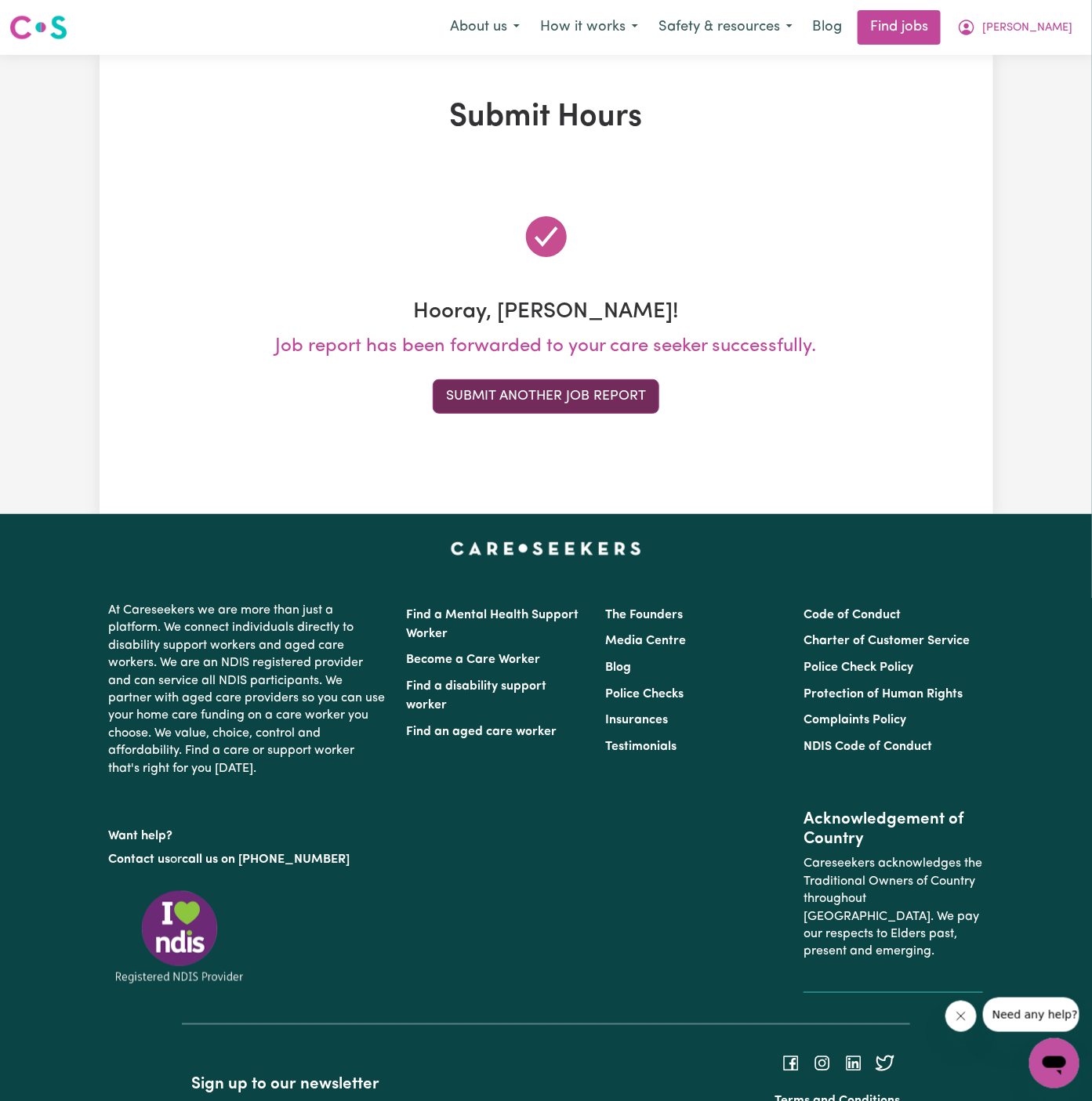
click at [580, 401] on button "Submit Another Job Report" at bounding box center [546, 396] width 226 height 35
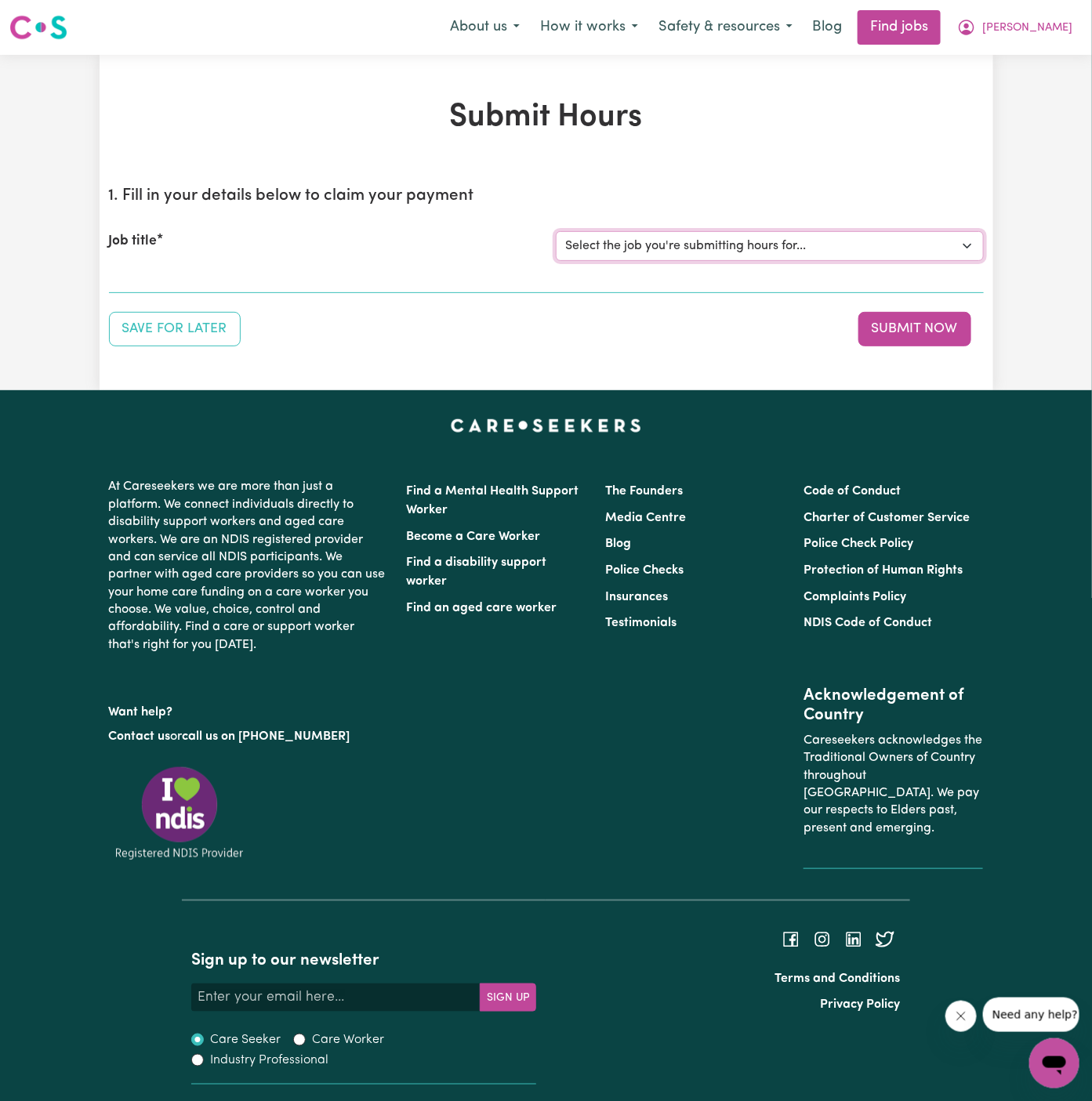
click at [737, 255] on select "Select the job you're submitting hours for... [Daryl Richardson] Female Support…" at bounding box center [770, 246] width 428 height 30
click at [556, 231] on select "Select the job you're submitting hours for... [Daryl Richardson] Female Support…" at bounding box center [770, 246] width 428 height 30
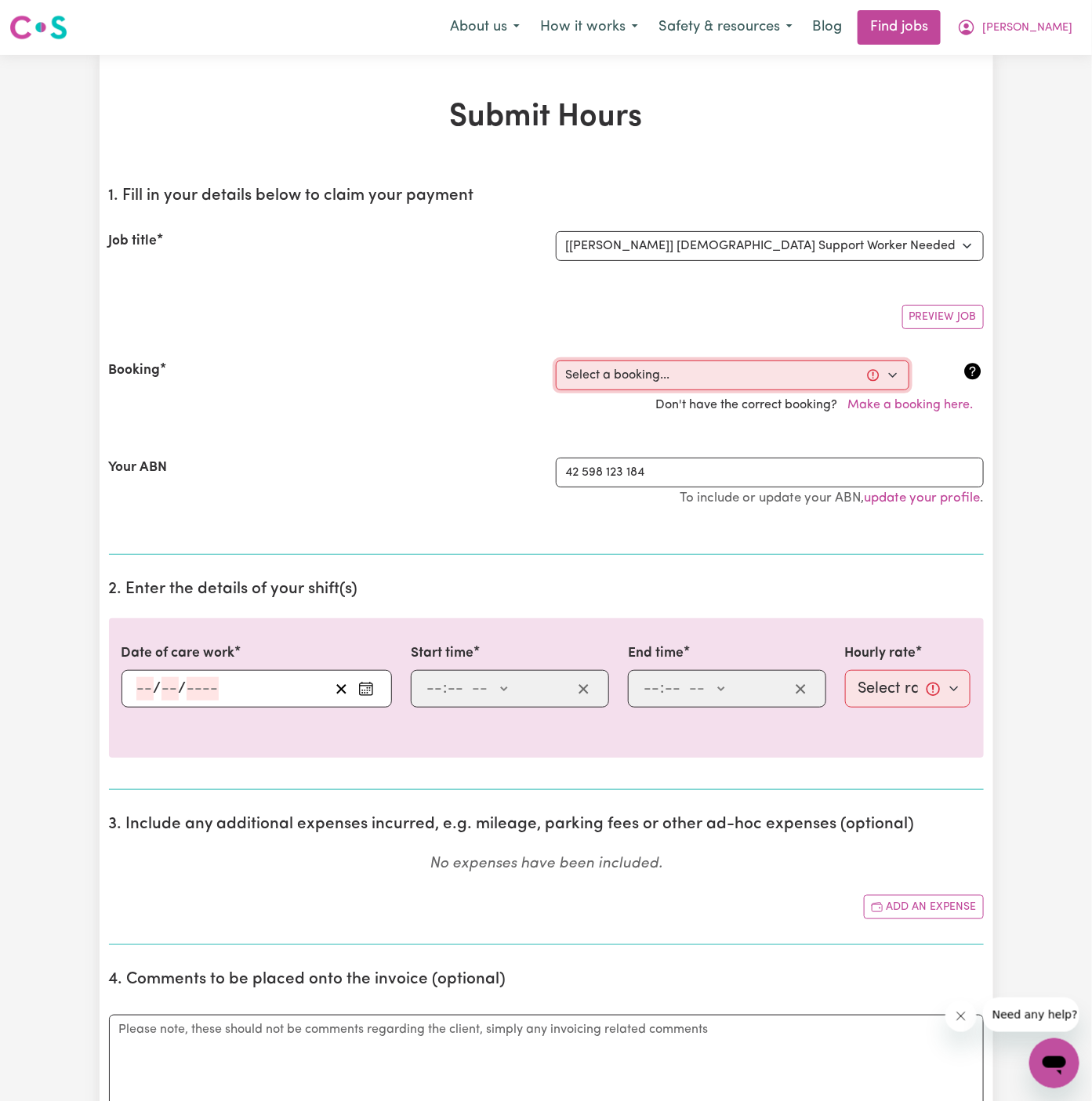
click at [753, 375] on select "Select a booking... Wed, September 24, 2025 - 5:30pm to 8:00pm (ONE-OFF) Wed, S…" at bounding box center [733, 375] width 353 height 30
click at [556, 361] on select "Select a booking... Wed, September 24, 2025 - 5:30pm to 8:00pm (ONE-OFF) Wed, S…" at bounding box center [733, 375] width 353 height 30
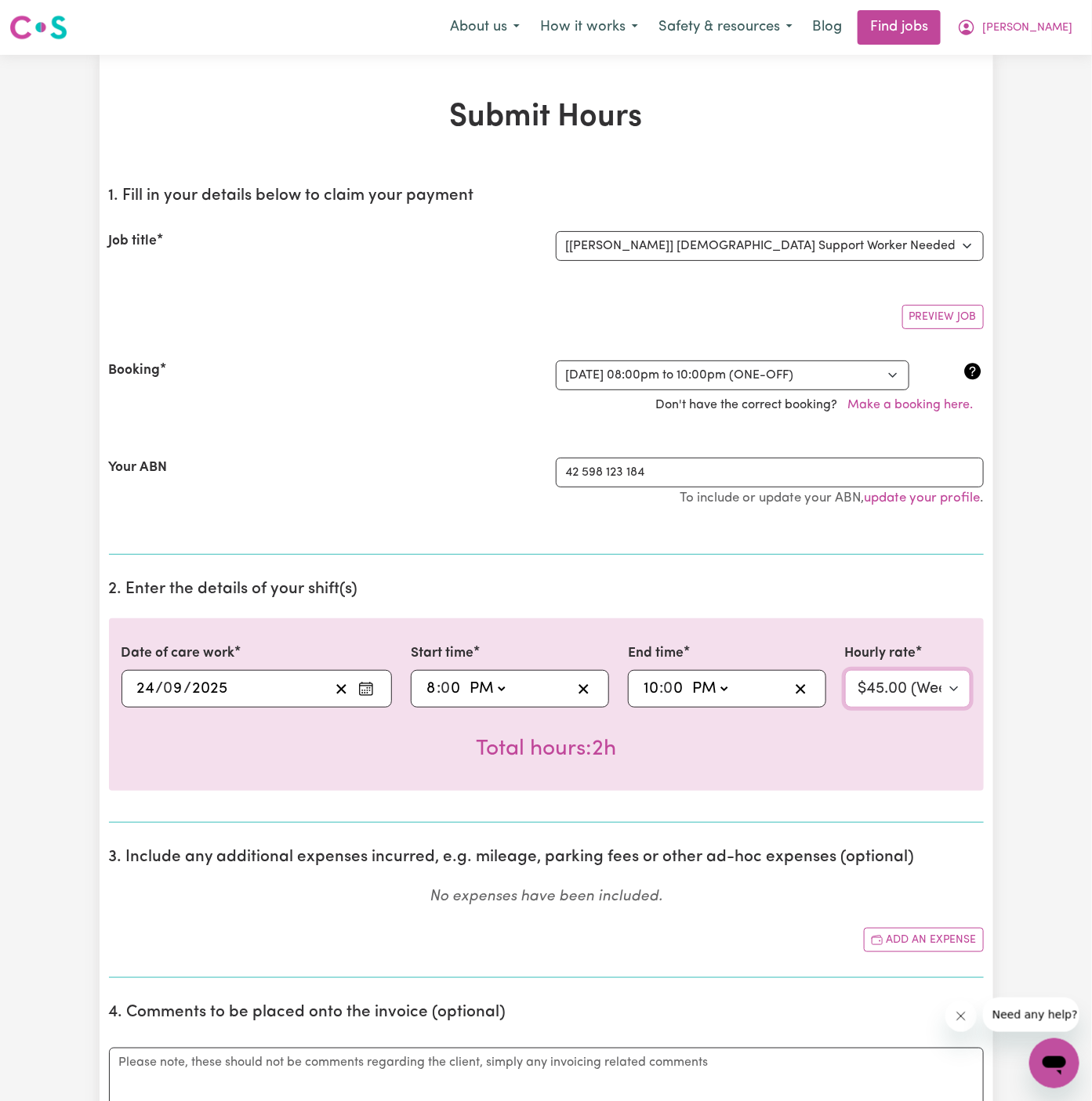
click at [893, 694] on select "Select rate... $45.00 (Weekday) $67.50 (Saturday) $67.50 (Sunday) $67.50 (Eveni…" at bounding box center [908, 689] width 126 height 37
click at [845, 670] on select "Select rate... $45.00 (Weekday) $67.50 (Saturday) $67.50 (Sunday) $67.50 (Eveni…" at bounding box center [908, 689] width 126 height 37
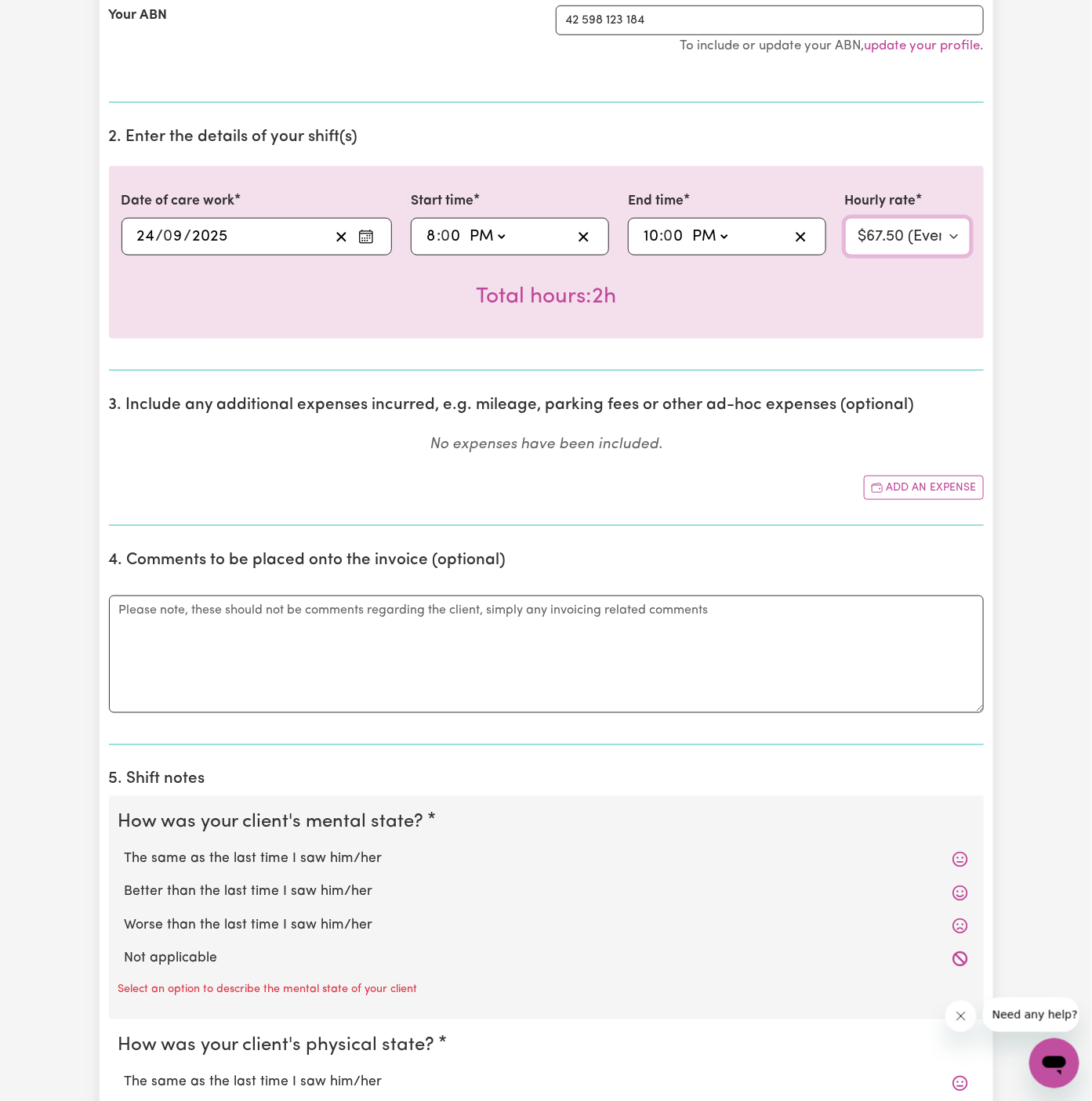
scroll to position [482, 0]
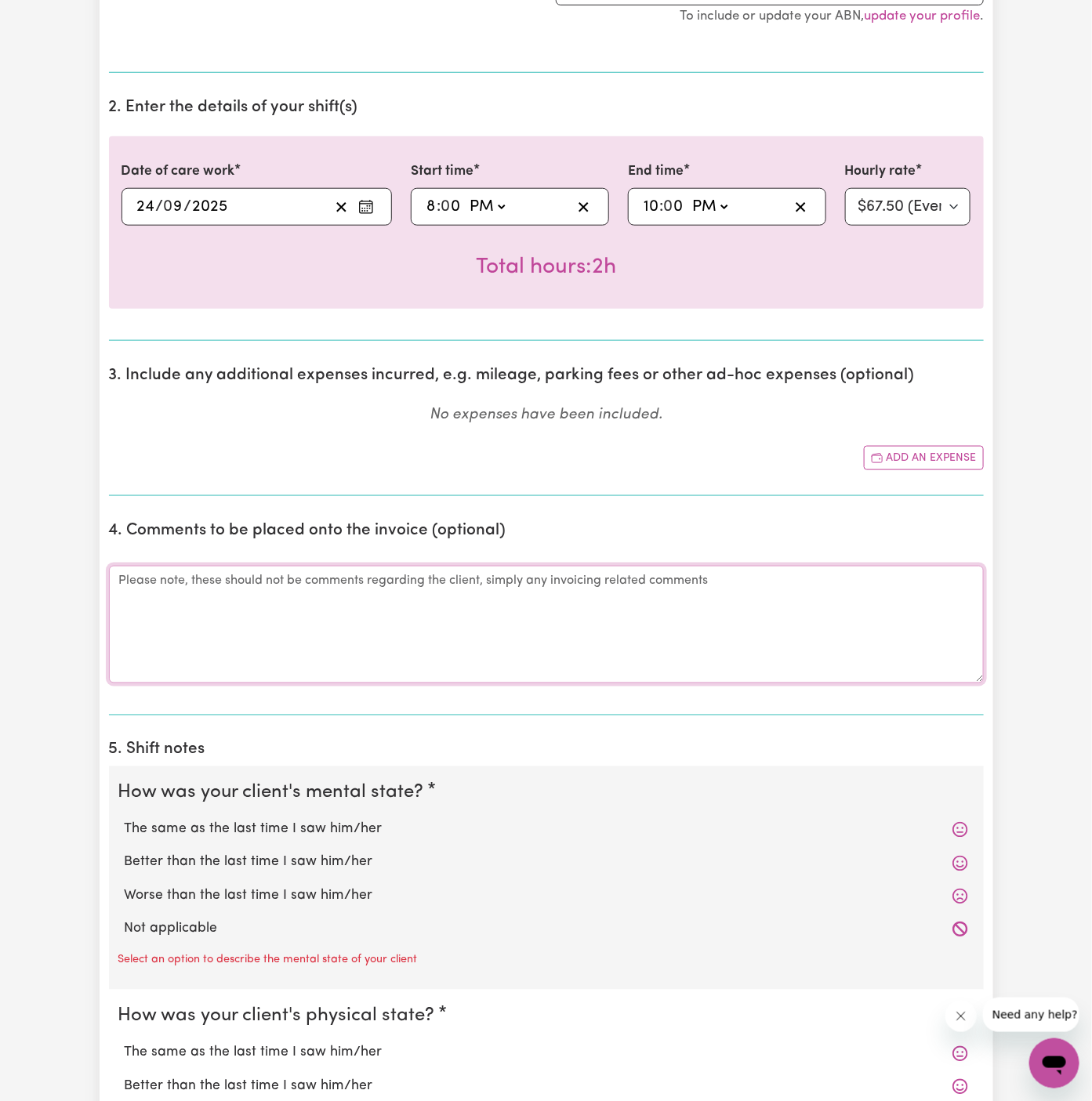
click at [366, 591] on textarea "Comments" at bounding box center [546, 624] width 875 height 118
click at [281, 824] on label "The same as the last time I saw him/her" at bounding box center [546, 829] width 843 height 20
click at [125, 820] on input "The same as the last time I saw him/her" at bounding box center [124, 819] width 1 height 1
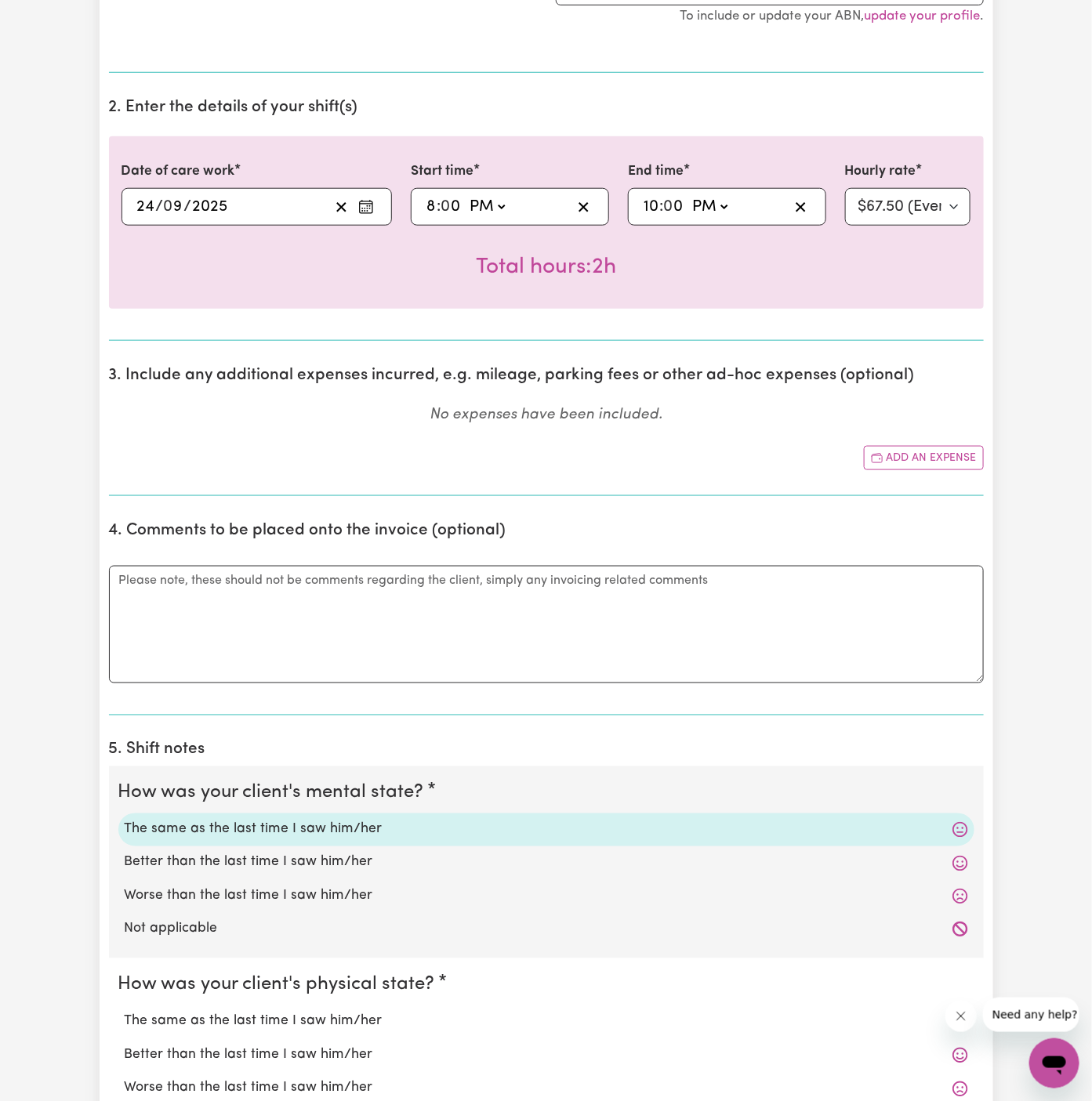
click at [244, 919] on label "Not applicable" at bounding box center [546, 929] width 843 height 20
click at [125, 919] on input "Not applicable" at bounding box center [124, 919] width 1 height 1
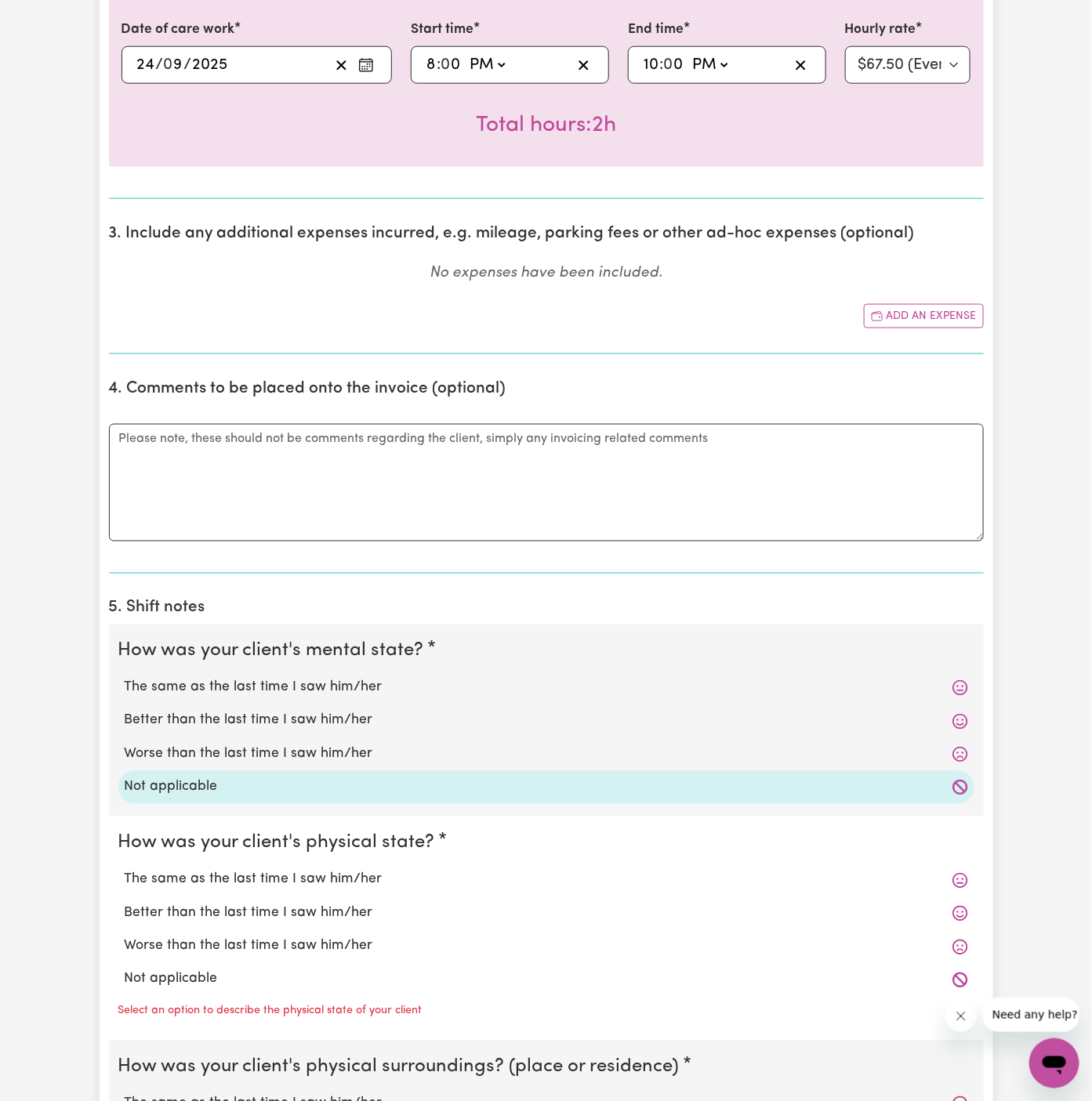
click at [234, 970] on label "Not applicable" at bounding box center [546, 979] width 843 height 20
click at [125, 969] on input "Not applicable" at bounding box center [124, 969] width 1 height 1
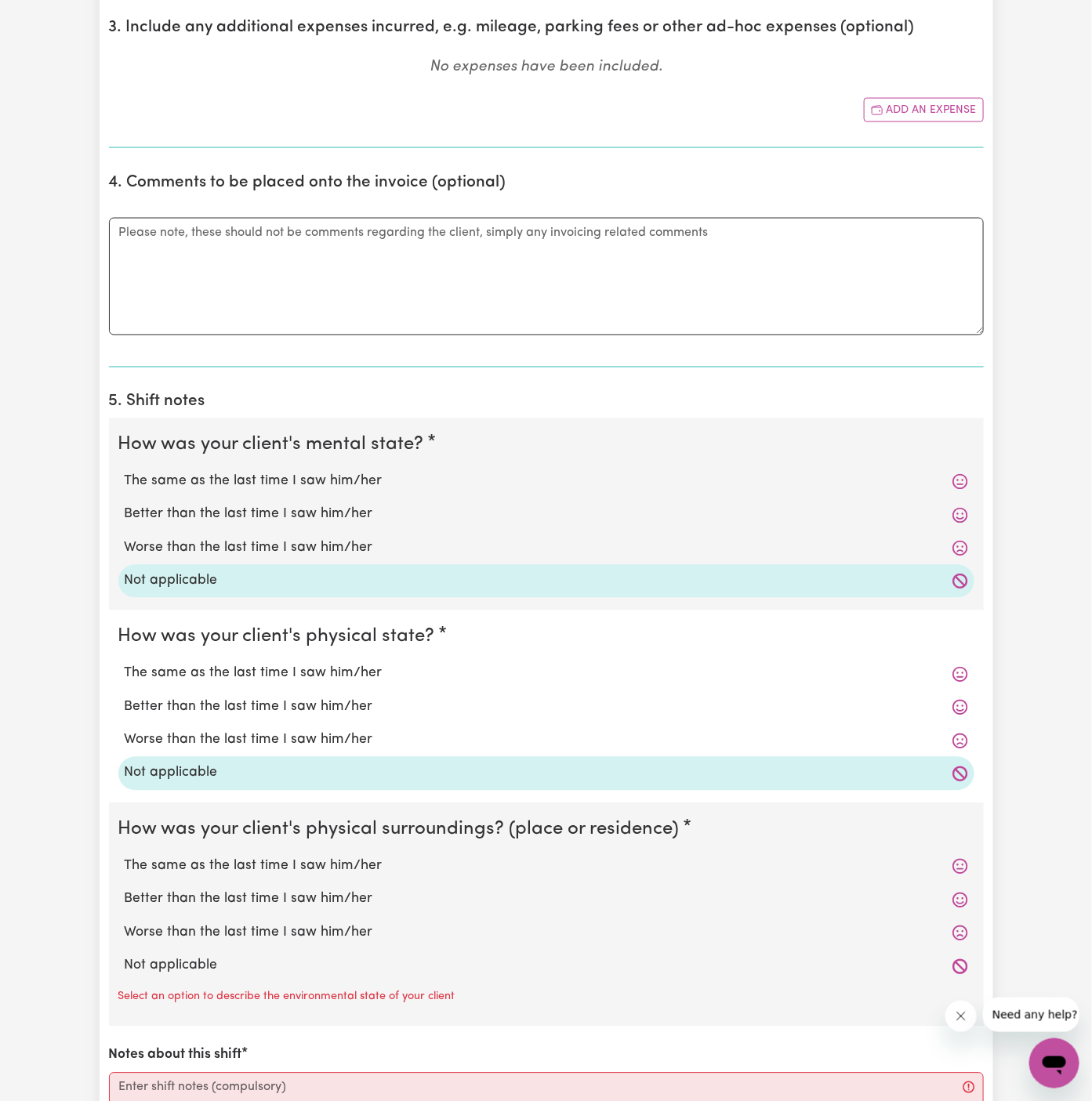
scroll to position [876, 0]
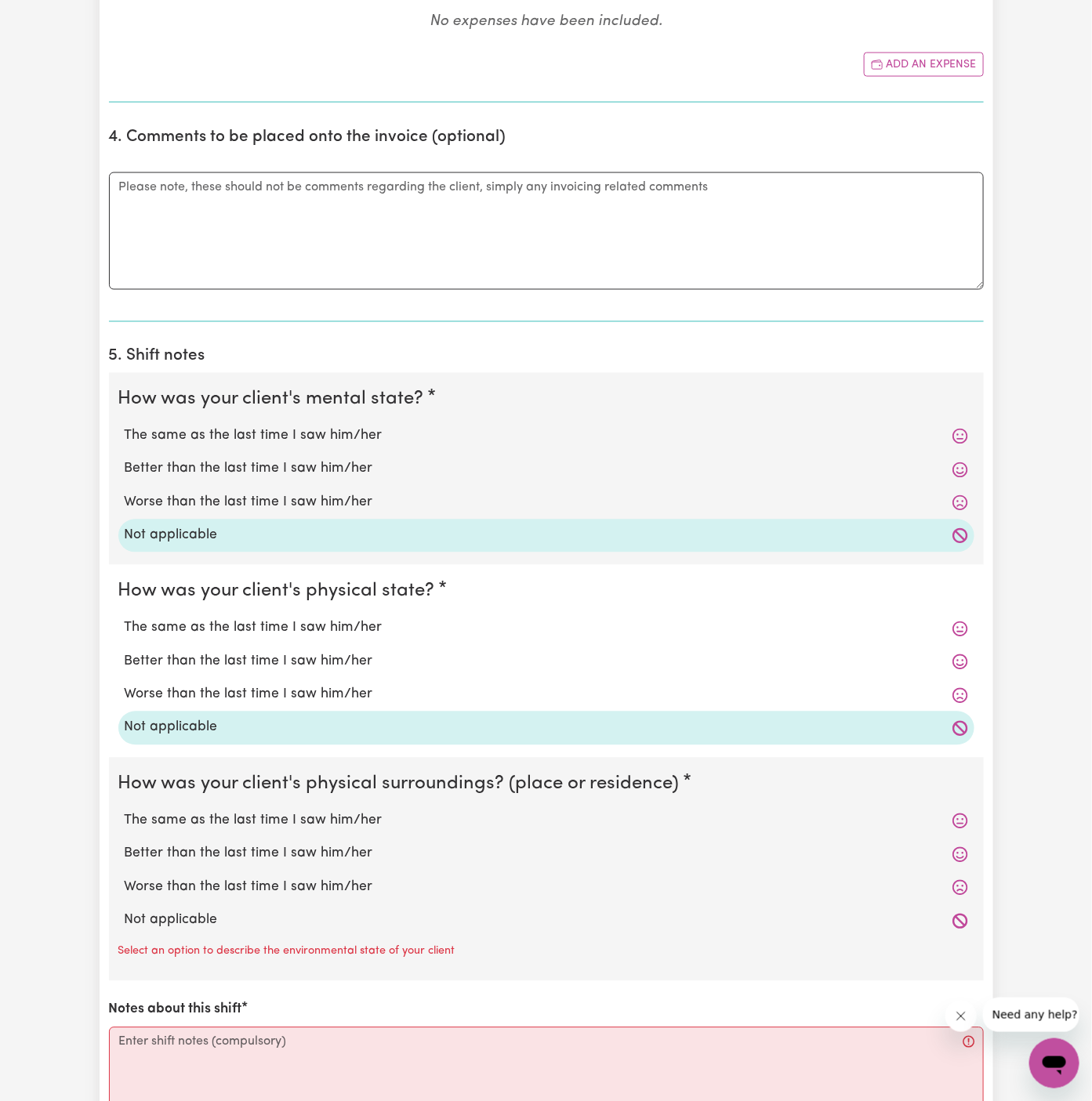
click at [258, 915] on label "Not applicable" at bounding box center [546, 921] width 843 height 20
click at [125, 911] on input "Not applicable" at bounding box center [124, 910] width 1 height 1
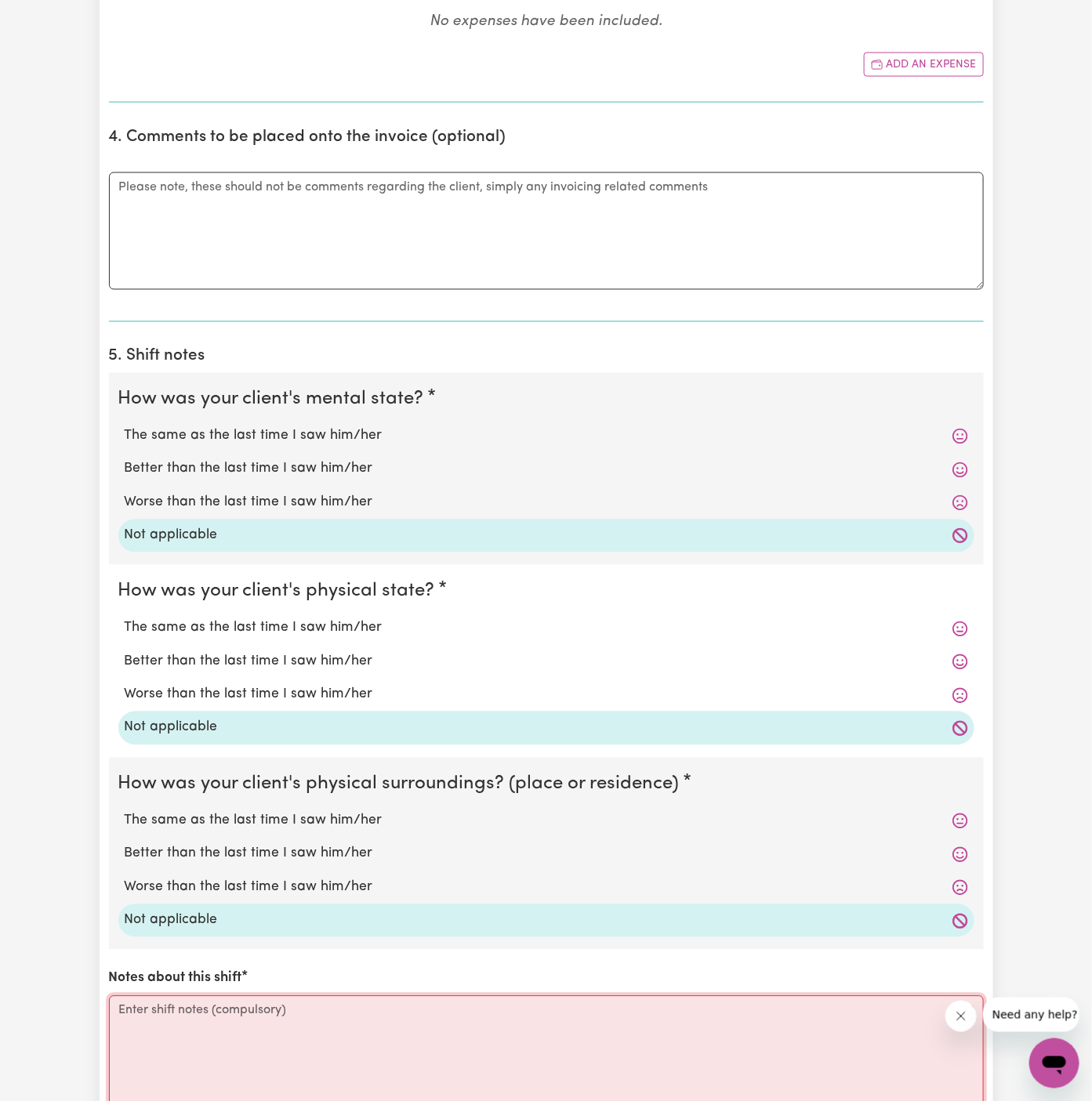
click at [260, 1029] on textarea "Notes about this shift" at bounding box center [546, 1055] width 875 height 118
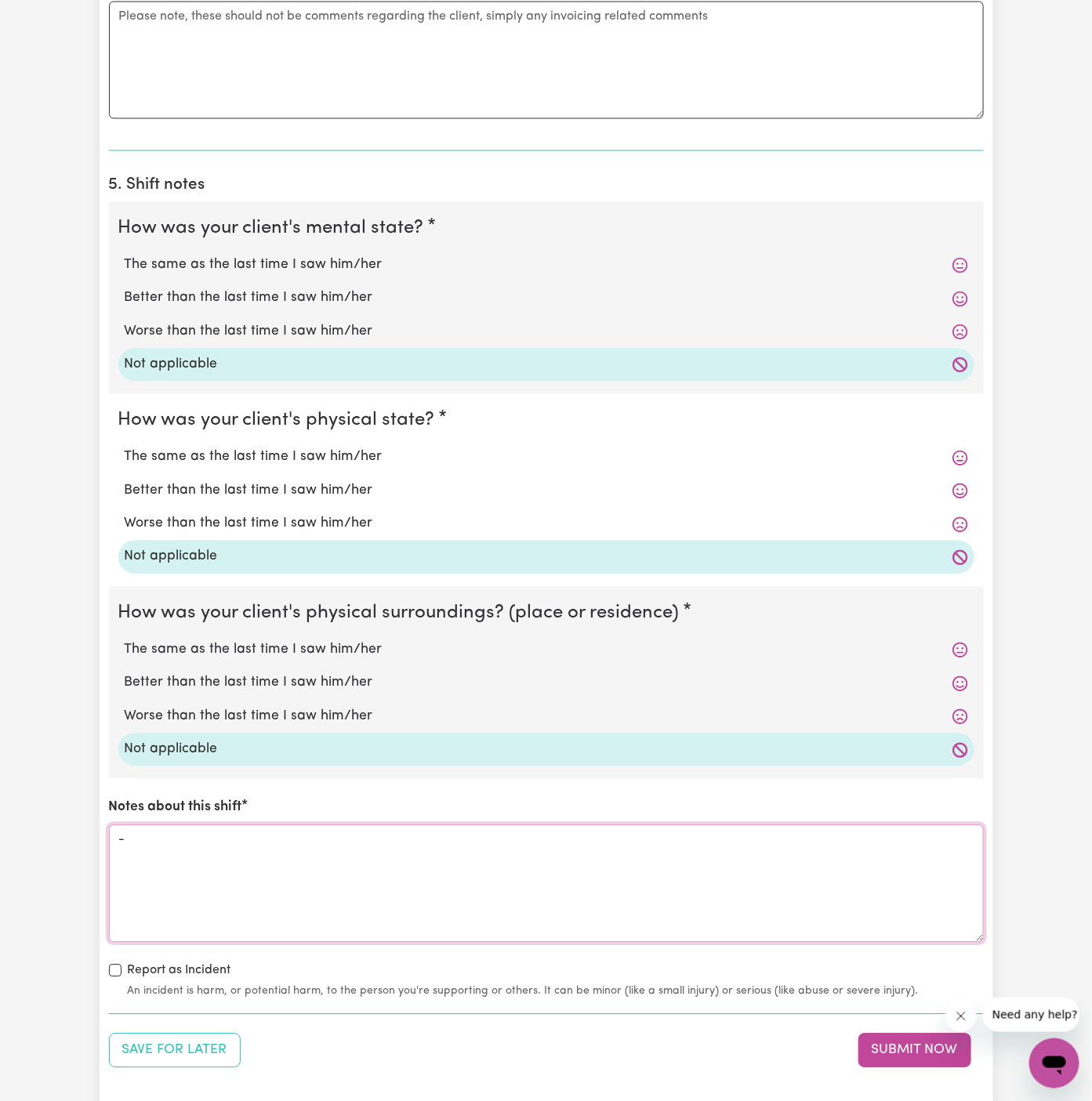
scroll to position [1133, 0]
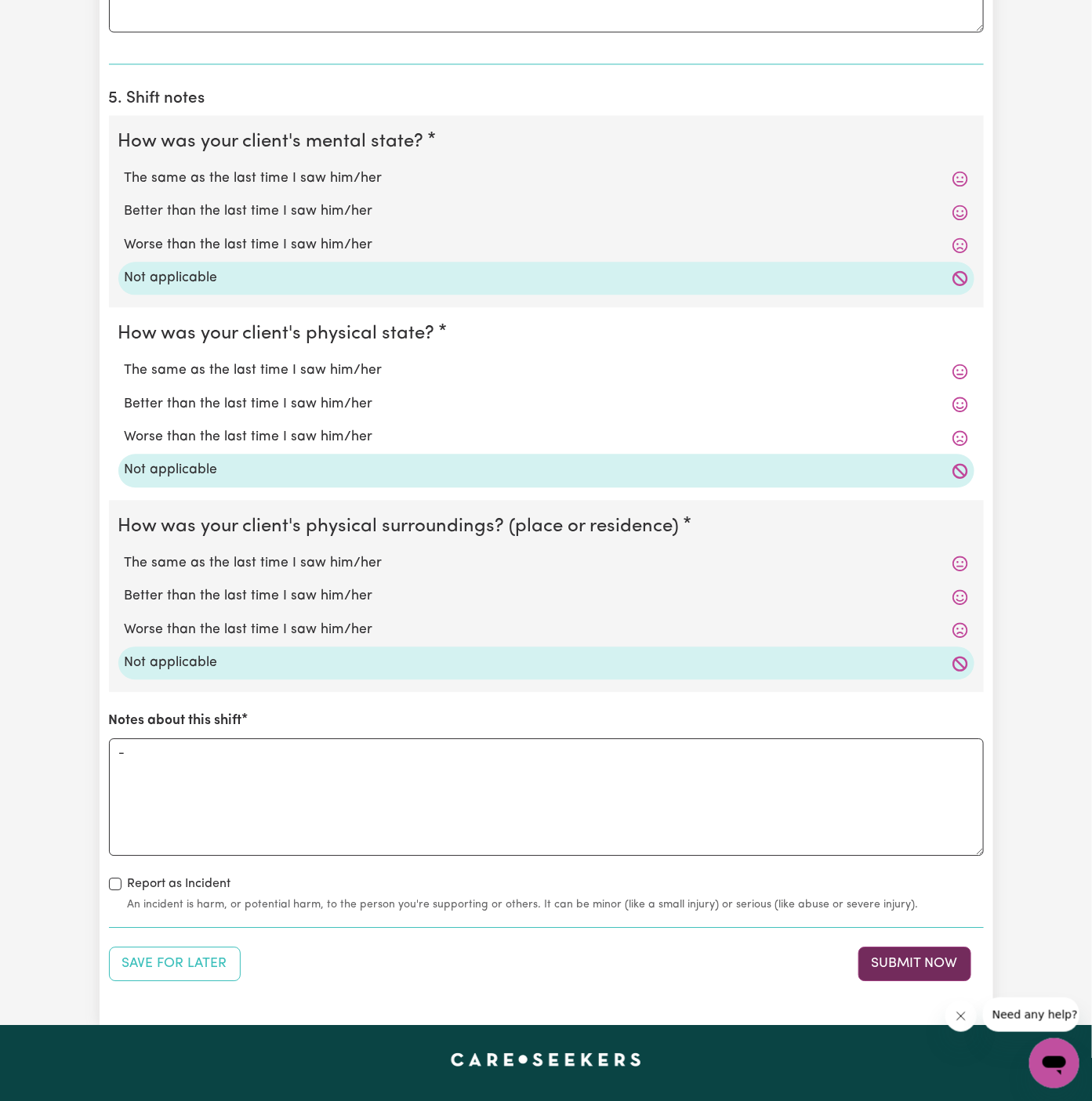
click at [923, 965] on button "Submit Now" at bounding box center [914, 964] width 113 height 35
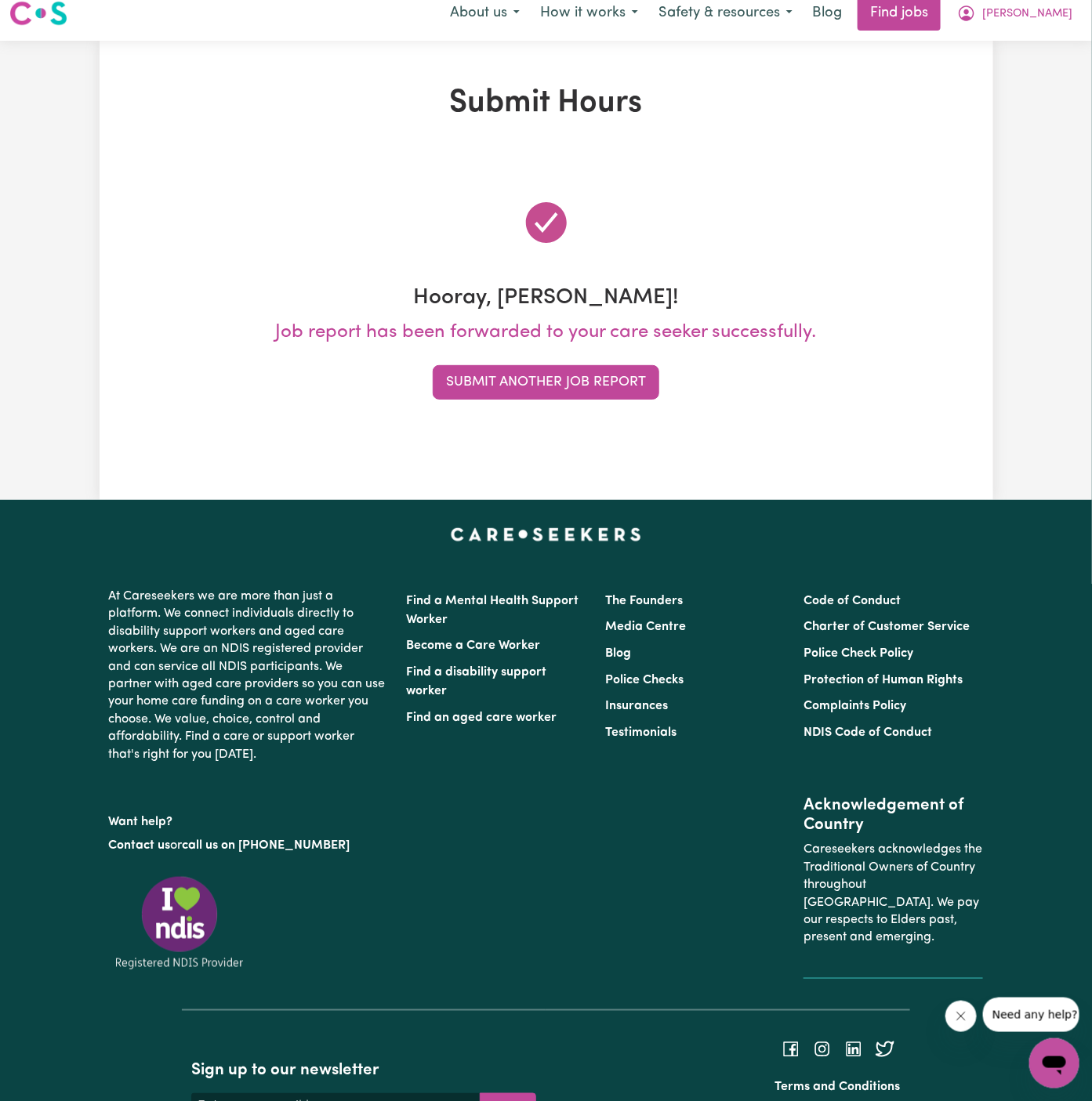
scroll to position [0, 0]
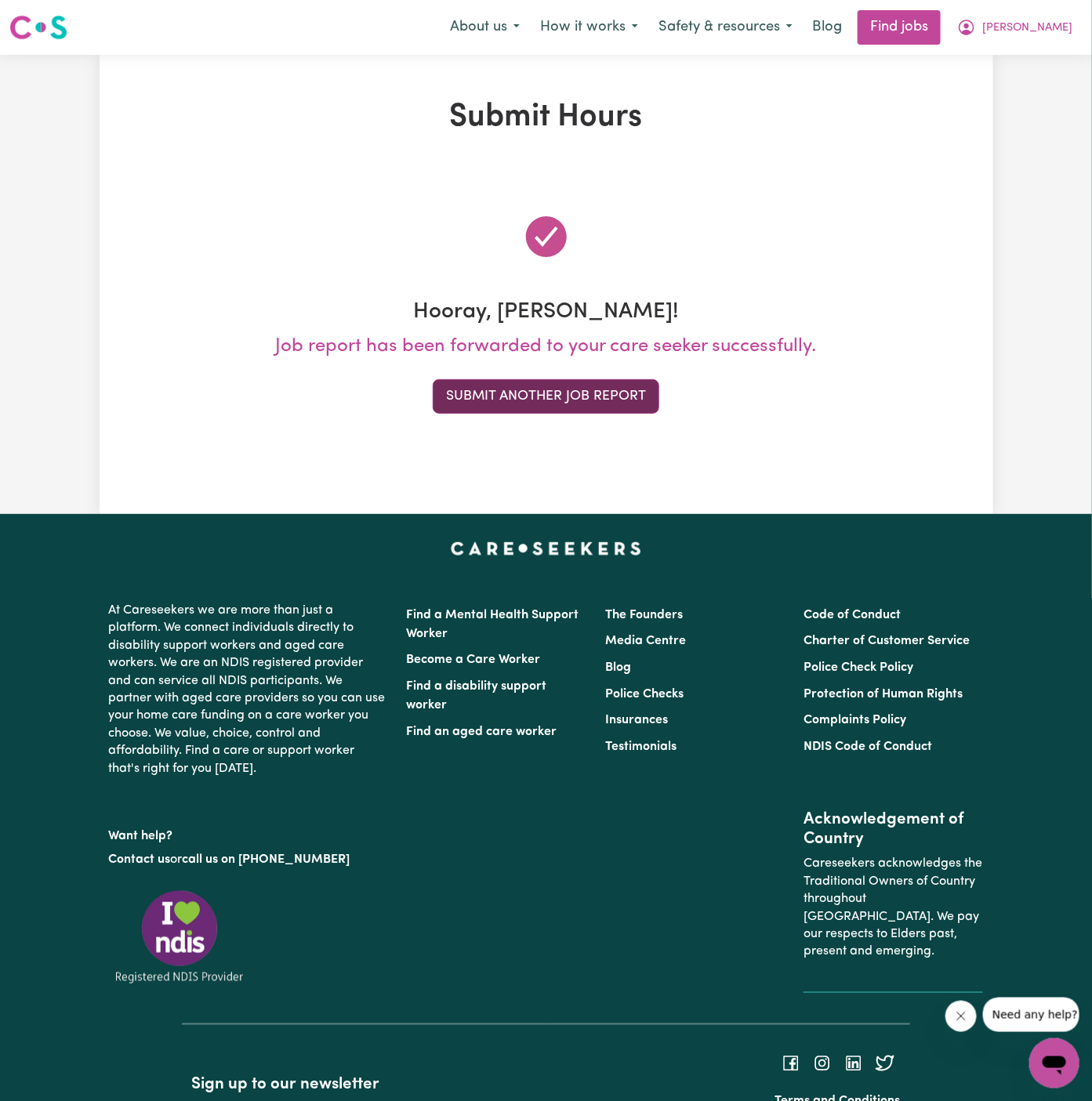
click at [538, 396] on button "Submit Another Job Report" at bounding box center [546, 396] width 226 height 35
click at [538, 396] on div "Submit Hours Hooray, Arpanpreet! Job report has been forwarded to your care see…" at bounding box center [546, 285] width 893 height 460
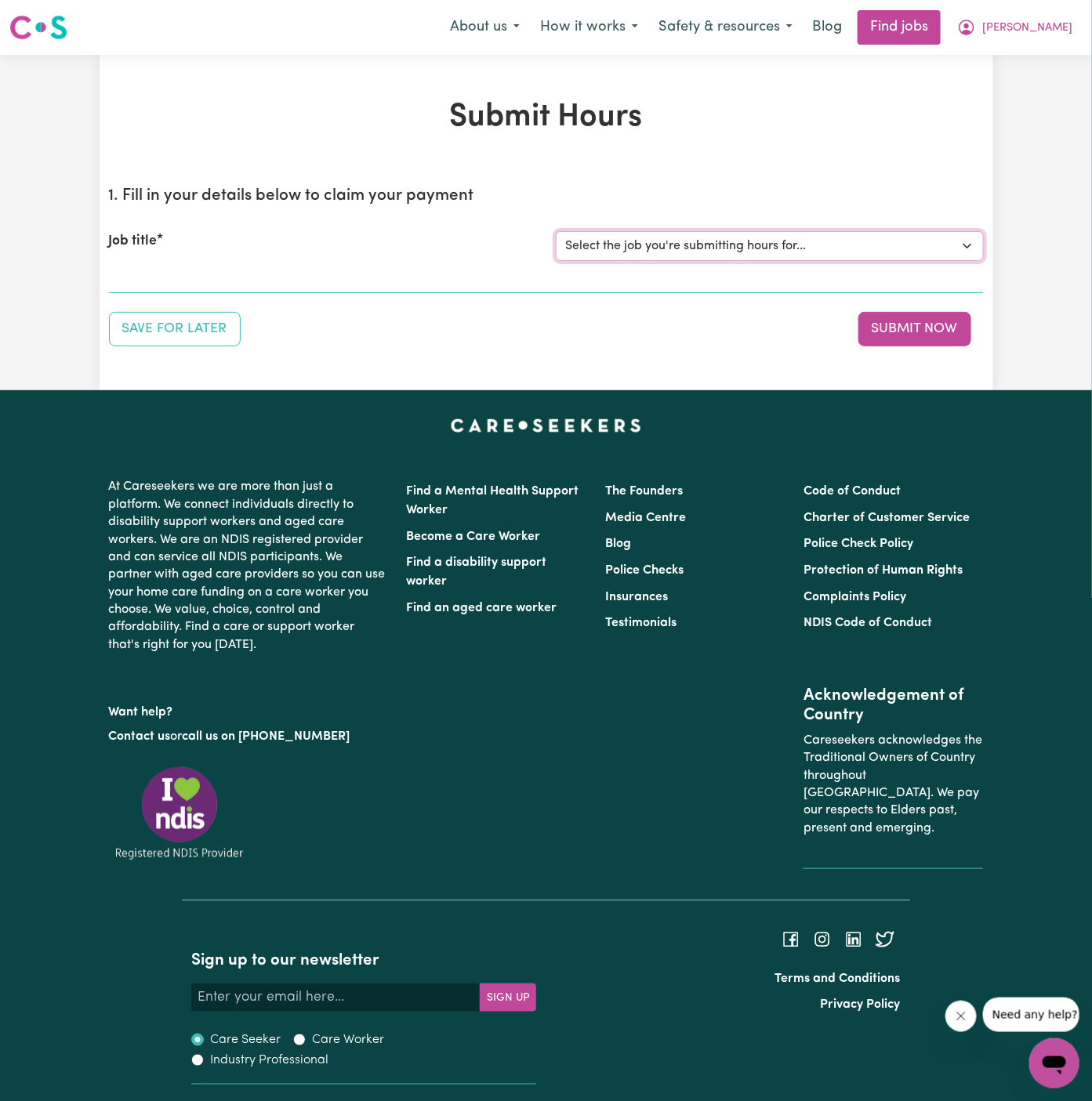
click at [639, 251] on select "Select the job you're submitting hours for... [Daryl Richardson] Female Support…" at bounding box center [770, 246] width 428 height 30
click at [556, 231] on select "Select the job you're submitting hours for... [Daryl Richardson] Female Support…" at bounding box center [770, 246] width 428 height 30
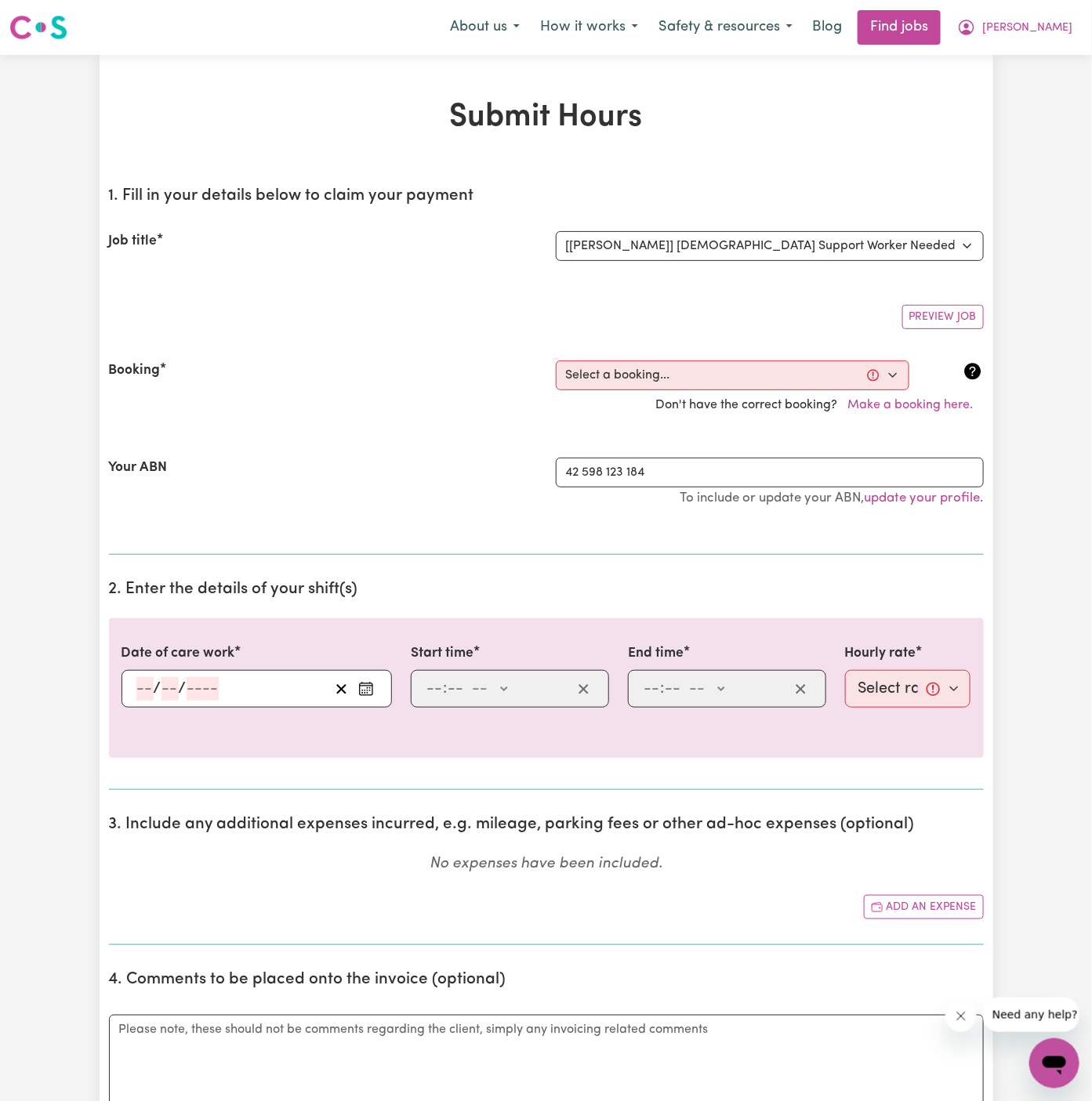
drag, startPoint x: 647, startPoint y: 358, endPoint x: 631, endPoint y: 383, distance: 29.7
click at [631, 383] on div "Booking Select a booking... Wed, September 24, 2025 - 5:30pm to 8:00pm (ONE-OFF…" at bounding box center [546, 391] width 875 height 97
click at [666, 371] on select "Select a booking... Wed, September 24, 2025 - 5:30pm to 8:00pm (ONE-OFF) Wed, S…" at bounding box center [733, 375] width 353 height 30
click at [556, 361] on select "Select a booking... Wed, September 24, 2025 - 5:30pm to 8:00pm (ONE-OFF) Wed, S…" at bounding box center [733, 375] width 353 height 30
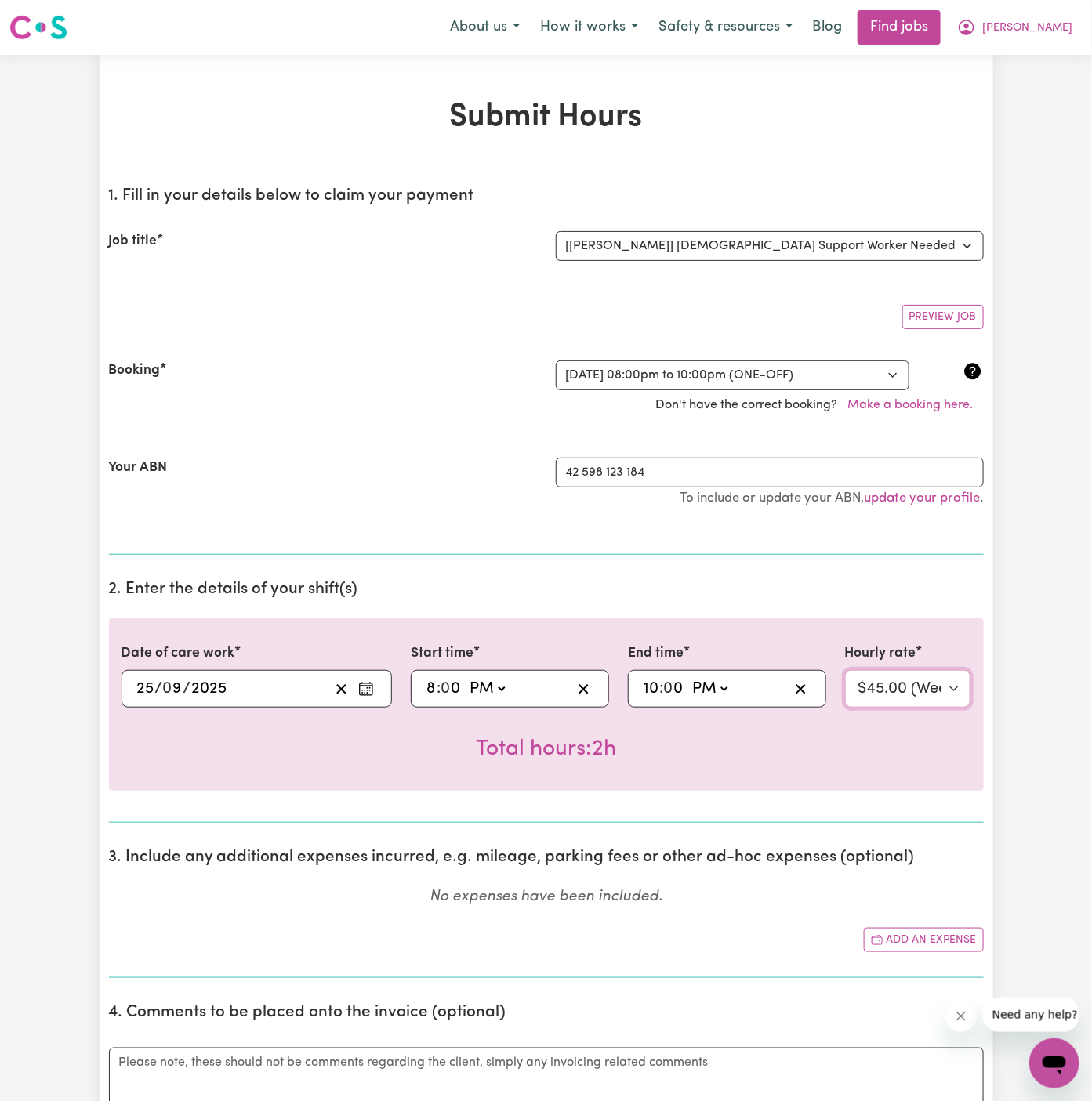
click at [870, 692] on select "Select rate... $45.00 (Weekday) $67.50 (Saturday) $67.50 (Sunday) $67.50 (Eveni…" at bounding box center [908, 689] width 126 height 37
click at [845, 670] on select "Select rate... $45.00 (Weekday) $67.50 (Saturday) $67.50 (Sunday) $67.50 (Eveni…" at bounding box center [908, 689] width 126 height 37
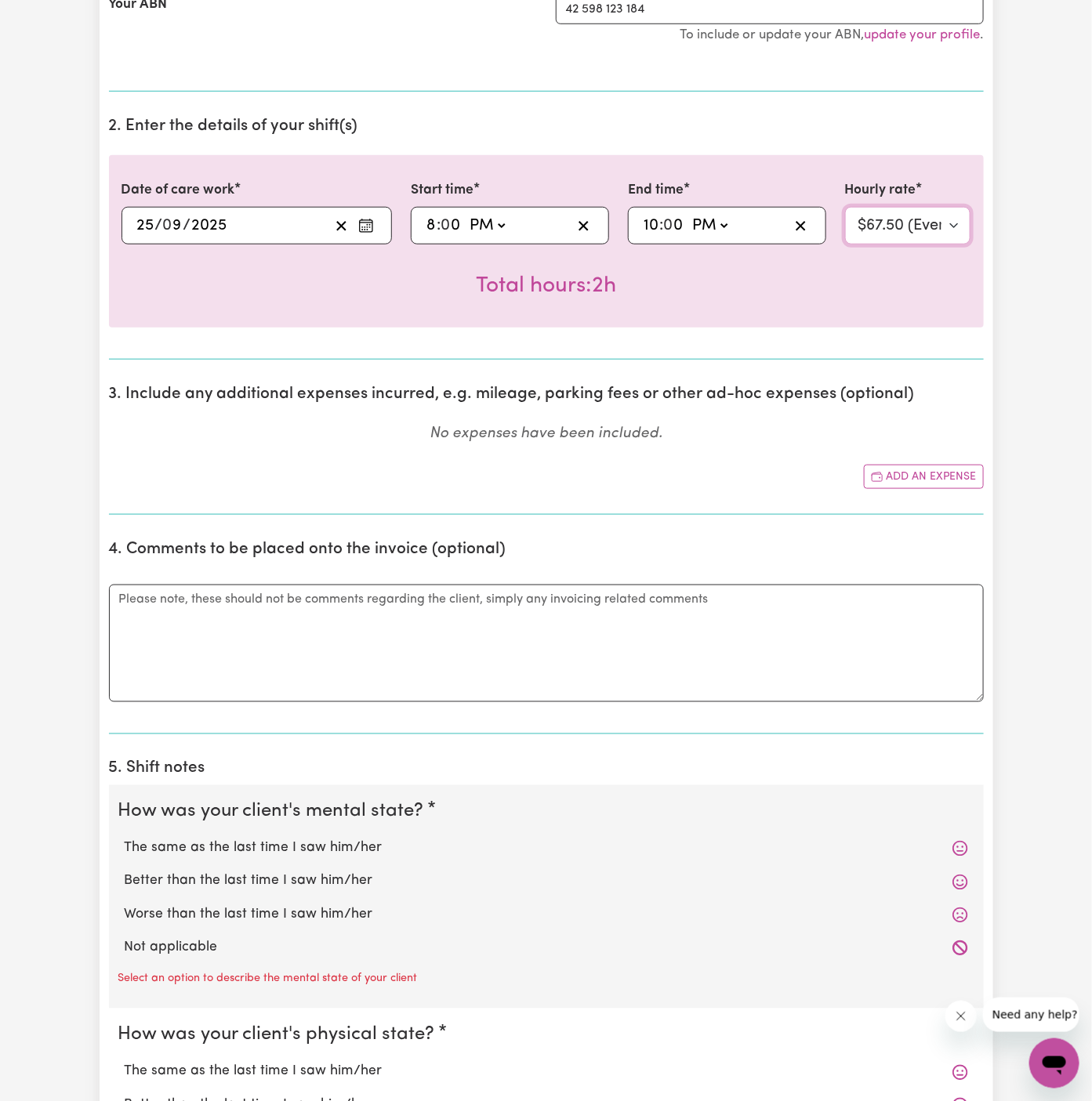
scroll to position [483, 0]
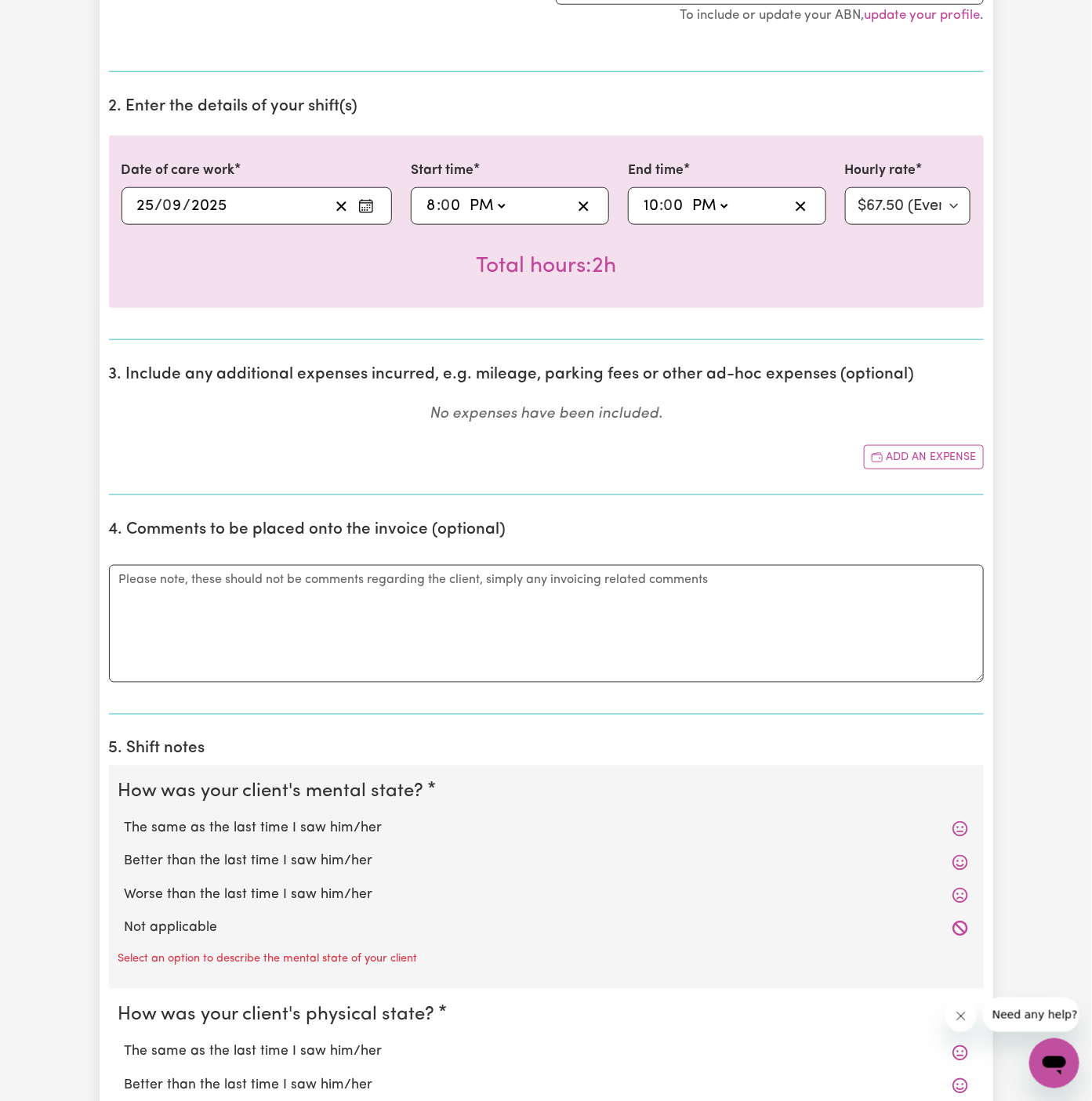
click at [310, 922] on label "Not applicable" at bounding box center [546, 928] width 843 height 20
click at [125, 919] on input "Not applicable" at bounding box center [124, 918] width 1 height 1
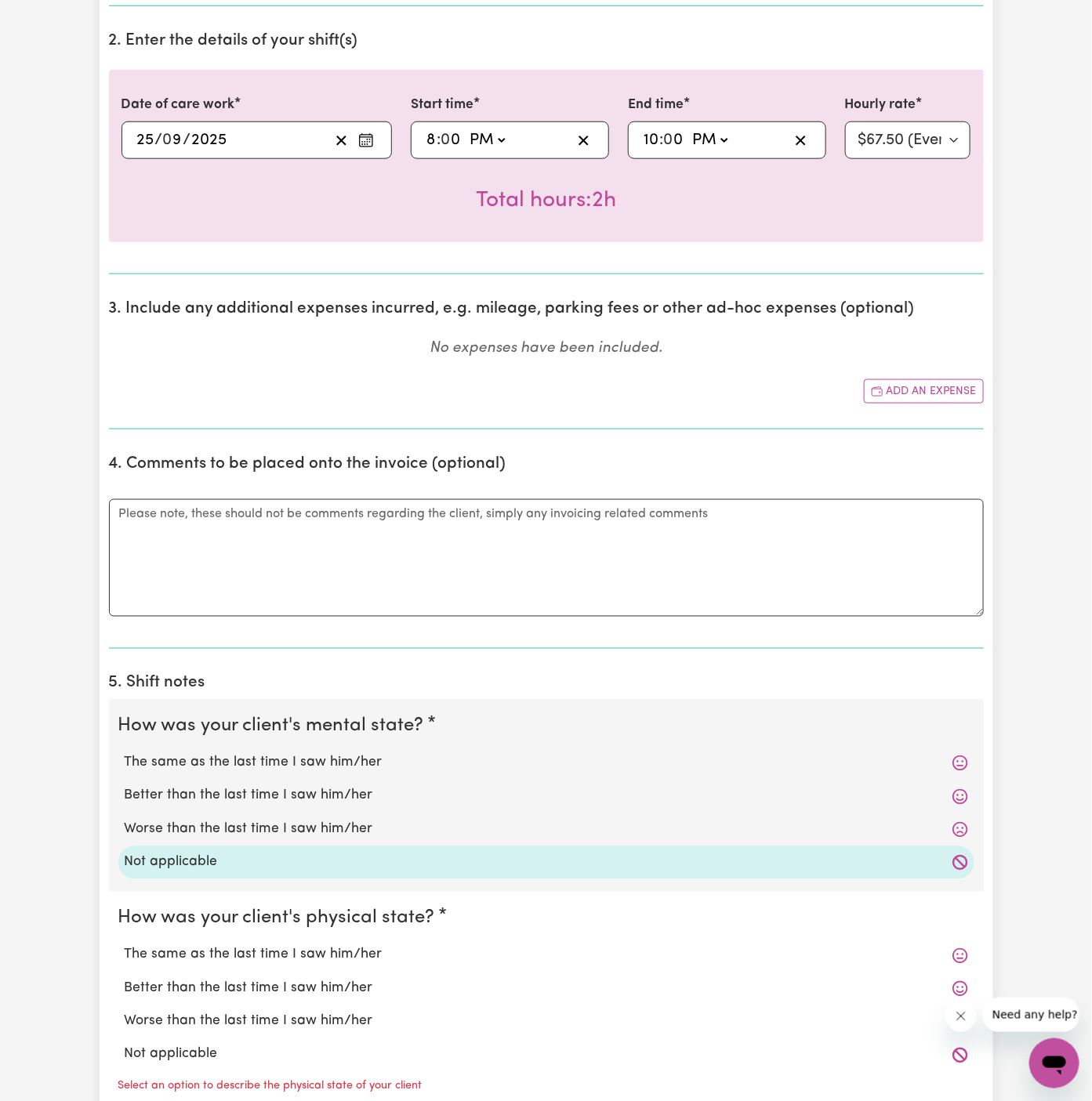
scroll to position [692, 0]
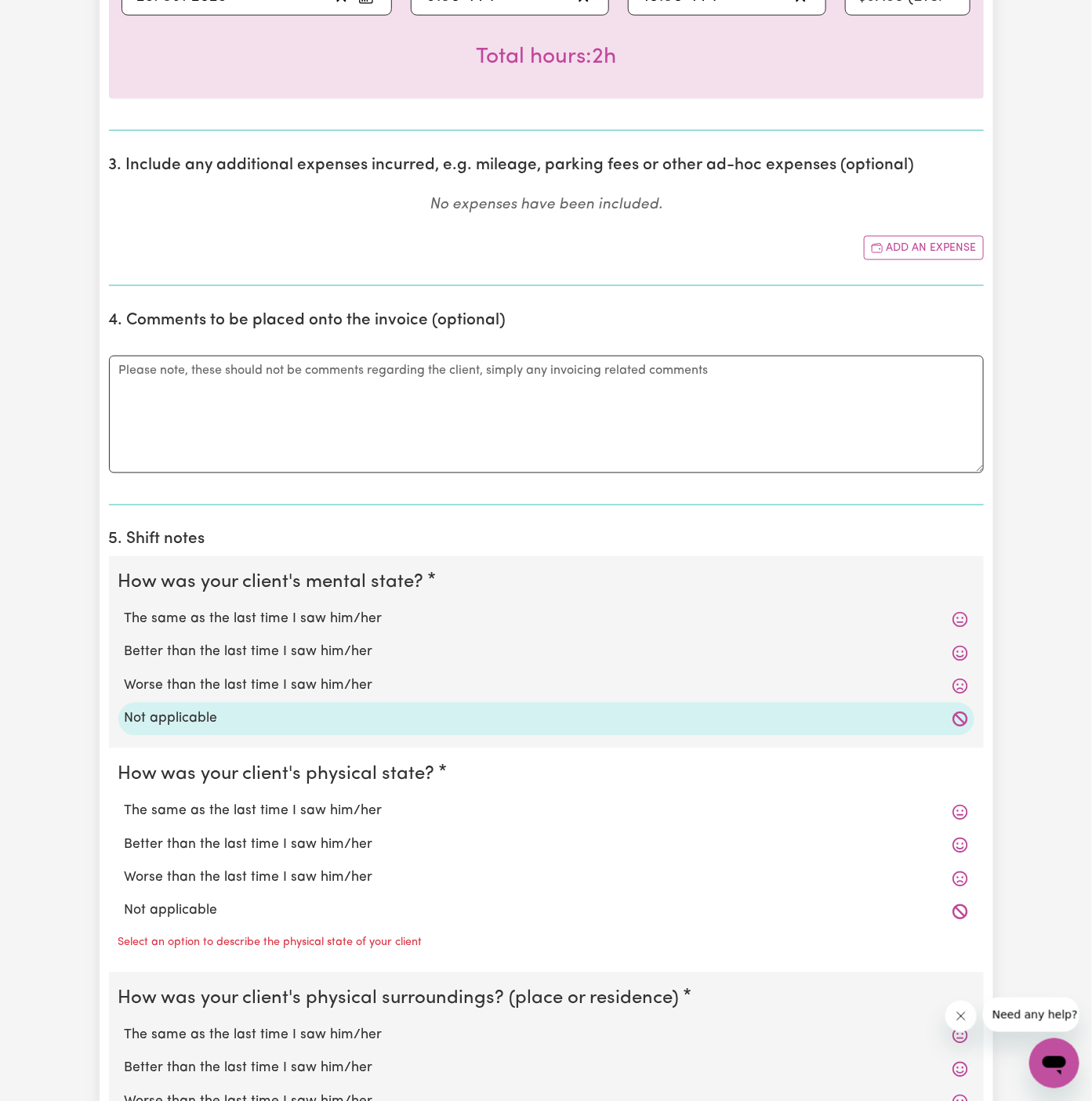
click at [315, 902] on label "Not applicable" at bounding box center [546, 911] width 843 height 20
click at [125, 901] on input "Not applicable" at bounding box center [124, 901] width 1 height 1
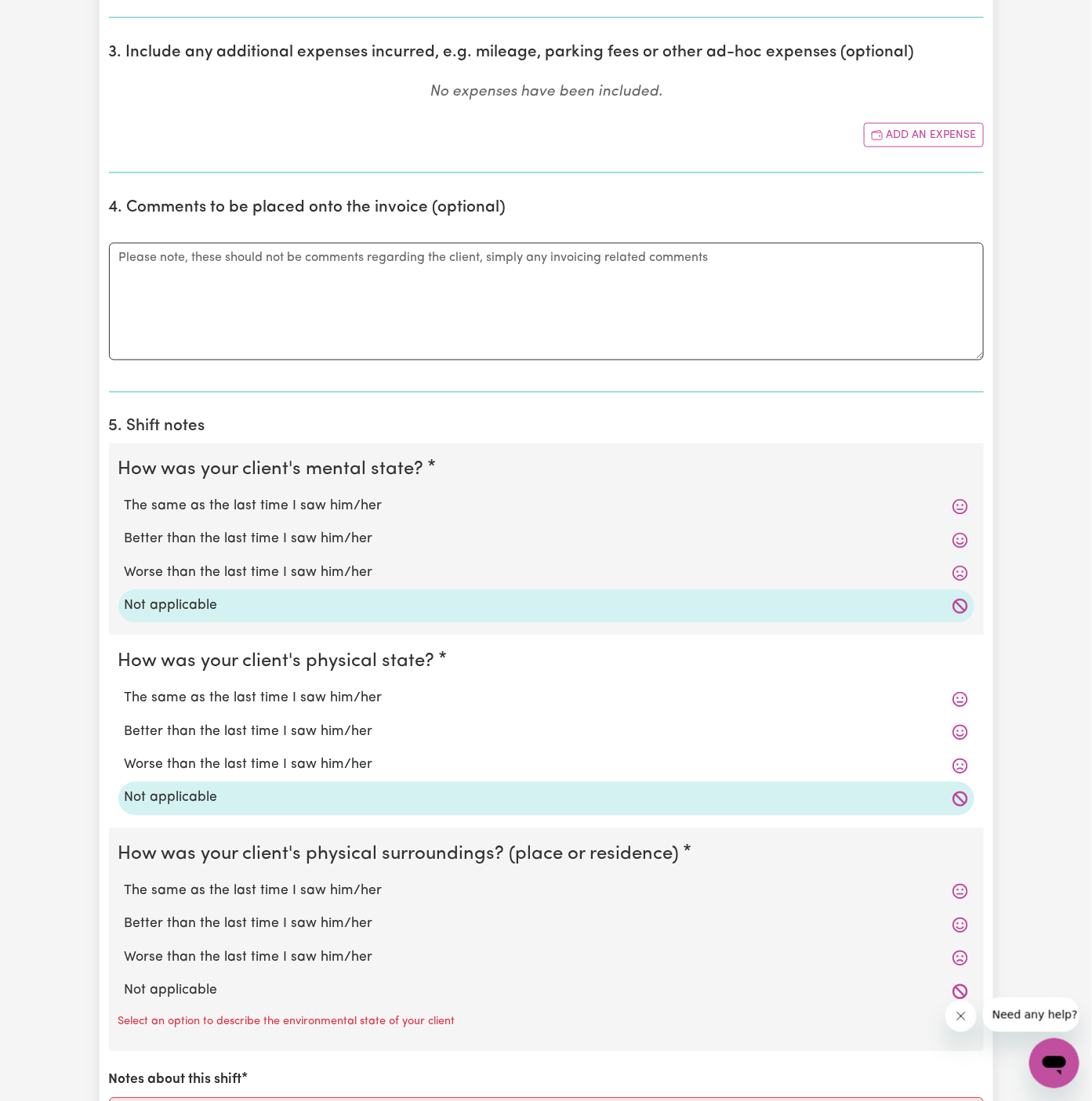
scroll to position [844, 0]
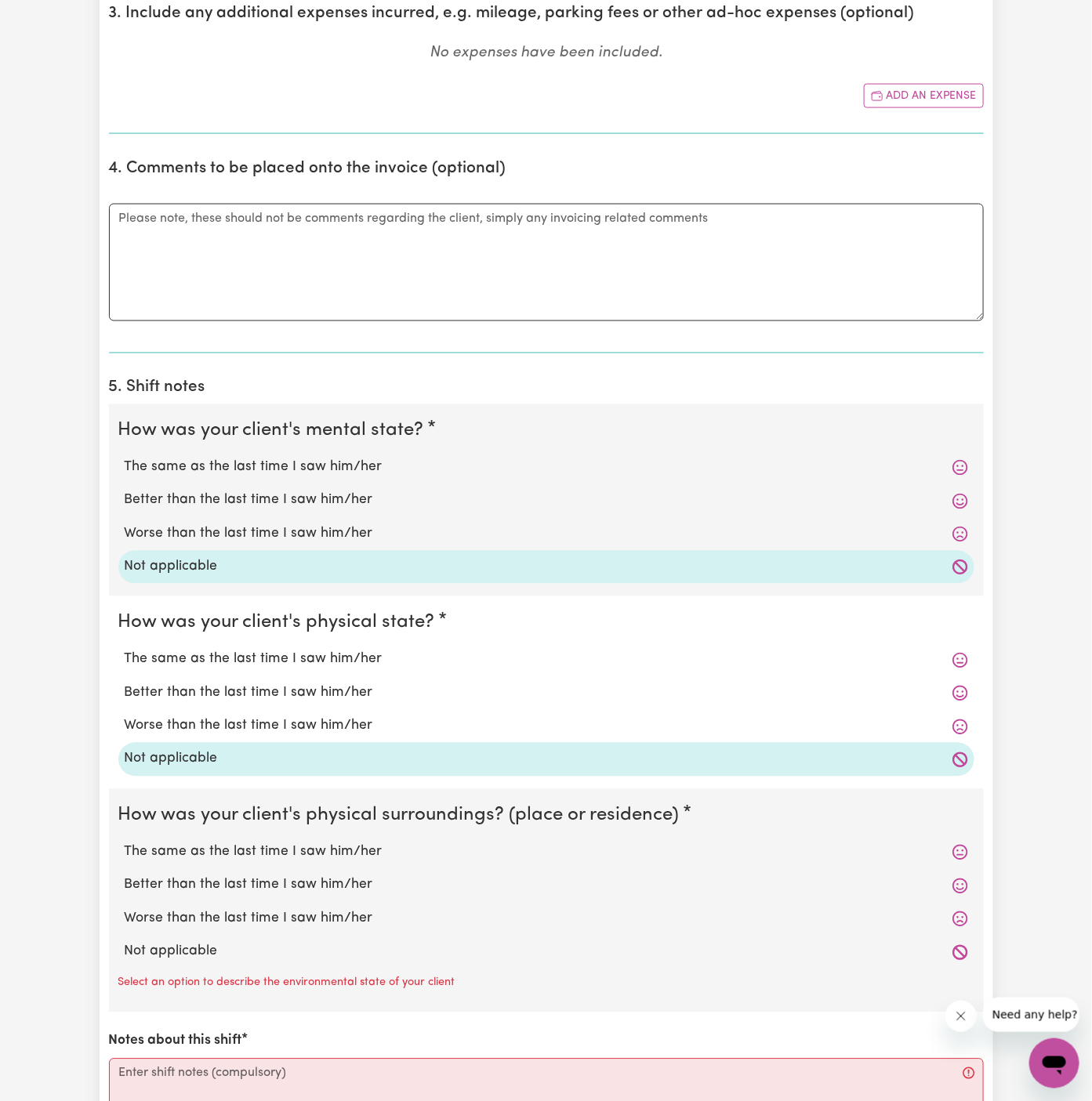
click at [305, 922] on label "Worse than the last time I saw him/her" at bounding box center [546, 919] width 843 height 20
click at [125, 910] on input "Worse than the last time I saw him/her" at bounding box center [124, 909] width 1 height 1
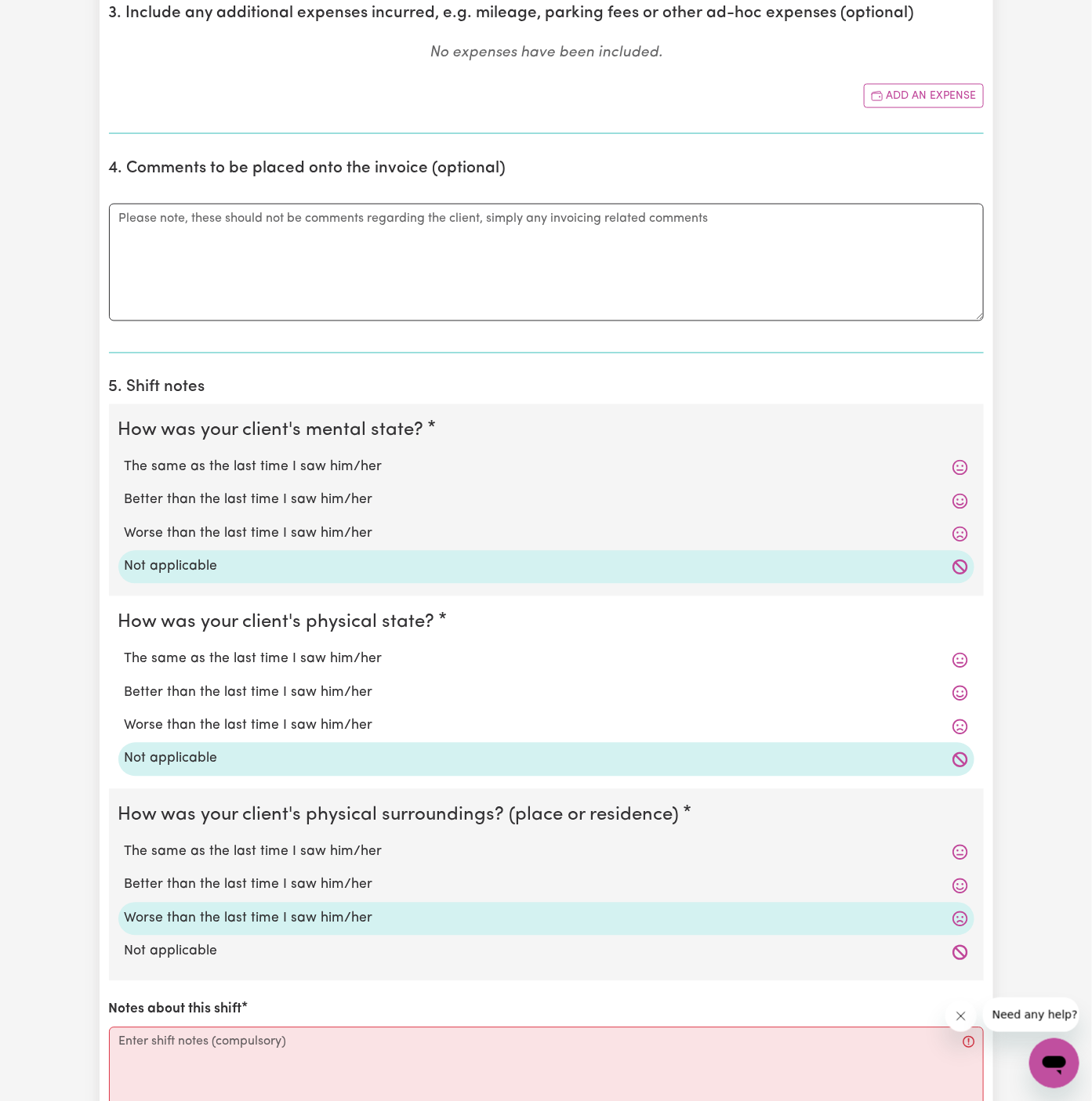
click at [292, 956] on label "Not applicable" at bounding box center [546, 952] width 843 height 20
click at [125, 942] on input "Not applicable" at bounding box center [124, 941] width 1 height 1
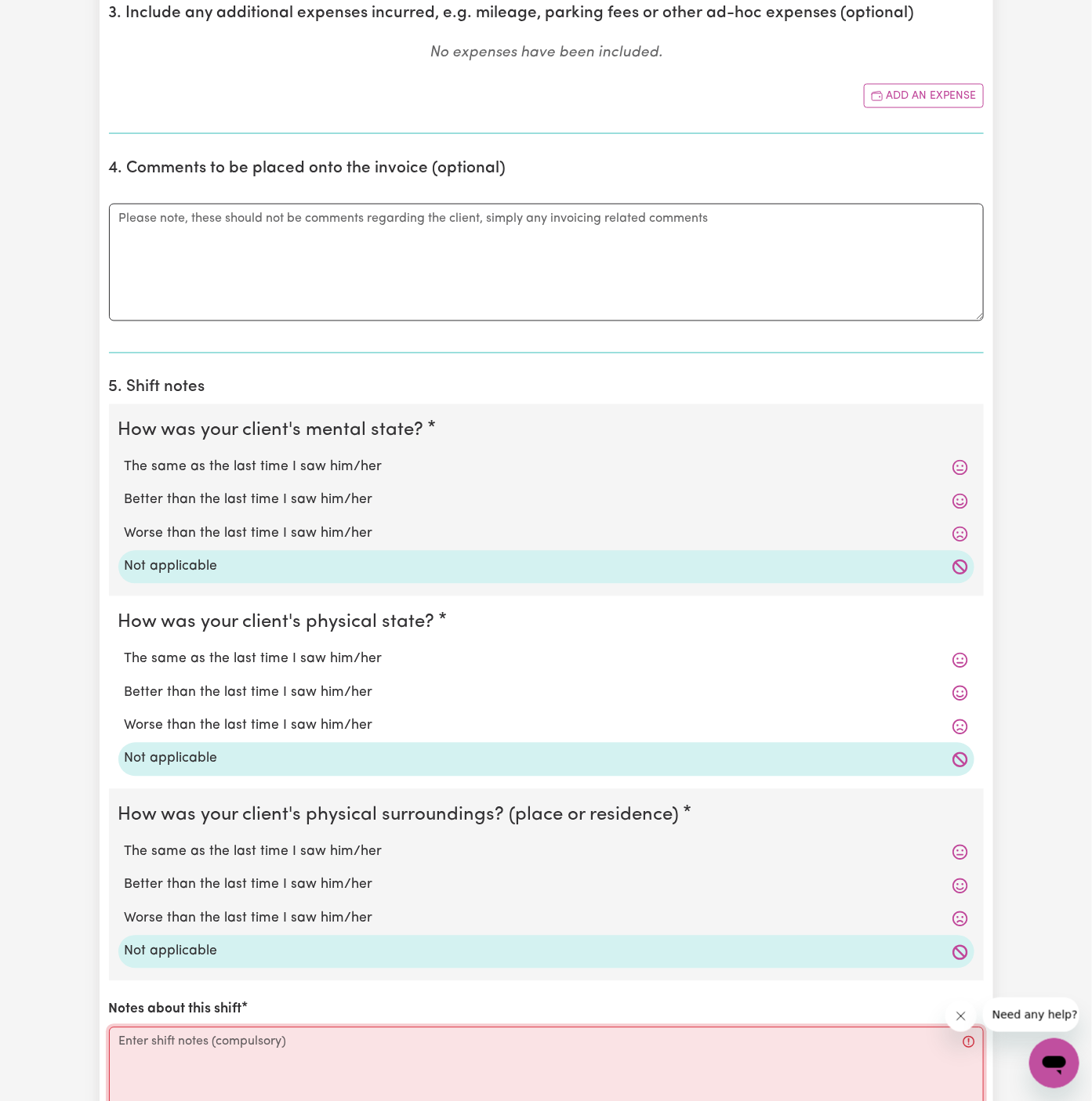
click at [293, 1032] on textarea "Notes about this shift" at bounding box center [546, 1086] width 875 height 118
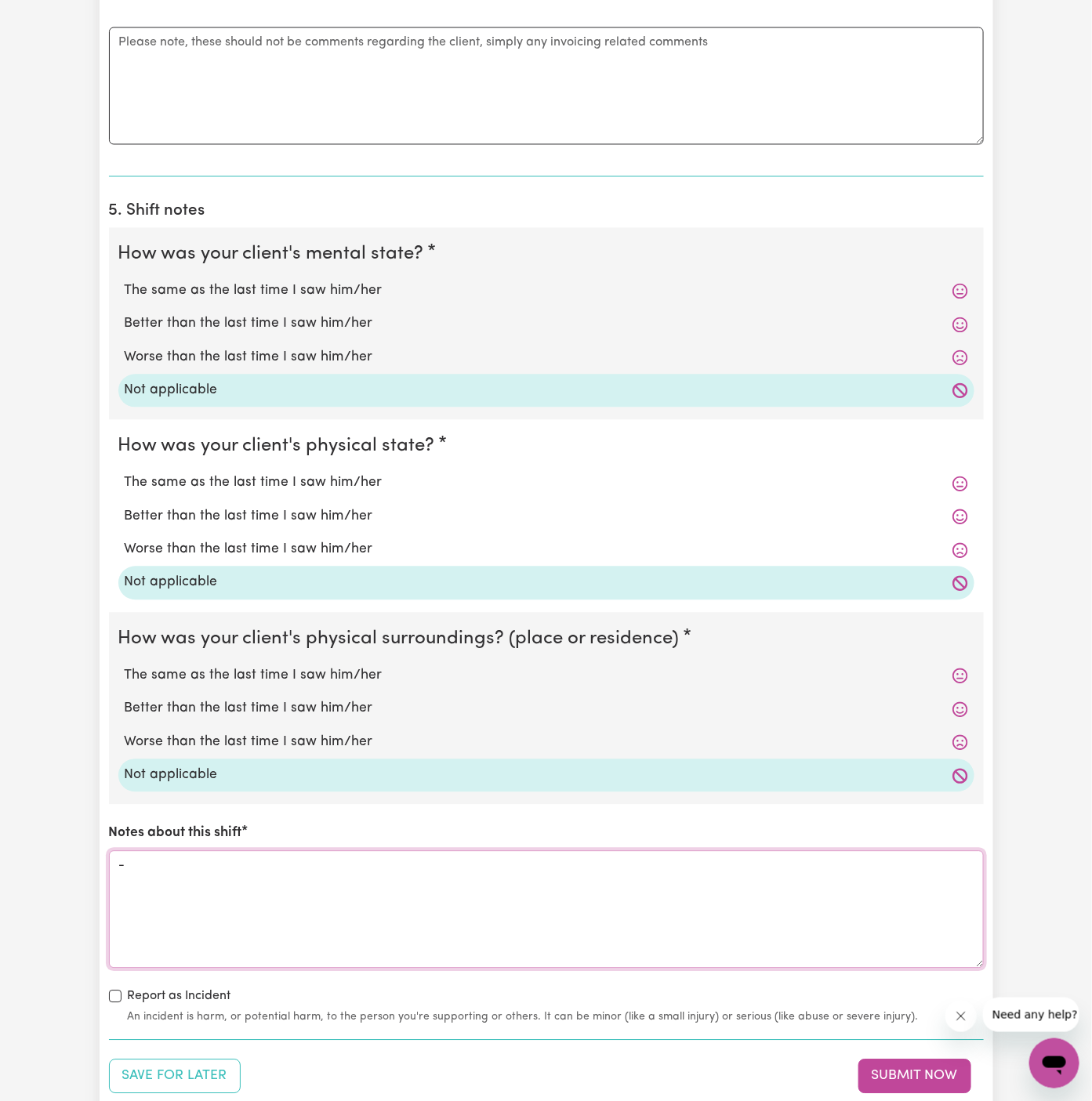
scroll to position [1075, 0]
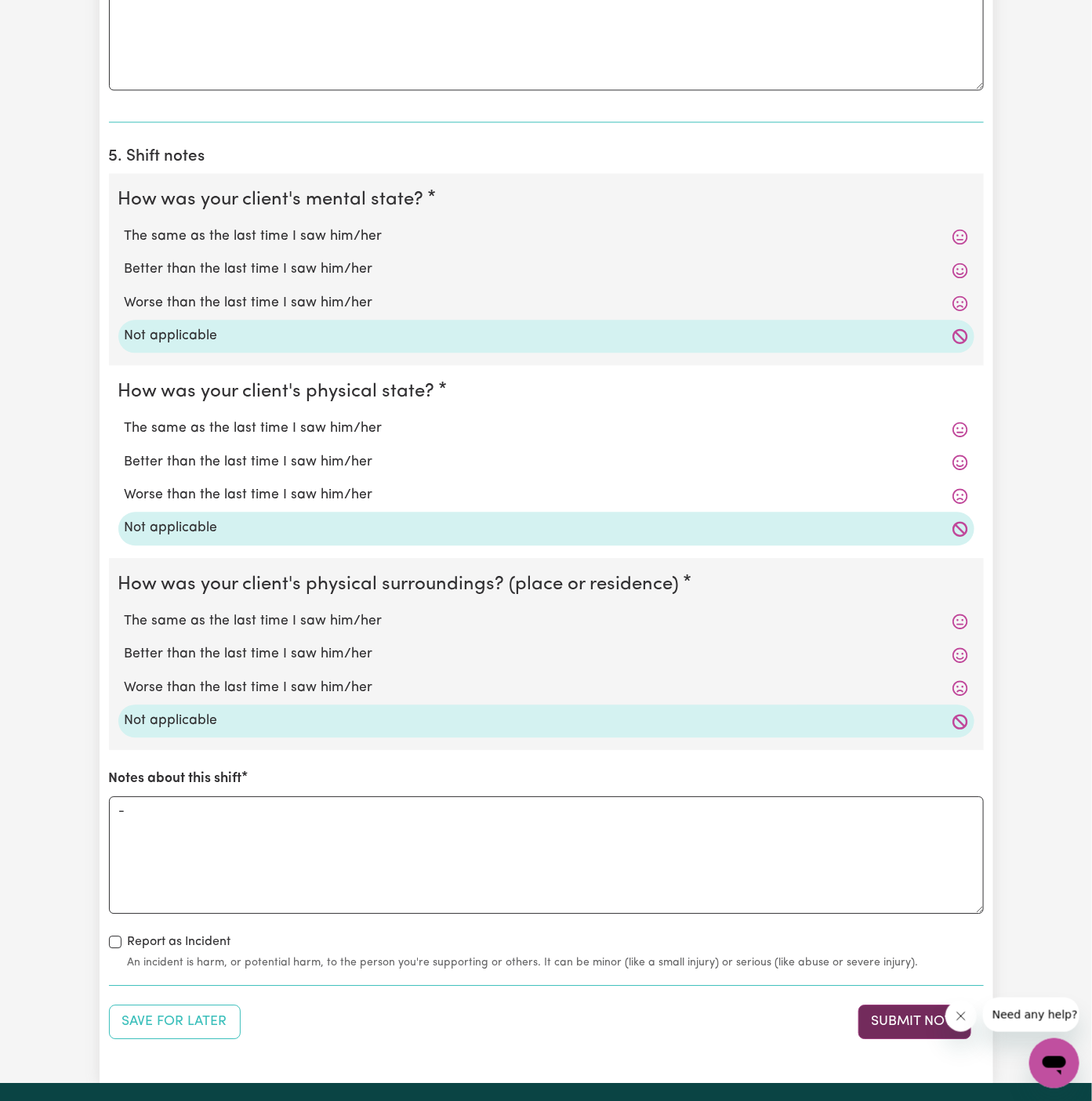
click at [906, 1015] on button "Submit Now" at bounding box center [914, 1023] width 113 height 35
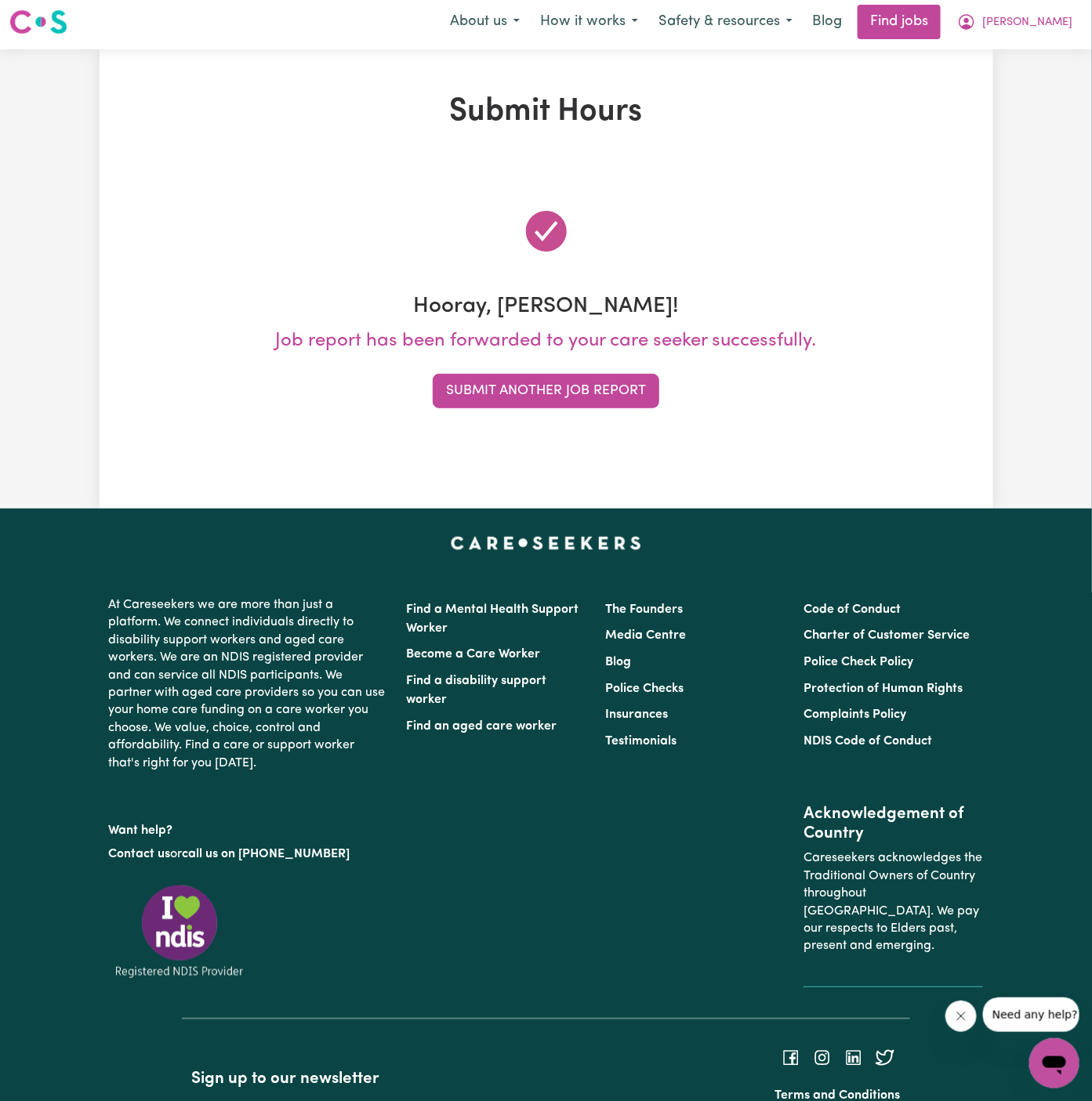
scroll to position [0, 0]
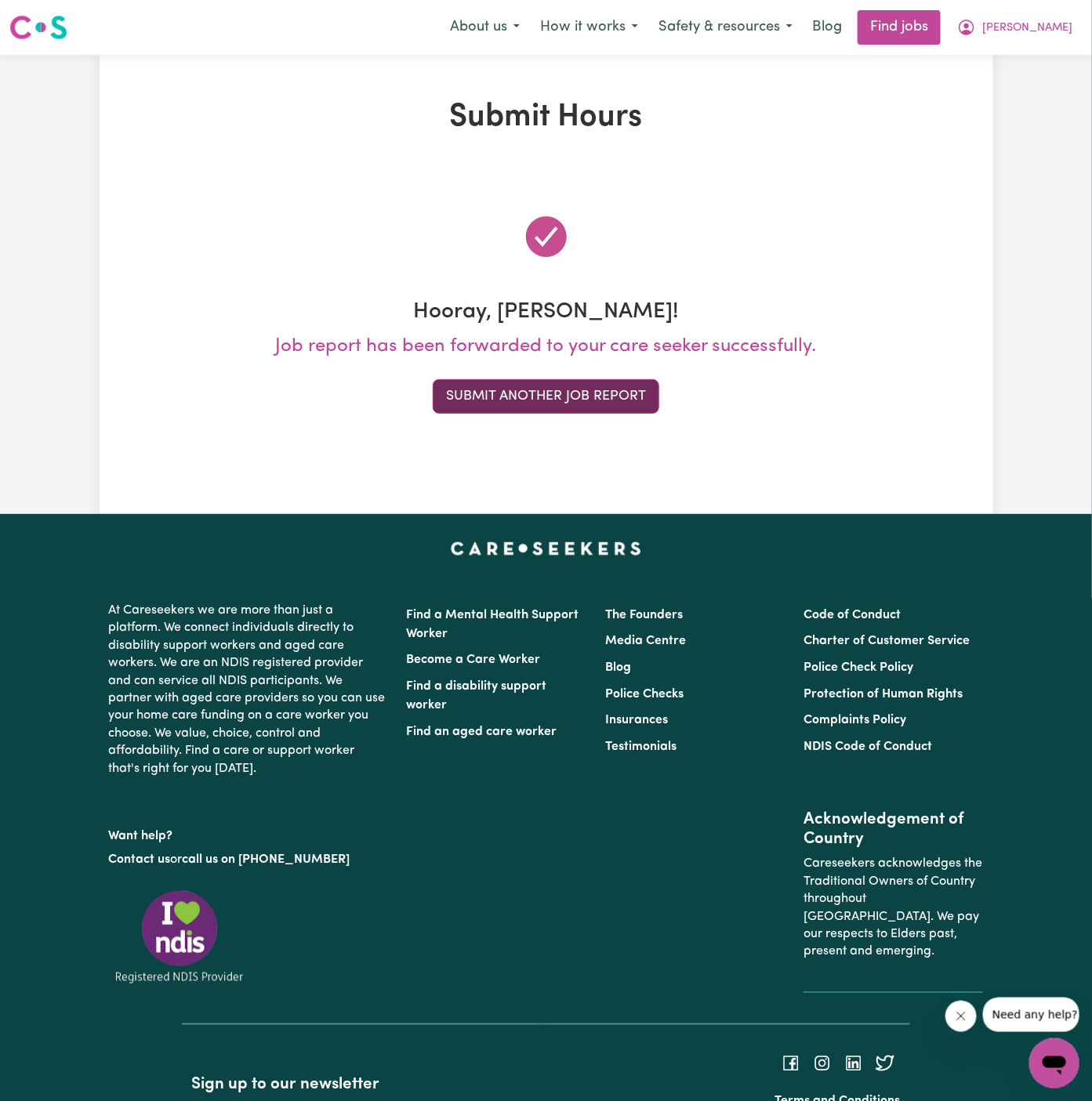
click at [564, 393] on button "Submit Another Job Report" at bounding box center [546, 396] width 226 height 35
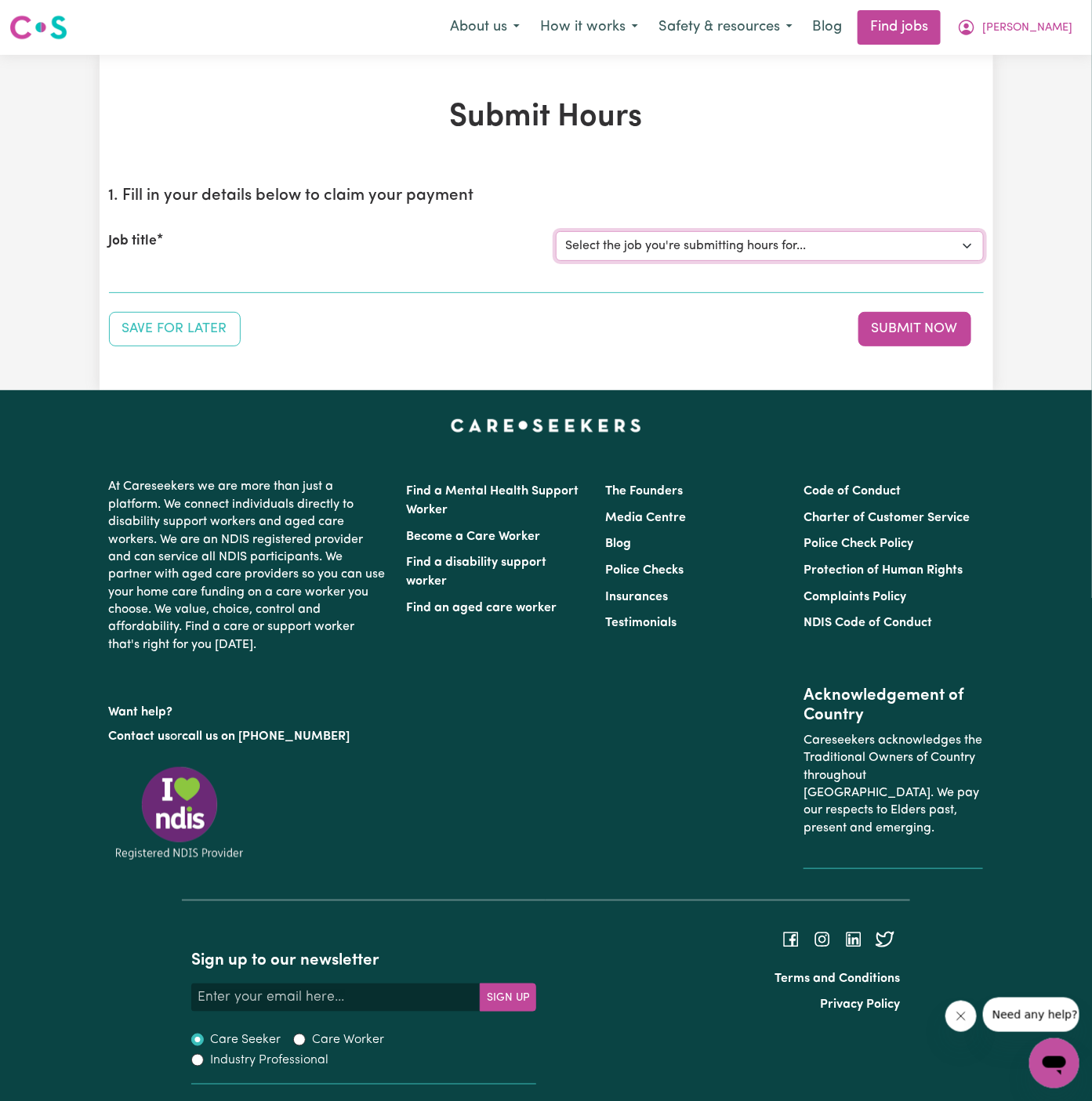
click at [743, 248] on select "Select the job you're submitting hours for... [Daryl Richardson] Female Support…" at bounding box center [770, 246] width 428 height 30
click at [556, 231] on select "Select the job you're submitting hours for... [Daryl Richardson] Female Support…" at bounding box center [770, 246] width 428 height 30
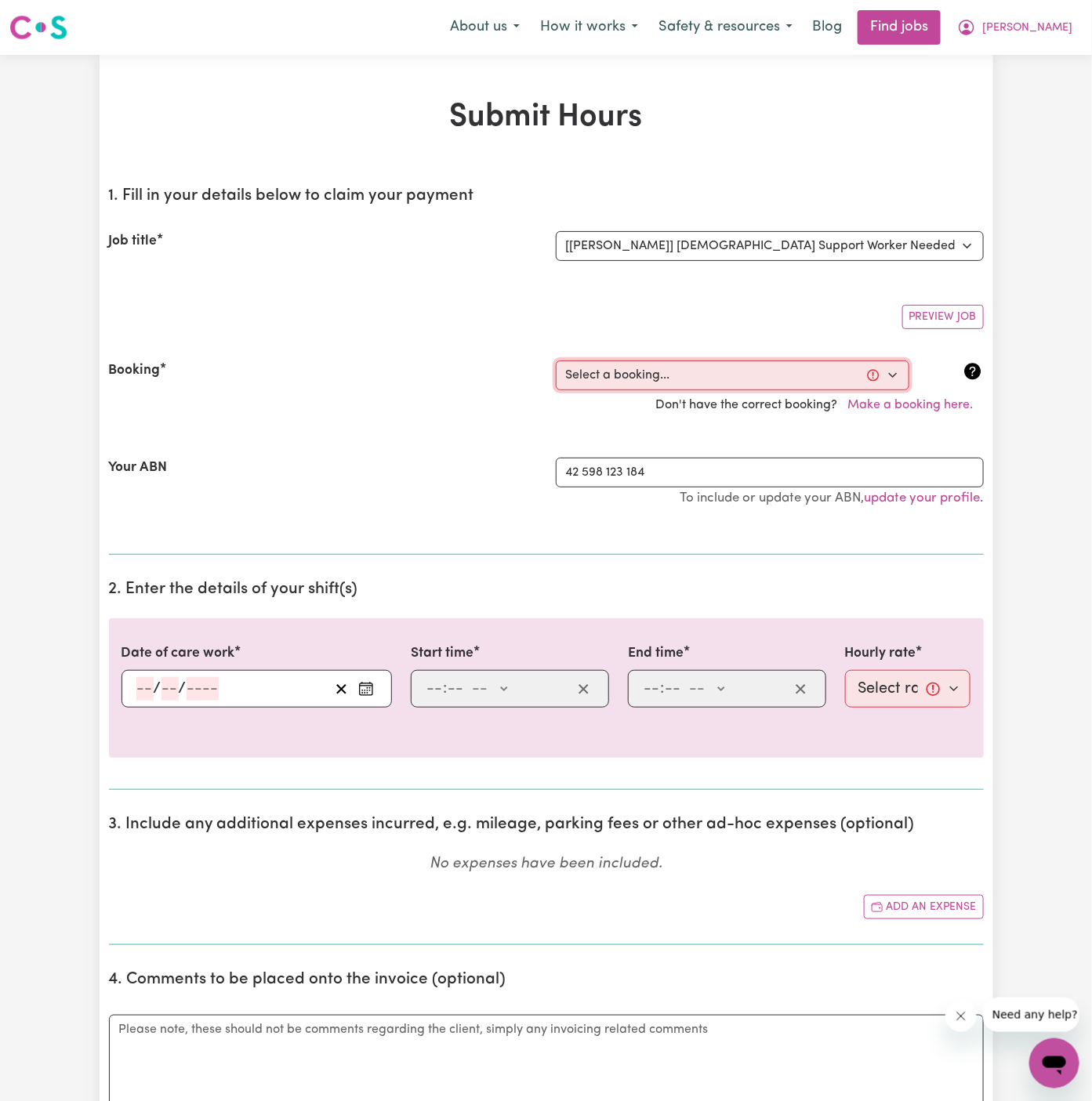
click at [667, 366] on select "Select a booking... Wed, September 24, 2025 - 5:30pm to 8:00pm (ONE-OFF) Wed, S…" at bounding box center [733, 375] width 353 height 30
click at [556, 361] on select "Select a booking... Wed, September 24, 2025 - 5:30pm to 8:00pm (ONE-OFF) Wed, S…" at bounding box center [733, 375] width 353 height 30
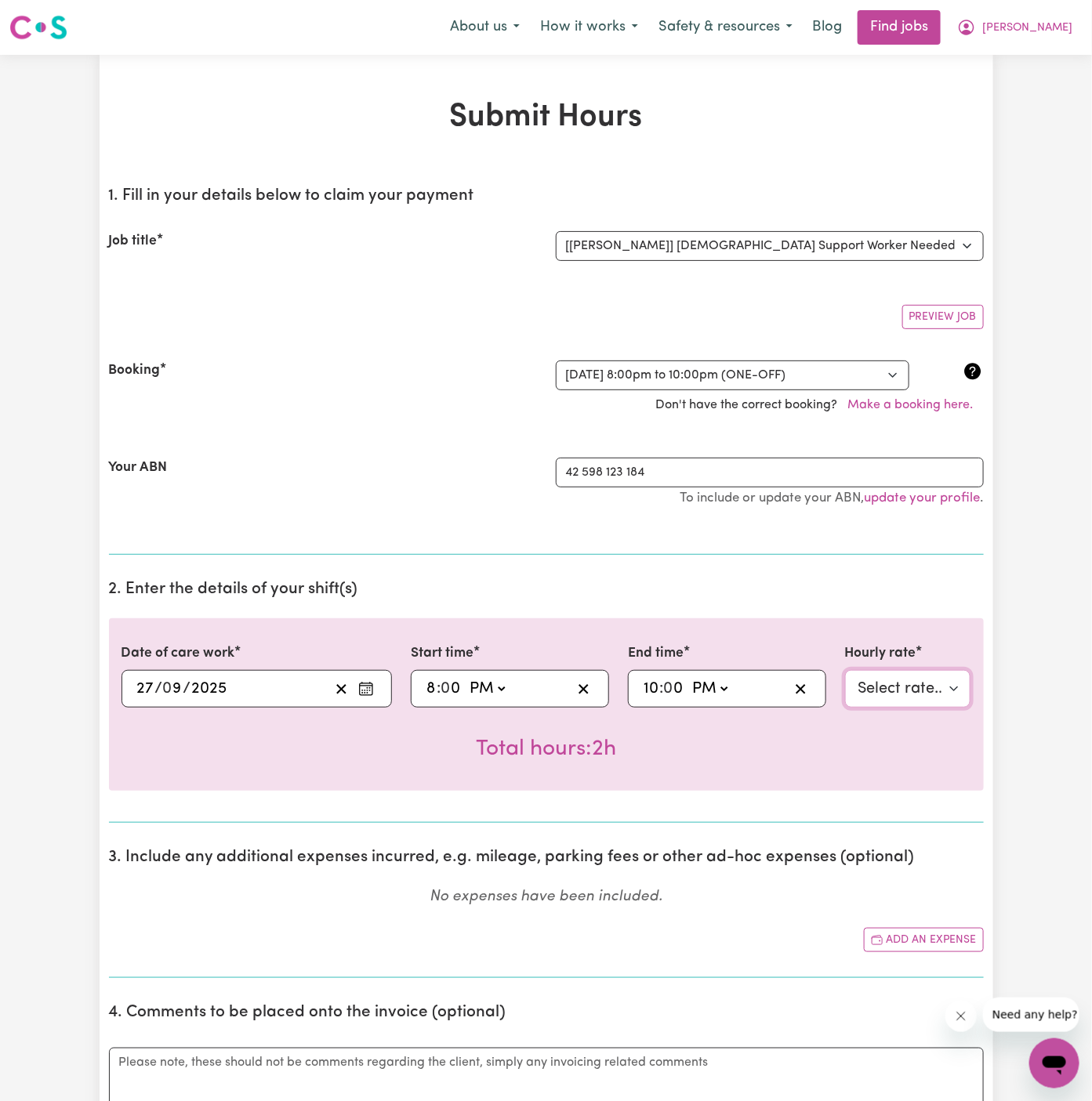
click at [894, 694] on select "Select rate... $45.00 (Weekday) $67.50 (Saturday) $67.50 (Sunday) $67.50 (Eveni…" at bounding box center [908, 689] width 126 height 37
click at [845, 670] on select "Select rate... $45.00 (Weekday) $67.50 (Saturday) $67.50 (Sunday) $67.50 (Eveni…" at bounding box center [908, 689] width 126 height 37
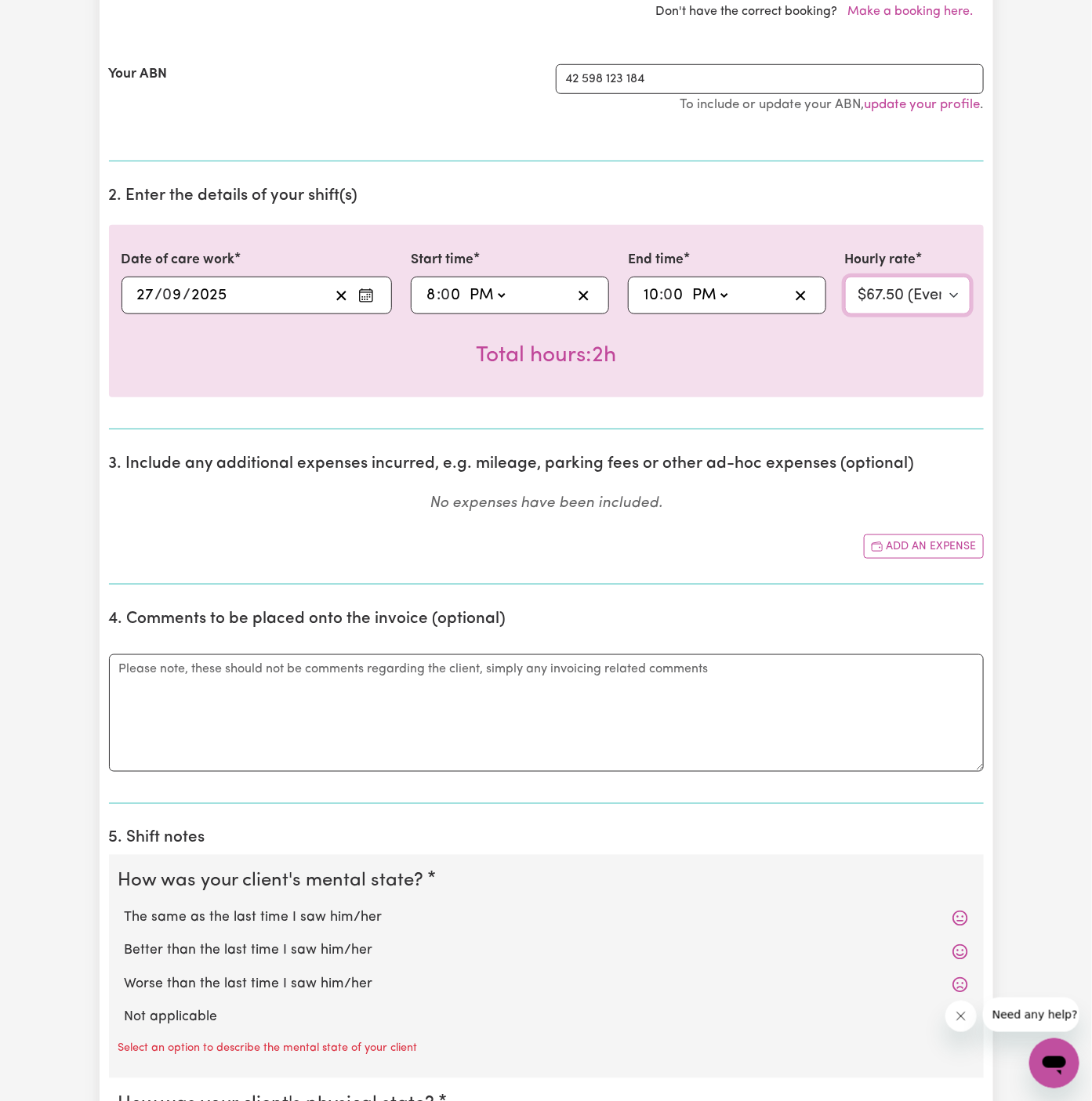
scroll to position [434, 0]
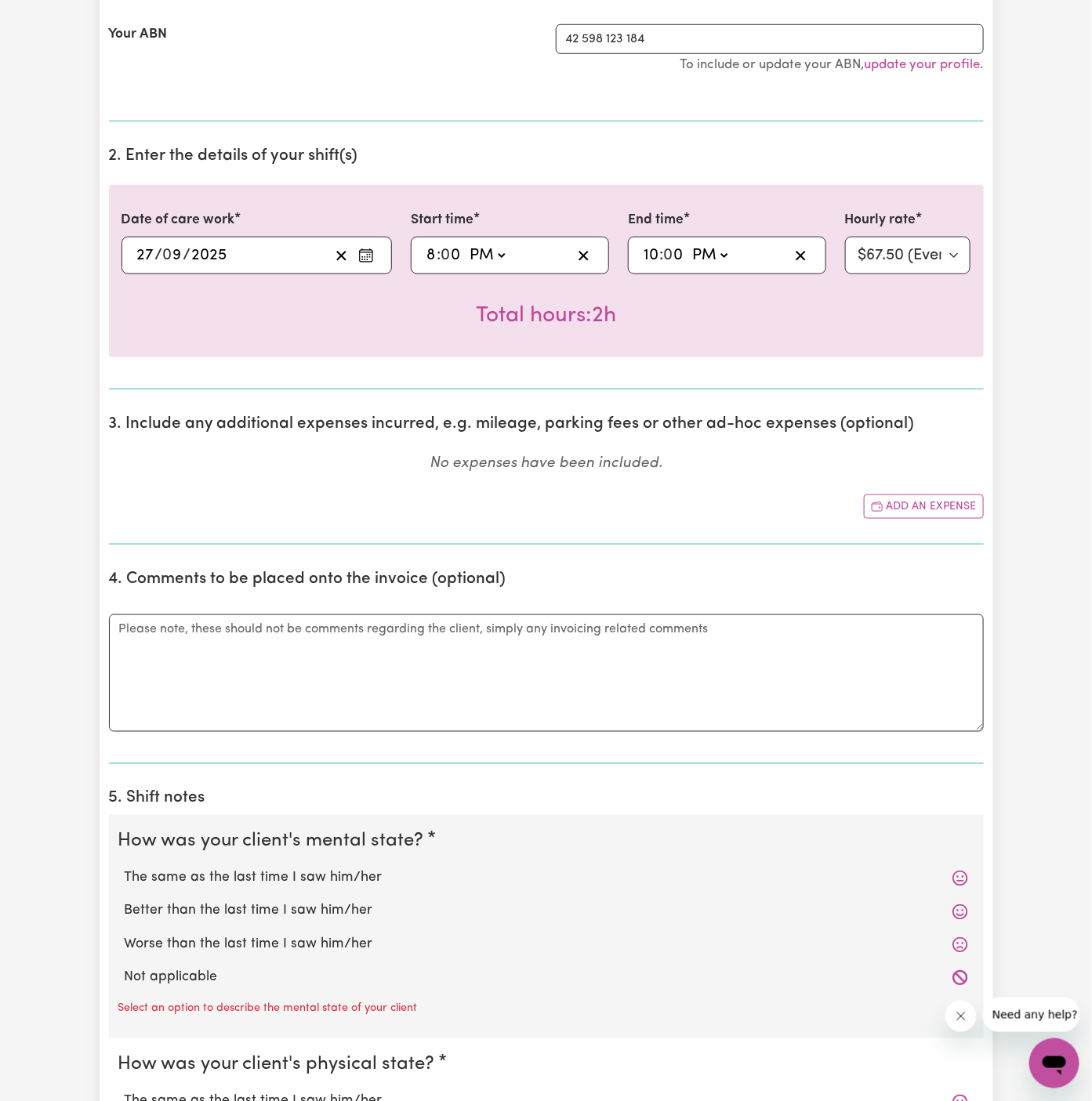
click at [434, 962] on div "Not applicable" at bounding box center [546, 978] width 856 height 33
click at [193, 962] on div "Not applicable" at bounding box center [546, 978] width 856 height 33
click at [213, 978] on label "Not applicable" at bounding box center [546, 978] width 843 height 20
click at [125, 968] on input "Not applicable" at bounding box center [124, 967] width 1 height 1
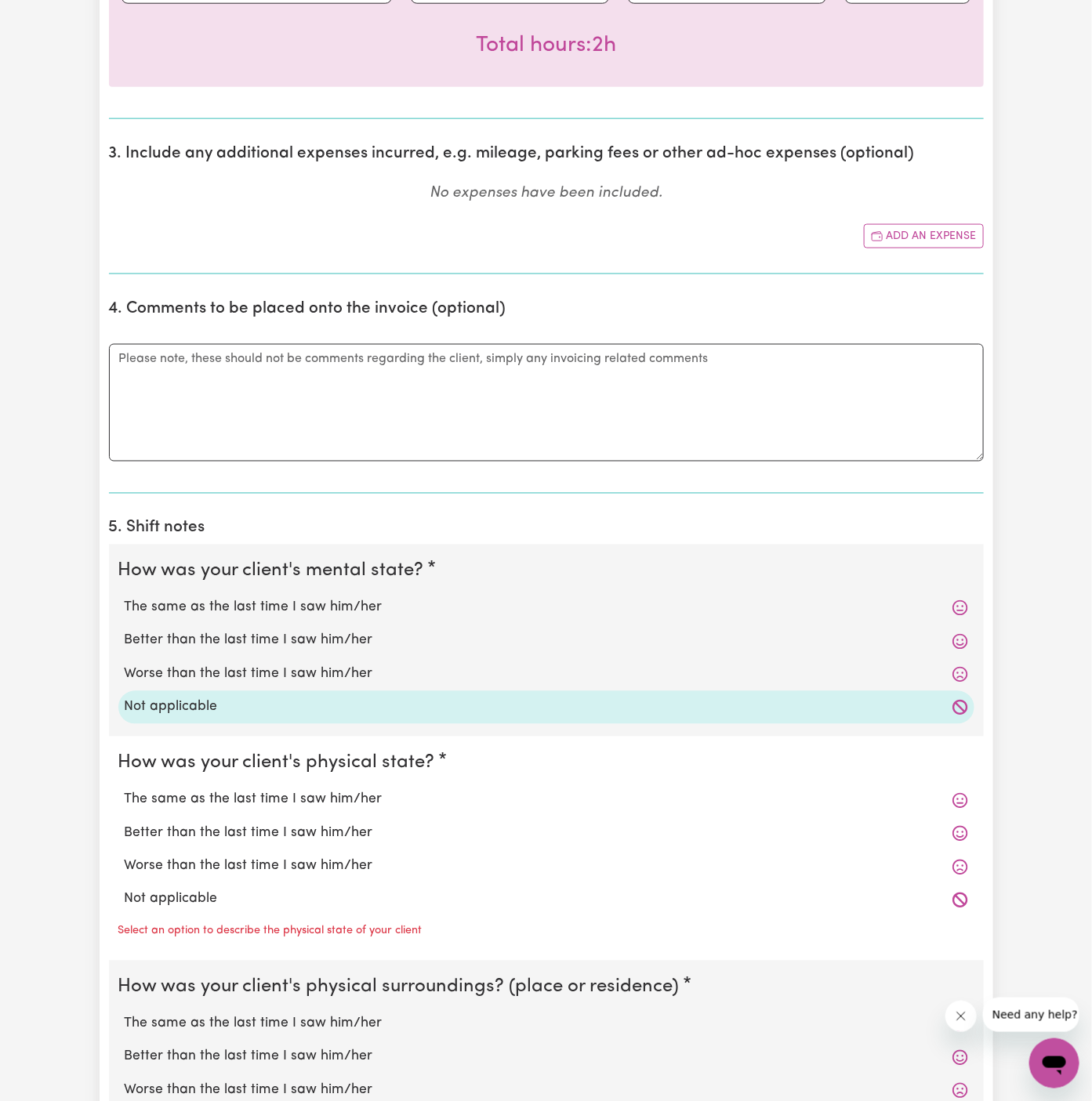
scroll to position [1070, 0]
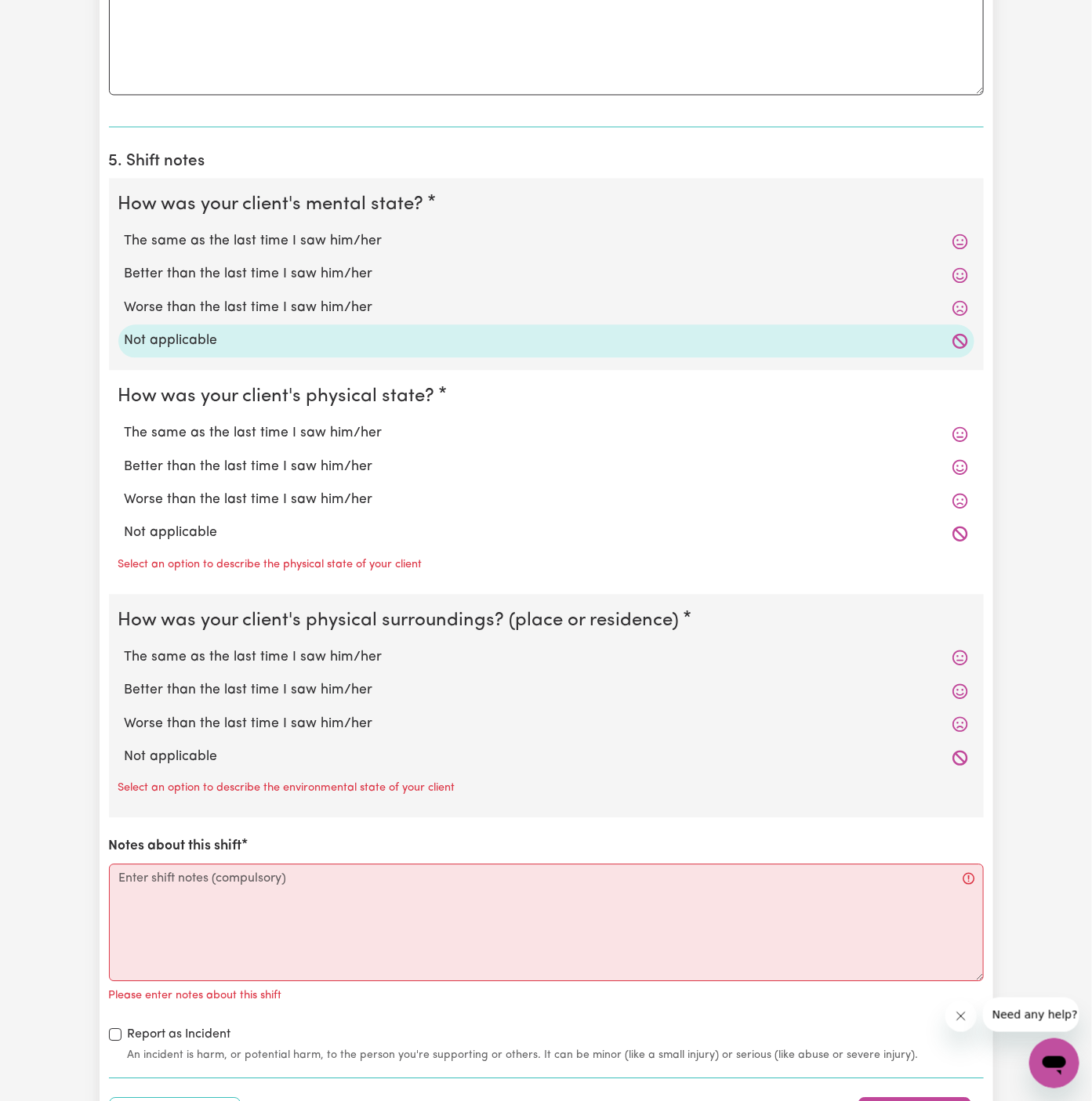
click at [285, 528] on label "Not applicable" at bounding box center [546, 533] width 843 height 20
click at [125, 524] on input "Not applicable" at bounding box center [124, 523] width 1 height 1
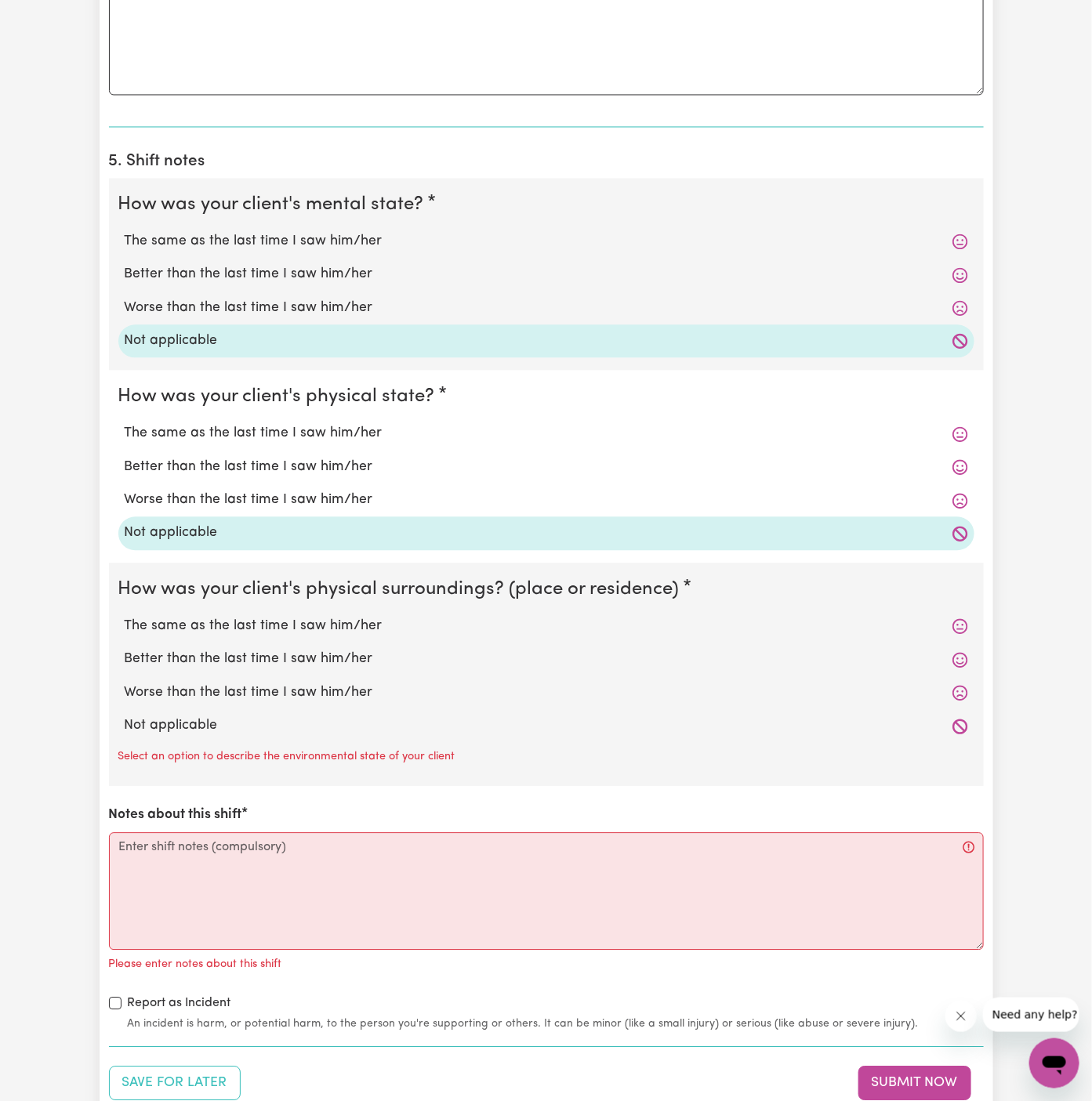
click at [280, 733] on label "Not applicable" at bounding box center [546, 726] width 843 height 20
click at [125, 717] on input "Not applicable" at bounding box center [124, 716] width 1 height 1
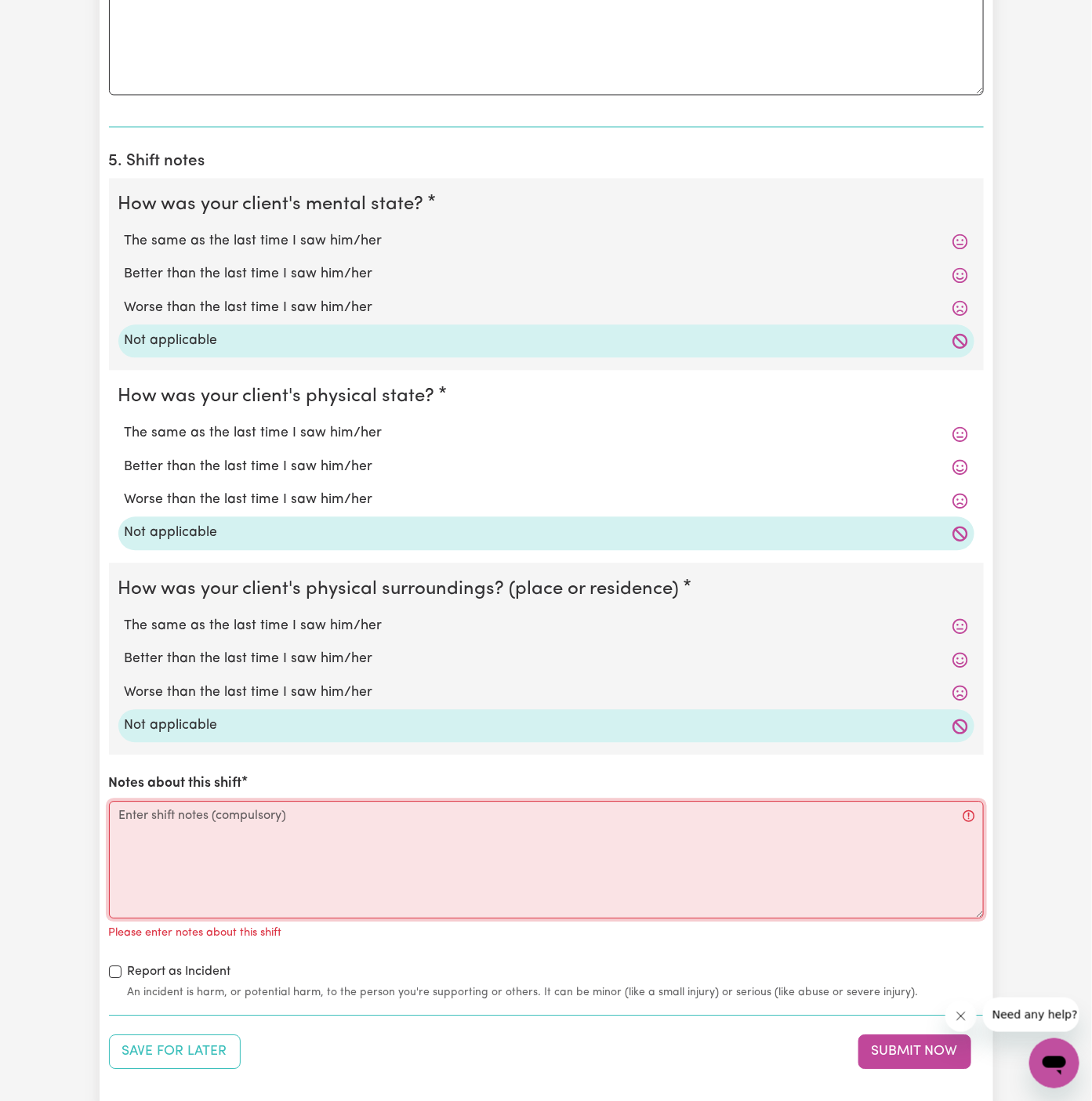
click at [340, 868] on textarea "Notes about this shift" at bounding box center [546, 860] width 875 height 118
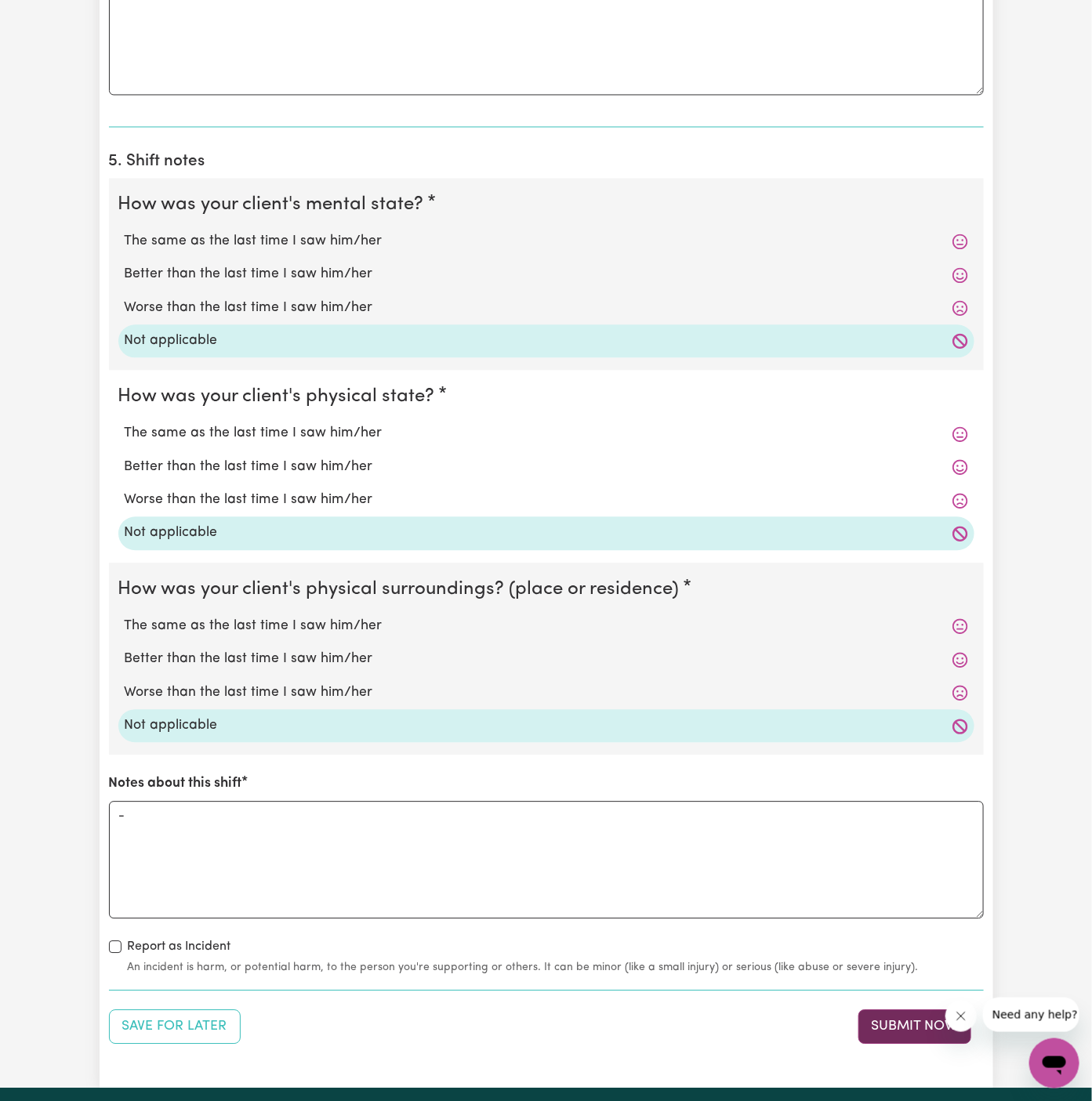
click at [880, 1018] on button "Submit Now" at bounding box center [914, 1027] width 113 height 35
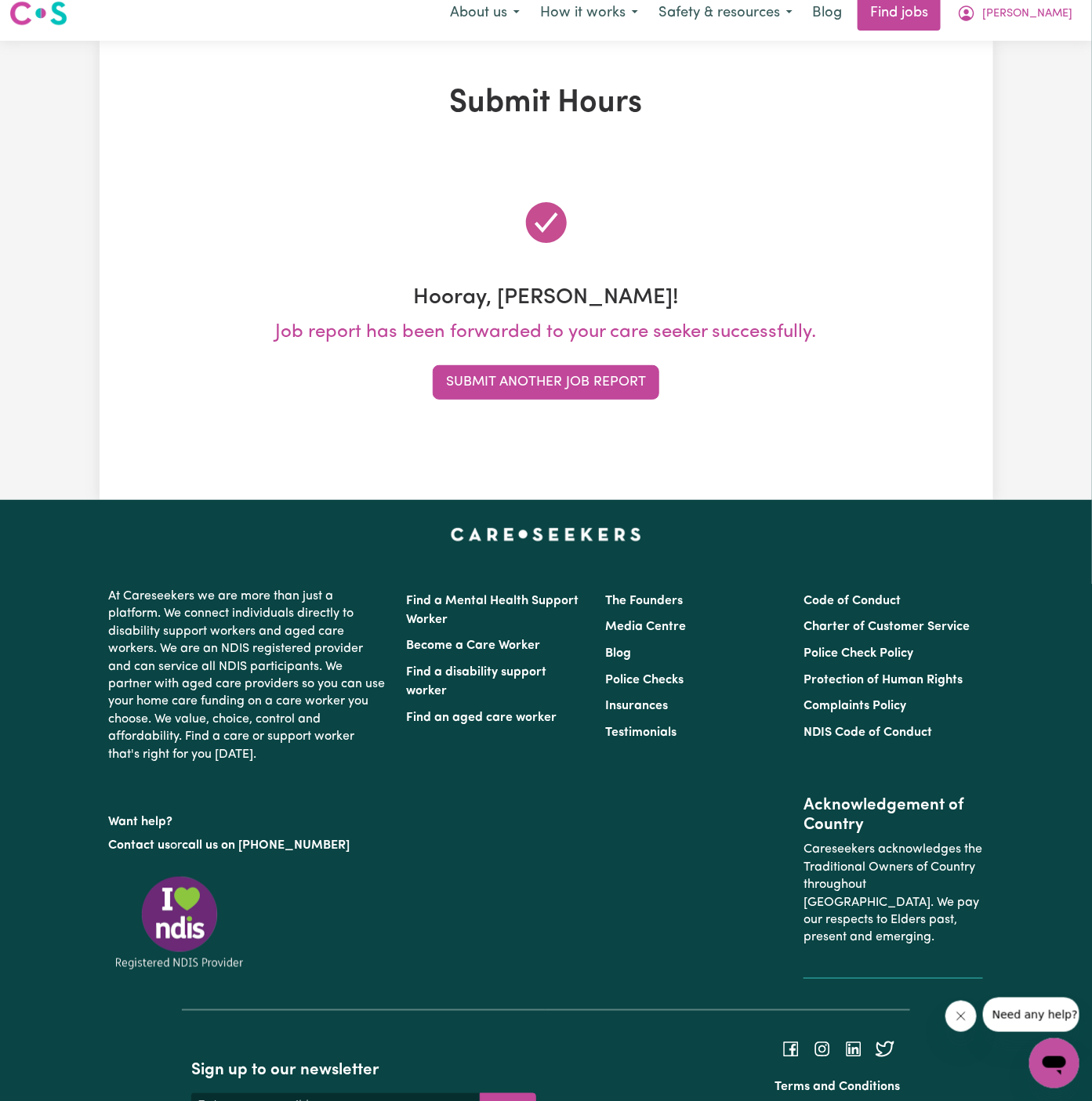
scroll to position [0, 0]
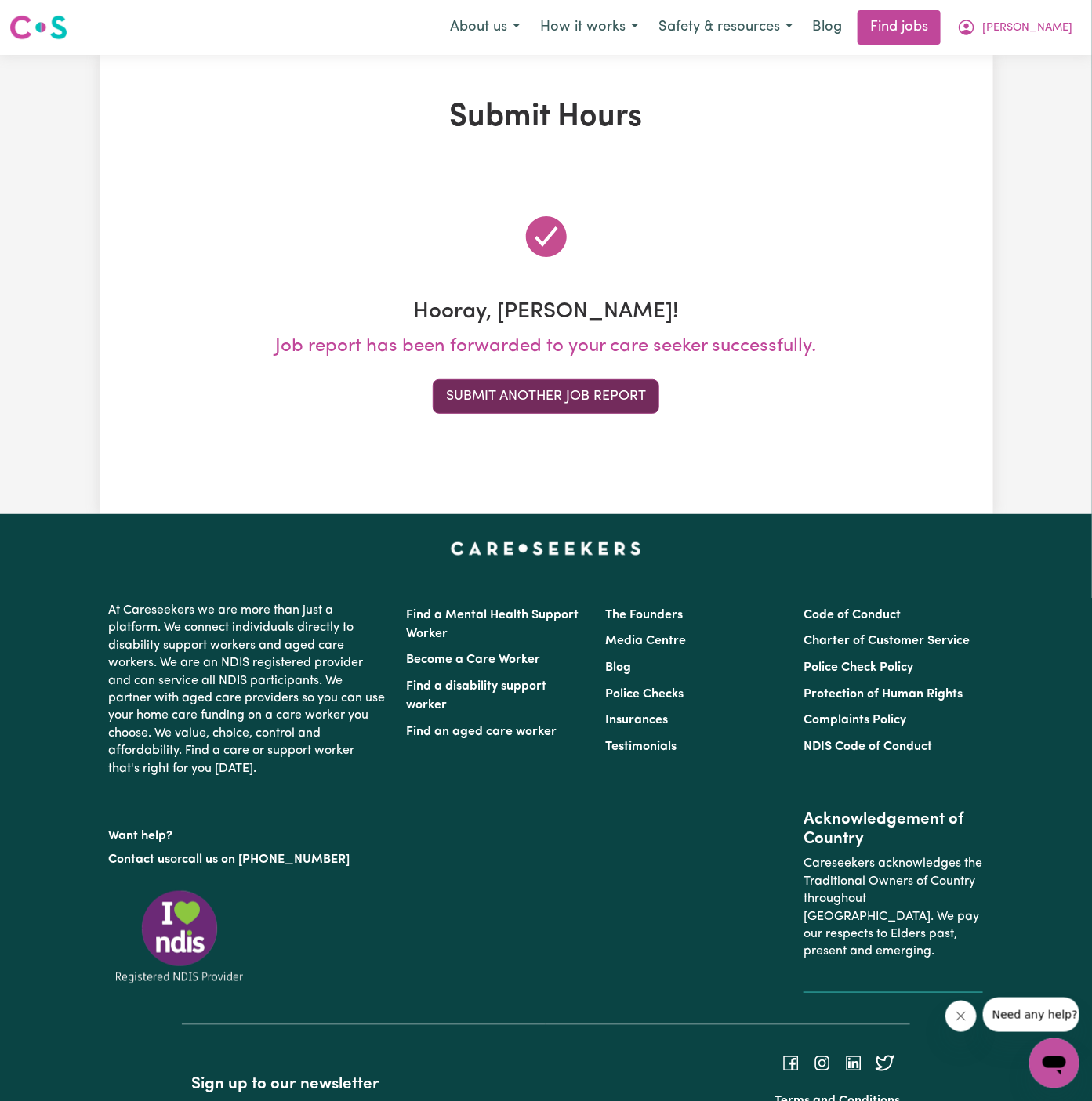
click at [603, 392] on button "Submit Another Job Report" at bounding box center [546, 396] width 226 height 35
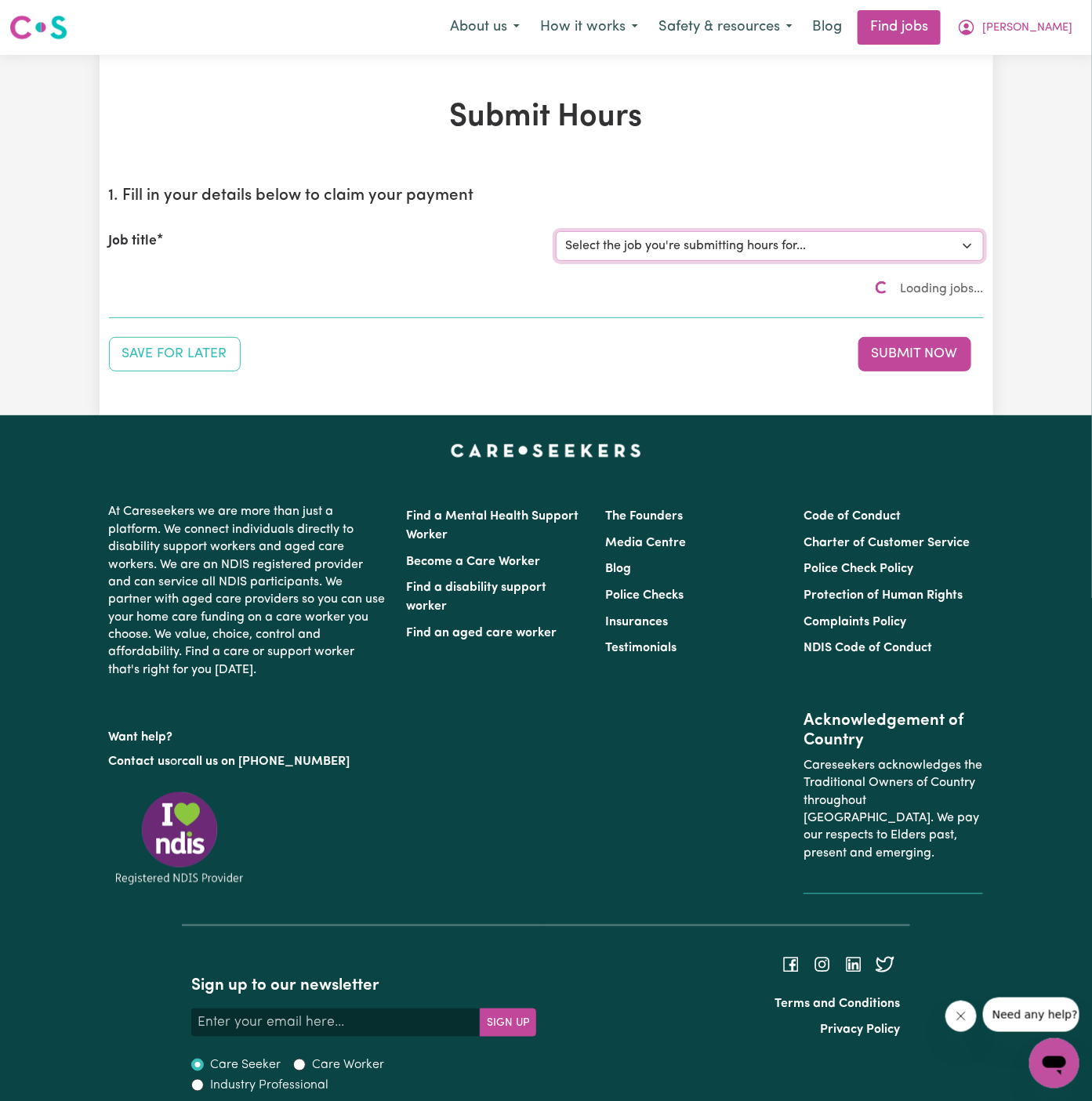
click at [693, 245] on select "Select the job you're submitting hours for... [Daryl Richardson] Female Support…" at bounding box center [770, 246] width 428 height 30
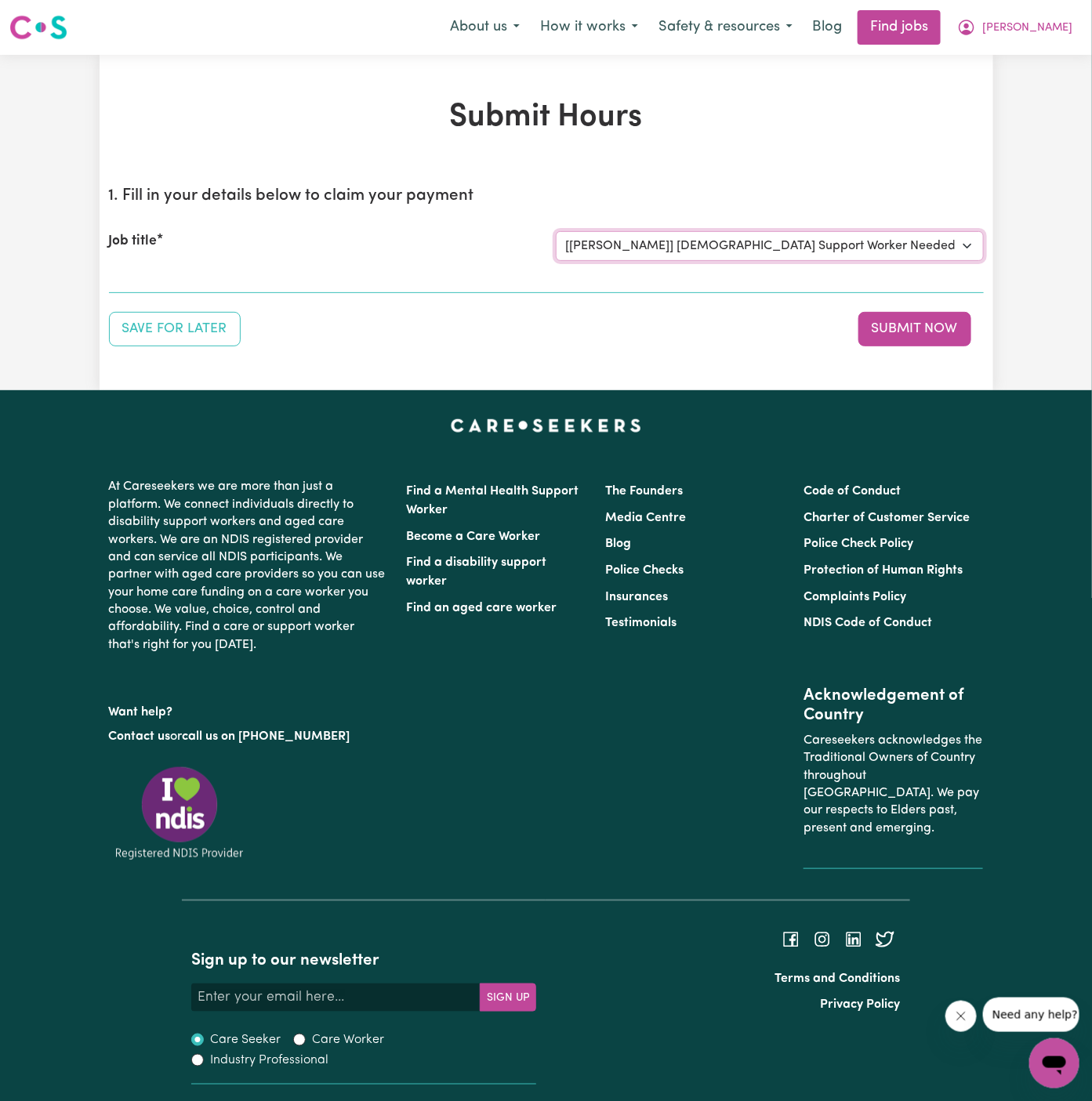
click at [556, 231] on select "Select the job you're submitting hours for... [Daryl Richardson] Female Support…" at bounding box center [770, 246] width 428 height 30
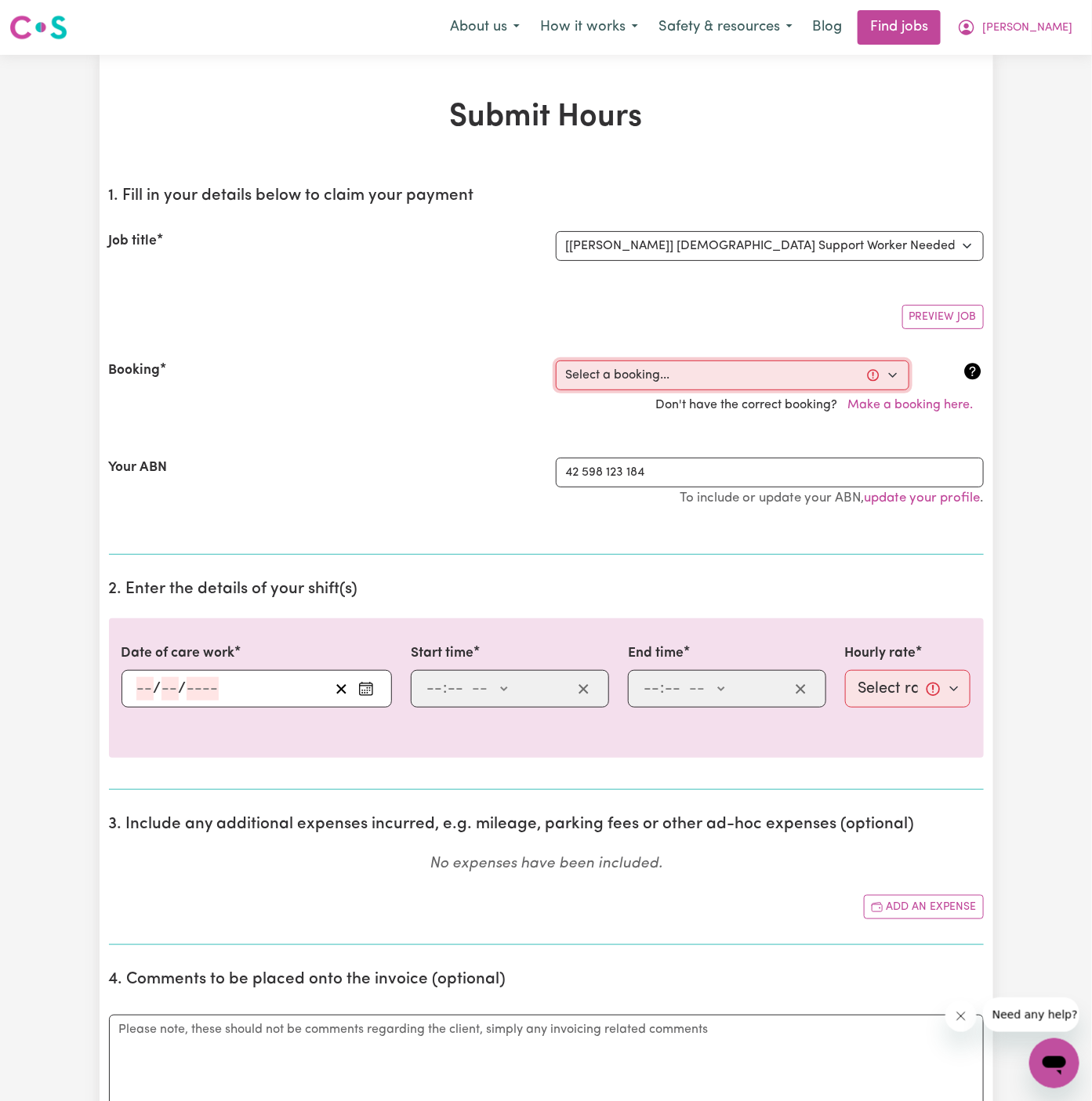
click at [707, 379] on select "Select a booking... Wed, September 24, 2025 - 5:30pm to 8:00pm (ONE-OFF) Wed, S…" at bounding box center [733, 375] width 353 height 30
click at [556, 361] on select "Select a booking... Wed, September 24, 2025 - 5:30pm to 8:00pm (ONE-OFF) Wed, S…" at bounding box center [733, 375] width 353 height 30
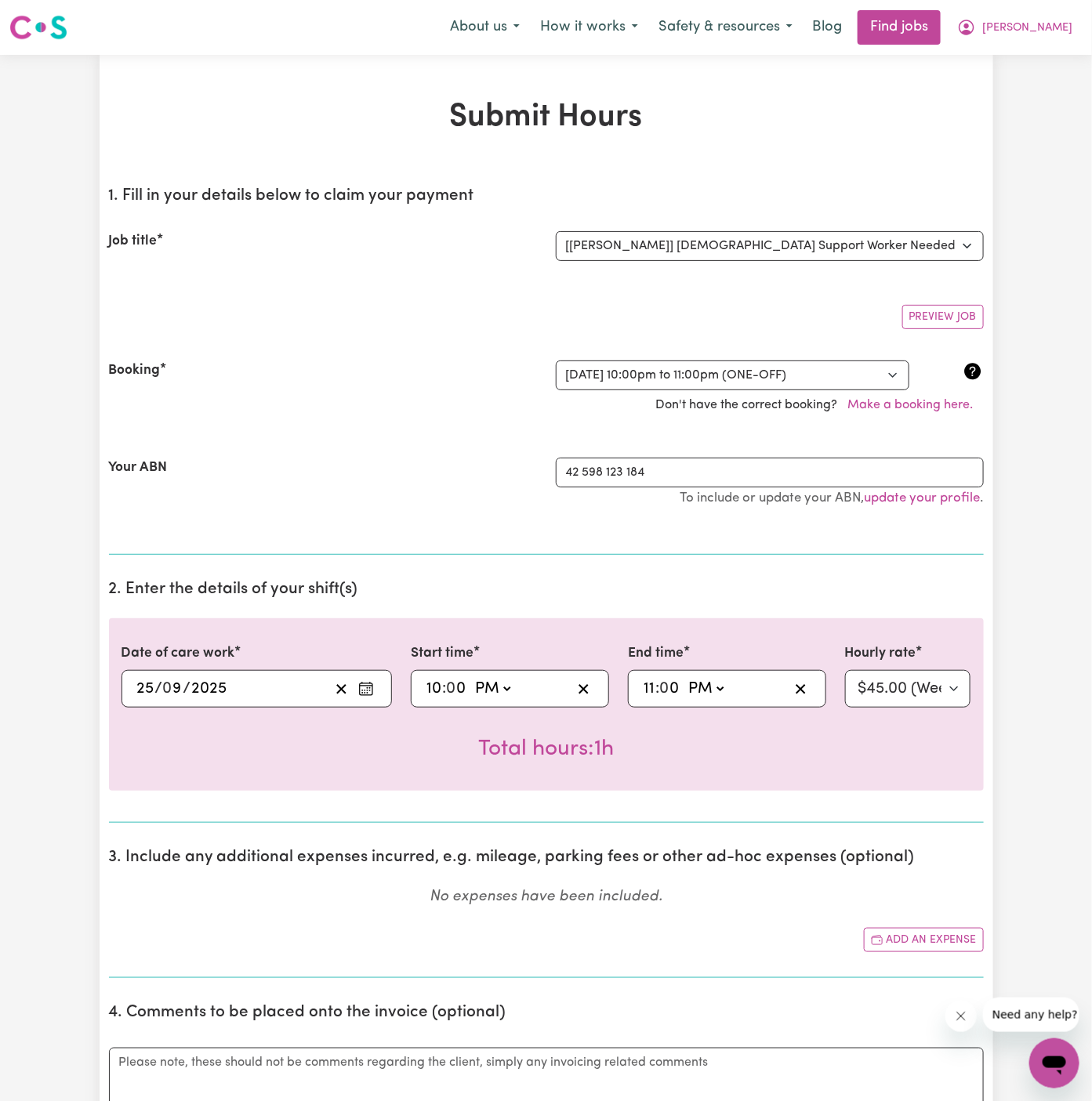
click at [644, 683] on input "11" at bounding box center [649, 688] width 12 height 24
click at [710, 684] on select "AM PM" at bounding box center [704, 688] width 42 height 24
click at [683, 677] on select "AM PM" at bounding box center [704, 688] width 42 height 24
click at [886, 688] on select "Select rate... $45.00 (Weekday) $67.50 (Saturday) $67.50 (Sunday) $67.50 (Eveni…" at bounding box center [908, 689] width 126 height 37
click at [845, 670] on select "Select rate... $45.00 (Weekday) $67.50 (Saturday) $67.50 (Sunday) $67.50 (Eveni…" at bounding box center [908, 689] width 126 height 37
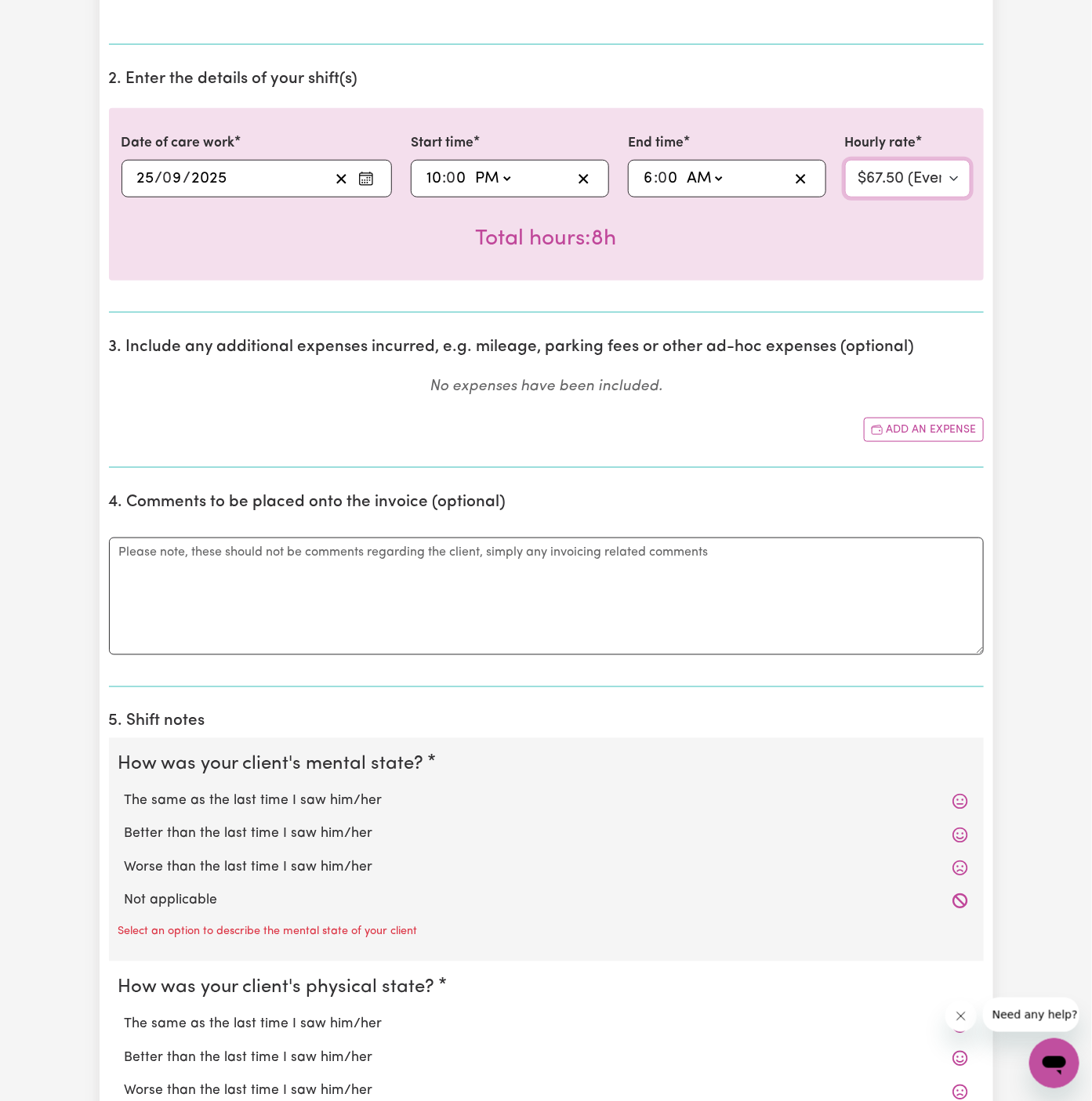
scroll to position [763, 0]
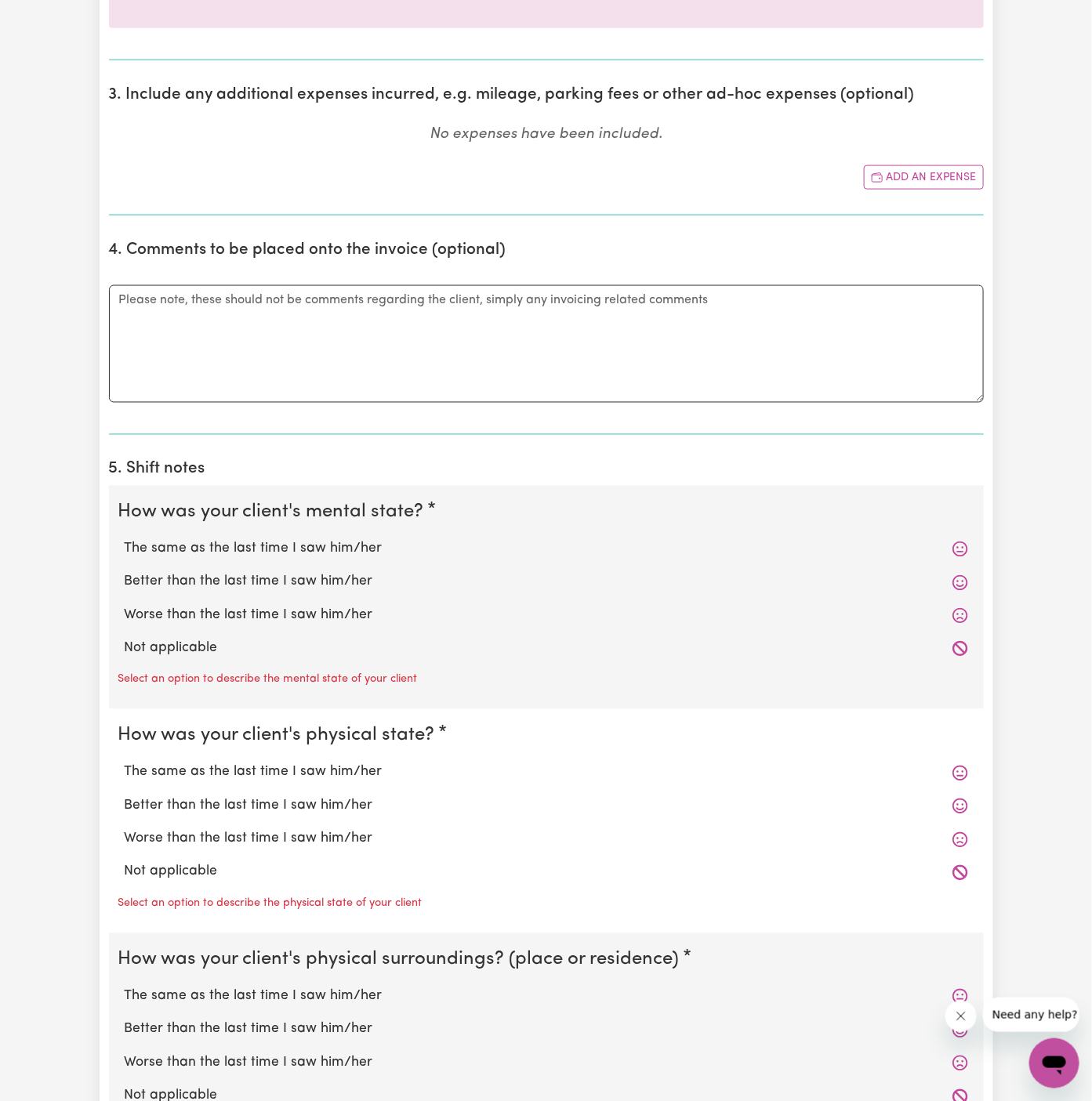
click at [282, 648] on label "Not applicable" at bounding box center [546, 649] width 843 height 20
click at [125, 639] on input "Not applicable" at bounding box center [124, 638] width 1 height 1
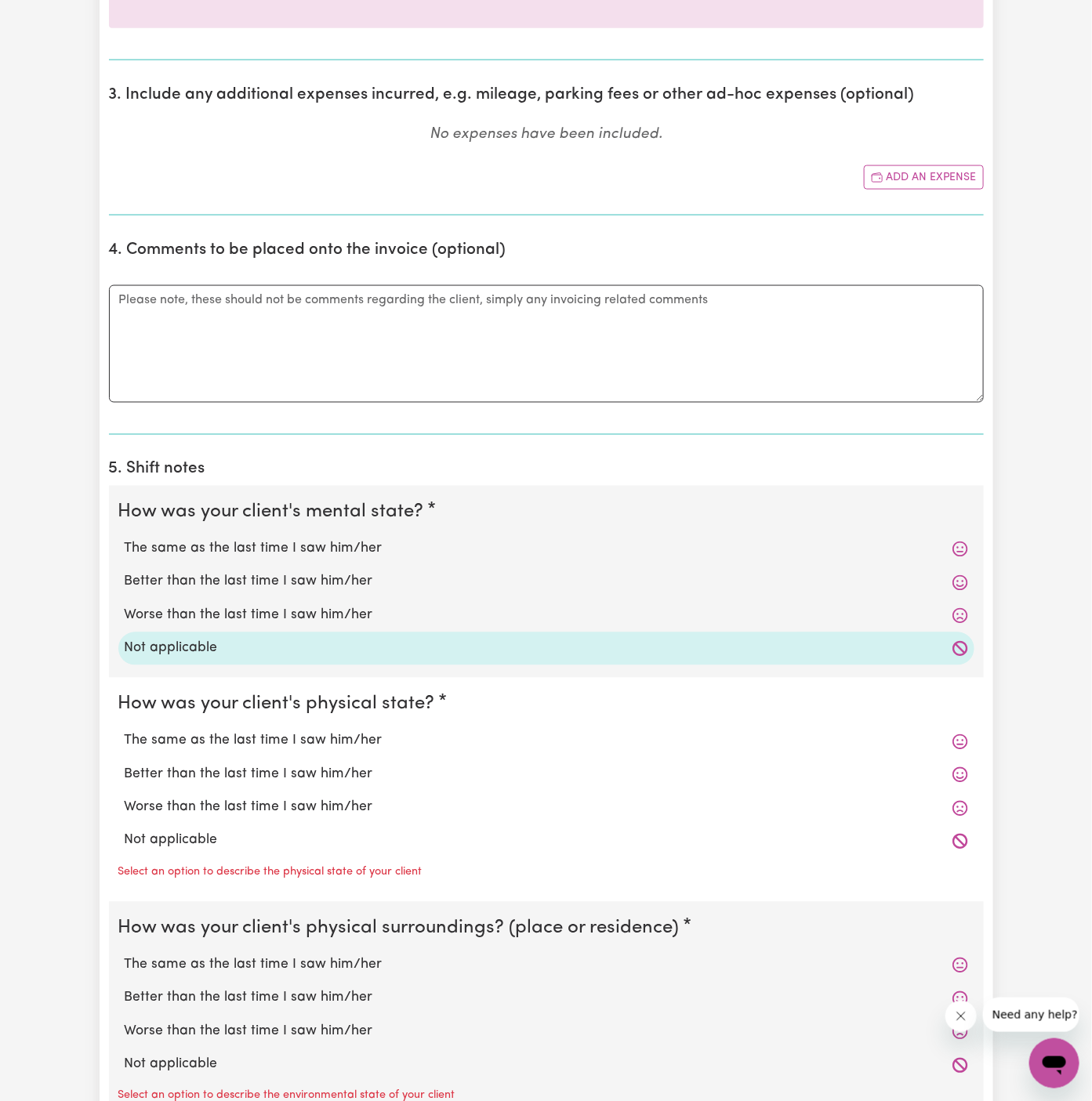
click at [280, 842] on label "Not applicable" at bounding box center [546, 841] width 843 height 20
click at [125, 831] on input "Not applicable" at bounding box center [124, 830] width 1 height 1
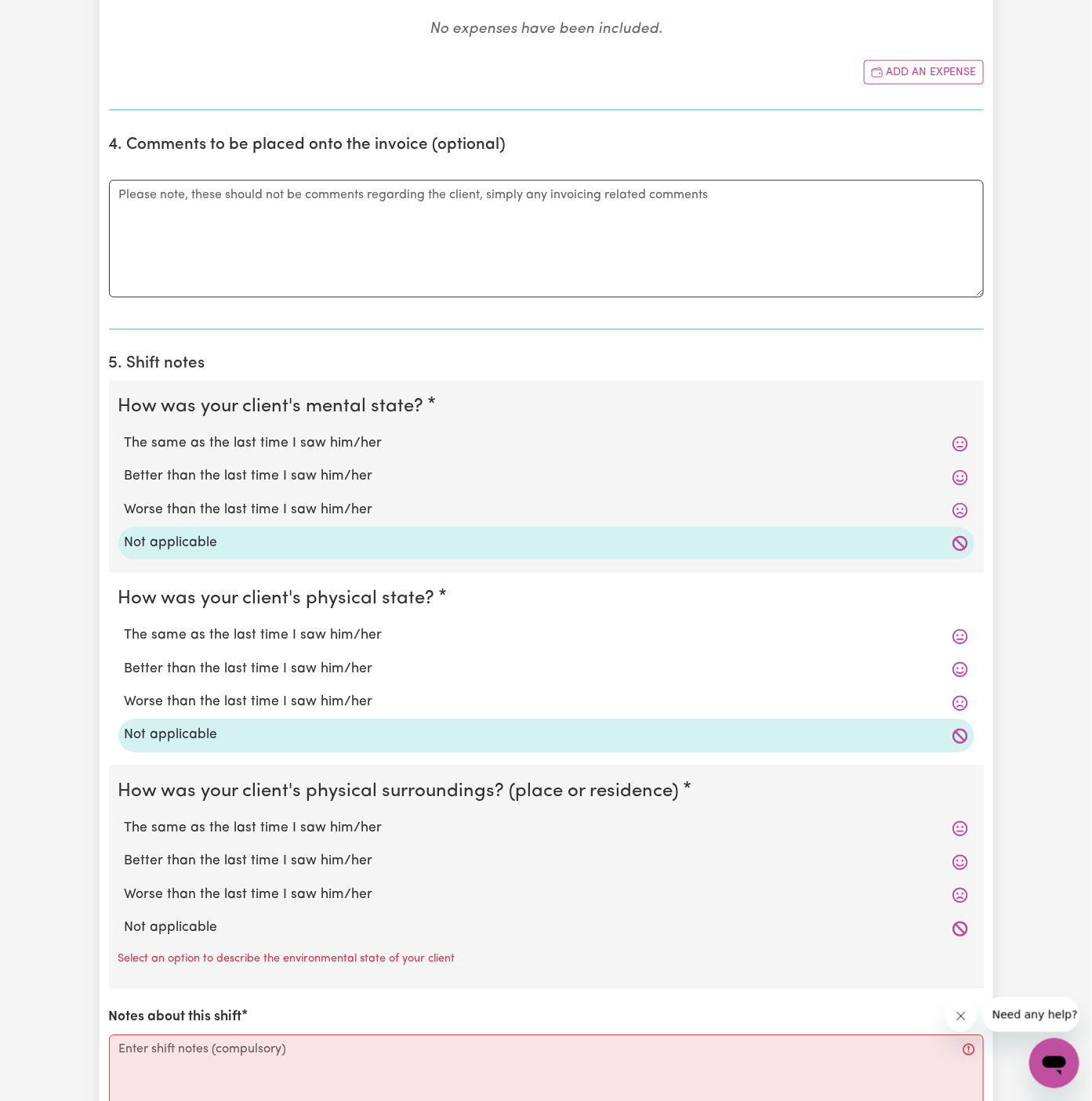
scroll to position [982, 0]
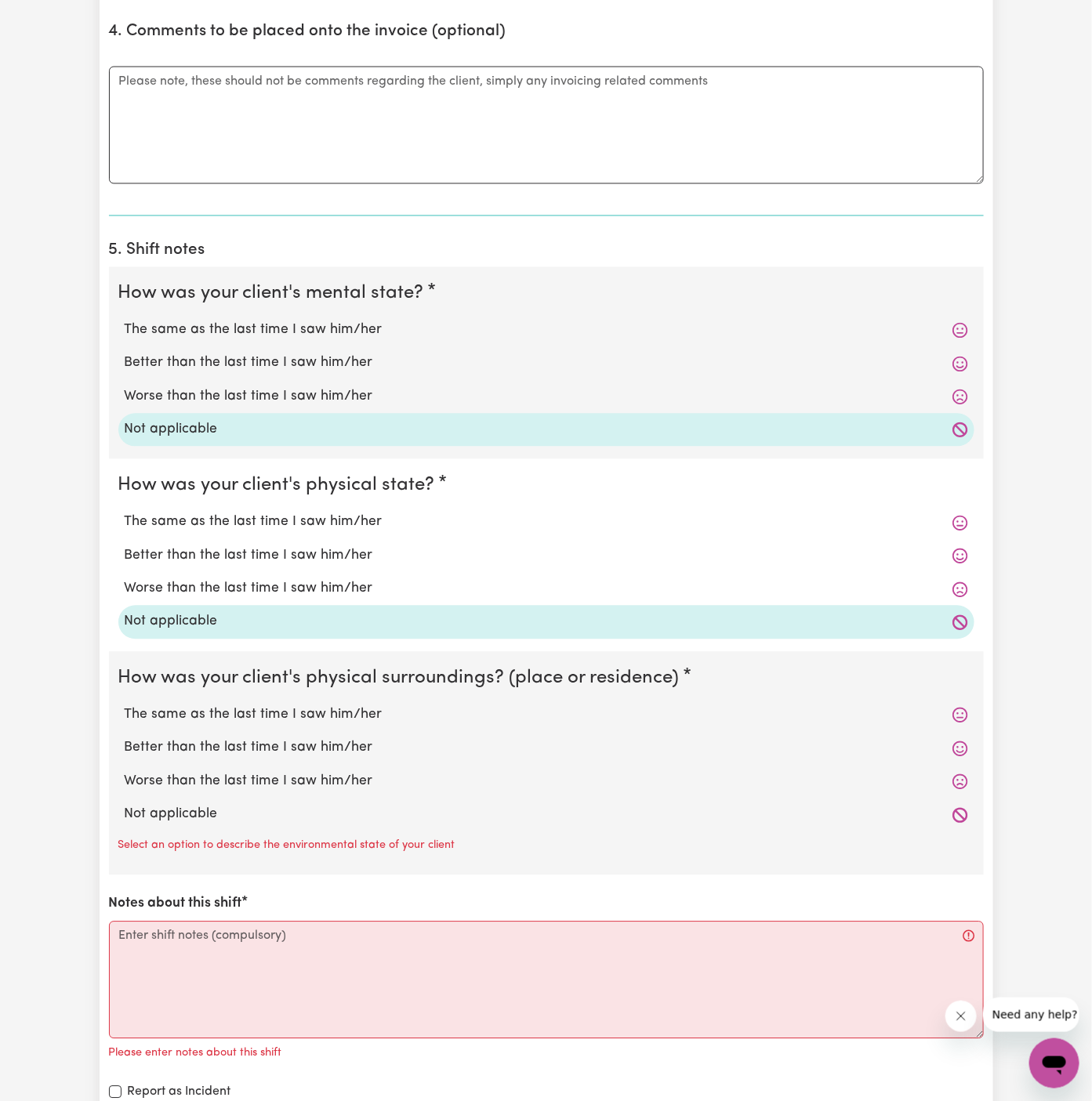
click at [278, 816] on label "Not applicable" at bounding box center [546, 815] width 843 height 20
click at [125, 805] on input "Not applicable" at bounding box center [124, 804] width 1 height 1
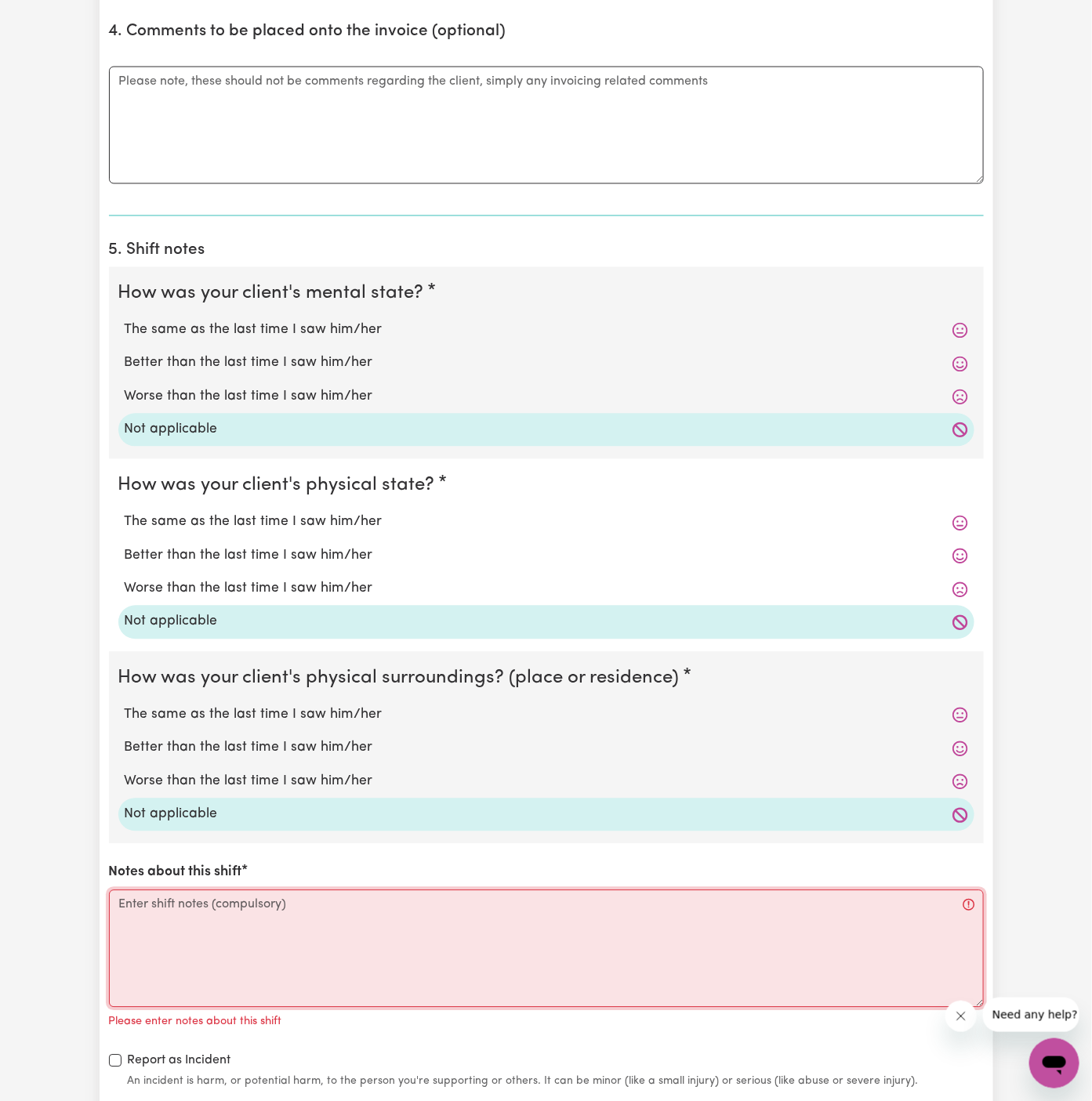
click at [345, 919] on textarea "Notes about this shift" at bounding box center [546, 949] width 875 height 118
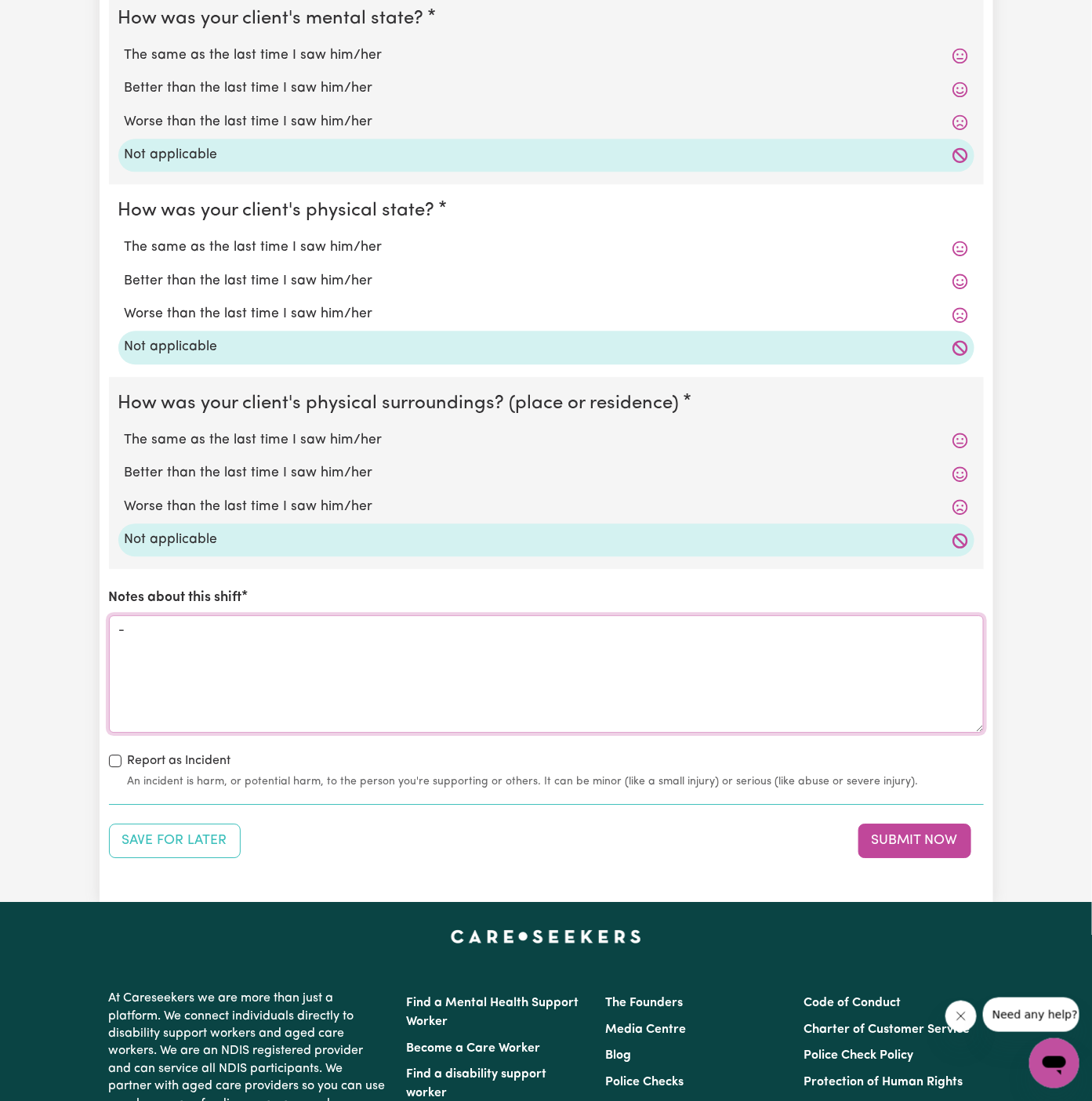
scroll to position [1334, 0]
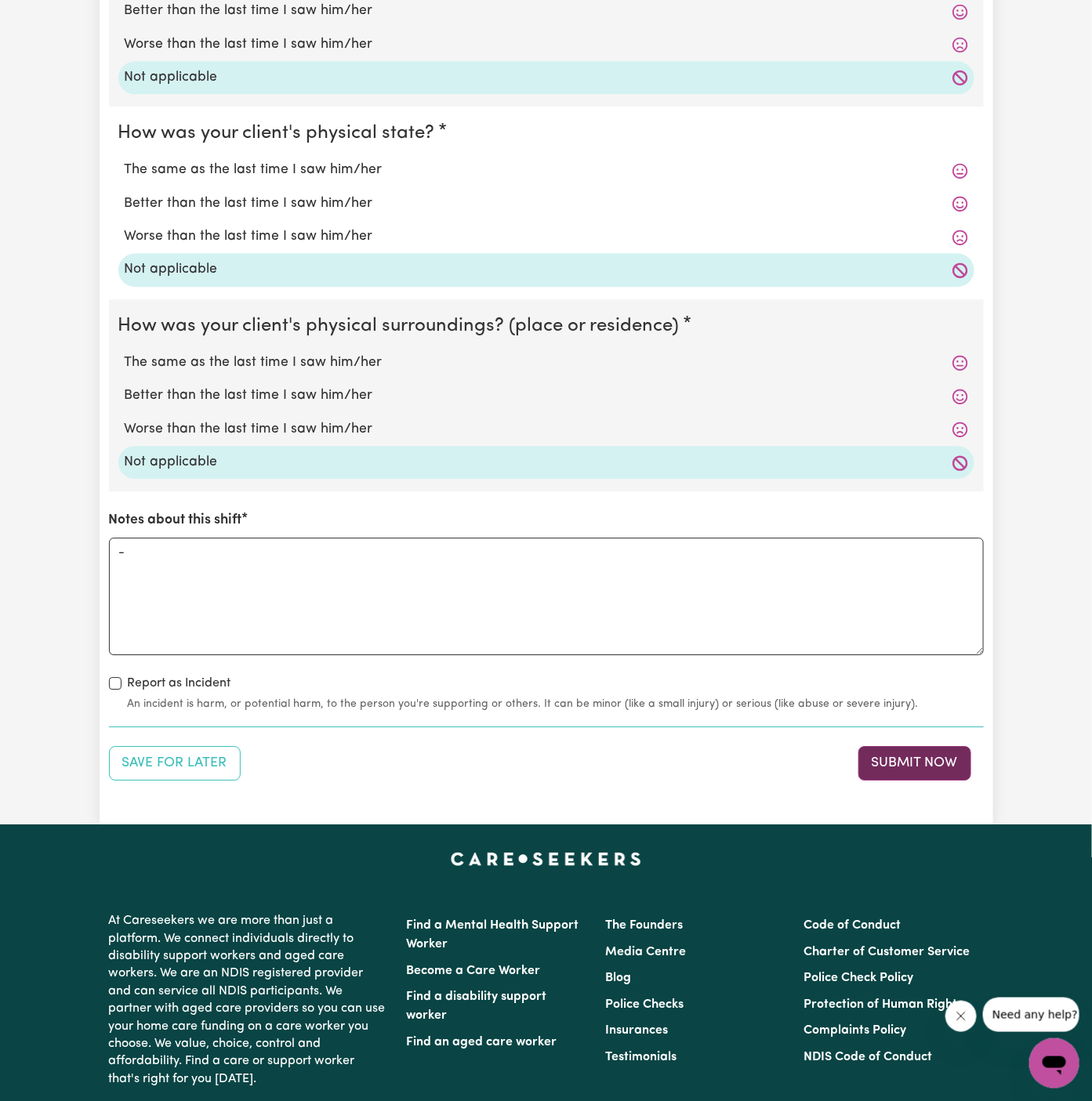
click at [936, 746] on button "Submit Now" at bounding box center [914, 763] width 113 height 35
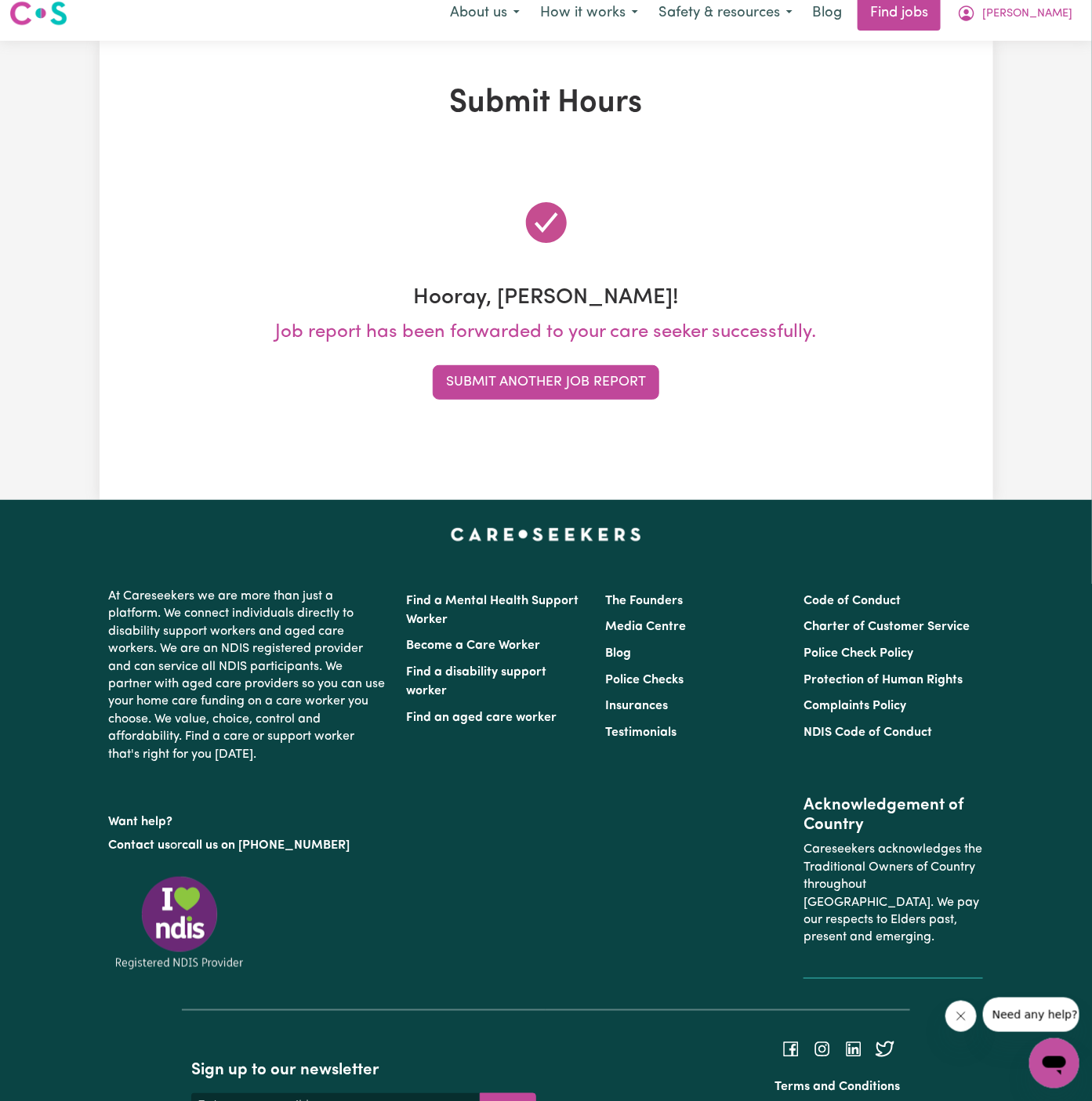
scroll to position [0, 0]
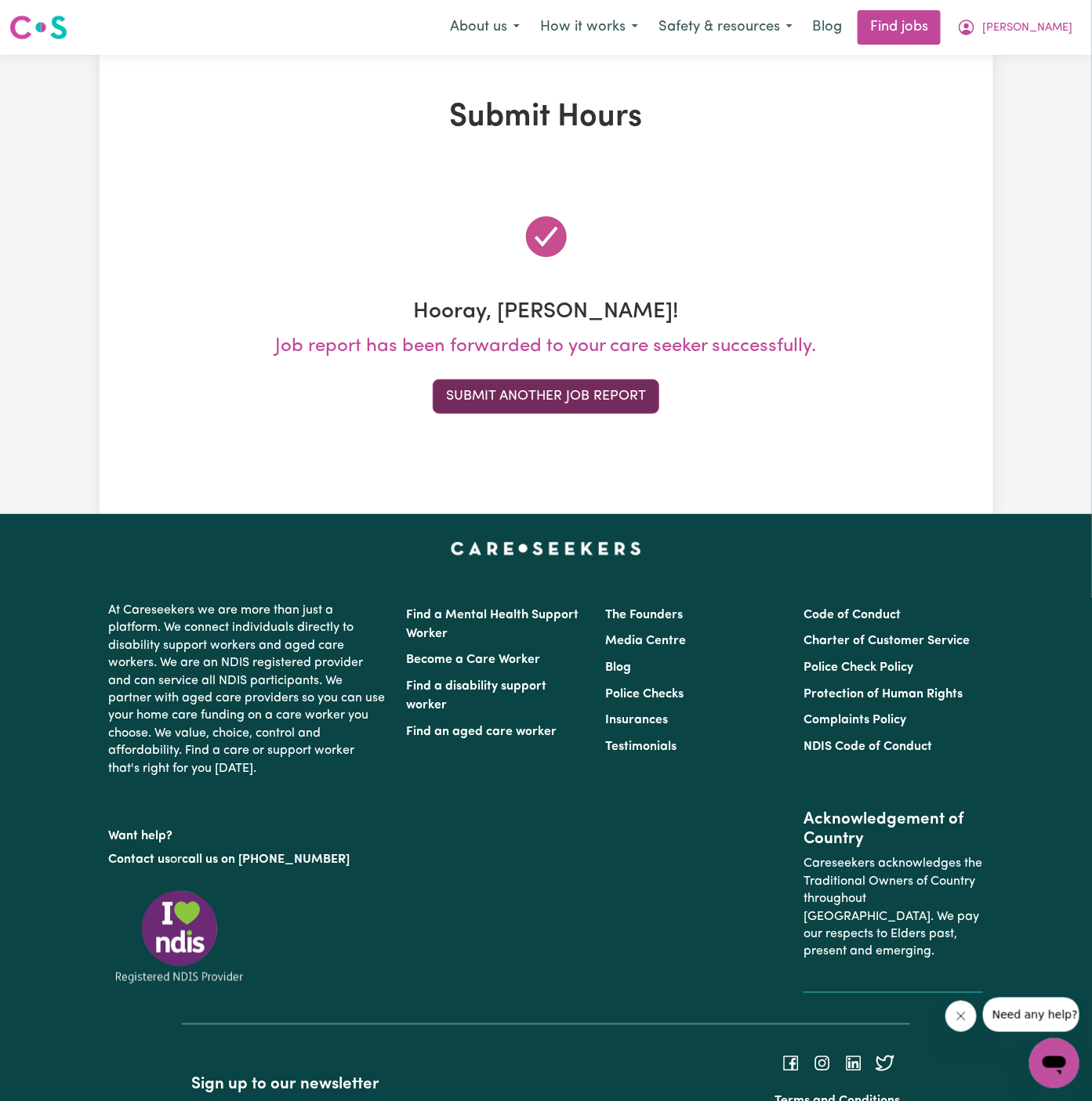
click at [550, 401] on button "Submit Another Job Report" at bounding box center [546, 396] width 226 height 35
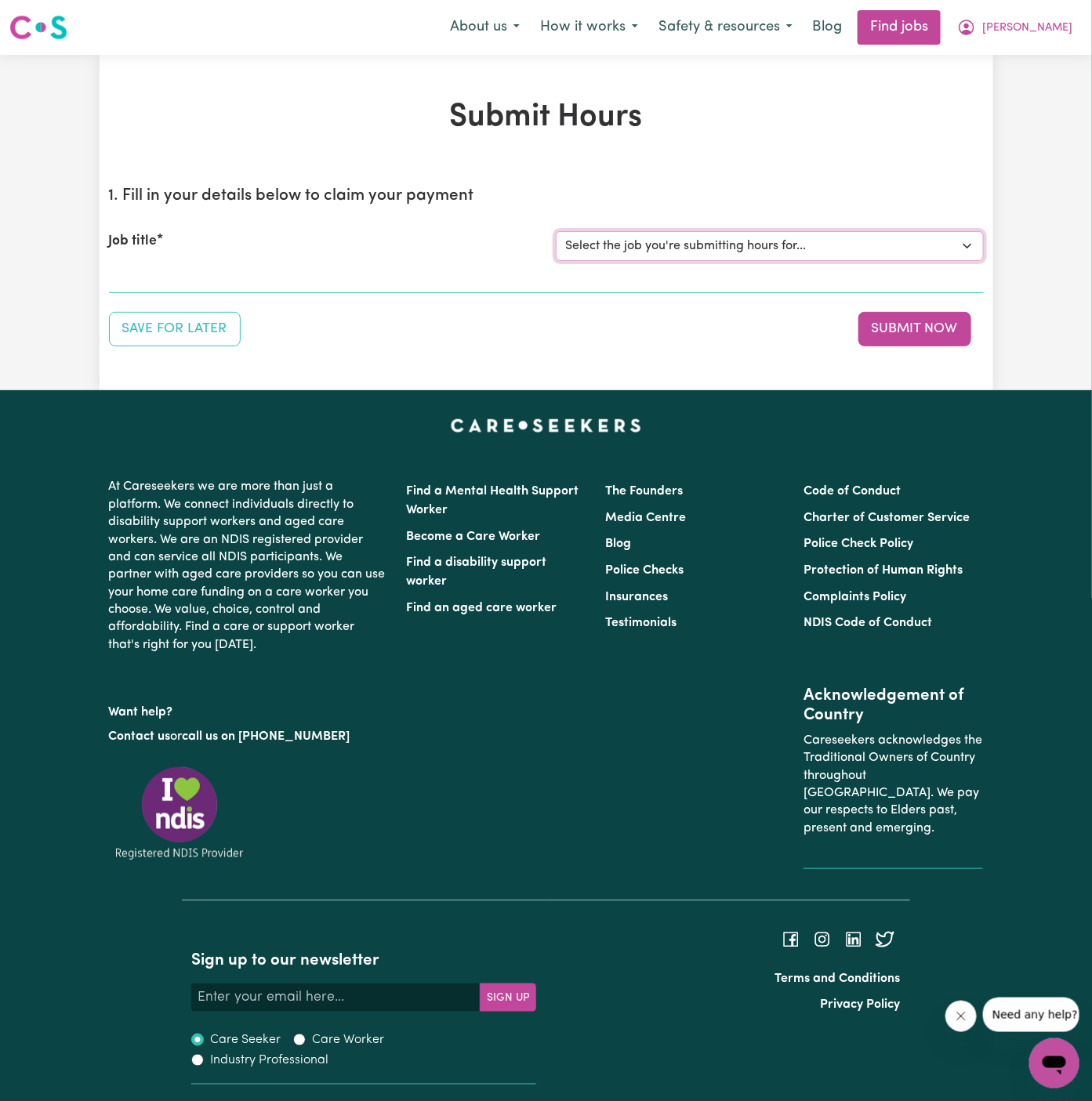
click at [722, 249] on select "Select the job you're submitting hours for... [Daryl Richardson] Female Support…" at bounding box center [770, 246] width 428 height 30
click at [556, 231] on select "Select the job you're submitting hours for... [Daryl Richardson] Female Support…" at bounding box center [770, 246] width 428 height 30
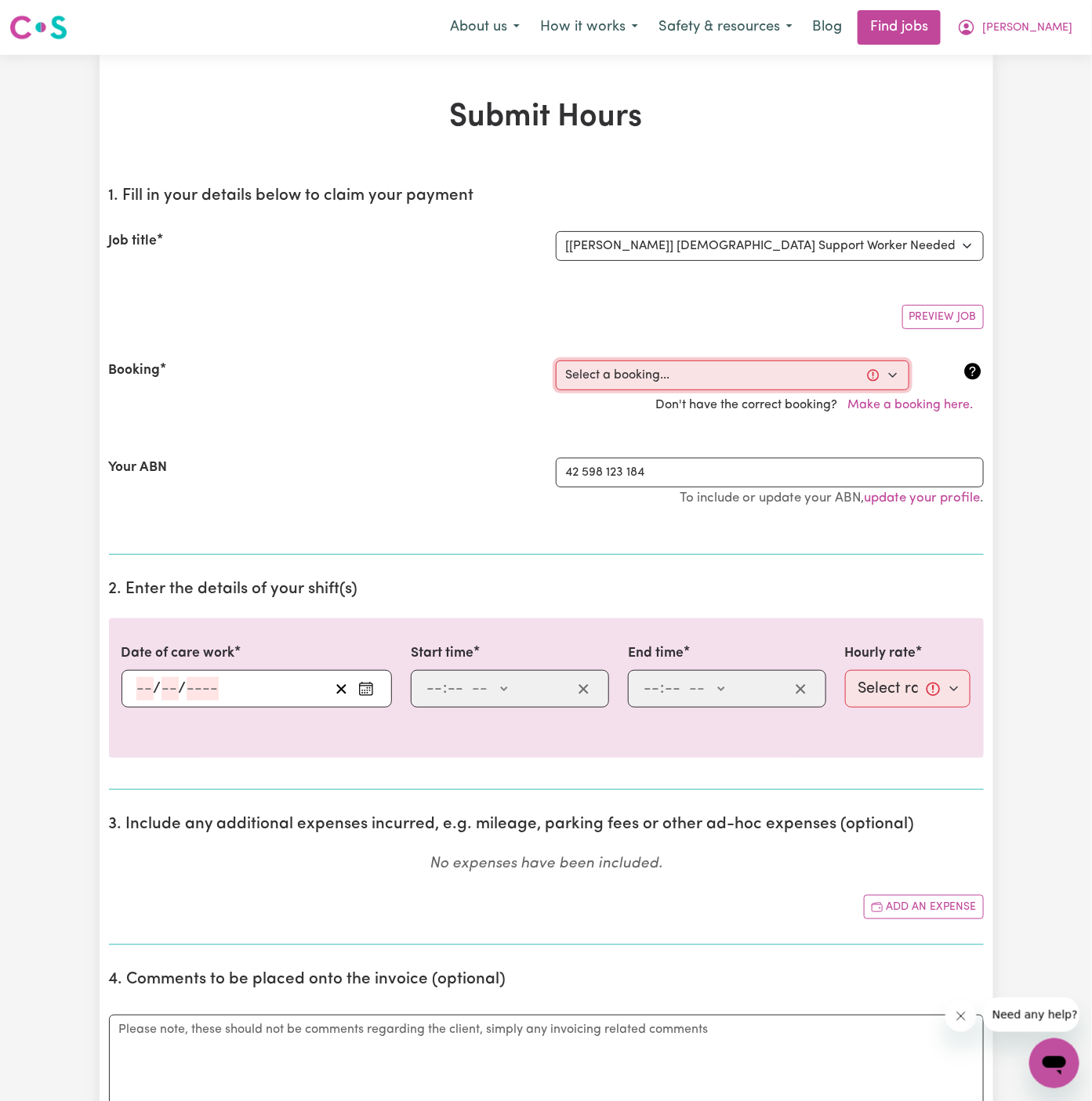
click at [753, 382] on select "Select a booking... Wed, September 24, 2025 - 5:30pm to 8:00pm (ONE-OFF) Wed, S…" at bounding box center [733, 375] width 353 height 30
click at [556, 361] on select "Select a booking... Wed, September 24, 2025 - 5:30pm to 8:00pm (ONE-OFF) Wed, S…" at bounding box center [733, 375] width 353 height 30
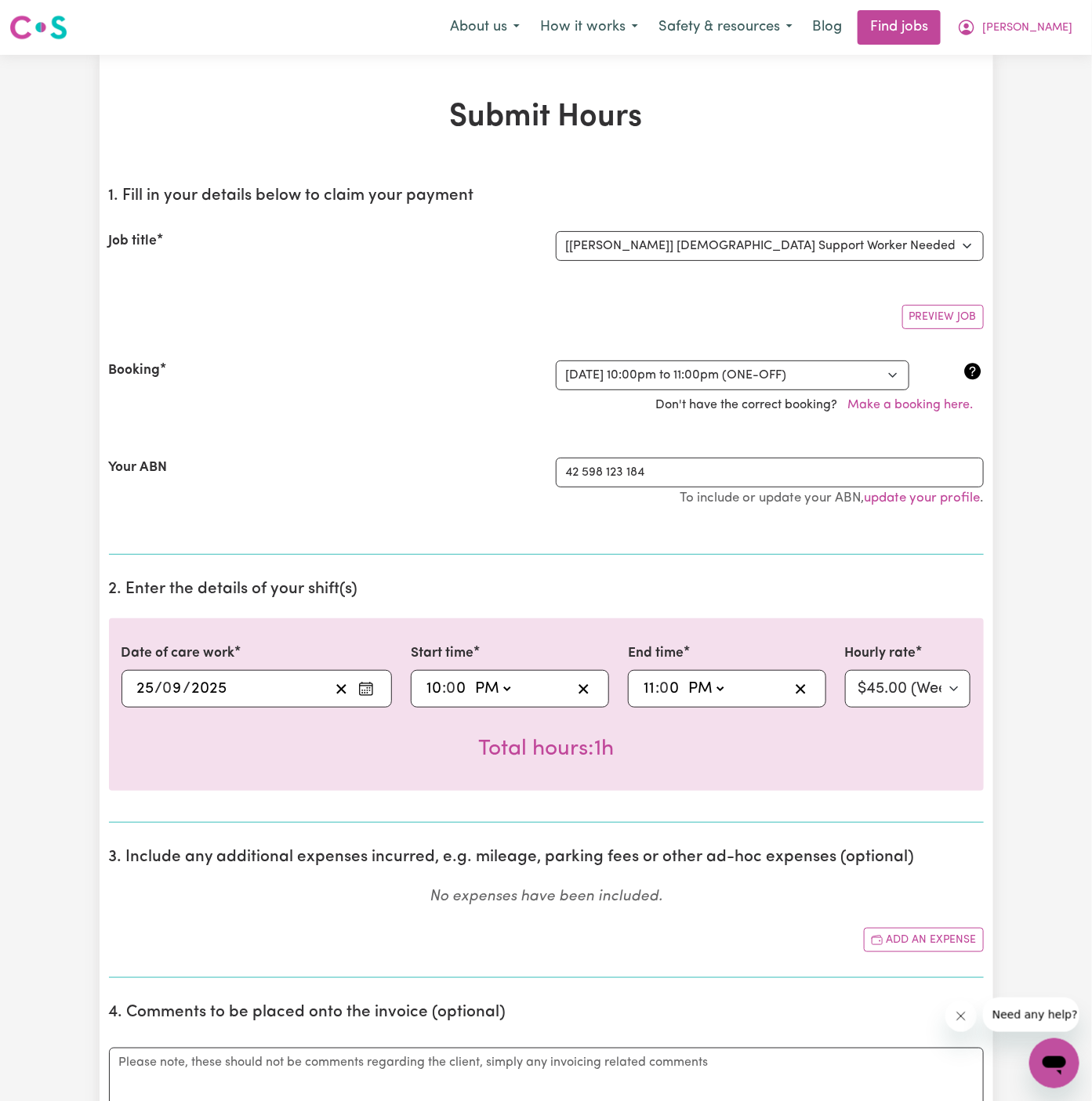
click at [657, 686] on span ":" at bounding box center [657, 688] width 4 height 17
click at [651, 688] on input "11" at bounding box center [649, 688] width 12 height 24
click at [706, 688] on select "AM PM" at bounding box center [704, 688] width 42 height 24
click at [683, 677] on select "AM PM" at bounding box center [704, 688] width 42 height 24
click at [893, 675] on select "Select rate... $45.00 (Weekday) $67.50 (Saturday) $67.50 (Sunday) $67.50 (Eveni…" at bounding box center [908, 689] width 126 height 37
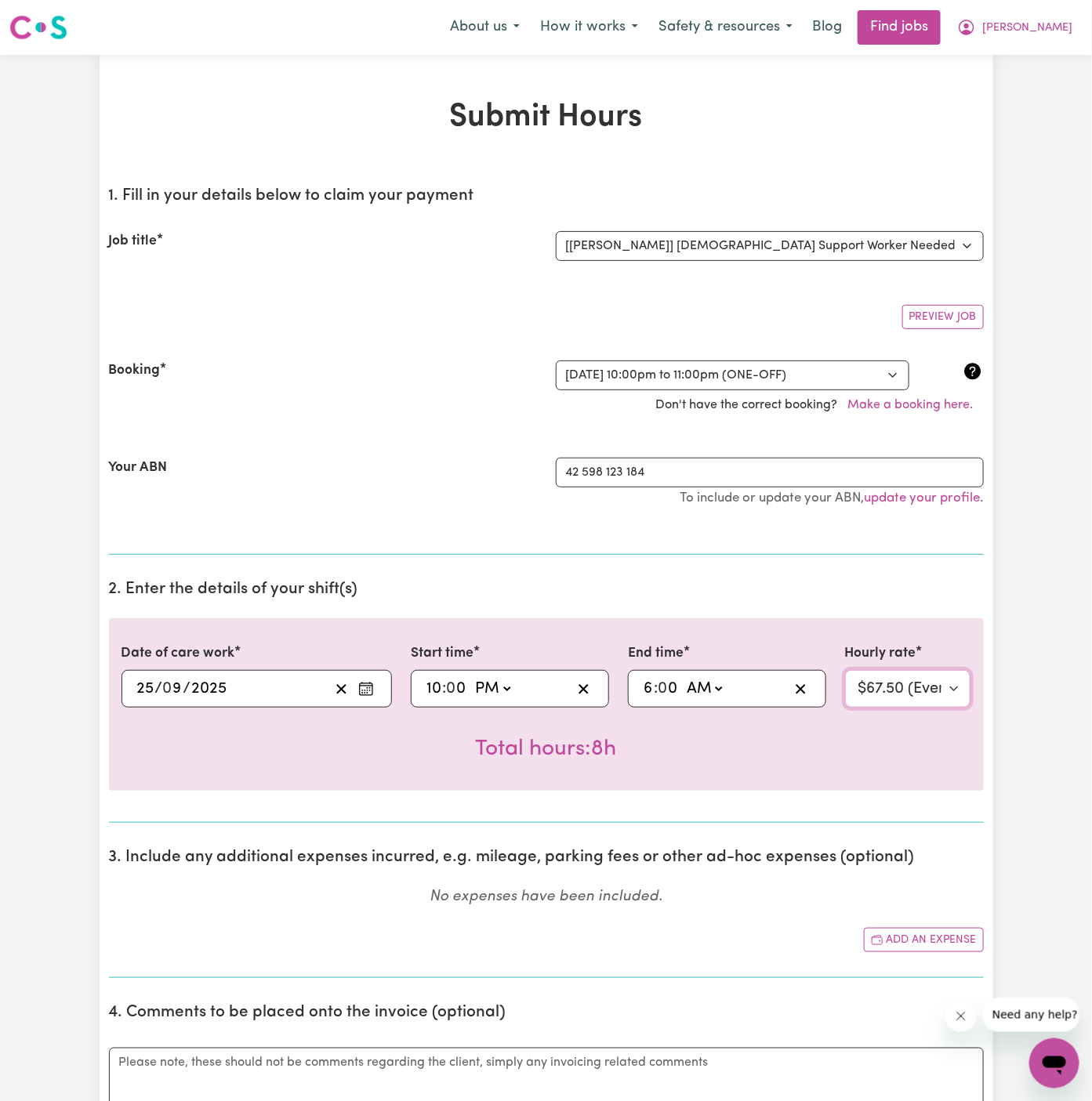
click at [845, 670] on select "Select rate... $45.00 (Weekday) $67.50 (Saturday) $67.50 (Sunday) $67.50 (Eveni…" at bounding box center [908, 689] width 126 height 37
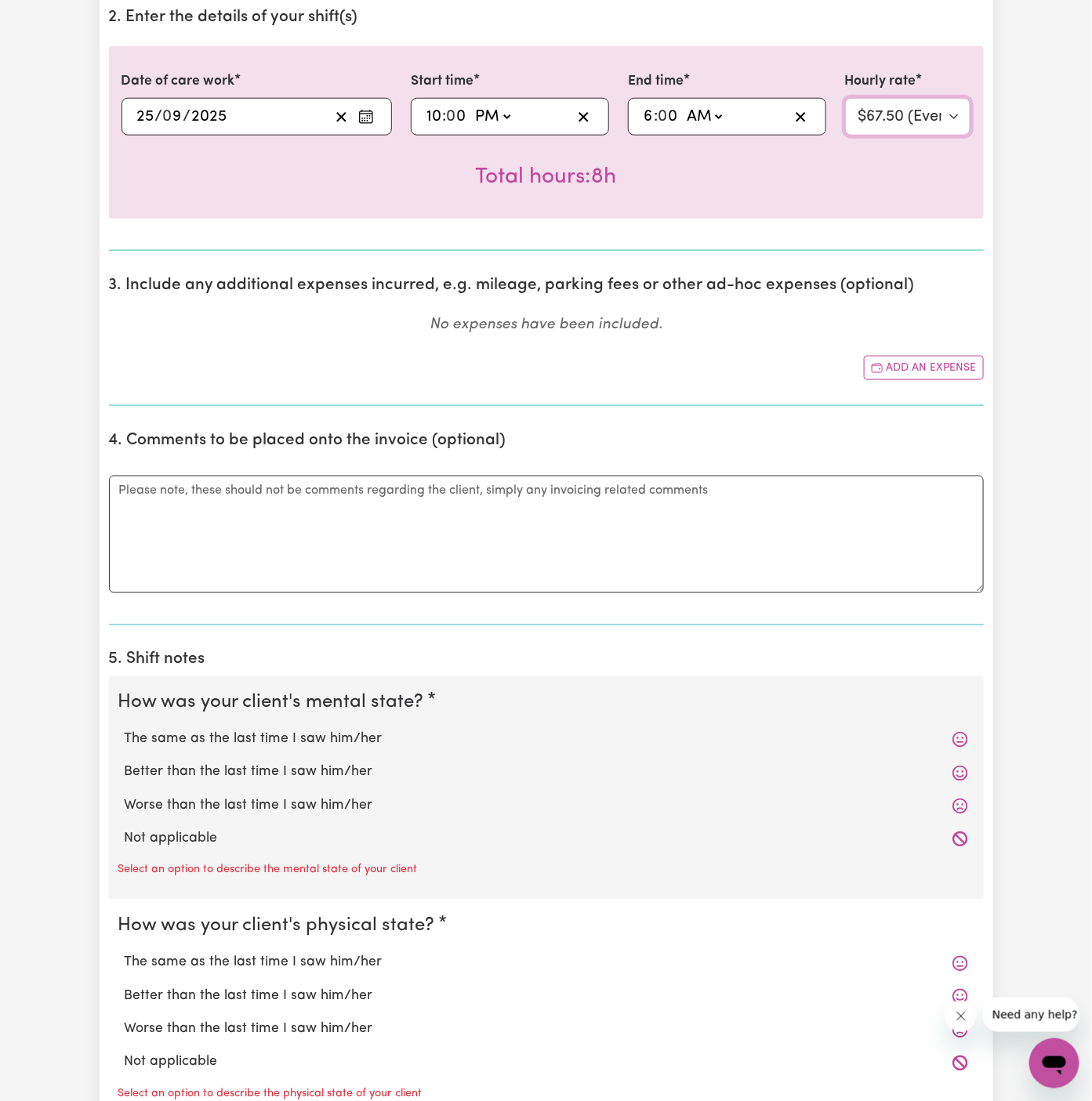
scroll to position [593, 0]
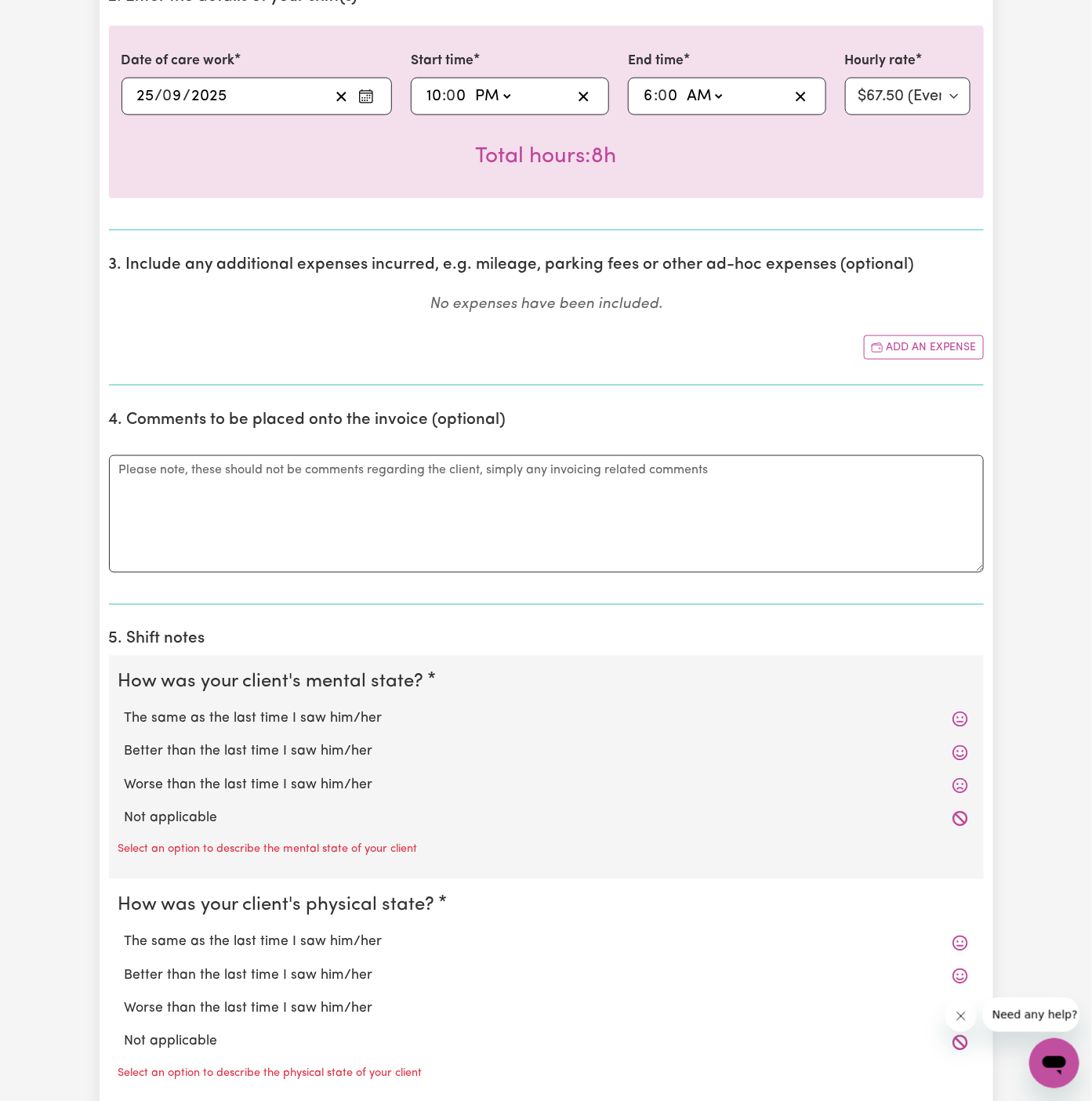
click at [237, 816] on label "Not applicable" at bounding box center [546, 819] width 843 height 20
click at [125, 809] on input "Not applicable" at bounding box center [124, 808] width 1 height 1
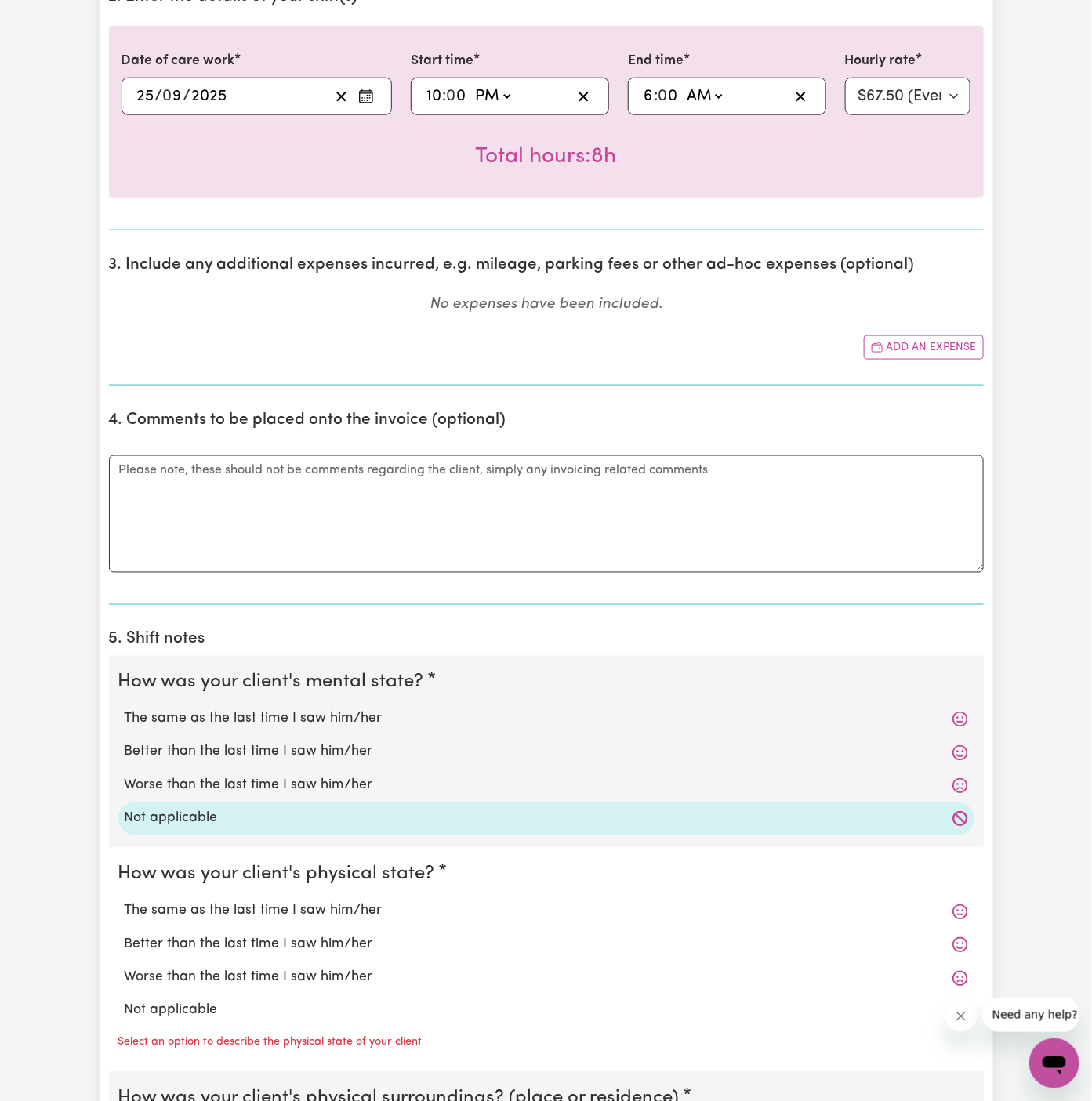
click at [235, 985] on div "Worse than the last time I saw him/her" at bounding box center [546, 978] width 856 height 33
click at [235, 1001] on label "Not applicable" at bounding box center [546, 1011] width 843 height 20
click at [125, 1000] on input "Not applicable" at bounding box center [124, 1000] width 1 height 1
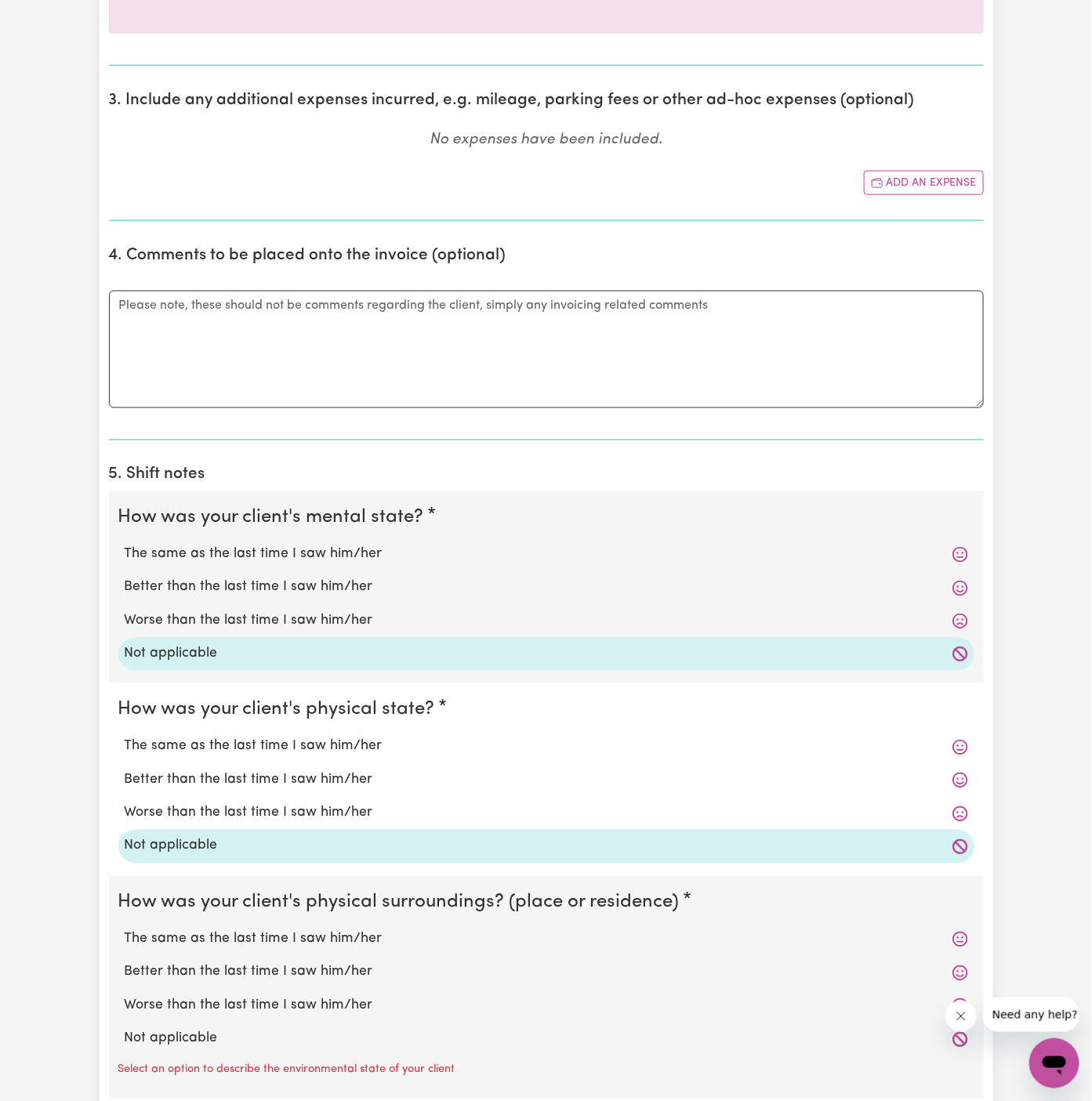
scroll to position [880, 0]
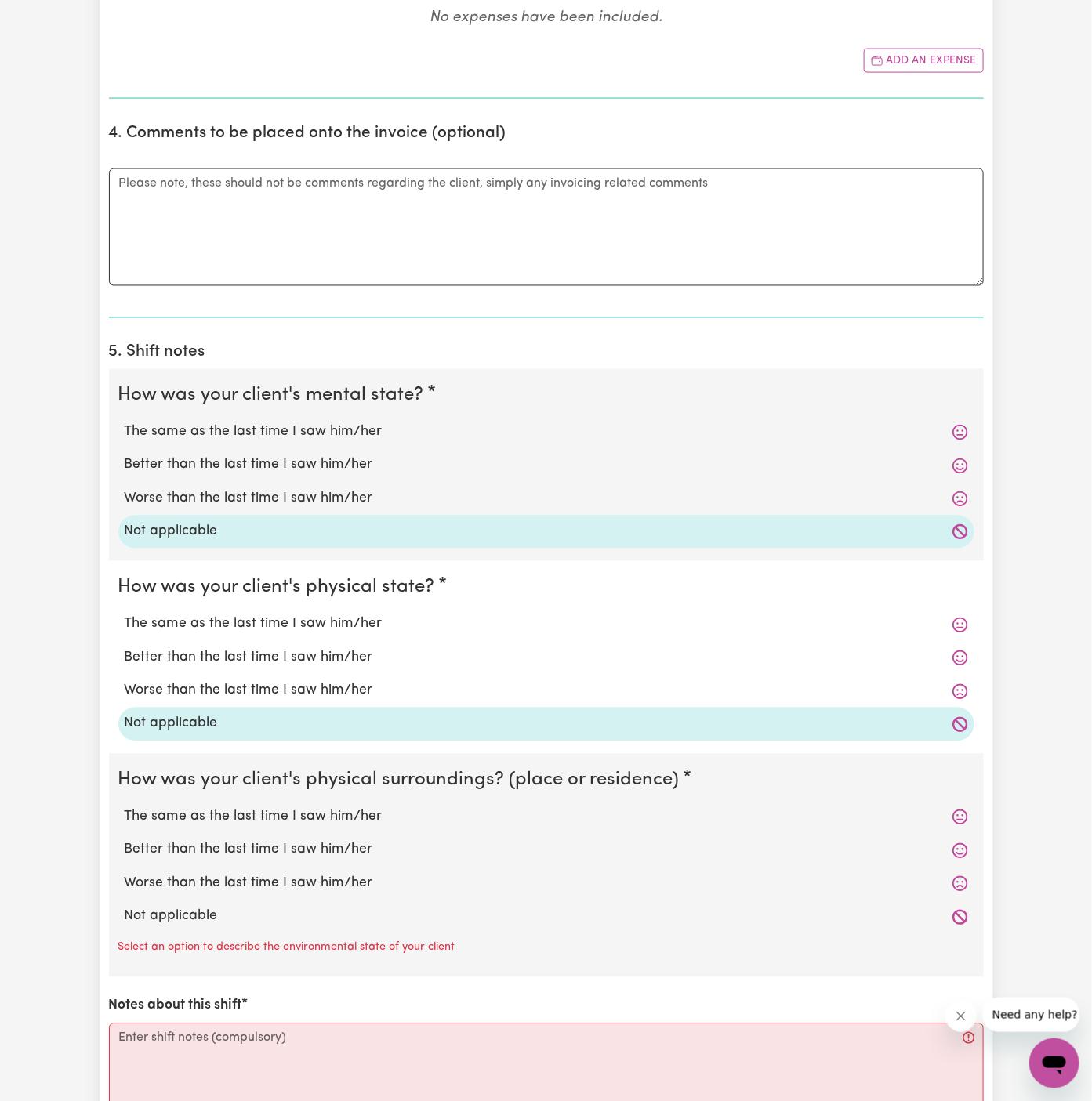
click at [277, 907] on label "Not applicable" at bounding box center [546, 917] width 843 height 20
click at [125, 906] on input "Not applicable" at bounding box center [124, 906] width 1 height 1
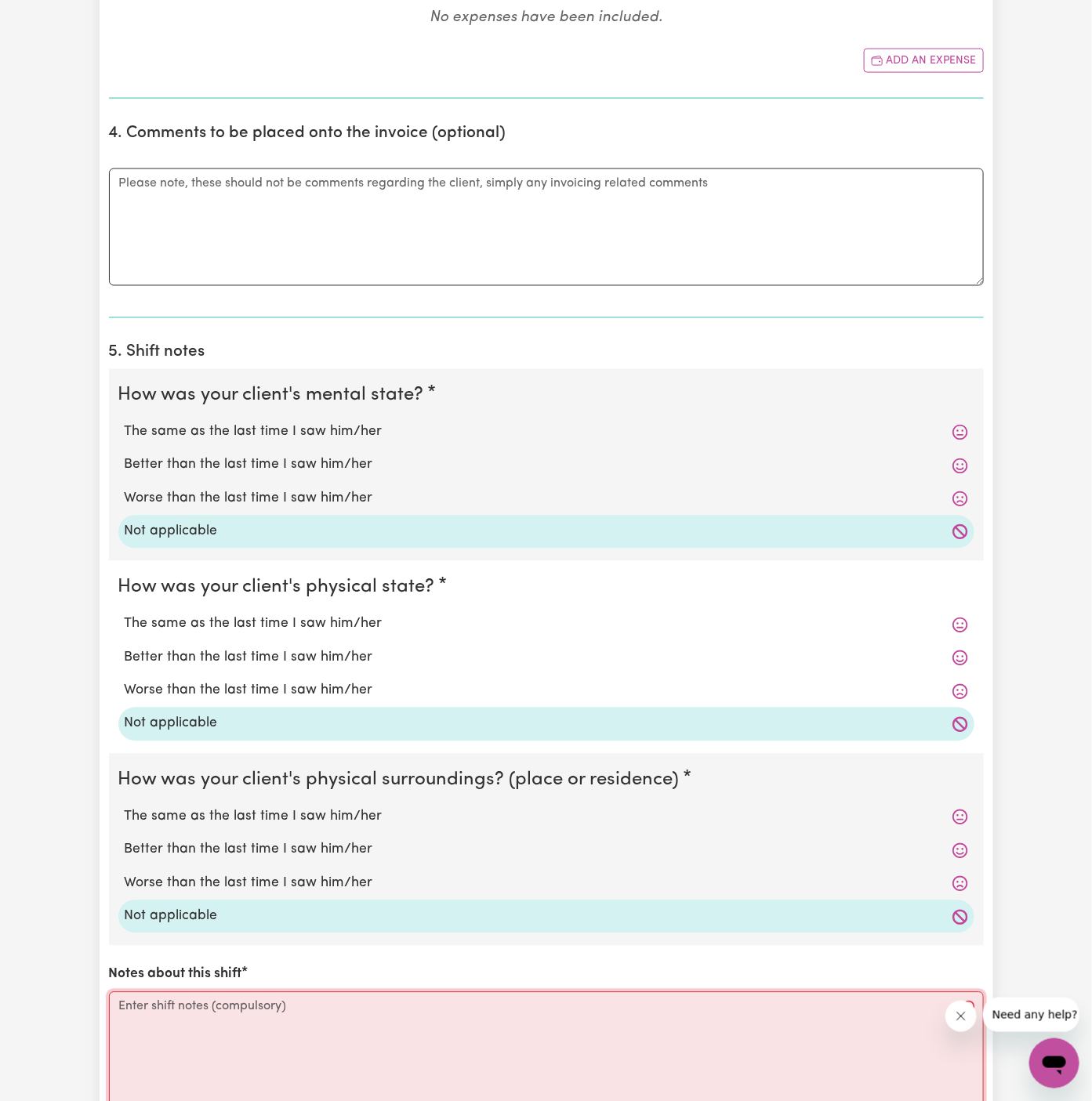
click at [397, 1024] on textarea "Notes about this shift" at bounding box center [546, 1051] width 875 height 118
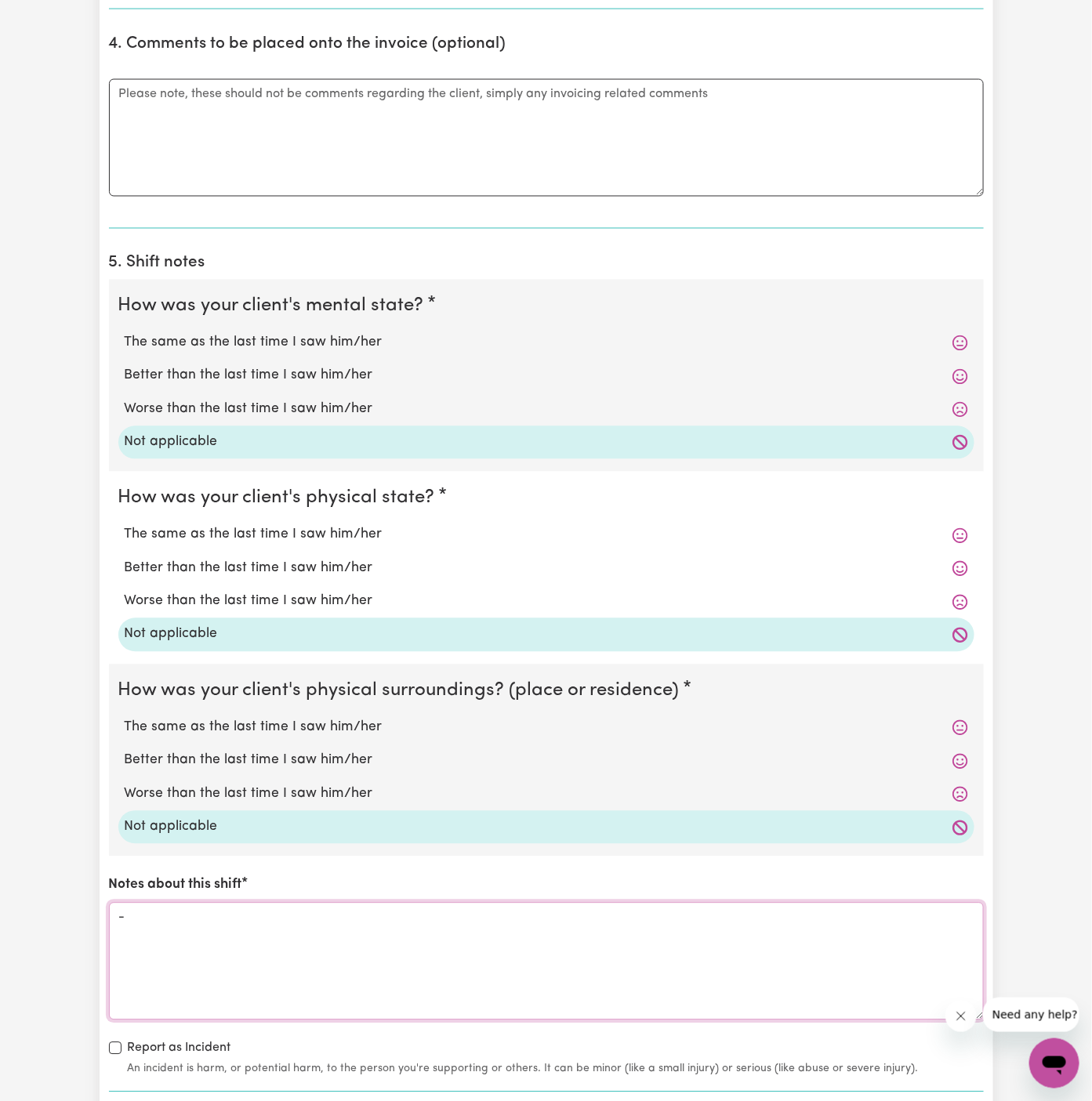
scroll to position [1189, 0]
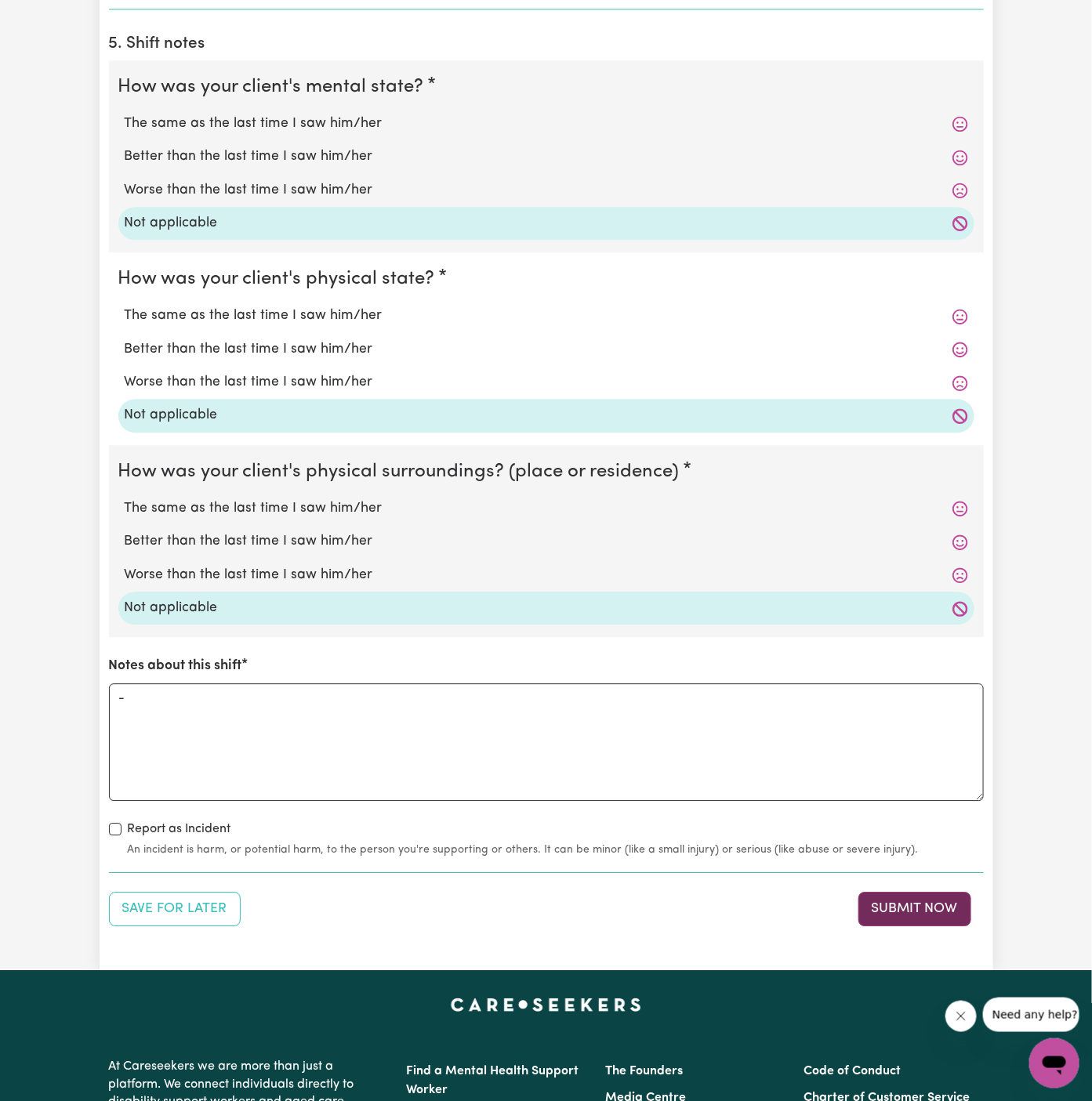
click at [926, 892] on button "Submit Now" at bounding box center [914, 909] width 113 height 35
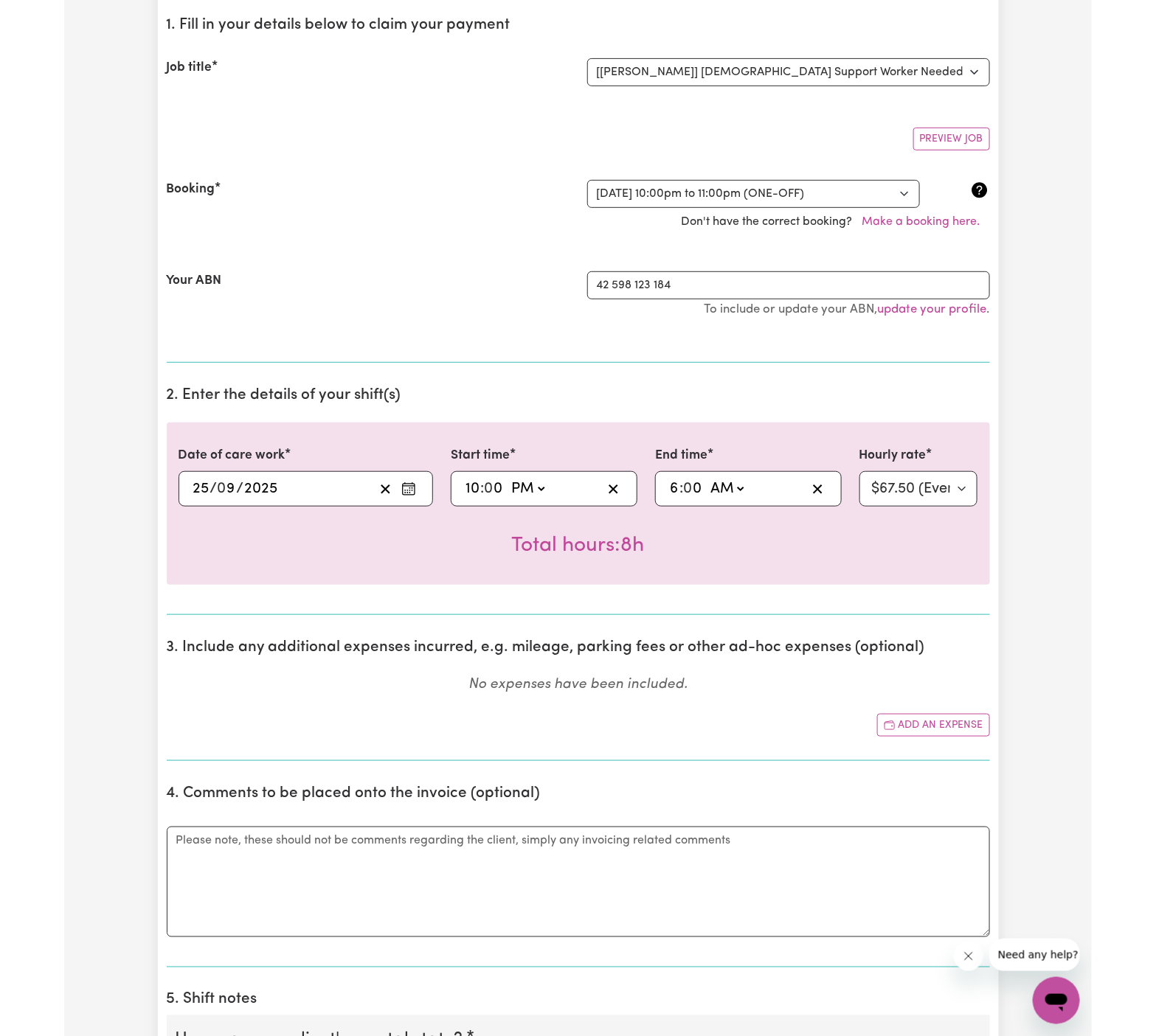
scroll to position [0, 0]
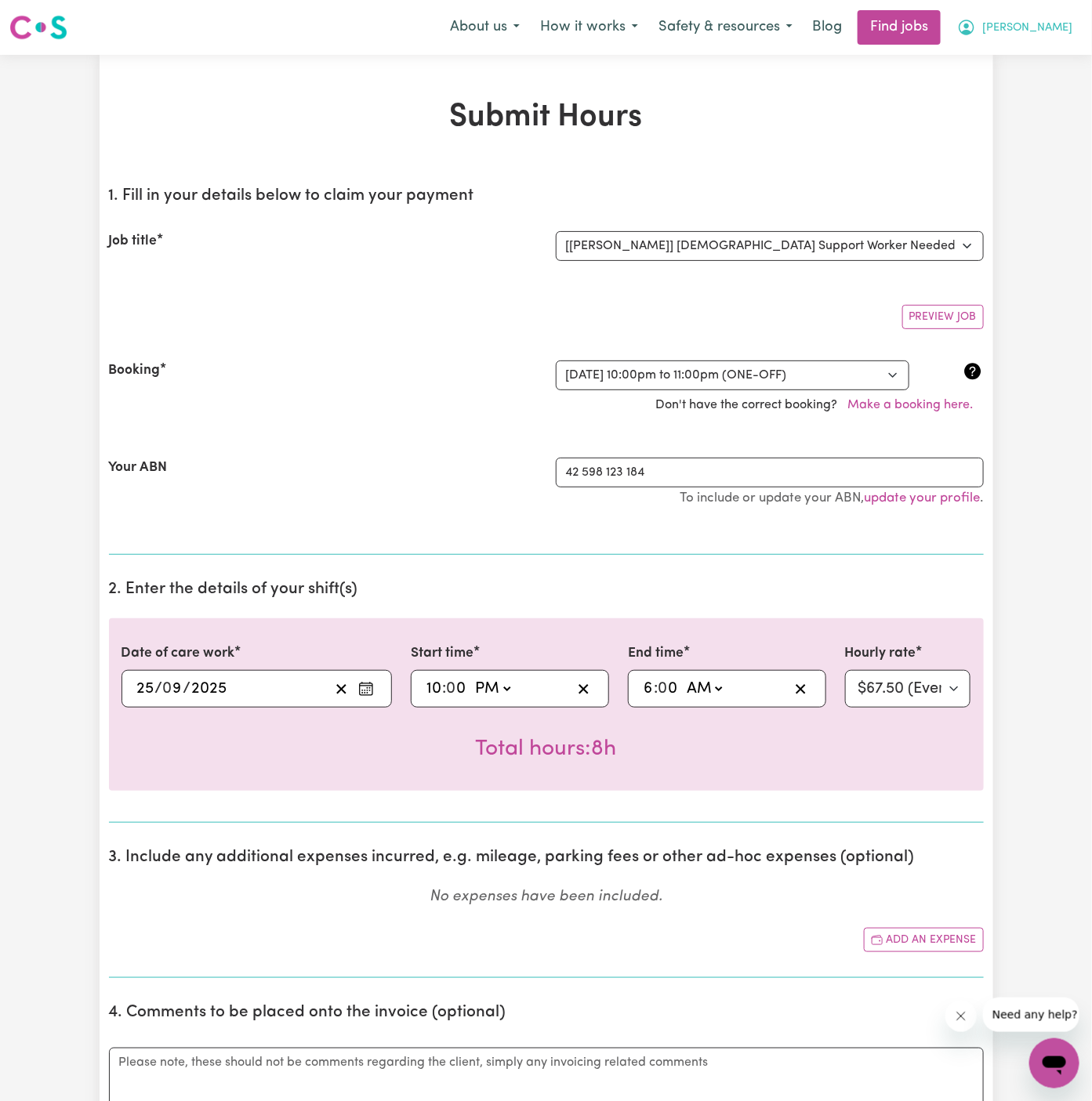
click at [1056, 22] on span "Arpanpreet" at bounding box center [1027, 28] width 90 height 17
click at [1017, 64] on link "My Account" at bounding box center [1020, 61] width 124 height 30
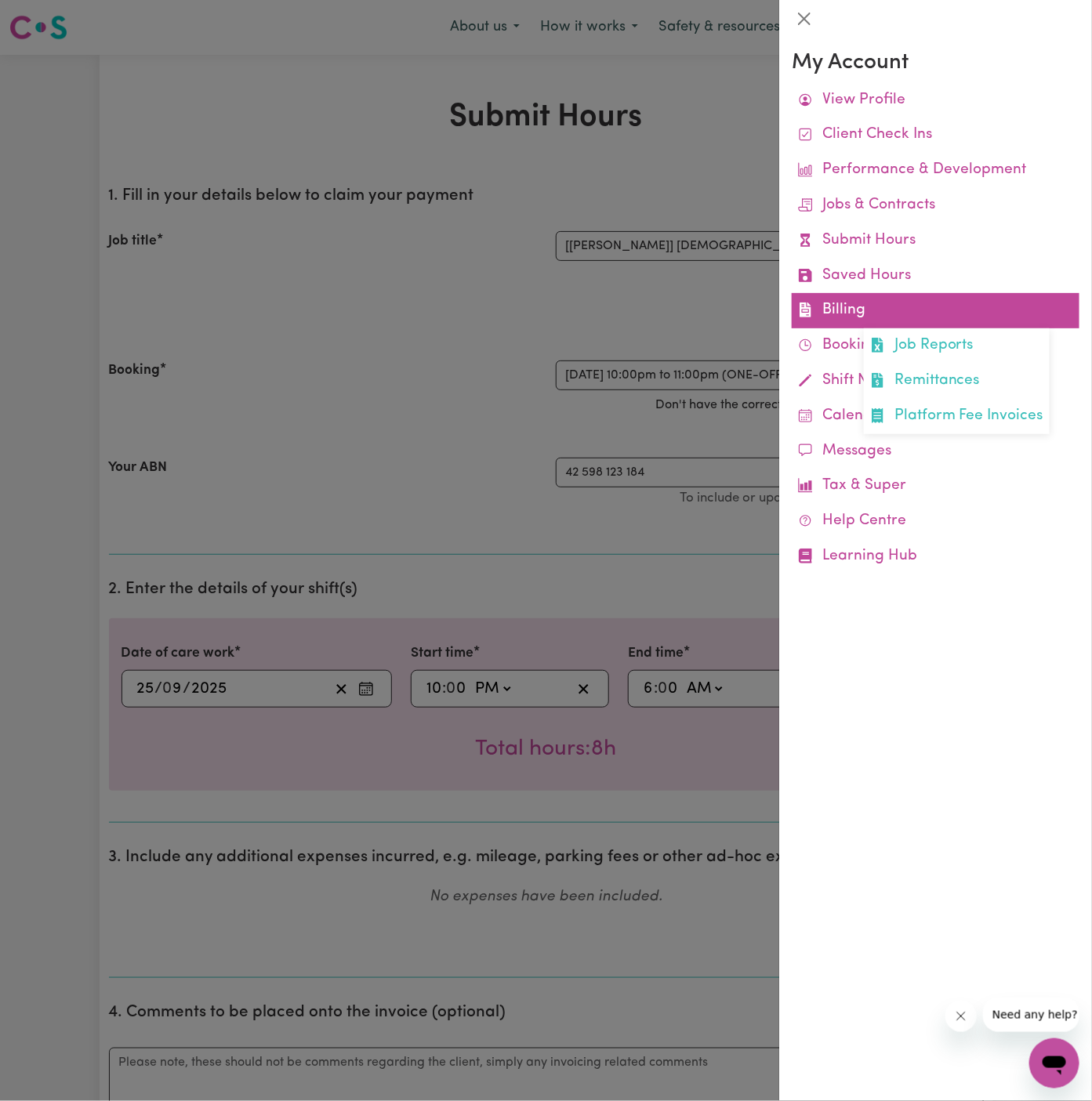
click at [850, 302] on link "Billing Job Reports Remittances Platform Fee Invoices" at bounding box center [936, 311] width 288 height 36
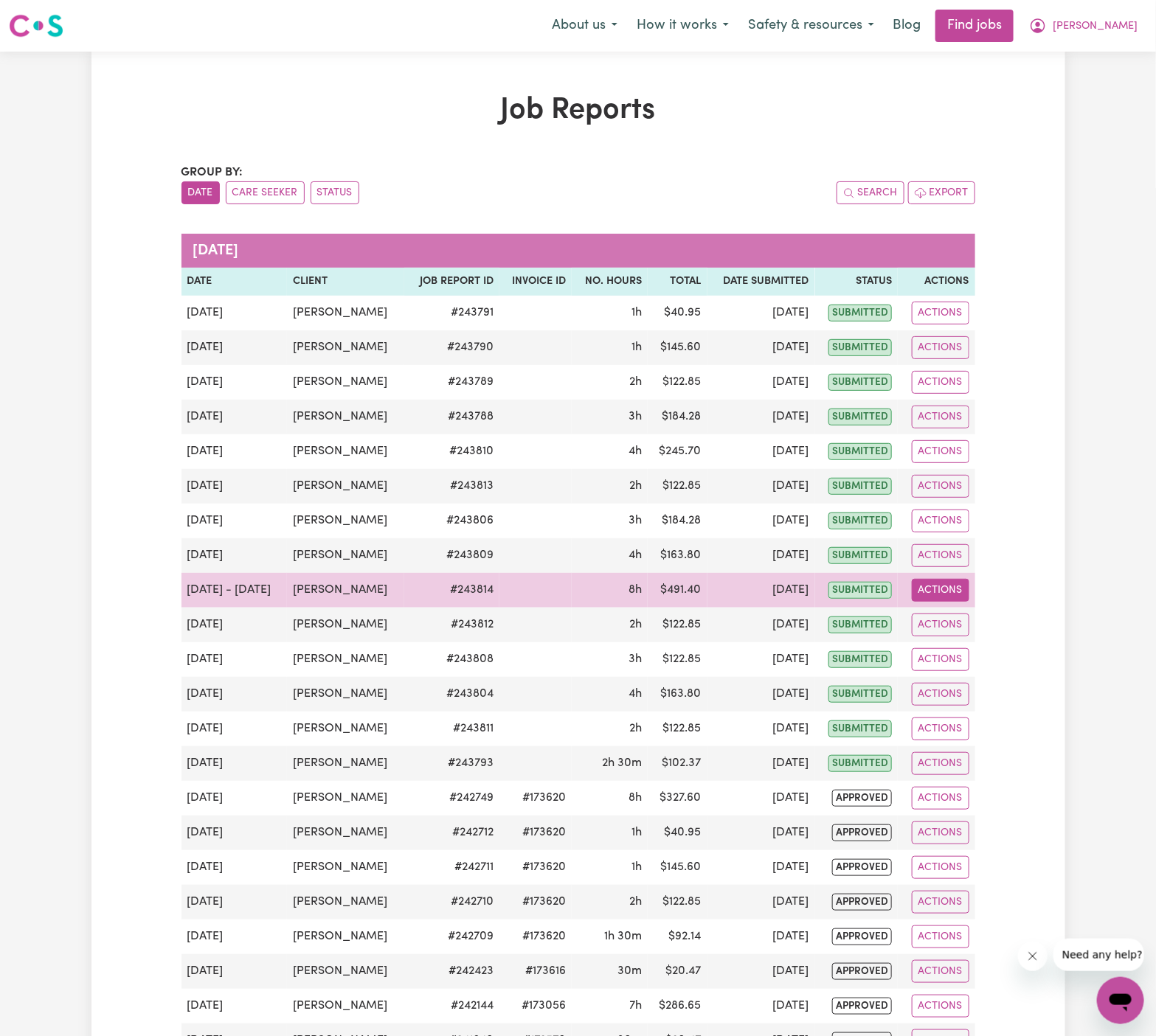
click at [940, 590] on button "Actions" at bounding box center [940, 590] width 57 height 23
click at [990, 613] on link "View Job Report" at bounding box center [974, 624] width 126 height 30
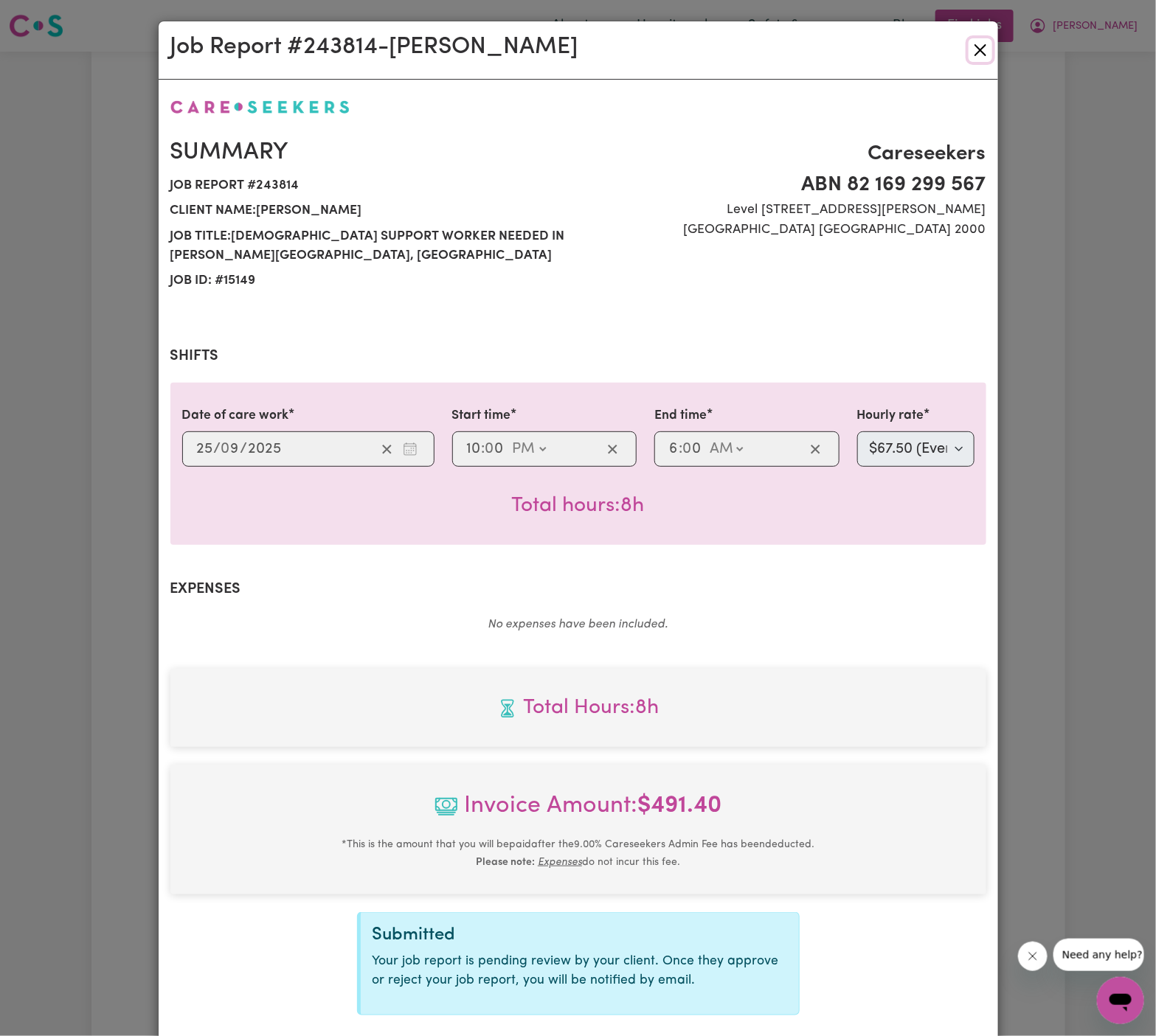
click at [984, 46] on button "Close" at bounding box center [981, 50] width 24 height 24
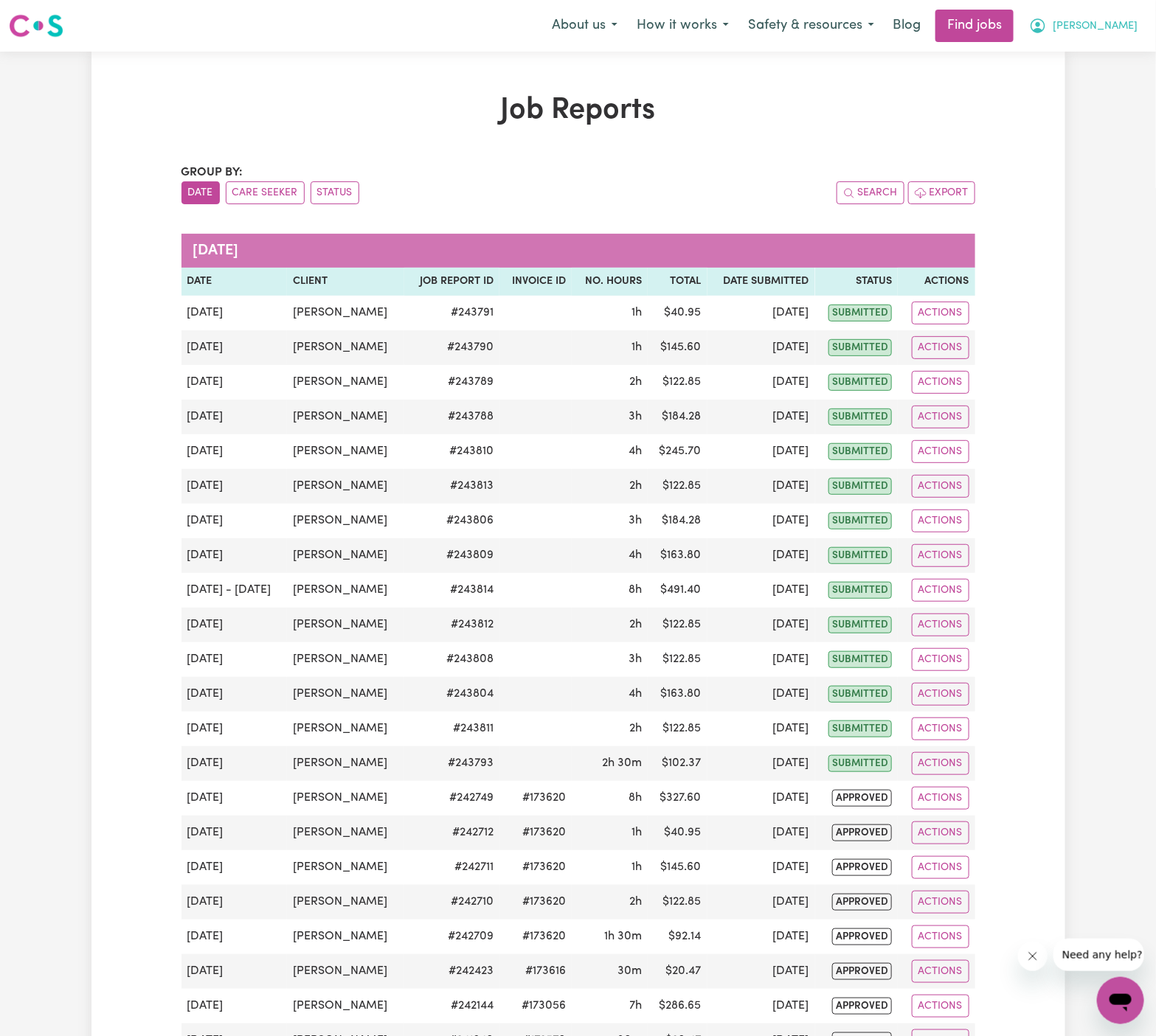
click at [1027, 22] on span "Arpanpreet" at bounding box center [1095, 26] width 85 height 16
click at [1027, 53] on link "My Account" at bounding box center [1088, 57] width 117 height 28
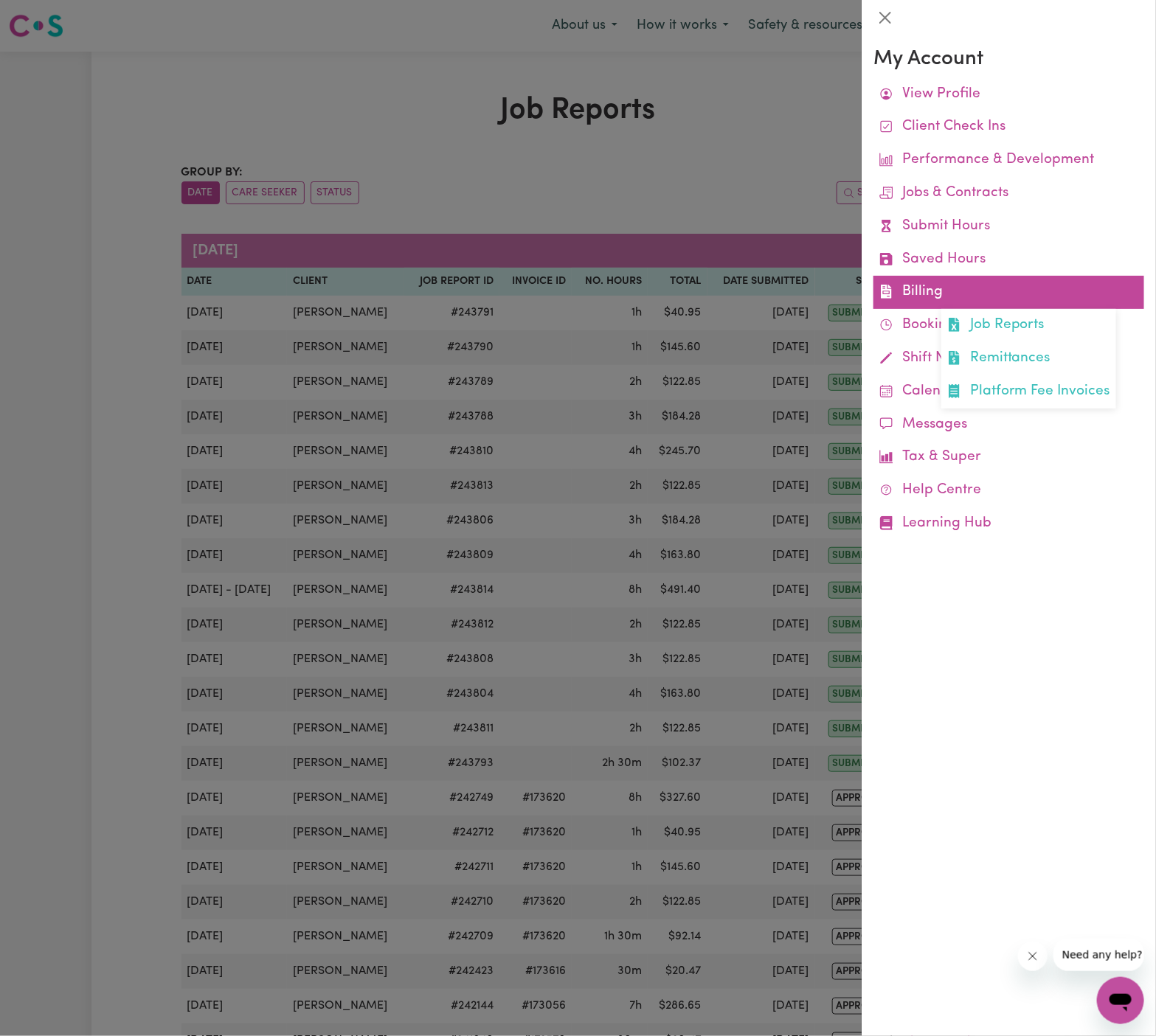
click at [935, 289] on link "Billing Job Reports Remittances Platform Fee Invoices" at bounding box center [1009, 293] width 271 height 34
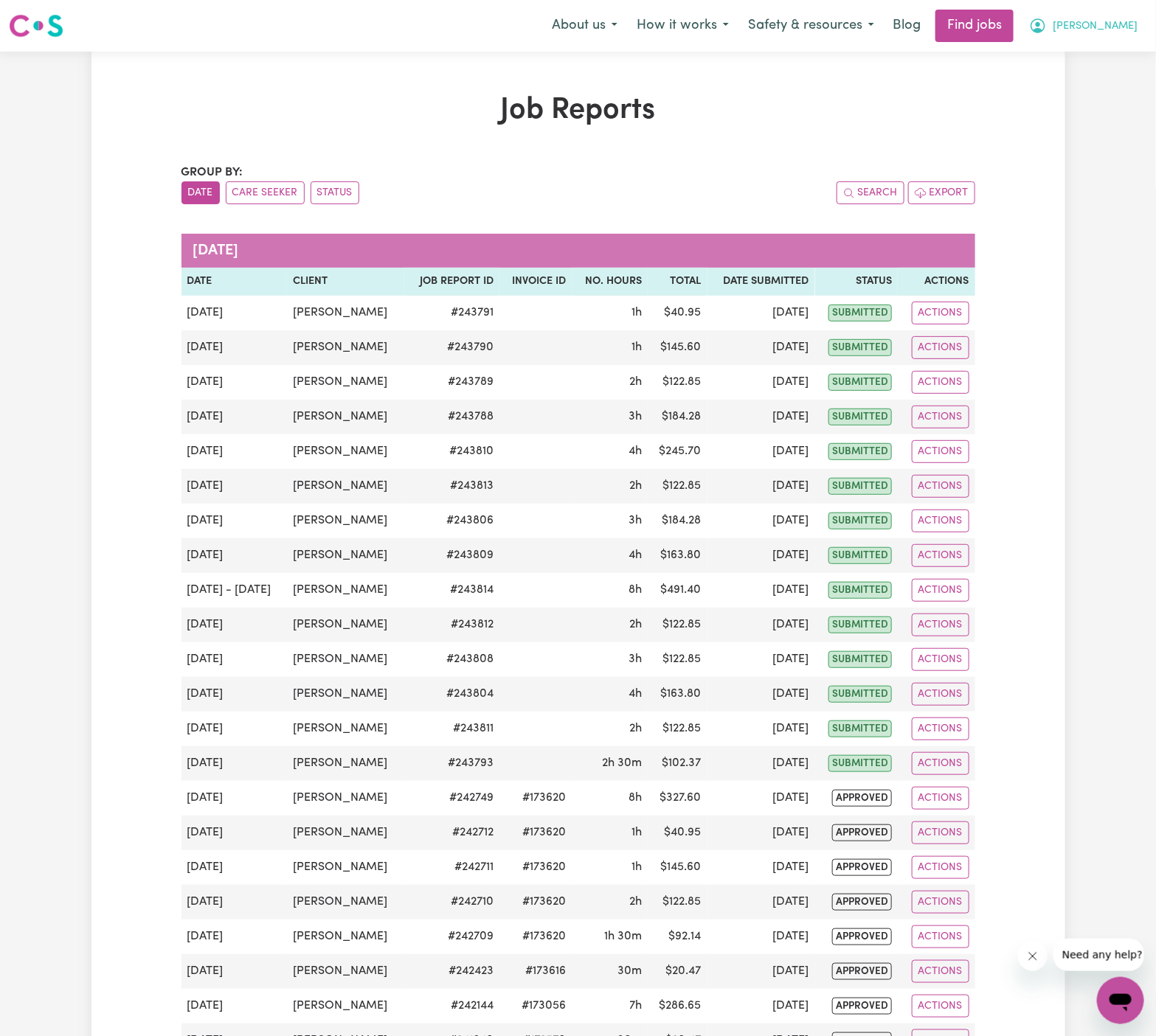
click at [1027, 24] on span "Arpanpreet" at bounding box center [1095, 26] width 85 height 16
click at [1027, 52] on link "My Account" at bounding box center [1088, 57] width 117 height 28
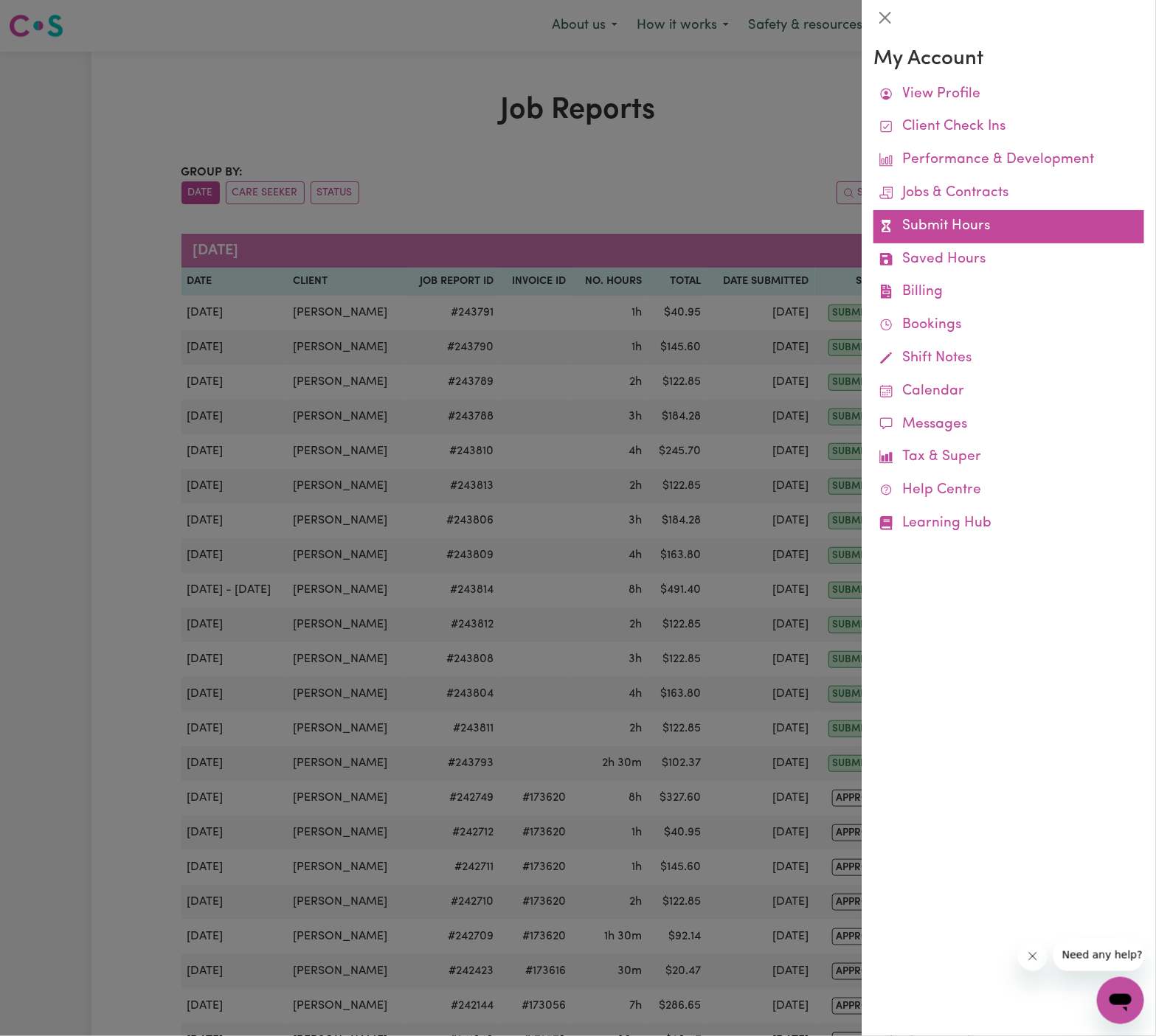
click at [940, 222] on link "Submit Hours" at bounding box center [1009, 227] width 271 height 34
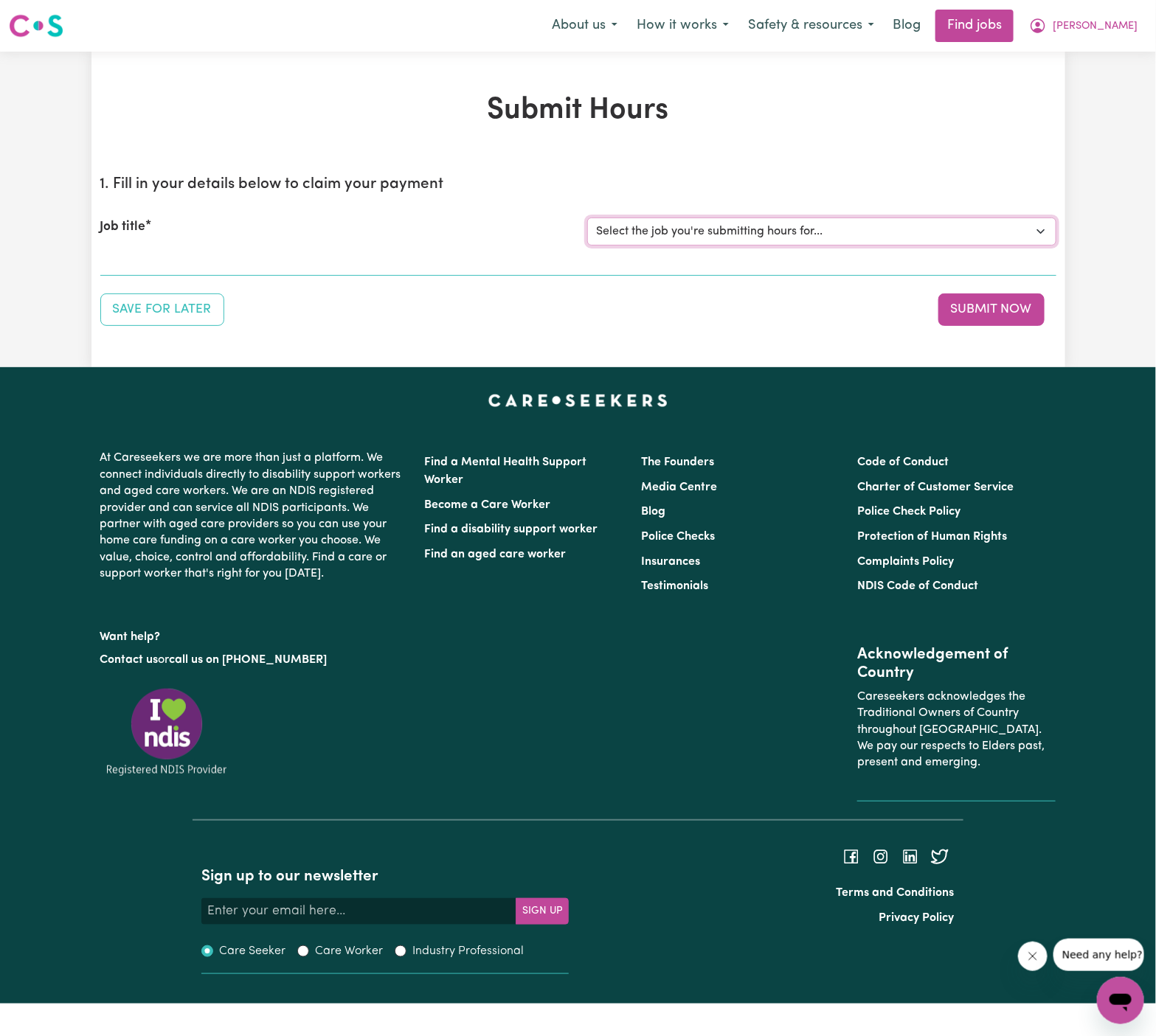
click at [692, 230] on select "Select the job you're submitting hours for... [Daryl Richardson] Female Support…" at bounding box center [822, 231] width 469 height 28
click at [588, 217] on select "Select the job you're submitting hours for... [Daryl Richardson] Female Support…" at bounding box center [822, 231] width 469 height 28
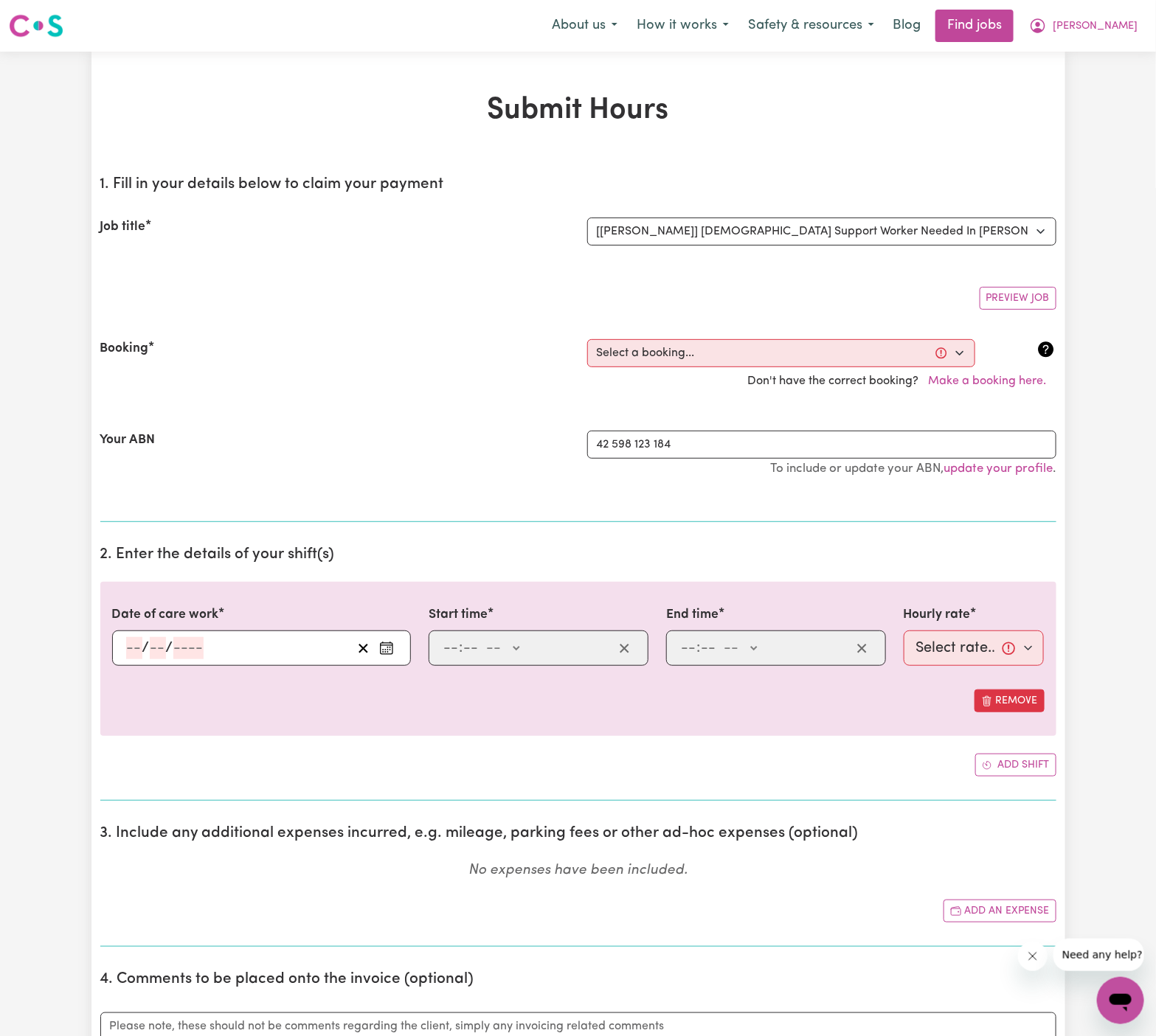
click at [726, 330] on div "Booking Select a booking... Wed, September 24, 2025 - 5:30pm to 8:00pm (ONE-OFF…" at bounding box center [578, 368] width 956 height 92
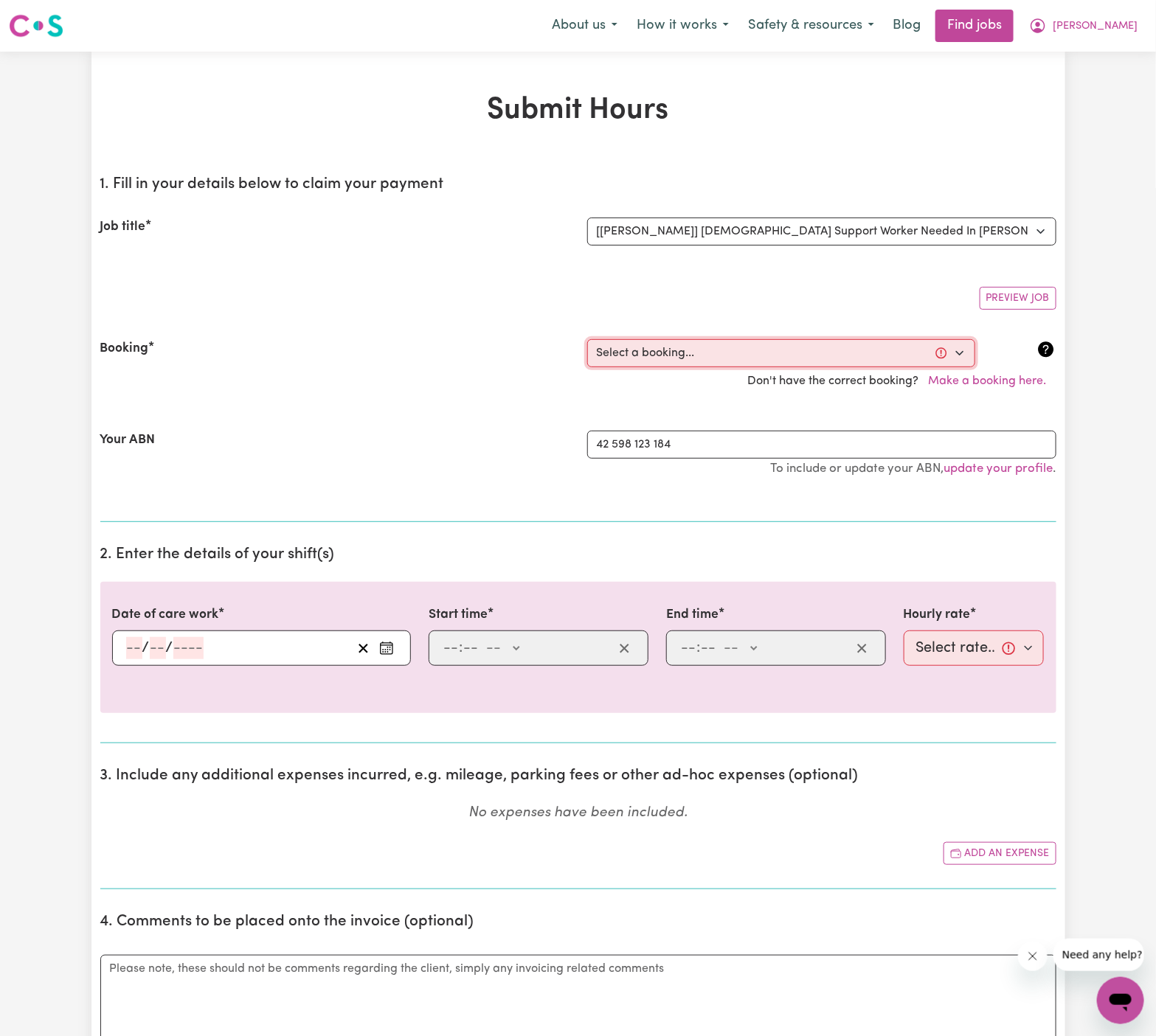
click at [710, 349] on select "Select a booking... Wed, September 24, 2025 - 5:30pm to 8:00pm (ONE-OFF) Wed, S…" at bounding box center [781, 353] width 388 height 28
click at [588, 339] on select "Select a booking... Wed, September 24, 2025 - 5:30pm to 8:00pm (ONE-OFF) Wed, S…" at bounding box center [781, 353] width 388 height 28
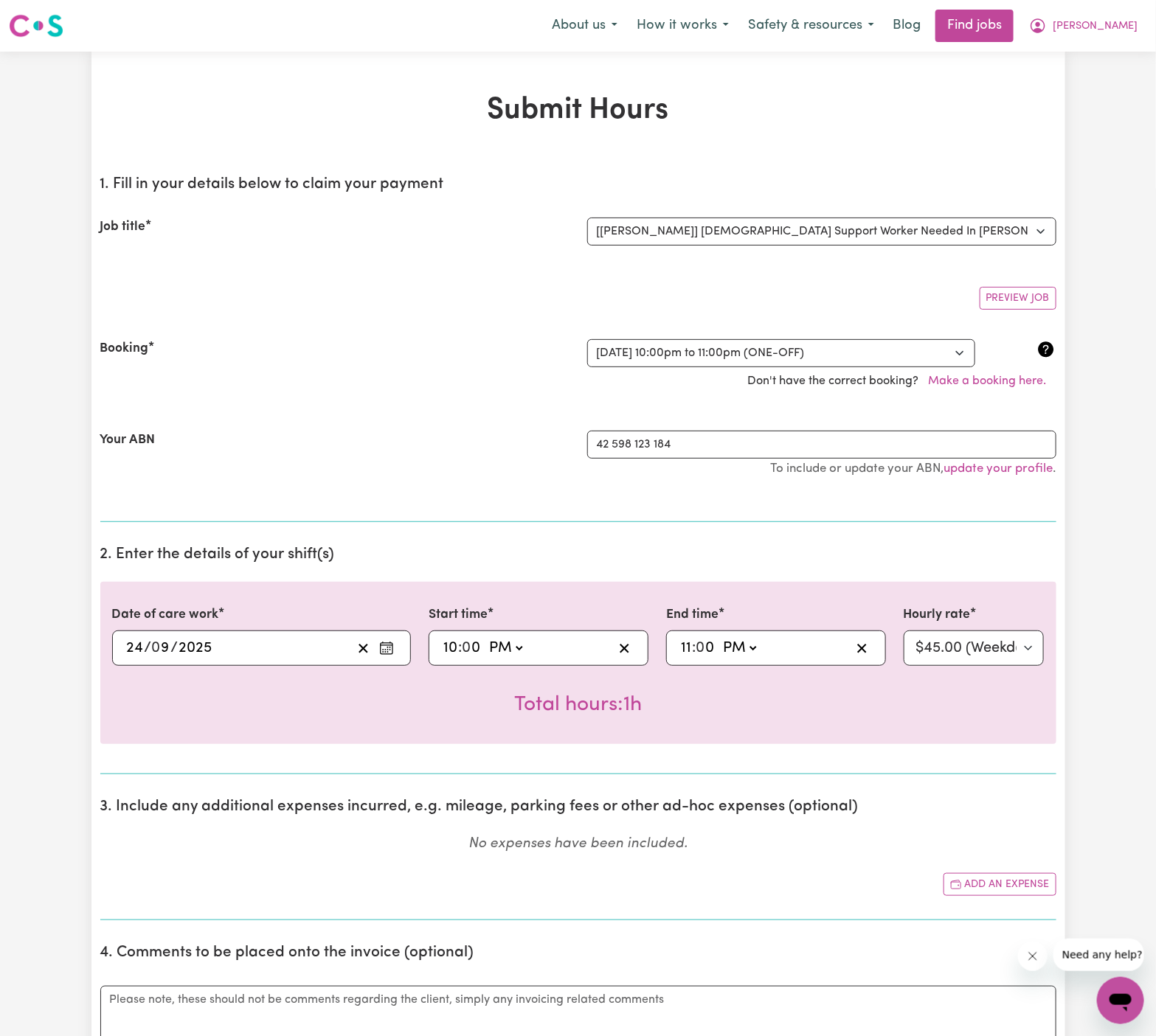
click at [681, 645] on input "11" at bounding box center [685, 648] width 11 height 22
click at [731, 648] on select "AM PM" at bounding box center [738, 648] width 40 height 22
click at [718, 637] on select "AM PM" at bounding box center [738, 648] width 40 height 22
click at [967, 648] on select "Select rate... $45.00 (Weekday) $67.50 (Saturday) $67.50 (Sunday) $67.50 (Eveni…" at bounding box center [974, 648] width 141 height 35
click at [903, 631] on select "Select rate... $45.00 (Weekday) $67.50 (Saturday) $67.50 (Sunday) $67.50 (Eveni…" at bounding box center [974, 648] width 141 height 35
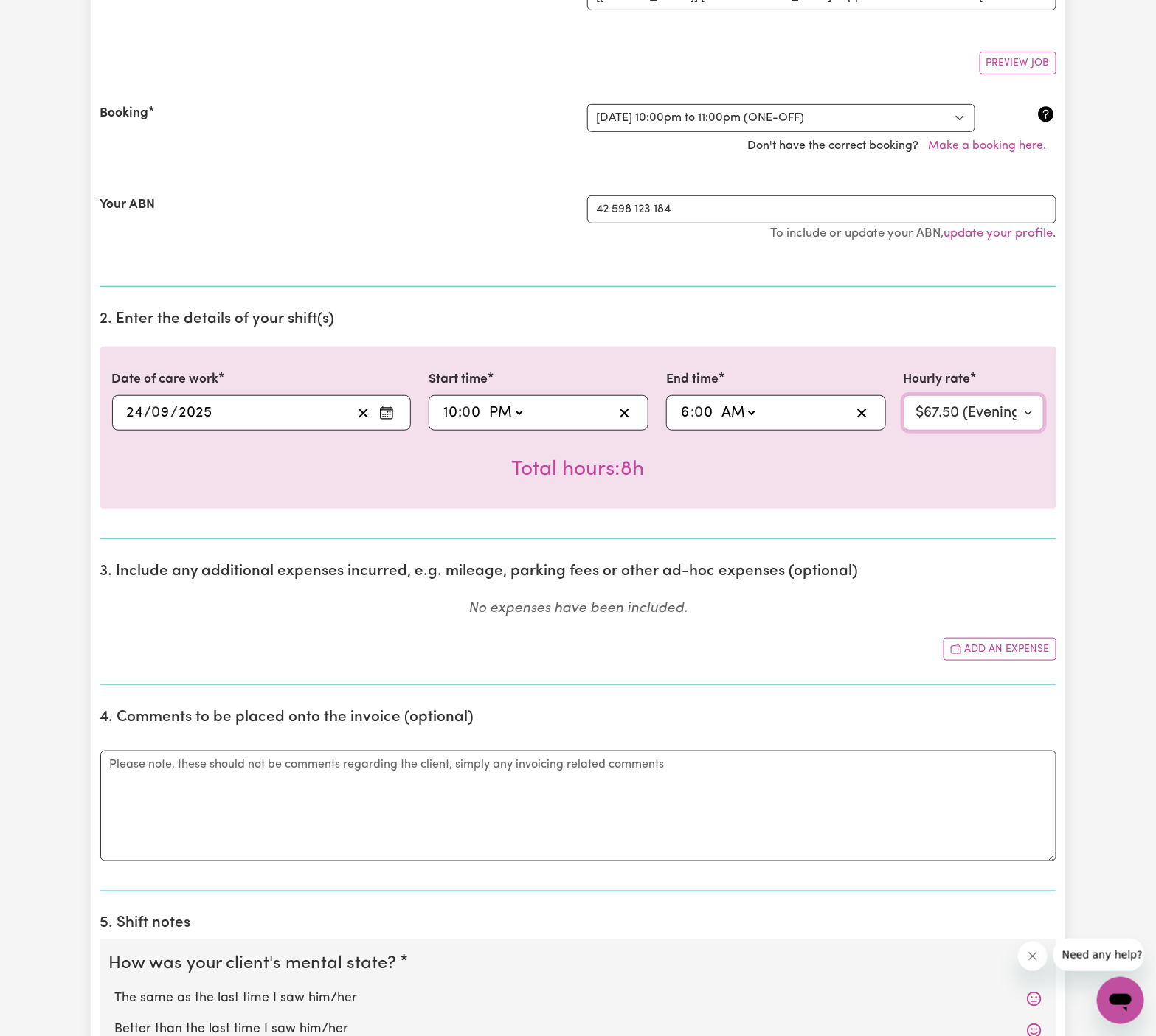
scroll to position [377, 0]
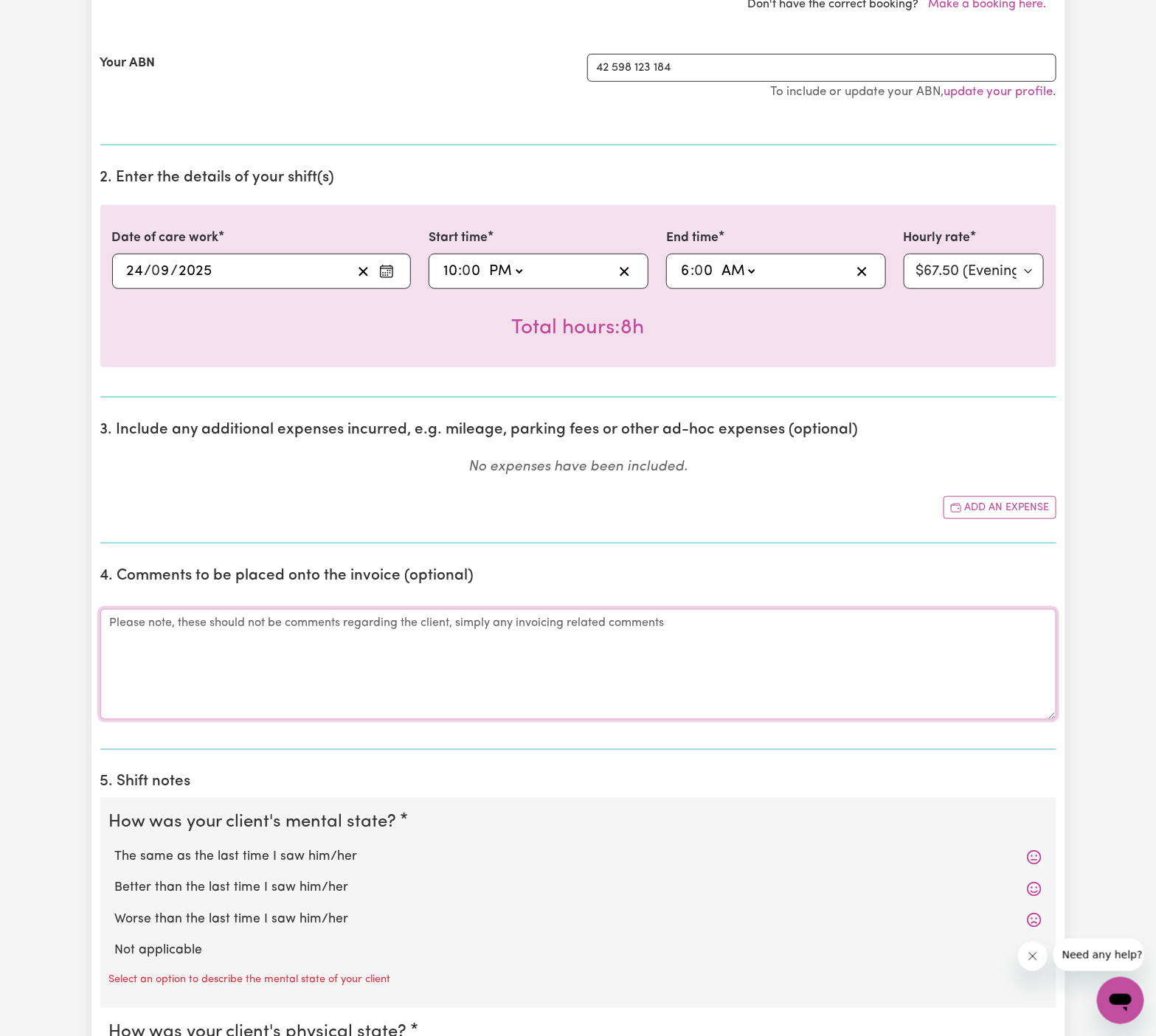
click at [353, 664] on textarea "Comments" at bounding box center [578, 664] width 956 height 111
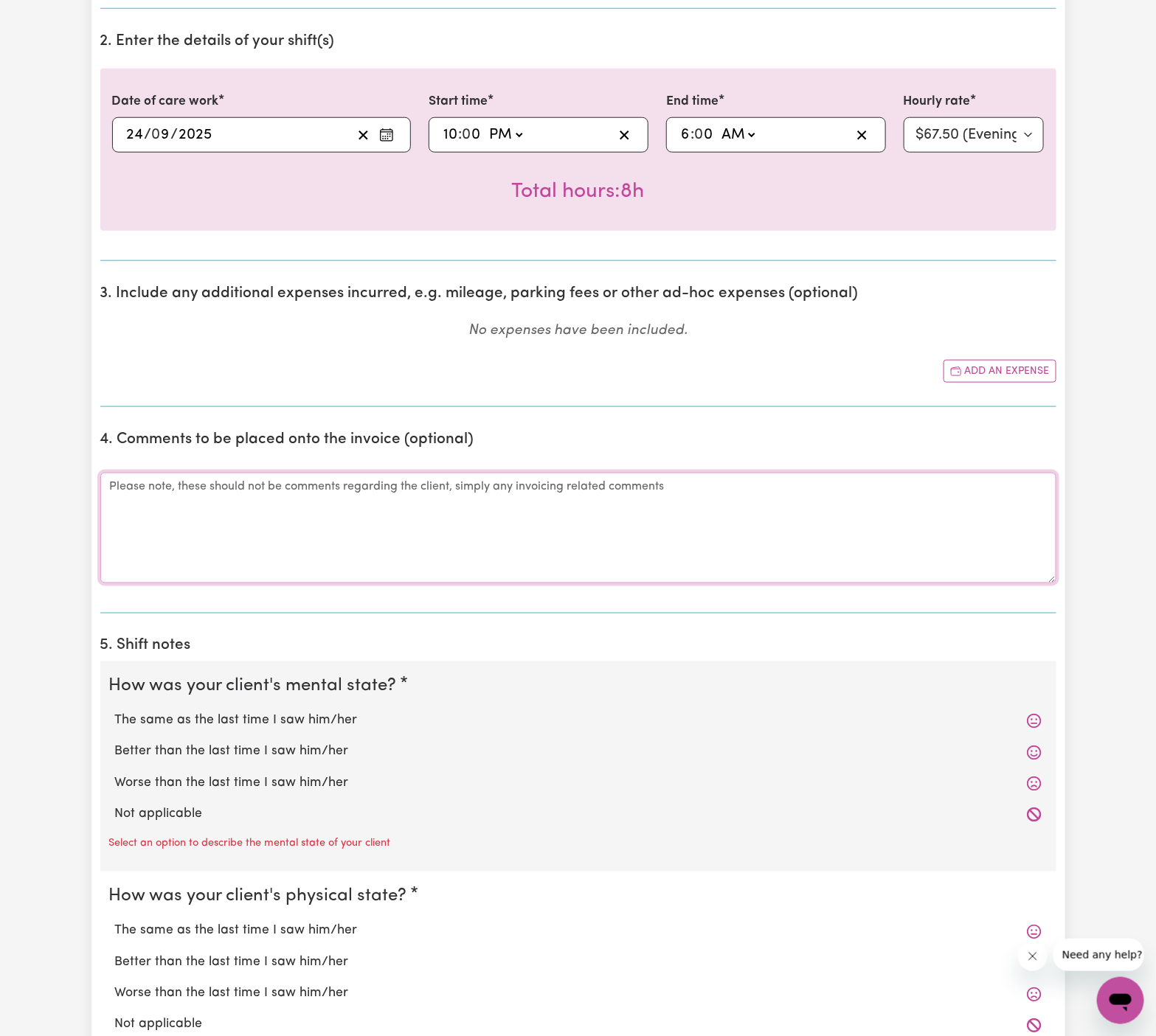
scroll to position [574, 0]
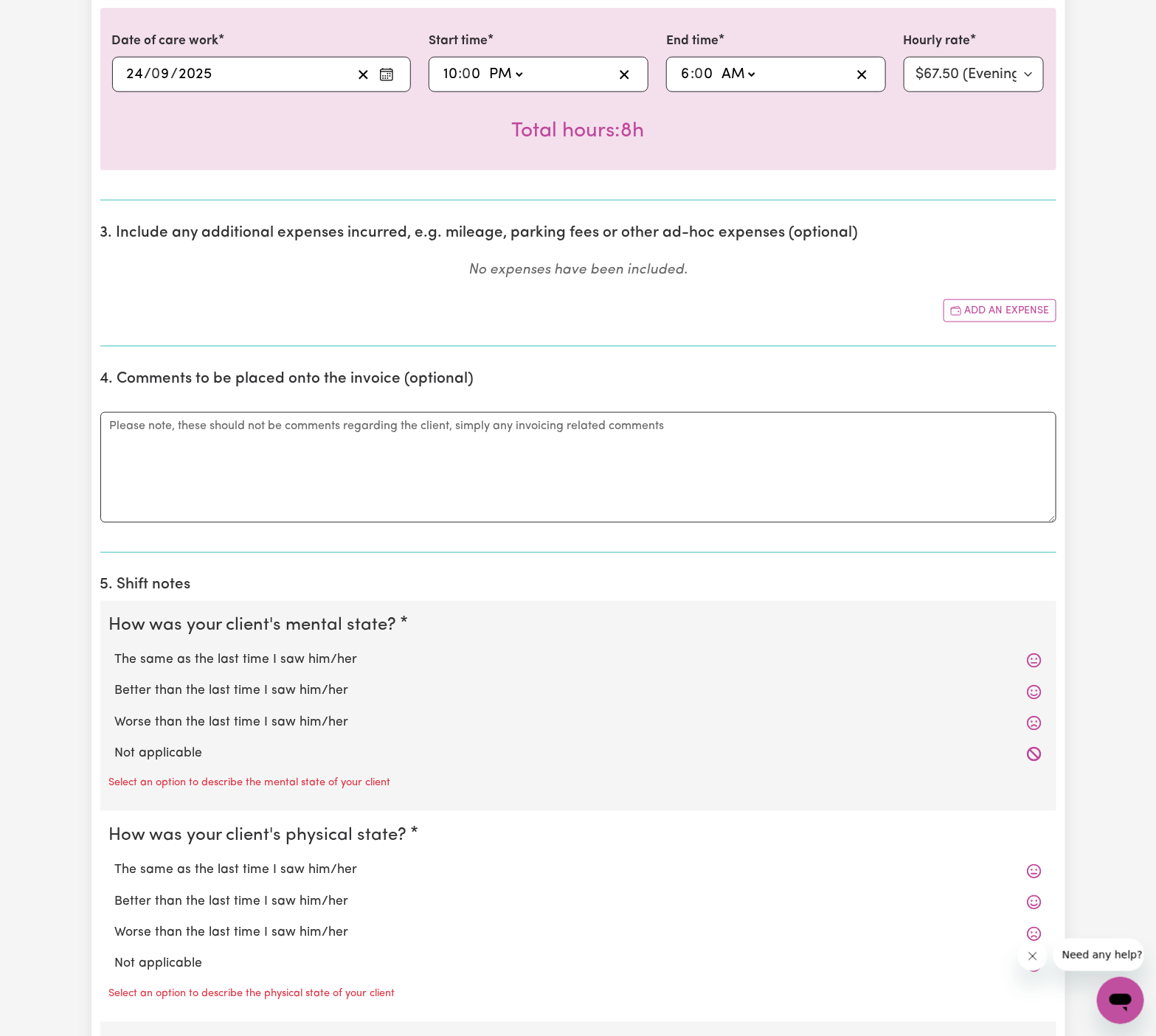
click at [271, 764] on div "Not applicable" at bounding box center [578, 754] width 939 height 31
click at [192, 745] on label "Not applicable" at bounding box center [578, 754] width 926 height 19
click at [115, 745] on input "Not applicable" at bounding box center [114, 745] width 1 height 1
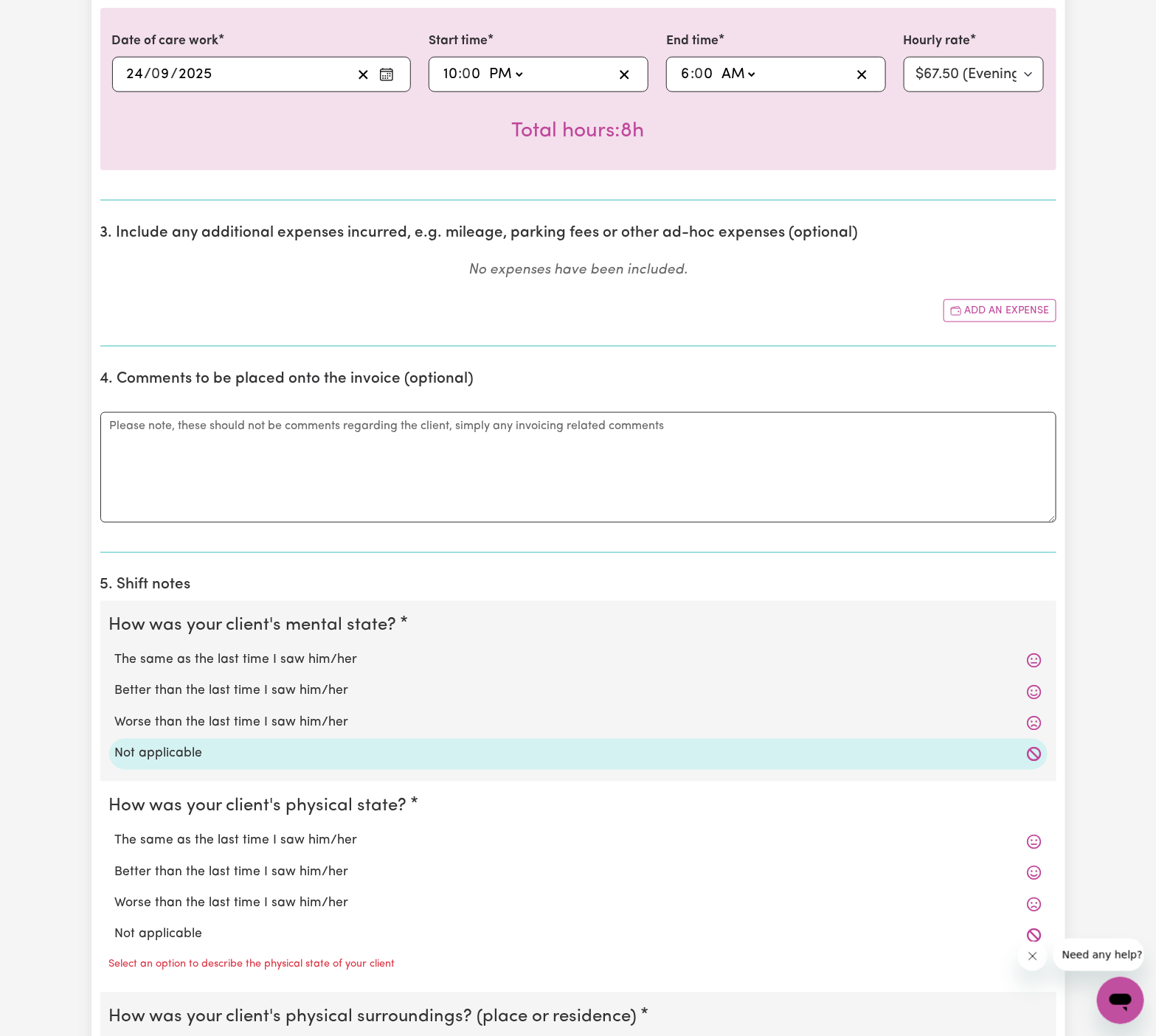
click at [190, 930] on label "Not applicable" at bounding box center [578, 935] width 926 height 19
click at [115, 925] on input "Not applicable" at bounding box center [114, 925] width 1 height 1
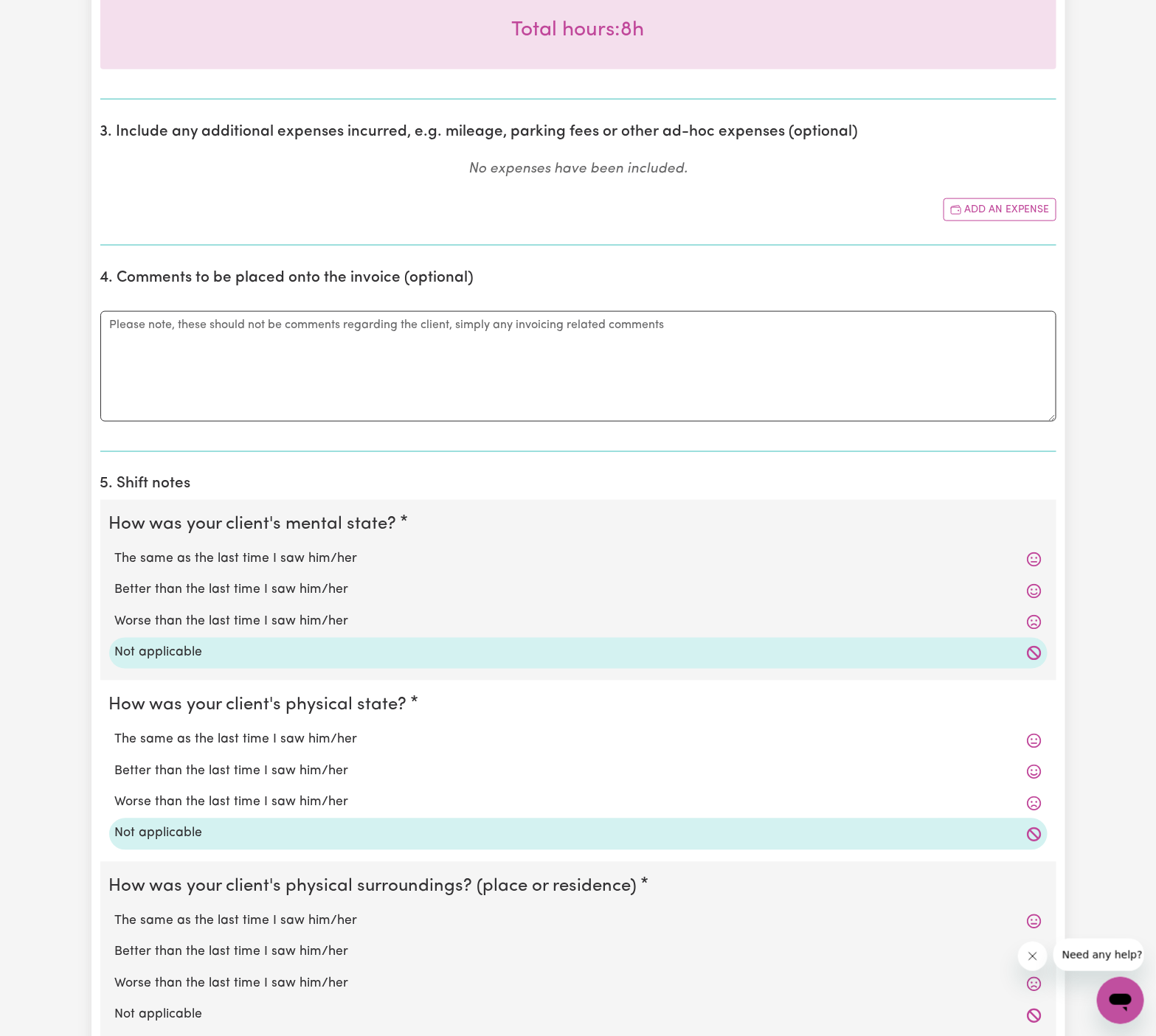
scroll to position [744, 0]
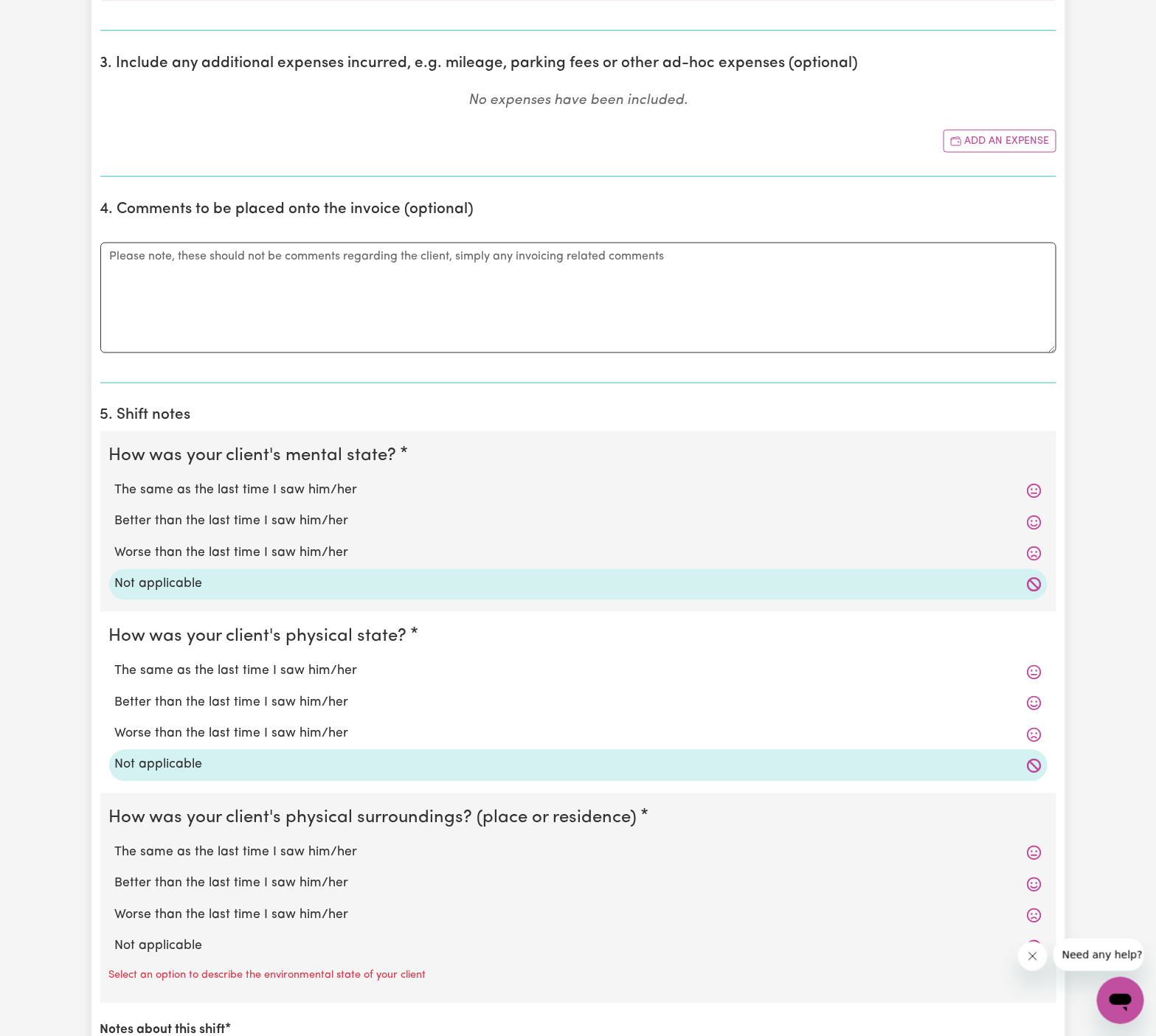
click at [234, 951] on label "Not applicable" at bounding box center [578, 947] width 926 height 19
click at [115, 938] on input "Not applicable" at bounding box center [114, 937] width 1 height 1
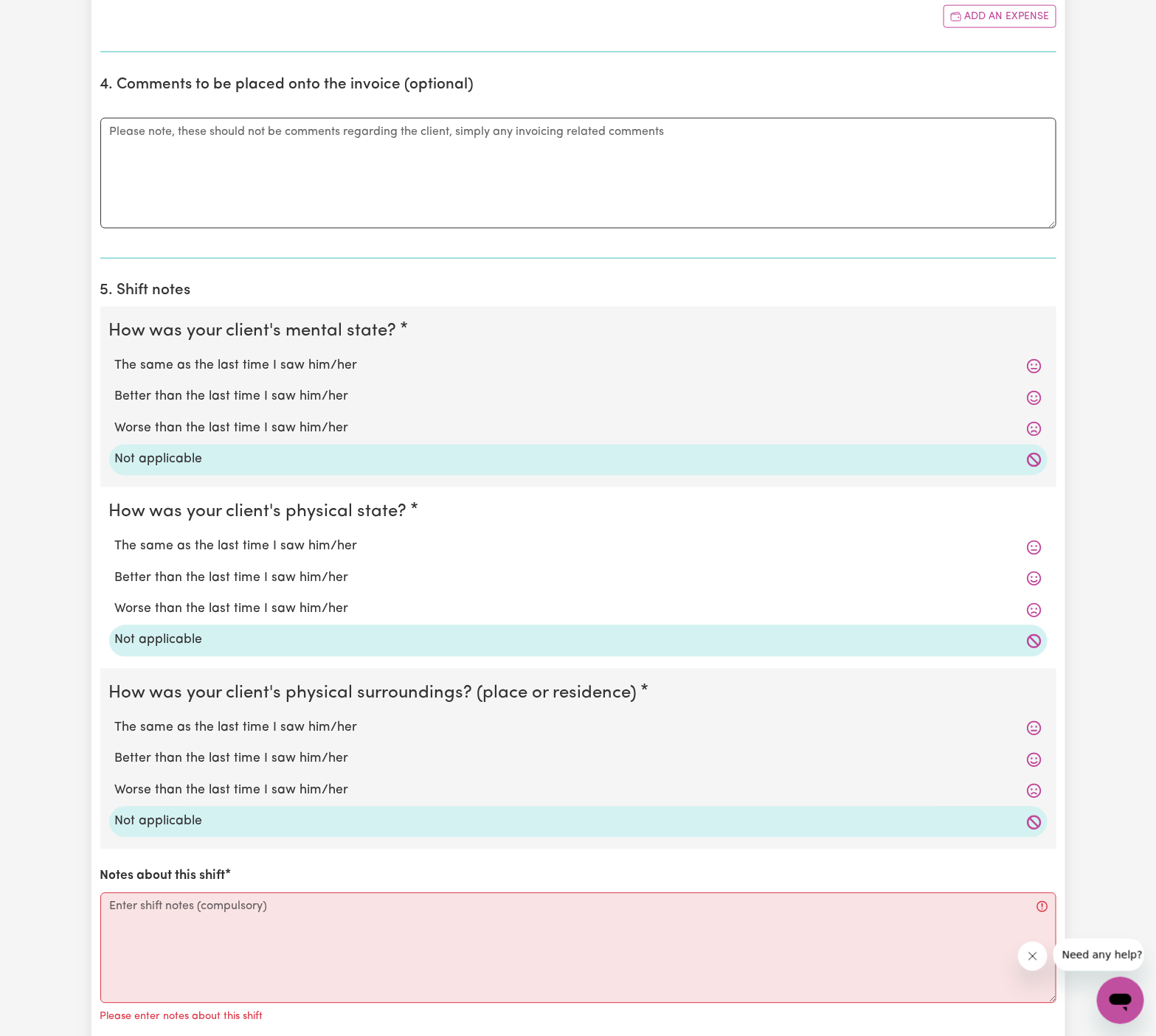
scroll to position [959, 0]
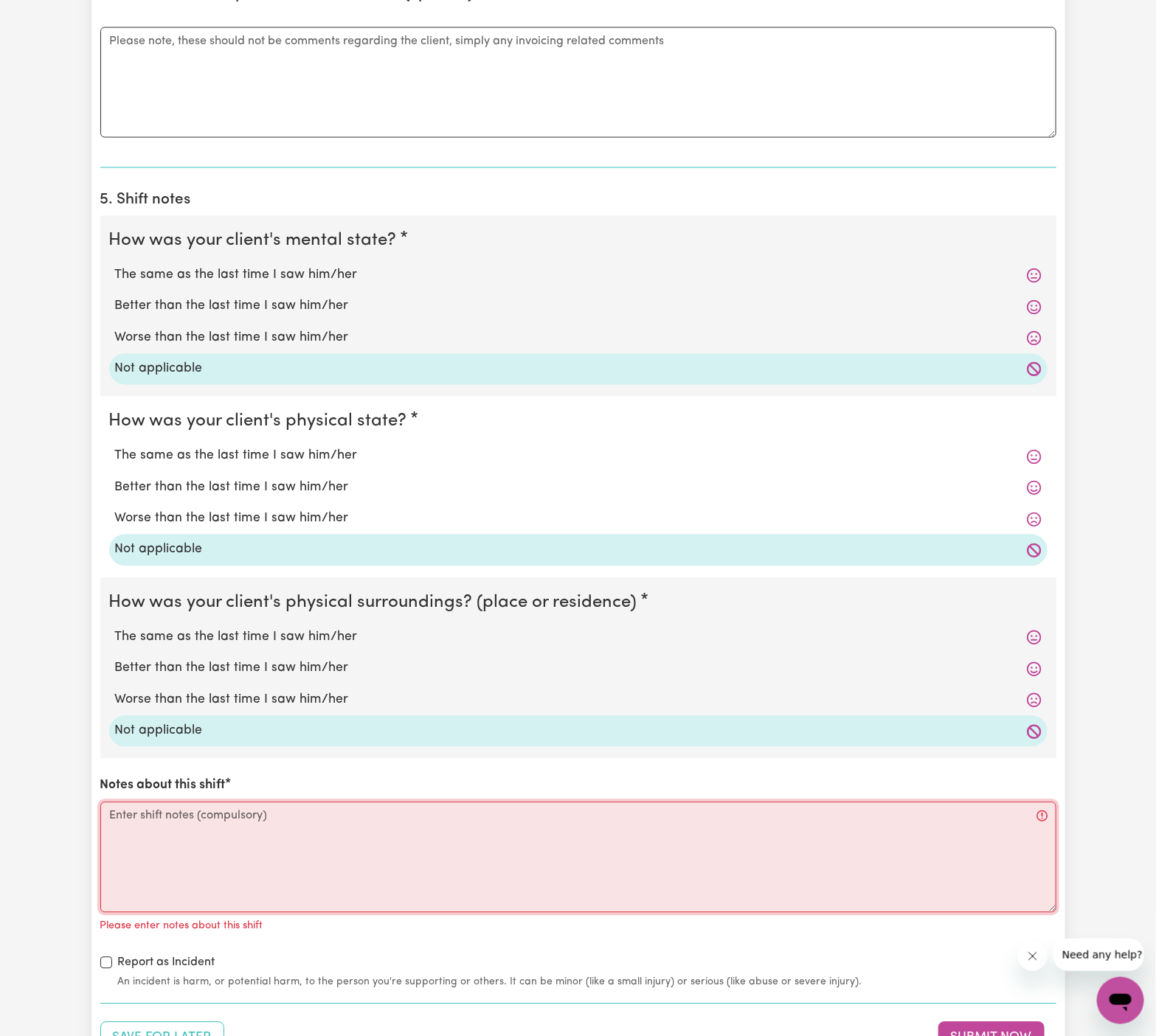
click at [417, 835] on textarea "Notes about this shift" at bounding box center [578, 857] width 956 height 111
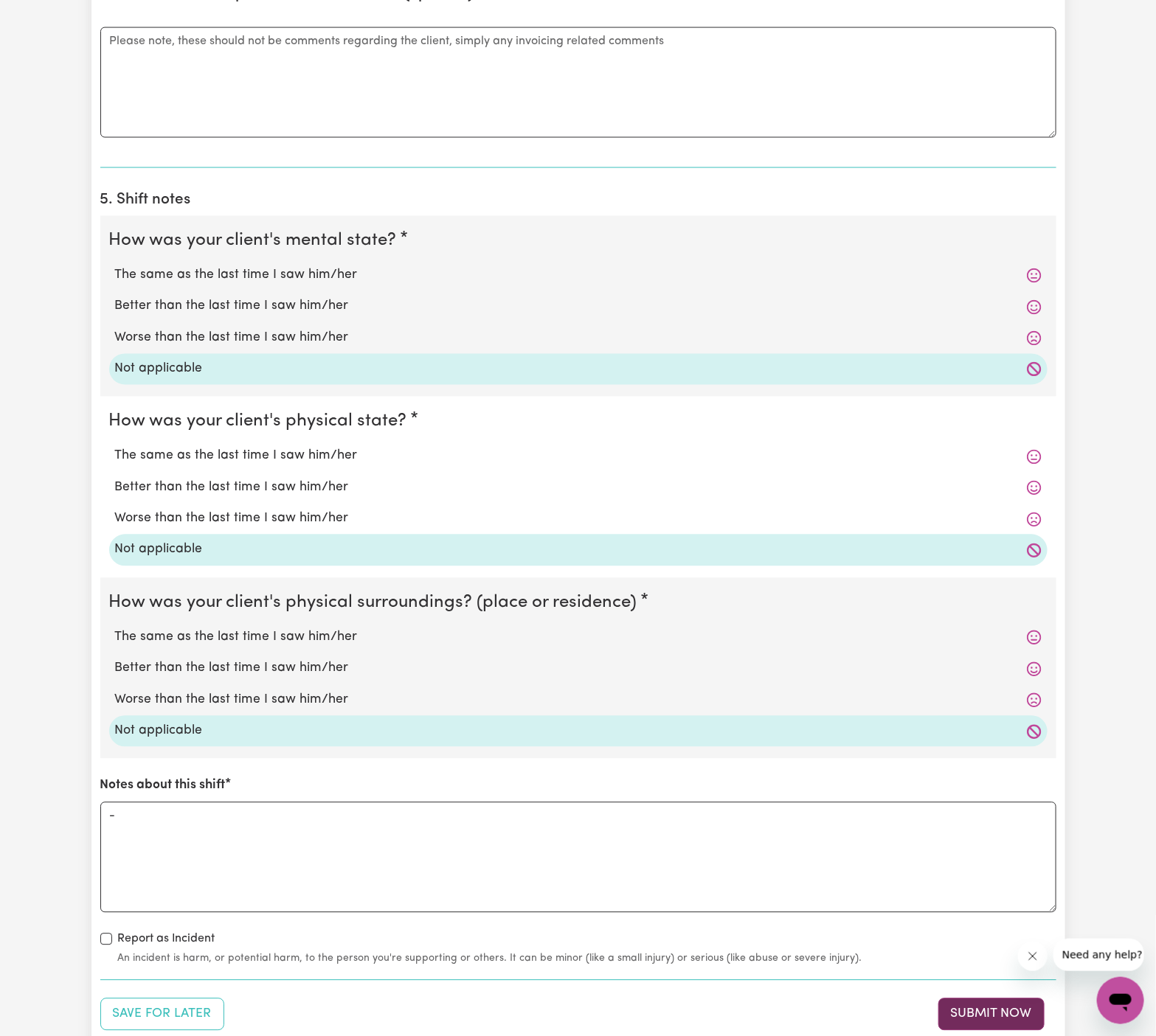
click at [995, 1005] on button "Submit Now" at bounding box center [991, 1015] width 106 height 33
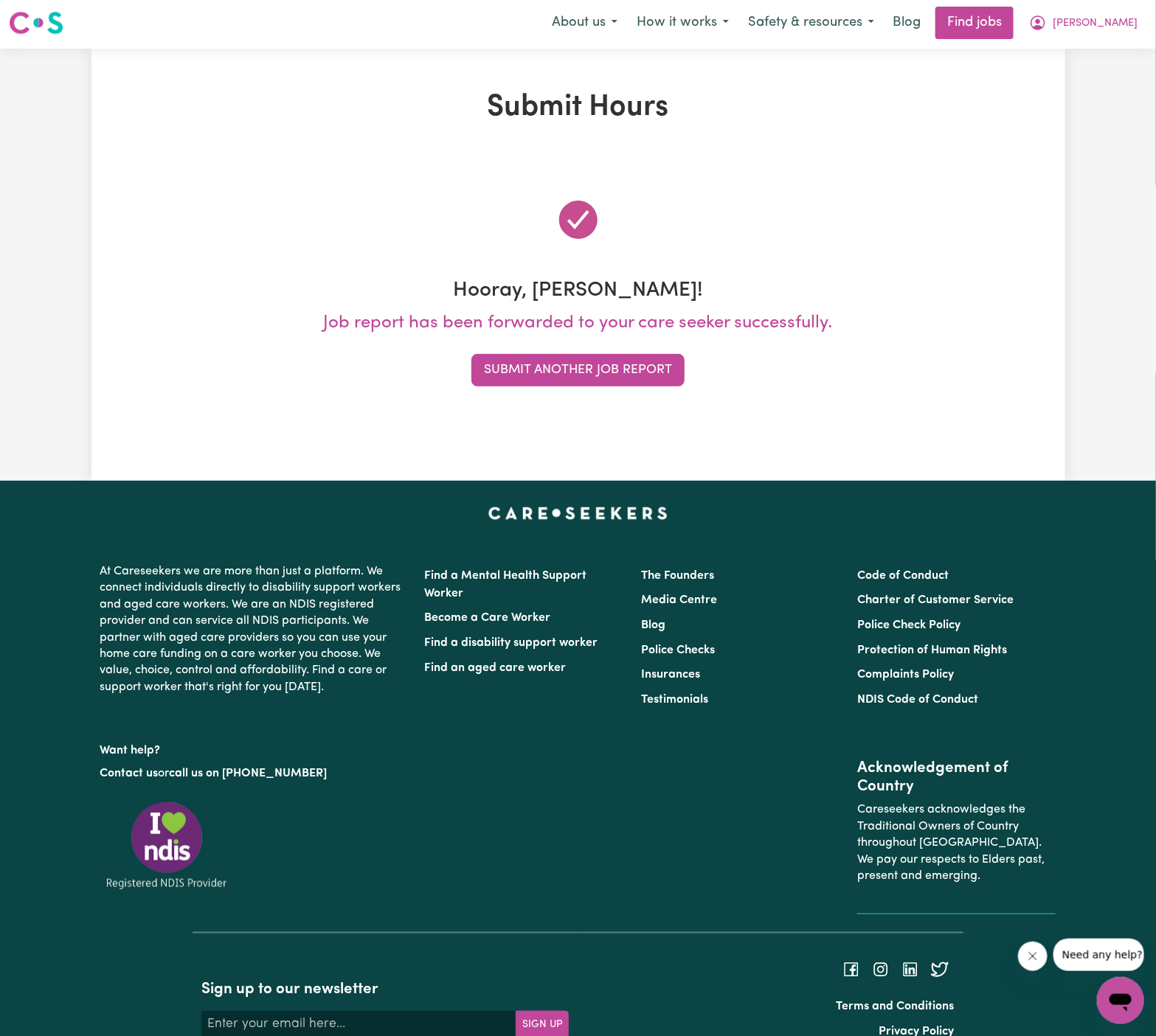
scroll to position [0, 0]
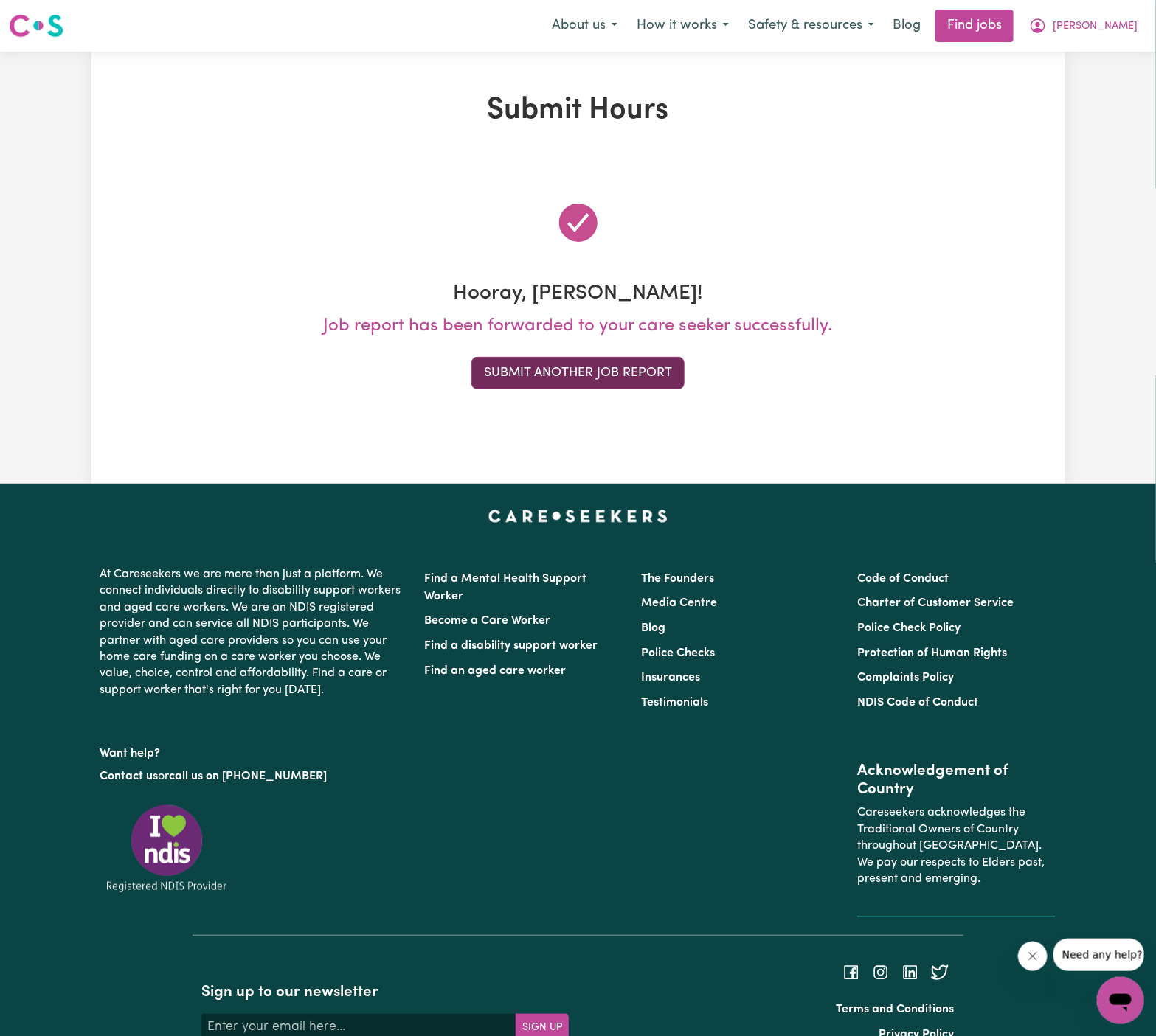
click at [581, 376] on button "Submit Another Job Report" at bounding box center [578, 373] width 213 height 33
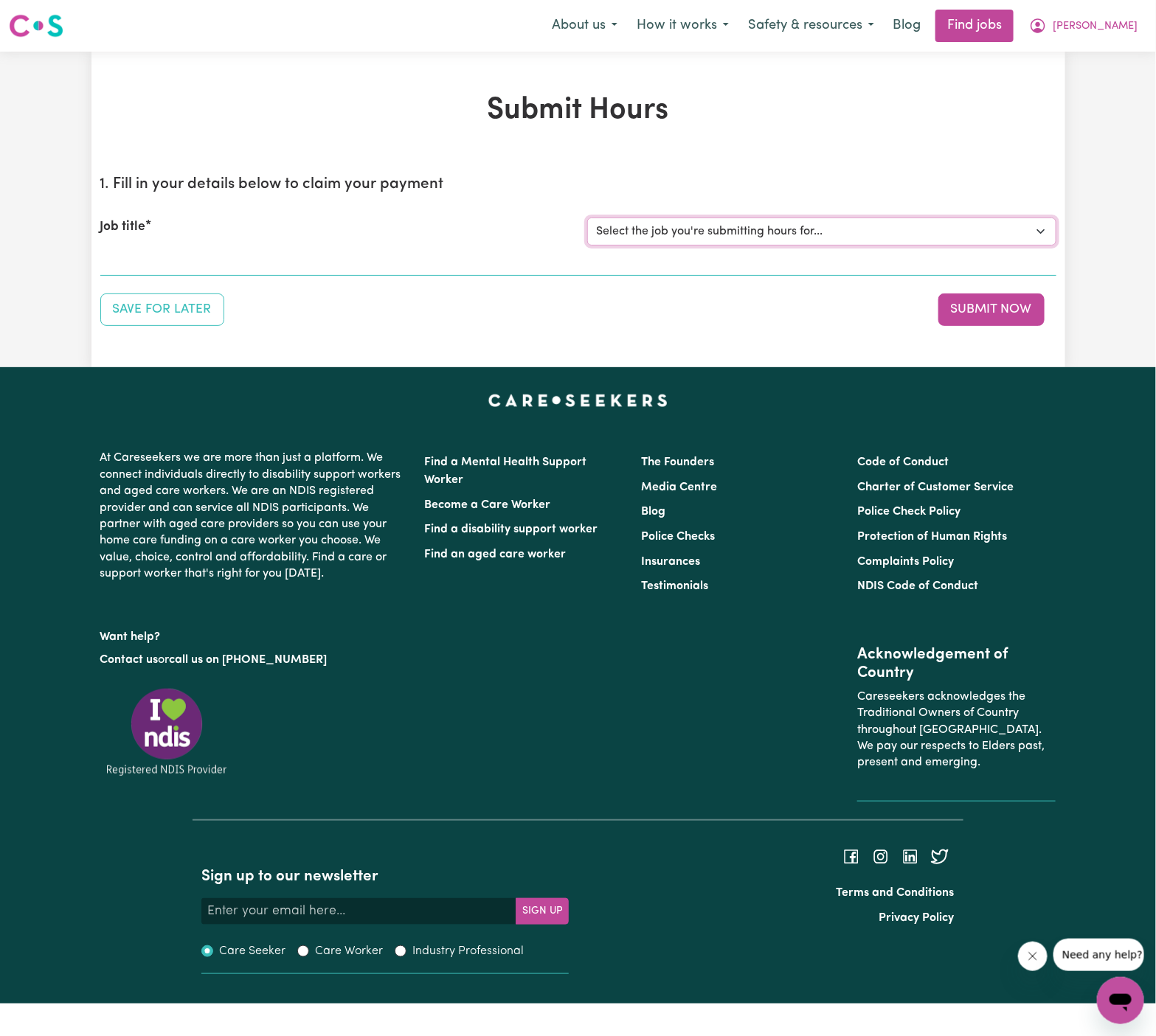
click at [660, 227] on select "Select the job you're submitting hours for... [Daryl Richardson] Female Support…" at bounding box center [822, 231] width 469 height 28
click at [588, 217] on select "Select the job you're submitting hours for... [Daryl Richardson] Female Support…" at bounding box center [822, 231] width 469 height 28
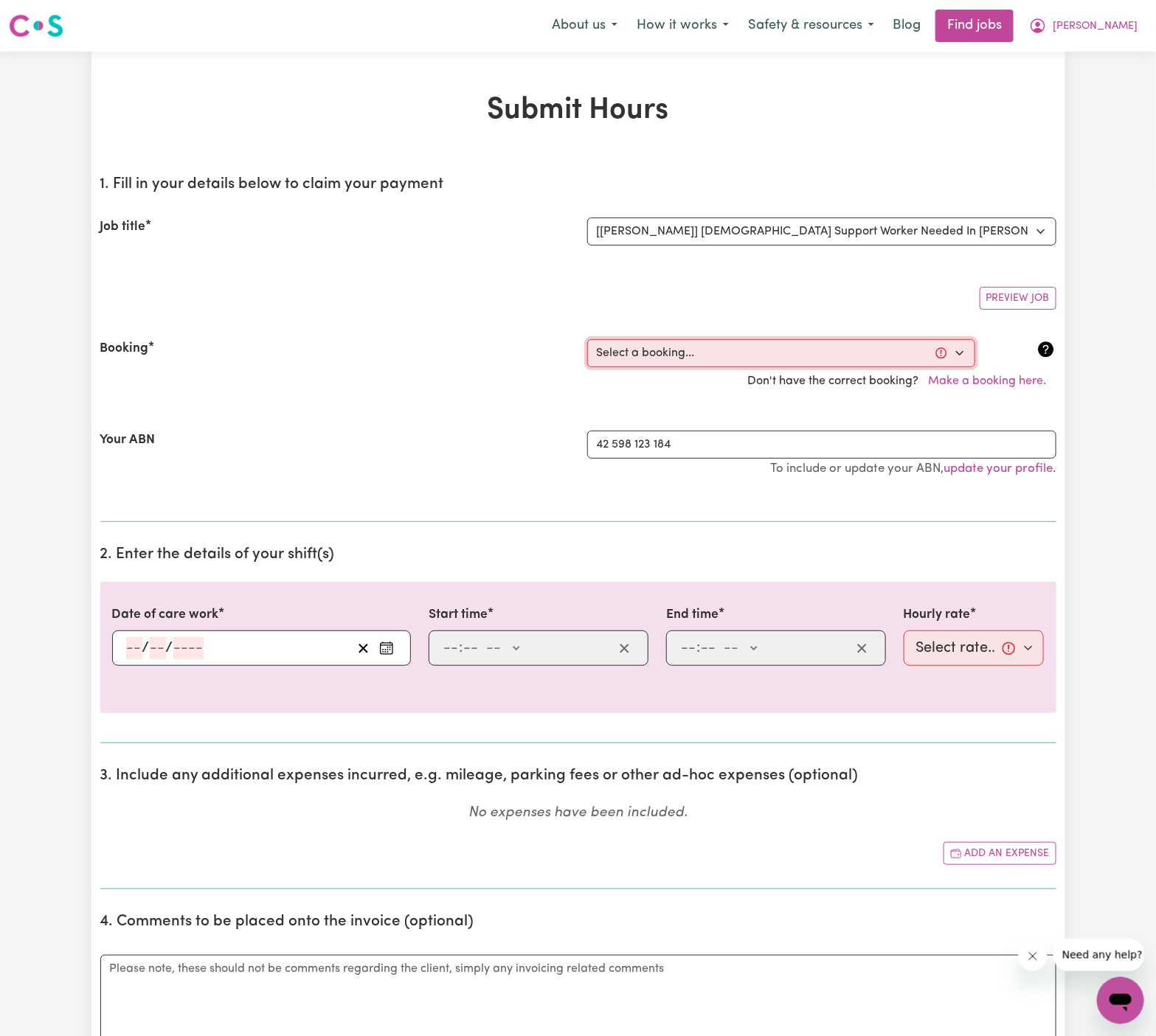
click at [671, 346] on select "Select a booking... Wed, September 24, 2025 - 5:30pm to 8:00pm (ONE-OFF) Wed, S…" at bounding box center [781, 353] width 388 height 28
click at [588, 339] on select "Select a booking... Wed, September 24, 2025 - 5:30pm to 8:00pm (ONE-OFF) Wed, S…" at bounding box center [781, 353] width 388 height 28
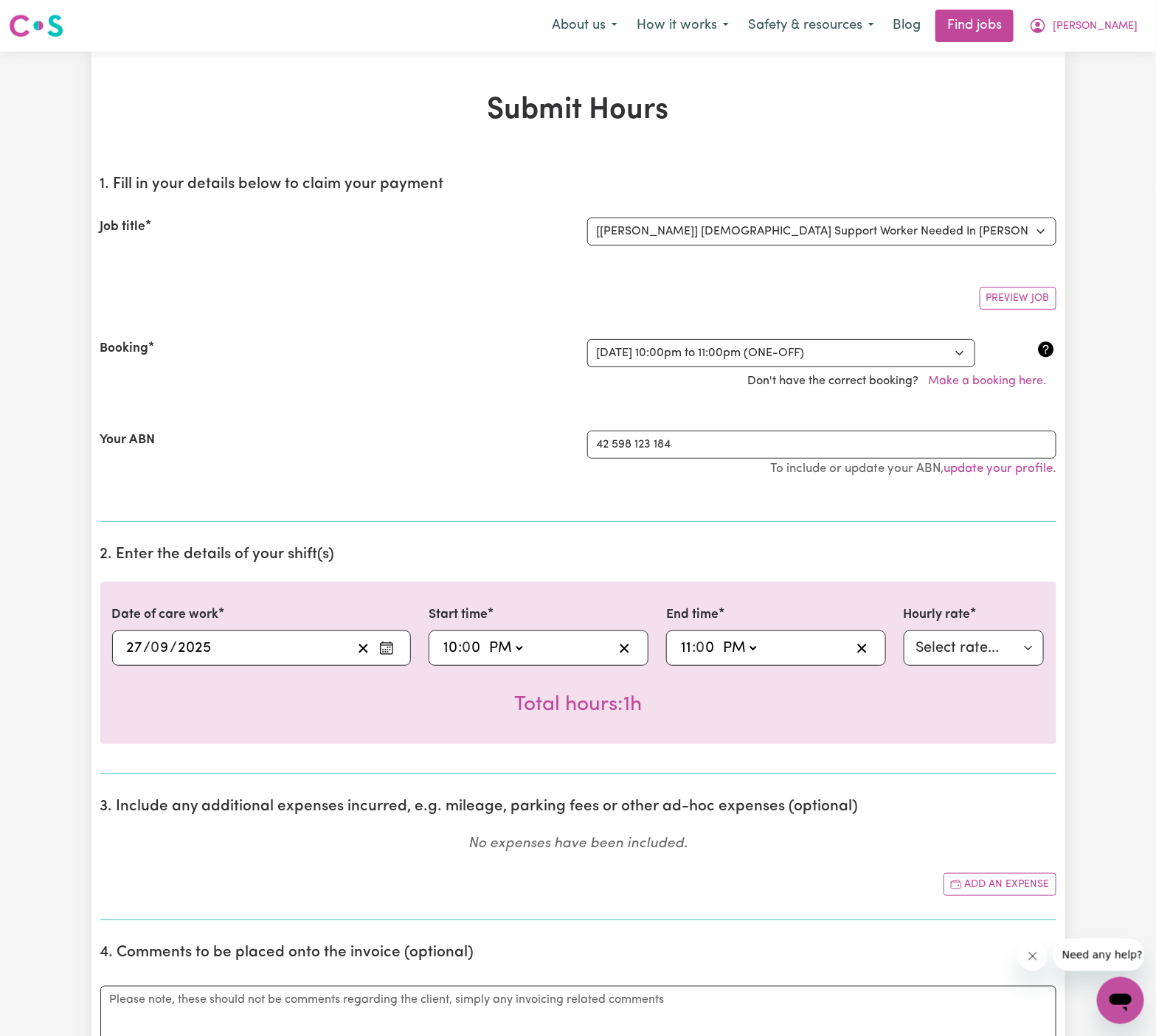
click at [681, 644] on input "11" at bounding box center [685, 648] width 11 height 22
click at [689, 645] on input "11" at bounding box center [685, 648] width 11 height 22
click at [734, 648] on select "AM PM" at bounding box center [738, 648] width 40 height 22
click at [718, 637] on select "AM PM" at bounding box center [738, 648] width 40 height 22
click at [968, 652] on select "Select rate... $45.00 (Weekday) $67.50 (Saturday) $67.50 (Sunday) $67.50 (Eveni…" at bounding box center [974, 648] width 141 height 35
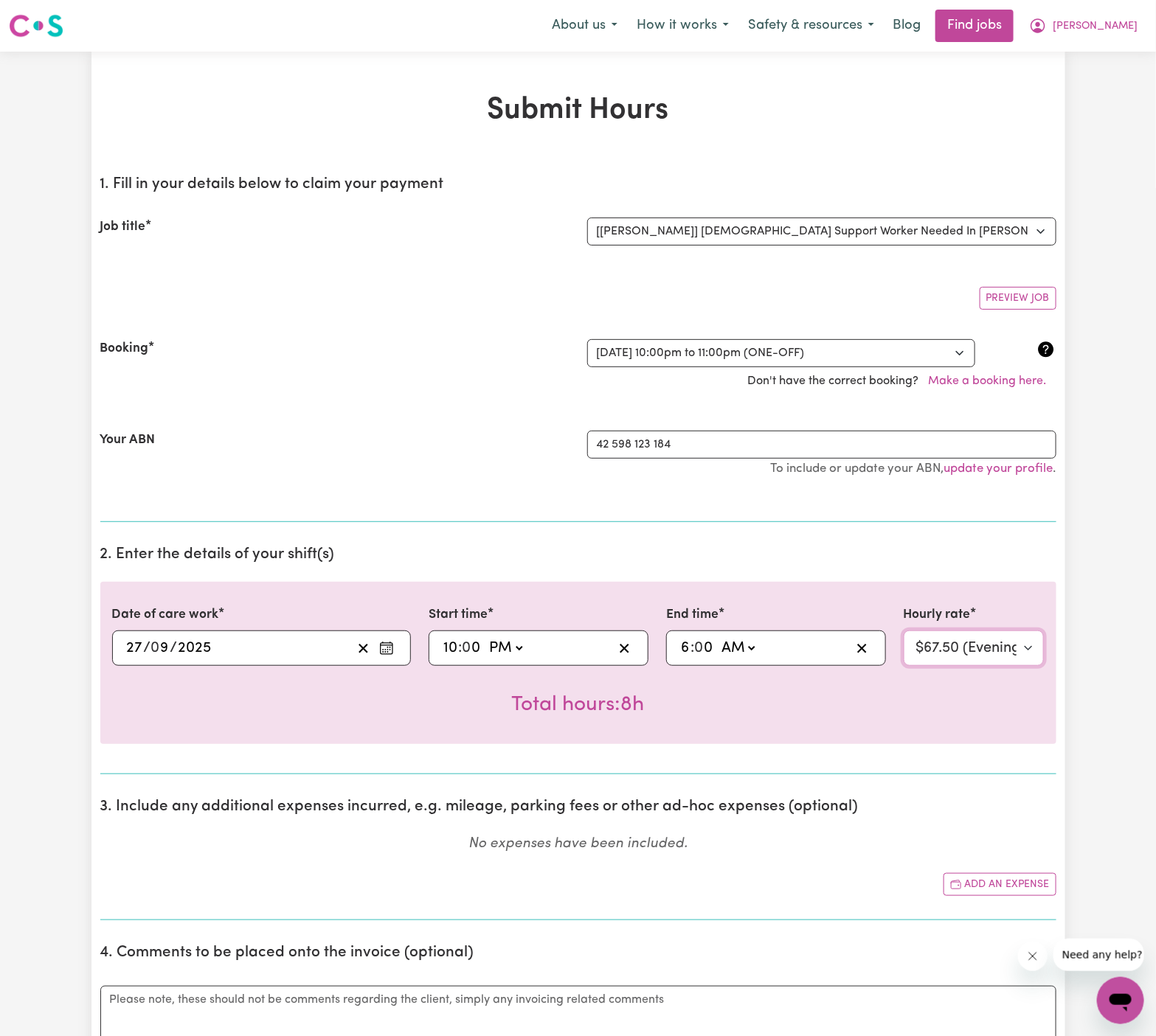
click at [903, 631] on select "Select rate... $45.00 (Weekday) $67.50 (Saturday) $67.50 (Sunday) $67.50 (Eveni…" at bounding box center [974, 648] width 141 height 35
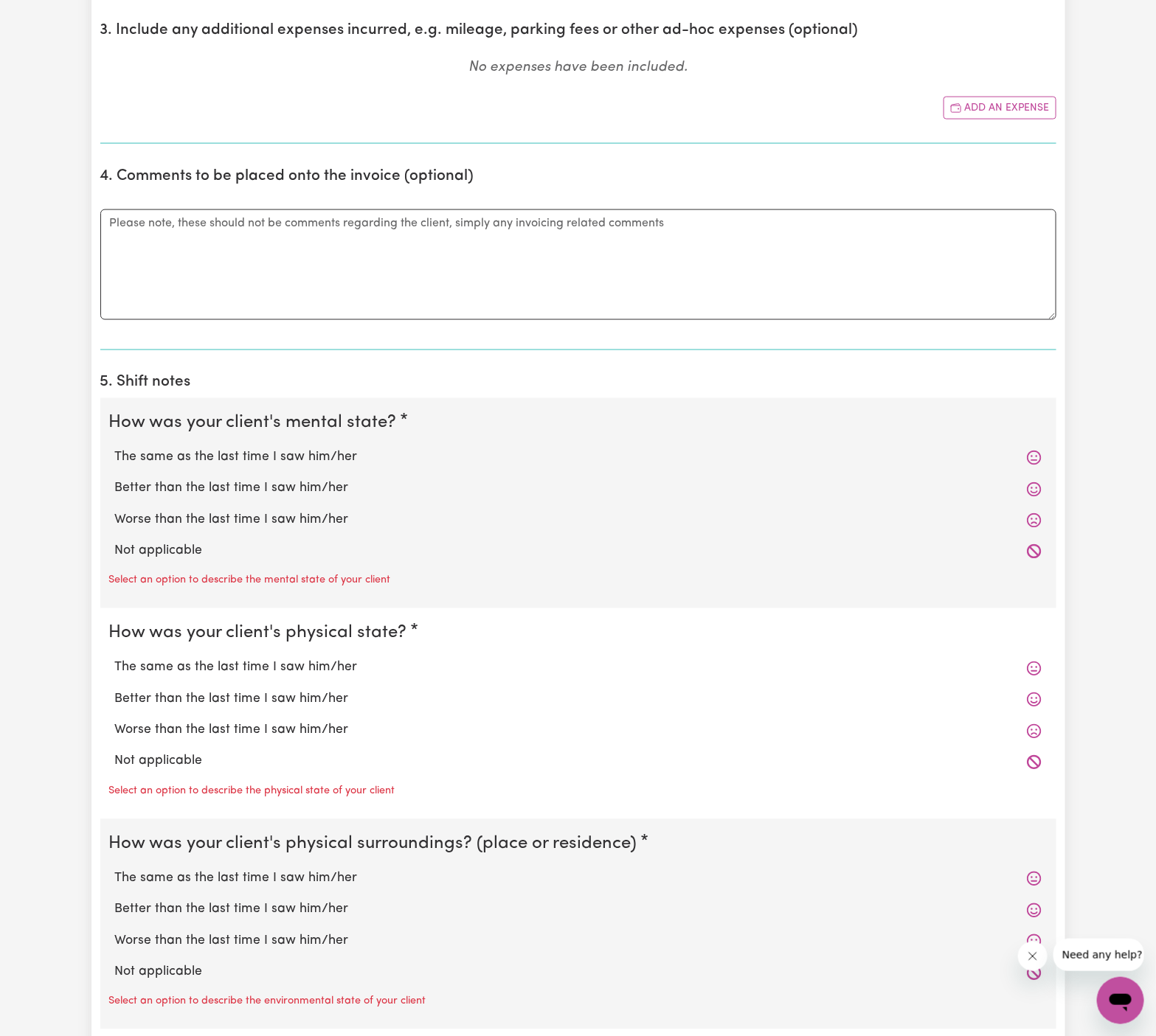
scroll to position [802, 0]
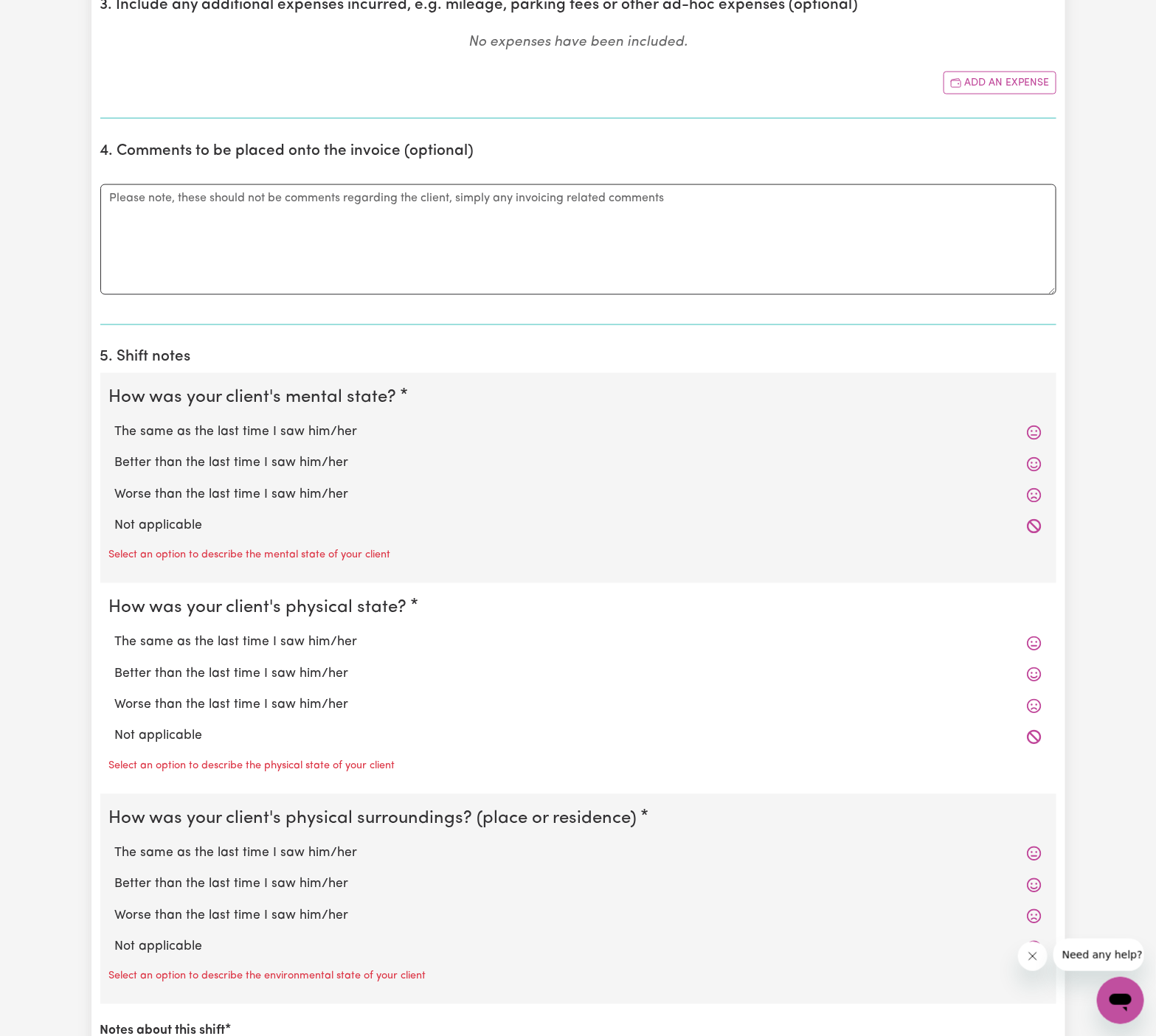
click at [458, 544] on div "Select an option to describe the mental state of your client" at bounding box center [578, 554] width 939 height 24
click at [184, 523] on label "Not applicable" at bounding box center [578, 526] width 926 height 19
click at [115, 517] on input "Not applicable" at bounding box center [114, 516] width 1 height 1
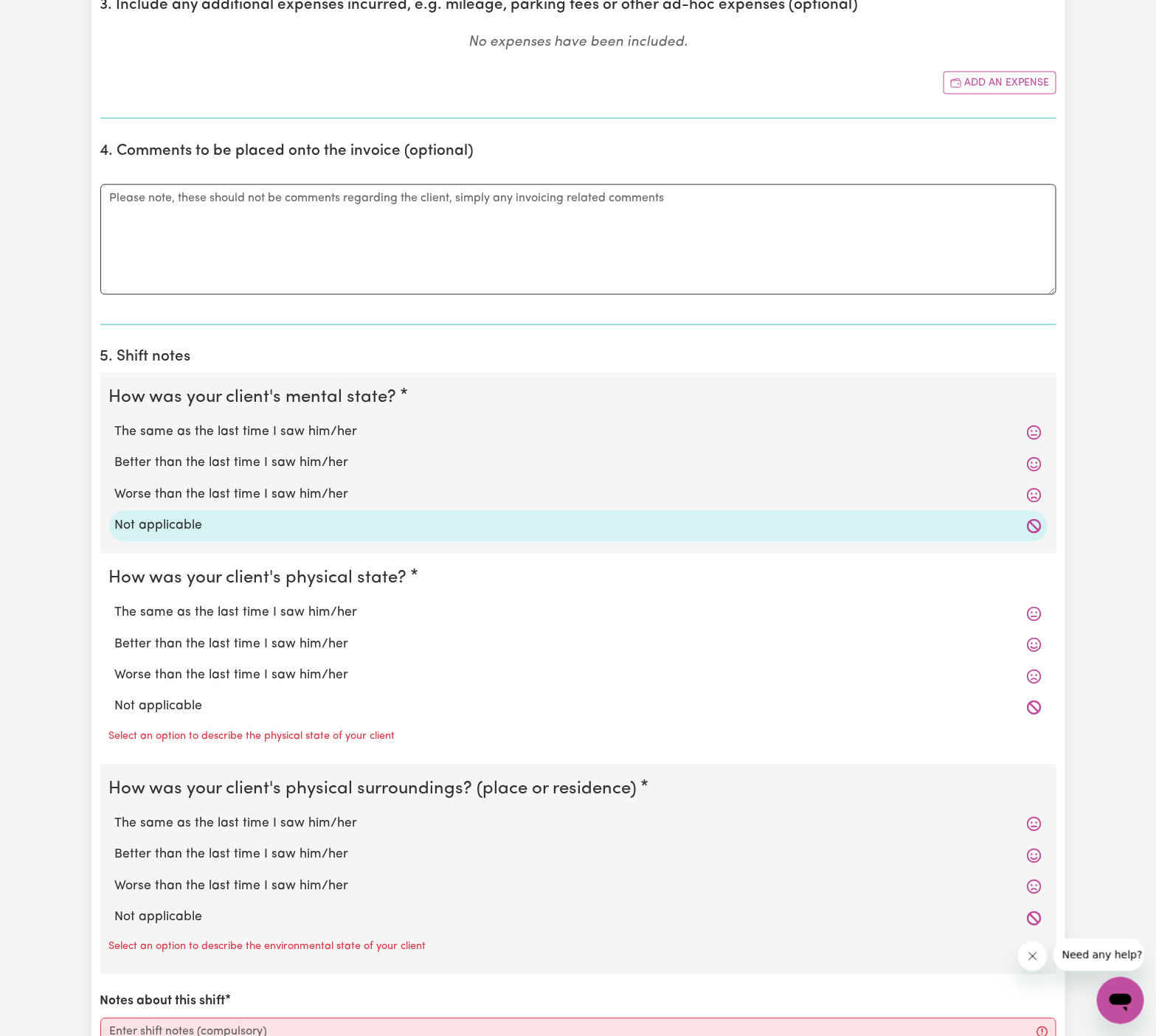
click at [192, 702] on label "Not applicable" at bounding box center [578, 707] width 926 height 19
click at [115, 698] on input "Not applicable" at bounding box center [114, 697] width 1 height 1
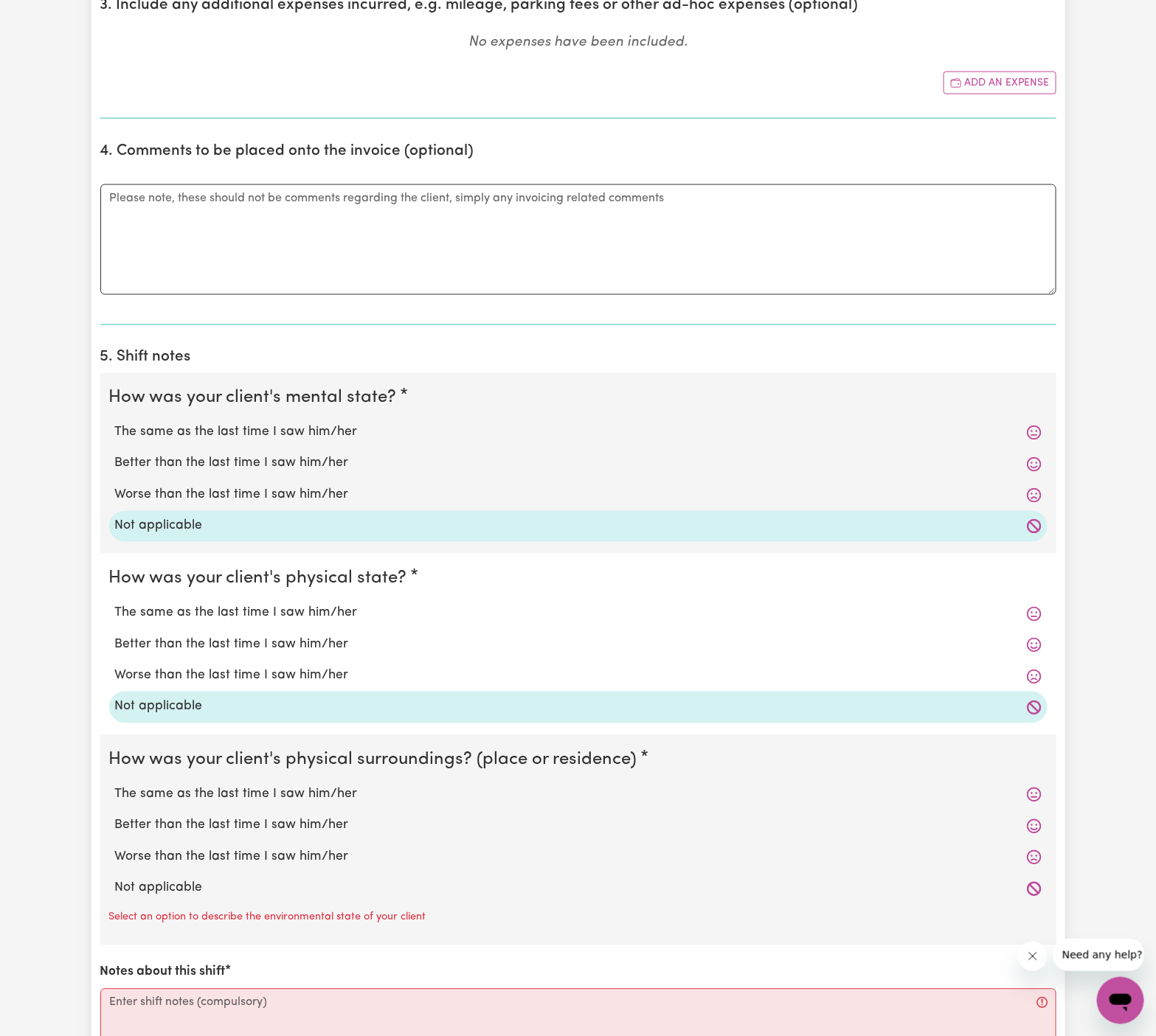
click at [229, 880] on label "Not applicable" at bounding box center [578, 889] width 926 height 19
click at [115, 879] on input "Not applicable" at bounding box center [114, 879] width 1 height 1
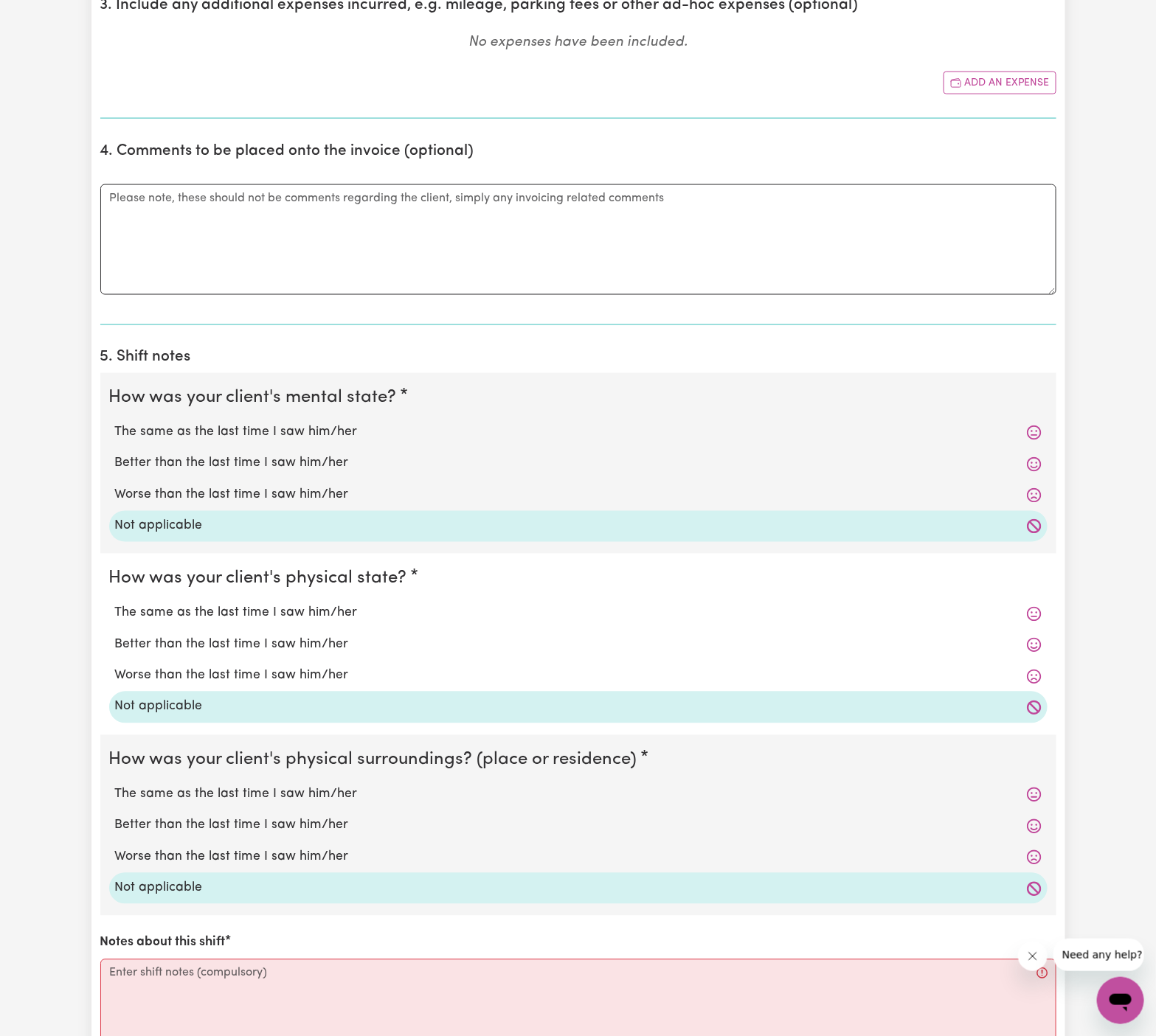
scroll to position [888, 0]
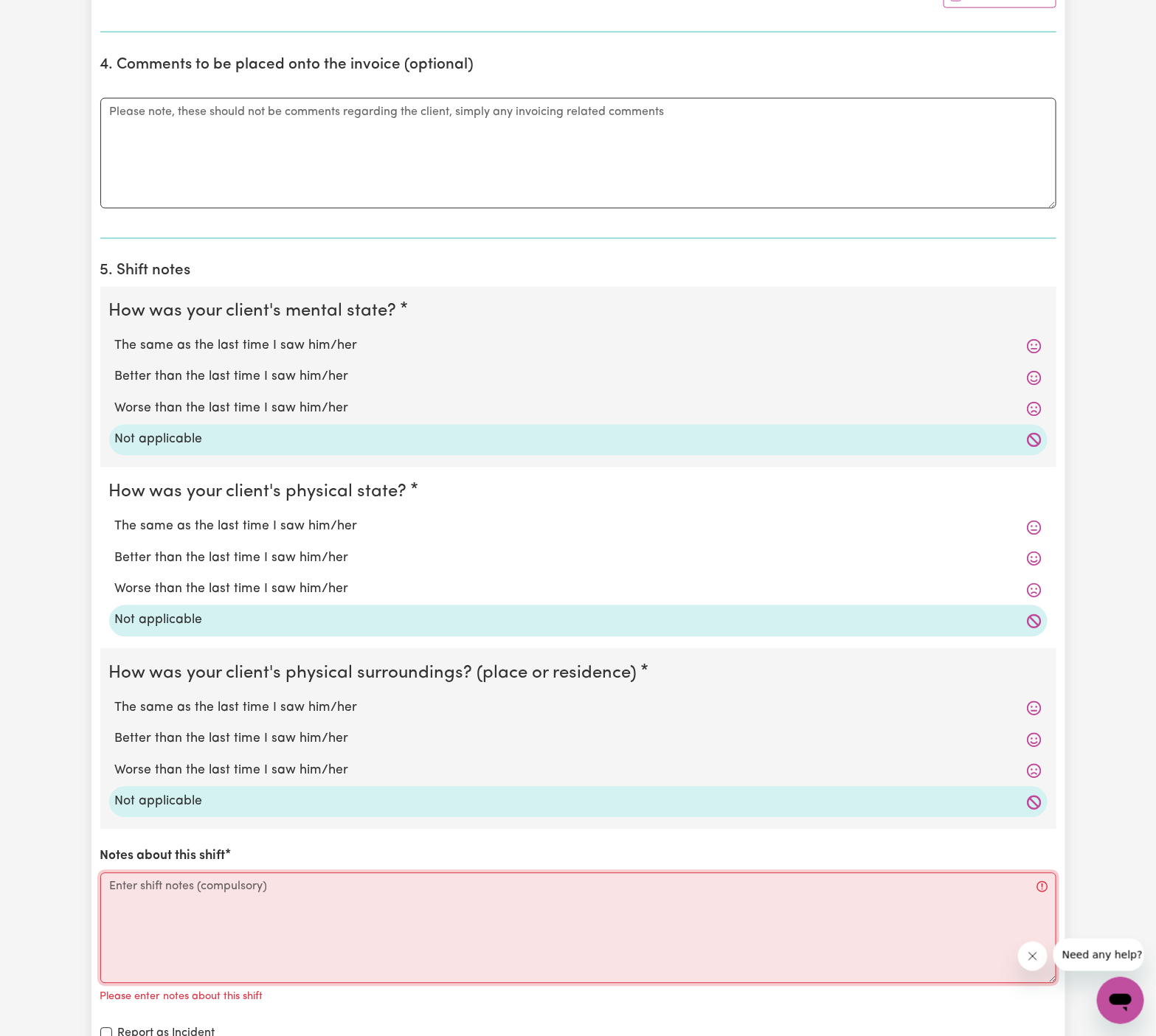
click at [237, 911] on textarea "Notes about this shift" at bounding box center [578, 928] width 956 height 111
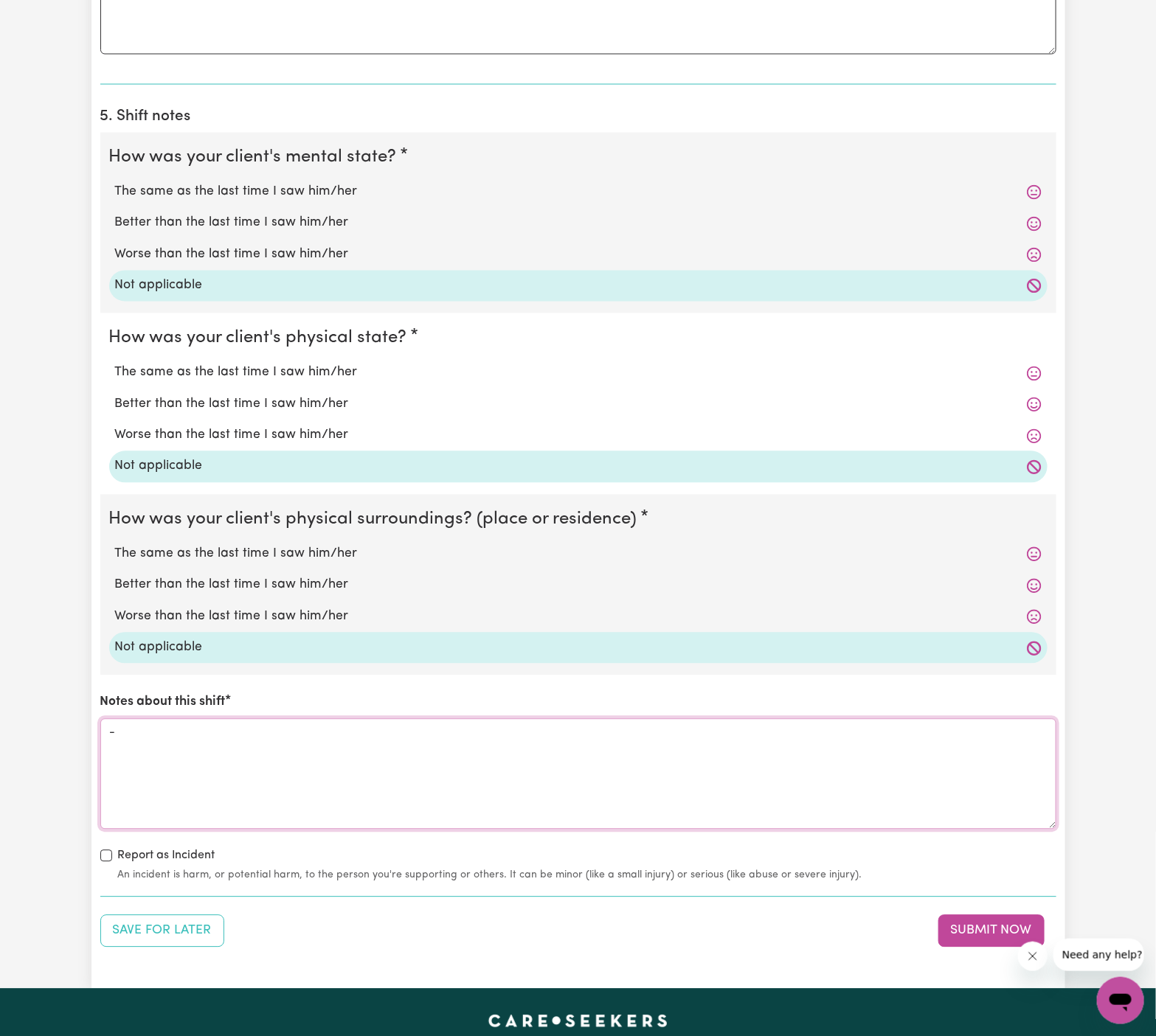
scroll to position [1136, 0]
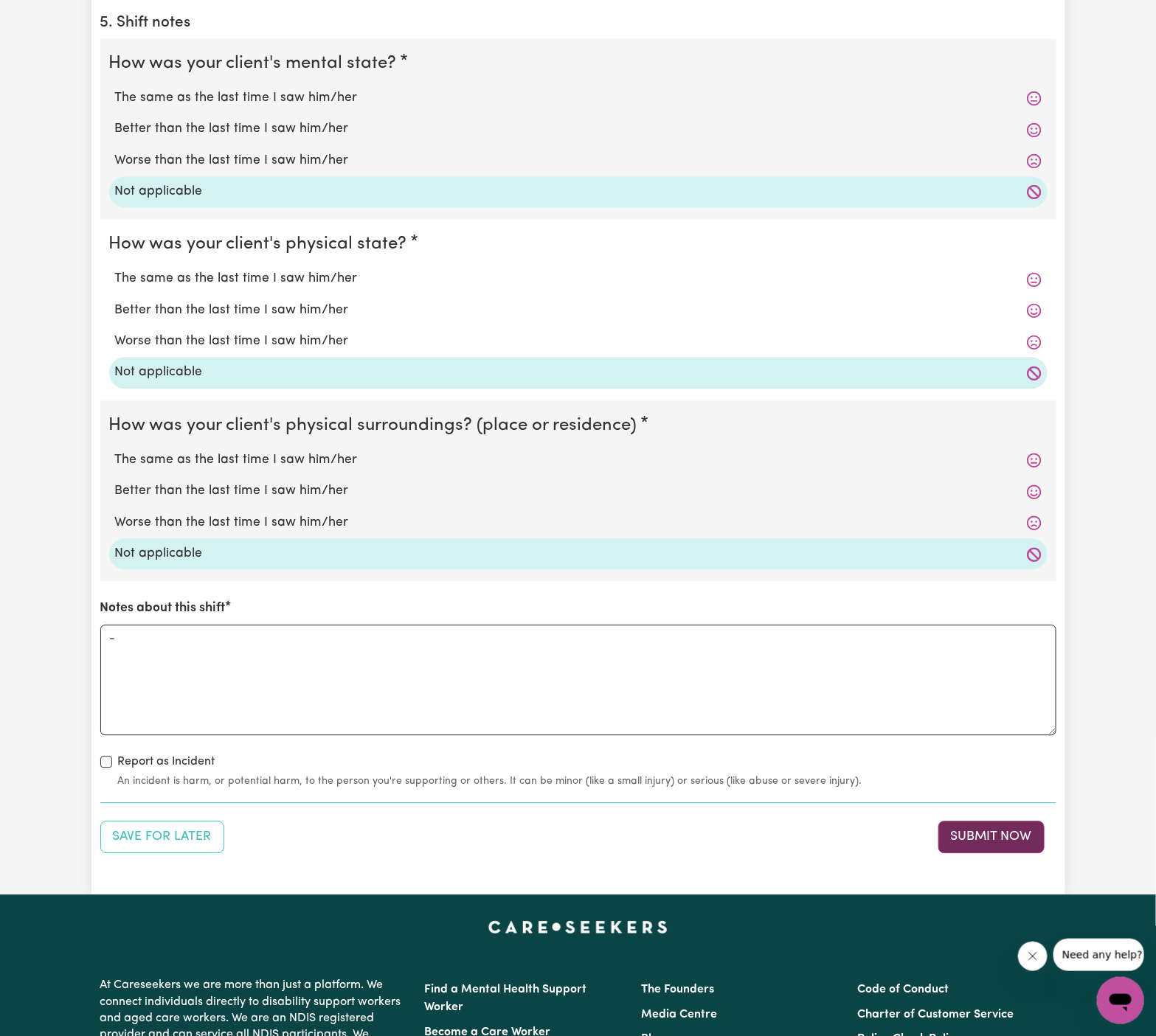
click at [987, 832] on button "Submit Now" at bounding box center [991, 838] width 106 height 33
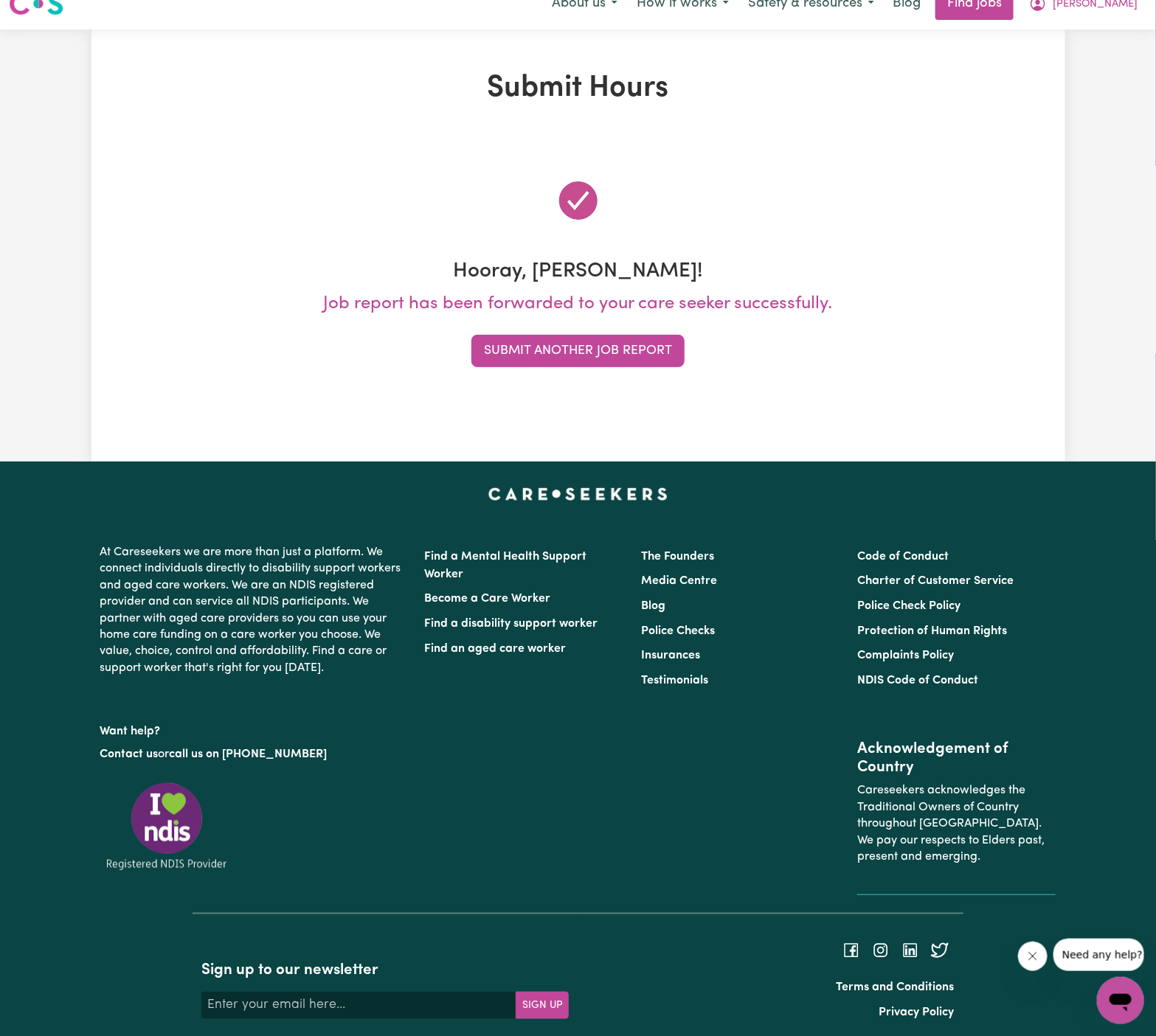
scroll to position [0, 0]
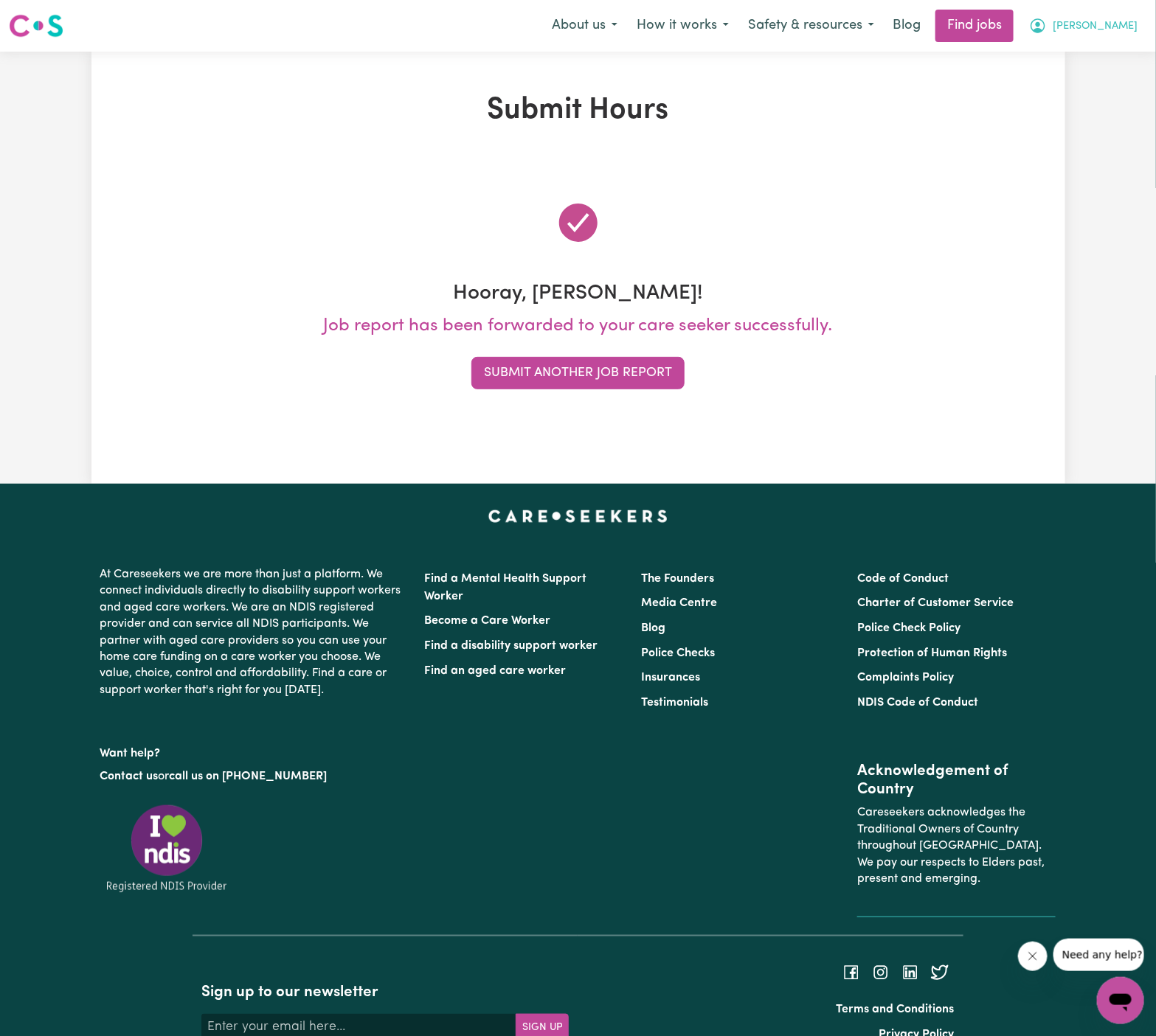
click at [1027, 28] on span "Arpanpreet" at bounding box center [1095, 26] width 85 height 16
click at [1027, 58] on link "My Account" at bounding box center [1088, 57] width 117 height 28
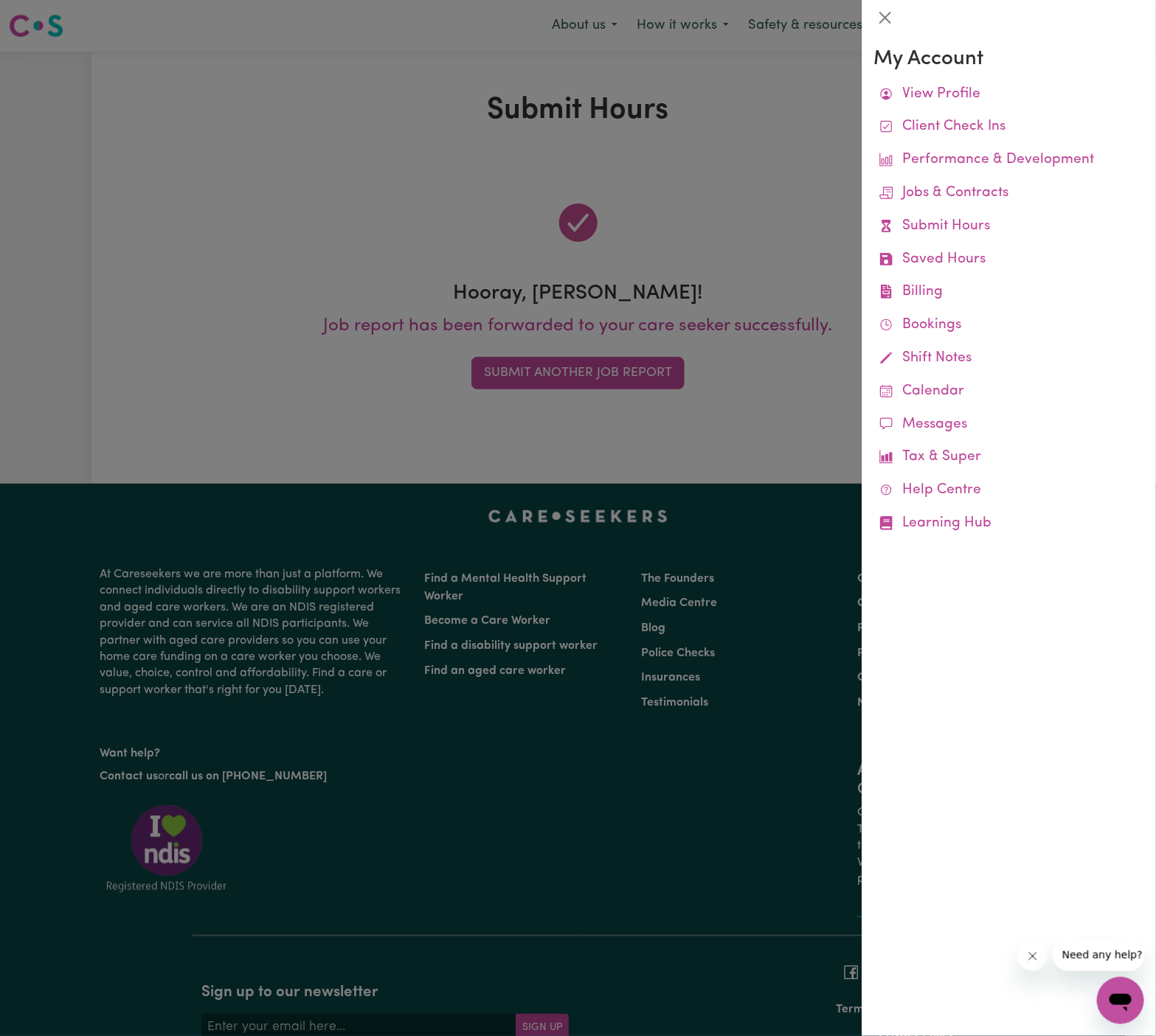
click at [781, 98] on div at bounding box center [578, 518] width 1156 height 1036
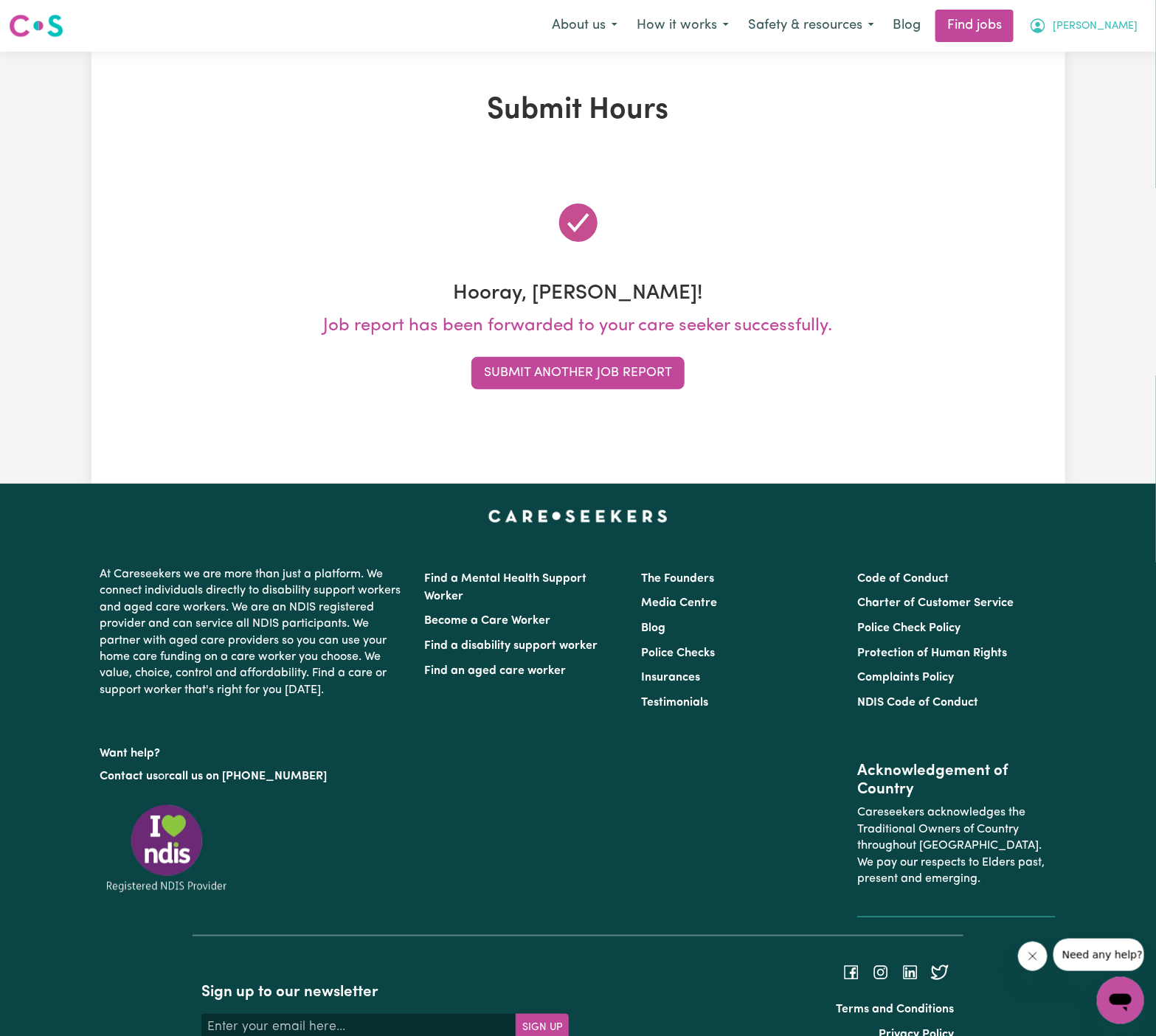
click at [1027, 28] on span "Arpanpreet" at bounding box center [1095, 26] width 85 height 16
click at [1027, 123] on link "Logout" at bounding box center [1088, 113] width 117 height 28
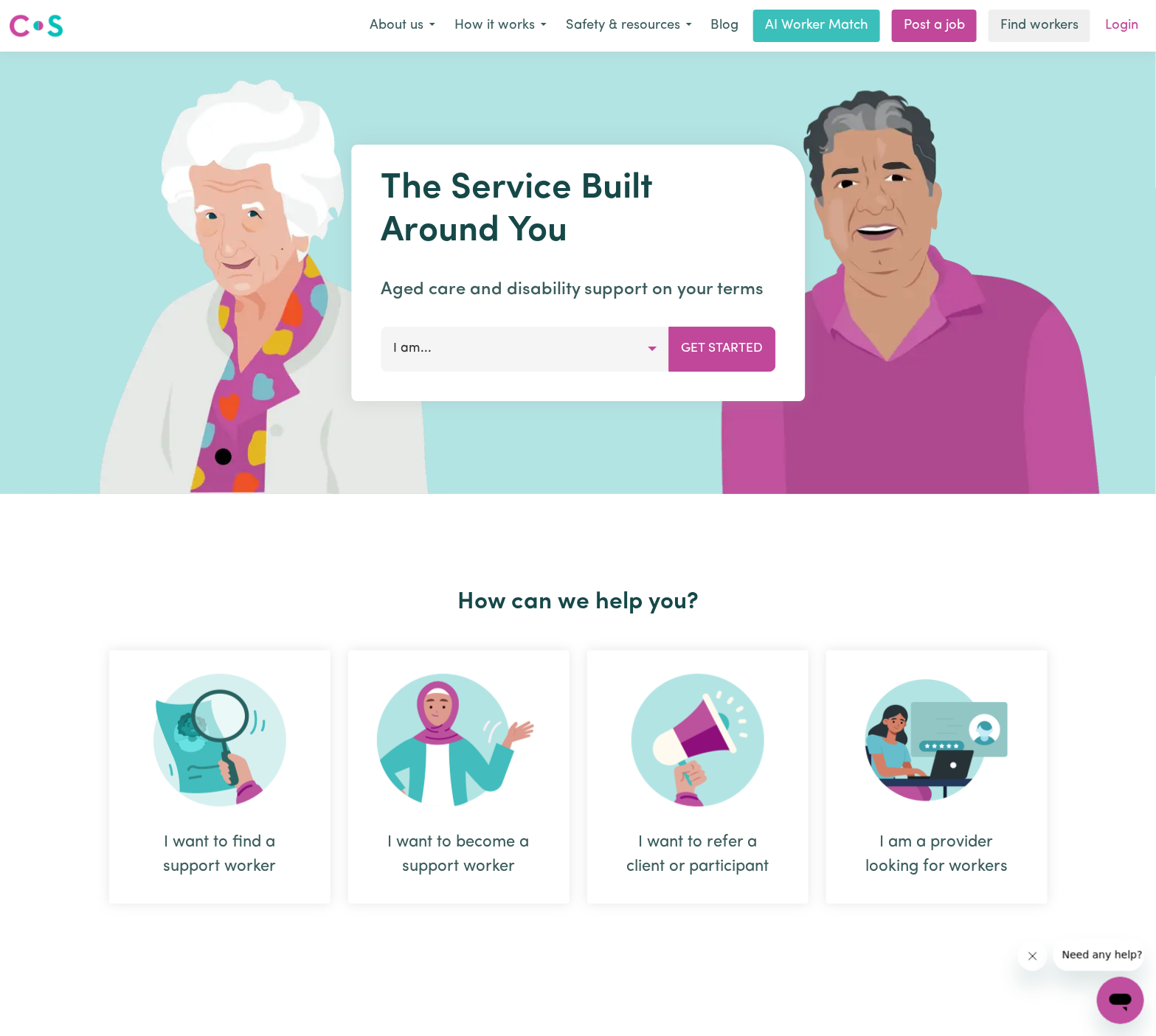
click at [1027, 27] on link "Login" at bounding box center [1122, 26] width 51 height 33
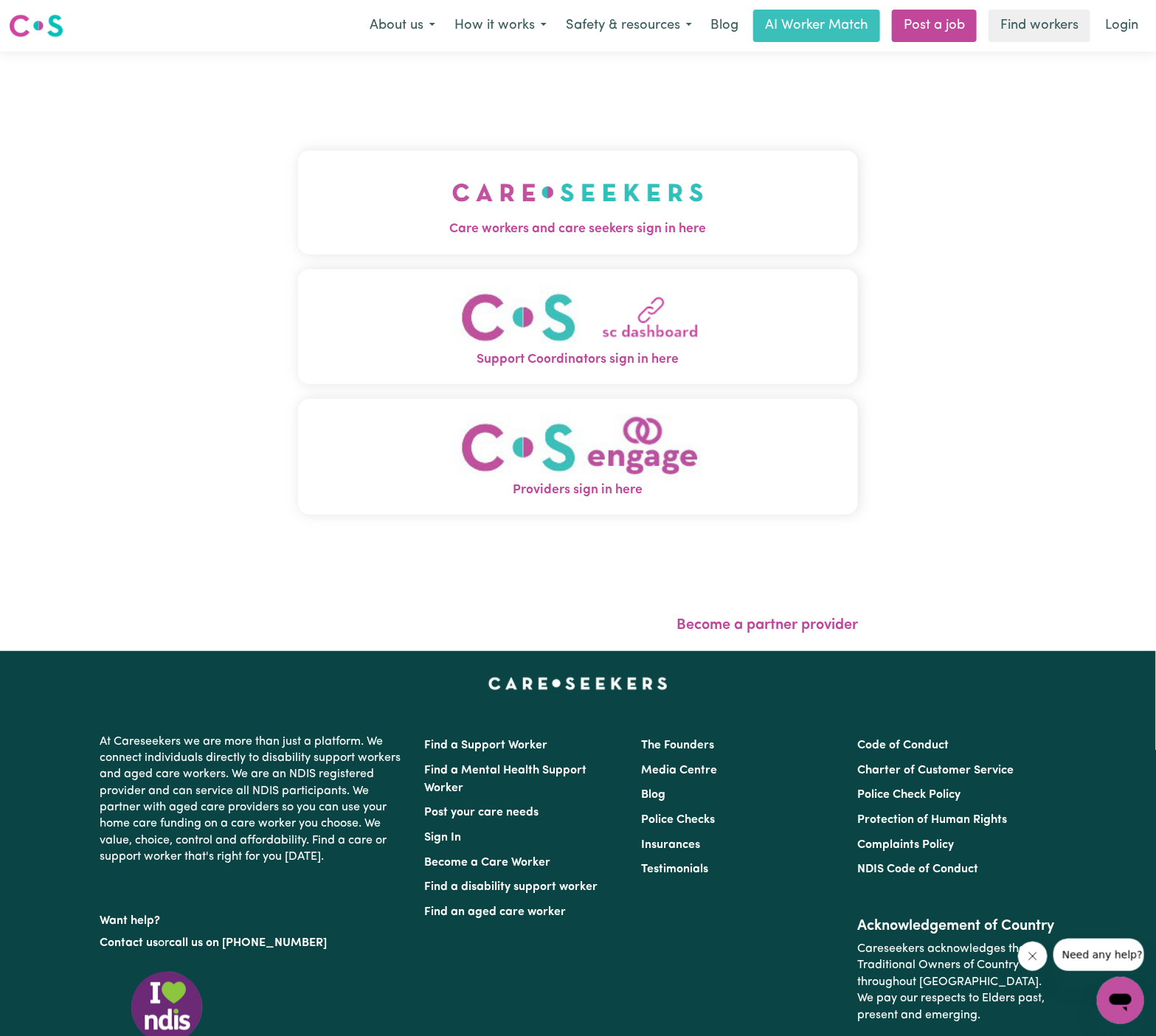
click at [562, 169] on img "Care workers and care seekers sign in here" at bounding box center [578, 193] width 252 height 55
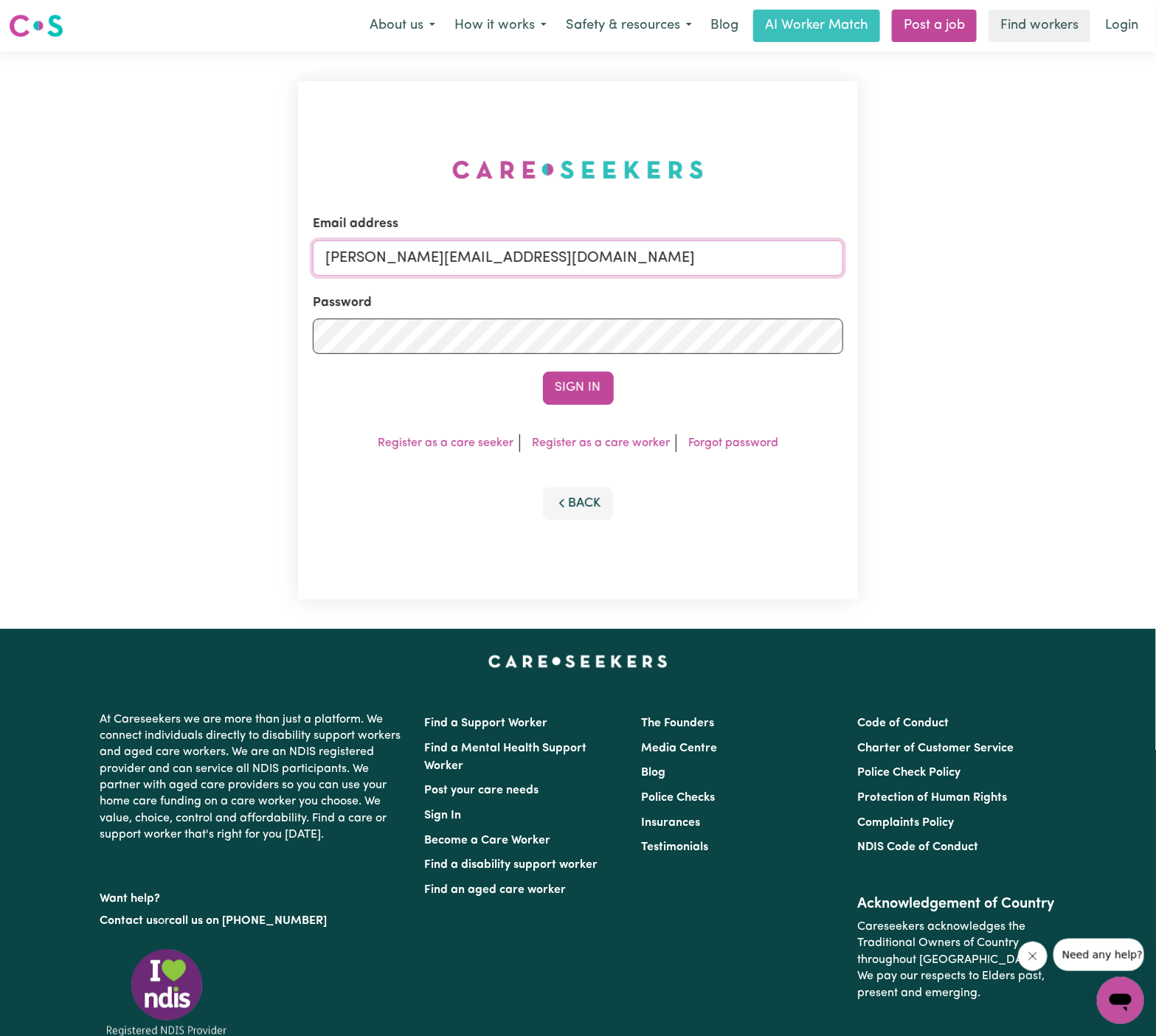
click at [633, 262] on input "dyan@careseekers.com.au" at bounding box center [578, 258] width 531 height 35
drag, startPoint x: 401, startPoint y: 261, endPoint x: 951, endPoint y: 261, distance: 550.0
click at [951, 261] on div "Email address superuser~JanusanBaltazarYS@careseekers.com.au Password Sign In R…" at bounding box center [578, 340] width 1156 height 578
click at [543, 372] on button "Sign In" at bounding box center [578, 388] width 71 height 33
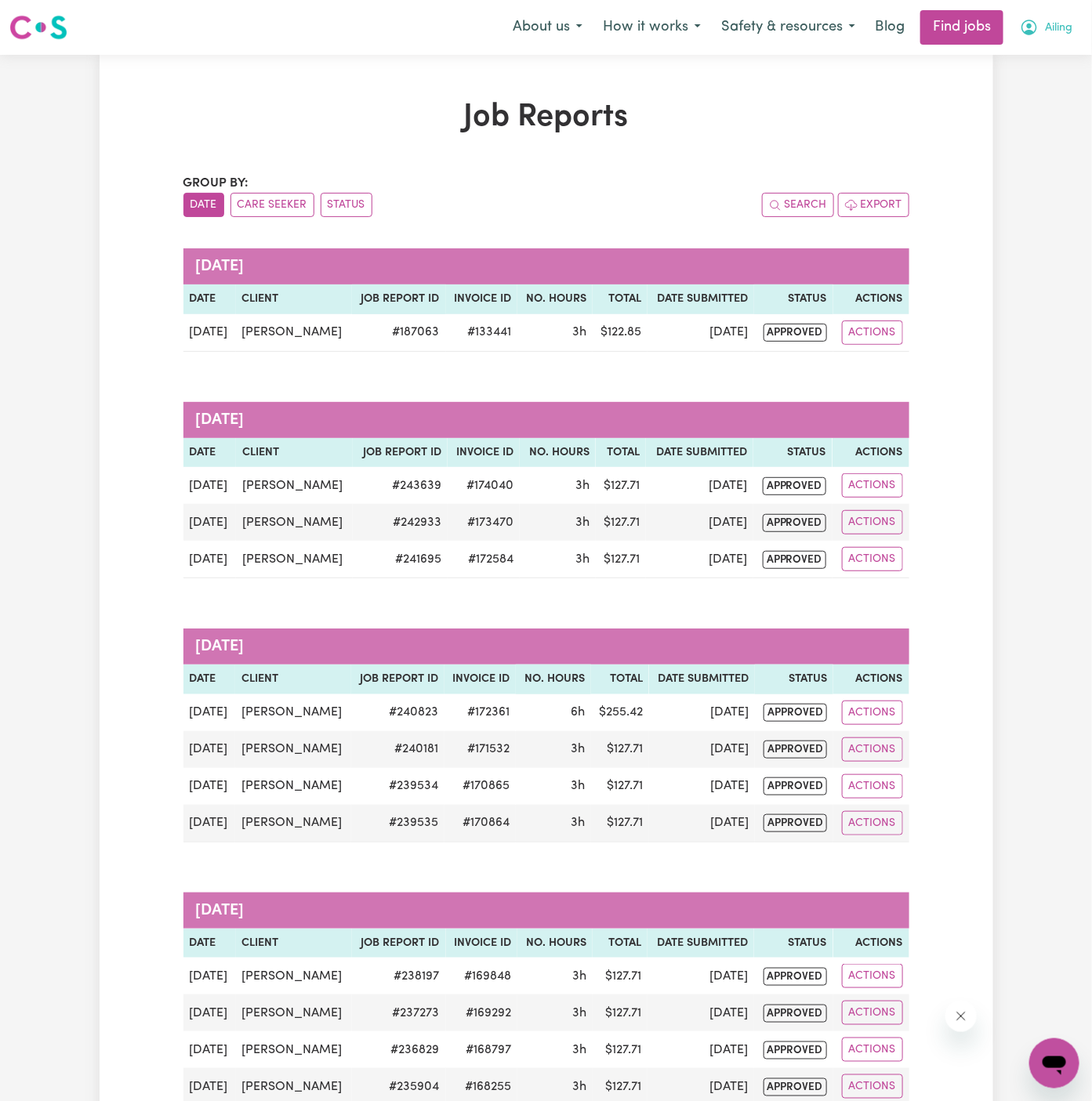
click at [1053, 21] on span "Ailing" at bounding box center [1059, 28] width 28 height 17
click at [1042, 117] on link "Logout" at bounding box center [1020, 120] width 124 height 30
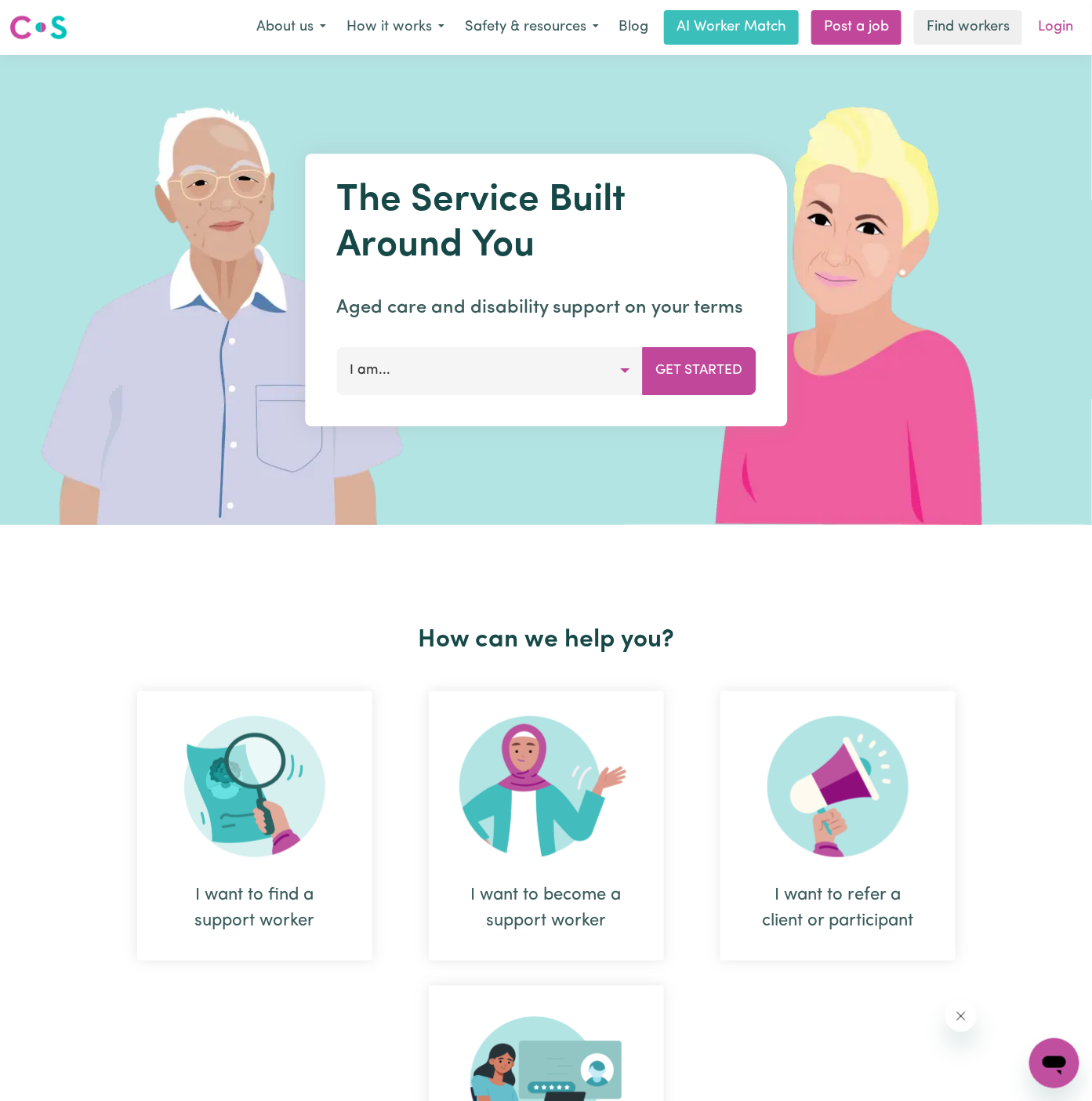
click at [1063, 20] on link "Login" at bounding box center [1056, 28] width 54 height 35
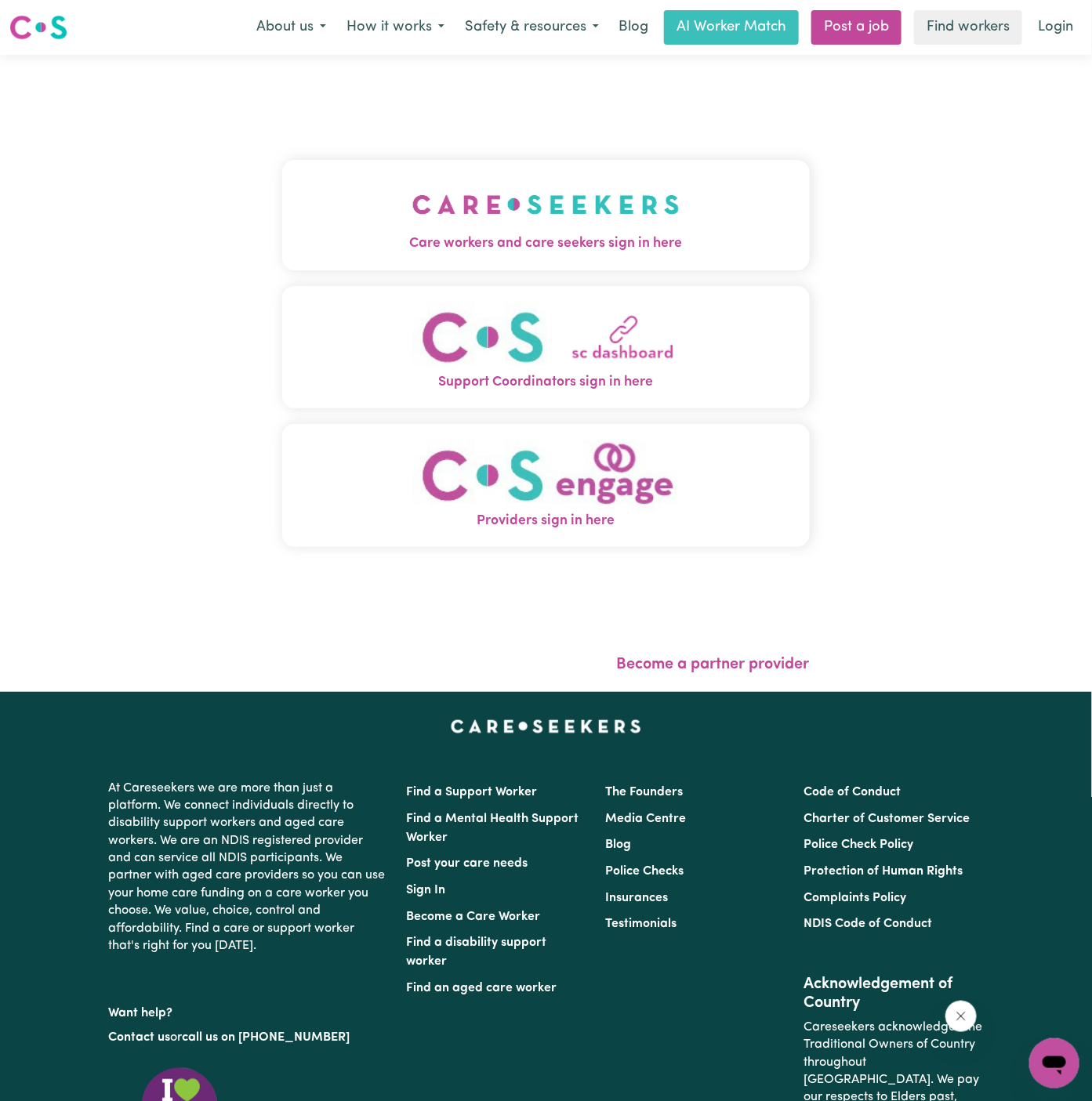
click at [537, 226] on img "Care workers and care seekers sign in here" at bounding box center [546, 205] width 268 height 58
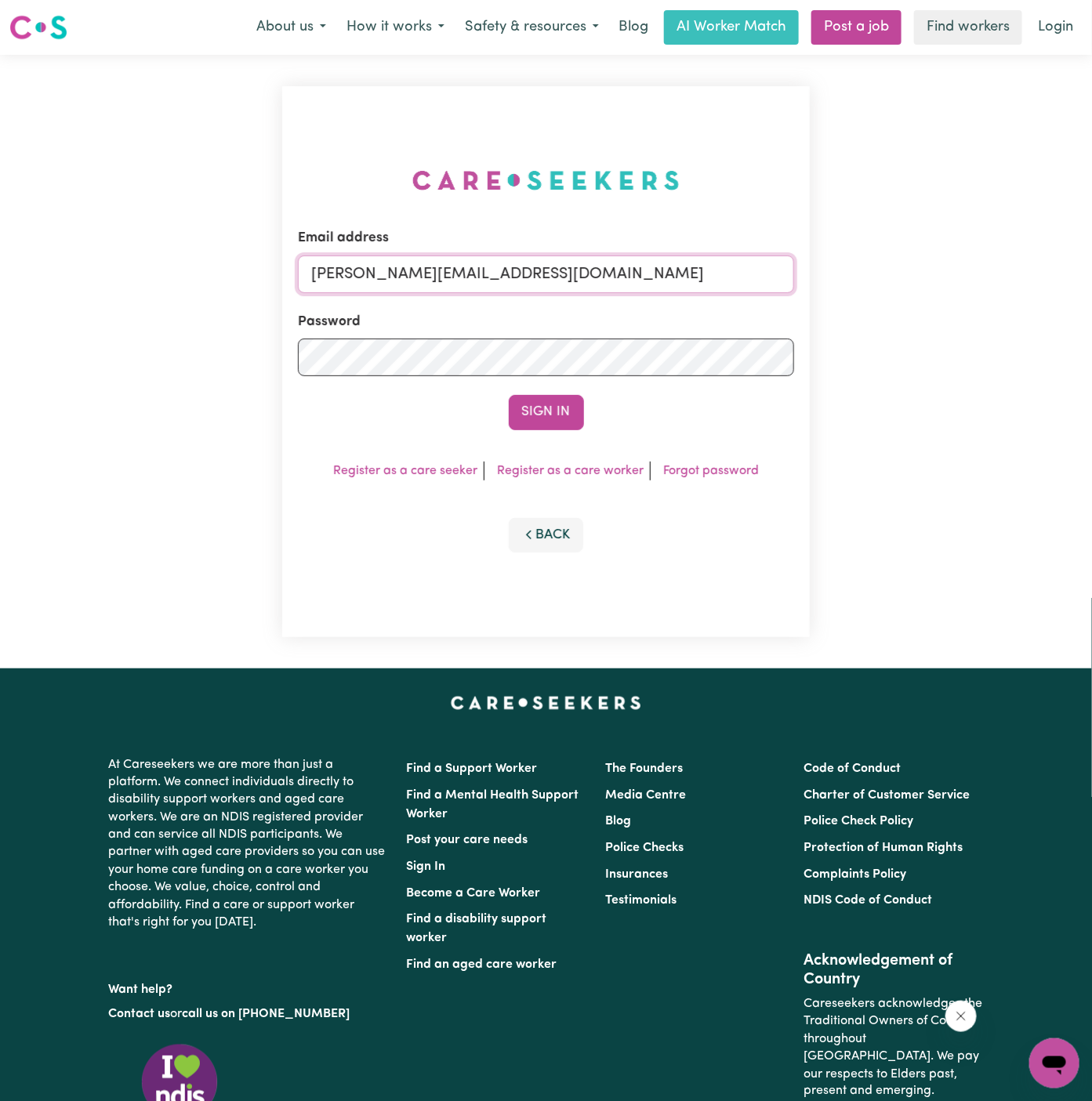
click at [607, 287] on input "dyan@careseekers.com.au" at bounding box center [546, 274] width 496 height 37
drag, startPoint x: 393, startPoint y: 283, endPoint x: 882, endPoint y: 302, distance: 489.4
click at [882, 302] on div "Email address superuser~DanaePotterALC@careseekers.com.au Password Sign In Regi…" at bounding box center [546, 362] width 1092 height 614
drag, startPoint x: 396, startPoint y: 272, endPoint x: 645, endPoint y: 272, distance: 249.0
click at [645, 272] on input "superuser~mariac" at bounding box center [546, 274] width 496 height 37
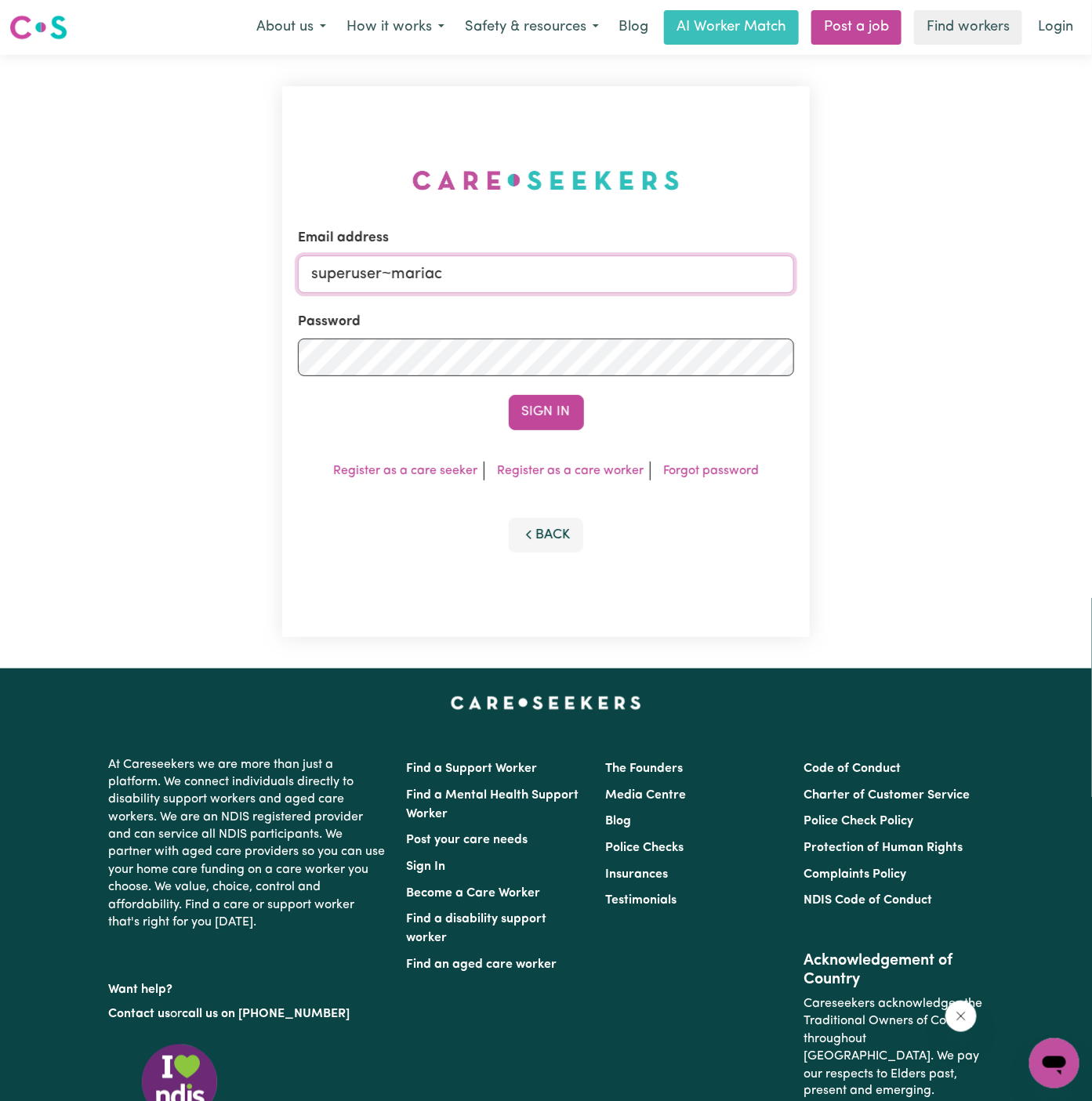
paste input "MariaGlasbyHOC@careseekers.com.au"
type input "superuser~MariaGlasbyHOC@careseekers.com.au"
click at [509, 395] on button "Sign In" at bounding box center [546, 412] width 75 height 35
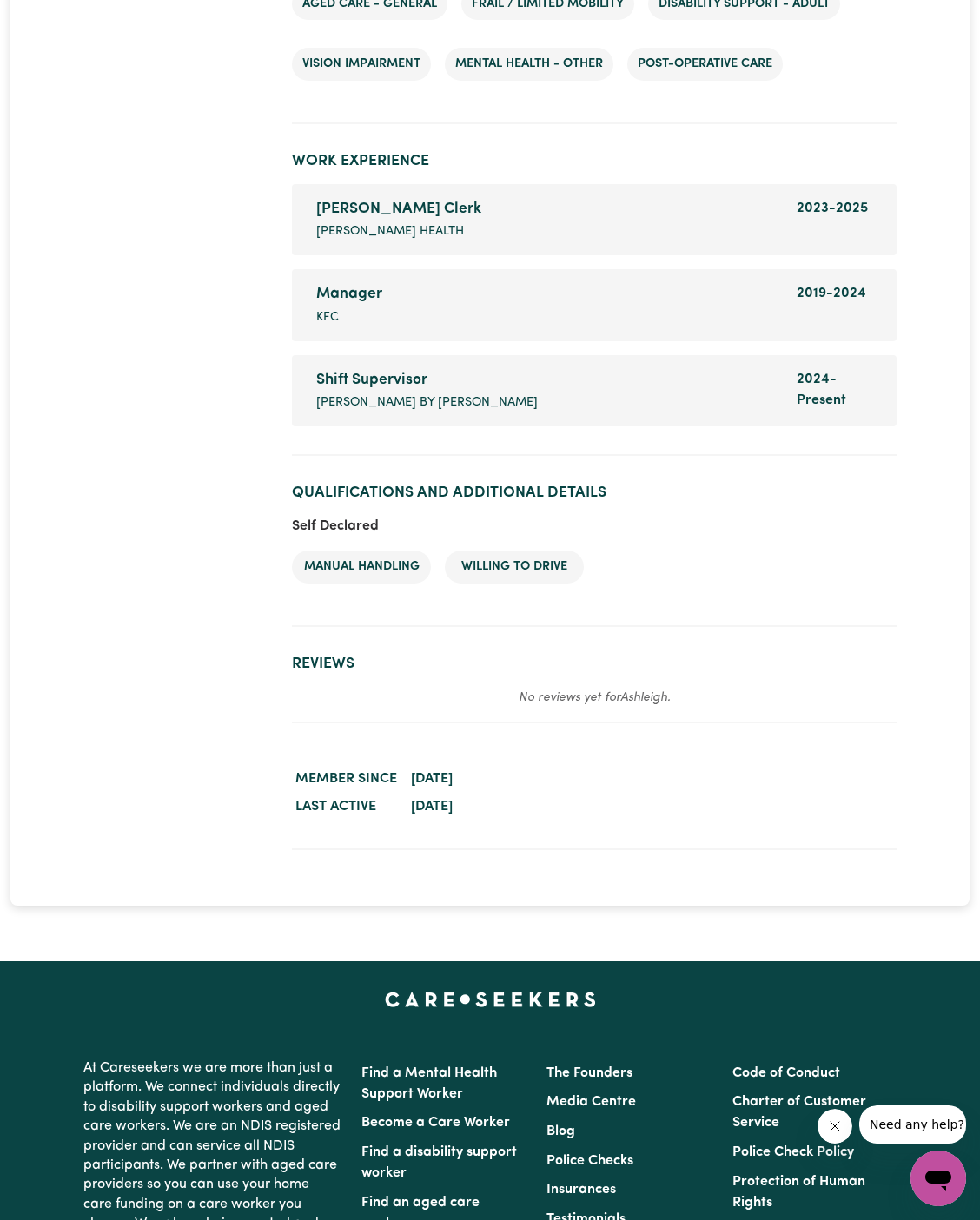
scroll to position [2761, 0]
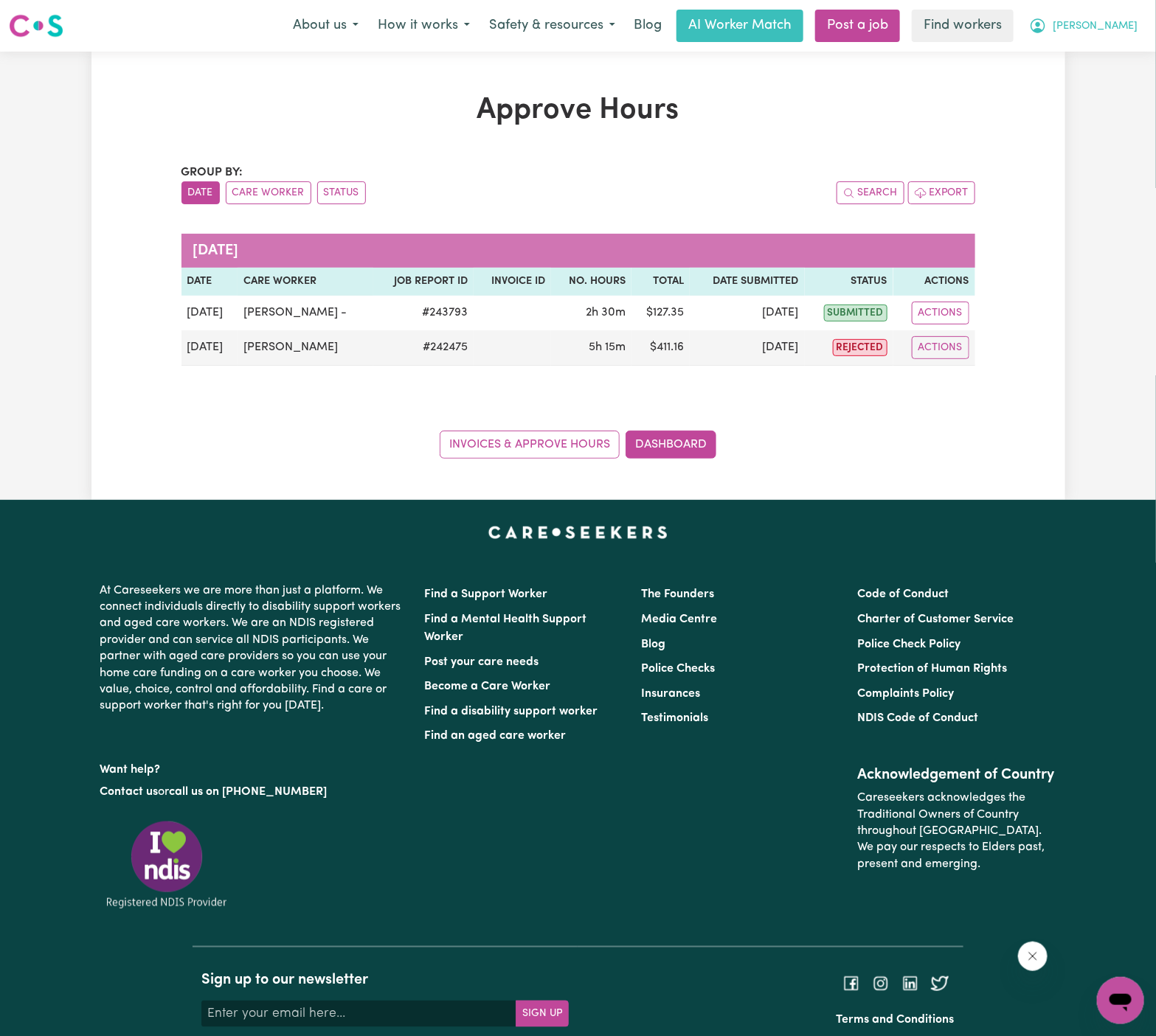
click at [1125, 27] on span "Daryl" at bounding box center [1095, 26] width 85 height 16
click at [1091, 80] on link "Logout" at bounding box center [1088, 85] width 117 height 28
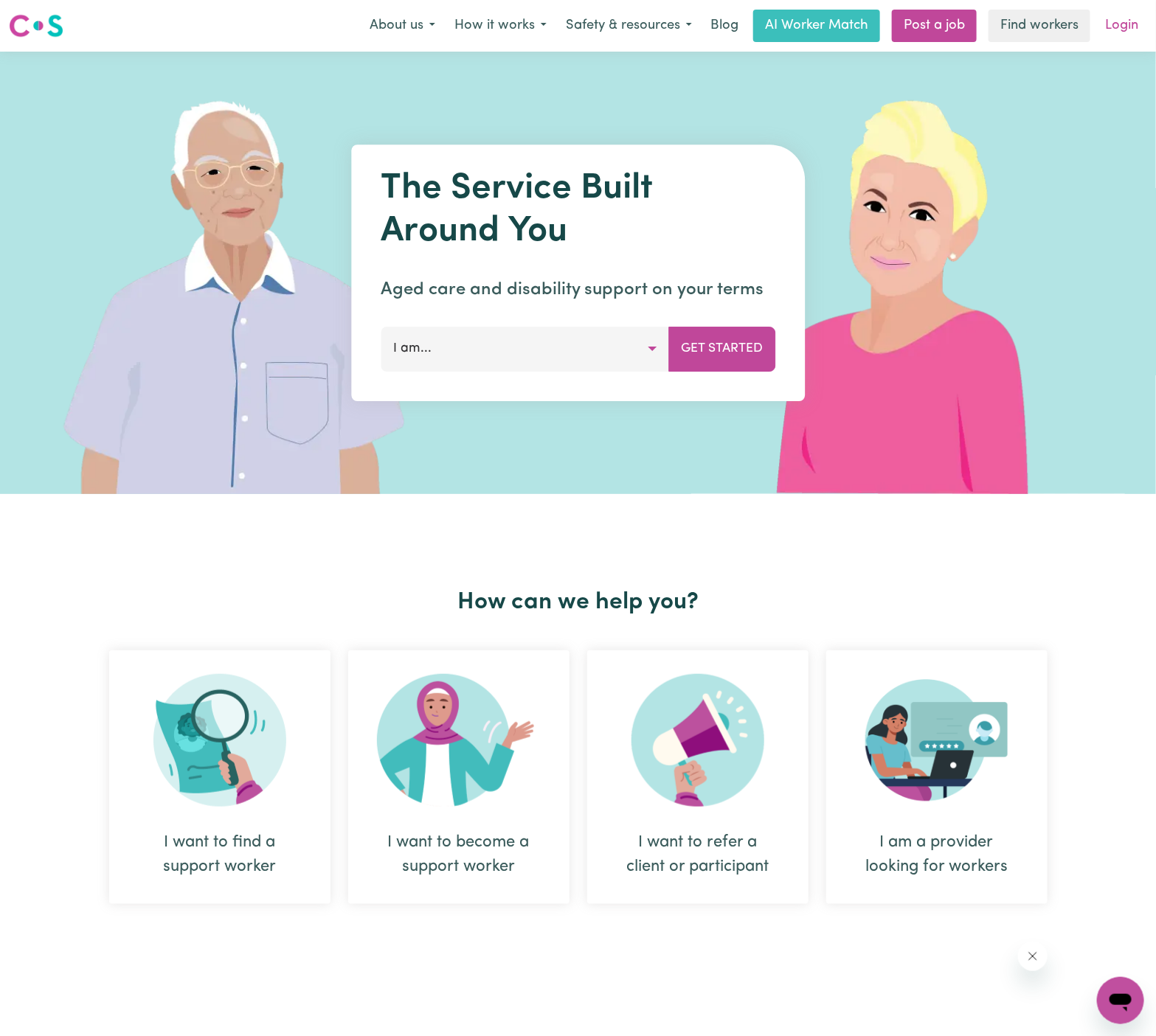
click at [1128, 29] on link "Login" at bounding box center [1122, 26] width 51 height 33
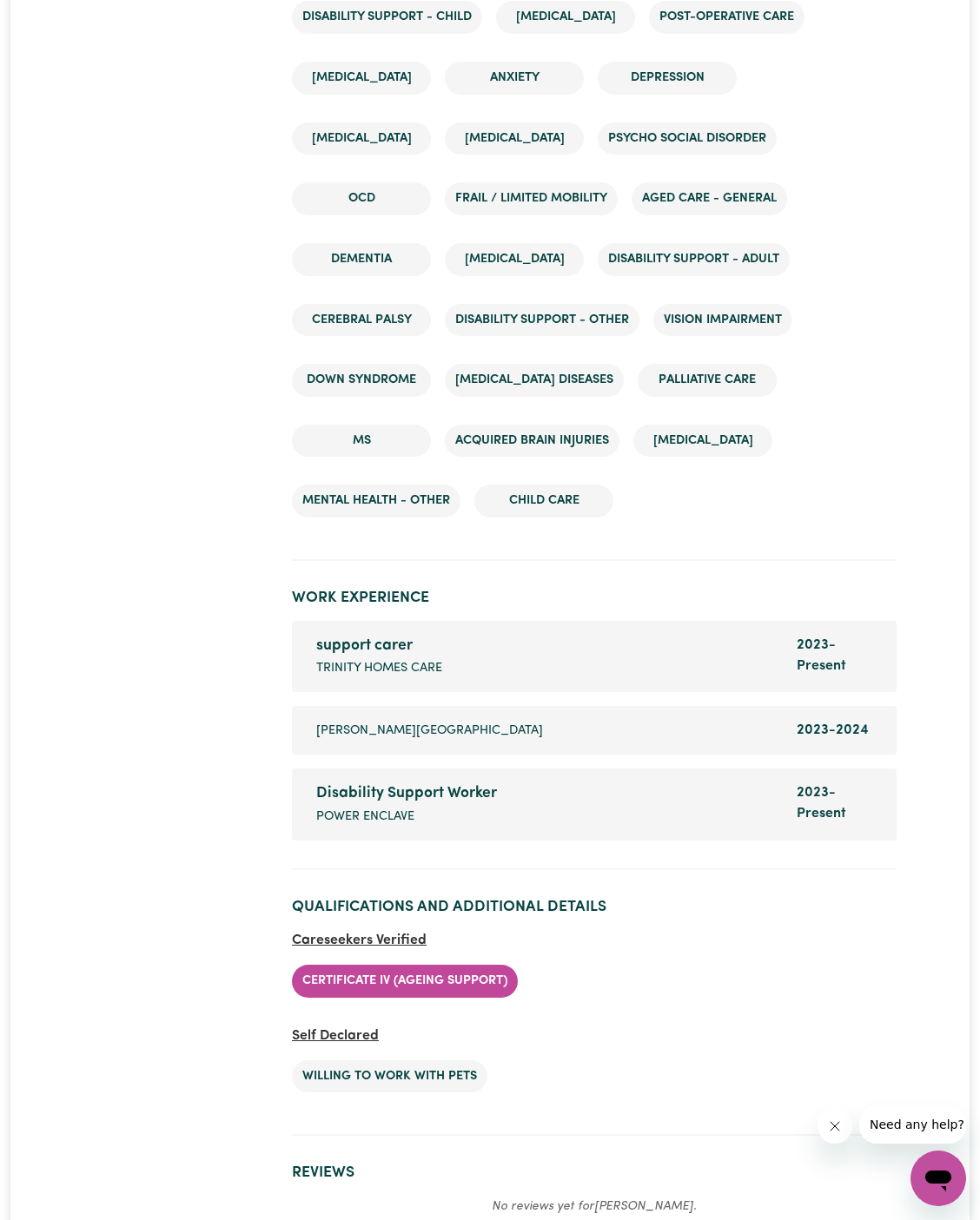
scroll to position [3007, 0]
